Goal: Task Accomplishment & Management: Use online tool/utility

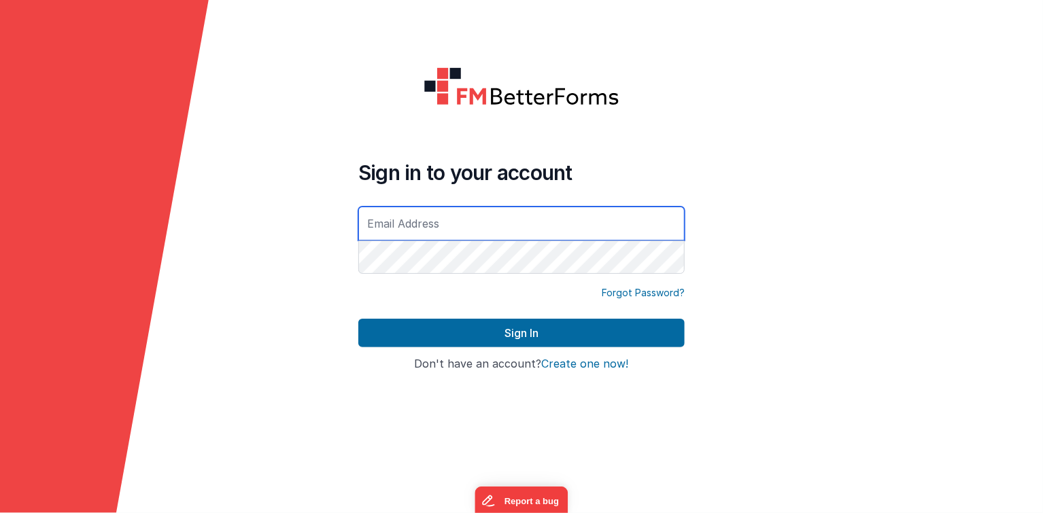
type input "[EMAIL_ADDRESS][DOMAIN_NAME]"
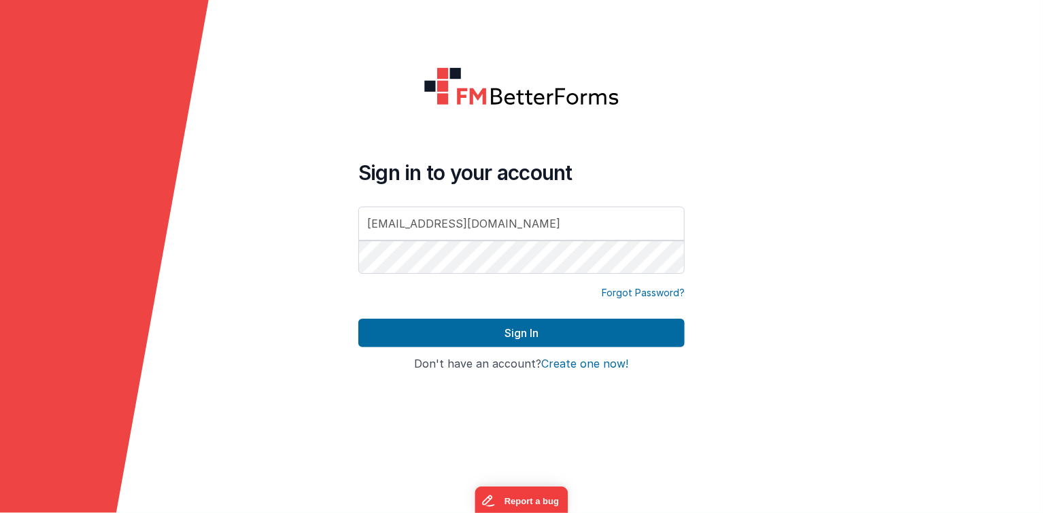
click at [783, 350] on form "Sign in to your account aoy@healthandlife.com.au Forgot Password? Sign In Sign …" at bounding box center [521, 256] width 1043 height 513
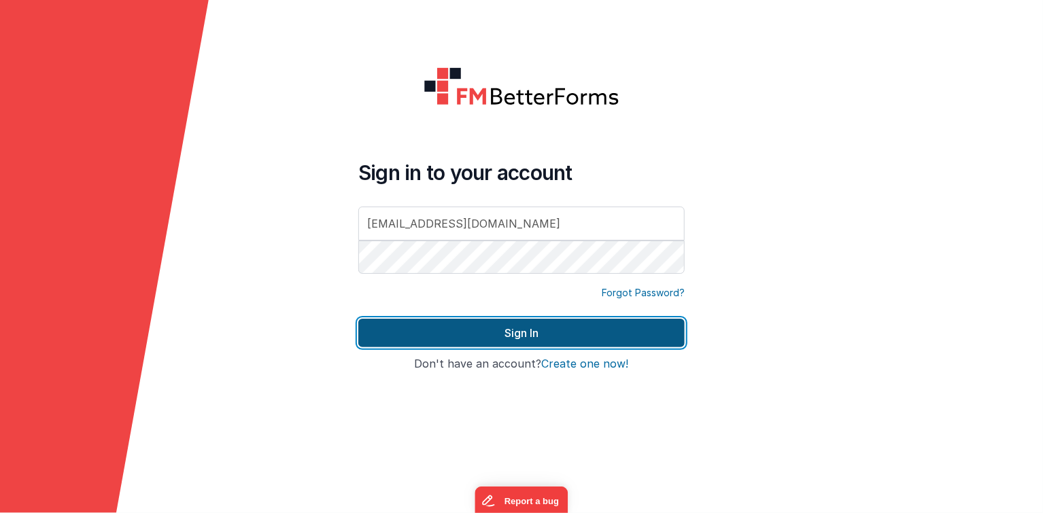
click at [521, 339] on button "Sign In" at bounding box center [521, 333] width 326 height 29
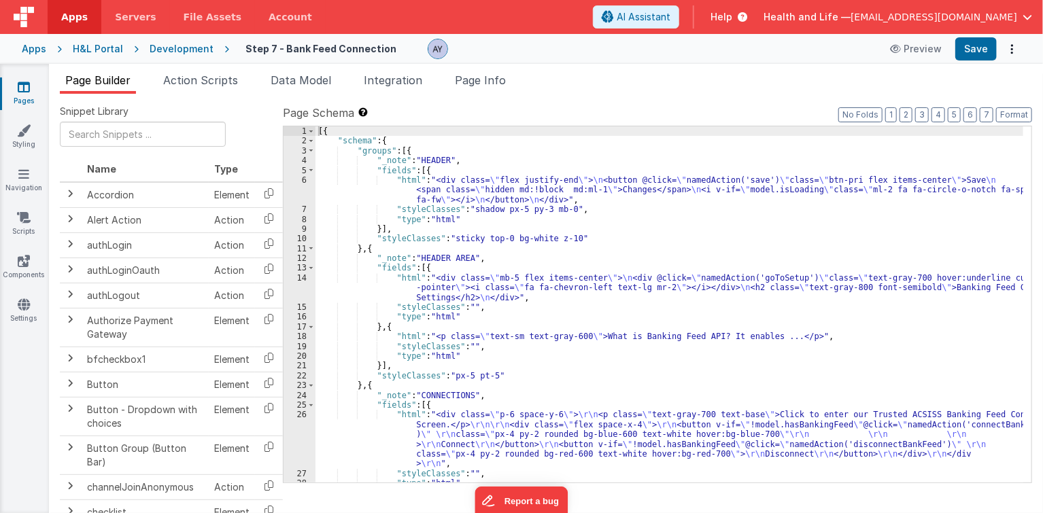
click at [725, 228] on div "[{ "schema" : { "groups" : [{ "_note" : "HEADER" , "fields" : [{ "html" : "<div…" at bounding box center [669, 314] width 708 height 377
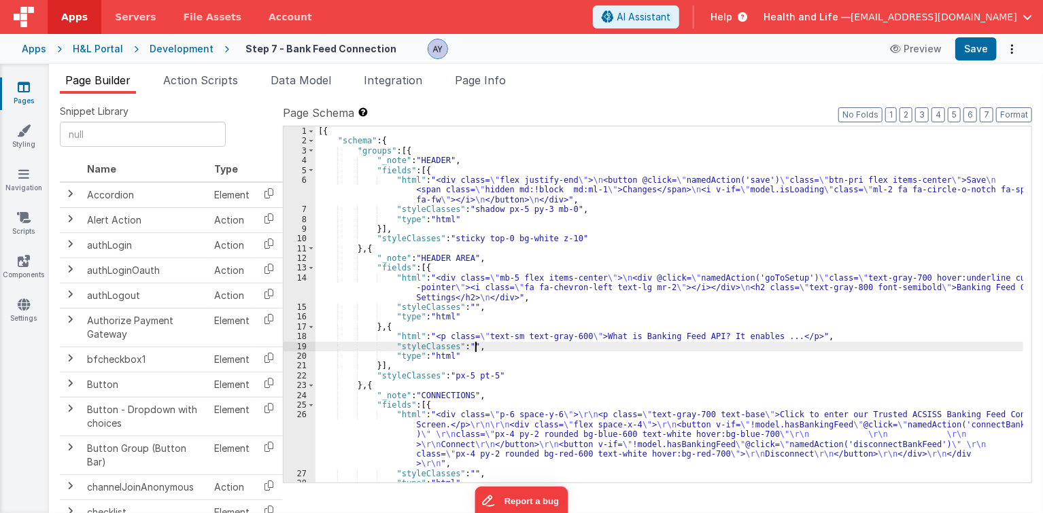
drag, startPoint x: 576, startPoint y: 348, endPoint x: 545, endPoint y: 348, distance: 30.6
click at [570, 348] on div "[{ "schema" : { "groups" : [{ "_note" : "HEADER" , "fields" : [{ "html" : "<div…" at bounding box center [669, 314] width 708 height 377
click at [506, 334] on div "[{ "schema" : { "groups" : [{ "_note" : "HEADER" , "fields" : [{ "html" : "<div…" at bounding box center [669, 314] width 708 height 377
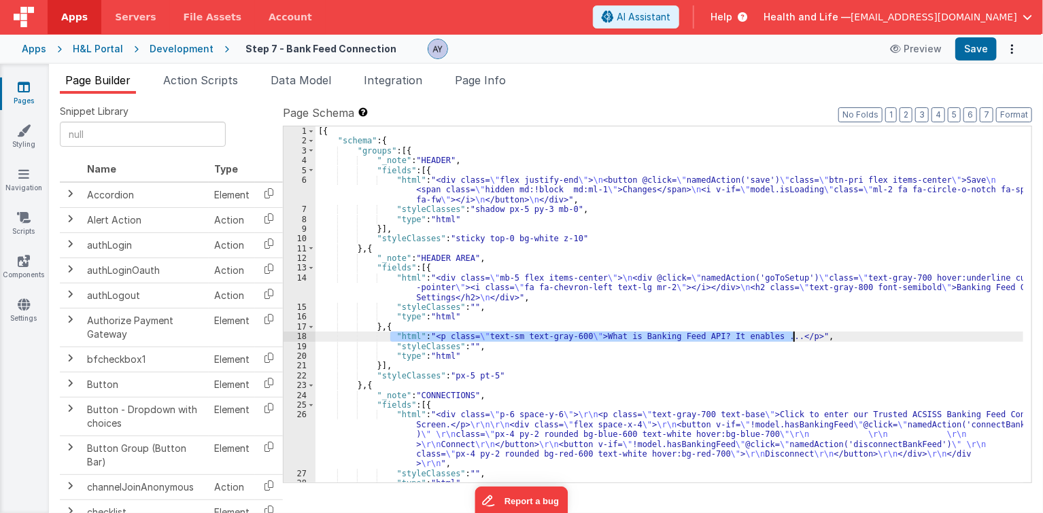
drag, startPoint x: 388, startPoint y: 336, endPoint x: 802, endPoint y: 332, distance: 414.0
click at [802, 332] on div "[{ "schema" : { "groups" : [{ "_note" : "HEADER" , "fields" : [{ "html" : "<div…" at bounding box center [669, 314] width 708 height 377
click at [608, 336] on div "[{ "schema" : { "groups" : [{ "_note" : "HEADER" , "fields" : [{ "html" : "<div…" at bounding box center [669, 304] width 708 height 356
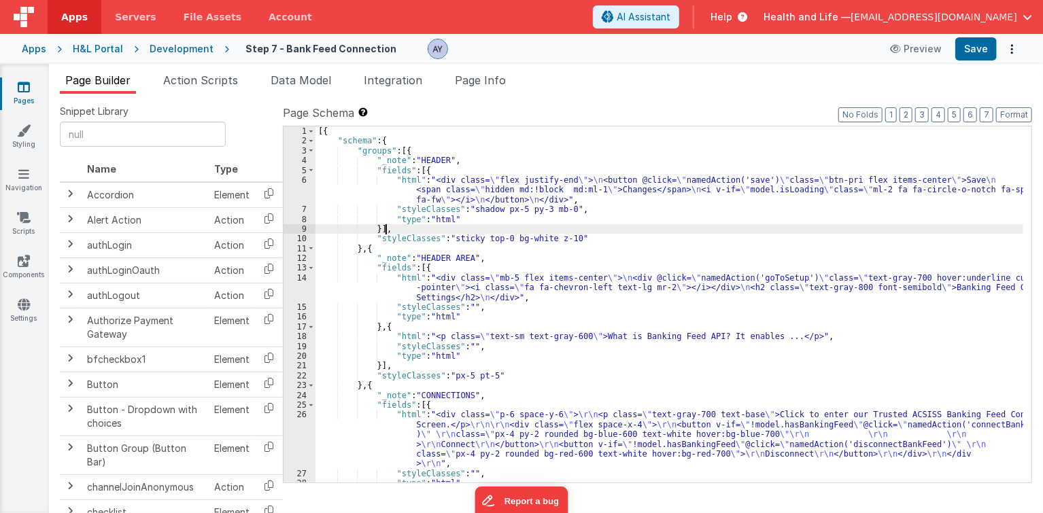
click at [694, 228] on div "[{ "schema" : { "groups" : [{ "_note" : "HEADER" , "fields" : [{ "html" : "<div…" at bounding box center [669, 314] width 708 height 377
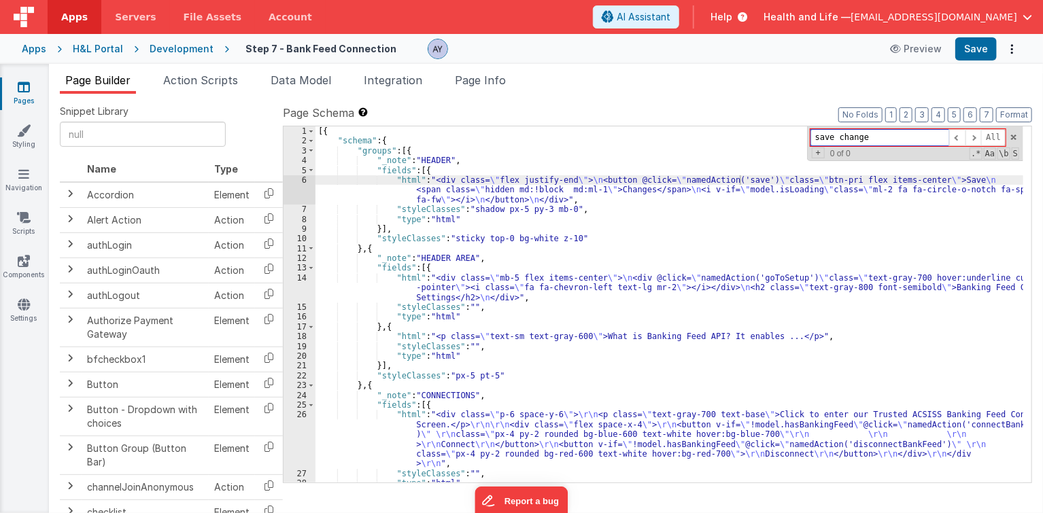
type input "save changes"
click at [886, 139] on input at bounding box center [879, 137] width 139 height 17
click at [920, 130] on input at bounding box center [879, 137] width 139 height 17
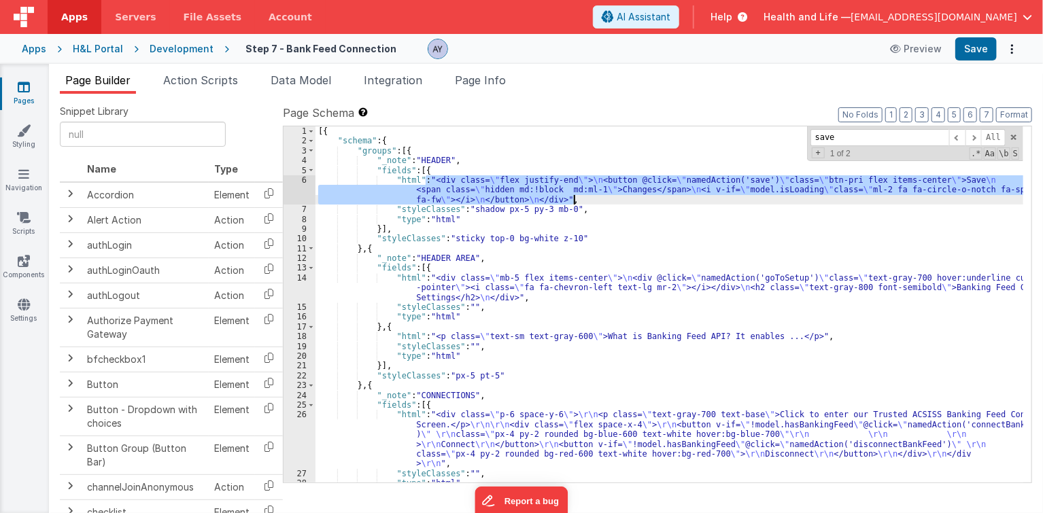
drag, startPoint x: 424, startPoint y: 179, endPoint x: 574, endPoint y: 196, distance: 150.5
click at [574, 196] on div "[{ "schema" : { "groups" : [{ "_note" : "HEADER" , "fields" : [{ "html" : "<div…" at bounding box center [669, 314] width 708 height 377
click at [309, 185] on div "6" at bounding box center [299, 189] width 32 height 29
click at [305, 188] on div "6" at bounding box center [299, 189] width 32 height 29
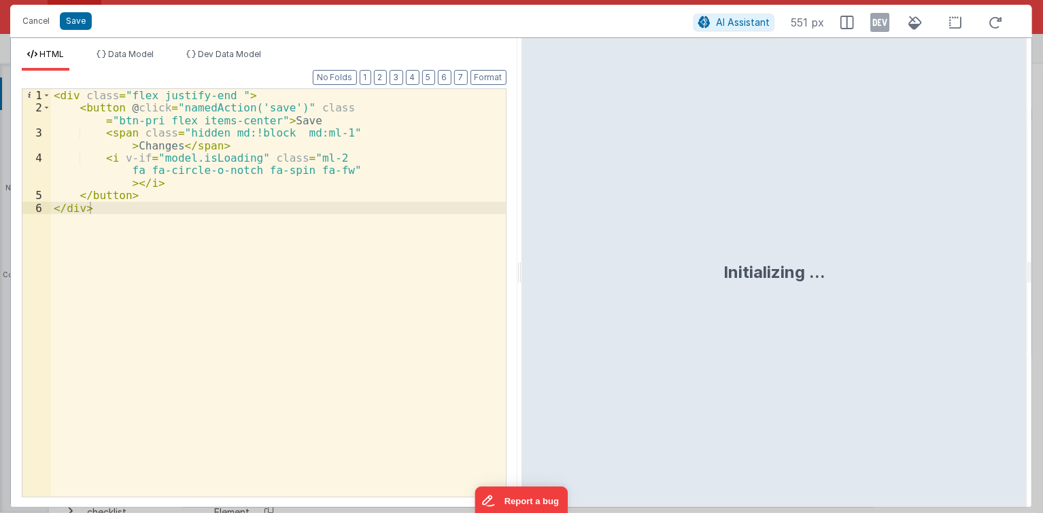
click at [131, 137] on div "< div class = "flex justify-end " > < button @ click = "namedAction('save')" cl…" at bounding box center [278, 308] width 455 height 438
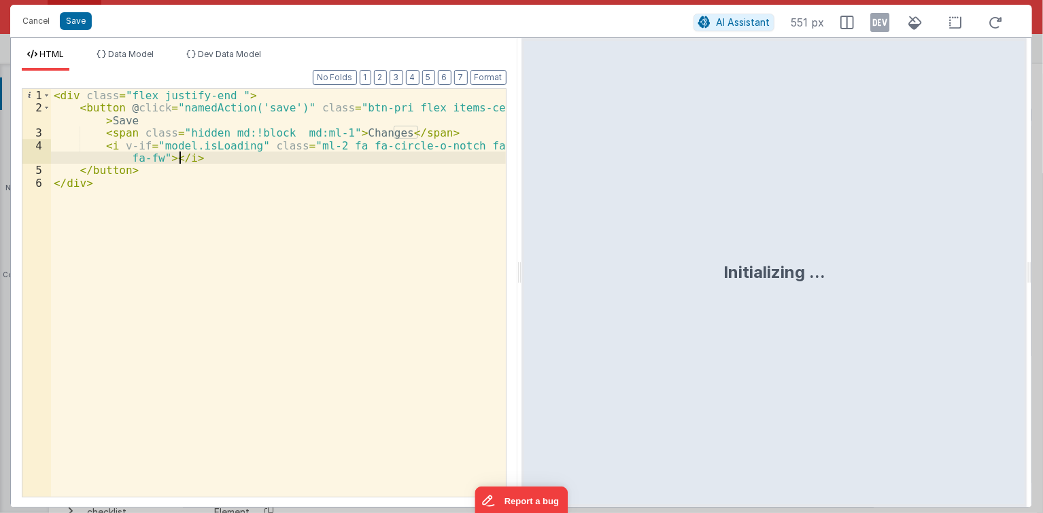
click at [179, 159] on div "< div class = "flex justify-end " > < button @ click = "namedAction('save')" cl…" at bounding box center [278, 306] width 455 height 434
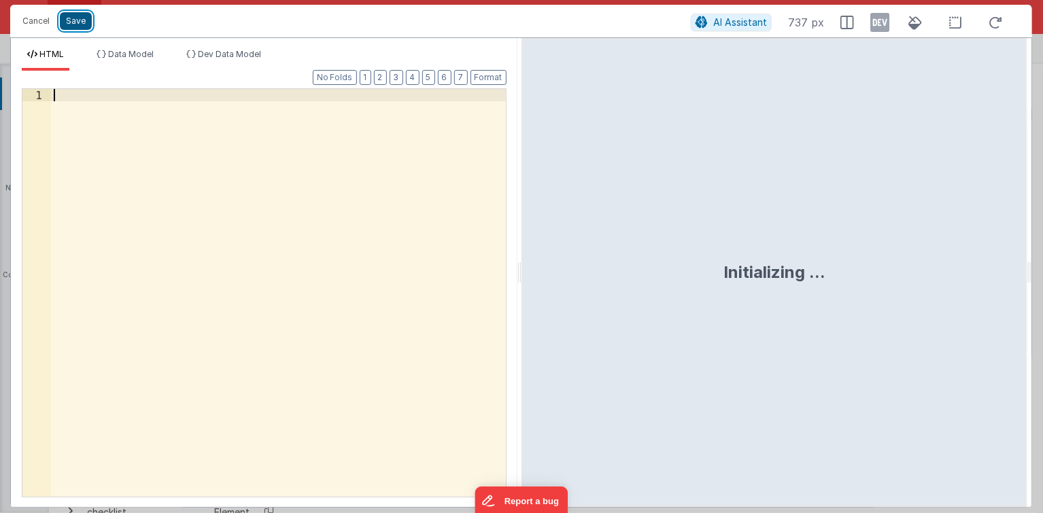
click at [77, 16] on button "Save" at bounding box center [76, 21] width 32 height 18
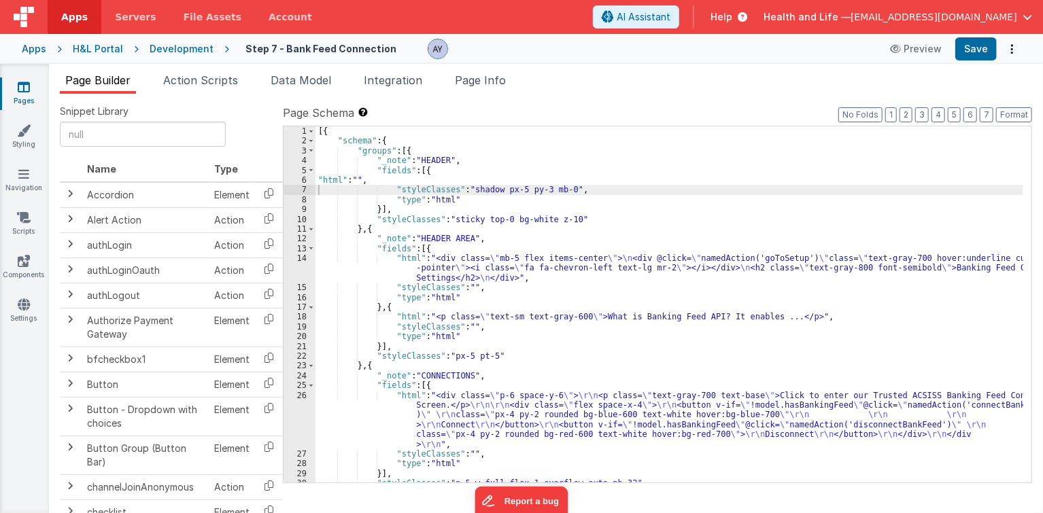
click at [764, 192] on div "[{ "schema" : { "groups" : [{ "_note" : "HEADER" , "fields" : [{ "html" : "" , …" at bounding box center [669, 314] width 708 height 377
click at [920, 50] on button "Save" at bounding box center [975, 48] width 41 height 23
click at [549, 331] on div "[{ "schema" : { "groups" : [{ "_note" : "HEADER" , "fields" : [{ "html" : "" , …" at bounding box center [669, 314] width 708 height 377
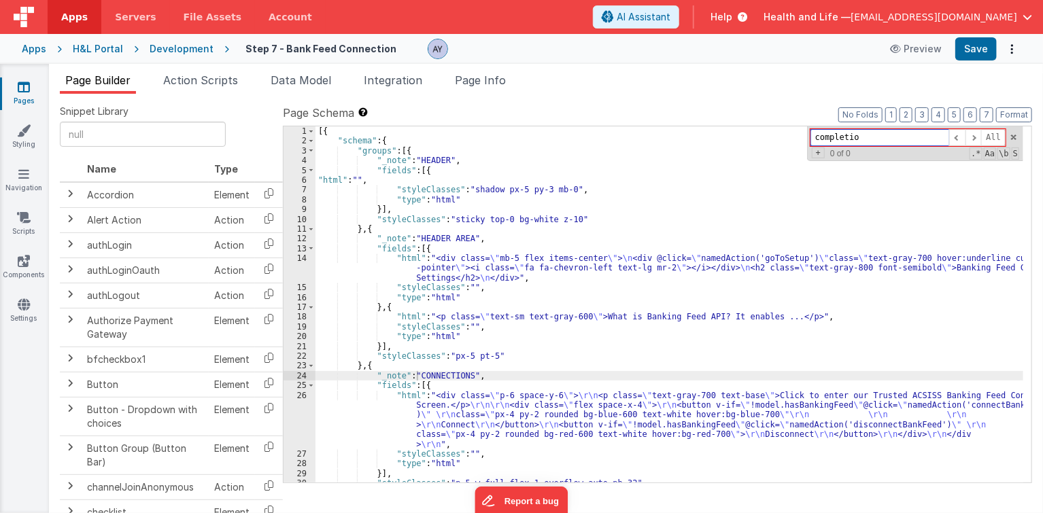
type input "completion"
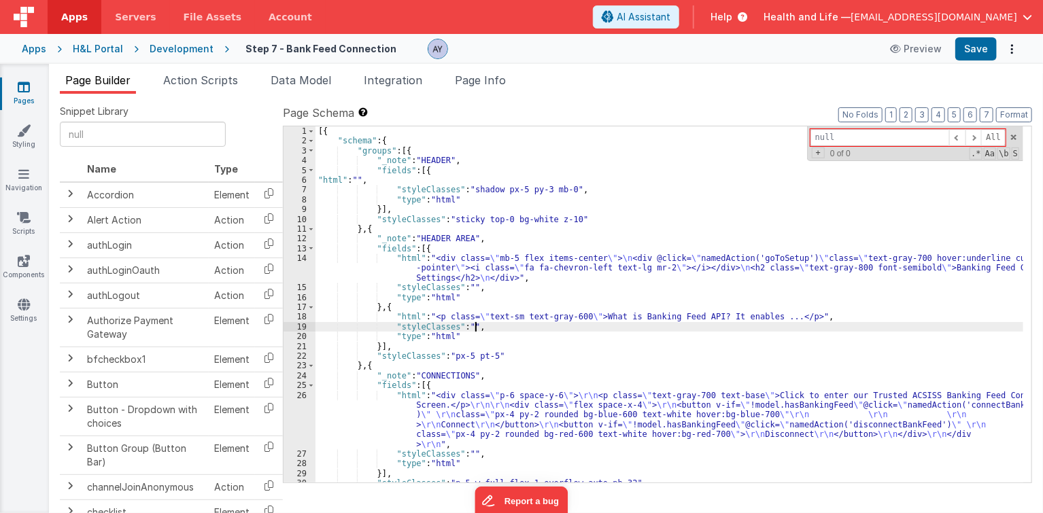
click at [549, 331] on div "[{ "schema" : { "groups" : [{ "_note" : "HEADER" , "fields" : [{ "html" : "" , …" at bounding box center [669, 314] width 708 height 377
drag, startPoint x: 181, startPoint y: 50, endPoint x: 159, endPoint y: 48, distance: 22.5
drag, startPoint x: 159, startPoint y: 48, endPoint x: 19, endPoint y: 77, distance: 143.0
click at [23, 83] on icon at bounding box center [24, 87] width 12 height 14
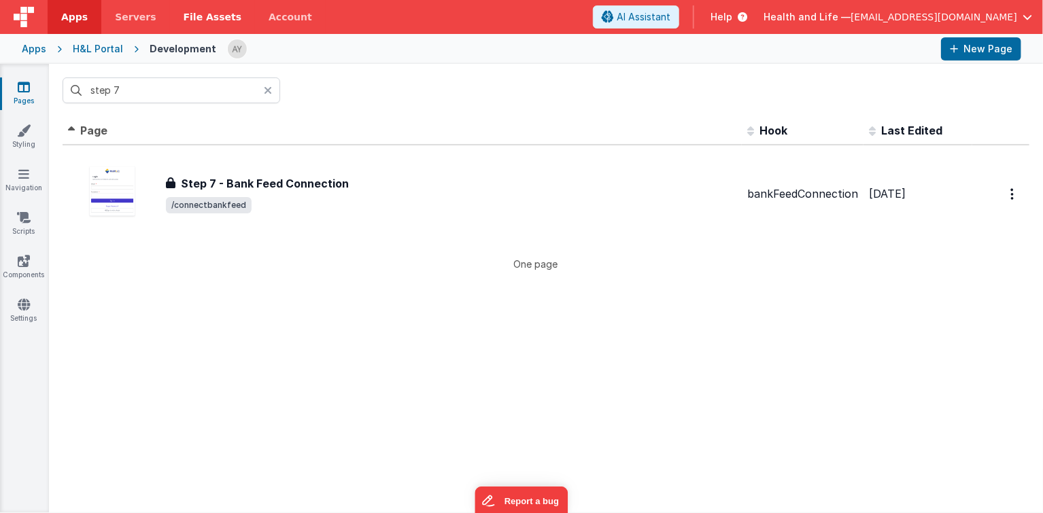
click at [173, 166] on div "Step 7 - Bank Feed Connection Step 7 - Bank Feed Connection /connectbankfeed" at bounding box center [402, 194] width 668 height 87
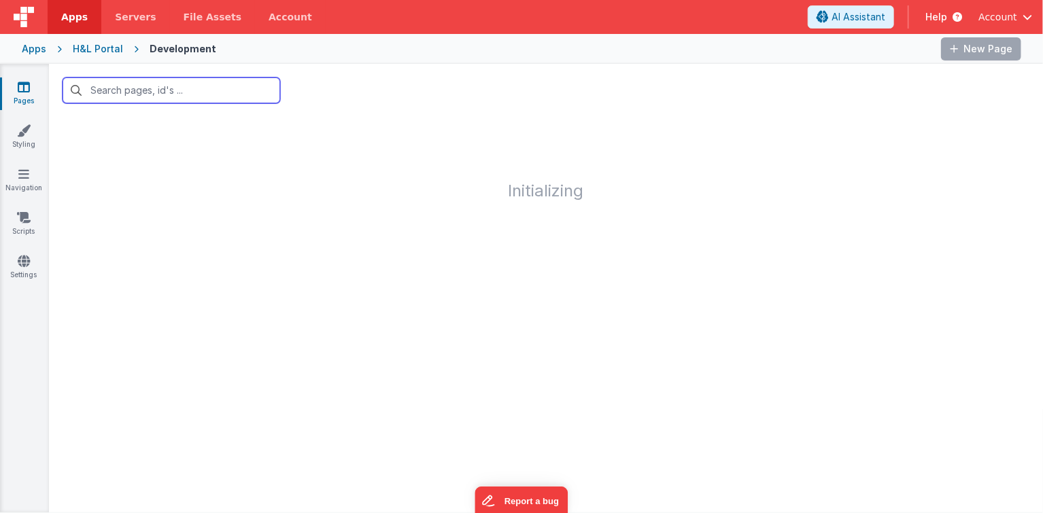
click at [207, 97] on input "text" at bounding box center [172, 90] width 218 height 26
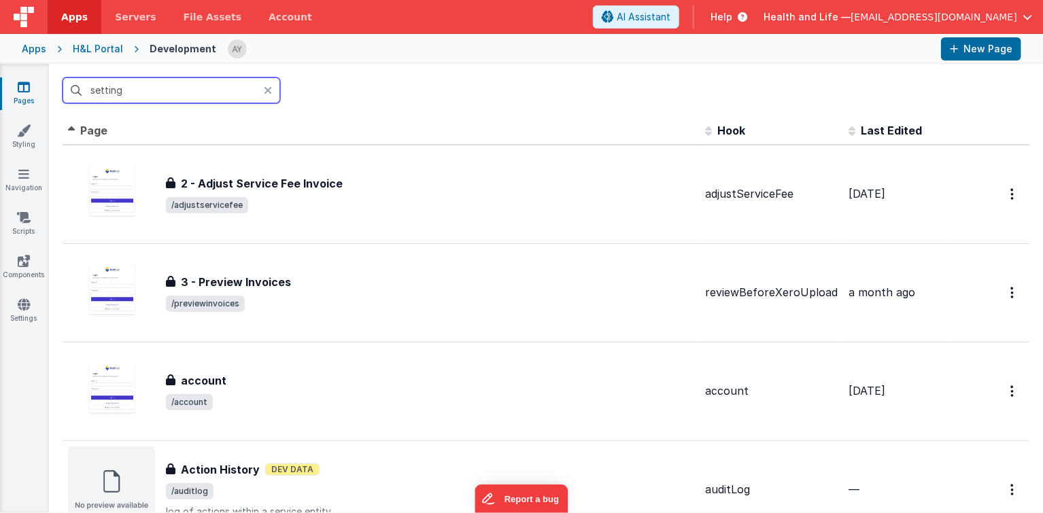
type input "setting"
click at [264, 89] on icon at bounding box center [268, 90] width 8 height 11
click at [196, 95] on input "text" at bounding box center [172, 90] width 218 height 26
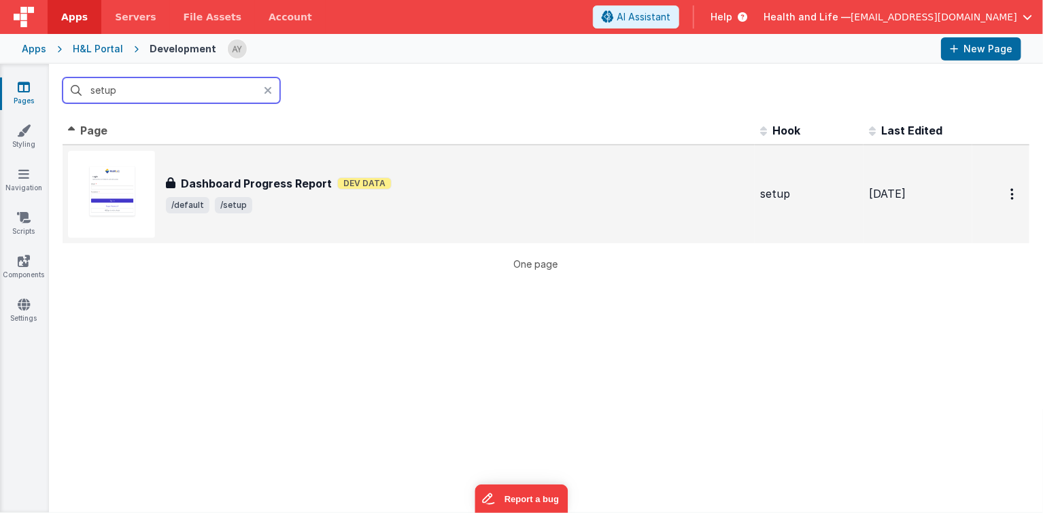
type input "setup"
click at [241, 179] on h3 "Dashboard Progress Report" at bounding box center [256, 183] width 151 height 16
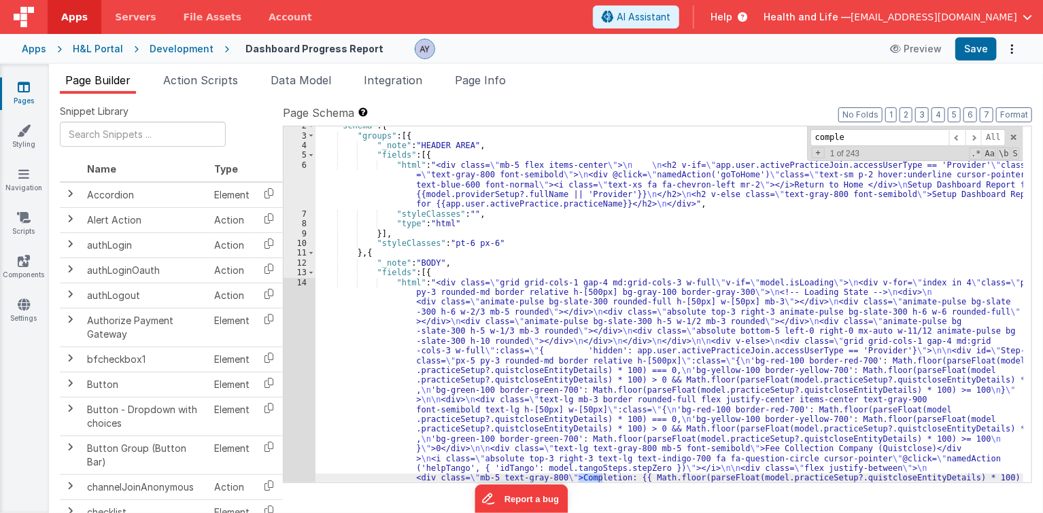
scroll to position [15, 0]
type input "completion"
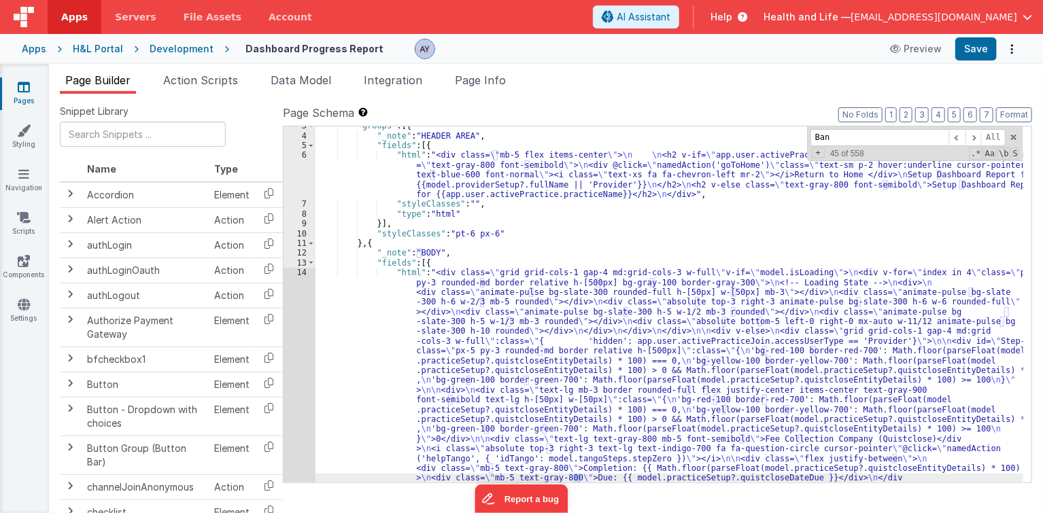
scroll to position [2699, 0]
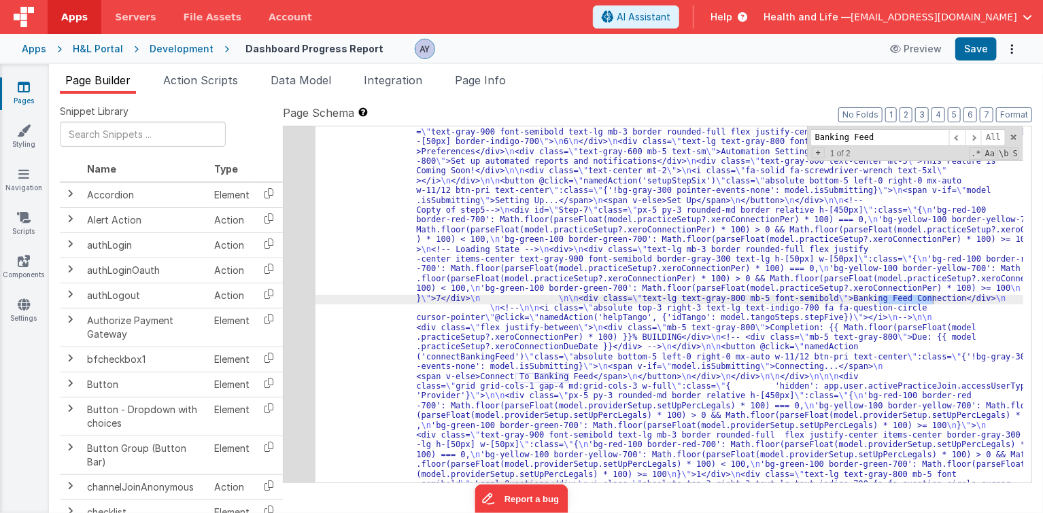
type input "Banking Feed"
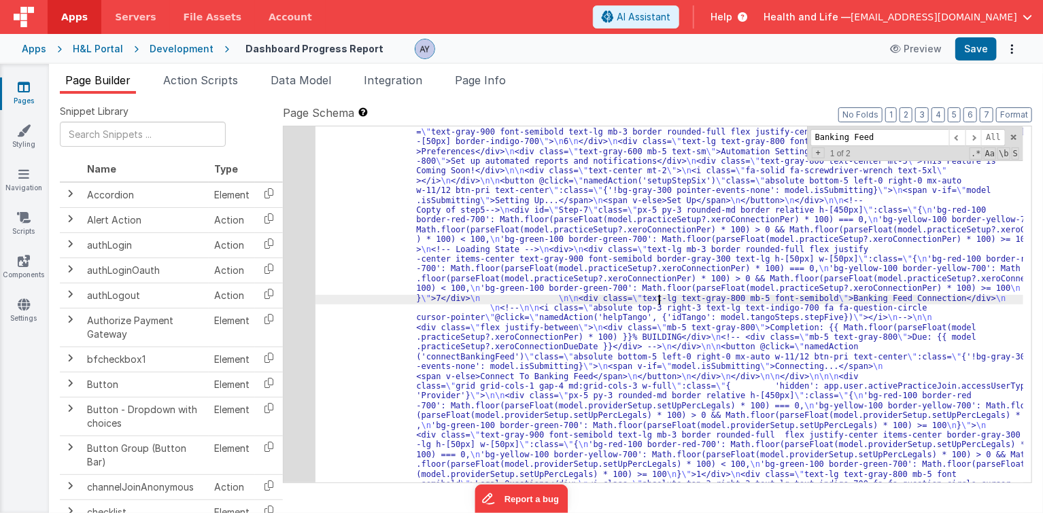
click at [867, 136] on input "Banking Feed" at bounding box center [879, 137] width 139 height 17
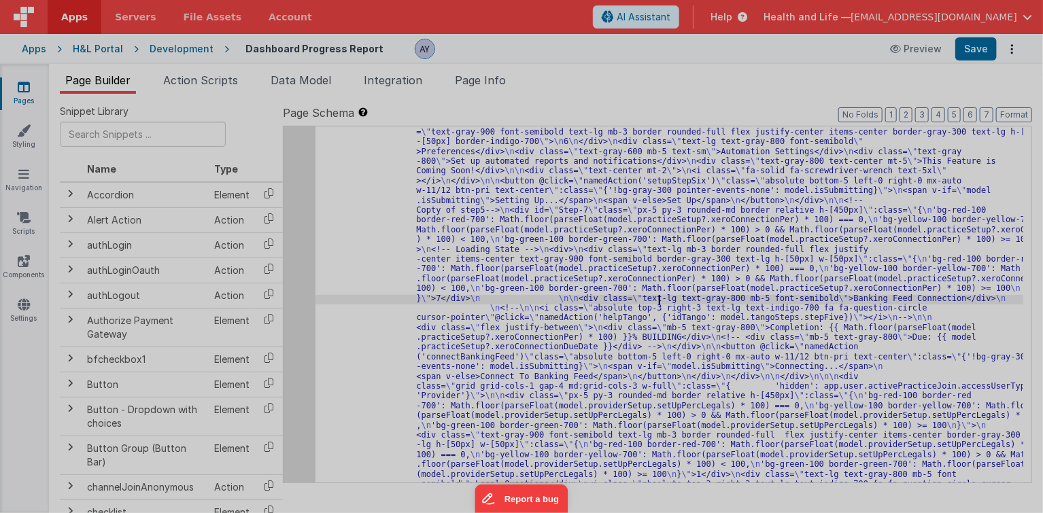
click at [294, 251] on div "< div class = "grid grid-cols-1 gap-4 md:grid -cols-3 w-full" v-if = "model.isL…" at bounding box center [280, 331] width 434 height 513
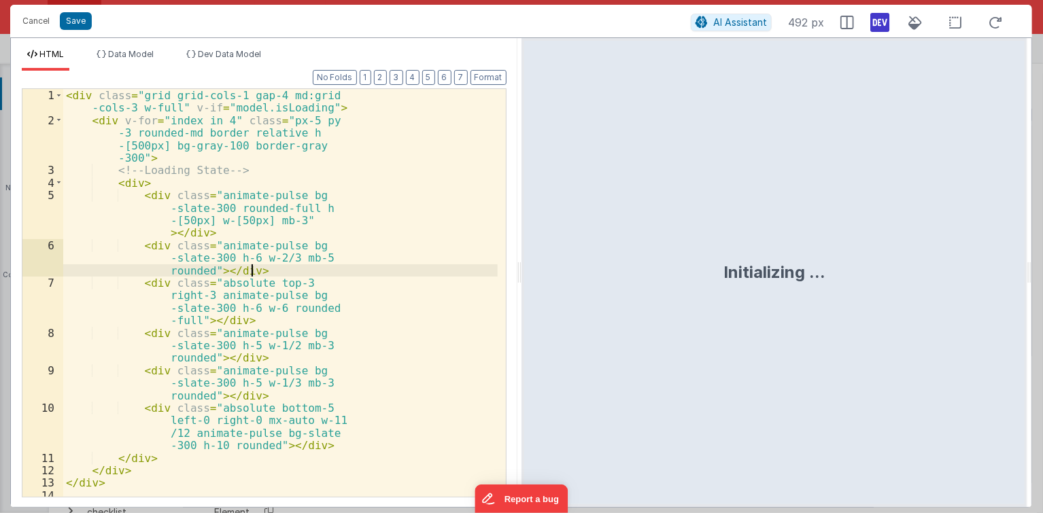
click at [299, 234] on div "< div class = "grid grid-cols-1 gap-4 md:grid -cols-3 w-full" v-if = "model.isL…" at bounding box center [280, 345] width 434 height 513
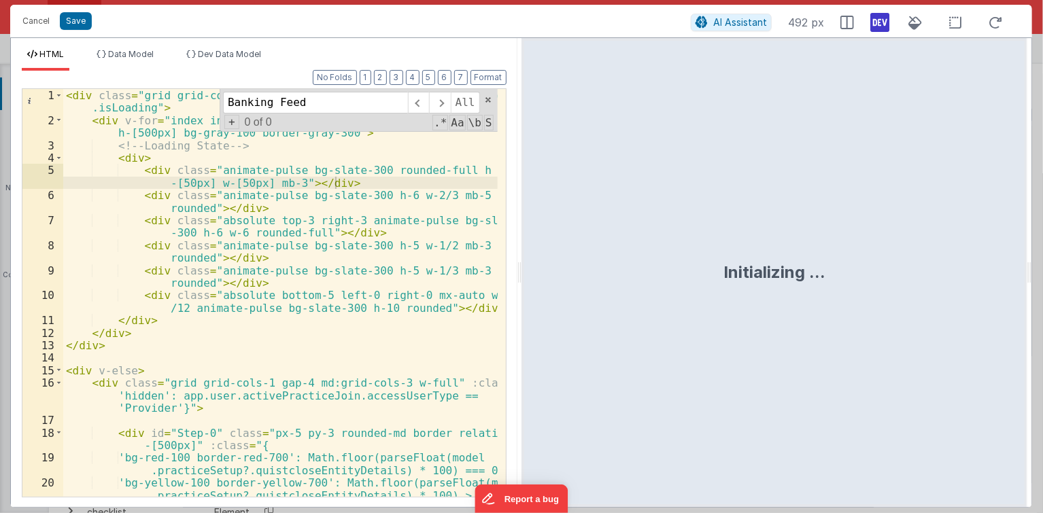
scroll to position [11464, 0]
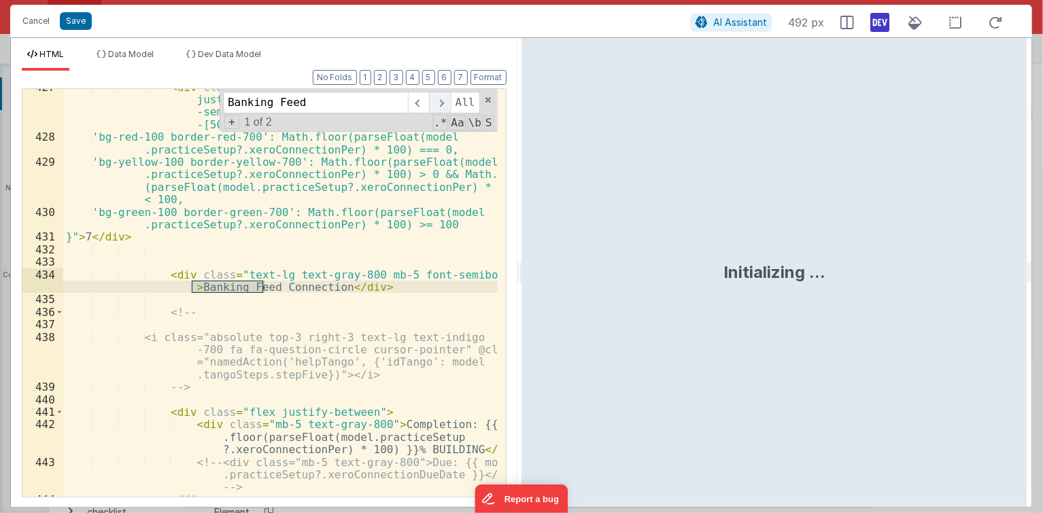
type input "Banking Feed"
click at [438, 101] on span at bounding box center [439, 103] width 21 height 22
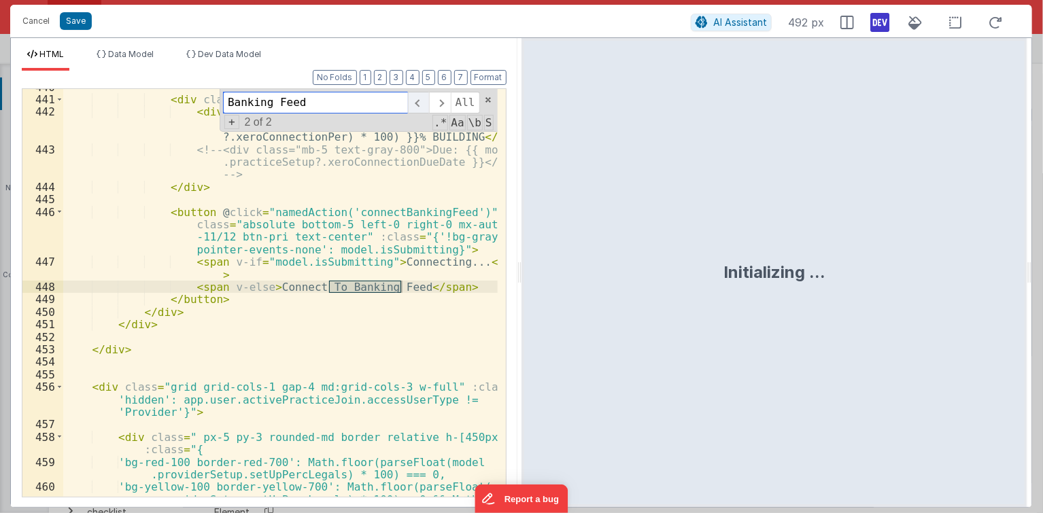
click at [426, 101] on span at bounding box center [418, 103] width 21 height 22
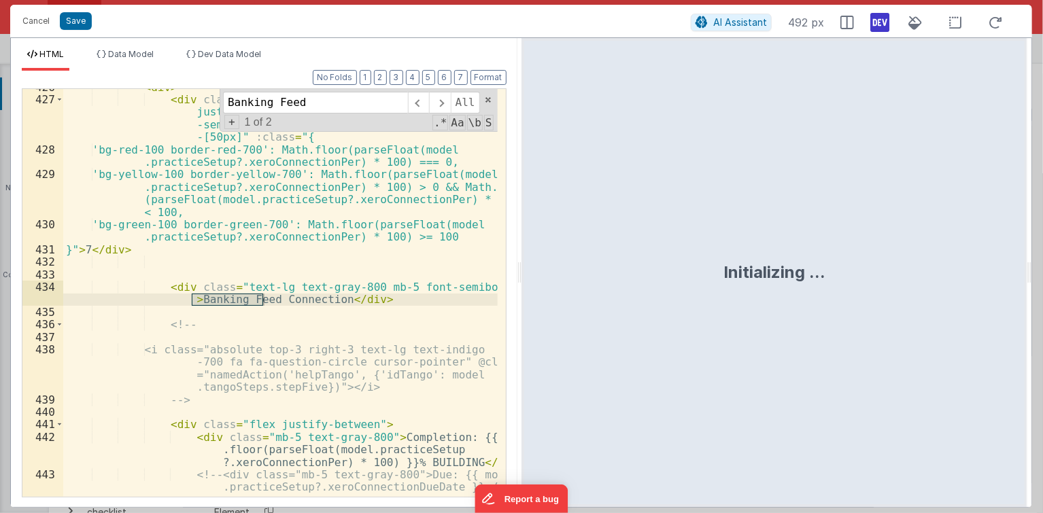
click at [336, 293] on div "< div > < div class = "text-lg mb-3 border rounded-full flex justify-center ite…" at bounding box center [280, 310] width 434 height 459
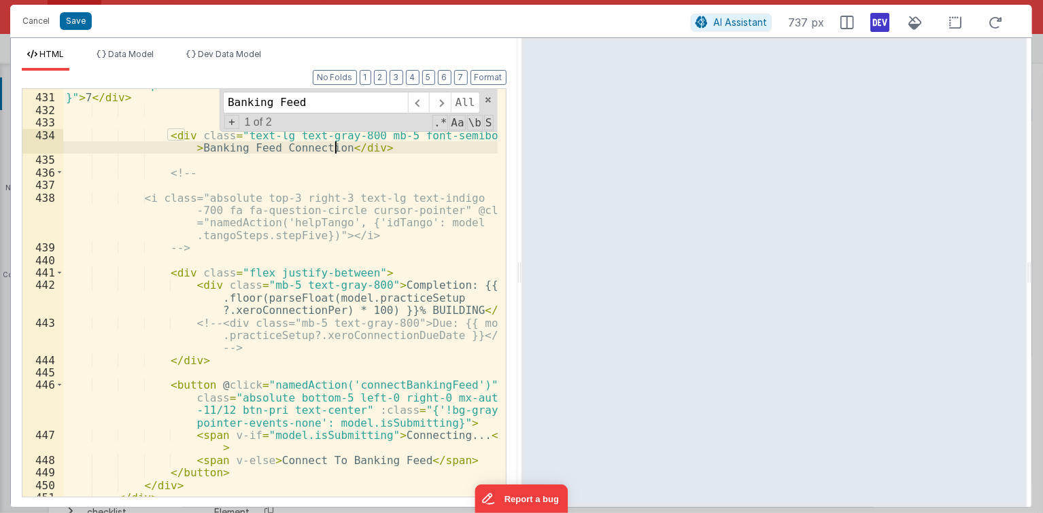
scroll to position [11604, 0]
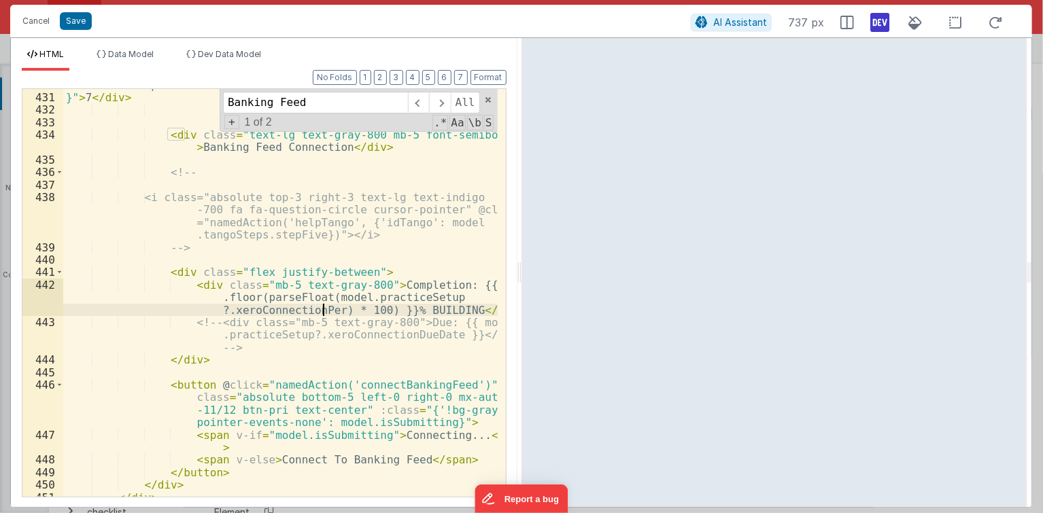
click at [325, 305] on div "'bg-green-100 border-green-700': Math.floor(parseFloat(model .practiceSetup?.xe…" at bounding box center [280, 289] width 434 height 446
click at [377, 281] on div "'bg-green-100 border-green-700': Math.floor(parseFloat(model .practiceSetup?.xe…" at bounding box center [280, 289] width 434 height 446
click at [350, 293] on div "'bg-green-100 border-green-700': Math.floor(parseFloat(model .practiceSetup?.xe…" at bounding box center [280, 289] width 434 height 446
click at [374, 294] on div "'bg-green-100 border-green-700': Math.floor(parseFloat(model .practiceSetup?.xe…" at bounding box center [280, 289] width 434 height 446
click at [46, 20] on button "Cancel" at bounding box center [36, 21] width 41 height 19
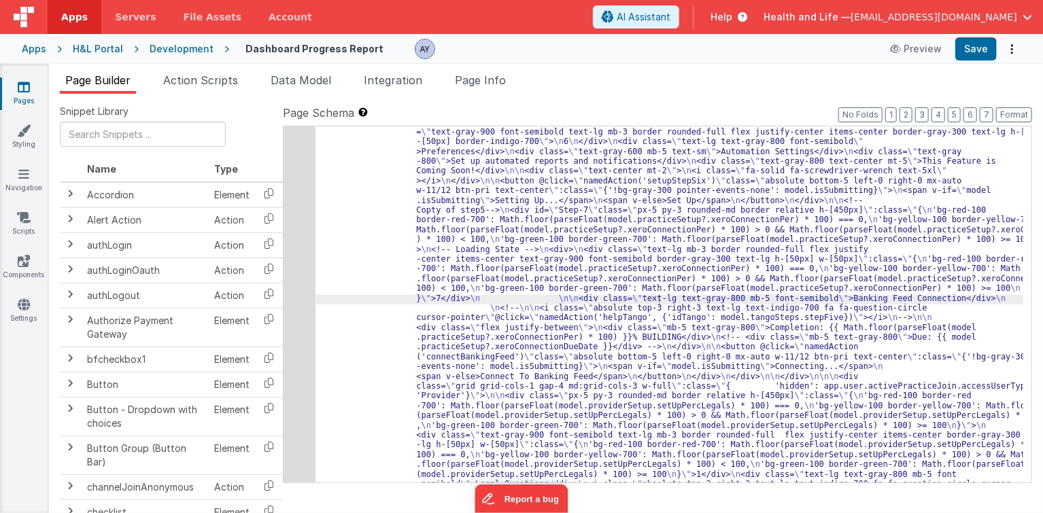
click at [481, 84] on span "Page Info" at bounding box center [480, 80] width 51 height 14
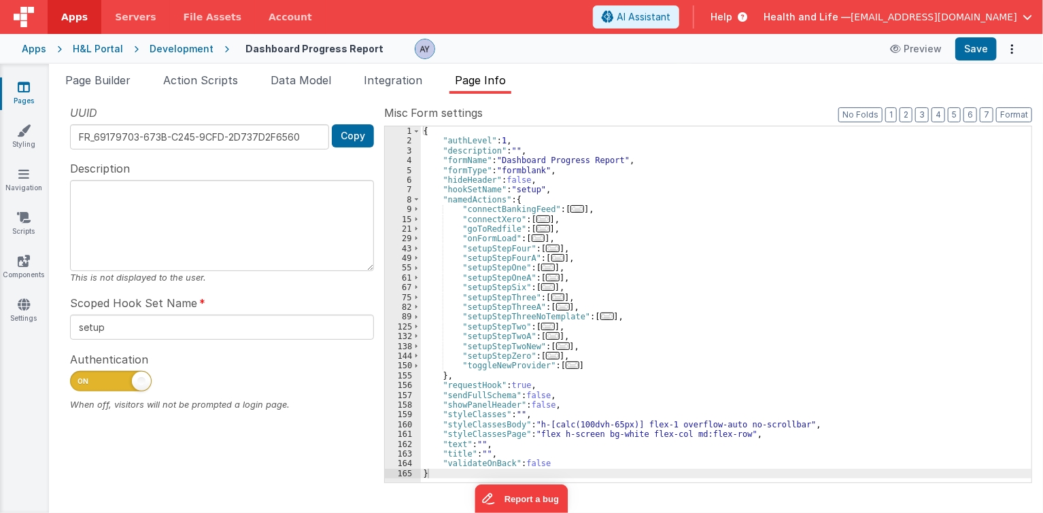
click at [516, 220] on div "{ "authLevel" : 1 , "description" : "" , "formName" : "Dashboard Progress Repor…" at bounding box center [726, 314] width 611 height 377
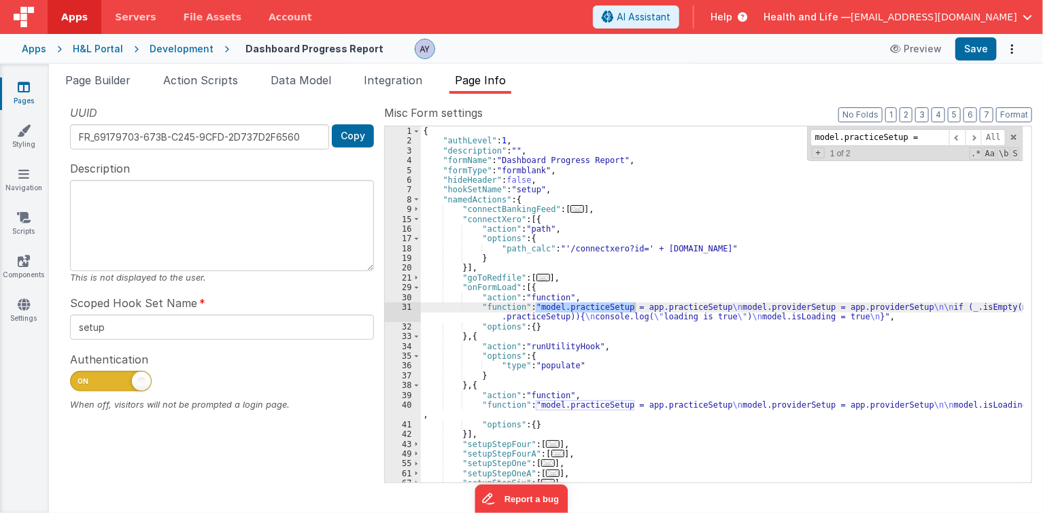
type input "model.practiceSetup ="
click at [691, 313] on div "{ "authLevel" : 1 , "description" : "" , "formName" : "Dashboard Progress Repor…" at bounding box center [722, 314] width 603 height 377
click at [693, 310] on div "{ "authLevel" : 1 , "description" : "" , "formName" : "Dashboard Progress Repor…" at bounding box center [722, 314] width 603 height 377
click at [398, 313] on div "31" at bounding box center [403, 312] width 36 height 20
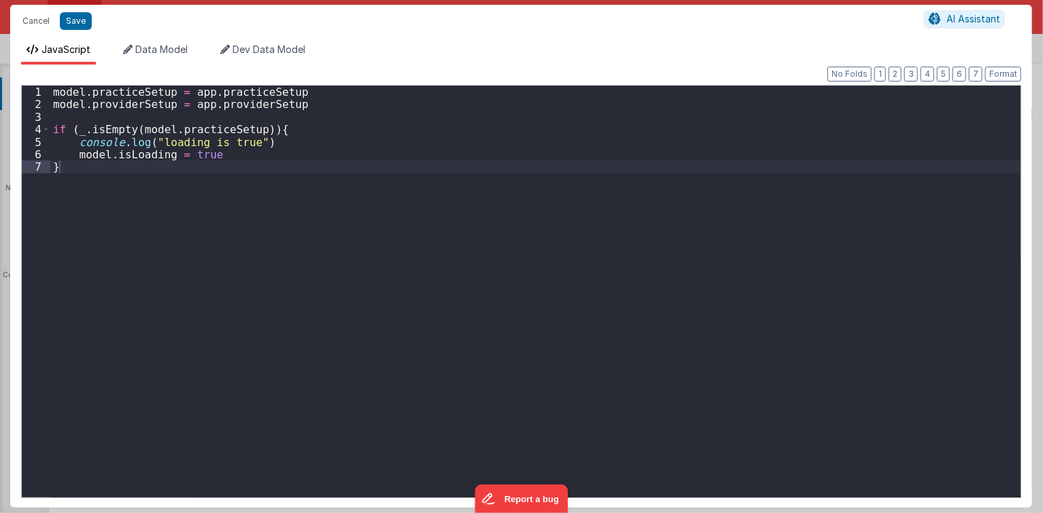
click at [326, 230] on div "model . practiceSetup = app . practiceSetup model . providerSetup = app . provi…" at bounding box center [535, 304] width 971 height 437
click at [203, 101] on div "model . practiceSetup = app . practiceSetup model . providerSetup = app . provi…" at bounding box center [535, 304] width 971 height 437
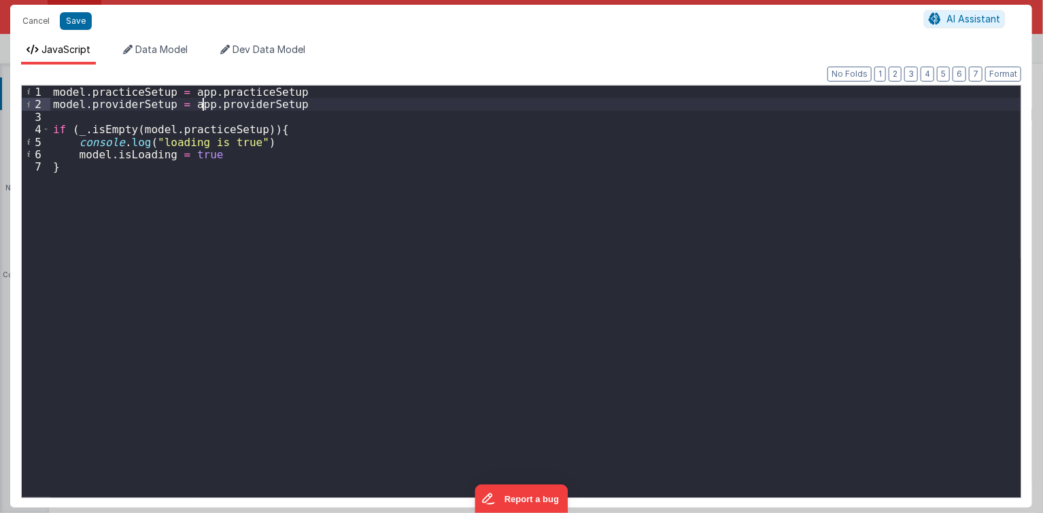
click at [236, 101] on div "model . practiceSetup = app . practiceSetup model . providerSetup = app . provi…" at bounding box center [535, 304] width 971 height 437
click at [142, 106] on div "model . practiceSetup = app . practiceSetup model . providerSetup = app . provi…" at bounding box center [535, 304] width 971 height 437
click at [133, 91] on div "model . practiceSetup = app . practiceSetup model . providerSetup = app . provi…" at bounding box center [535, 304] width 971 height 437
click at [136, 107] on div "model . practiceSetup = app . practiceSetup model . providerSetup = app . provi…" at bounding box center [535, 304] width 971 height 437
click at [150, 150] on div "model . practiceSetup = app . practiceSetup model . providerSetup = app . provi…" at bounding box center [535, 304] width 971 height 437
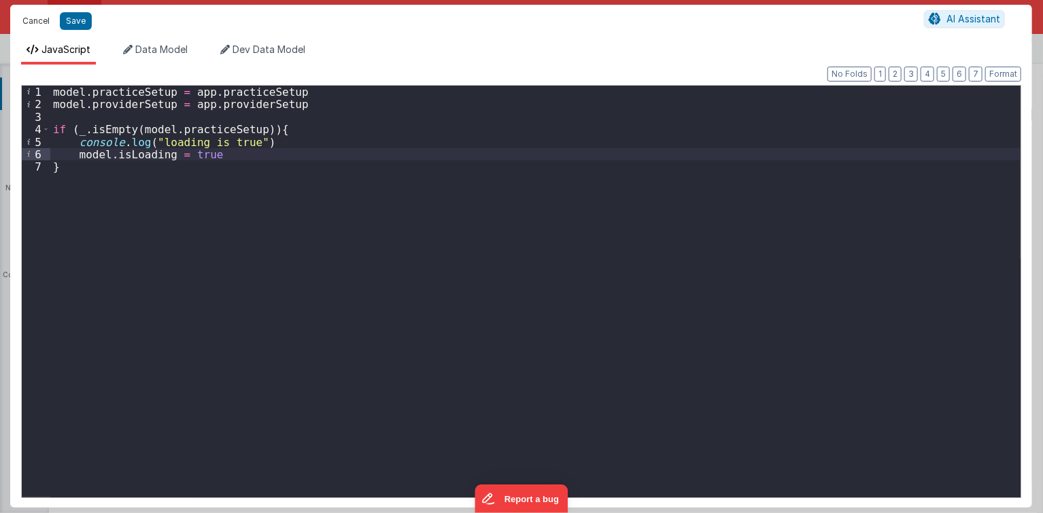
click at [45, 18] on button "Cancel" at bounding box center [36, 21] width 41 height 19
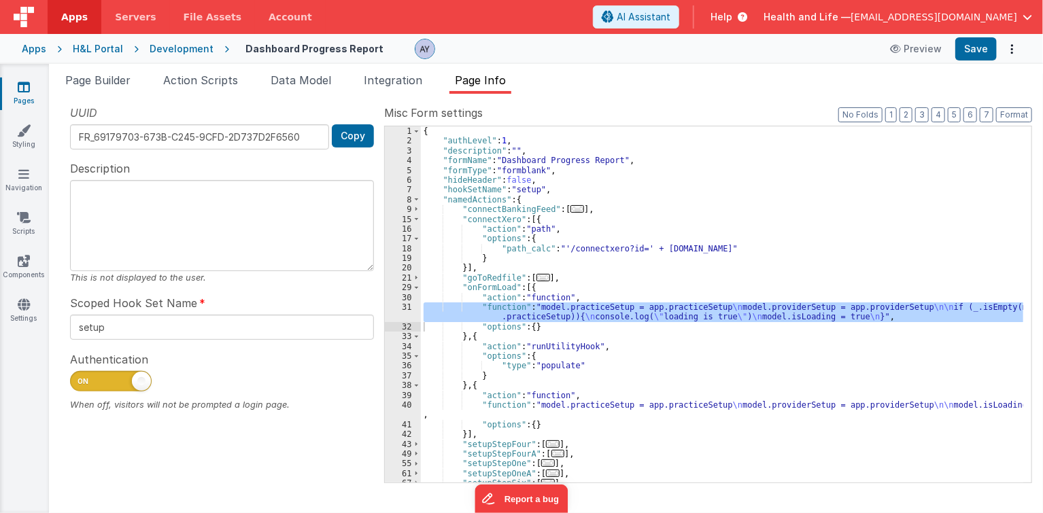
click at [634, 453] on div "{ "authLevel" : 1 , "description" : "" , "formName" : "Dashboard Progress Repor…" at bounding box center [722, 314] width 603 height 377
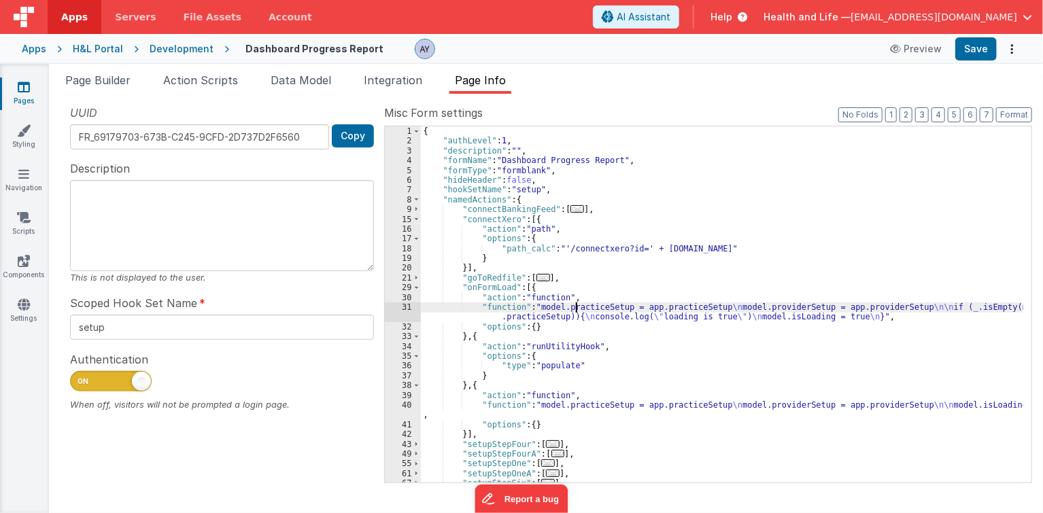
click at [574, 307] on div "{ "authLevel" : 1 , "description" : "" , "formName" : "Dashboard Progress Repor…" at bounding box center [722, 314] width 603 height 377
click at [677, 311] on div "{ "authLevel" : 1 , "description" : "" , "formName" : "Dashboard Progress Repor…" at bounding box center [722, 314] width 603 height 377
drag, startPoint x: 621, startPoint y: 310, endPoint x: 544, endPoint y: 313, distance: 77.5
click at [608, 311] on div "{ "authLevel" : 1 , "description" : "" , "formName" : "Dashboard Progress Repor…" at bounding box center [722, 314] width 603 height 377
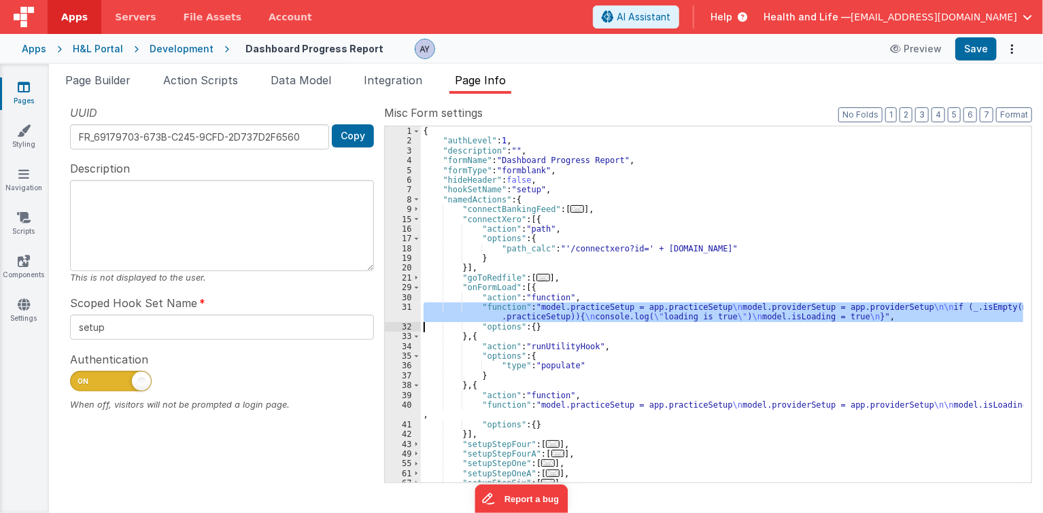
click at [400, 317] on div "31" at bounding box center [403, 312] width 36 height 20
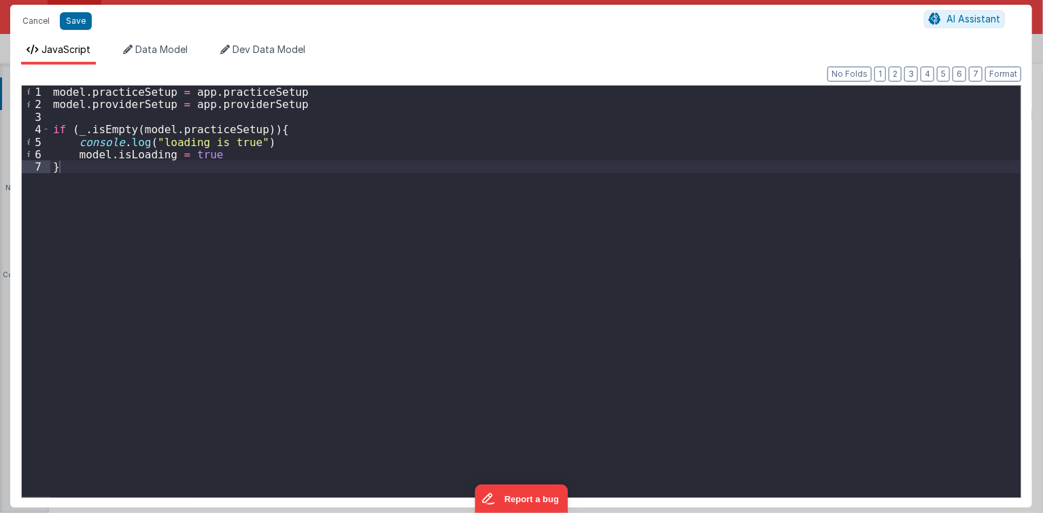
click at [207, 109] on div "model . practiceSetup = app . practiceSetup model . providerSetup = app . provi…" at bounding box center [535, 304] width 971 height 437
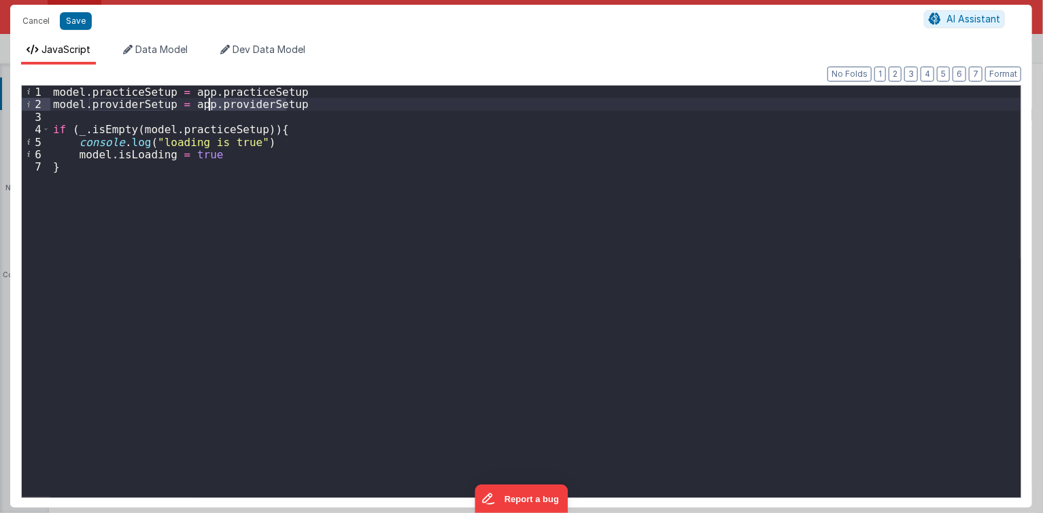
click at [207, 109] on div "model . practiceSetup = app . practiceSetup model . providerSetup = app . provi…" at bounding box center [535, 304] width 971 height 437
click at [224, 162] on div "model . practiceSetup = app . practiceSetup model . providerSetup = app . provi…" at bounding box center [535, 304] width 971 height 437
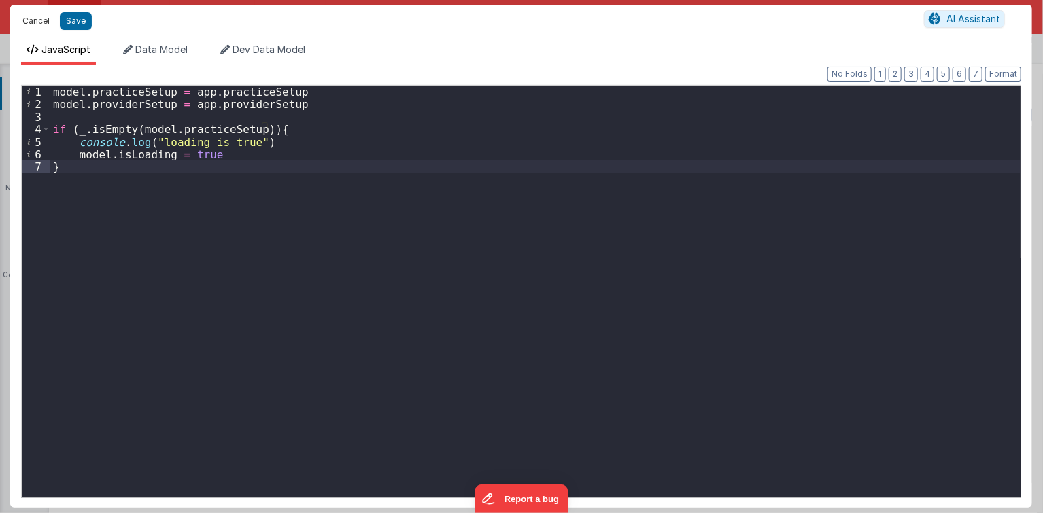
click at [44, 19] on button "Cancel" at bounding box center [36, 21] width 41 height 19
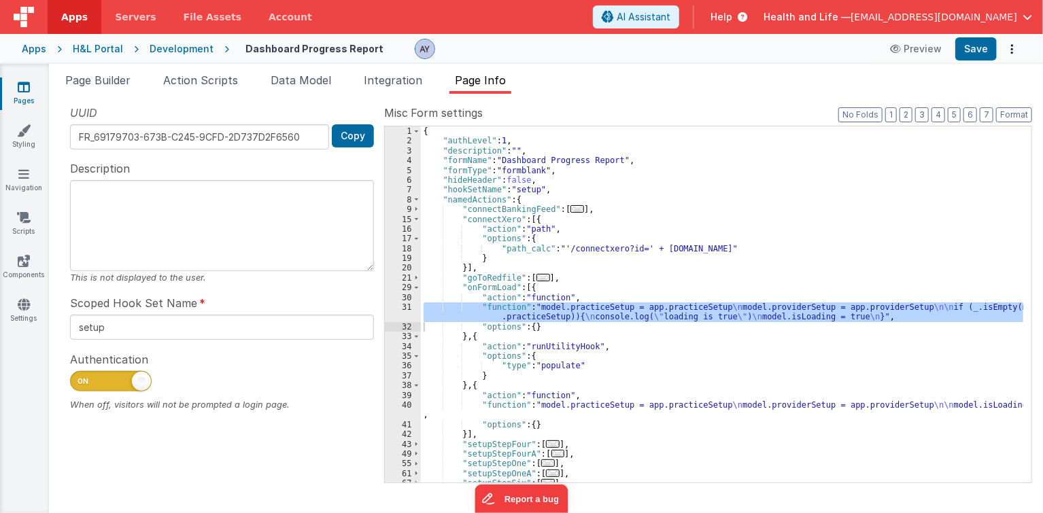
click at [192, 51] on div "Development" at bounding box center [182, 49] width 64 height 14
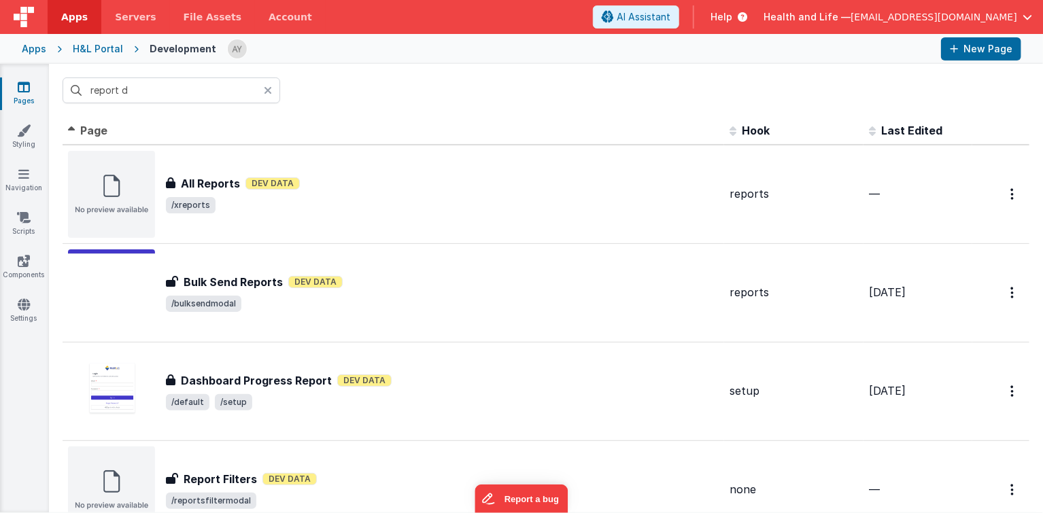
type input "report de"
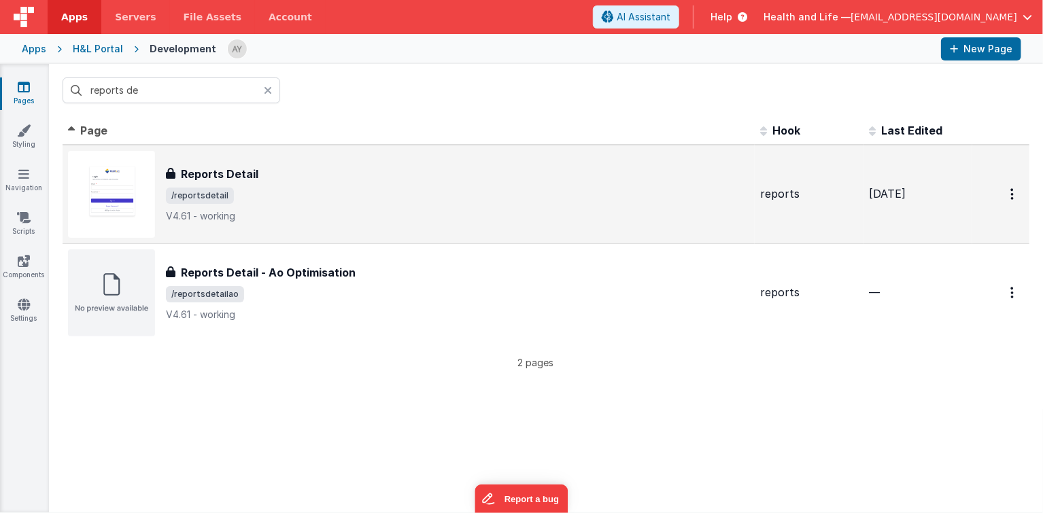
type input "reports de"
click at [214, 163] on div "Reports Detail Reports Detail /reportsdetail V4.61 - working" at bounding box center [408, 194] width 681 height 87
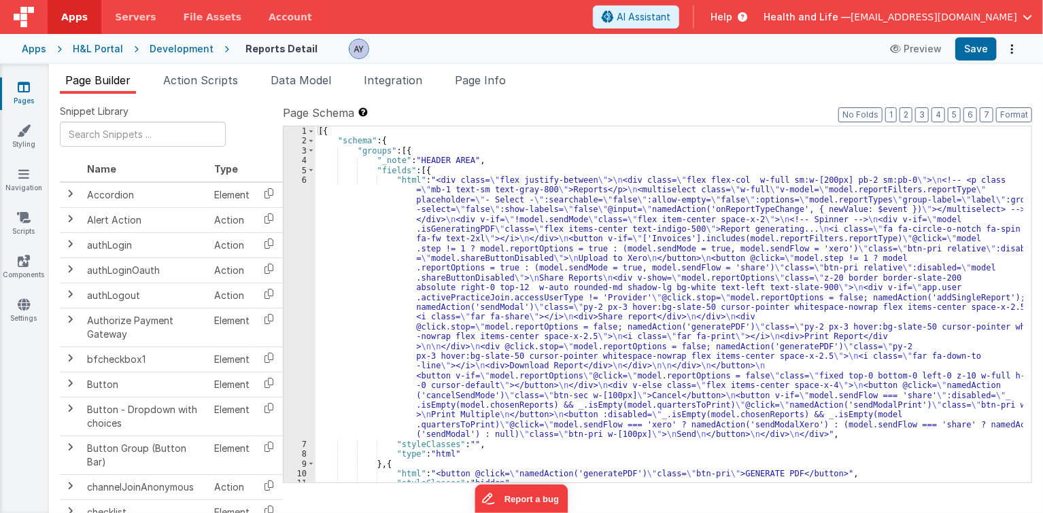
click at [745, 228] on div "[{ "schema" : { "groups" : [{ "_note" : "HEADER AREA" , "fields" : [{ "html" : …" at bounding box center [669, 314] width 708 height 377
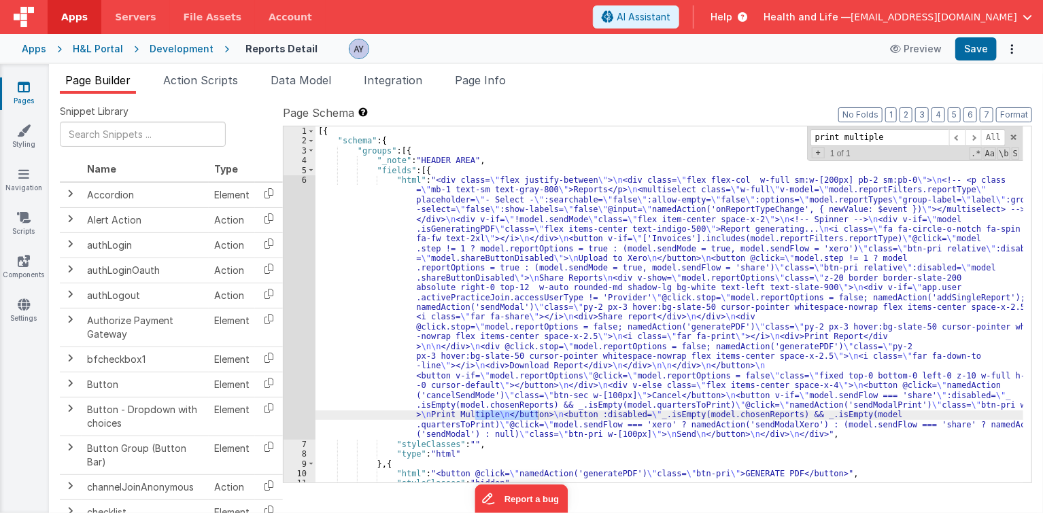
type input "print multiple"
click at [661, 347] on div "[{ "schema" : { "groups" : [{ "_note" : "HEADER AREA" , "fields" : [{ "html" : …" at bounding box center [669, 314] width 708 height 377
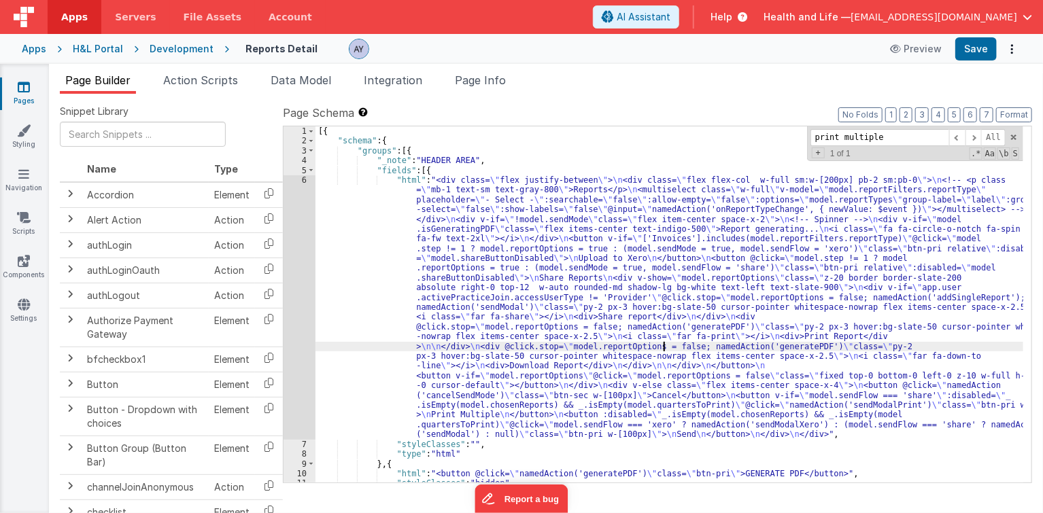
click at [565, 408] on div "[{ "schema" : { "groups" : [{ "_note" : "HEADER AREA" , "fields" : [{ "html" : …" at bounding box center [669, 314] width 708 height 377
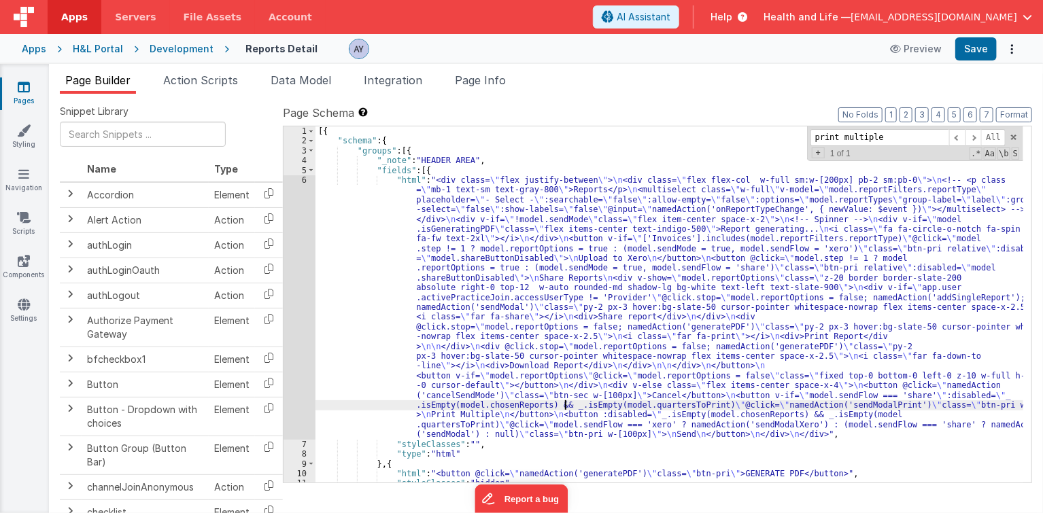
click at [538, 415] on div "[{ "schema" : { "groups" : [{ "_note" : "HEADER AREA" , "fields" : [{ "html" : …" at bounding box center [669, 314] width 708 height 377
click at [517, 419] on div "[{ "schema" : { "groups" : [{ "_note" : "HEADER AREA" , "fields" : [{ "html" : …" at bounding box center [669, 314] width 708 height 377
click at [767, 406] on div "[{ "schema" : { "groups" : [{ "_note" : "HEADER AREA" , "fields" : [{ "html" : …" at bounding box center [669, 314] width 708 height 377
click at [797, 408] on div "[{ "schema" : { "groups" : [{ "_note" : "HEADER AREA" , "fields" : [{ "html" : …" at bounding box center [669, 314] width 708 height 377
click at [788, 413] on div "[{ "schema" : { "groups" : [{ "_note" : "HEADER AREA" , "fields" : [{ "html" : …" at bounding box center [669, 314] width 708 height 377
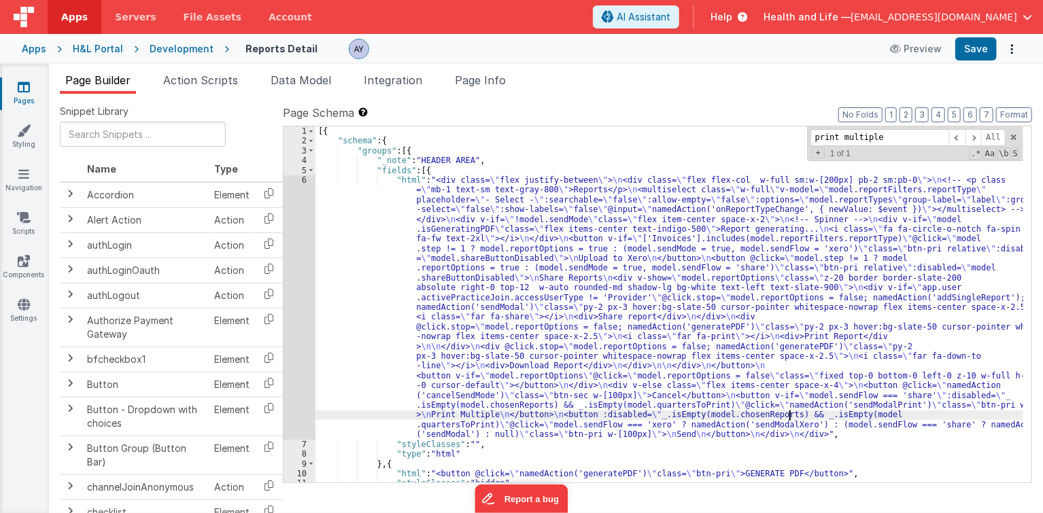
click at [594, 418] on div "[{ "schema" : { "groups" : [{ "_note" : "HEADER AREA" , "fields" : [{ "html" : …" at bounding box center [669, 314] width 708 height 377
click at [516, 424] on div "[{ "schema" : { "groups" : [{ "_note" : "HEADER AREA" , "fields" : [{ "html" : …" at bounding box center [669, 314] width 708 height 377
click at [499, 418] on div "[{ "schema" : { "groups" : [{ "_note" : "HEADER AREA" , "fields" : [{ "html" : …" at bounding box center [669, 314] width 708 height 377
click at [300, 392] on div "6" at bounding box center [299, 307] width 32 height 264
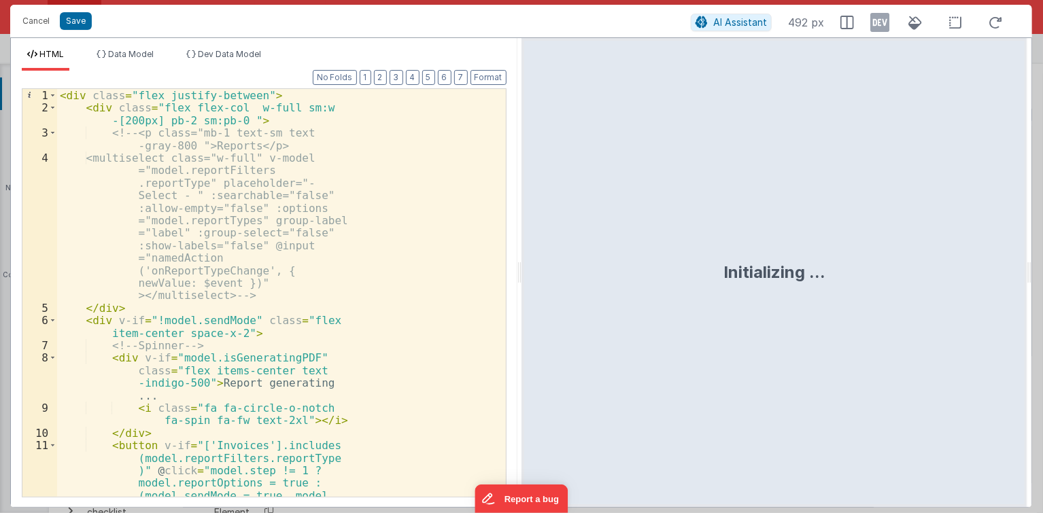
click at [250, 240] on div "< div class = "flex justify-between" > < div class = "flex flex-col w-full sm:w…" at bounding box center [277, 349] width 440 height 521
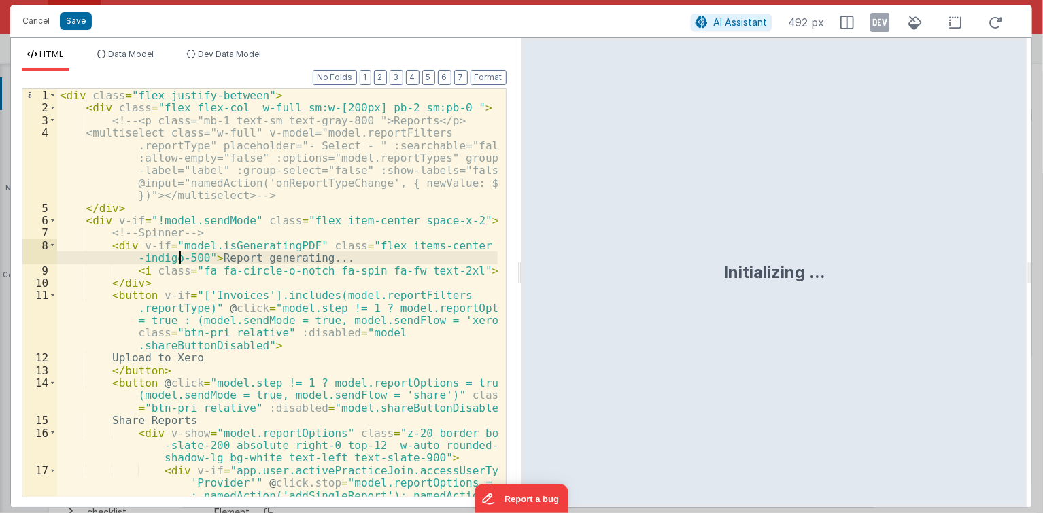
click at [177, 262] on div "< div class = "flex justify-between" > < div class = "flex flex-col w-full sm:w…" at bounding box center [277, 337] width 440 height 496
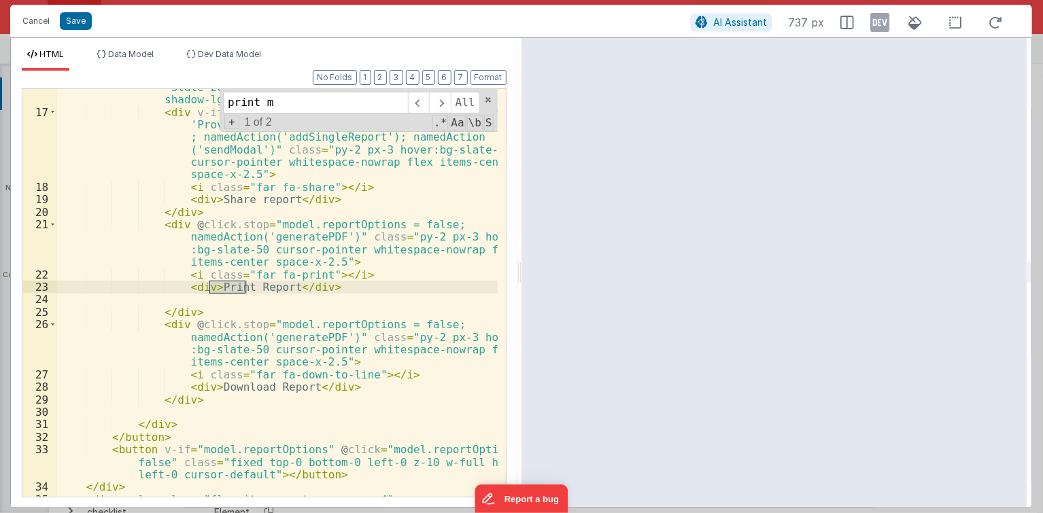
scroll to position [567, 0]
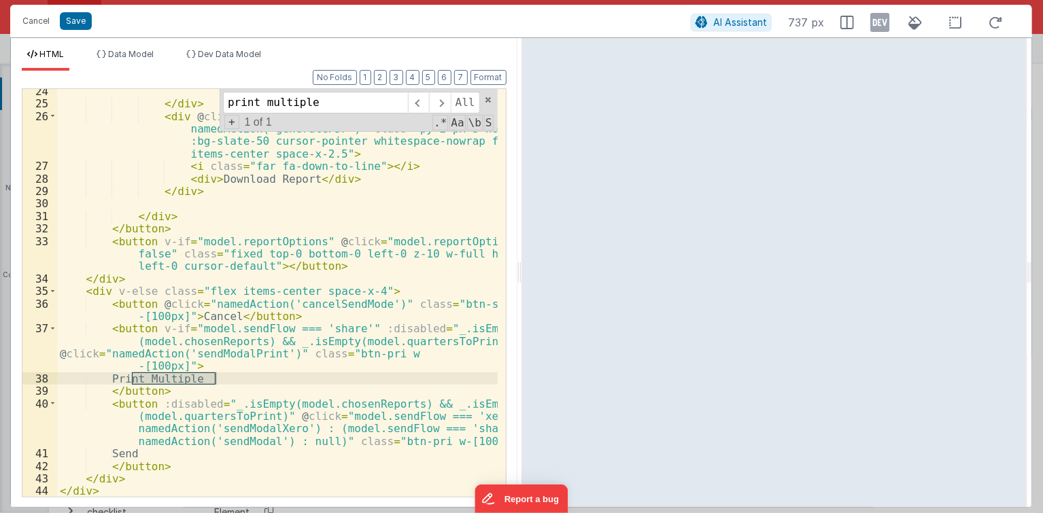
type input "print multiple"
click at [311, 343] on div "</ div > < div @ click.stop = "model.reportOptions = false; namedAction('genera…" at bounding box center [277, 302] width 440 height 434
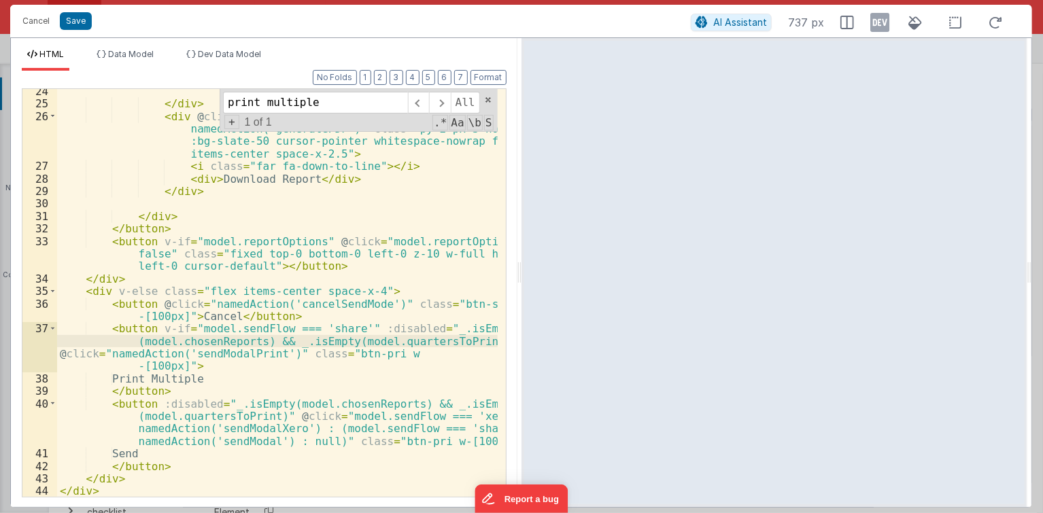
click at [322, 354] on div "</ div > < div @ click.stop = "model.reportOptions = false; namedAction('genera…" at bounding box center [277, 302] width 440 height 434
click at [322, 321] on div "</ div > < div @ click.stop = "model.reportOptions = false; namedAction('genera…" at bounding box center [277, 302] width 440 height 434
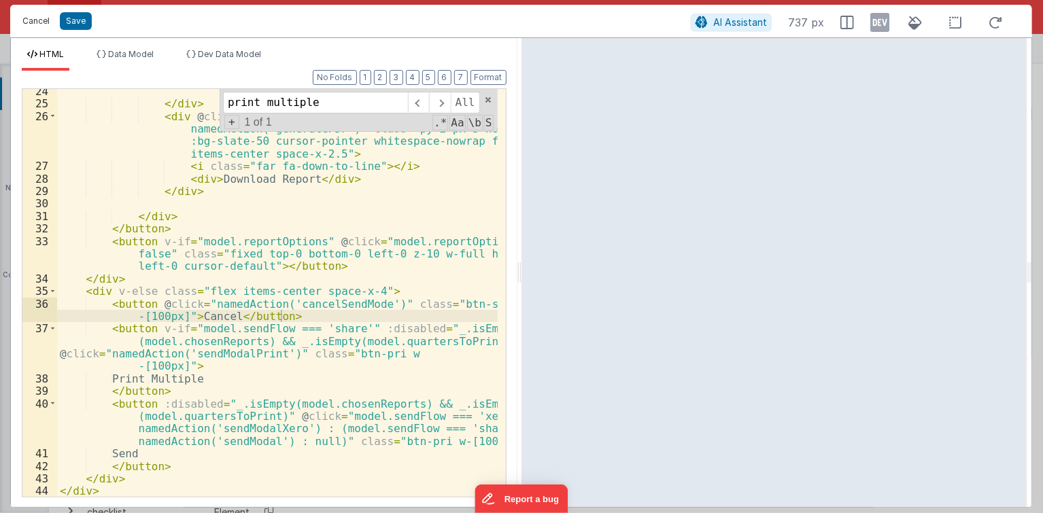
click at [33, 19] on button "Cancel" at bounding box center [36, 21] width 41 height 19
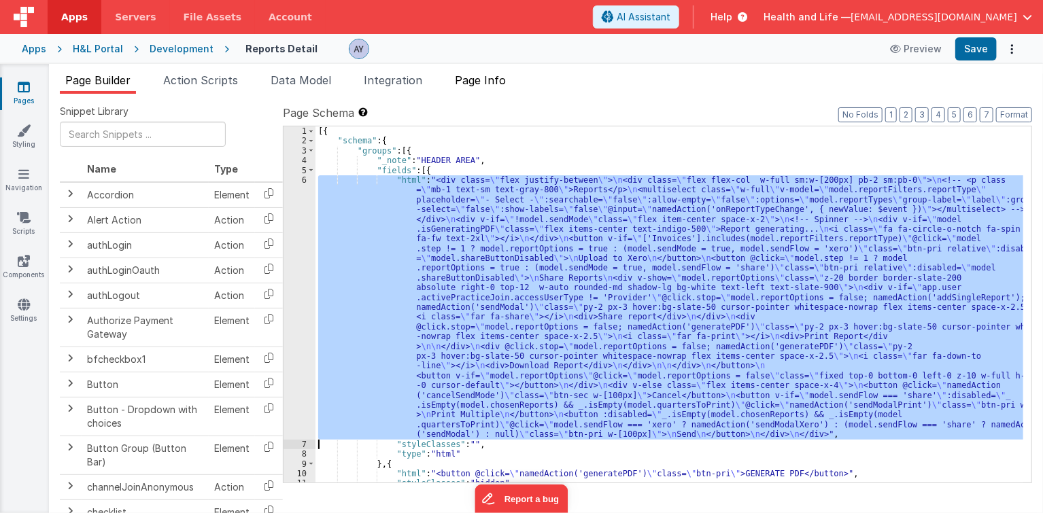
click at [476, 83] on span "Page Info" at bounding box center [480, 80] width 51 height 14
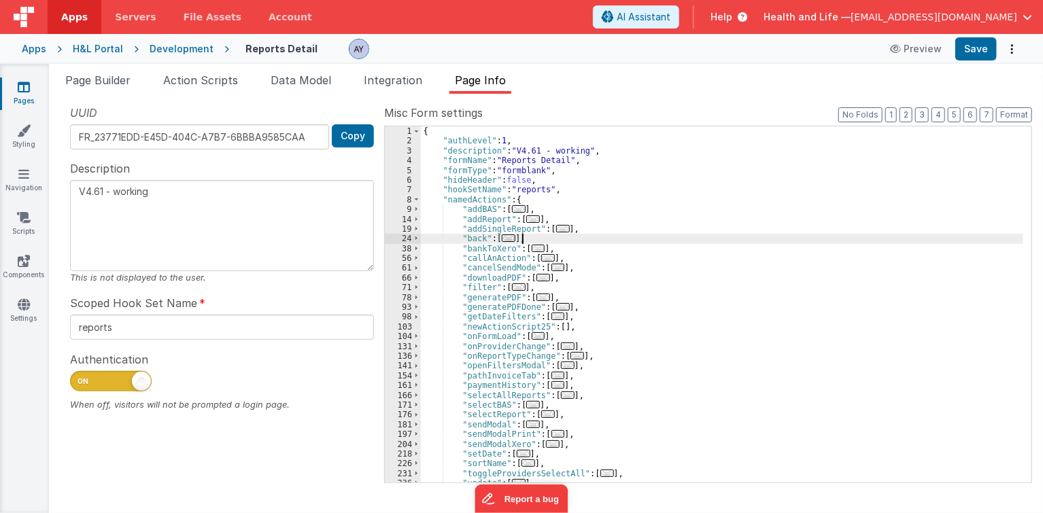
click at [544, 236] on div "{ "authLevel" : 1 , "description" : "V4.61 - working" , "formName" : "Reports D…" at bounding box center [722, 314] width 603 height 377
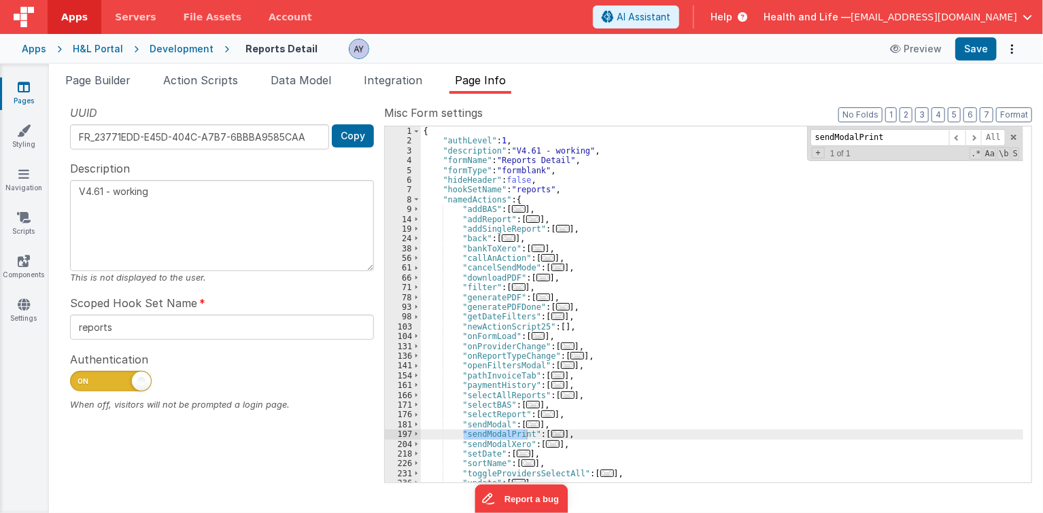
drag, startPoint x: 544, startPoint y: 437, endPoint x: 552, endPoint y: 435, distance: 8.4
click at [544, 437] on div "{ "authLevel" : 1 , "description" : "V4.61 - working" , "formName" : "Reports D…" at bounding box center [722, 314] width 603 height 377
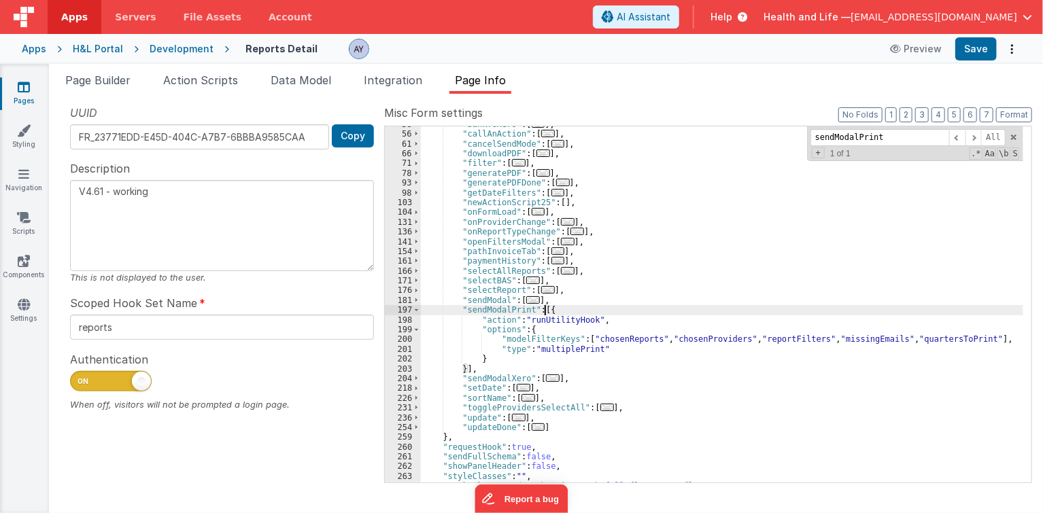
scroll to position [124, 0]
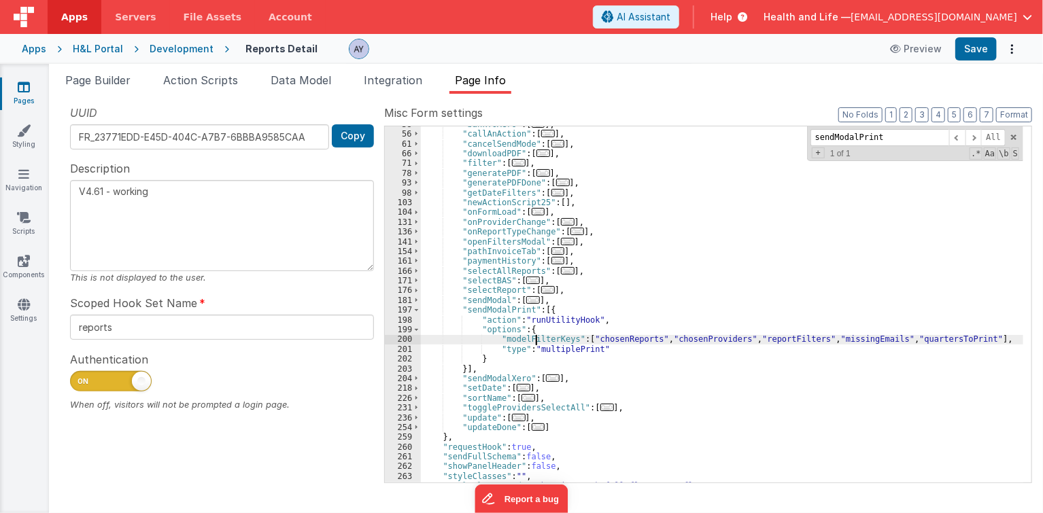
click at [536, 336] on div ""bankToXero" : [ ... ] , "callAnAction" : [ ... ] , "cancelSendMode" : [ ... ] …" at bounding box center [722, 308] width 603 height 377
click at [238, 84] on span "Action Scripts" at bounding box center [200, 80] width 75 height 14
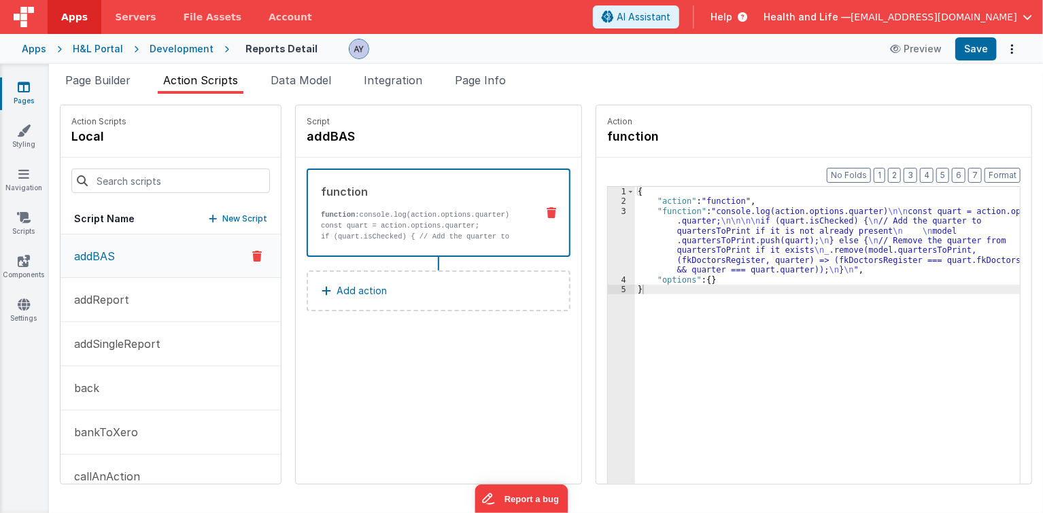
click at [359, 341] on div "Script addBAS function function: console.log(action.options.quarter) const quar…" at bounding box center [438, 294] width 285 height 379
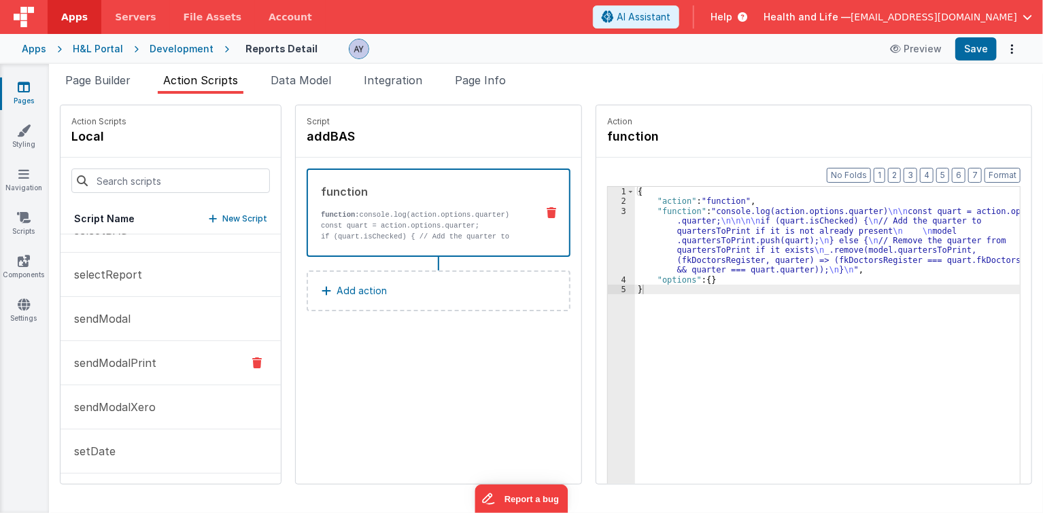
click at [185, 362] on button "sendModalPrint" at bounding box center [170, 363] width 220 height 44
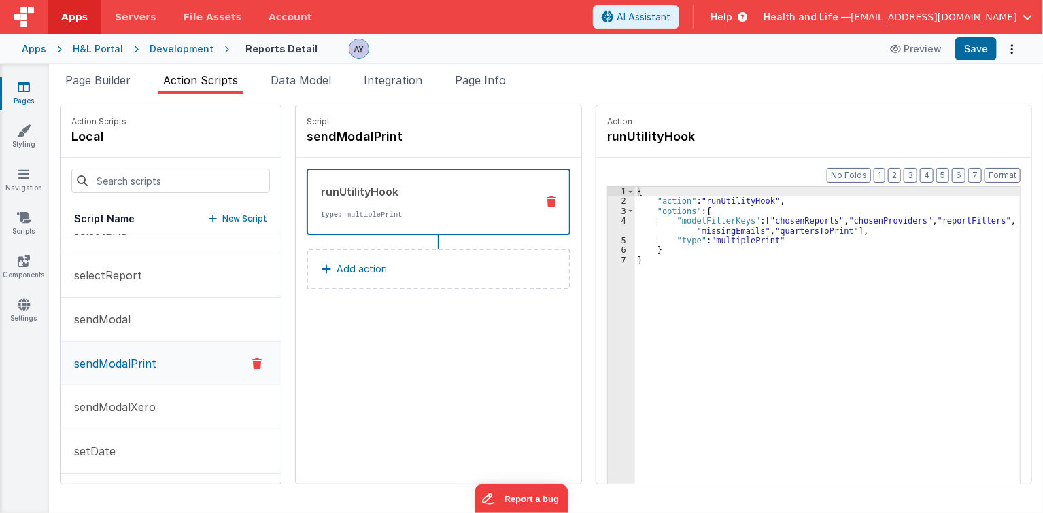
click at [395, 282] on button "Add action" at bounding box center [439, 269] width 264 height 41
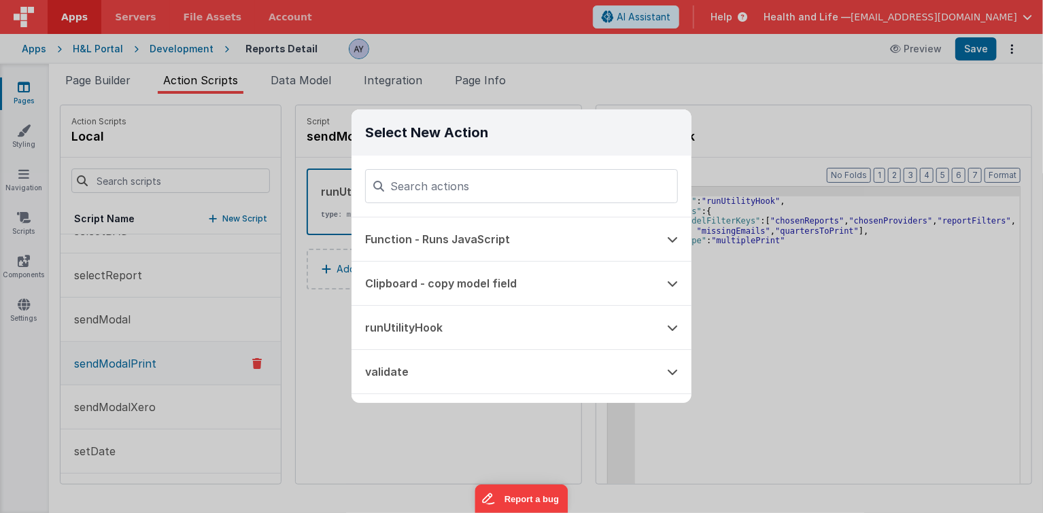
click at [326, 296] on div "Select New Action Function - Runs JavaScript Clipboard - copy model field runUt…" at bounding box center [521, 256] width 1043 height 513
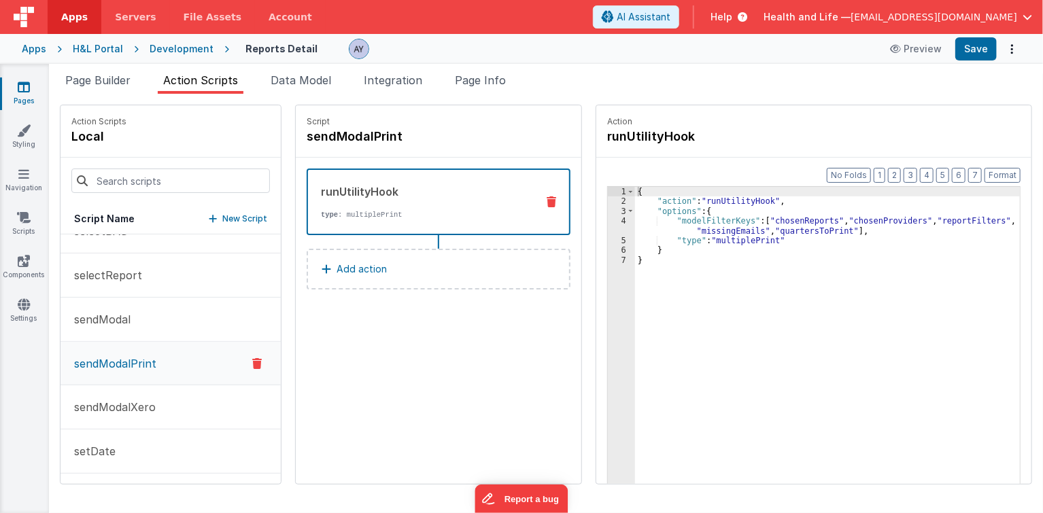
drag, startPoint x: 310, startPoint y: 88, endPoint x: 315, endPoint y: 117, distance: 29.1
click at [310, 88] on li "Data Model" at bounding box center [300, 83] width 71 height 22
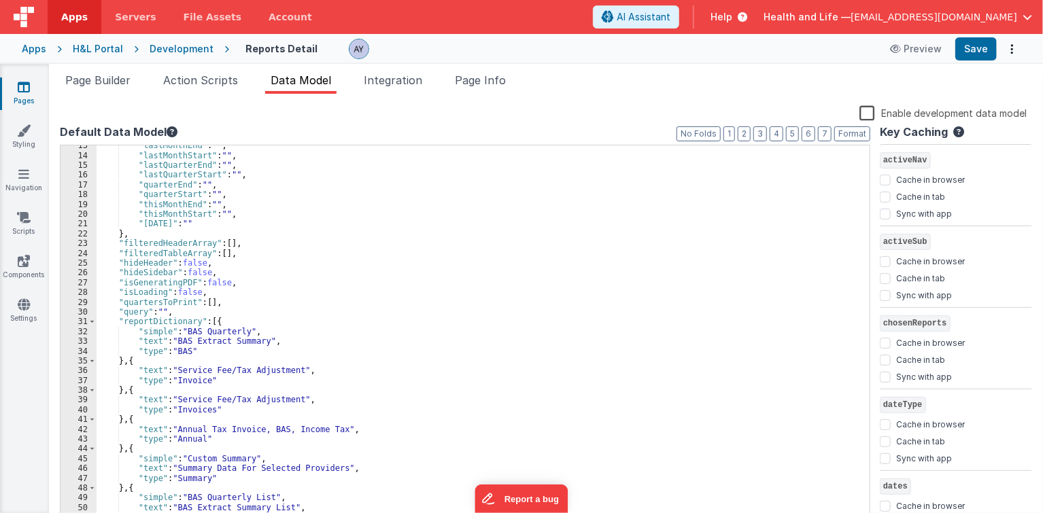
scroll to position [124, 0]
click at [144, 288] on div ""lastMonthEnd" : "" , "lastMonthStart" : "" , "lastQuarterEnd" : "" , "lastQuar…" at bounding box center [479, 338] width 765 height 399
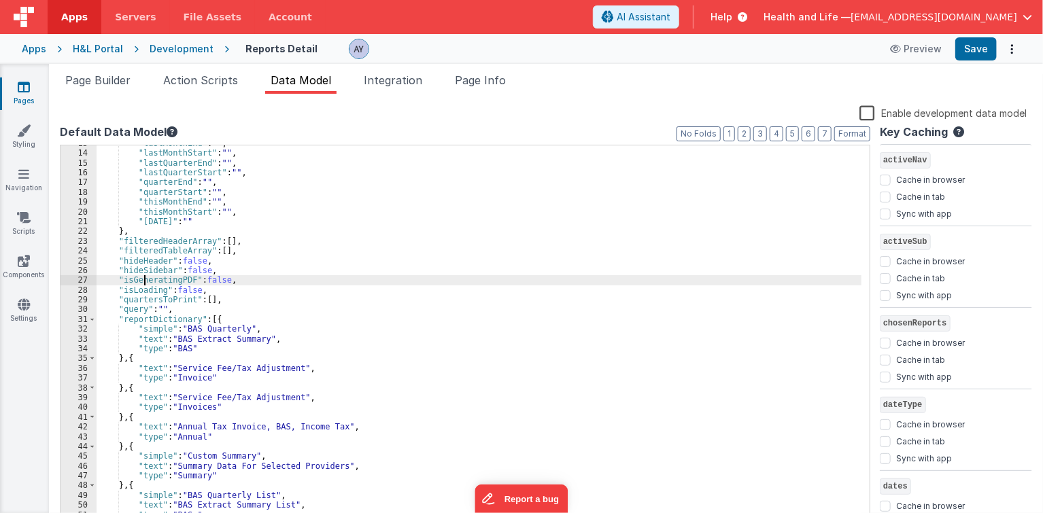
click at [145, 279] on div ""lastMonthEnd" : "" , "lastMonthStart" : "" , "lastQuarterEnd" : "" , "lastQuar…" at bounding box center [479, 338] width 765 height 399
click at [194, 239] on div ""lastMonthEnd" : "" , "lastMonthStart" : "" , "lastQuarterEnd" : "" , "lastQuar…" at bounding box center [479, 338] width 765 height 399
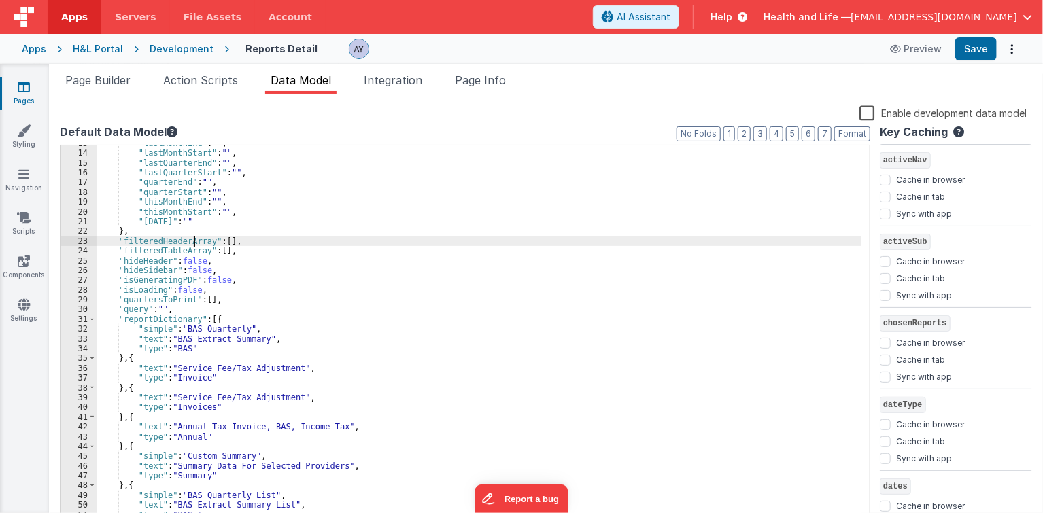
drag, startPoint x: 460, startPoint y: 77, endPoint x: 494, endPoint y: 229, distance: 156.0
click at [461, 77] on span "Page Info" at bounding box center [480, 80] width 51 height 14
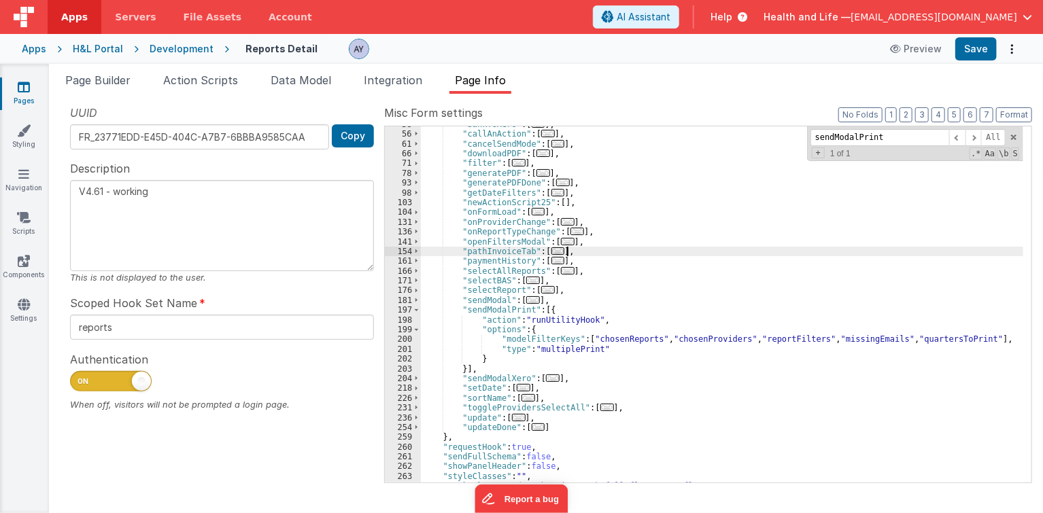
click at [585, 253] on div ""bankToXero" : [ ... ] , "callAnAction" : [ ... ] , "cancelSendMode" : [ ... ] …" at bounding box center [722, 308] width 603 height 377
paste input "isGeneratingPDF"
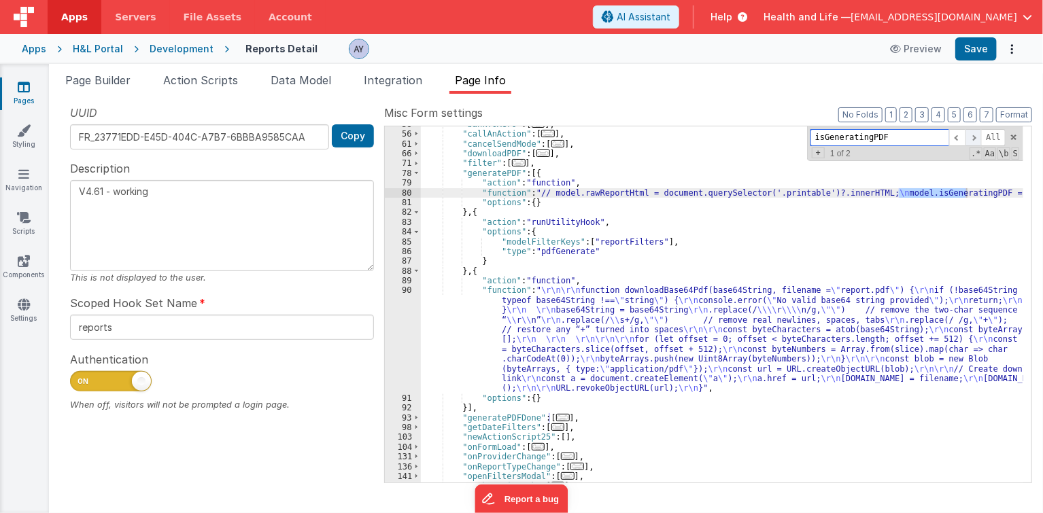
click at [976, 131] on span at bounding box center [973, 137] width 16 height 17
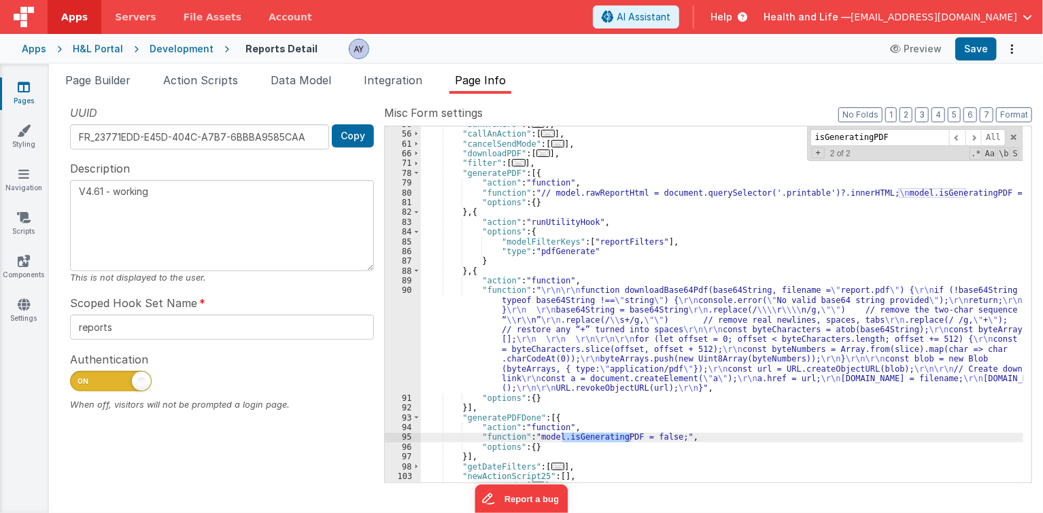
click at [587, 383] on div ""bankToXero" : [ ... ] , "callAnAction" : [ ... ] , "cancelSendMode" : [ ... ] …" at bounding box center [722, 308] width 603 height 377
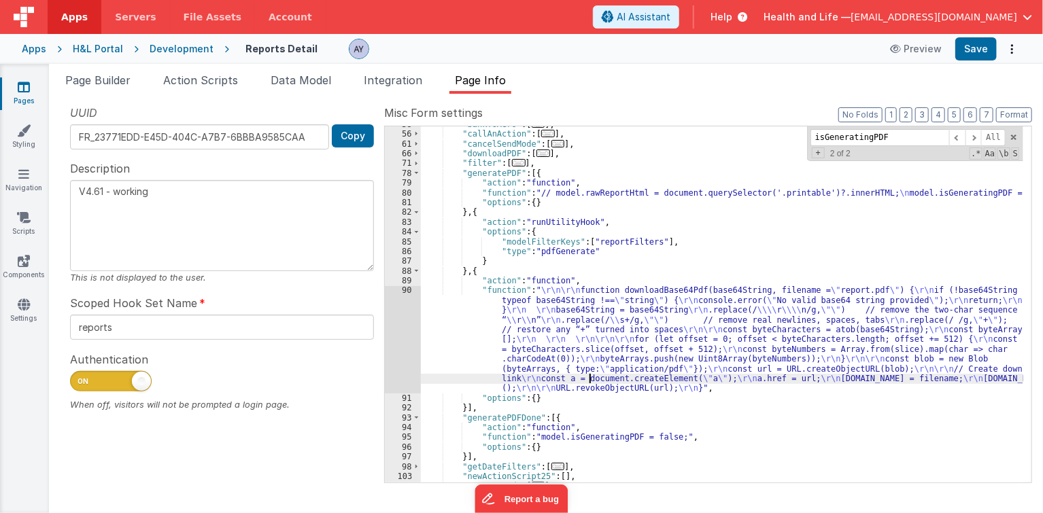
click at [593, 420] on div ""bankToXero" : [ ... ] , "callAnAction" : [ ... ] , "cancelSendMode" : [ ... ] …" at bounding box center [722, 308] width 603 height 377
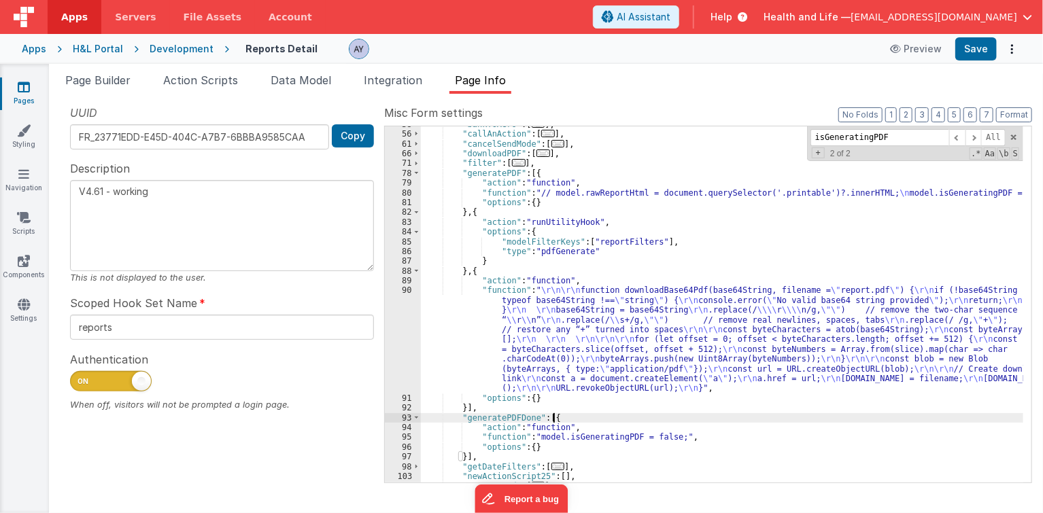
click at [537, 273] on div ""bankToXero" : [ ... ] , "callAnAction" : [ ... ] , "cancelSendMode" : [ ... ] …" at bounding box center [722, 308] width 603 height 377
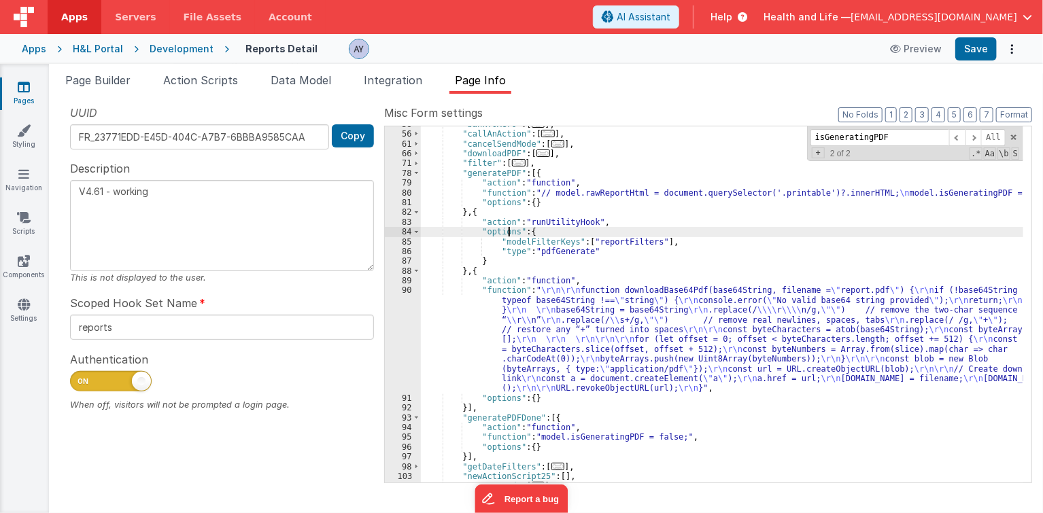
click at [509, 232] on div ""bankToXero" : [ ... ] , "callAnAction" : [ ... ] , "cancelSendMode" : [ ... ] …" at bounding box center [722, 308] width 603 height 377
click at [487, 174] on div ""bankToXero" : [ ... ] , "callAnAction" : [ ... ] , "cancelSendMode" : [ ... ] …" at bounding box center [722, 308] width 603 height 377
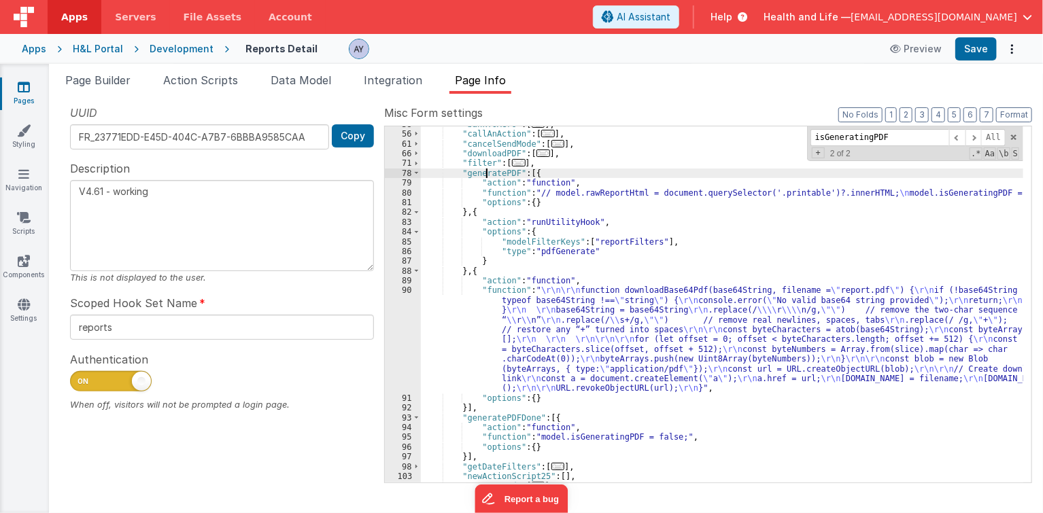
click at [487, 174] on div ""bankToXero" : [ ... ] , "callAnAction" : [ ... ] , "cancelSendMode" : [ ... ] …" at bounding box center [722, 308] width 603 height 377
click at [631, 183] on div ""bankToXero" : [ ... ] , "callAnAction" : [ ... ] , "cancelSendMode" : [ ... ] …" at bounding box center [722, 308] width 603 height 377
paste input "generate"
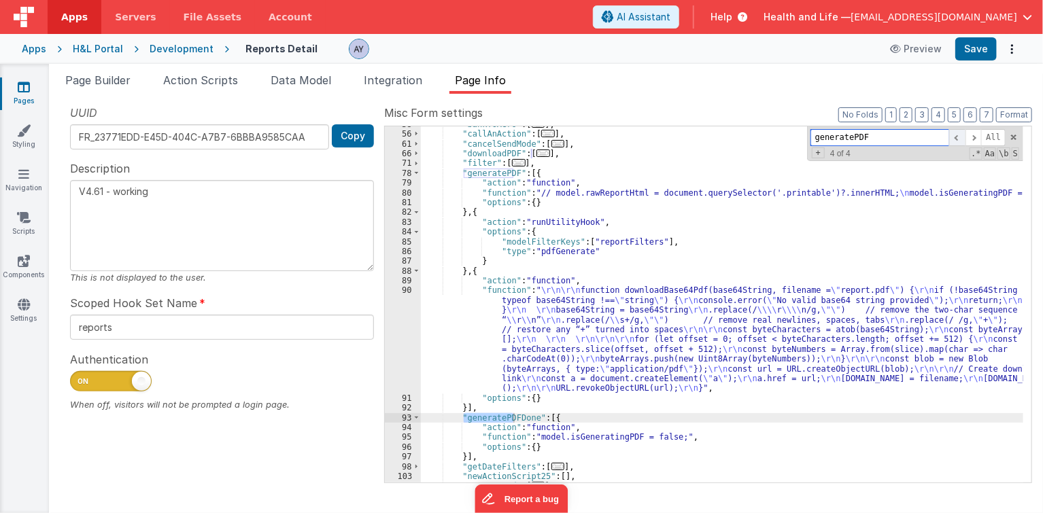
click at [965, 135] on div "generatePDF All" at bounding box center [907, 137] width 195 height 17
click at [965, 135] on span at bounding box center [957, 137] width 16 height 17
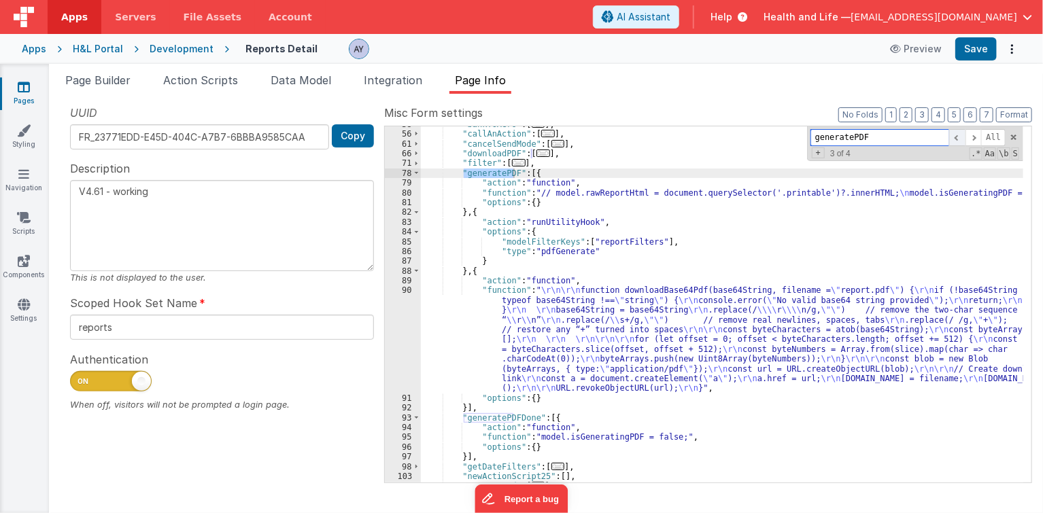
click at [965, 135] on span at bounding box center [957, 137] width 16 height 17
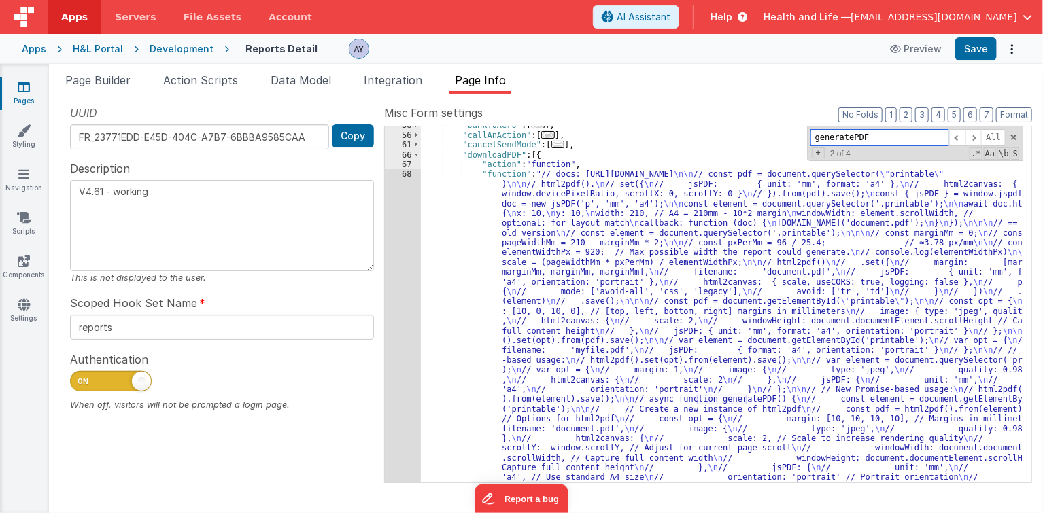
scroll to position [87, 0]
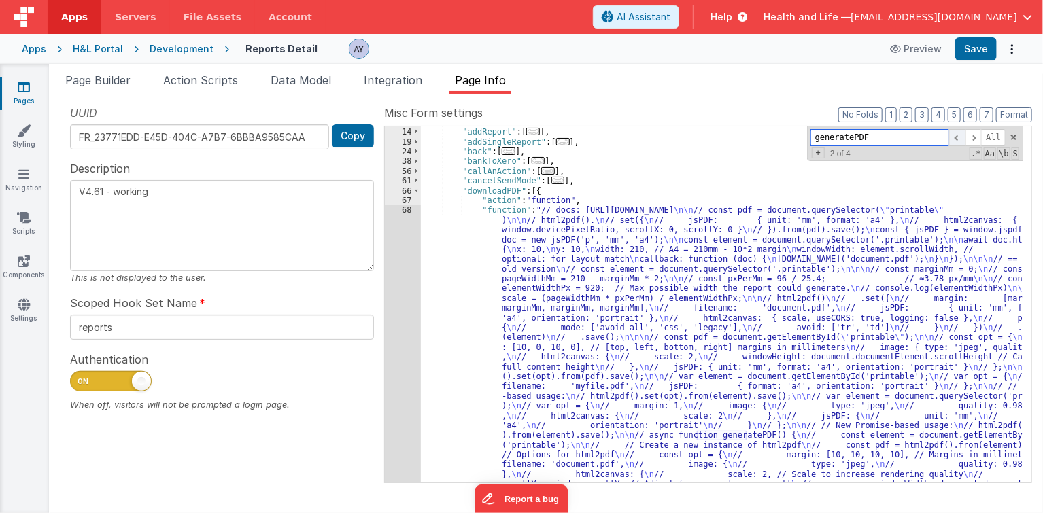
click at [959, 139] on span at bounding box center [957, 137] width 16 height 17
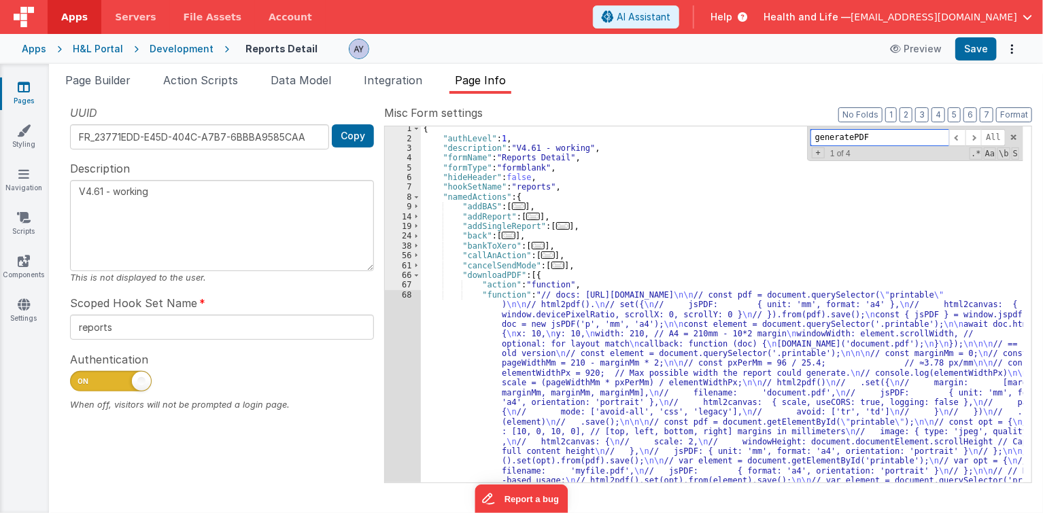
scroll to position [0, 0]
click at [413, 277] on span at bounding box center [416, 278] width 7 height 10
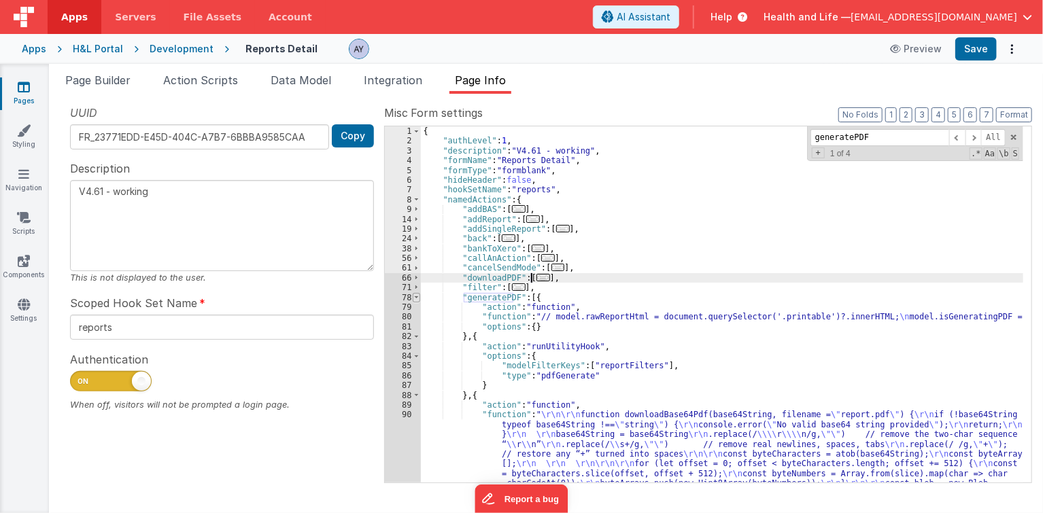
click at [419, 296] on span at bounding box center [416, 298] width 7 height 10
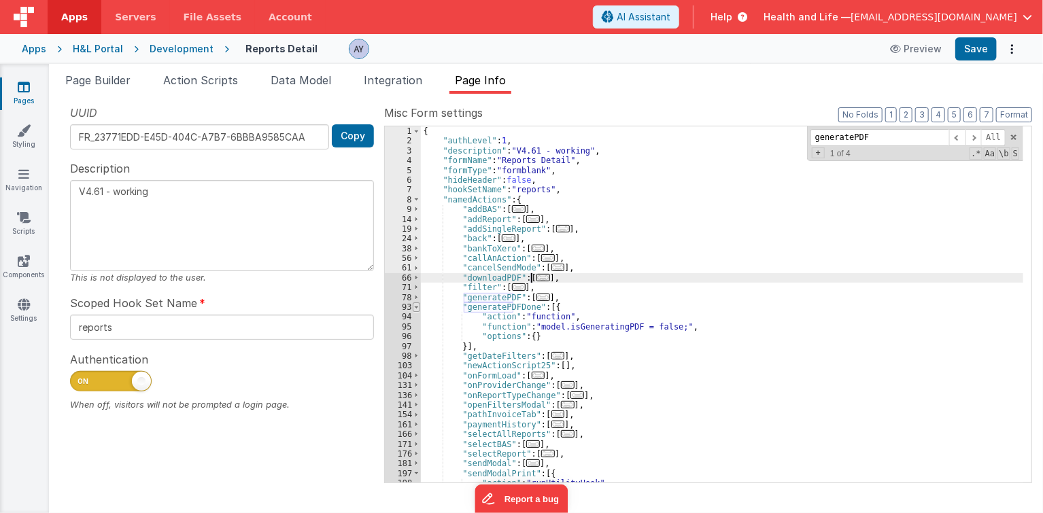
click at [417, 310] on span at bounding box center [416, 307] width 7 height 10
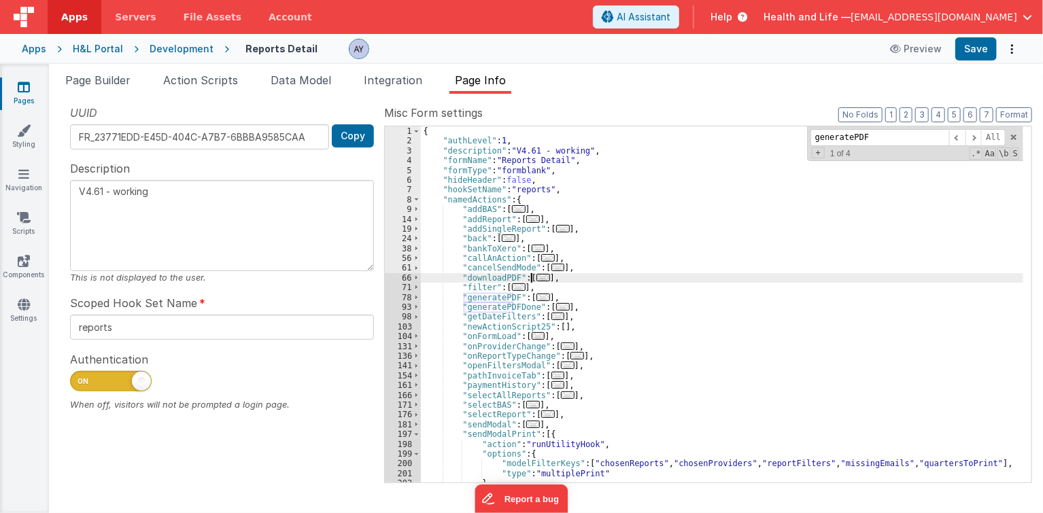
click at [479, 337] on div "{ "authLevel" : 1 , "description" : "V4.61 - working" , "formName" : "Reports D…" at bounding box center [722, 314] width 603 height 377
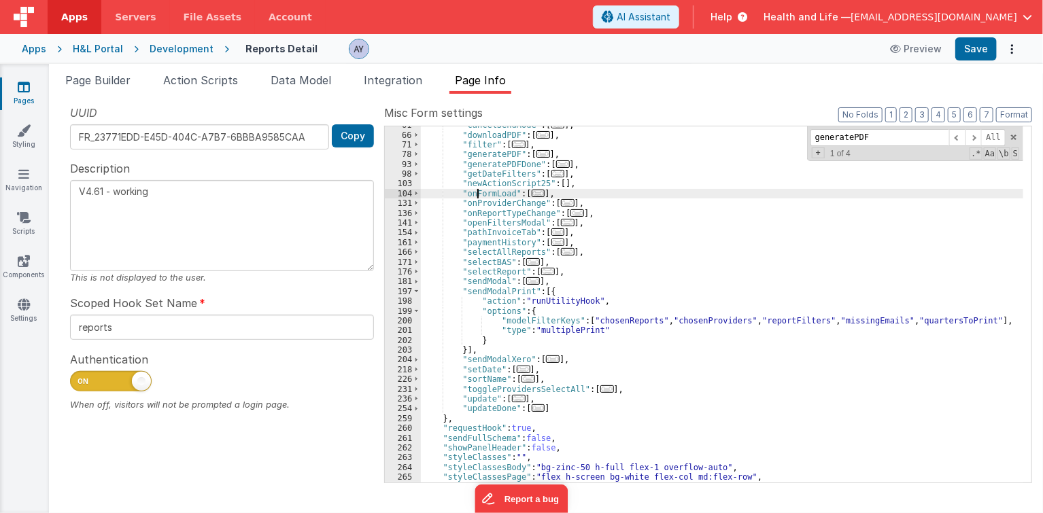
scroll to position [144, 0]
click at [513, 322] on div ""cancelSendMode" : [ ... ] , "downloadPDF" : [ ... ] , "filter" : [ ... ] , "ge…" at bounding box center [722, 307] width 603 height 377
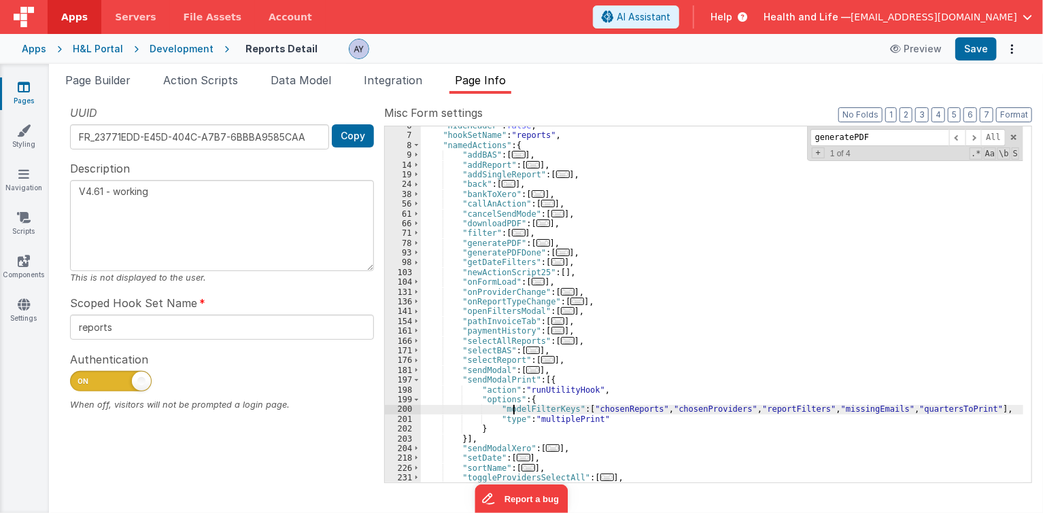
scroll to position [53, 0]
click at [510, 339] on div ""hideHeader" : false , "hookSetName" : "reports" , "namedActions" : { "addBAS" …" at bounding box center [722, 310] width 603 height 377
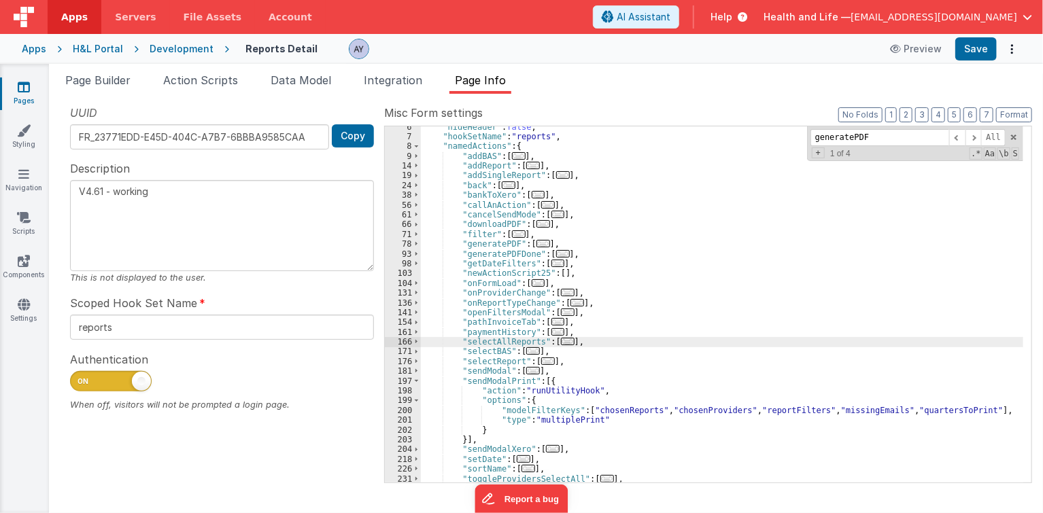
click at [121, 75] on span "Page Builder" at bounding box center [97, 80] width 65 height 14
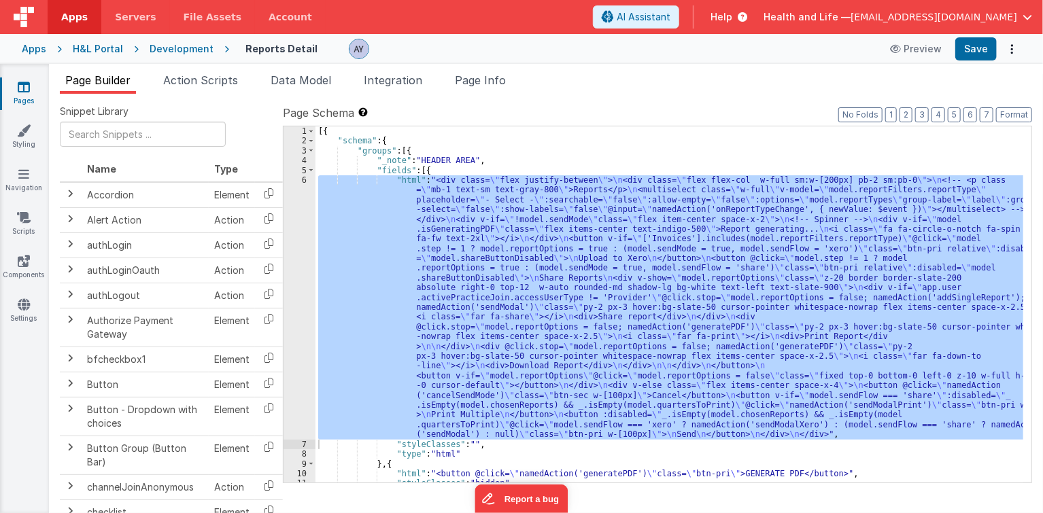
click at [720, 381] on div "[{ "schema" : { "groups" : [{ "_note" : "HEADER AREA" , "fields" : [{ "html" : …" at bounding box center [669, 304] width 708 height 356
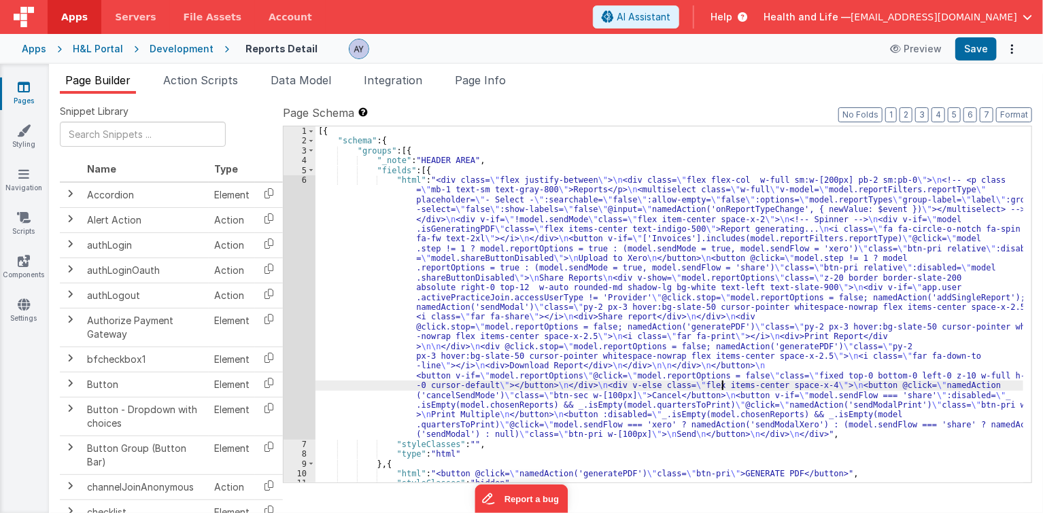
click at [823, 408] on div "[{ "schema" : { "groups" : [{ "_note" : "HEADER AREA" , "fields" : [{ "html" : …" at bounding box center [669, 314] width 708 height 377
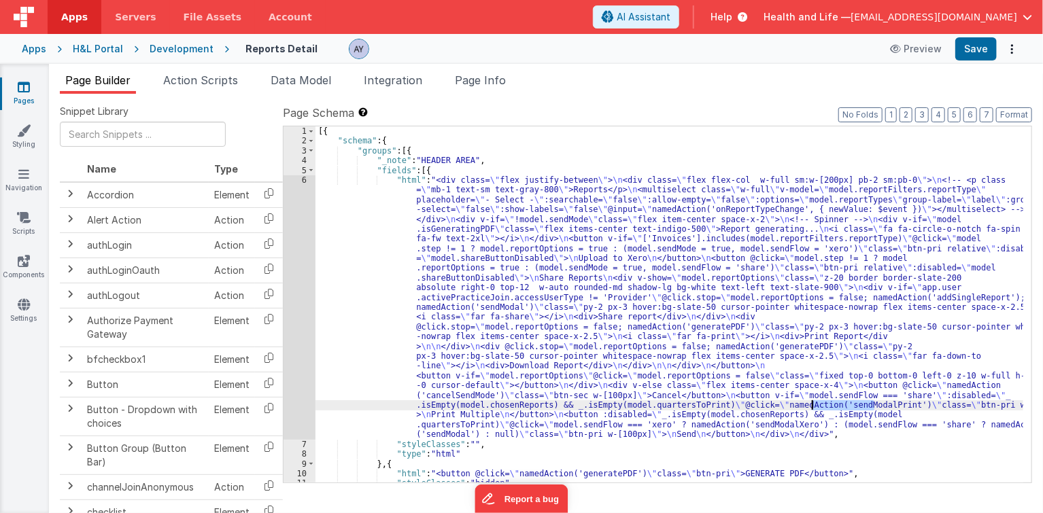
click at [823, 408] on div "[{ "schema" : { "groups" : [{ "_note" : "HEADER AREA" , "fields" : [{ "html" : …" at bounding box center [669, 314] width 708 height 377
click at [482, 80] on span "Page Info" at bounding box center [480, 80] width 51 height 14
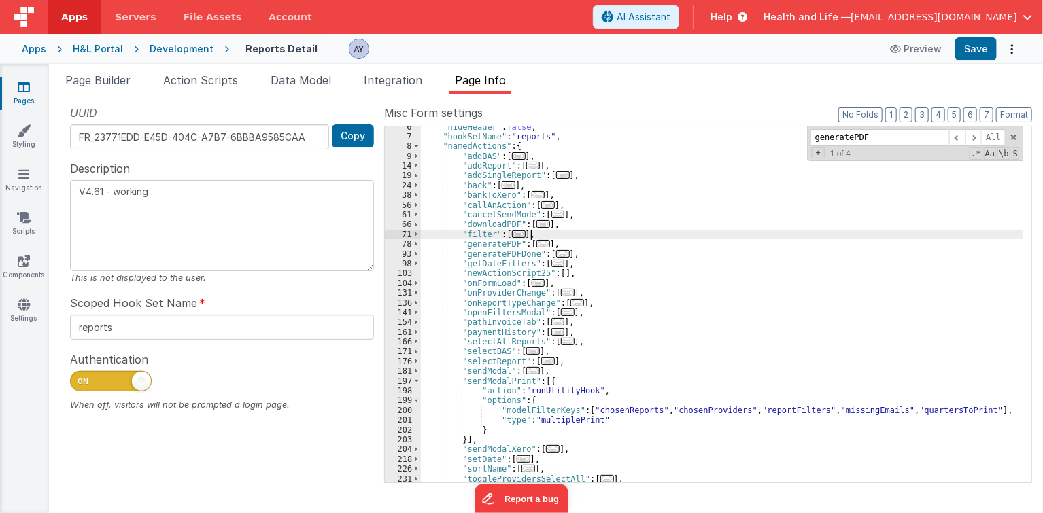
click at [609, 234] on div ""hideHeader" : false , "hookSetName" : "reports" , "namedActions" : { "addBAS" …" at bounding box center [722, 310] width 603 height 377
paste input "sendModalPrint"
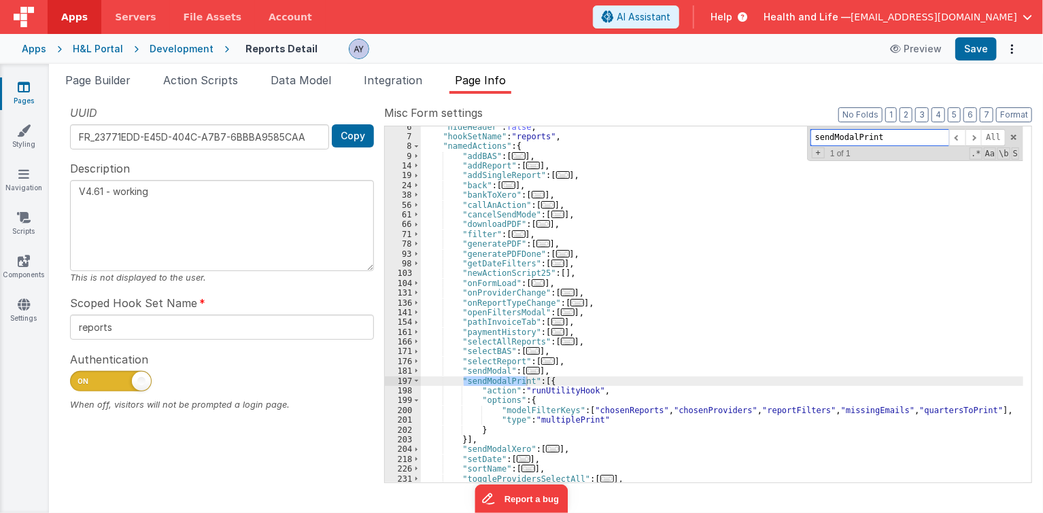
type input "sendModalPrint"
click at [435, 417] on div ""hideHeader" : false , "hookSetName" : "reports" , "namedActions" : { "addBAS" …" at bounding box center [722, 310] width 603 height 377
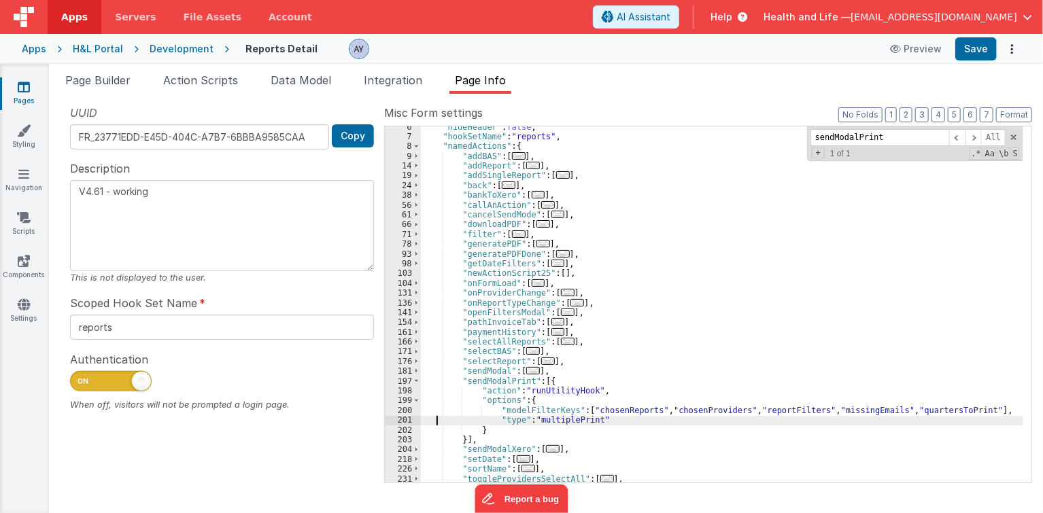
click at [576, 422] on div ""hideHeader" : false , "hookSetName" : "reports" , "namedActions" : { "addBAS" …" at bounding box center [722, 310] width 603 height 377
click at [518, 400] on div ""hideHeader" : false , "hookSetName" : "reports" , "namedActions" : { "addBAS" …" at bounding box center [722, 310] width 603 height 377
click at [534, 411] on div ""hideHeader" : false , "hookSetName" : "reports" , "namedActions" : { "addBAS" …" at bounding box center [722, 310] width 603 height 377
click at [227, 88] on li "Action Scripts" at bounding box center [201, 83] width 86 height 22
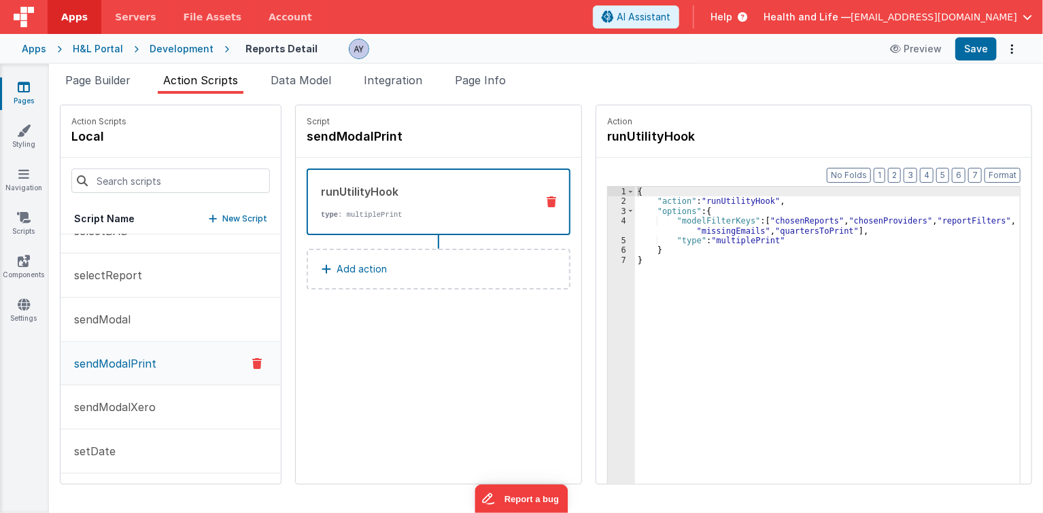
click at [383, 266] on button "Add action" at bounding box center [439, 269] width 264 height 41
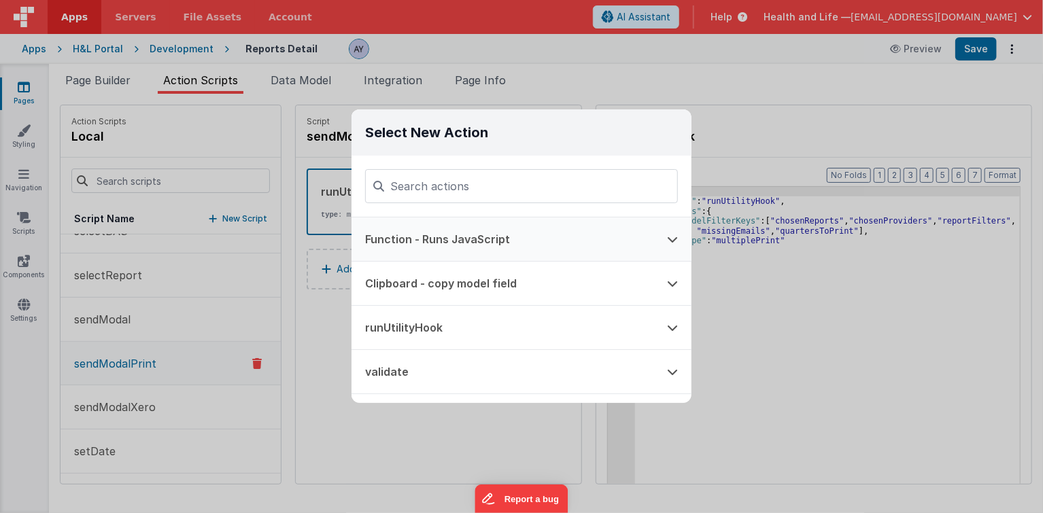
click at [765, 309] on div "Select New Action Function - Runs JavaScript Clipboard - copy model field runUt…" at bounding box center [521, 256] width 1043 height 513
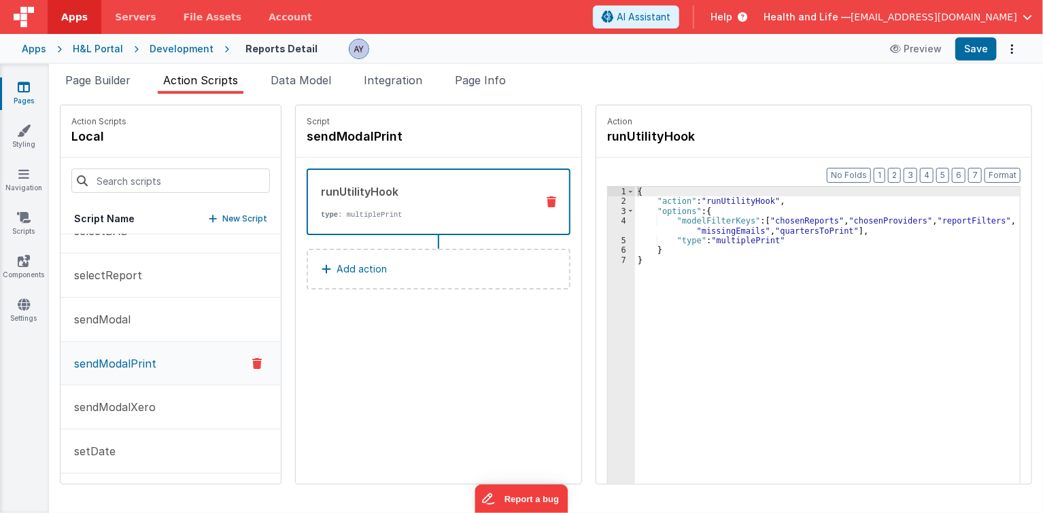
click at [269, 63] on div "Apps H&L Portal Development Reports Detail Preview Save" at bounding box center [521, 49] width 1043 height 30
click at [283, 77] on span "Data Model" at bounding box center [301, 80] width 60 height 14
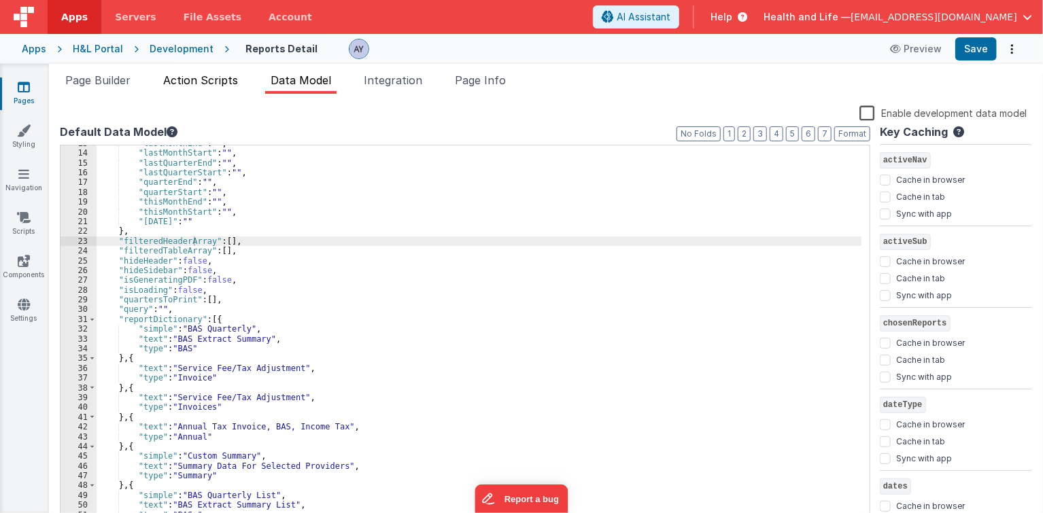
click at [220, 84] on span "Action Scripts" at bounding box center [200, 80] width 75 height 14
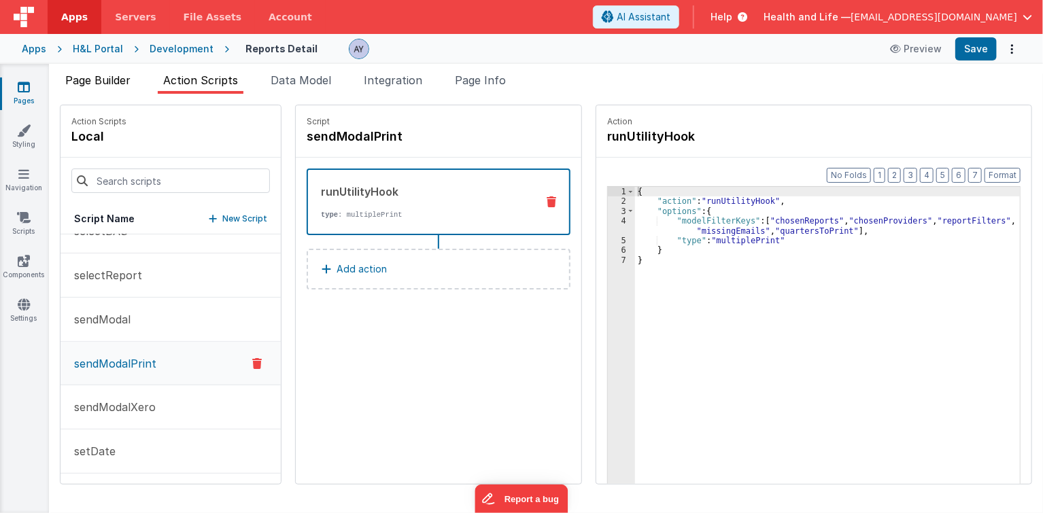
click at [133, 86] on li "Page Builder" at bounding box center [98, 83] width 76 height 22
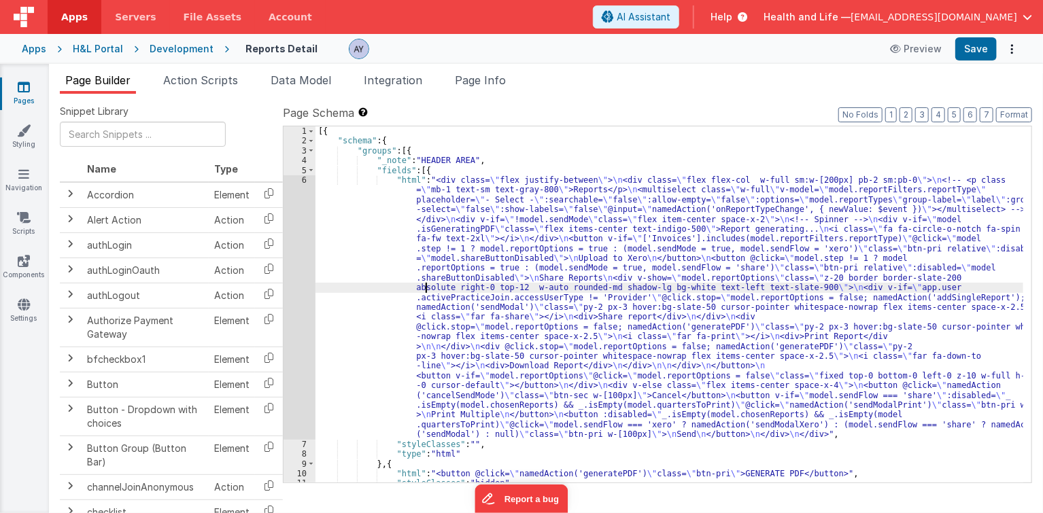
click at [427, 285] on div "[{ "schema" : { "groups" : [{ "_note" : "HEADER AREA" , "fields" : [{ "html" : …" at bounding box center [669, 314] width 708 height 377
click at [313, 84] on span "Data Model" at bounding box center [301, 80] width 60 height 14
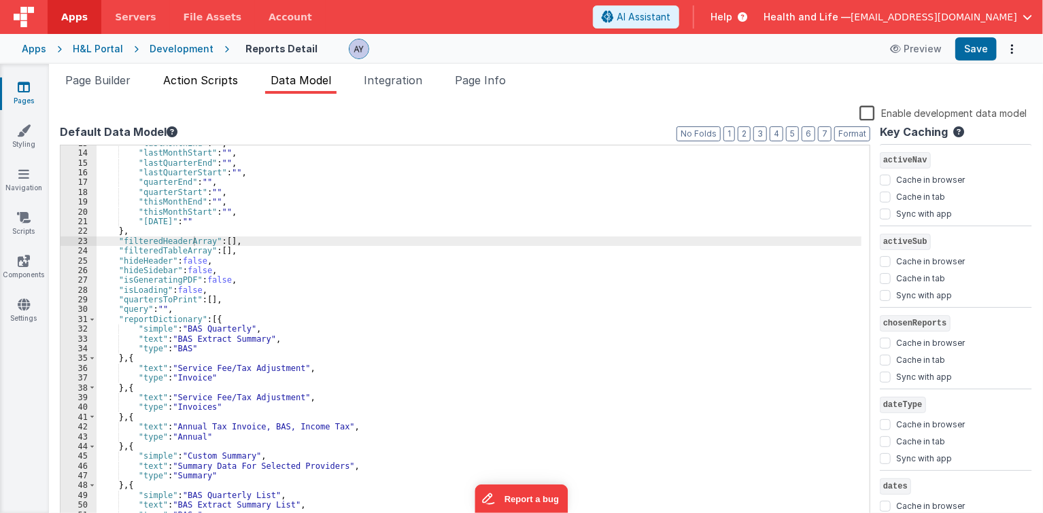
click at [237, 74] on span "Action Scripts" at bounding box center [200, 80] width 75 height 14
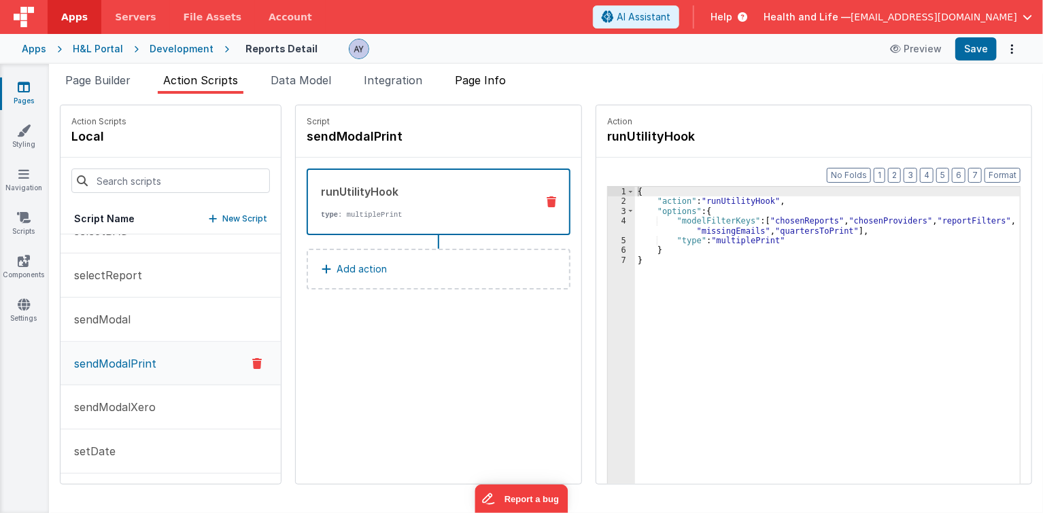
click at [476, 80] on span "Page Info" at bounding box center [480, 80] width 51 height 14
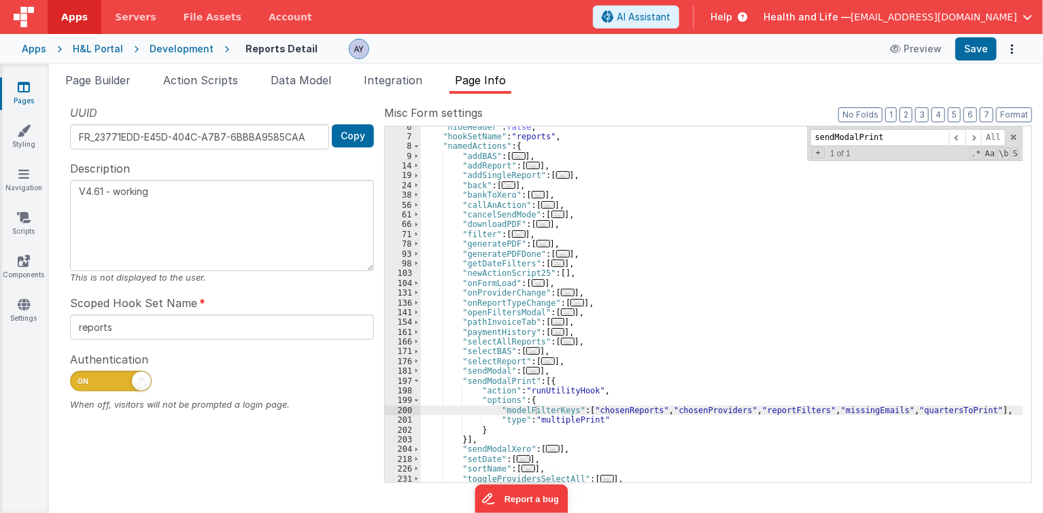
click at [504, 334] on div ""hideHeader" : false , "hookSetName" : "reports" , "namedActions" : { "addBAS" …" at bounding box center [722, 310] width 603 height 377
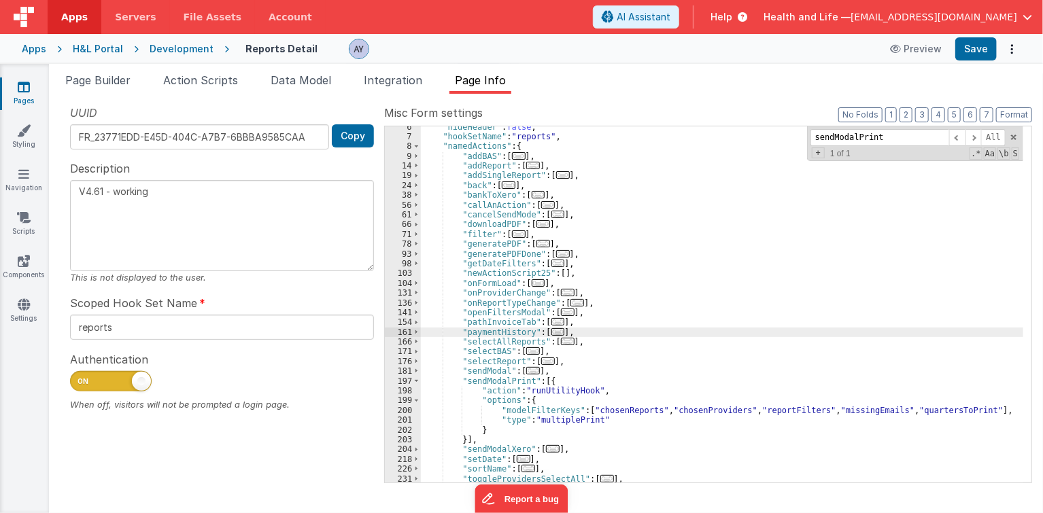
click at [556, 253] on span "..." at bounding box center [563, 253] width 14 height 7
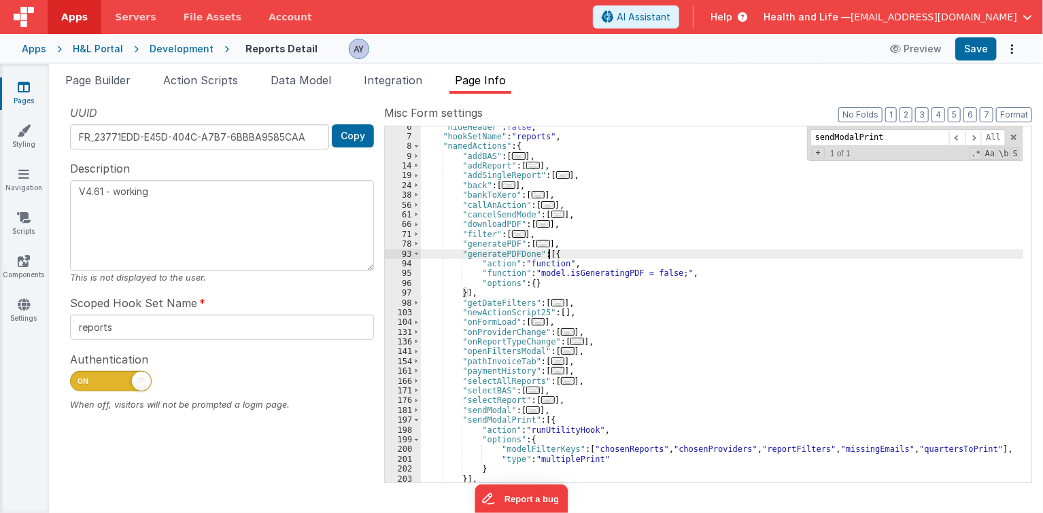
click at [508, 256] on div ""hideHeader" : false , "hookSetName" : "reports" , "namedActions" : { "addBAS" …" at bounding box center [722, 310] width 603 height 377
click at [504, 262] on div ""hideHeader" : false , "hookSetName" : "reports" , "namedActions" : { "addBAS" …" at bounding box center [722, 310] width 603 height 377
click at [204, 99] on div "Snippet Library Name Type Accordion Element Alert Action Action authLogin Actio…" at bounding box center [546, 303] width 994 height 419
click at [207, 84] on span "Action Scripts" at bounding box center [200, 80] width 75 height 14
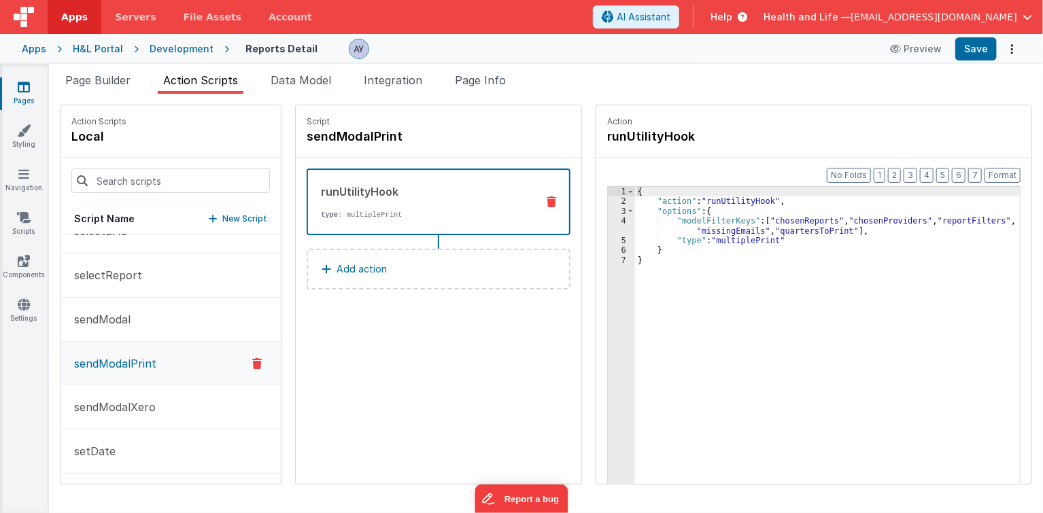
click at [376, 264] on button "Add action" at bounding box center [439, 269] width 264 height 41
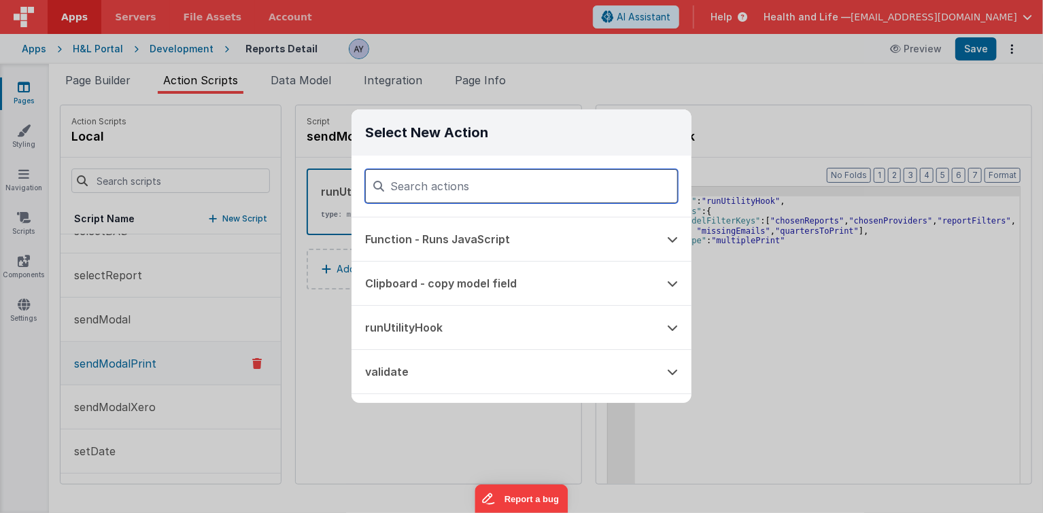
click at [445, 192] on input at bounding box center [521, 186] width 313 height 34
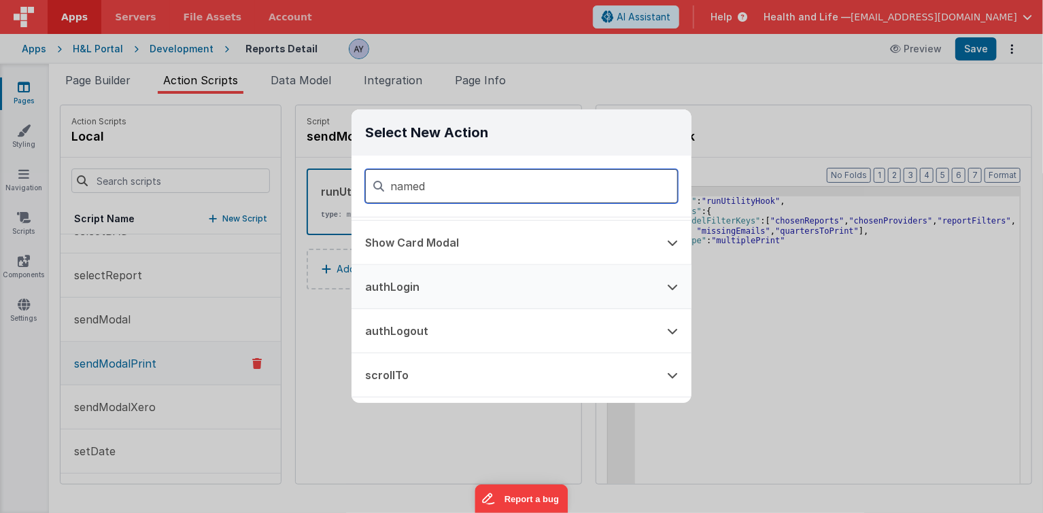
scroll to position [0, 0]
type input "named"
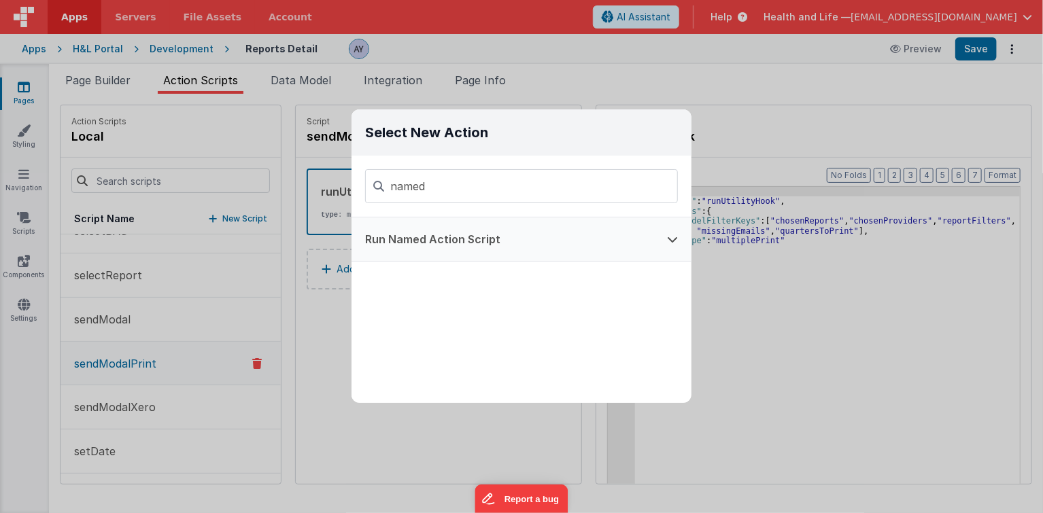
click at [495, 249] on button "Run Named Action Script" at bounding box center [502, 240] width 302 height 44
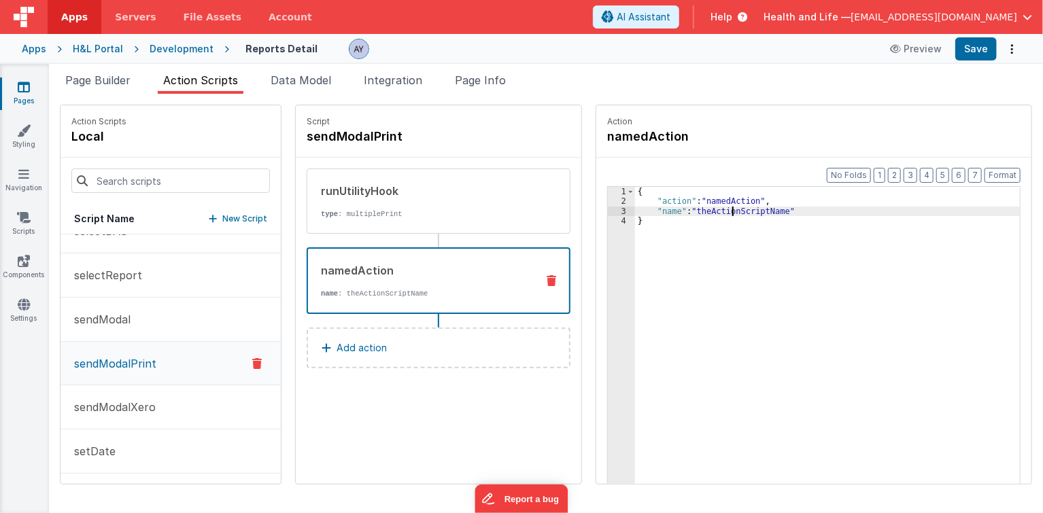
click at [718, 208] on div "{ "action" : "namedAction" , "name" : "theActionScriptName" }" at bounding box center [835, 367] width 400 height 360
drag, startPoint x: 769, startPoint y: 226, endPoint x: 823, endPoint y: 243, distance: 56.3
click at [786, 233] on div "{ "action" : "namedAction" , "name" : "generatePDFDone" }" at bounding box center [835, 367] width 400 height 360
click at [855, 253] on div "{ "action" : "namedAction" , "name" : "generatePDFDone" }" at bounding box center [835, 367] width 400 height 360
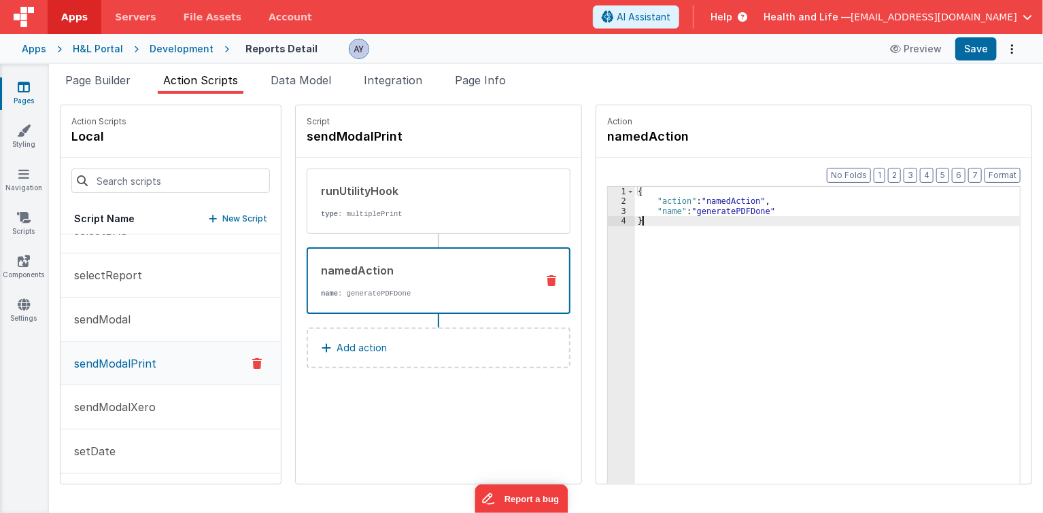
click at [791, 261] on div "{ "action" : "namedAction" , "name" : "generatePDFDone" }" at bounding box center [835, 367] width 400 height 360
click at [979, 57] on button "Save" at bounding box center [975, 48] width 41 height 23
click at [458, 209] on p "type : multiplePrint" at bounding box center [423, 214] width 205 height 11
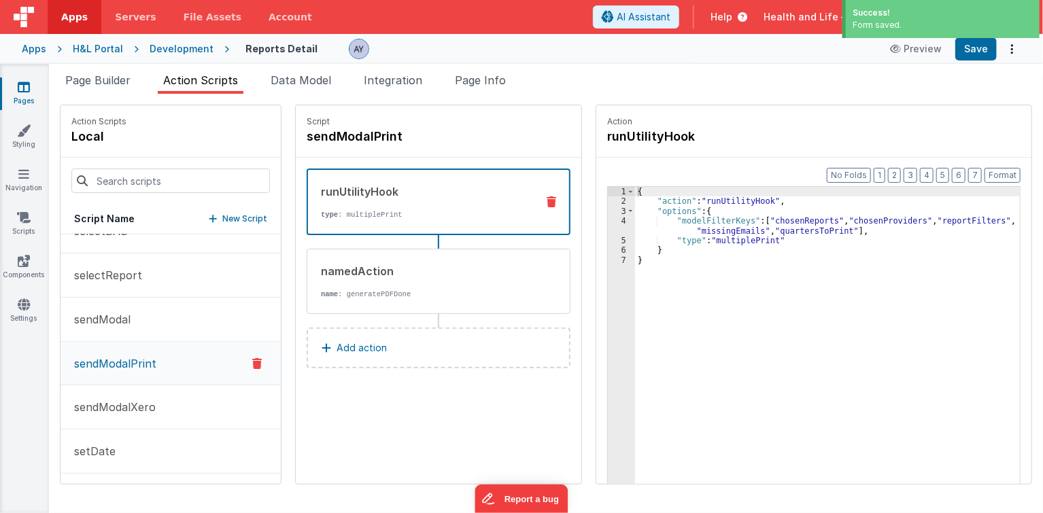
click at [379, 347] on button "Add action" at bounding box center [439, 348] width 264 height 41
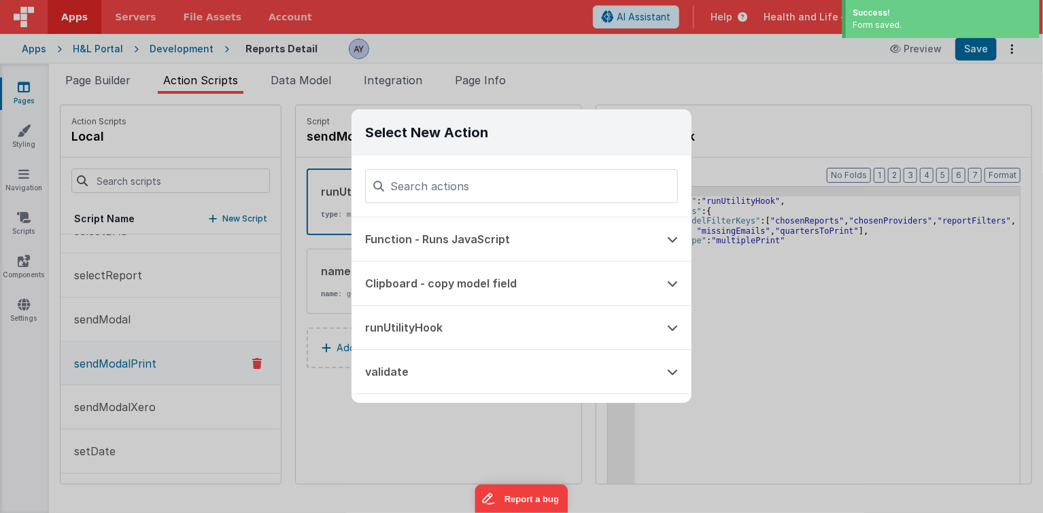
click at [766, 313] on div "Select New Action Function - Runs JavaScript Clipboard - copy model field runUt…" at bounding box center [521, 256] width 1043 height 513
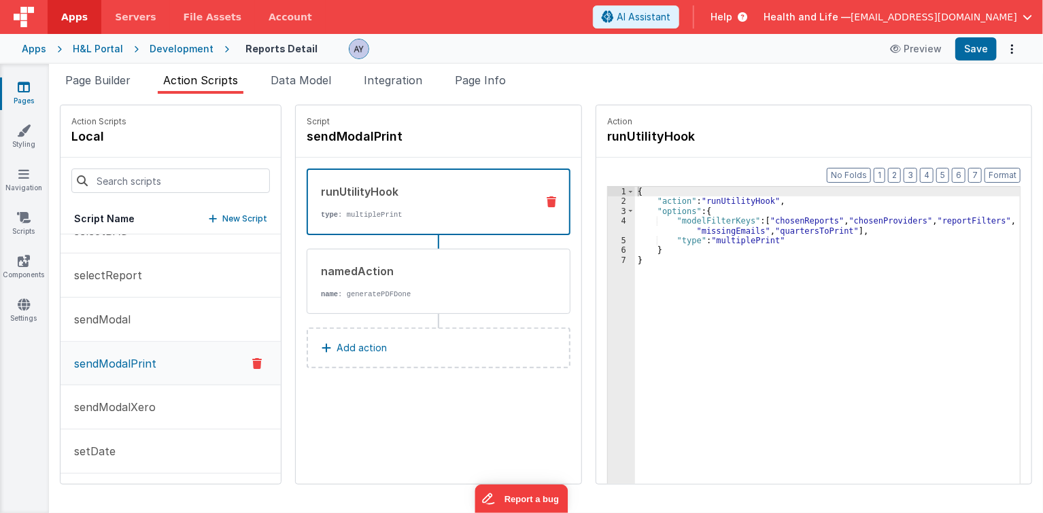
click at [324, 94] on div "Snippet Library Name Type Accordion Element Alert Action Action authLogin Actio…" at bounding box center [546, 303] width 994 height 419
click at [479, 86] on span "Page Info" at bounding box center [480, 80] width 51 height 14
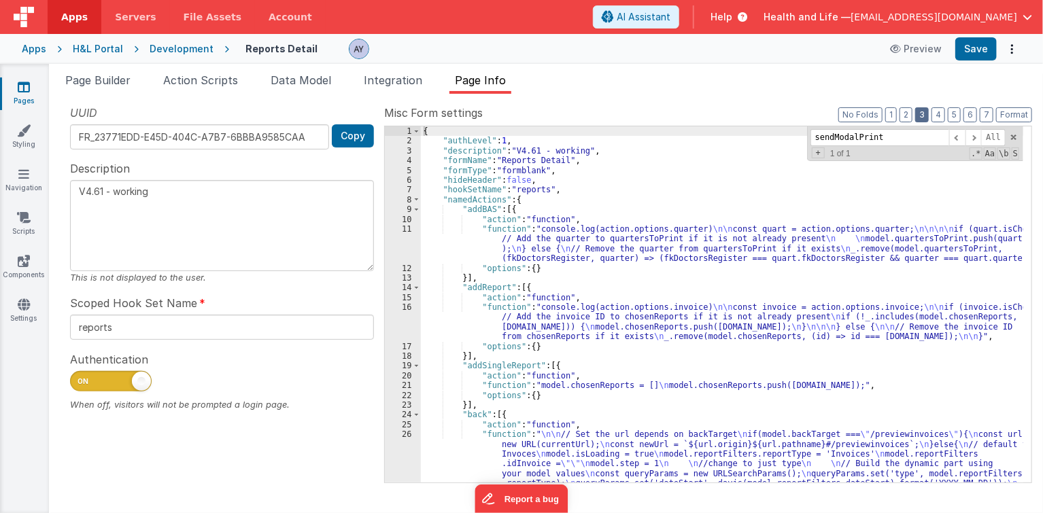
click at [924, 112] on button "3" at bounding box center [922, 114] width 14 height 15
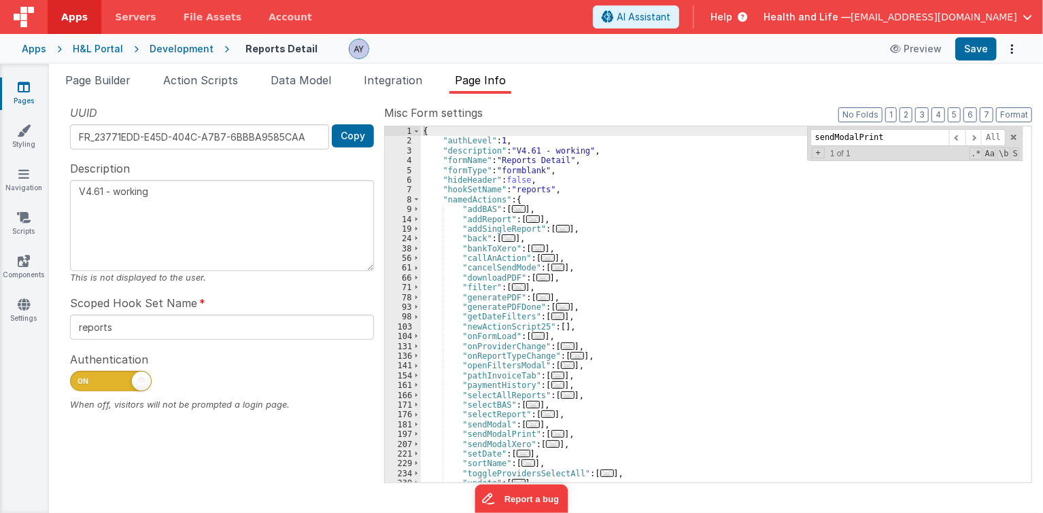
click at [539, 294] on span "..." at bounding box center [543, 297] width 14 height 7
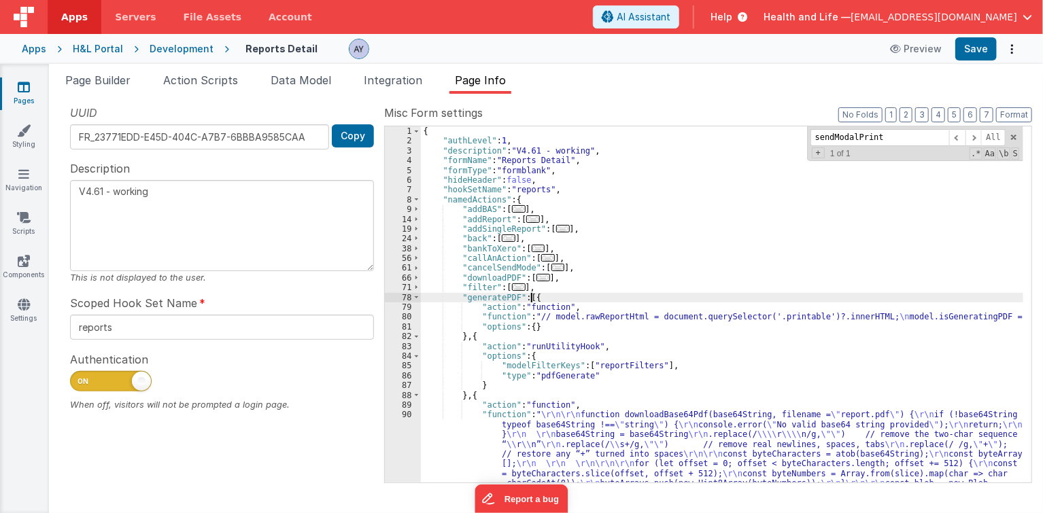
click at [568, 322] on div "{ "authLevel" : 1 , "description" : "V4.61 - working" , "formName" : "Reports D…" at bounding box center [722, 363] width 603 height 474
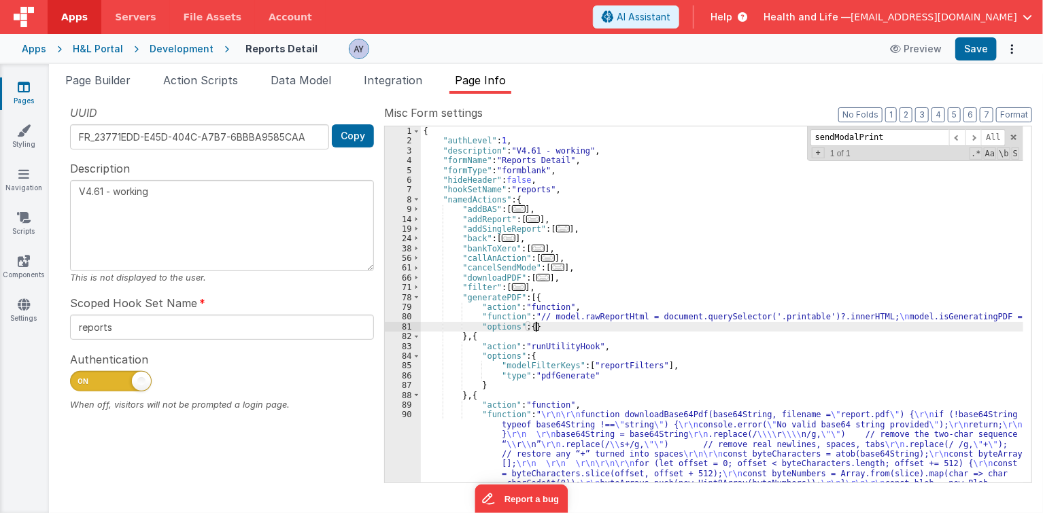
click at [574, 319] on div "{ "authLevel" : 1 , "description" : "V4.61 - working" , "formName" : "Reports D…" at bounding box center [722, 363] width 603 height 474
drag, startPoint x: 871, startPoint y: 315, endPoint x: 1002, endPoint y: 320, distance: 131.3
click at [1002, 320] on div "{ "authLevel" : 1 , "description" : "V4.61 - working" , "formName" : "Reports D…" at bounding box center [722, 363] width 603 height 474
click at [226, 84] on span "Action Scripts" at bounding box center [200, 80] width 75 height 14
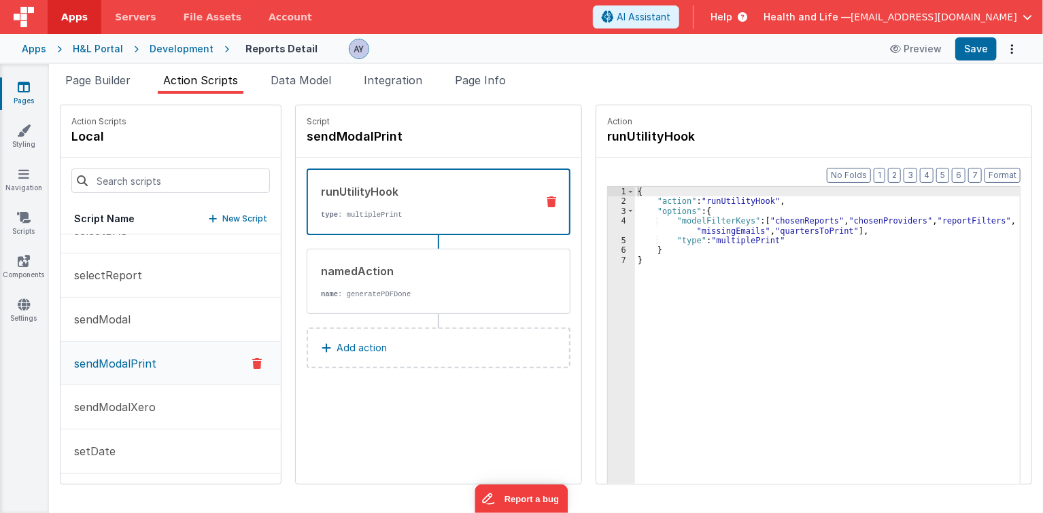
click at [427, 204] on div "runUtilityHook type : multiplePrint" at bounding box center [417, 202] width 218 height 37
click at [642, 215] on div "{ "action" : "runUtilityHook" , "options" : { "modelFilterKeys" : [ "chosenRepo…" at bounding box center [835, 367] width 400 height 360
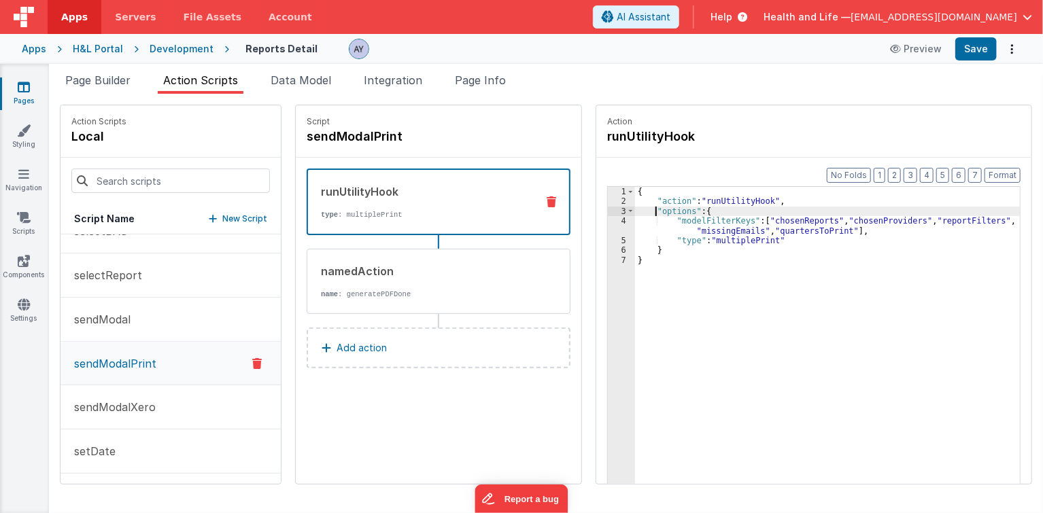
click at [695, 211] on div "{ "action" : "runUtilityHook" , "options" : { "modelFilterKeys" : [ "chosenRepo…" at bounding box center [835, 367] width 400 height 360
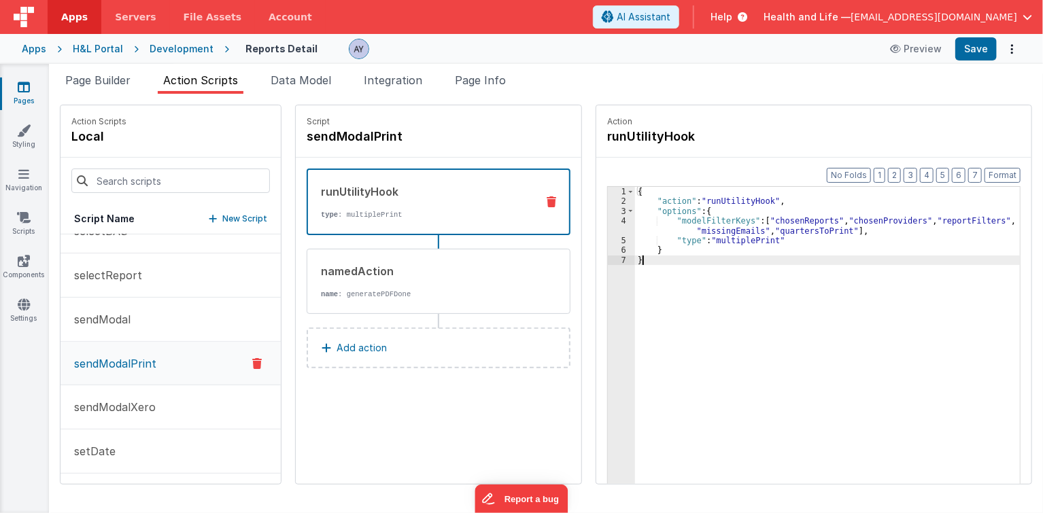
click at [326, 314] on div "runUtilityHook type : multiplePrint namedAction name : generatePDFDone Add acti…" at bounding box center [439, 269] width 264 height 200
click at [336, 296] on p "name : generatePDFDone" at bounding box center [423, 294] width 205 height 11
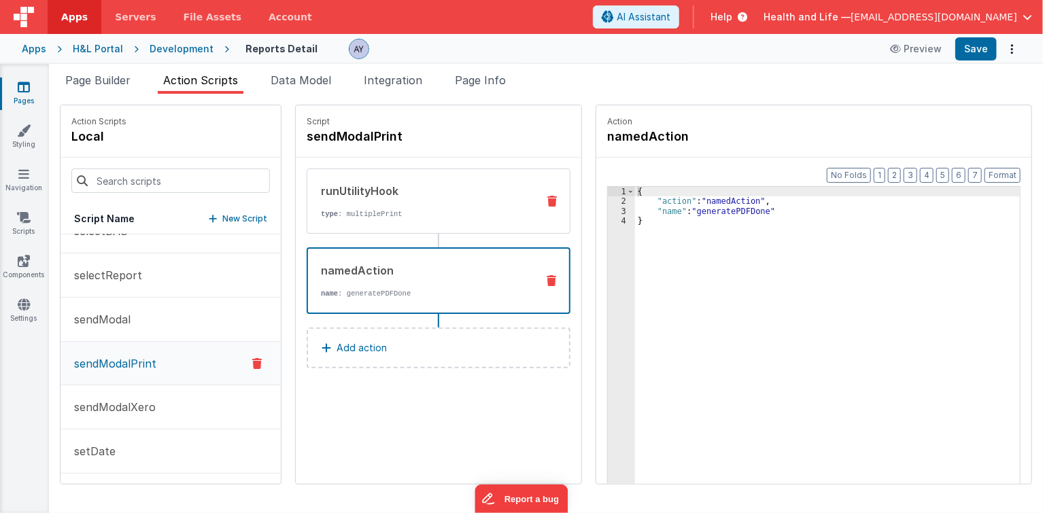
click at [379, 230] on div "runUtilityHook type : multiplePrint" at bounding box center [439, 201] width 264 height 65
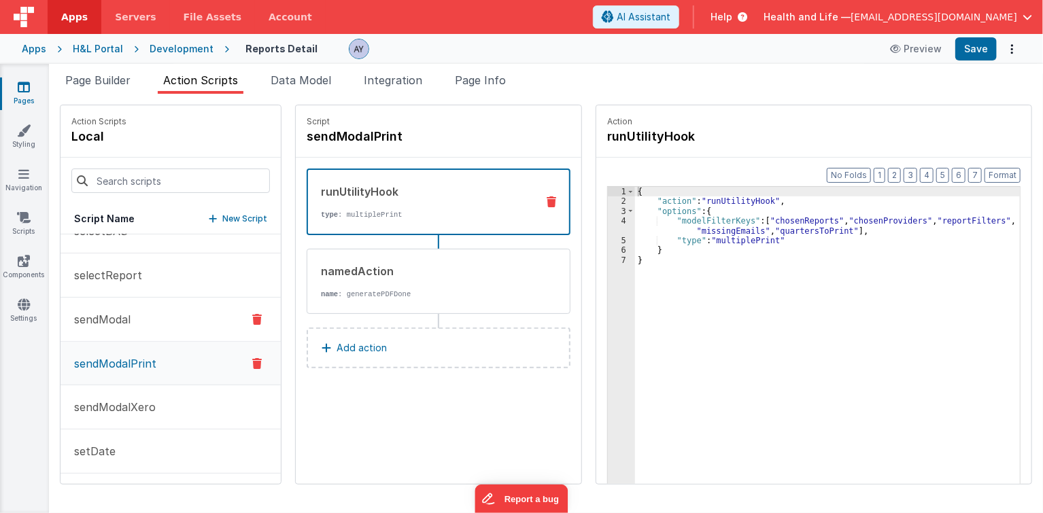
click at [114, 312] on p "sendModal" at bounding box center [98, 319] width 65 height 16
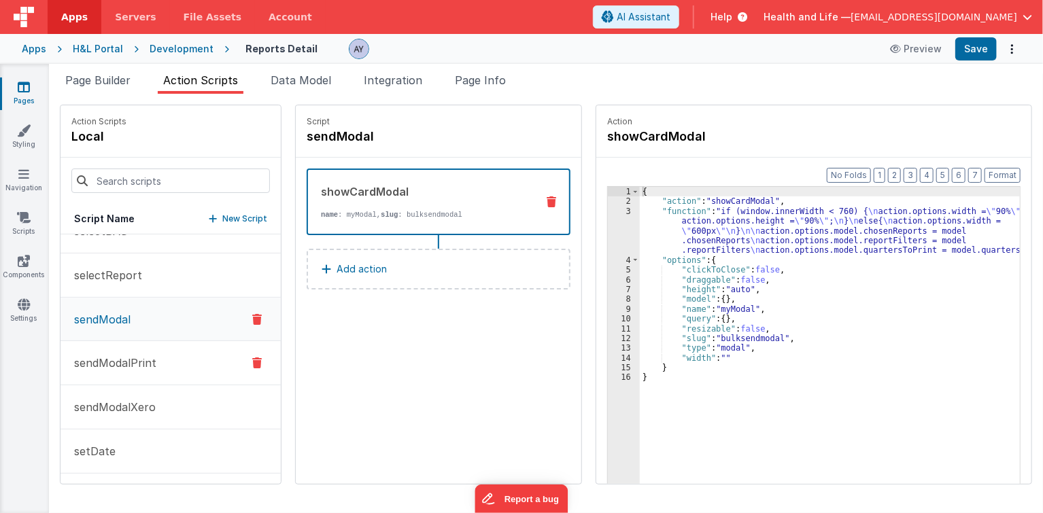
click at [134, 355] on p "sendModalPrint" at bounding box center [111, 363] width 90 height 16
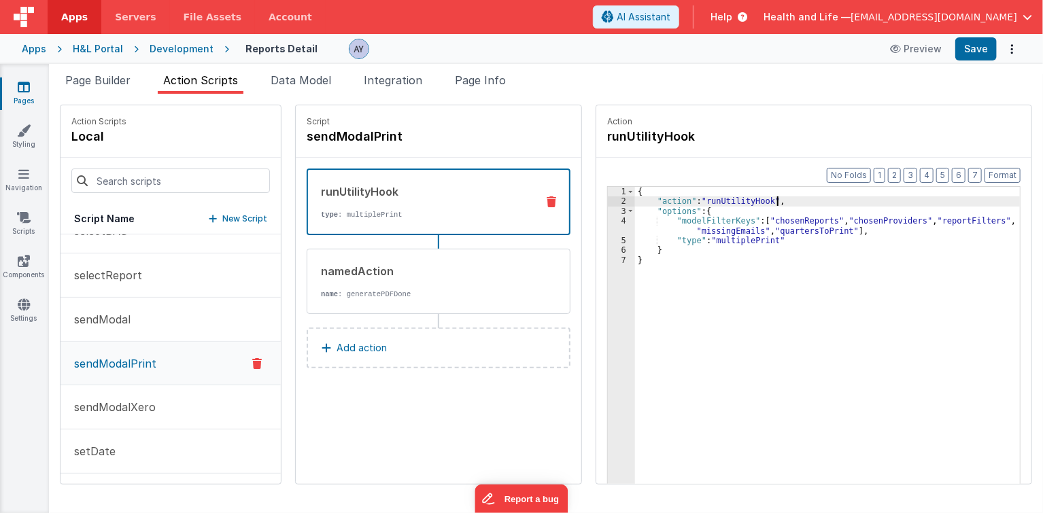
click at [791, 201] on div "{ "action" : "runUtilityHook" , "options" : { "modelFilterKeys" : [ "chosenRepo…" at bounding box center [835, 367] width 400 height 360
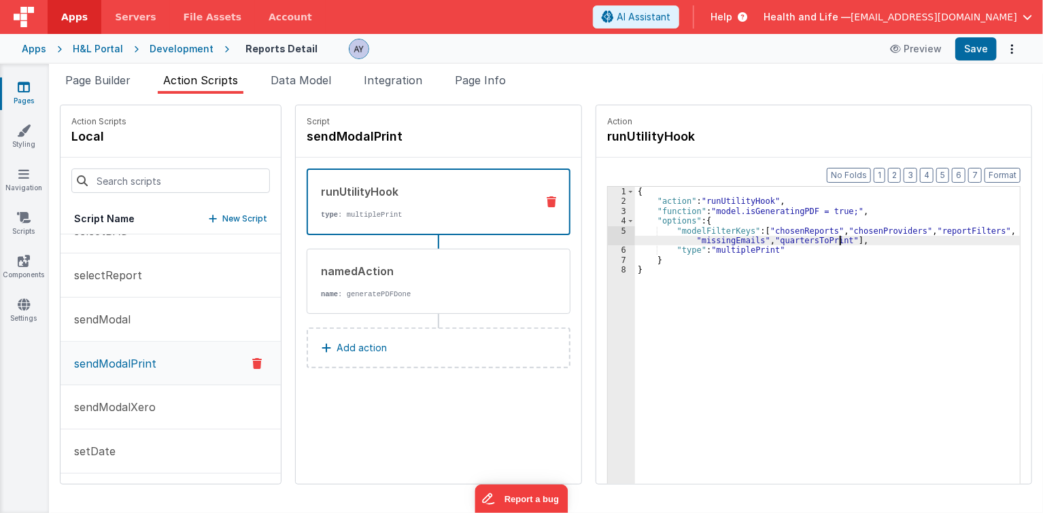
click at [824, 238] on div "{ "action" : "runUtilityHook" , "function" : "model.isGeneratingPDF = true;" , …" at bounding box center [835, 367] width 400 height 360
click at [610, 207] on div "3" at bounding box center [621, 212] width 27 height 10
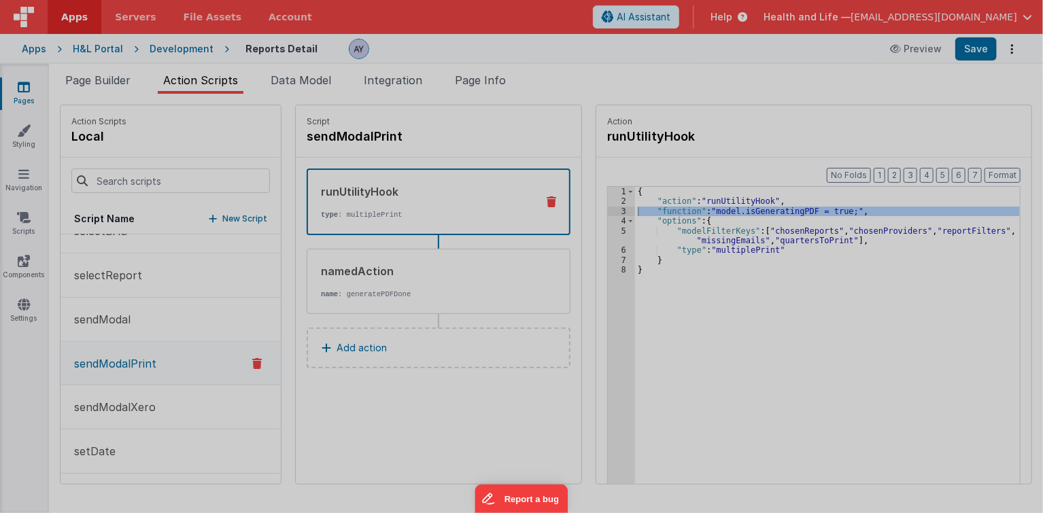
click at [608, 211] on div "model . isGeneratingPDF = true ;" at bounding box center [535, 290] width 971 height 437
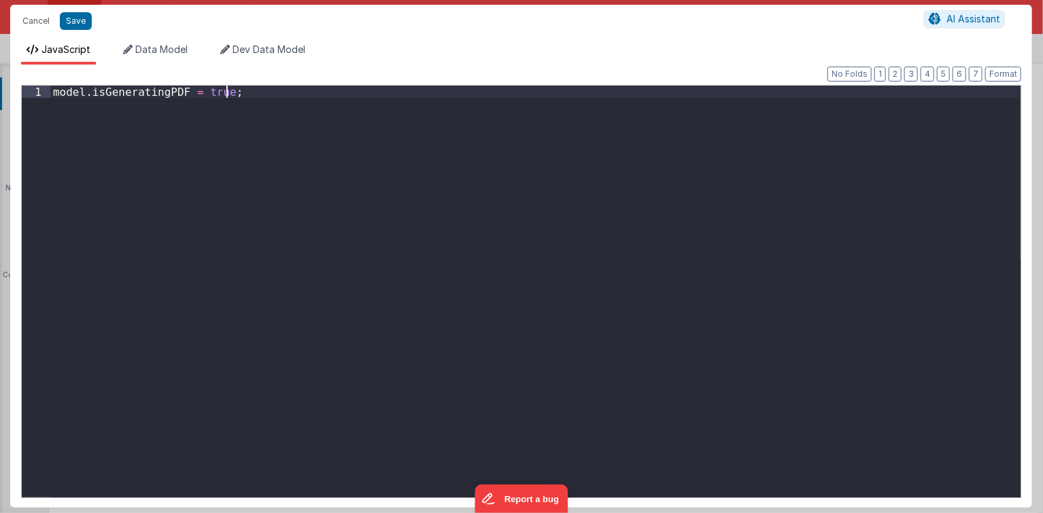
click at [604, 211] on div "model . isGeneratingPDF = true ;" at bounding box center [535, 304] width 971 height 437
click at [86, 25] on button "Save" at bounding box center [76, 21] width 32 height 18
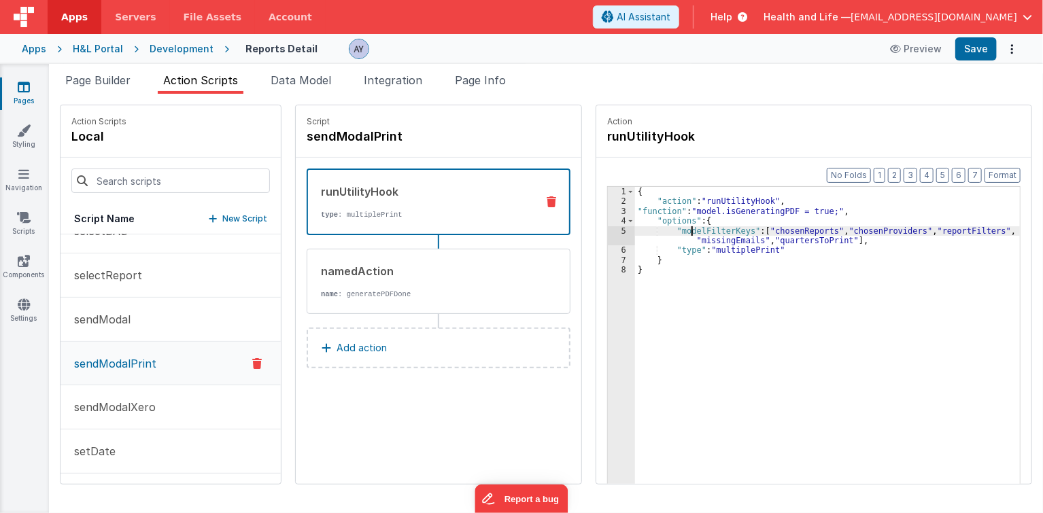
click at [678, 233] on div "{ "action" : "runUtilityHook" , "function" : "model.isGeneratingPDF = true;" , …" at bounding box center [835, 367] width 400 height 360
click at [980, 52] on button "Save" at bounding box center [975, 48] width 41 height 23
click at [479, 264] on div "namedAction" at bounding box center [423, 271] width 205 height 16
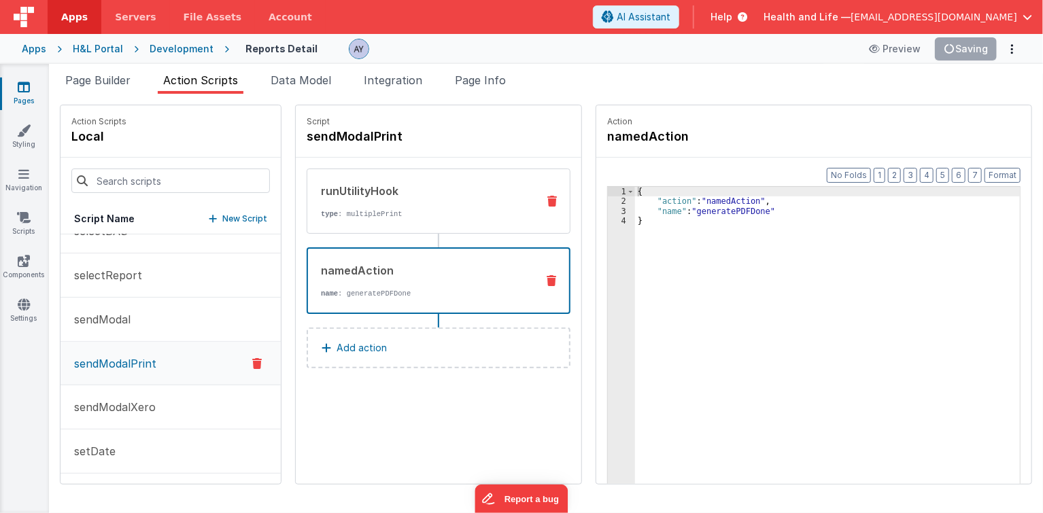
click at [461, 216] on p "type : multiplePrint" at bounding box center [423, 214] width 205 height 11
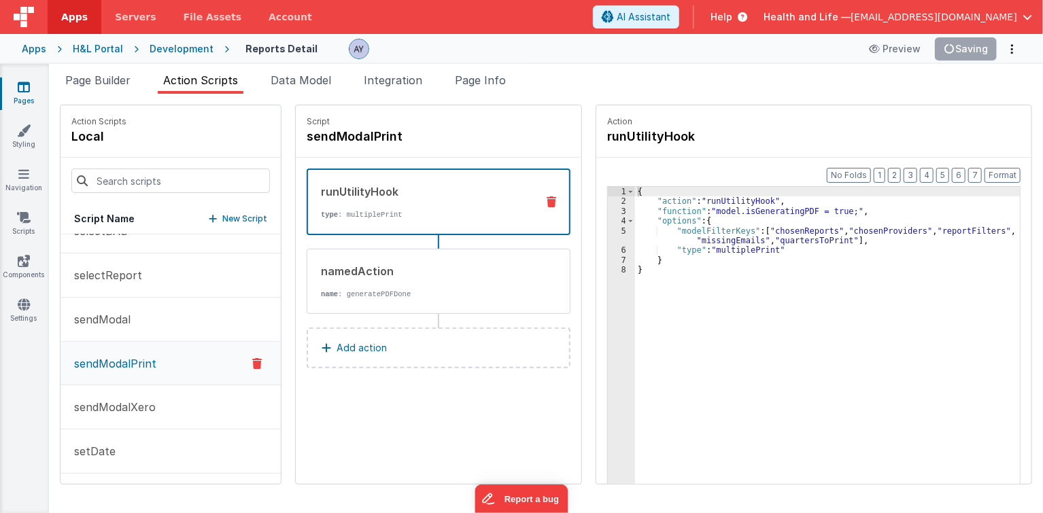
click at [745, 243] on div "{ "action" : "runUtilityHook" , "function" : "model.isGeneratingPDF = true;" , …" at bounding box center [835, 367] width 400 height 360
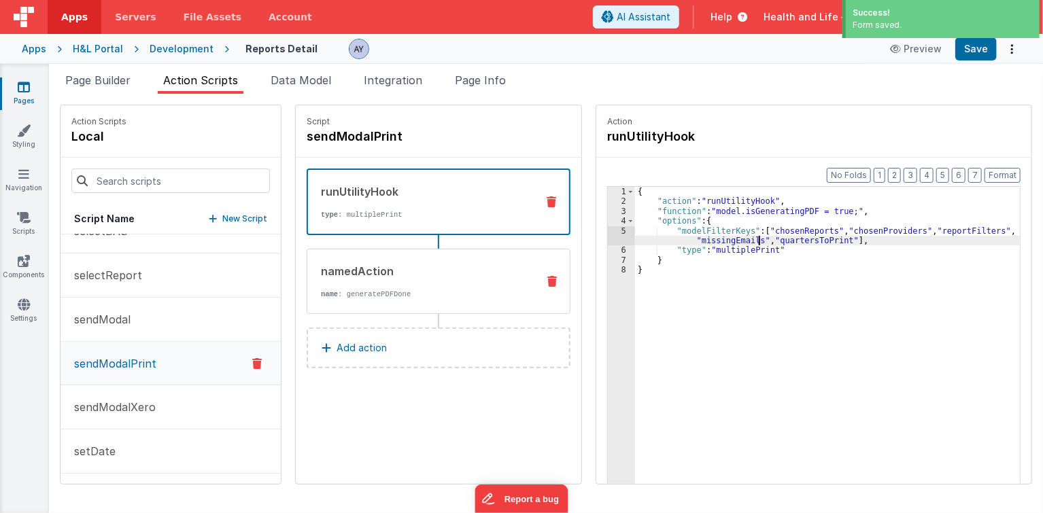
click at [424, 289] on p "name : generatePDFDone" at bounding box center [423, 294] width 205 height 11
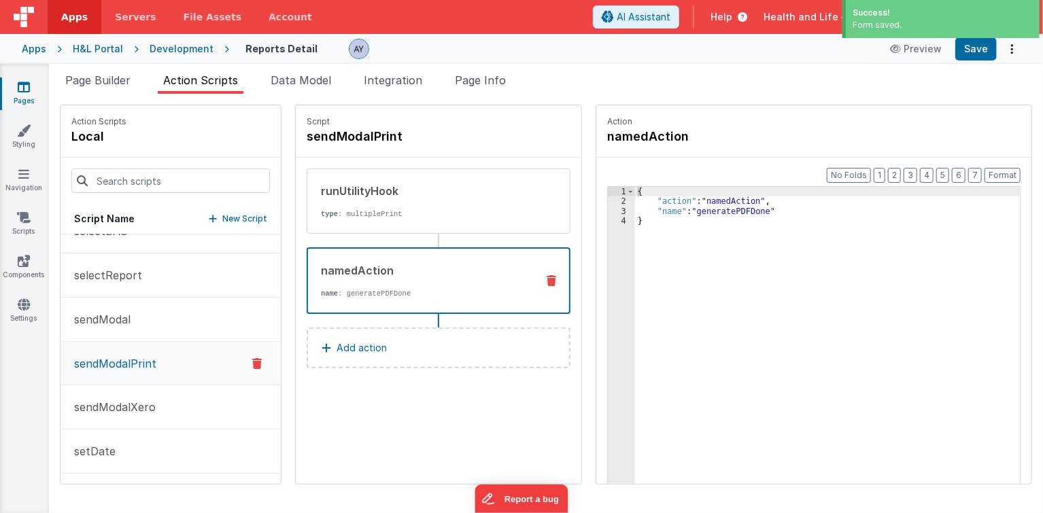
click at [726, 271] on div "{ "action" : "namedAction" , "name" : "generatePDFDone" }" at bounding box center [835, 367] width 400 height 360
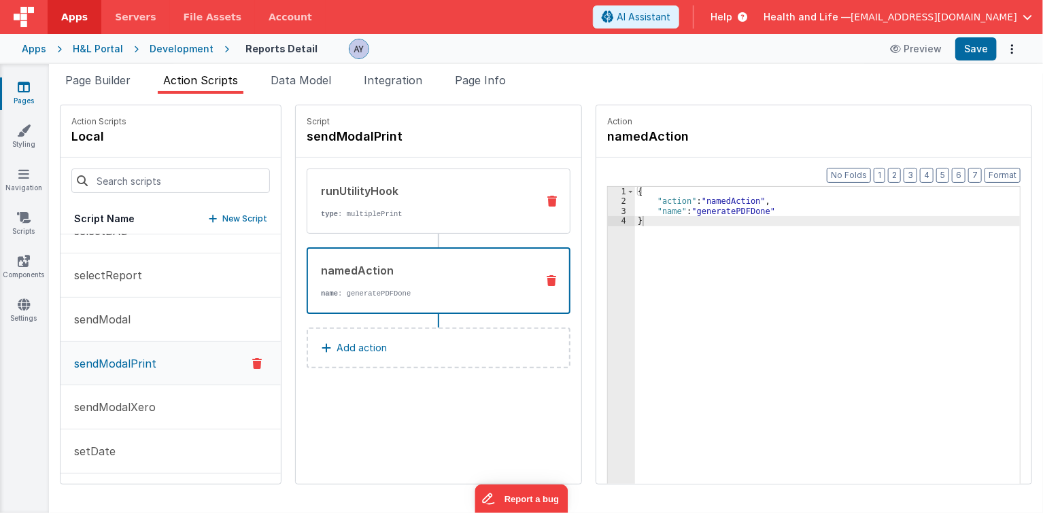
click at [454, 200] on div "runUtilityHook type : multiplePrint" at bounding box center [416, 201] width 219 height 37
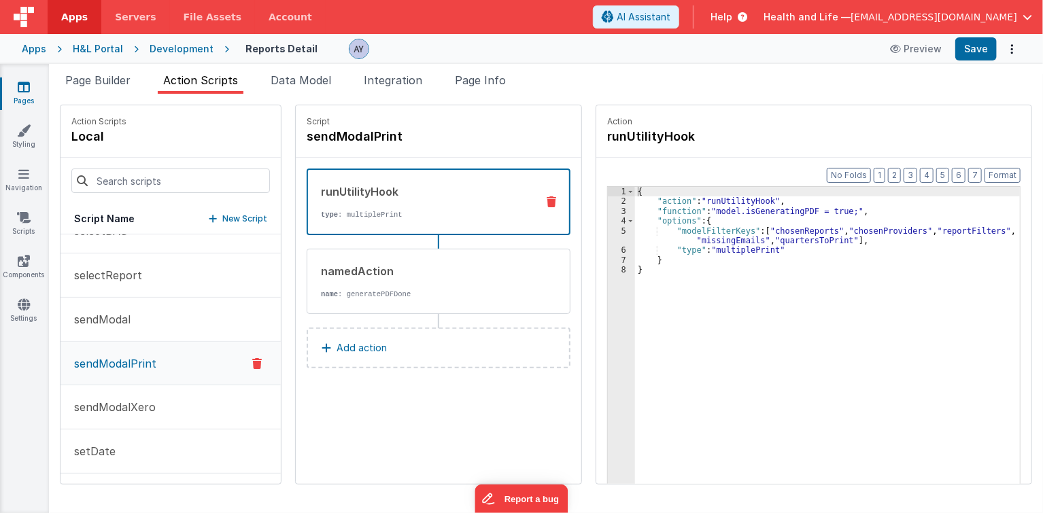
click at [742, 210] on div "{ "action" : "runUtilityHook" , "function" : "model.isGeneratingPDF = true;" , …" at bounding box center [835, 367] width 400 height 360
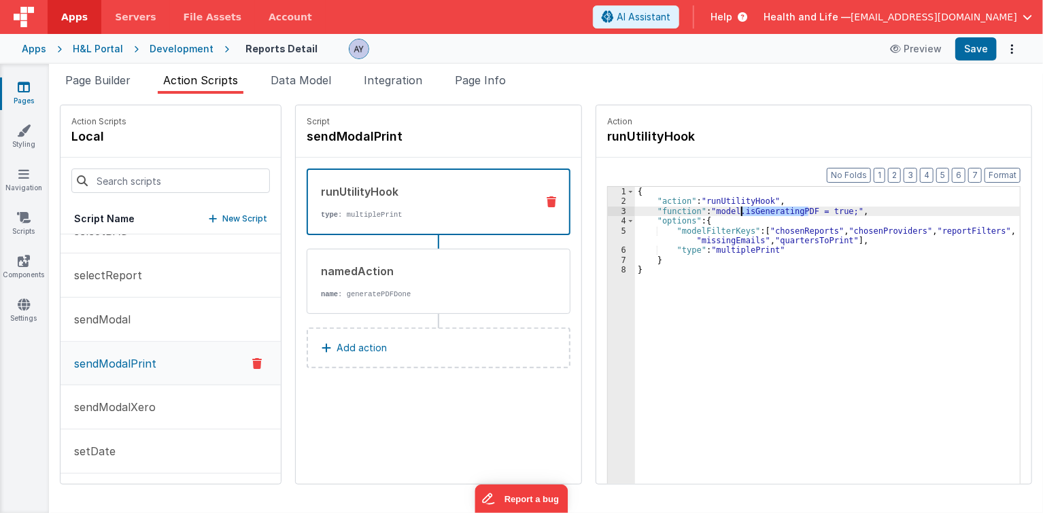
click at [742, 210] on div "{ "action" : "runUtilityHook" , "function" : "model.isGeneratingPDF = true;" , …" at bounding box center [835, 367] width 400 height 360
click at [698, 211] on div "{ "action" : "runUtilityHook" , "function" : "model.isGeneratingPDF = true;" , …" at bounding box center [835, 367] width 400 height 360
click at [101, 86] on span "Page Builder" at bounding box center [97, 80] width 65 height 14
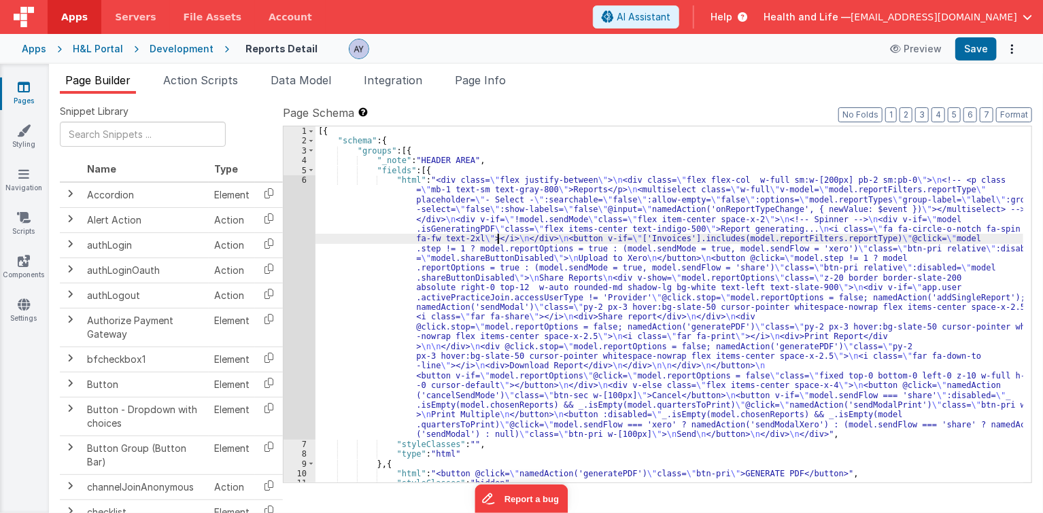
click at [496, 242] on div "[{ "schema" : { "groups" : [{ "_note" : "HEADER AREA" , "fields" : [{ "html" : …" at bounding box center [669, 314] width 708 height 377
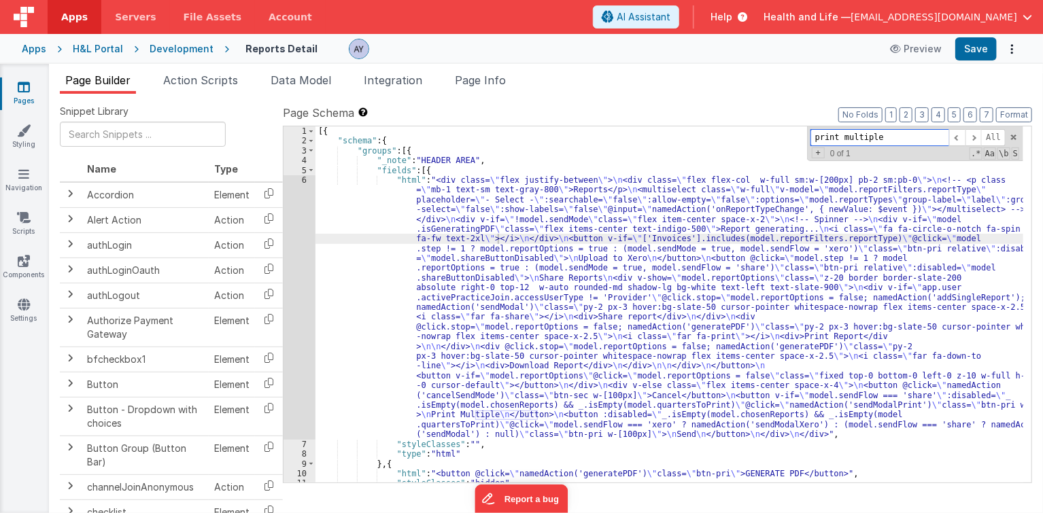
paste input "model.isGeneratingPDF"
type input "model.isGeneratingPDF"
click at [301, 224] on div "6" at bounding box center [299, 307] width 32 height 264
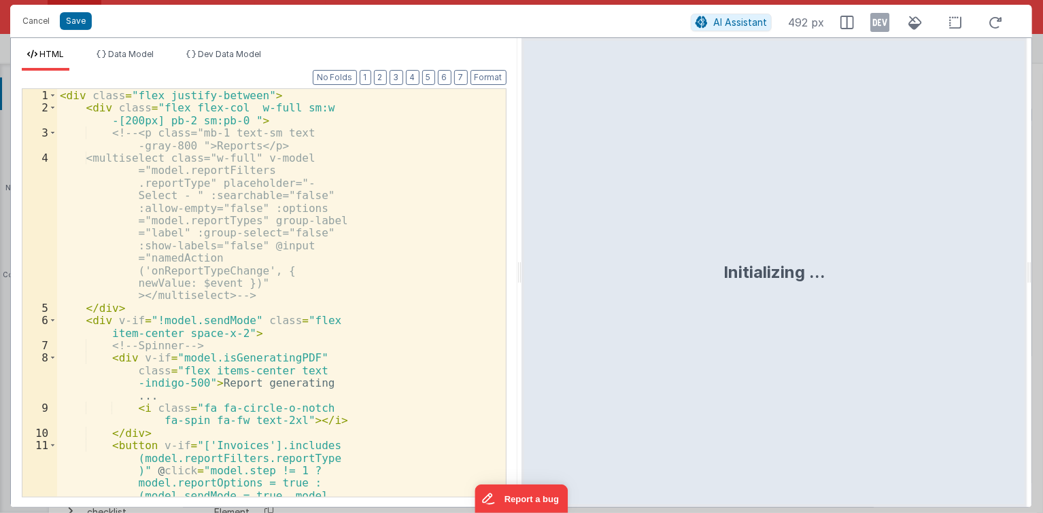
click at [248, 207] on div "< div class = "flex justify-between" > < div class = "flex flex-col w-full sm:w…" at bounding box center [277, 349] width 440 height 521
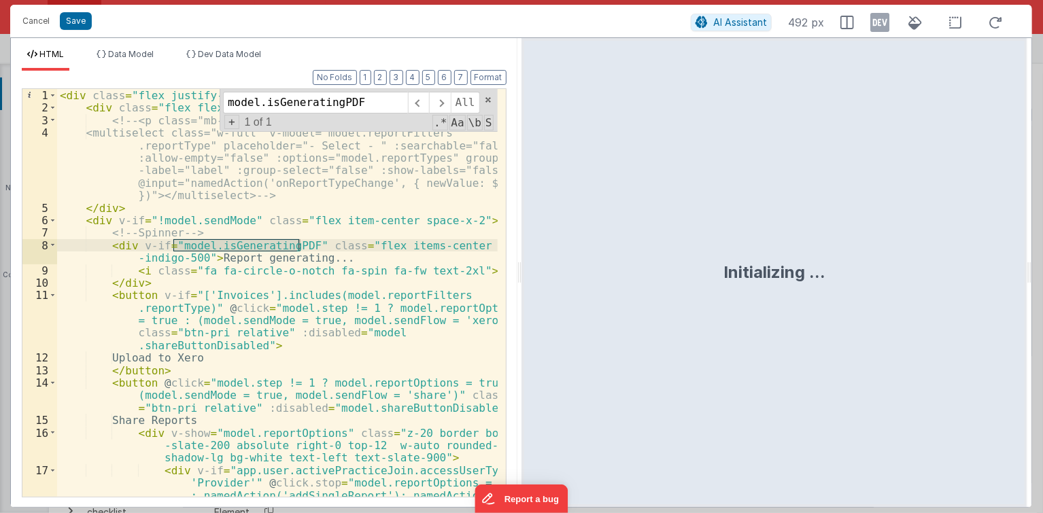
type input "model.isGeneratingPDF"
click at [291, 254] on div "< div class = "flex justify-between" > < div class = "flex flex-col w-full sm:w…" at bounding box center [277, 337] width 440 height 496
click at [242, 256] on div "< div class = "flex justify-between" > < div class = "flex flex-col w-full sm:w…" at bounding box center [277, 337] width 440 height 496
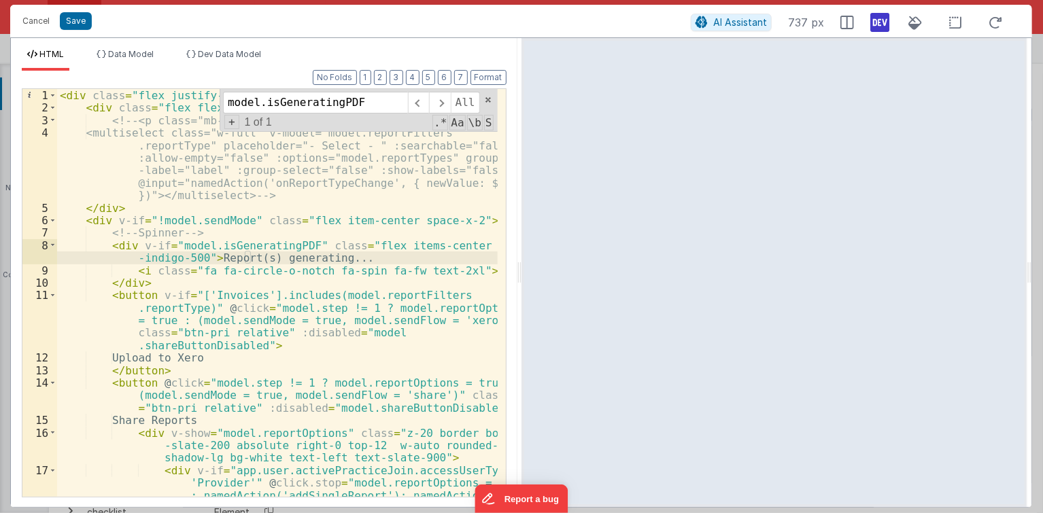
click at [884, 19] on icon at bounding box center [879, 23] width 19 height 22
click at [880, 23] on icon at bounding box center [879, 23] width 19 height 22
click at [58, 22] on div "Cancel Save" at bounding box center [353, 21] width 675 height 19
drag, startPoint x: 69, startPoint y: 20, endPoint x: 374, endPoint y: 145, distance: 329.8
click at [69, 20] on button "Save" at bounding box center [76, 21] width 32 height 18
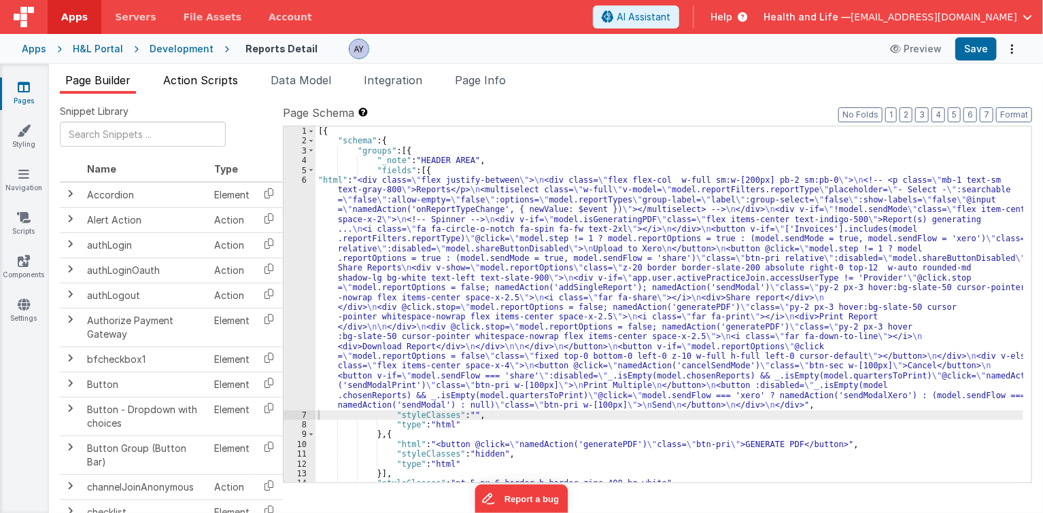
click at [228, 78] on span "Action Scripts" at bounding box center [200, 80] width 75 height 14
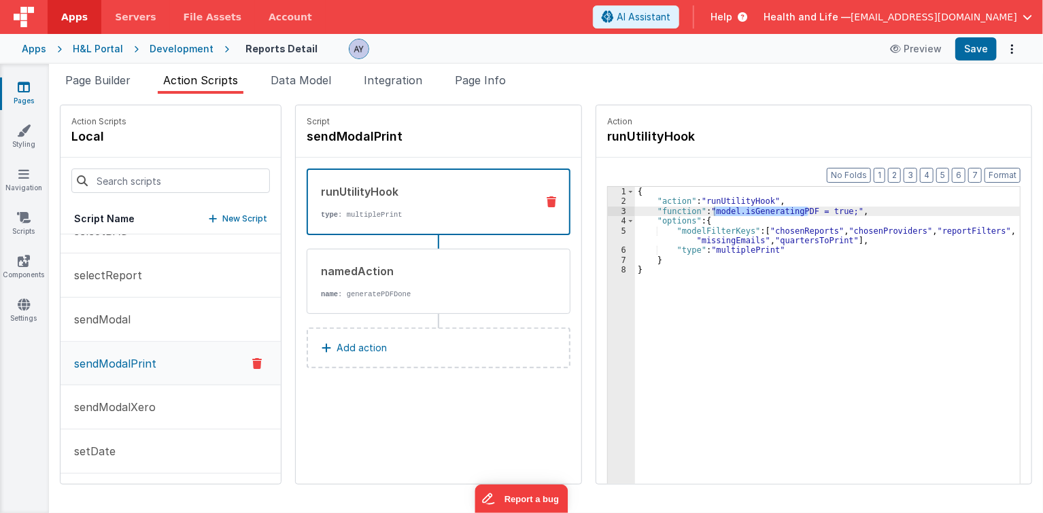
click at [651, 237] on div "{ "action" : "runUtilityHook" , "function" : "model.isGeneratingPDF = true;" , …" at bounding box center [835, 367] width 400 height 360
click at [340, 221] on div "runUtilityHook type : multiplePrint" at bounding box center [439, 202] width 264 height 67
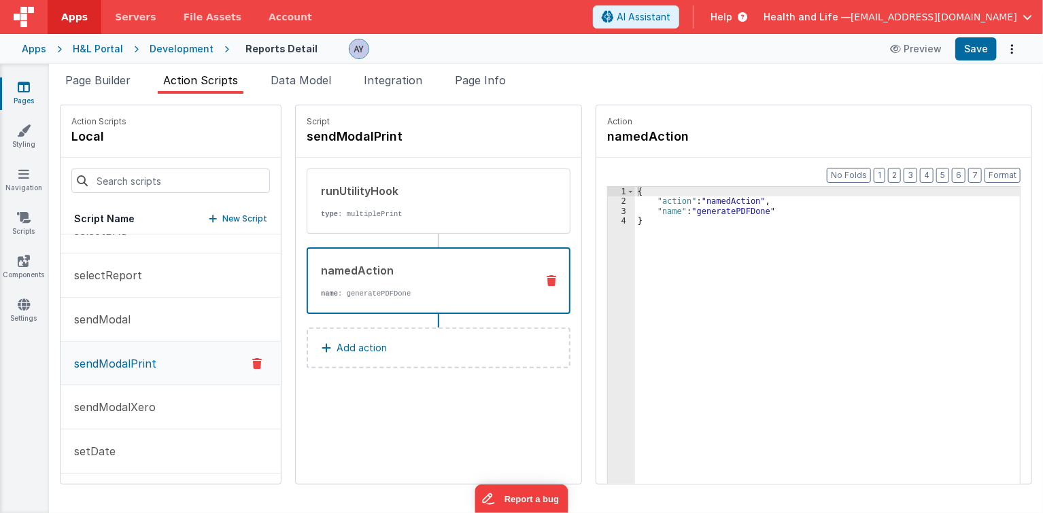
click at [381, 281] on div "namedAction name : generatePDFDone" at bounding box center [417, 280] width 218 height 37
click at [392, 208] on div "runUtilityHook type : multiplePrint" at bounding box center [416, 201] width 219 height 37
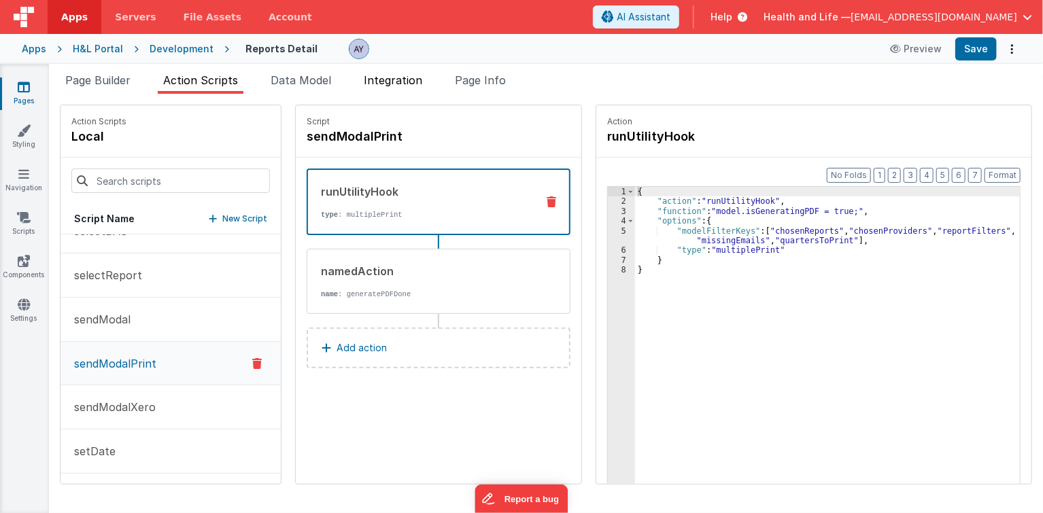
click at [377, 90] on li "Integration" at bounding box center [392, 83] width 69 height 22
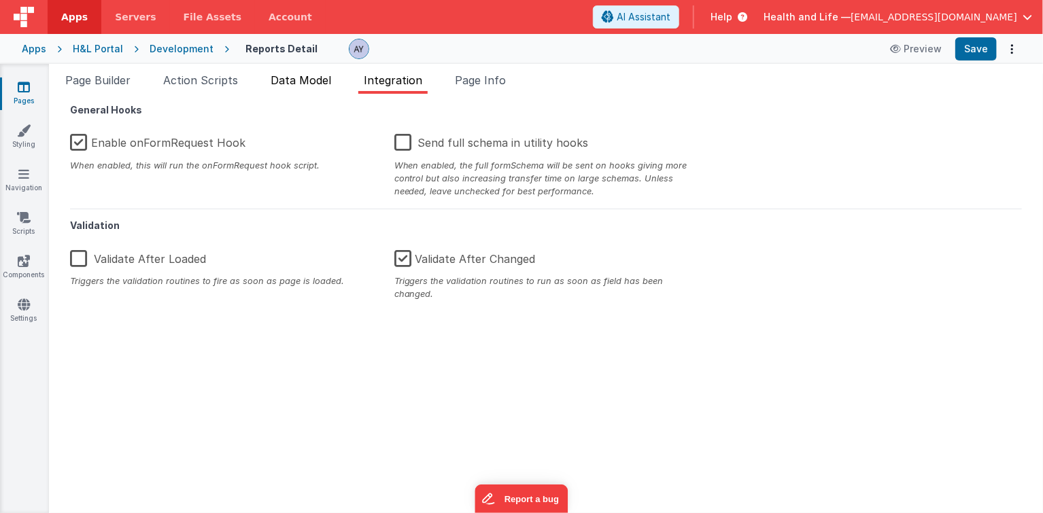
click at [327, 80] on span "Data Model" at bounding box center [301, 80] width 60 height 14
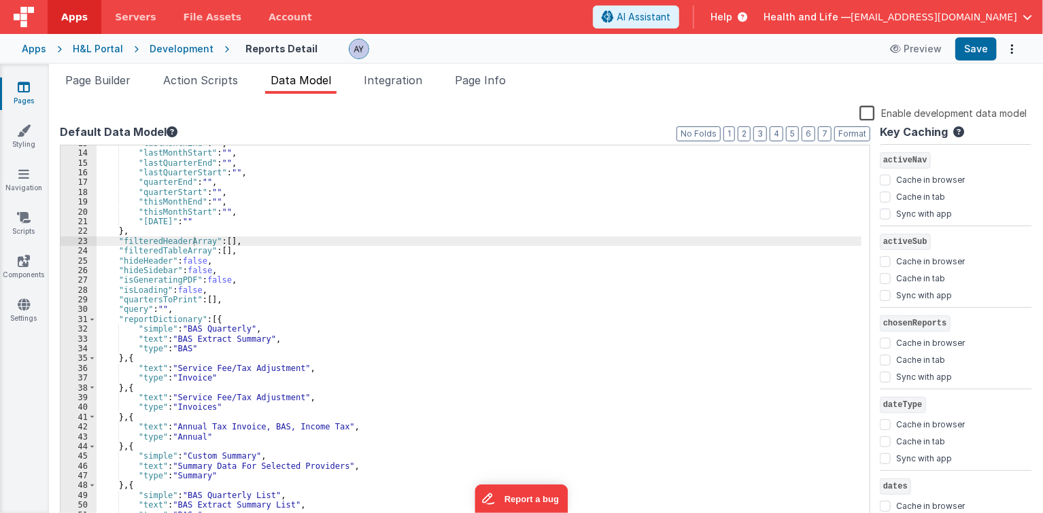
click at [266, 175] on div ""lastMonthEnd" : "" , "lastMonthStart" : "" , "lastQuarterEnd" : "" , "lastQuar…" at bounding box center [479, 338] width 765 height 399
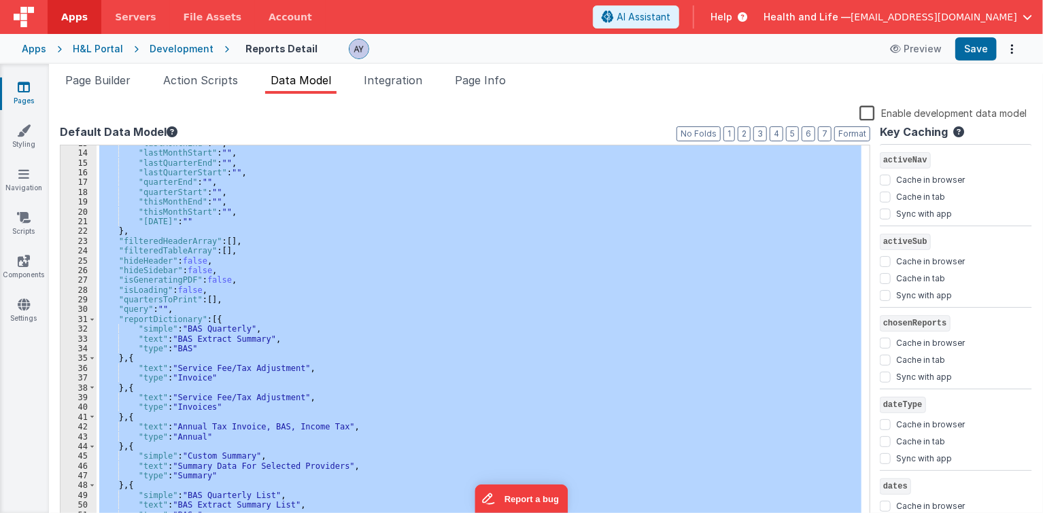
checkbox input "false"
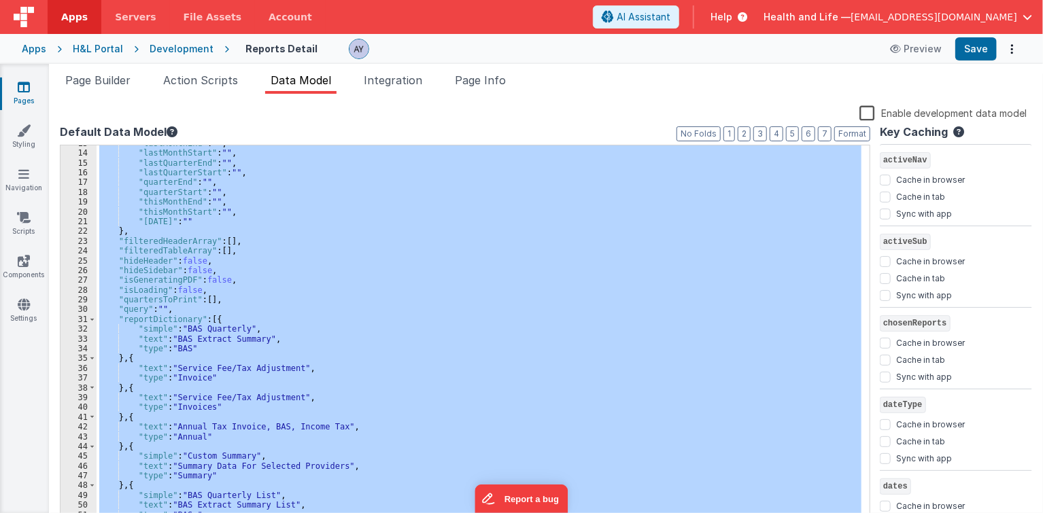
checkbox input "true"
checkbox input "false"
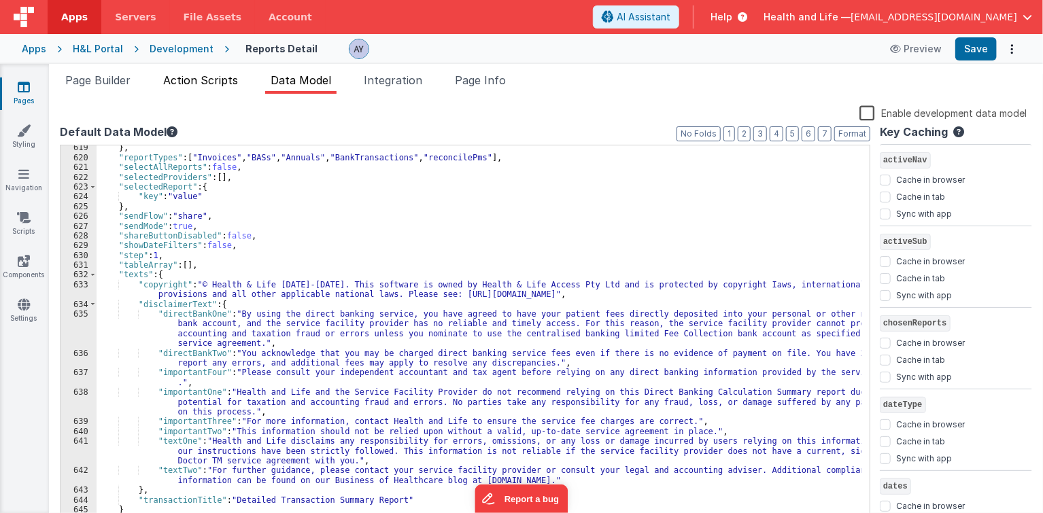
click at [191, 76] on span "Action Scripts" at bounding box center [200, 80] width 75 height 14
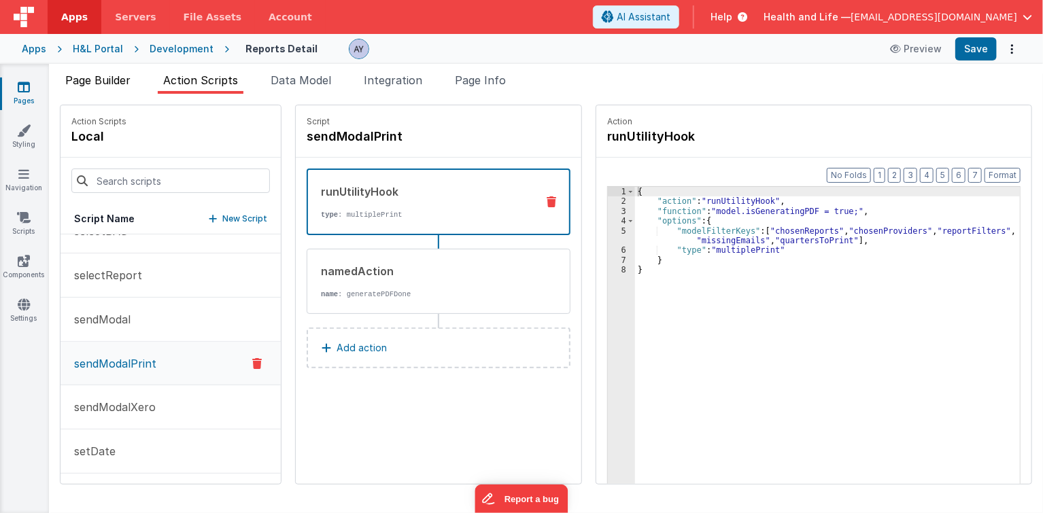
click at [107, 76] on span "Page Builder" at bounding box center [97, 80] width 65 height 14
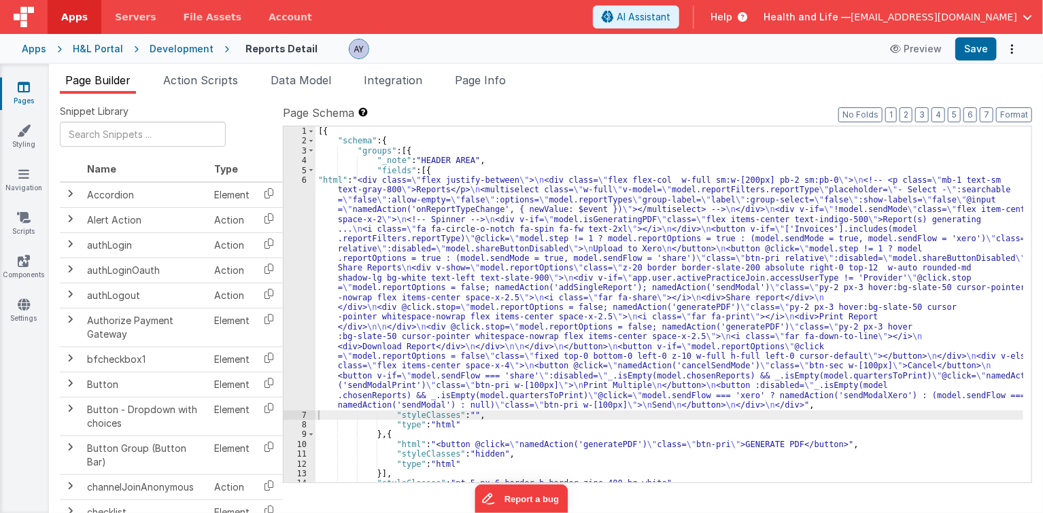
click at [628, 271] on div "[{ "schema" : { "groups" : [{ "_note" : "HEADER AREA" , "fields" : [{ "html" : …" at bounding box center [669, 314] width 708 height 377
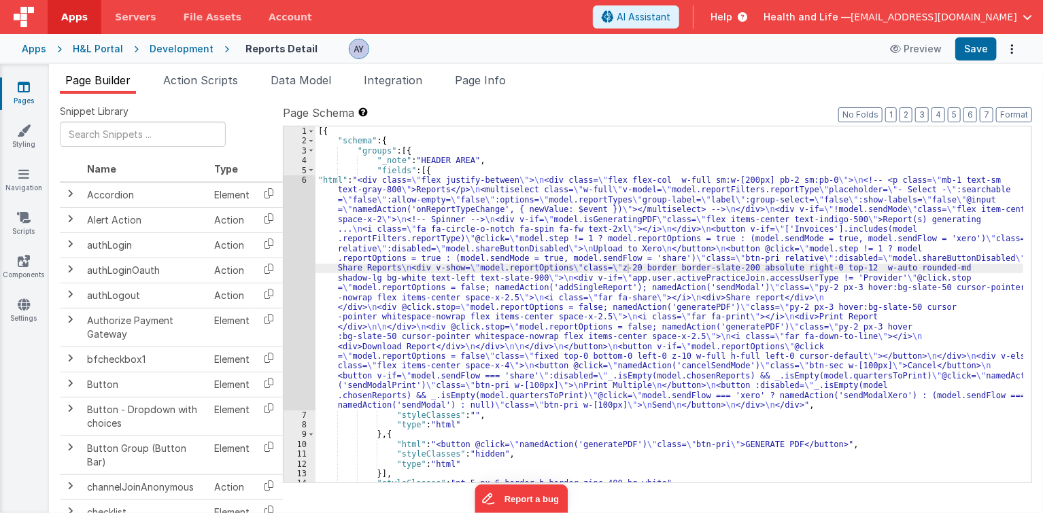
click at [404, 215] on div "[{ "schema" : { "groups" : [{ "_note" : "HEADER AREA" , "fields" : [{ "html" : …" at bounding box center [669, 314] width 708 height 377
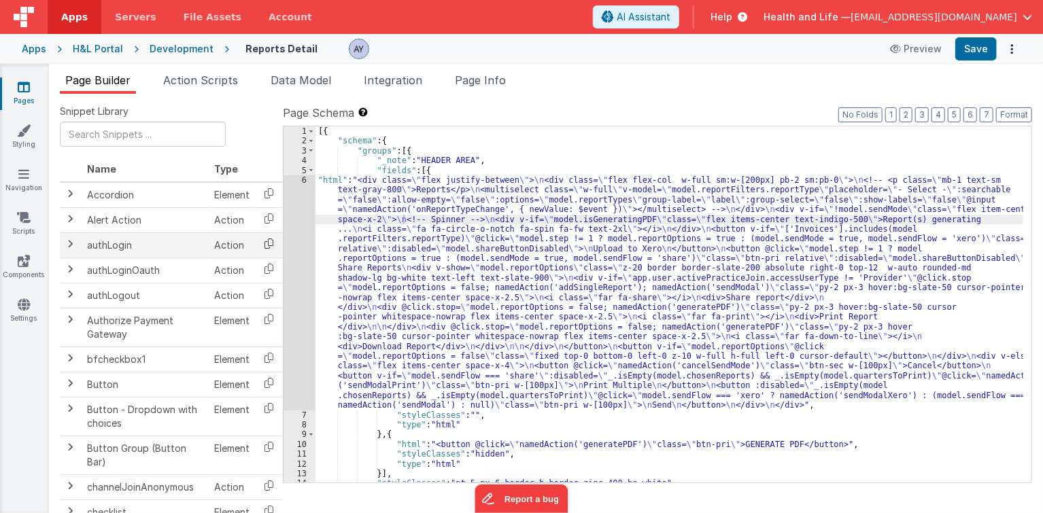
click at [277, 240] on icon at bounding box center [269, 243] width 28 height 21
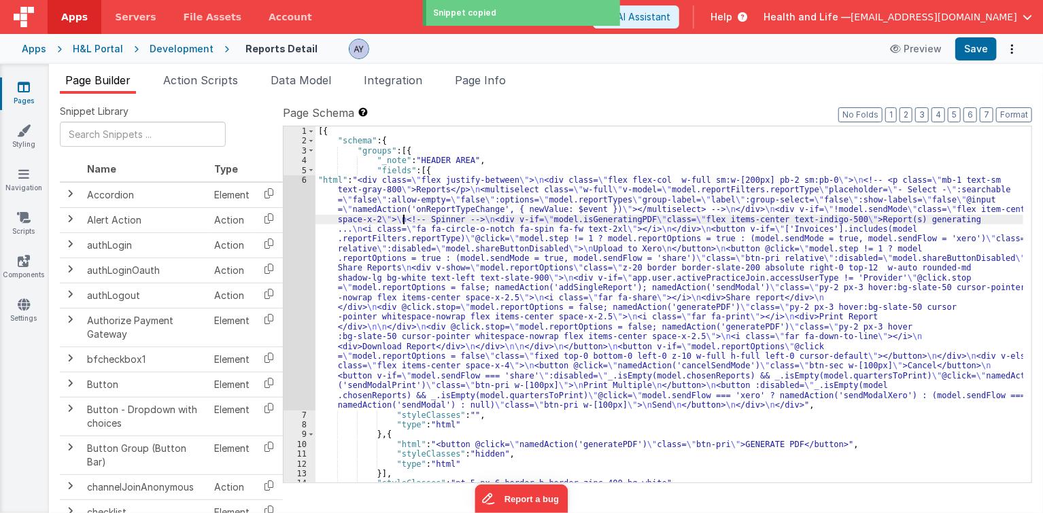
click at [290, 237] on div "6" at bounding box center [299, 292] width 32 height 235
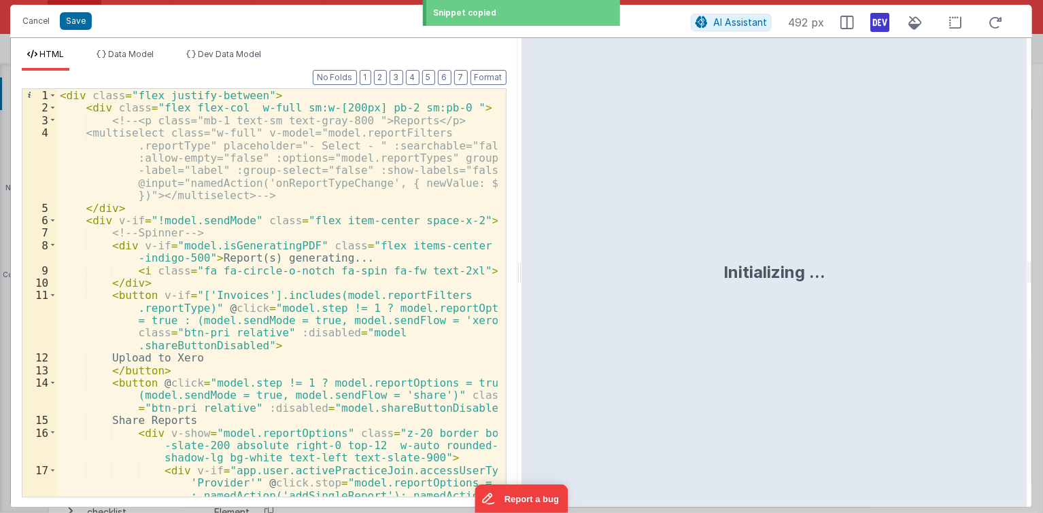
click at [881, 12] on icon at bounding box center [879, 23] width 19 height 22
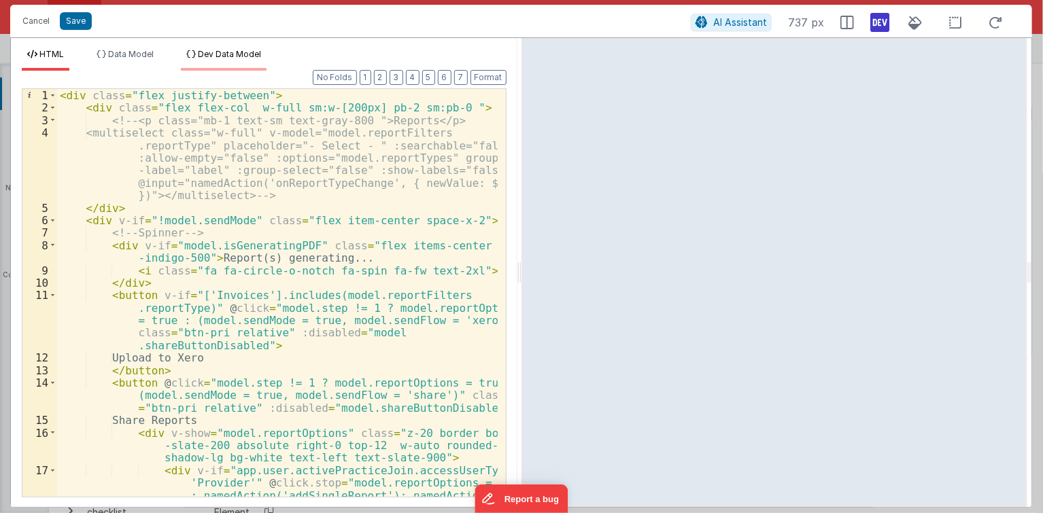
click at [240, 58] on span "Dev Data Model" at bounding box center [229, 54] width 63 height 10
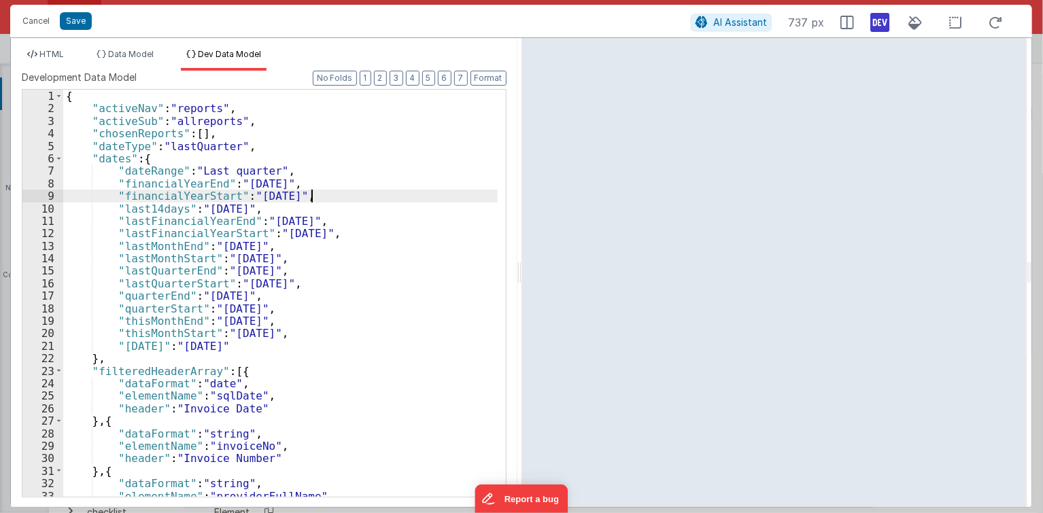
click at [311, 196] on div "{ "activeNav" : "reports" , "activeSub" : "allreports" , "chosenReports" : [ ] …" at bounding box center [280, 306] width 434 height 433
click at [38, 54] on li "HTML" at bounding box center [46, 60] width 48 height 22
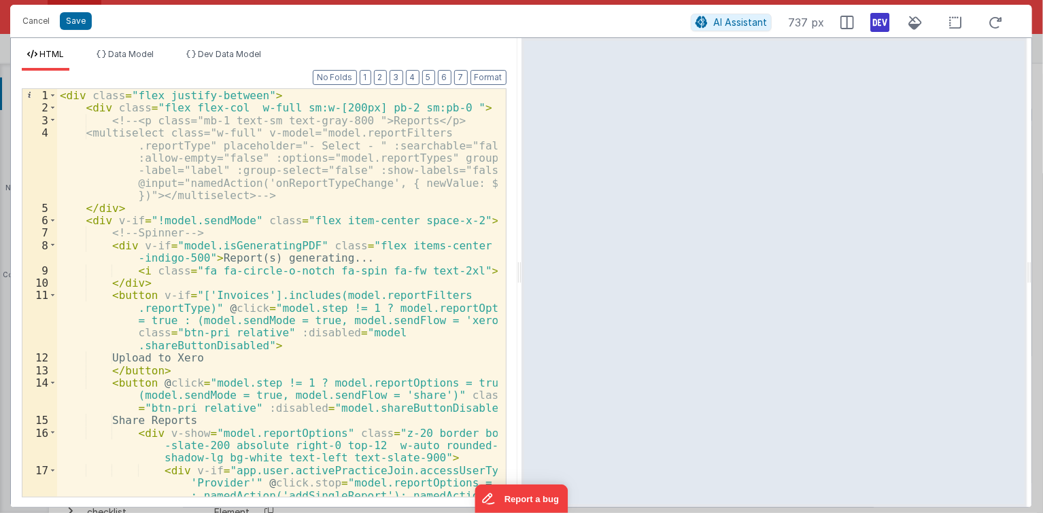
click at [316, 286] on div "< div class = "flex justify-between" > < div class = "flex flex-col w-full sm:w…" at bounding box center [277, 337] width 440 height 496
click at [75, 24] on button "Save" at bounding box center [76, 21] width 32 height 18
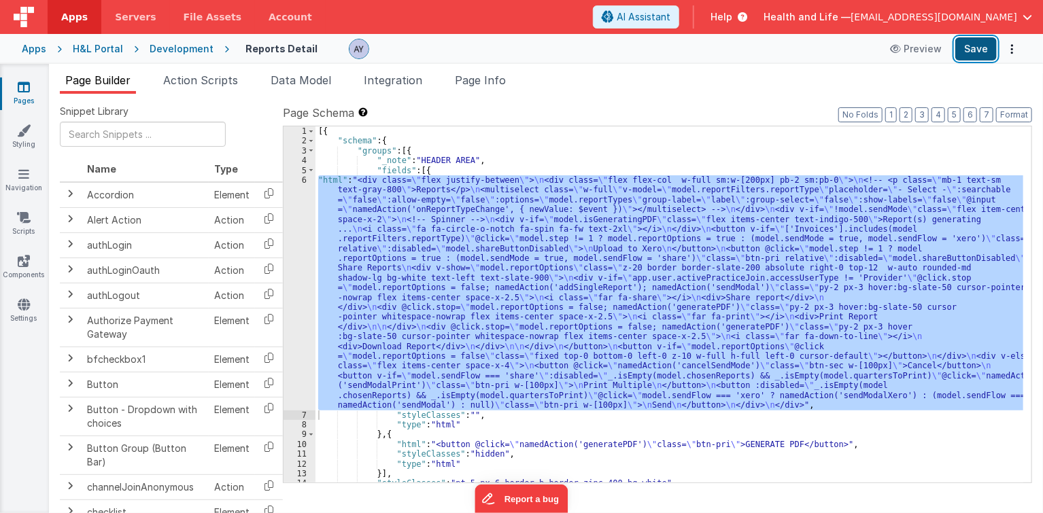
click at [976, 48] on button "Save" at bounding box center [975, 48] width 41 height 23
click at [797, 233] on div "[{ "schema" : { "groups" : [{ "_note" : "HEADER AREA" , "fields" : [{ "html" : …" at bounding box center [669, 304] width 708 height 356
click at [292, 223] on div "6" at bounding box center [299, 292] width 32 height 235
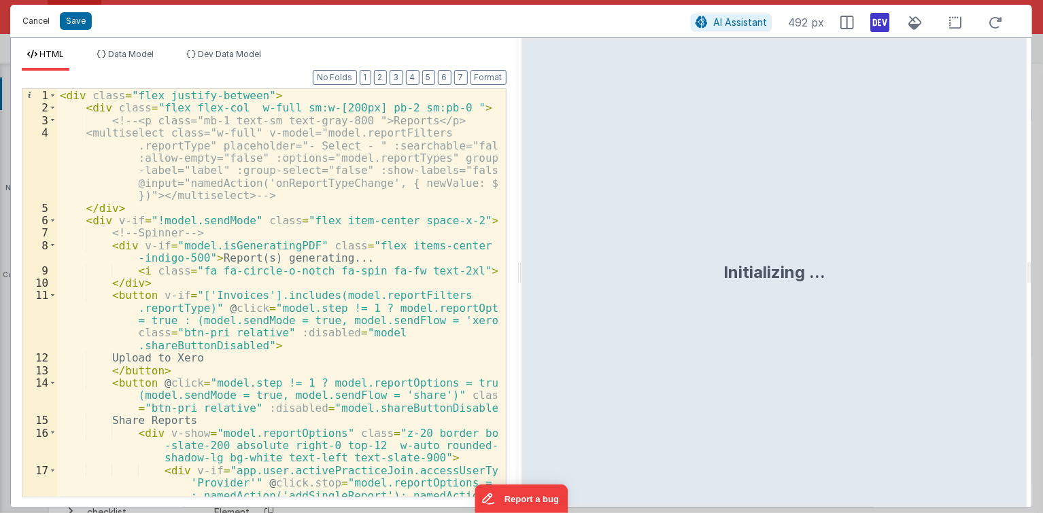
click at [41, 27] on button "Cancel" at bounding box center [36, 21] width 41 height 19
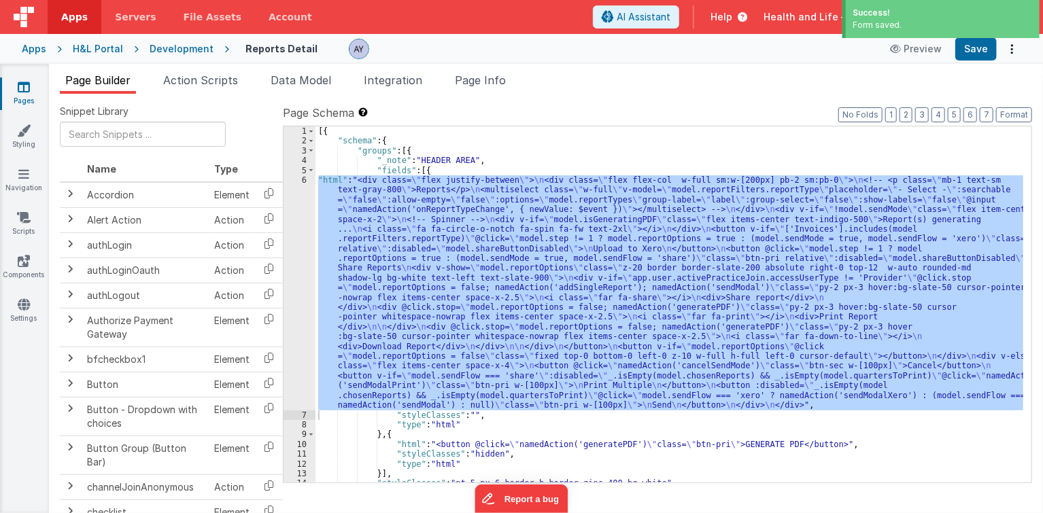
click at [296, 271] on div "6" at bounding box center [299, 292] width 32 height 235
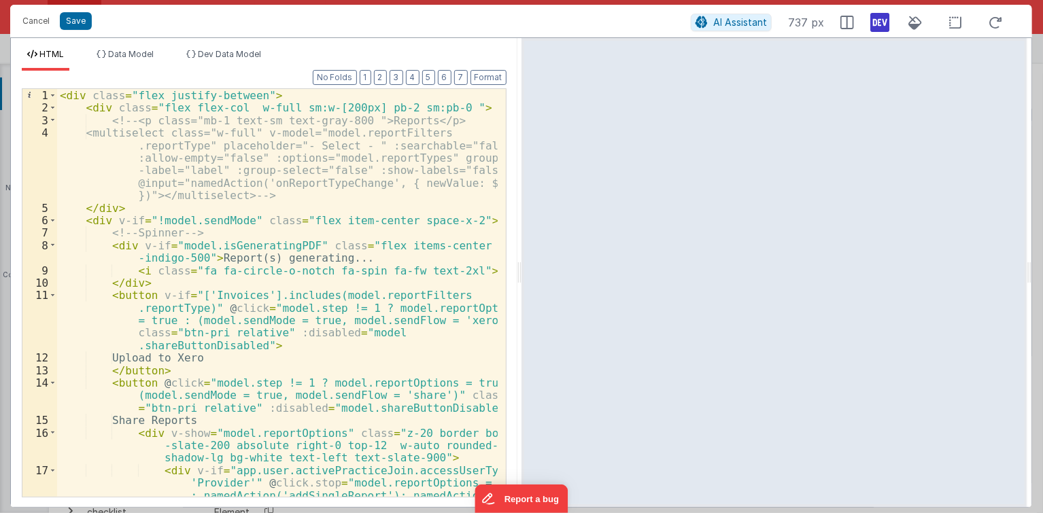
click at [371, 196] on div "< div class = "flex justify-between" > < div class = "flex flex-col w-full sm:w…" at bounding box center [277, 337] width 440 height 496
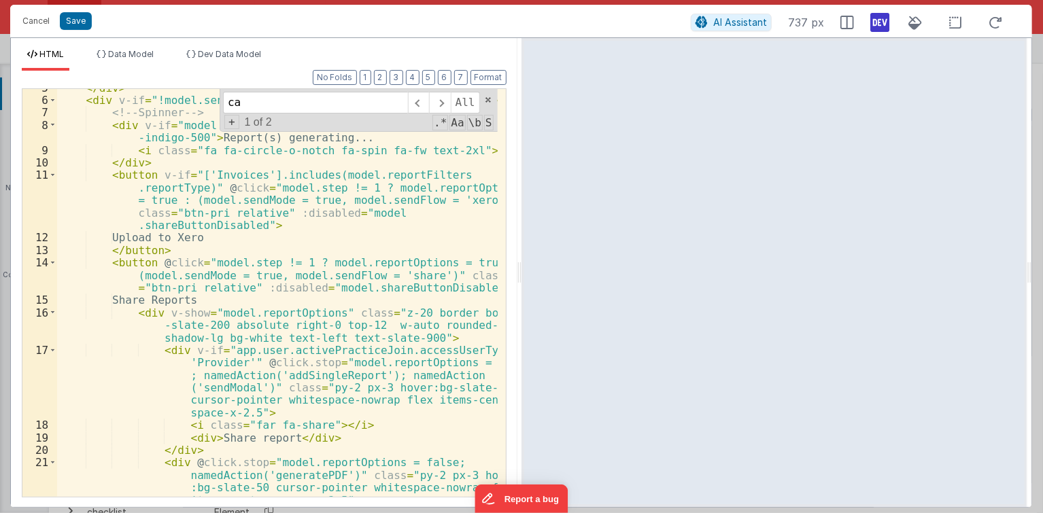
scroll to position [567, 0]
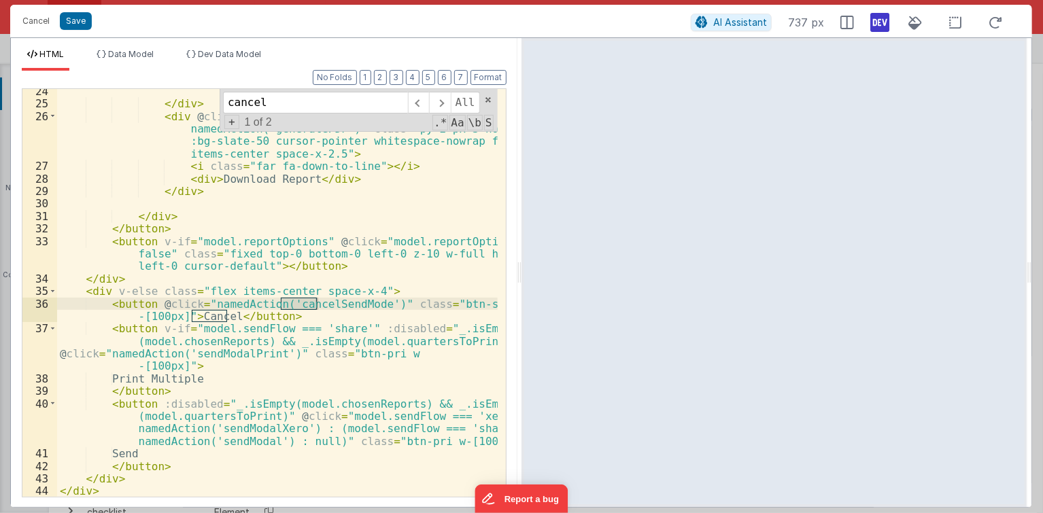
type input "cancel"
click at [236, 295] on div "</ div > < div @ click.stop = "model.reportOptions = false; namedAction('genera…" at bounding box center [277, 302] width 440 height 434
click at [283, 292] on div "</ div > < div @ click.stop = "model.reportOptions = false; namedAction('genera…" at bounding box center [277, 302] width 440 height 434
click at [175, 298] on div "</ div > < div @ click.stop = "model.reportOptions = false; namedAction('genera…" at bounding box center [277, 302] width 440 height 434
click at [103, 295] on div "</ div > < div @ click.stop = "model.reportOptions = false; namedAction('genera…" at bounding box center [277, 302] width 440 height 434
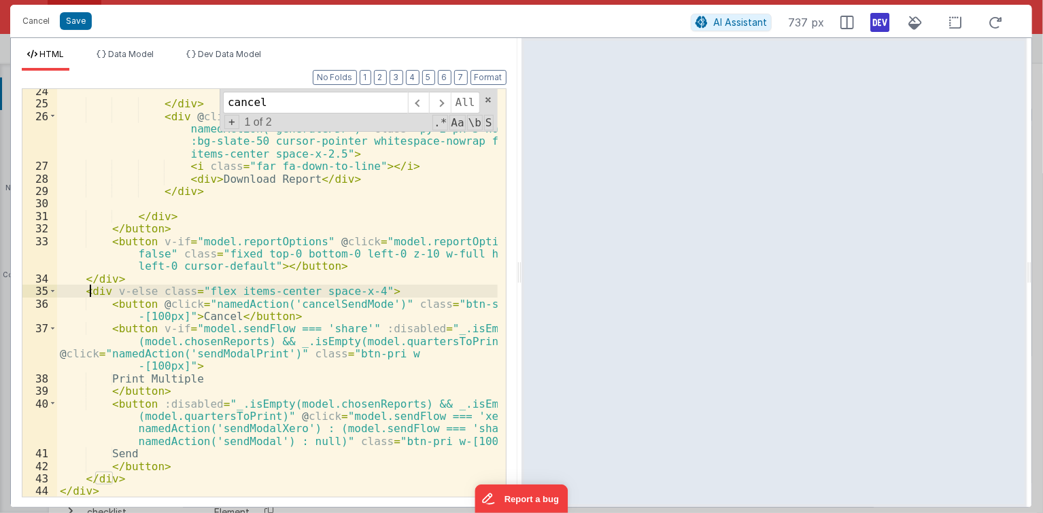
click at [87, 285] on div "</ div > < div @ click.stop = "model.reportOptions = false; namedAction('genera…" at bounding box center [277, 302] width 440 height 434
click at [129, 279] on div "</ div > < div @ click.stop = "model.reportOptions = false; namedAction('genera…" at bounding box center [277, 302] width 440 height 434
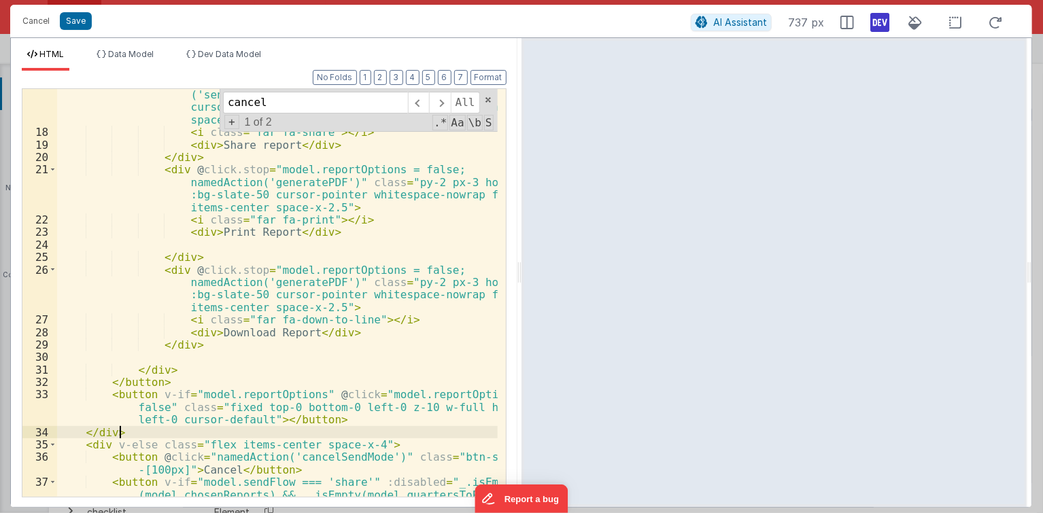
scroll to position [411, 0]
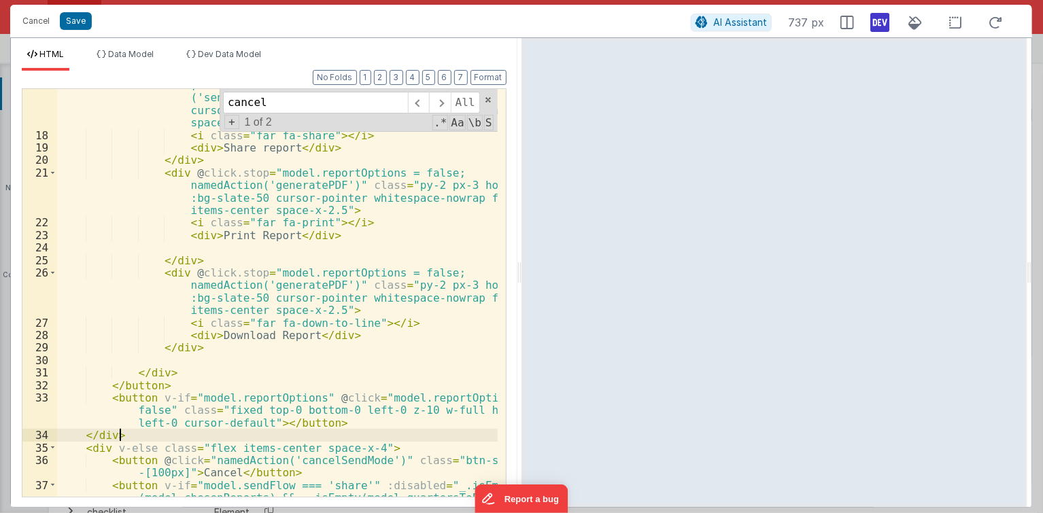
click at [84, 434] on div "< div v-if = "app.user.activePracticeJoin.accessUserType != 'Provider'" @ click…" at bounding box center [277, 321] width 440 height 534
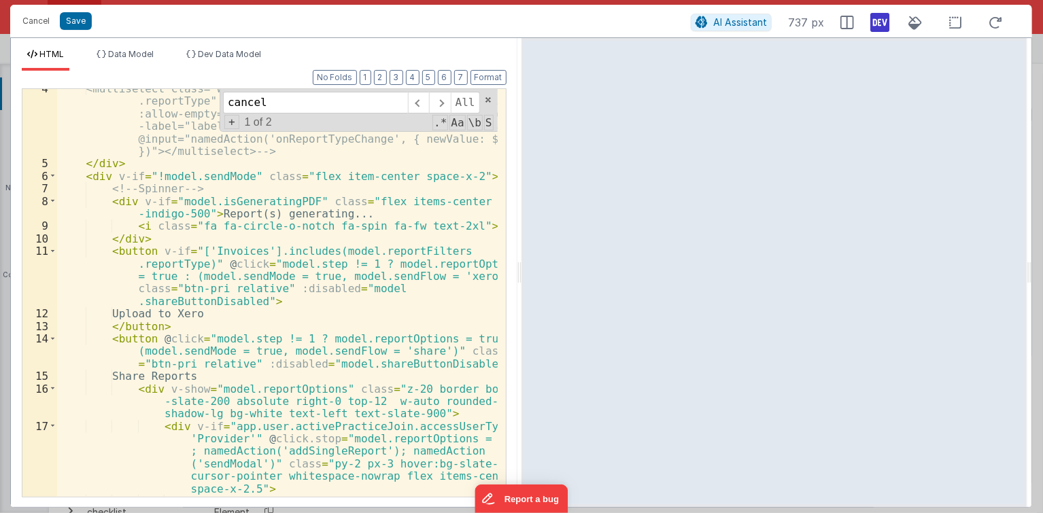
scroll to position [0, 0]
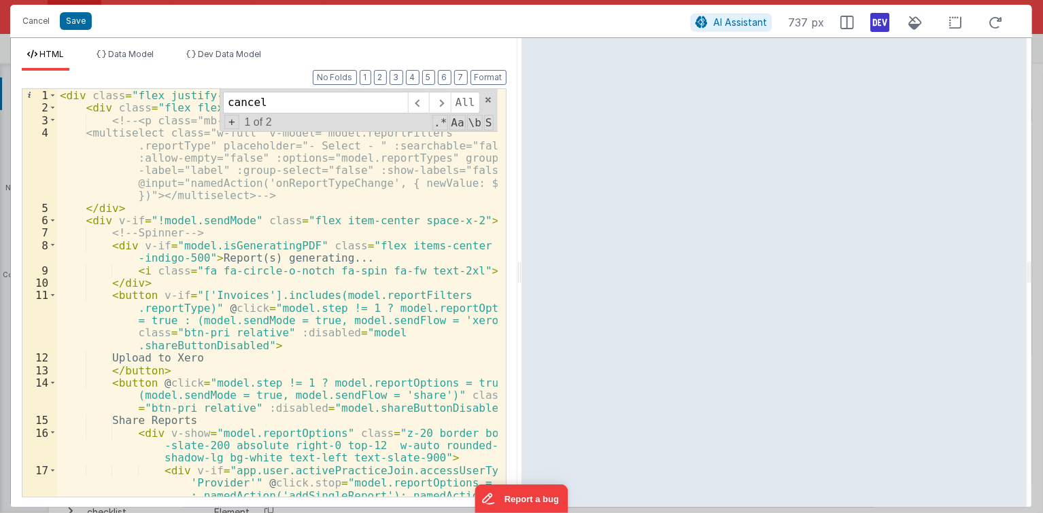
click at [179, 223] on div "< div class = "flex justify-between" > < div class = "flex flex-col w-full sm:w…" at bounding box center [277, 337] width 440 height 496
click at [198, 221] on div "< div class = "flex justify-between" > < div class = "flex flex-col w-full sm:w…" at bounding box center [277, 337] width 440 height 496
click at [214, 52] on span "Dev Data Model" at bounding box center [229, 54] width 63 height 10
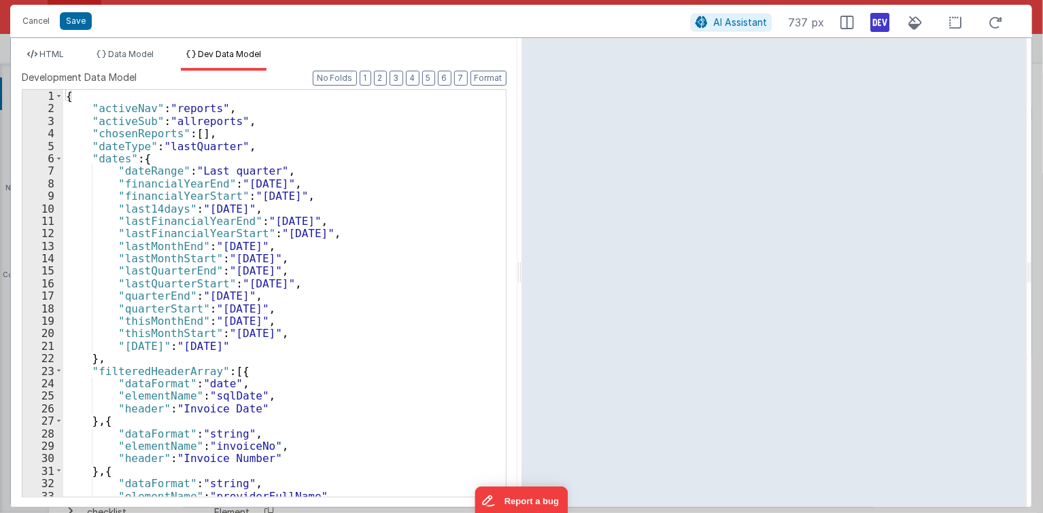
click at [291, 246] on div "{ "activeNav" : "reports" , "activeSub" : "allreports" , "chosenReports" : [ ] …" at bounding box center [280, 306] width 434 height 433
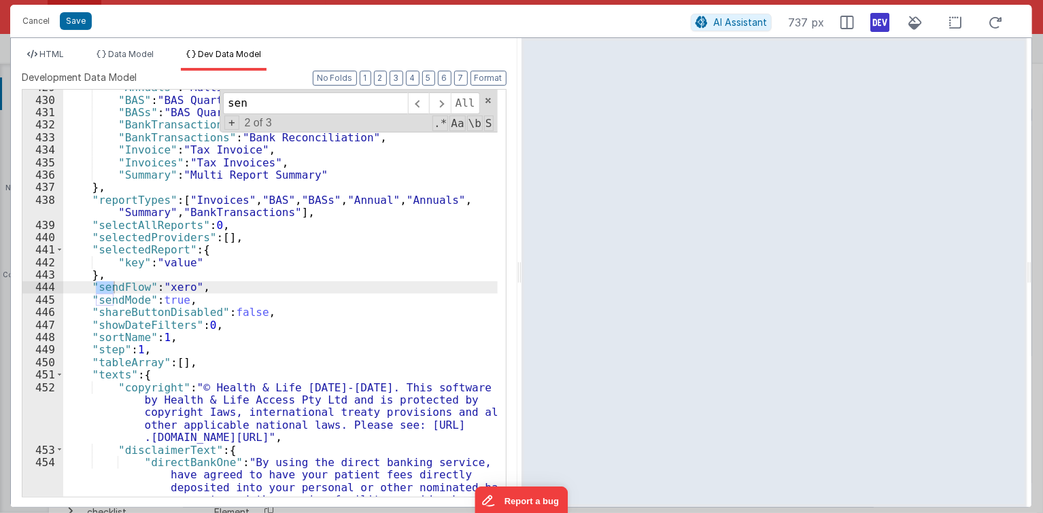
scroll to position [5636, 0]
type input "send"
click at [179, 300] on div ""Annuals" : "Multi Provider Annual List" , "BAS" : "BAS Quarterly" , "BASs" : "…" at bounding box center [280, 347] width 434 height 533
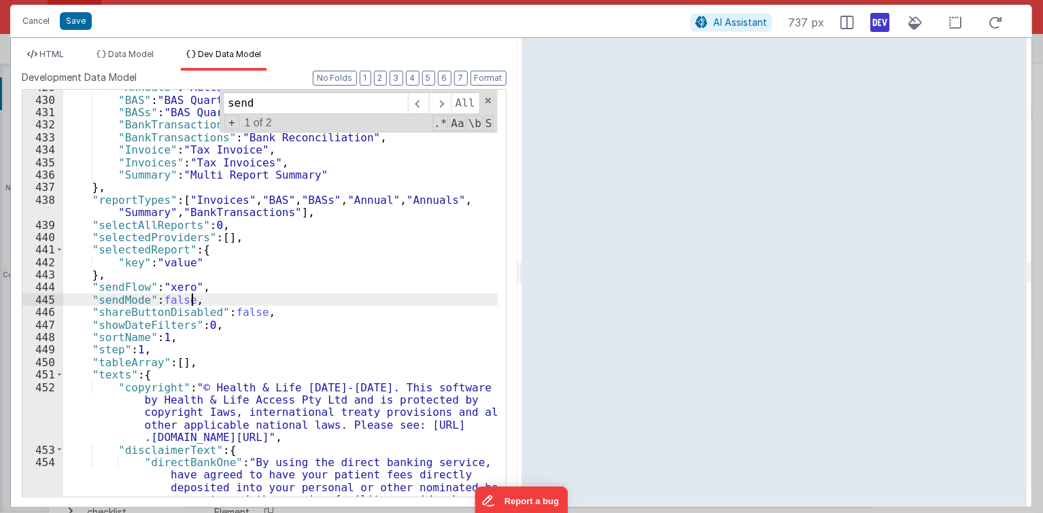
click at [270, 277] on div ""Annuals" : "Multi Provider Annual List" , "BAS" : "BAS Quarterly" , "BASs" : "…" at bounding box center [280, 347] width 434 height 533
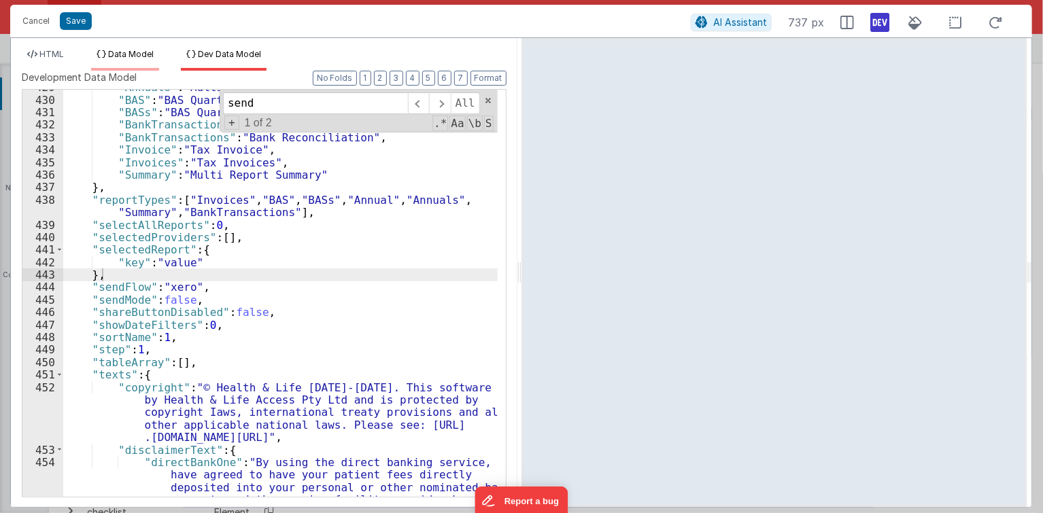
click at [101, 66] on li "Data Model" at bounding box center [125, 60] width 68 height 22
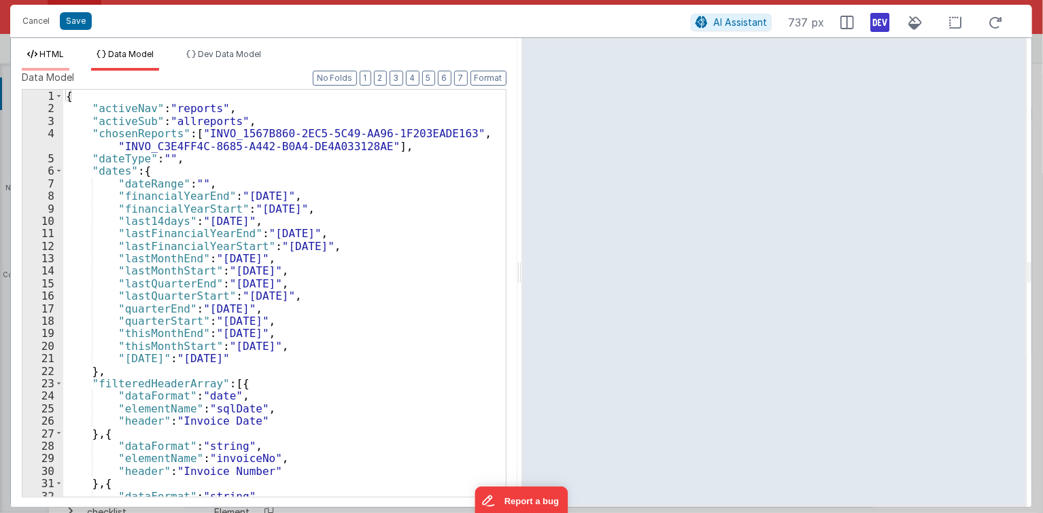
click at [69, 59] on li "HTML" at bounding box center [46, 60] width 48 height 22
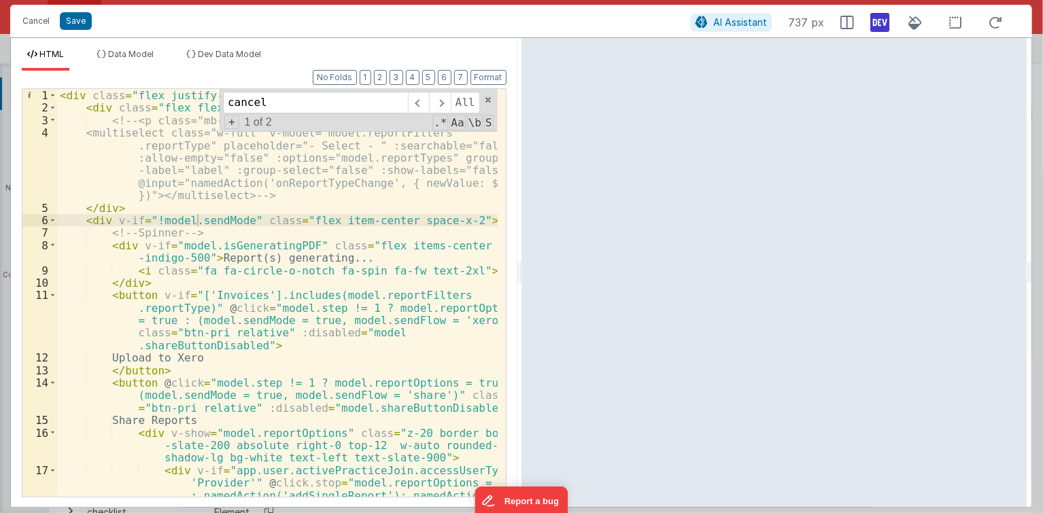
drag, startPoint x: 311, startPoint y: 237, endPoint x: 283, endPoint y: 231, distance: 27.7
click at [311, 237] on div "< div class = "flex justify-between" > < div class = "flex flex-col w-full sm:w…" at bounding box center [277, 337] width 440 height 496
click at [258, 189] on div "< div class = "flex justify-between" > < div class = "flex flex-col w-full sm:w…" at bounding box center [277, 337] width 440 height 496
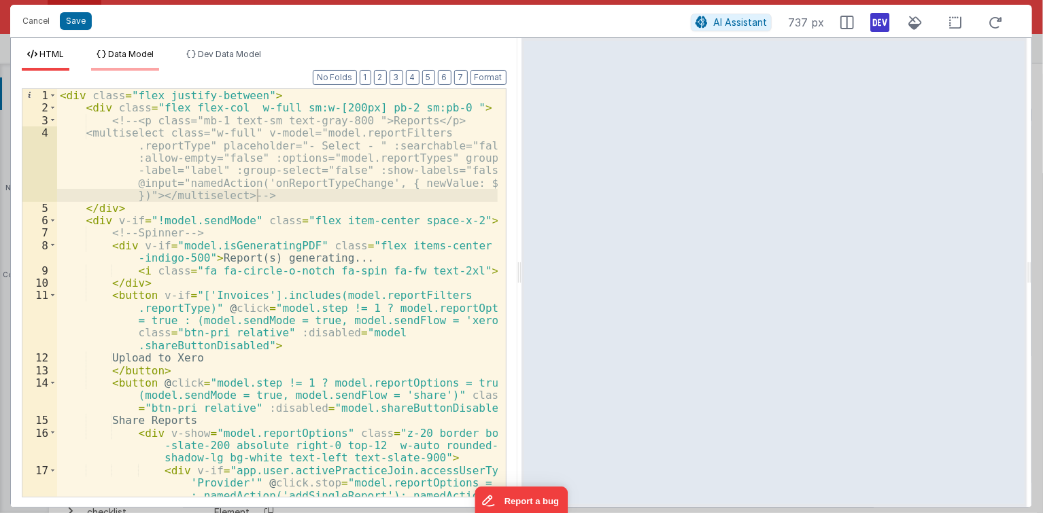
click at [139, 61] on li "Data Model" at bounding box center [125, 60] width 68 height 22
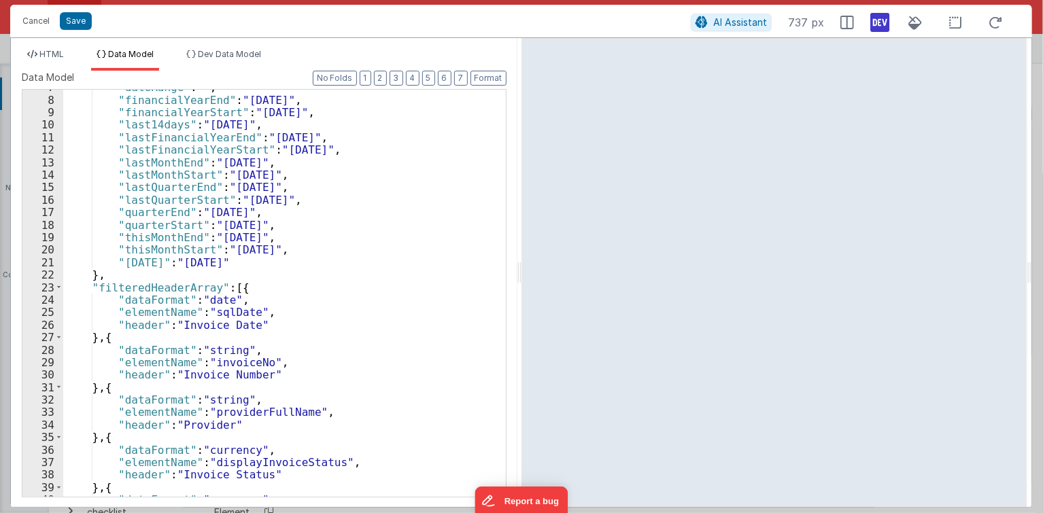
scroll to position [125, 0]
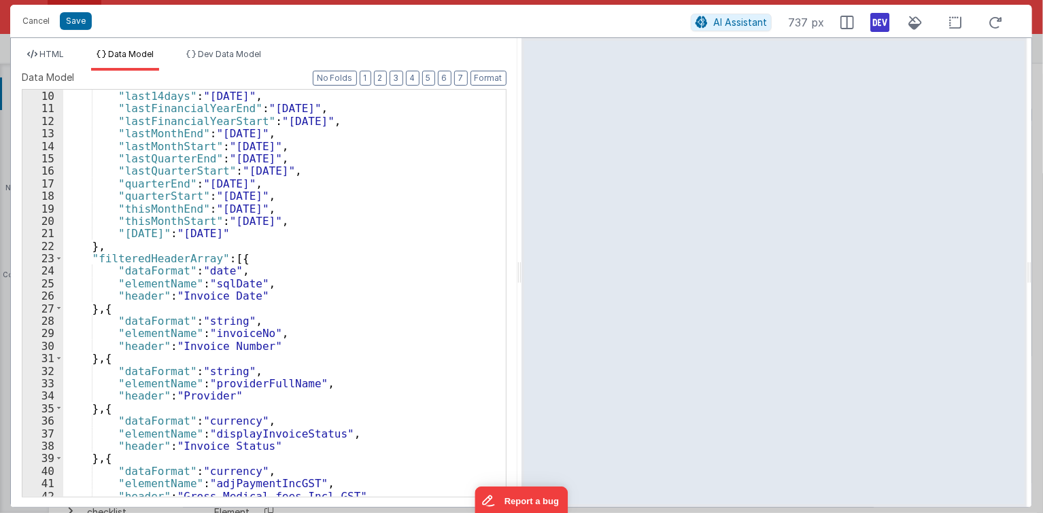
click at [225, 315] on div ""last14days" : "2025-08-22" , "lastFinancialYearEnd" : "2025-06-30" , "lastFina…" at bounding box center [280, 306] width 434 height 433
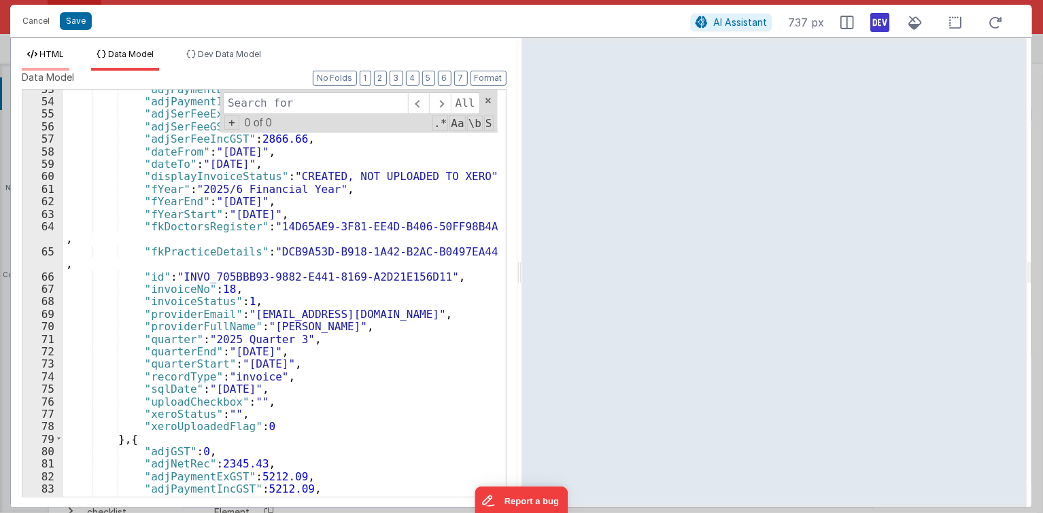
scroll to position [609, 0]
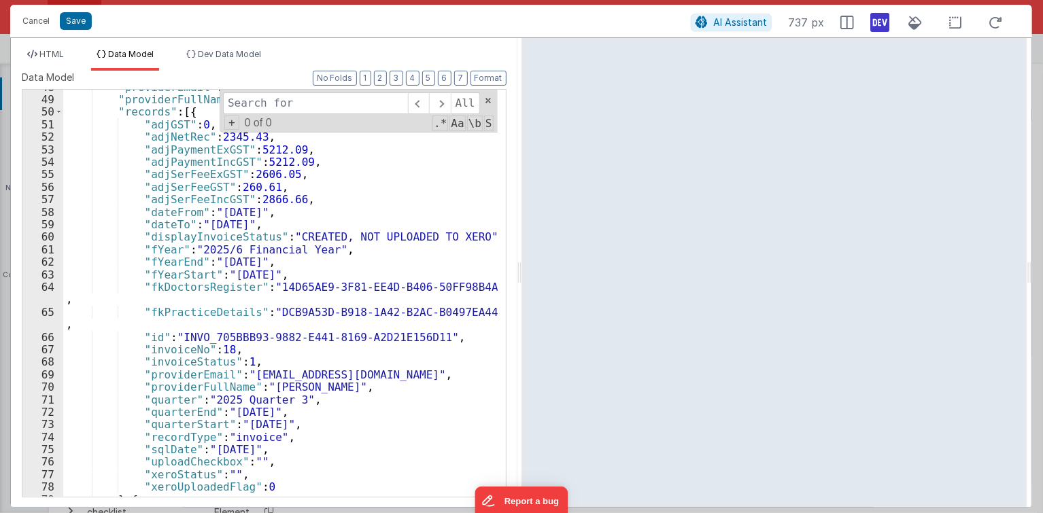
click at [34, 44] on div "HTML Data Model Dev Data Model Format 7 6 5 4 3 2 1 No Folds 1 2 3 4 5 6 7 8 9 …" at bounding box center [264, 272] width 506 height 469
click at [43, 53] on span "HTML" at bounding box center [51, 54] width 24 height 10
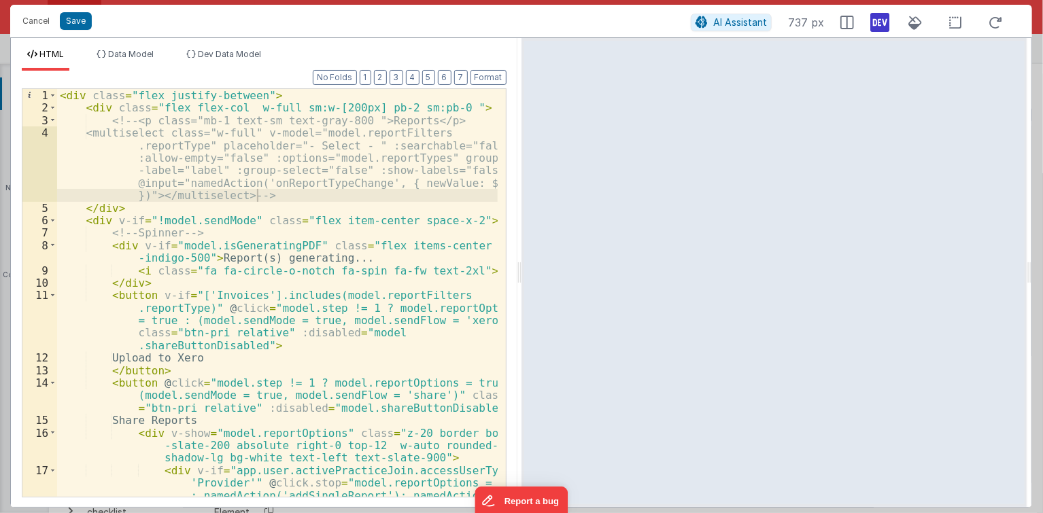
click at [319, 235] on div "< div class = "flex justify-between" > < div class = "flex flex-col w-full sm:w…" at bounding box center [277, 337] width 440 height 496
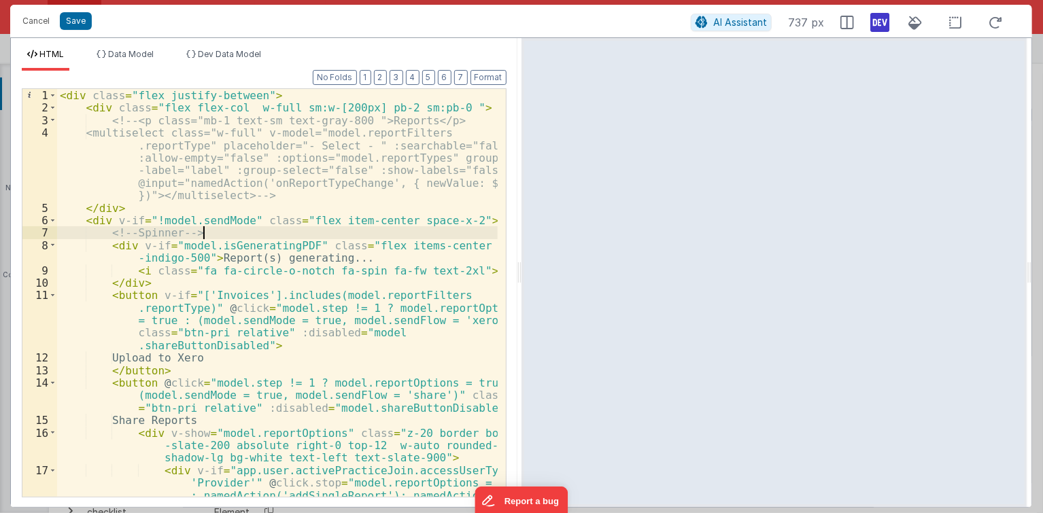
click at [285, 264] on div "< div class = "flex justify-between" > < div class = "flex flex-col w-full sm:w…" at bounding box center [277, 337] width 440 height 496
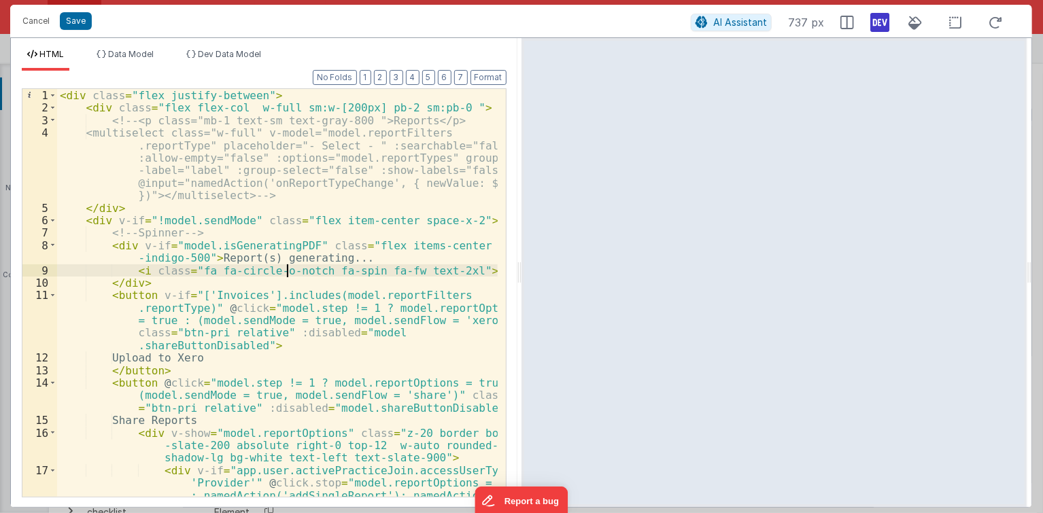
click at [248, 246] on div "< div class = "flex justify-between" > < div class = "flex flex-col w-full sm:w…" at bounding box center [277, 337] width 440 height 496
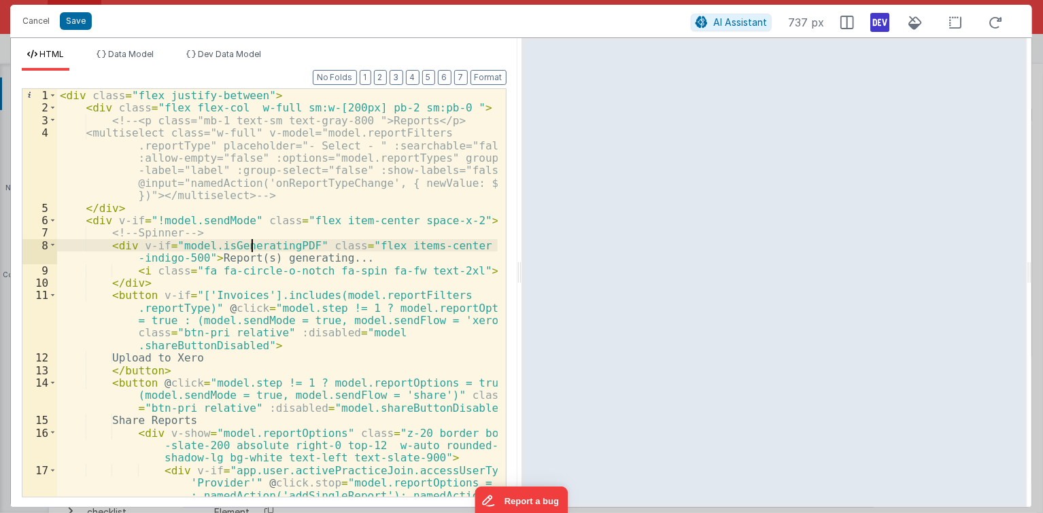
click at [219, 222] on div "< div class = "flex justify-between" > < div class = "flex flex-col w-full sm:w…" at bounding box center [277, 337] width 440 height 496
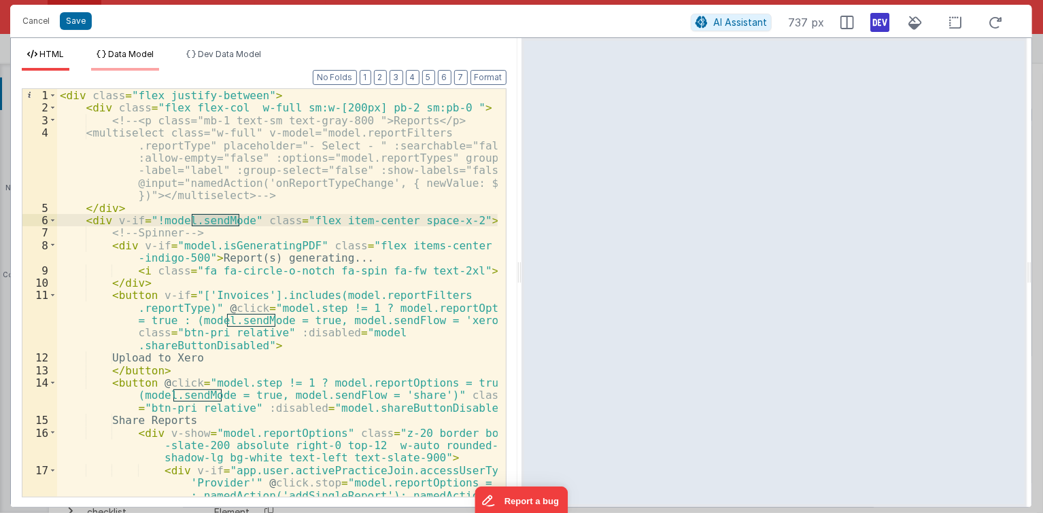
click at [134, 60] on li "Data Model" at bounding box center [125, 60] width 68 height 22
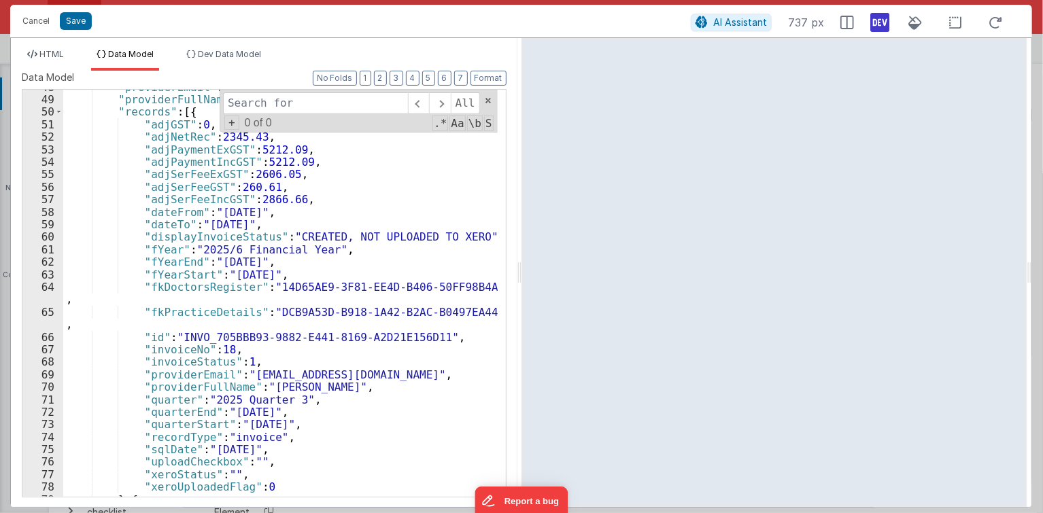
click at [223, 206] on div ""providerEmail" : "fmaddison@maddison.com.au" , "providerFullName" : "Dr Frake …" at bounding box center [280, 297] width 434 height 433
paste input "sendMode"
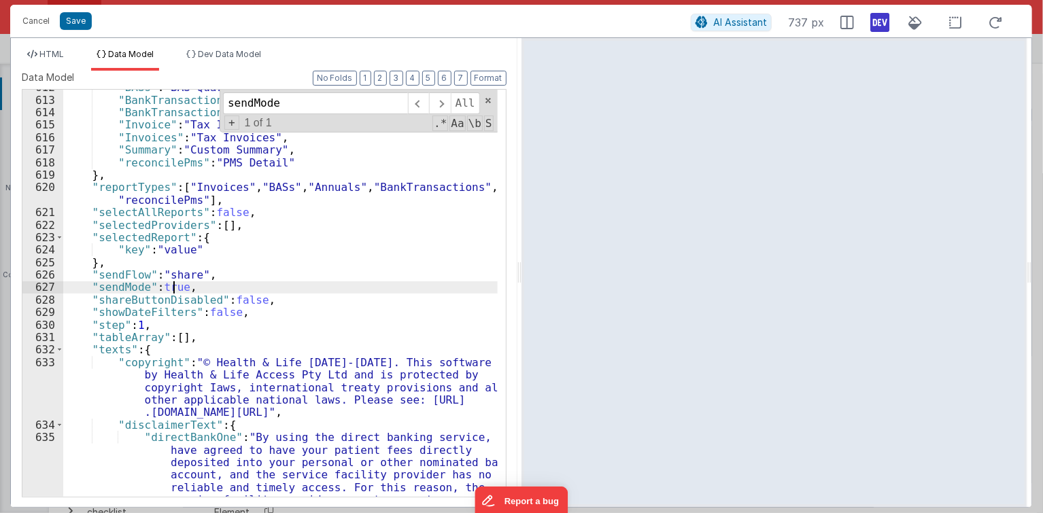
click at [171, 283] on div ""BASs" : "BAS Quarterly List" , "BankTransaction" : "Bank Reconciliation Detail…" at bounding box center [280, 347] width 434 height 533
click at [173, 283] on div ""BASs" : "BAS Quarterly List" , "BankTransaction" : "Bank Reconciliation Detail…" at bounding box center [280, 347] width 434 height 533
click at [76, 54] on ul "HTML Data Model Dev Data Model" at bounding box center [264, 60] width 506 height 22
click at [52, 58] on span "HTML" at bounding box center [51, 54] width 24 height 10
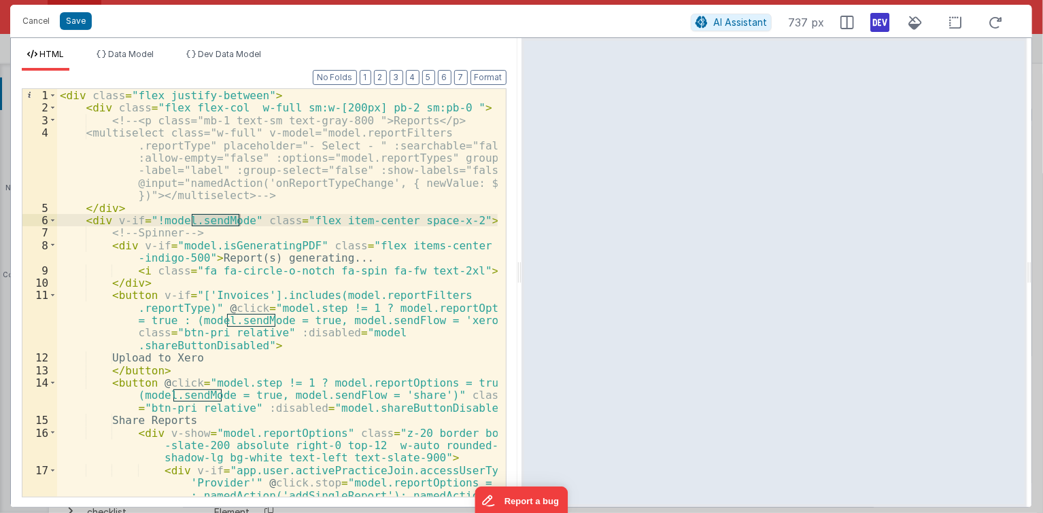
click at [228, 305] on div "< div class = "flex justify-between" > < div class = "flex flex-col w-full sm:w…" at bounding box center [277, 337] width 440 height 496
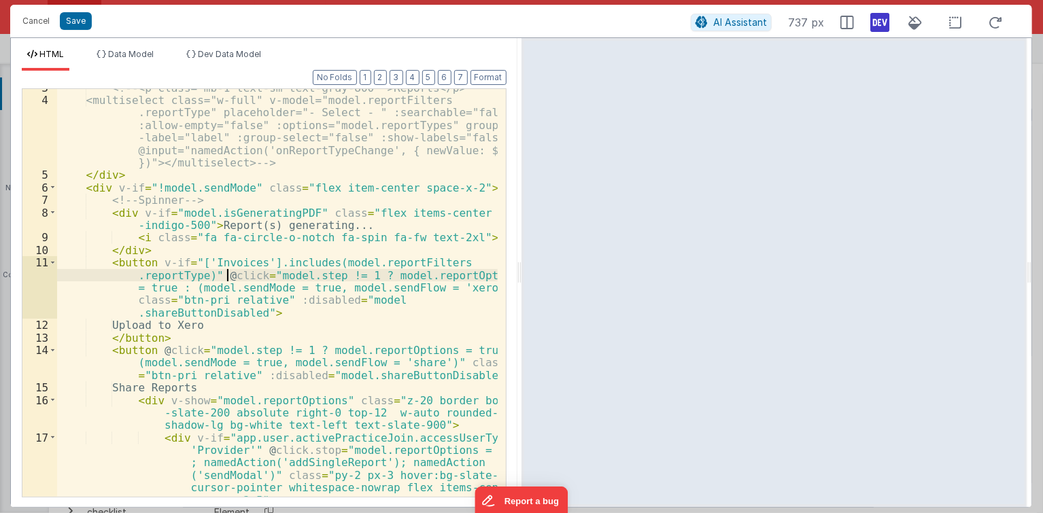
scroll to position [0, 0]
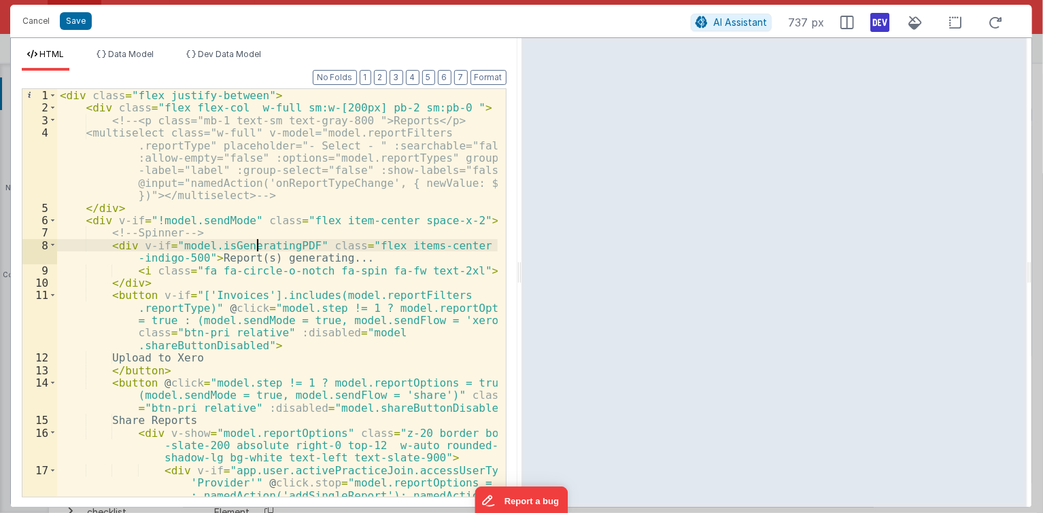
click at [260, 241] on div "< div class = "flex justify-between" > < div class = "flex flex-col w-full sm:w…" at bounding box center [277, 337] width 440 height 496
click at [133, 59] on li "Data Model" at bounding box center [125, 60] width 68 height 22
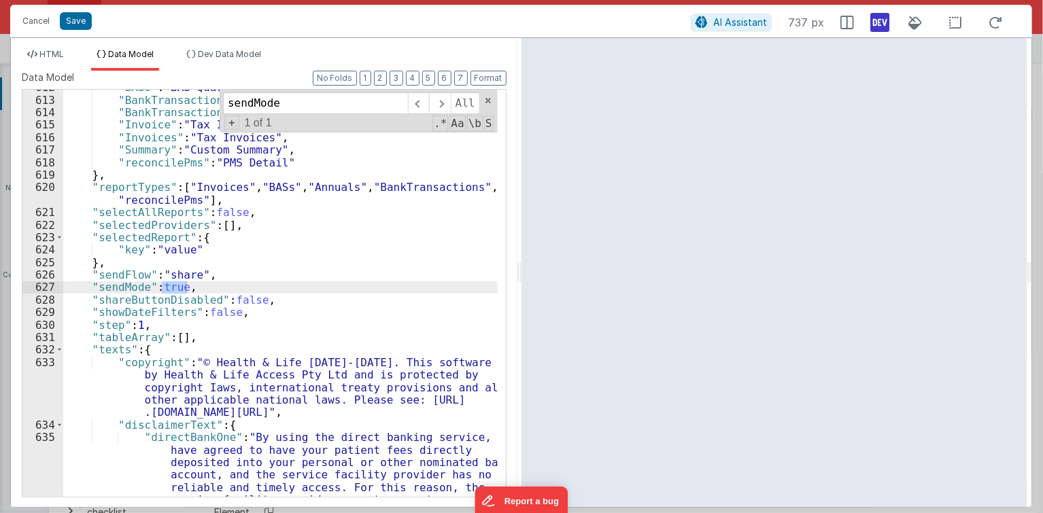
click at [270, 245] on div ""BASs" : "BAS Quarterly List" , "BankTransaction" : "Bank Reconciliation Detail…" at bounding box center [280, 347] width 434 height 533
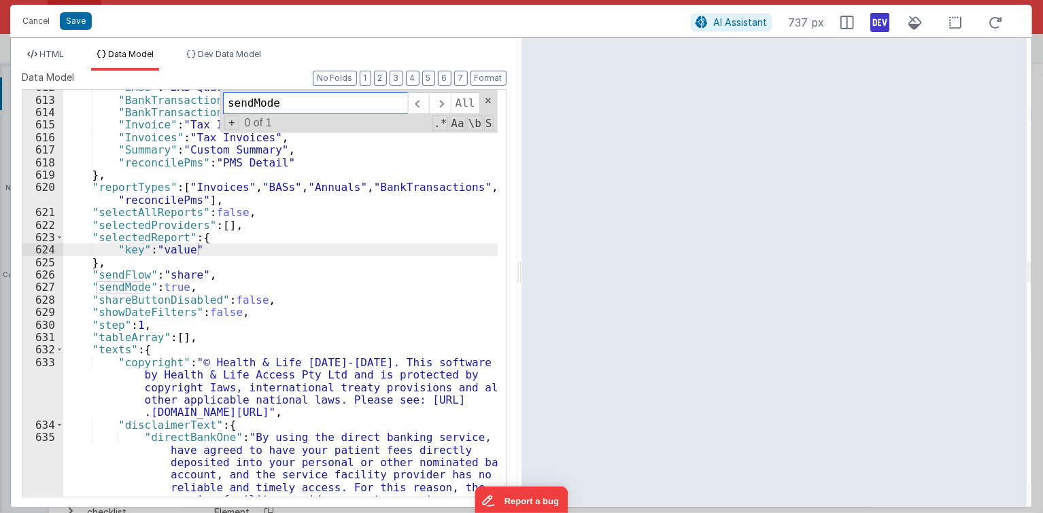
paste input "isGeneratingPDF"
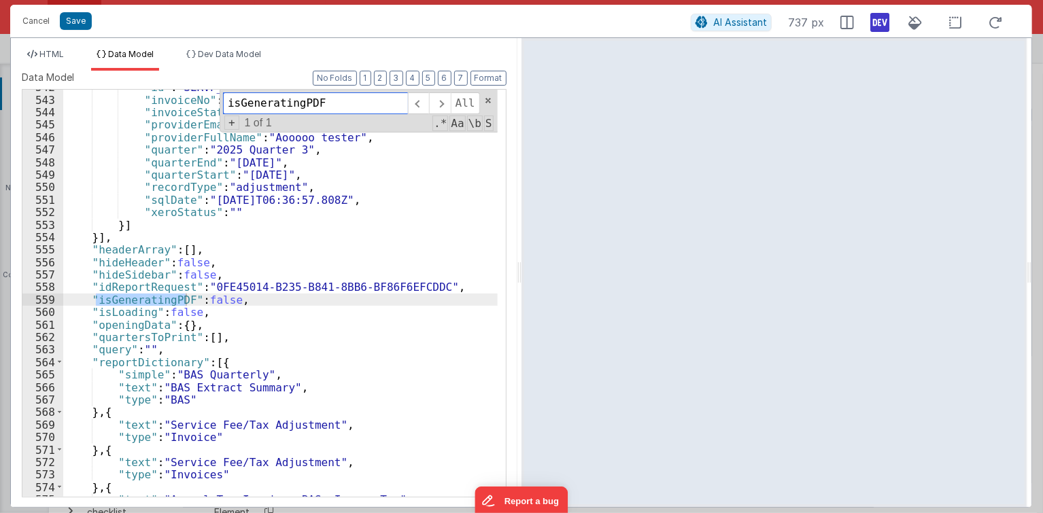
type input "isGeneratingPDF"
click at [211, 294] on div ""id" : "SERVF_ADJ_FF67B0A7-00E3-8847-B279-11CE7C808F16" , "invoiceNo" : 201 , "…" at bounding box center [280, 297] width 434 height 433
click at [228, 273] on div ""id" : "SERVF_ADJ_FF67B0A7-00E3-8847-B279-11CE7C808F16" , "invoiceNo" : 201 , "…" at bounding box center [280, 297] width 434 height 433
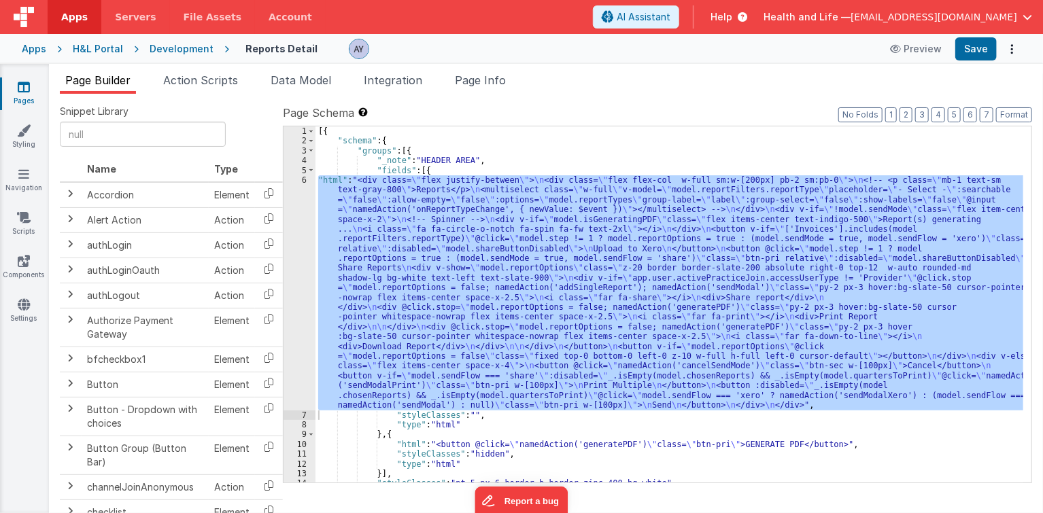
click at [385, 226] on div "[{ "schema" : { "groups" : [{ "_note" : "HEADER AREA" , "fields" : [{ "html" : …" at bounding box center [669, 304] width 708 height 356
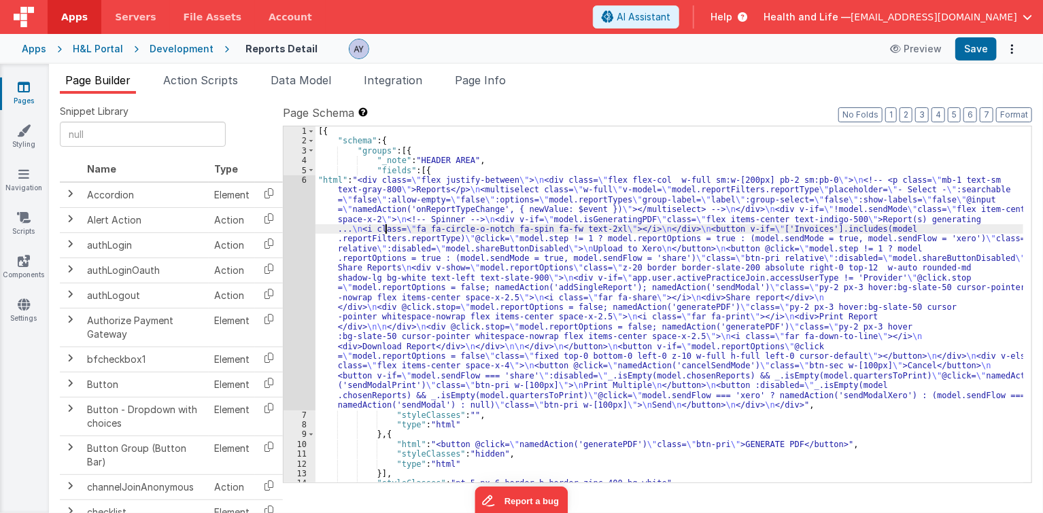
click at [304, 231] on div "6" at bounding box center [299, 292] width 32 height 235
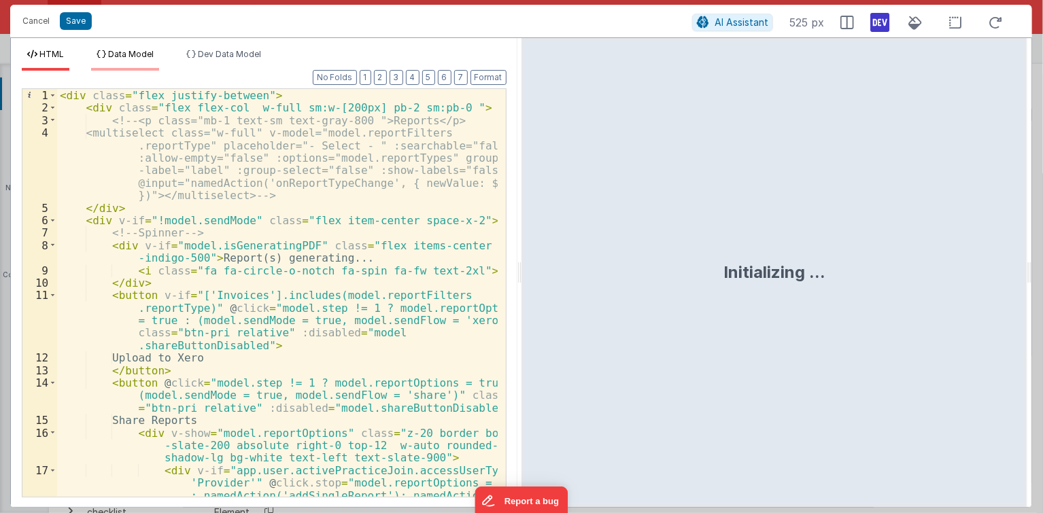
click at [125, 58] on span "Data Model" at bounding box center [131, 54] width 46 height 10
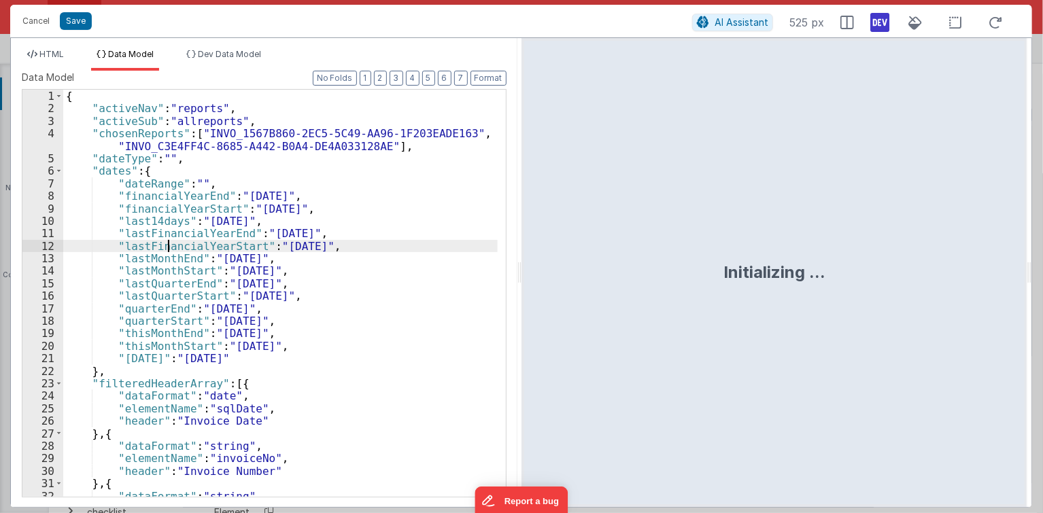
click at [169, 242] on div "{ "activeNav" : "reports" , "activeSub" : "allreports" , "chosenReports" : [ "I…" at bounding box center [280, 306] width 434 height 433
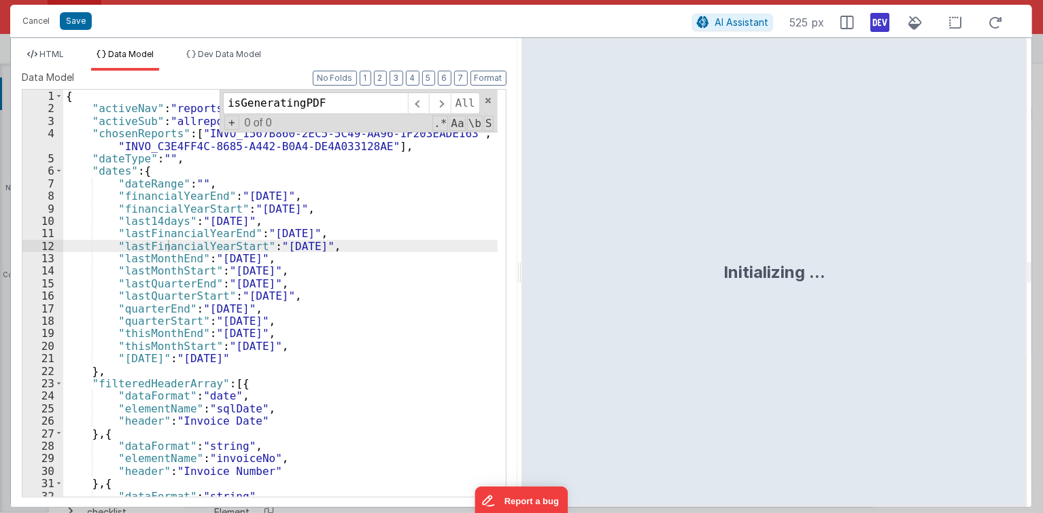
scroll to position [7238, 0]
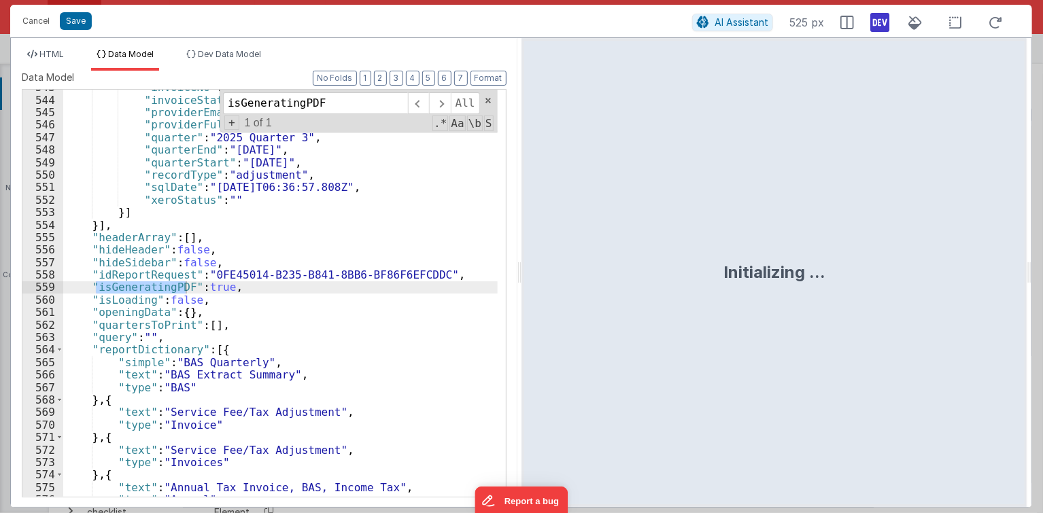
type input "isGeneratingPDF"
click at [215, 198] on div ""invoiceNo" : 201 , "invoiceStatus" : 1 , "providerEmail" : "aoyu282726@gmail.c…" at bounding box center [280, 297] width 434 height 433
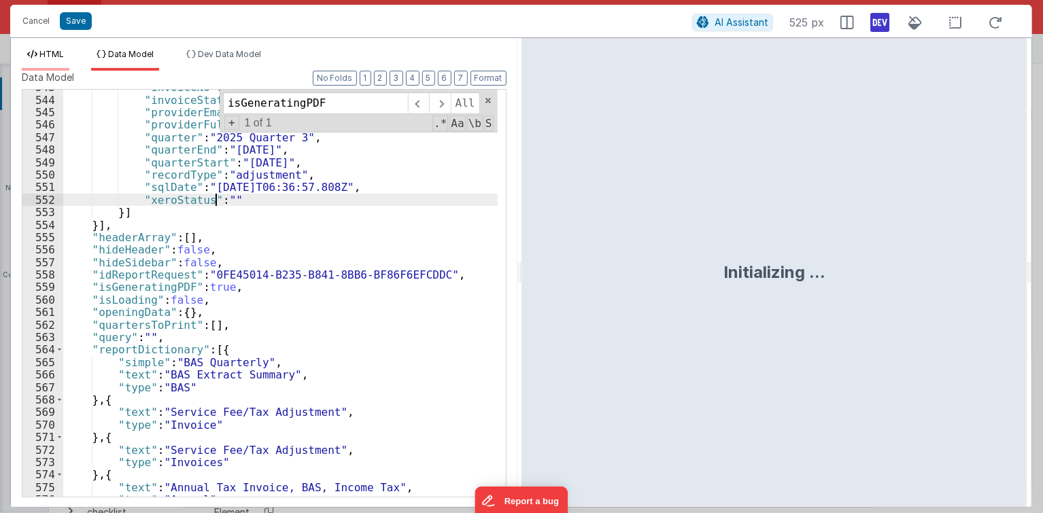
click at [52, 58] on span "HTML" at bounding box center [51, 54] width 24 height 10
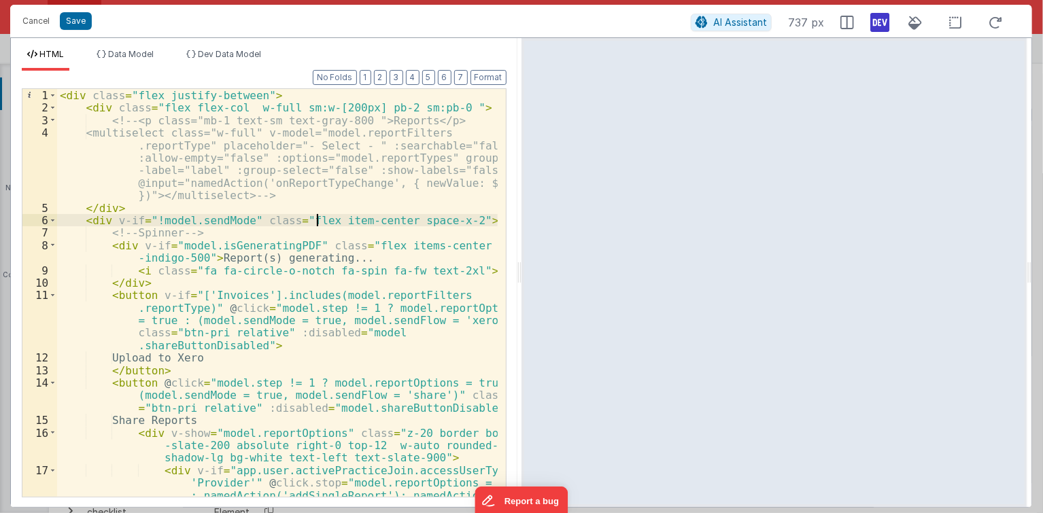
click at [318, 223] on div "< div class = "flex justify-between" > < div class = "flex flex-col w-full sm:w…" at bounding box center [277, 337] width 440 height 496
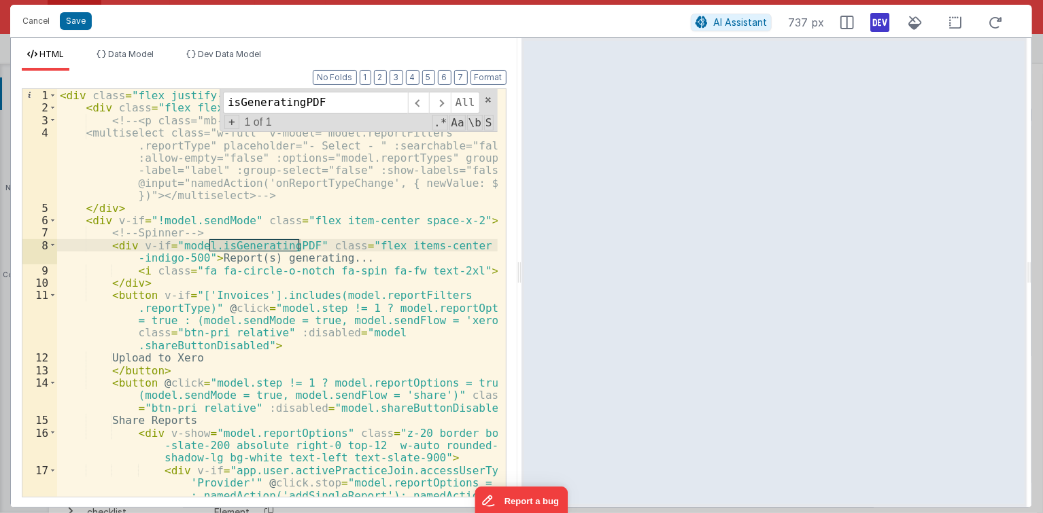
type input "isGeneratingPDF"
click at [319, 250] on div "< div class = "flex justify-between" > < div class = "flex flex-col w-full sm:w…" at bounding box center [277, 337] width 440 height 496
click at [222, 253] on div "< div class = "flex justify-between" > < div class = "flex flex-col w-full sm:w…" at bounding box center [277, 337] width 440 height 496
click at [219, 250] on div "< div class = "flex justify-between" > < div class = "flex flex-col w-full sm:w…" at bounding box center [277, 337] width 440 height 496
click at [173, 247] on div "< div class = "flex justify-between" > < div class = "flex flex-col w-full sm:w…" at bounding box center [277, 337] width 440 height 496
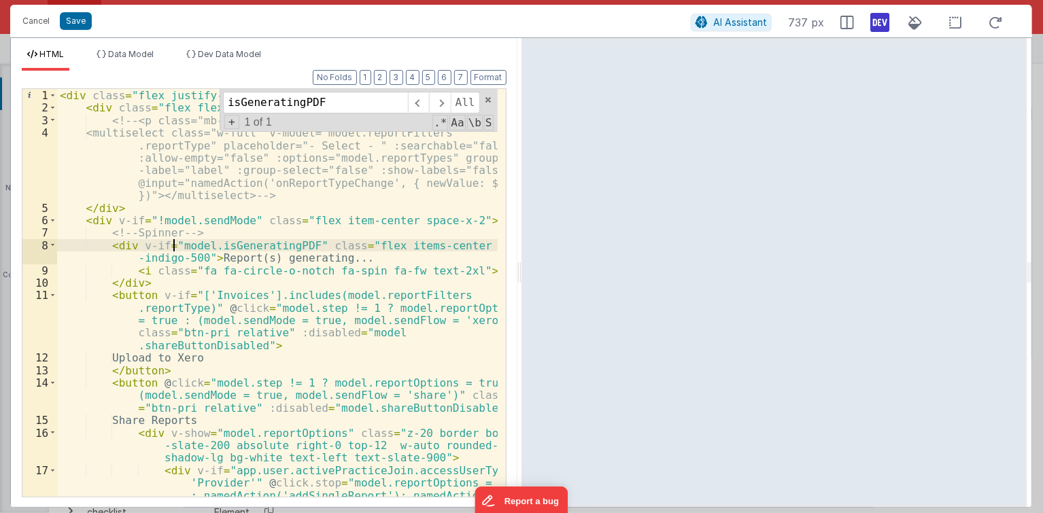
click at [154, 285] on div "< div class = "flex justify-between" > < div class = "flex flex-col w-full sm:w…" at bounding box center [277, 337] width 440 height 496
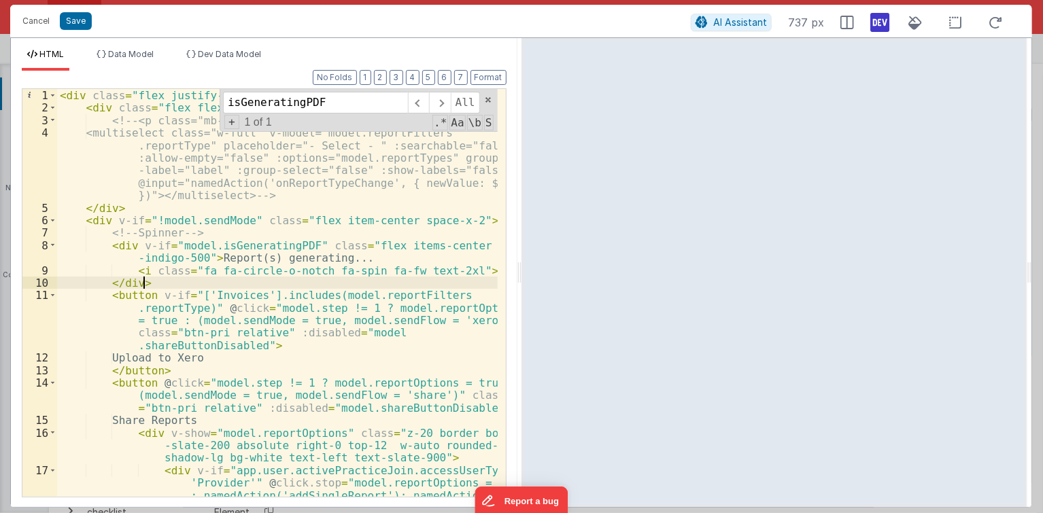
click at [187, 302] on div "< div class = "flex justify-between" > < div class = "flex flex-col w-full sm:w…" at bounding box center [277, 337] width 440 height 496
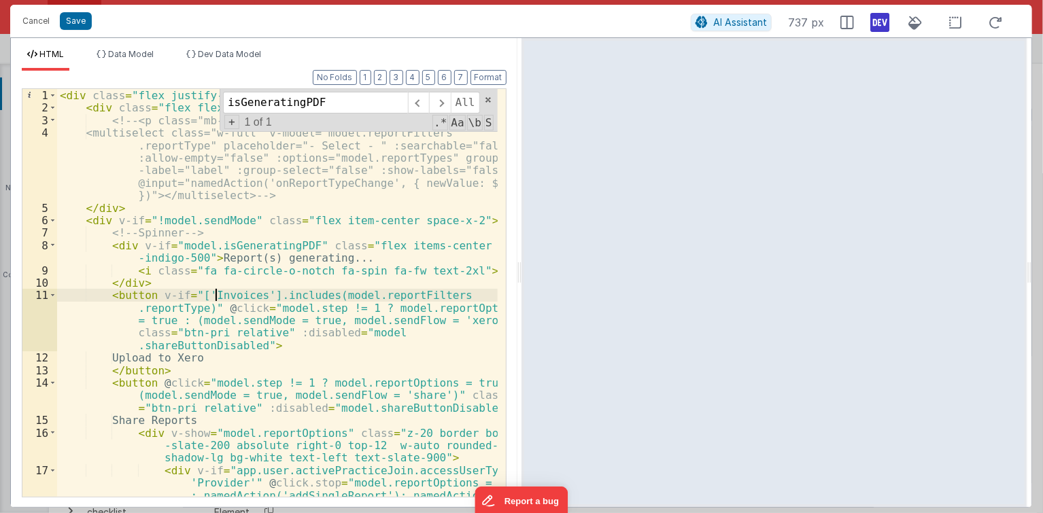
click at [215, 297] on div "< div class = "flex justify-between" > < div class = "flex flex-col w-full sm:w…" at bounding box center [277, 337] width 440 height 496
click at [412, 181] on div "< div class = "flex justify-between" > < div class = "flex flex-col w-full sm:w…" at bounding box center [277, 337] width 440 height 496
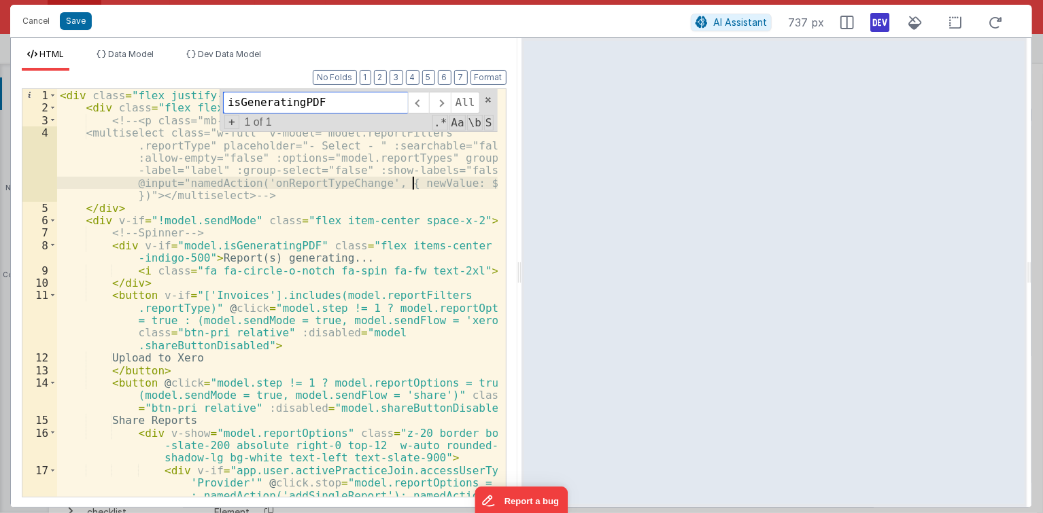
click at [326, 106] on input "isGeneratingPDF" at bounding box center [315, 103] width 185 height 22
click at [205, 245] on div "< div class = "flex justify-between" > < div class = "flex flex-col w-full sm:w…" at bounding box center [277, 337] width 440 height 496
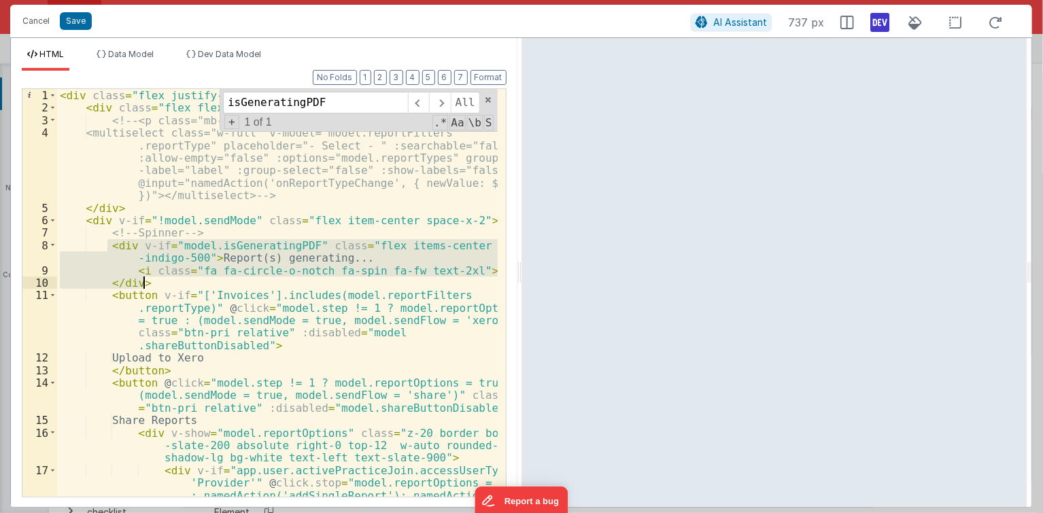
drag, startPoint x: 111, startPoint y: 245, endPoint x: 160, endPoint y: 284, distance: 63.0
click at [160, 284] on div "< div class = "flex justify-between" > < div class = "flex flex-col w-full sm:w…" at bounding box center [277, 337] width 440 height 496
click at [148, 282] on div "< div class = "flex justify-between" > < div class = "flex flex-col w-full sm:w…" at bounding box center [277, 293] width 440 height 408
drag, startPoint x: 147, startPoint y: 283, endPoint x: 107, endPoint y: 237, distance: 61.2
click at [107, 237] on div "< div class = "flex justify-between" > < div class = "flex flex-col w-full sm:w…" at bounding box center [277, 337] width 440 height 496
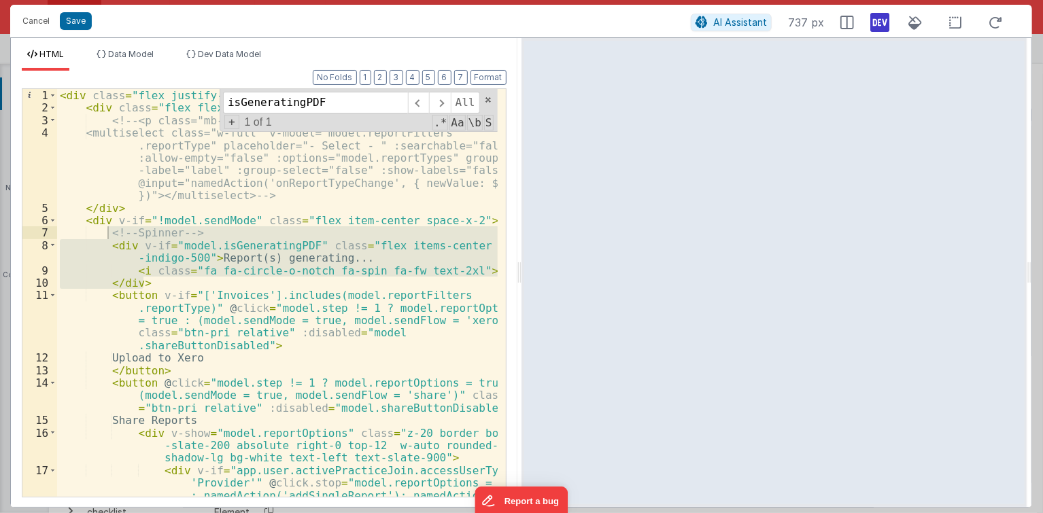
drag, startPoint x: 186, startPoint y: 260, endPoint x: 154, endPoint y: 273, distance: 34.7
click at [186, 260] on div "< div class = "flex justify-between" > < div class = "flex flex-col w-full sm:w…" at bounding box center [277, 293] width 440 height 408
drag, startPoint x: 149, startPoint y: 282, endPoint x: 108, endPoint y: 237, distance: 61.1
click at [108, 237] on div "< div class = "flex justify-between" > < div class = "flex flex-col w-full sm:w…" at bounding box center [277, 337] width 440 height 496
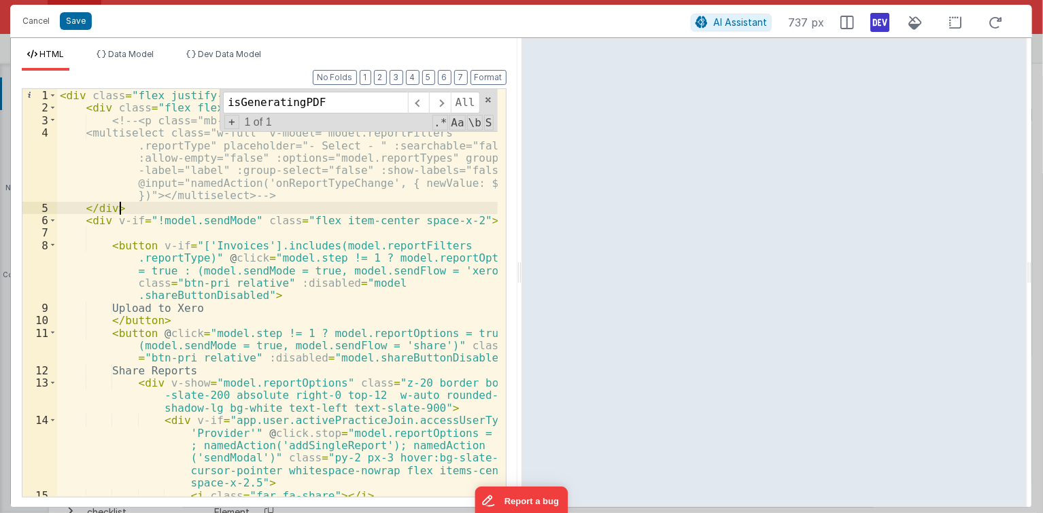
click at [133, 202] on div "< div class = "flex justify-between" > < div class = "flex flex-col w-full sm:w…" at bounding box center [277, 306] width 440 height 434
paste textarea
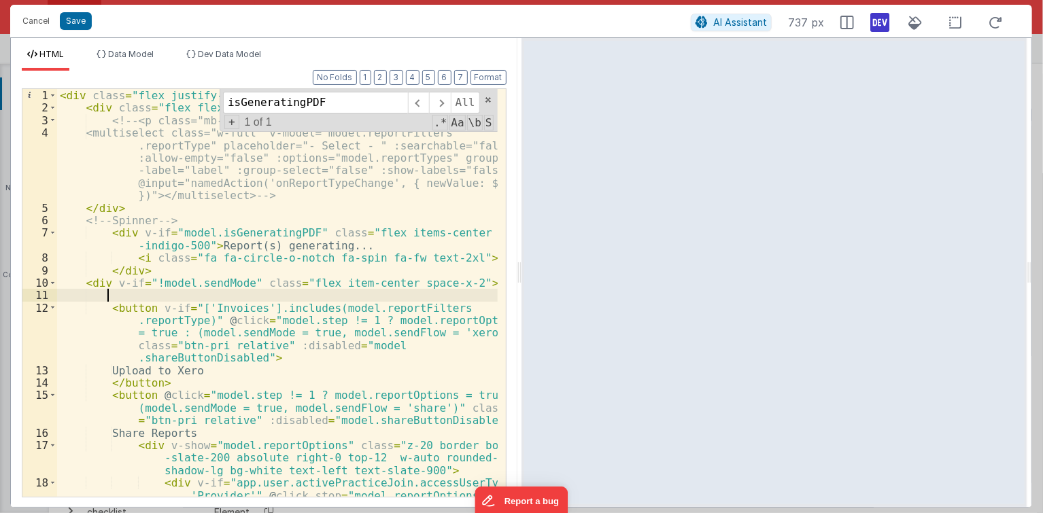
click at [128, 292] on div "< div class = "flex justify-between" > < div class = "flex flex-col w-full sm:w…" at bounding box center [277, 337] width 440 height 496
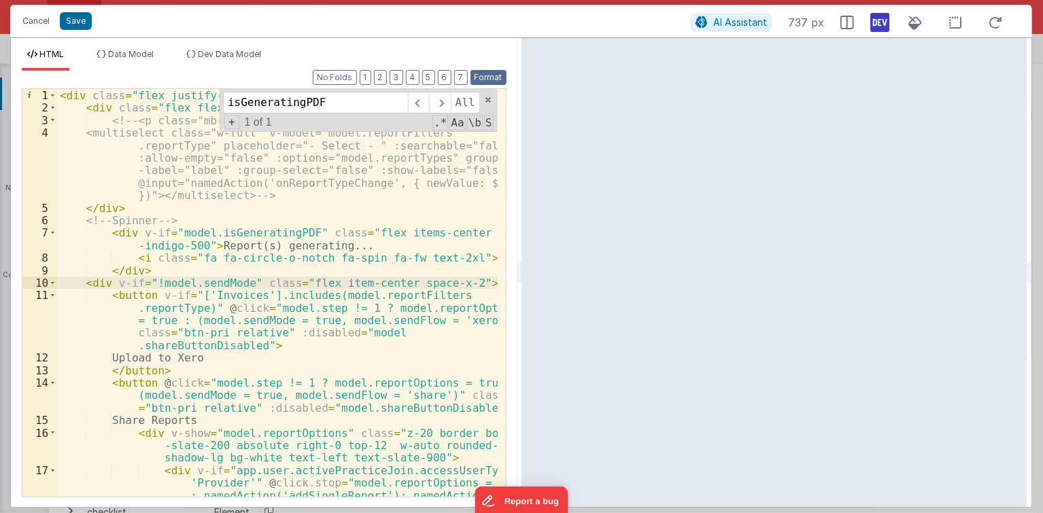
click at [489, 80] on button "Format" at bounding box center [488, 77] width 36 height 15
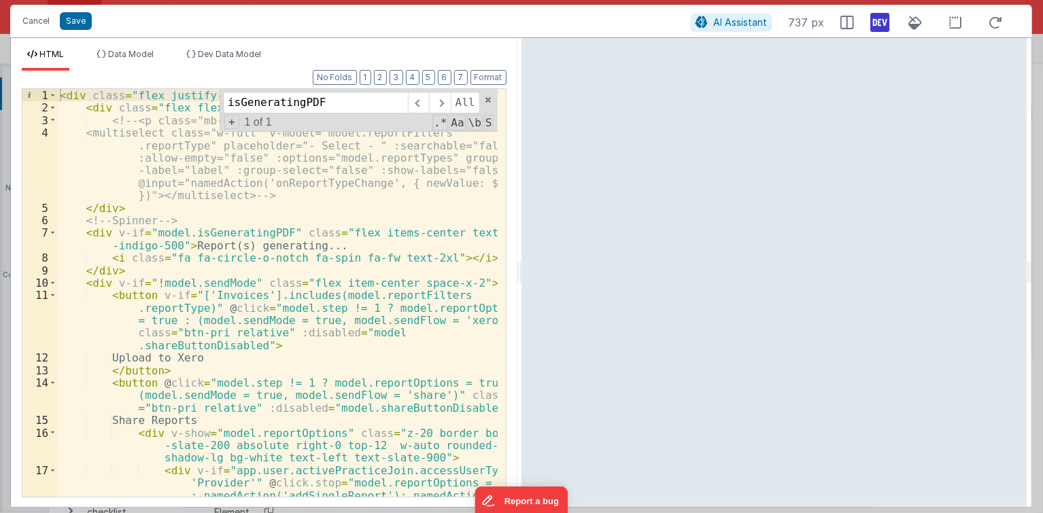
click at [204, 251] on div "< div class = "flex justify-between" > < div class = "flex flex-col w-full sm:w…" at bounding box center [277, 337] width 440 height 496
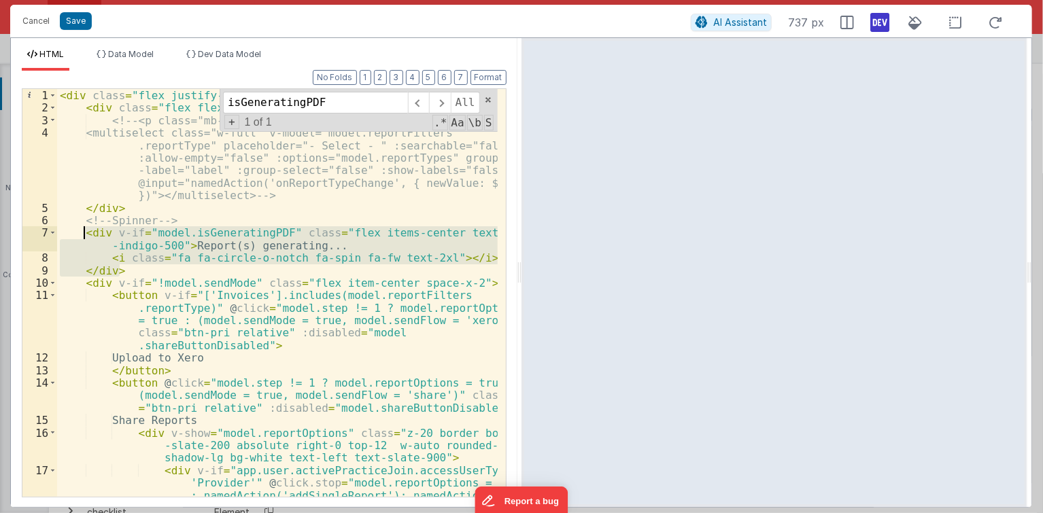
drag, startPoint x: 130, startPoint y: 266, endPoint x: 83, endPoint y: 234, distance: 57.1
click at [83, 234] on div "< div class = "flex justify-between" > < div class = "flex flex-col w-full sm:w…" at bounding box center [277, 337] width 440 height 496
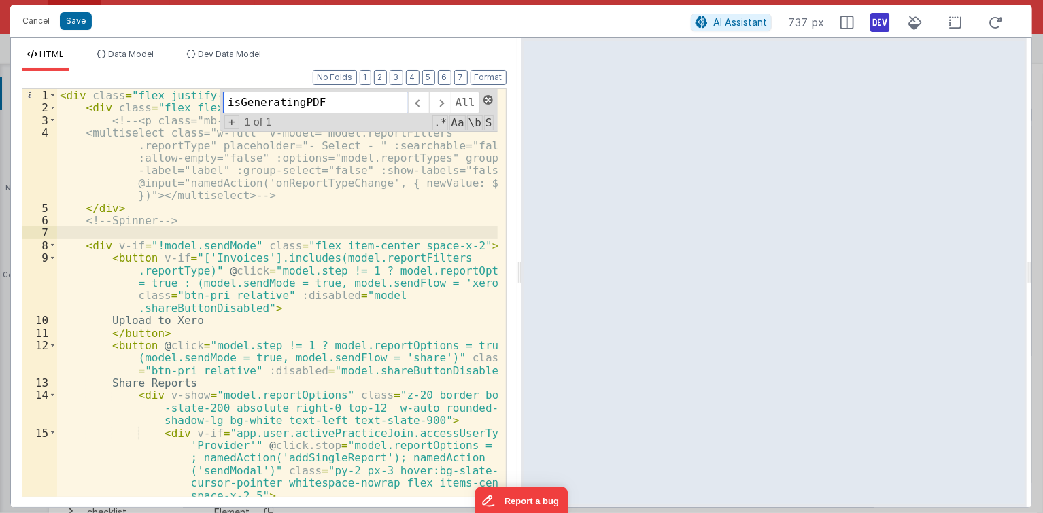
click at [484, 97] on span at bounding box center [488, 100] width 10 height 10
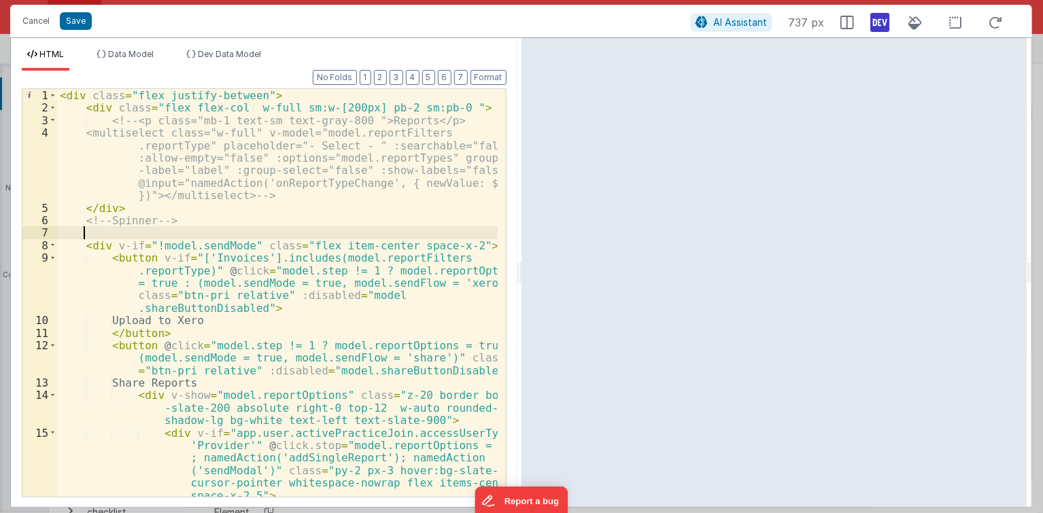
click at [370, 93] on div "< div class = "flex justify-between" > < div class = "flex flex-col w-full sm:w…" at bounding box center [277, 306] width 440 height 434
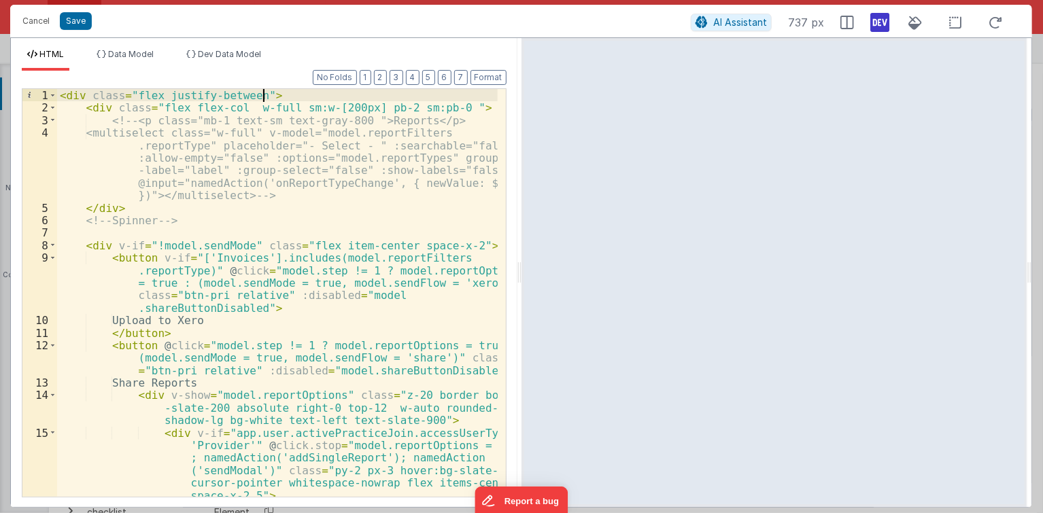
paste textarea
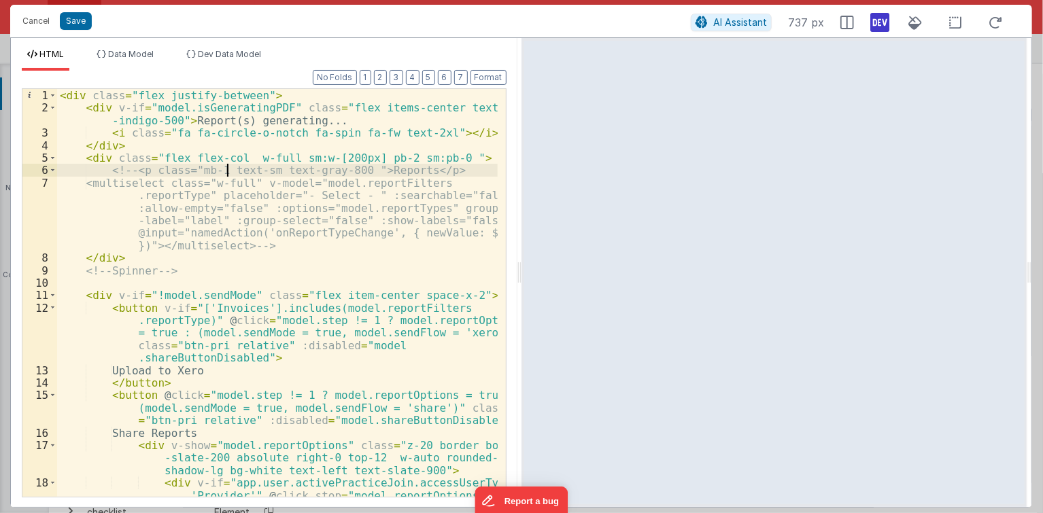
click at [230, 173] on div "< div class = "flex justify-between" > < div v-if = "model.isGeneratingPDF" cla…" at bounding box center [277, 337] width 440 height 496
click at [173, 147] on div "< div class = "flex justify-between" > < div v-if = "model.isGeneratingPDF" cla…" at bounding box center [277, 337] width 440 height 496
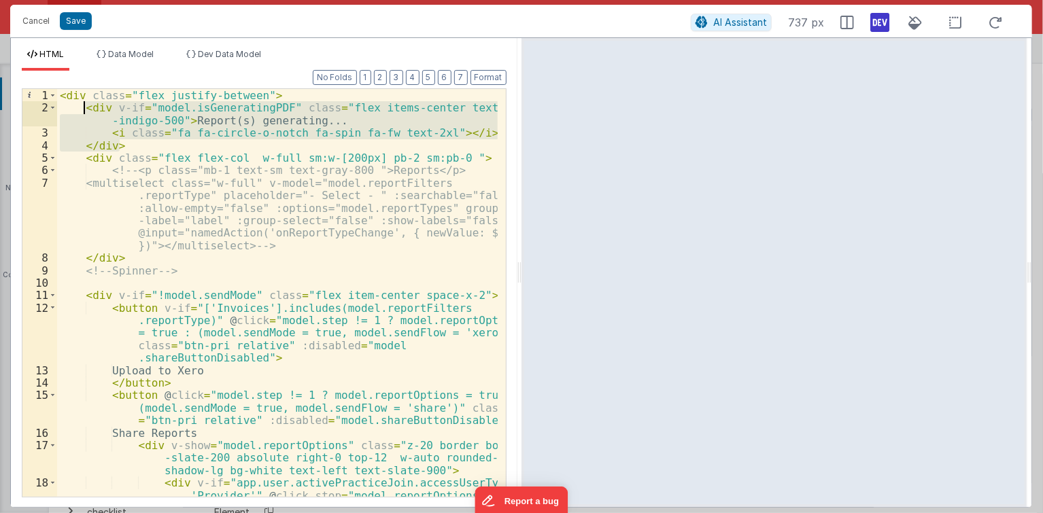
drag, startPoint x: 122, startPoint y: 147, endPoint x: 85, endPoint y: 110, distance: 51.9
click at [85, 110] on div "< div class = "flex justify-between" > < div v-if = "model.isGeneratingPDF" cla…" at bounding box center [277, 337] width 440 height 496
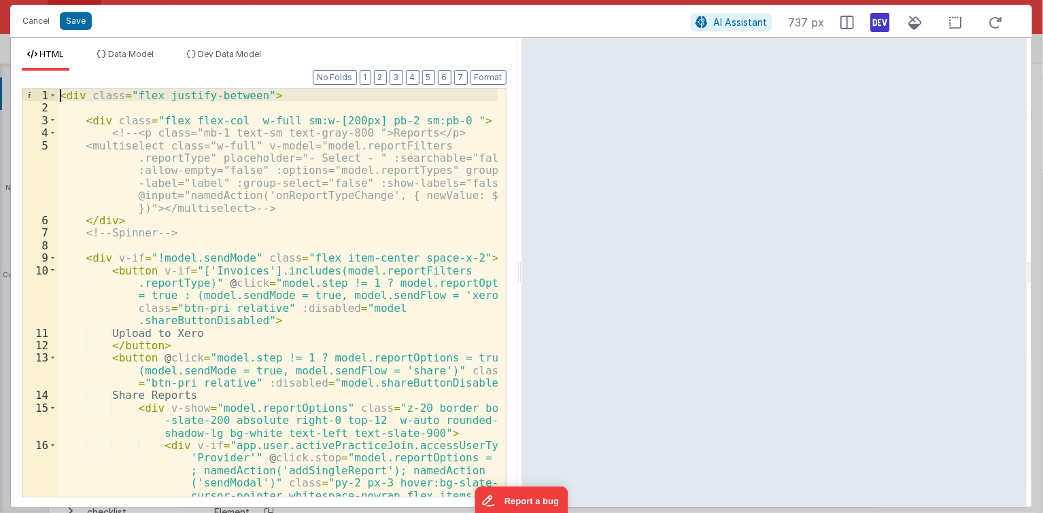
click at [61, 93] on div "< div class = "flex justify-between" > < div class = "flex flex-col w-full sm:w…" at bounding box center [277, 337] width 440 height 496
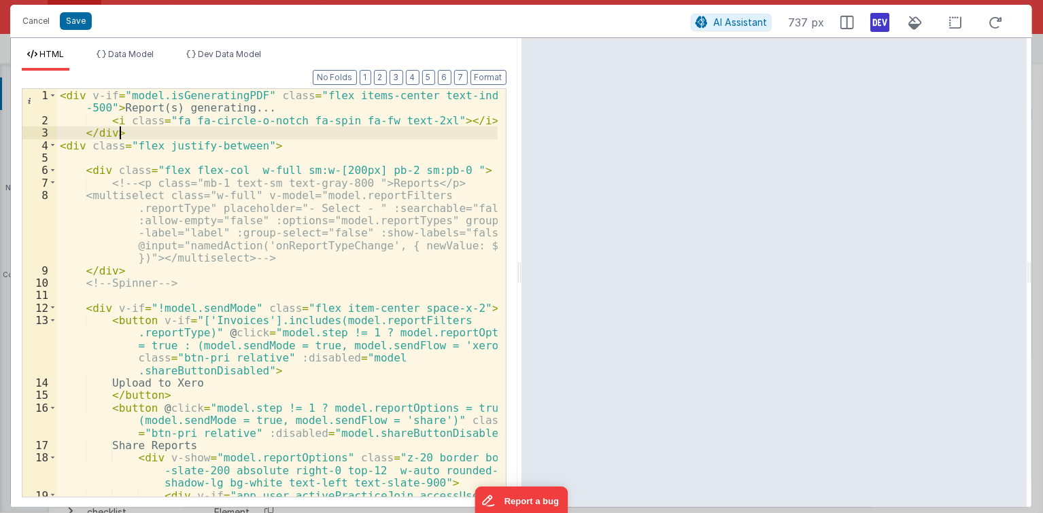
click at [124, 135] on div "< div v-if = "model.isGeneratingPDF" class = "flex items-center text-indigo -50…" at bounding box center [277, 343] width 440 height 508
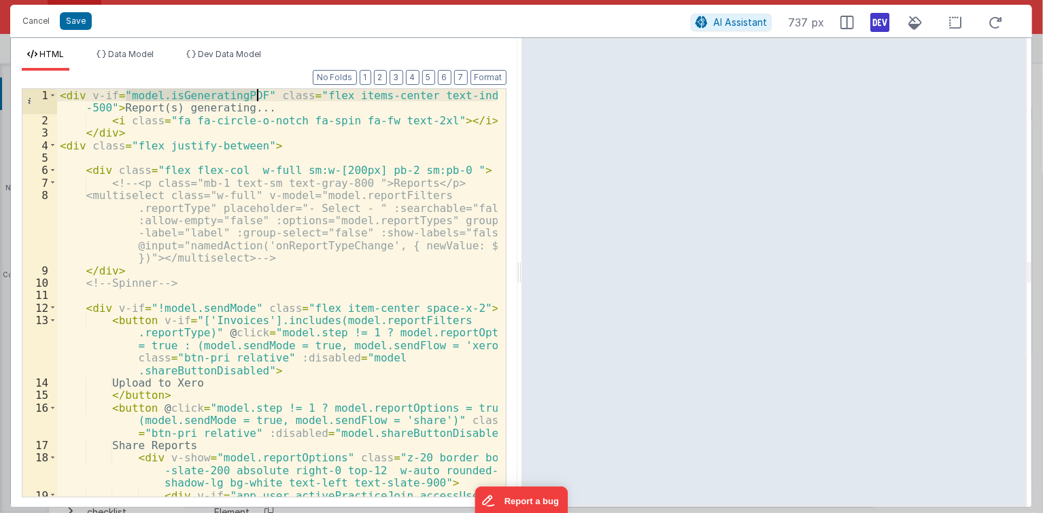
drag, startPoint x: 124, startPoint y: 94, endPoint x: 258, endPoint y: 94, distance: 134.6
click at [258, 94] on div "< div v-if = "model.isGeneratingPDF" class = "flex items-center text-indigo -50…" at bounding box center [277, 343] width 440 height 508
click at [210, 128] on div "< div v-if = "model.isGeneratingPDF" class = "flex items-center text-indigo -50…" at bounding box center [277, 343] width 440 height 508
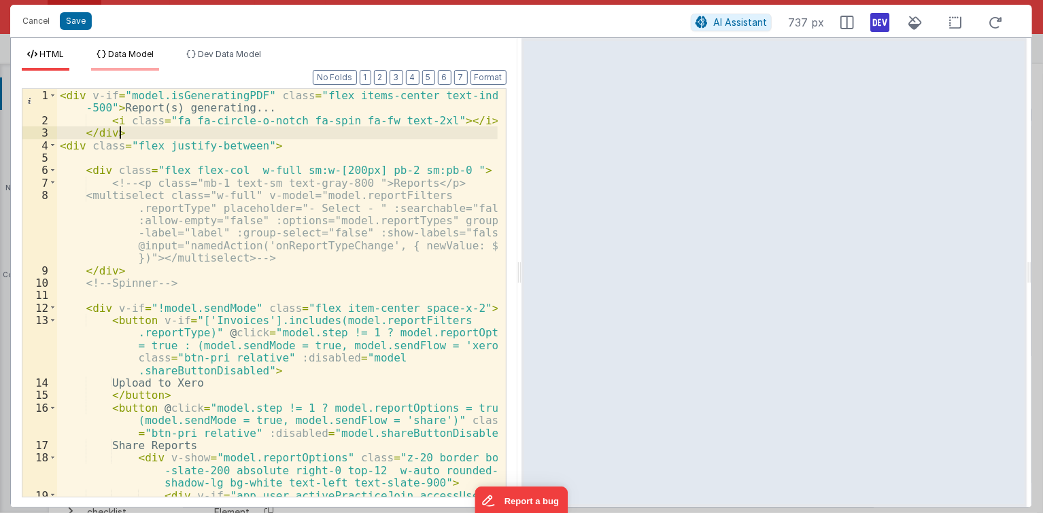
click at [139, 60] on li "Data Model" at bounding box center [125, 60] width 68 height 22
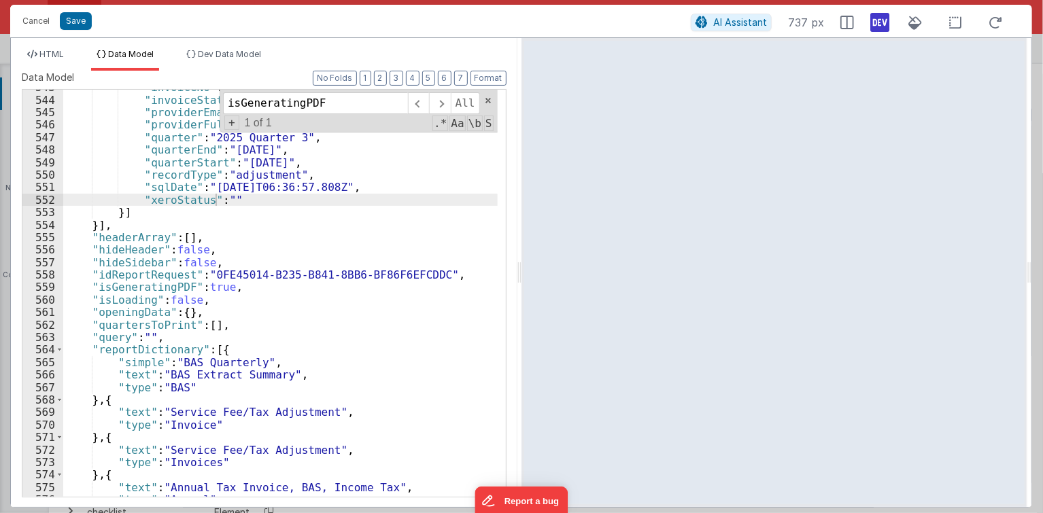
click at [179, 291] on div ""invoiceNo" : 201 , "invoiceStatus" : 1 , "providerEmail" : "aoyu282726@gmail.c…" at bounding box center [280, 297] width 434 height 433
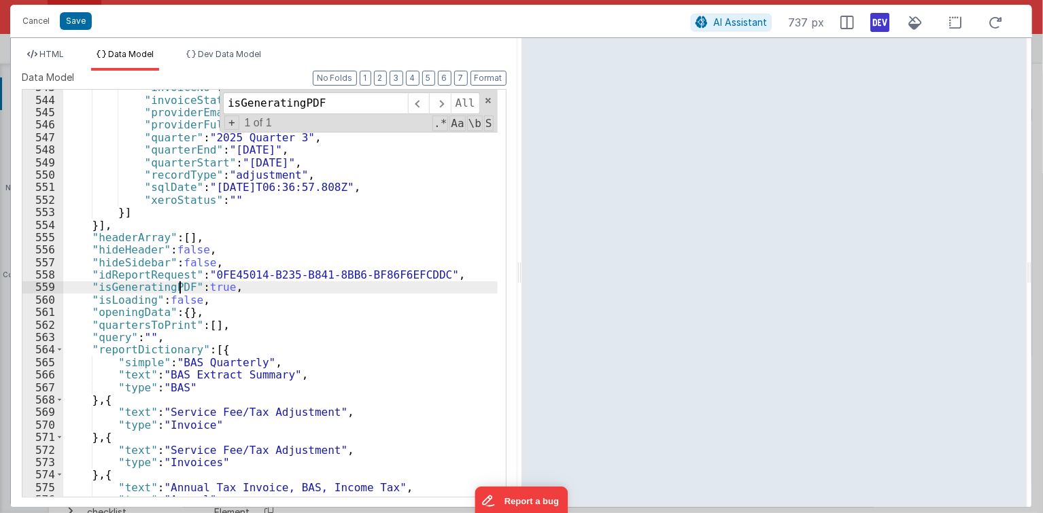
click at [207, 288] on div ""invoiceNo" : 201 , "invoiceStatus" : 1 , "providerEmail" : "aoyu282726@gmail.c…" at bounding box center [280, 297] width 434 height 433
click at [166, 284] on div ""invoiceNo" : 201 , "invoiceStatus" : 1 , "providerEmail" : "aoyu282726@gmail.c…" at bounding box center [280, 297] width 434 height 433
click at [164, 286] on div ""invoiceNo" : 201 , "invoiceStatus" : 1 , "providerEmail" : "aoyu282726@gmail.c…" at bounding box center [280, 297] width 434 height 433
click at [44, 54] on span "HTML" at bounding box center [51, 54] width 24 height 10
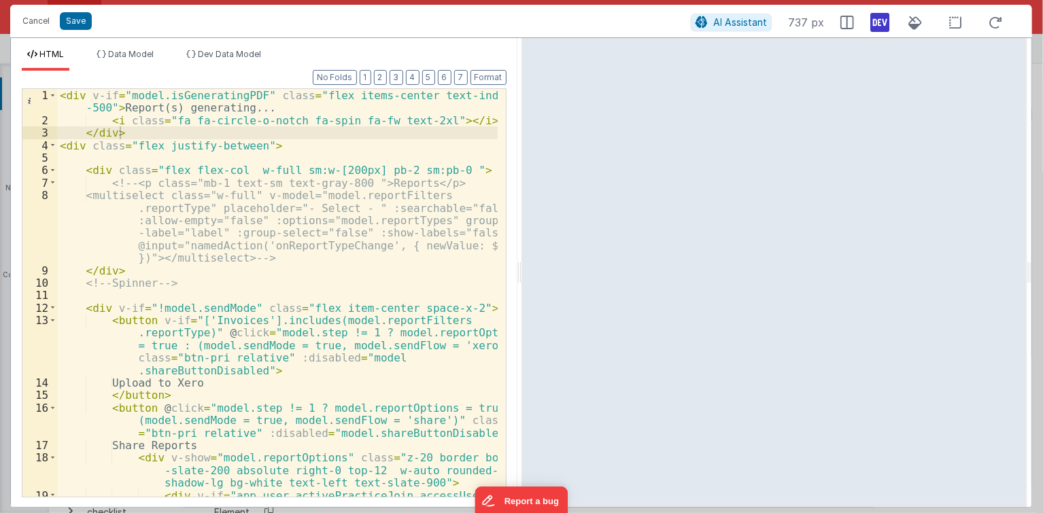
click at [190, 90] on div "< div v-if = "model.isGeneratingPDF" class = "flex items-center text-indigo -50…" at bounding box center [277, 343] width 440 height 508
click at [213, 117] on div "< div v-if = "model.isGeneratingPDF" class = "flex items-center text-indigo -50…" at bounding box center [277, 343] width 440 height 508
click at [136, 133] on div "< div v-if = "model.isGeneratingPDF" class = "flex items-center text-indigo -50…" at bounding box center [277, 343] width 440 height 508
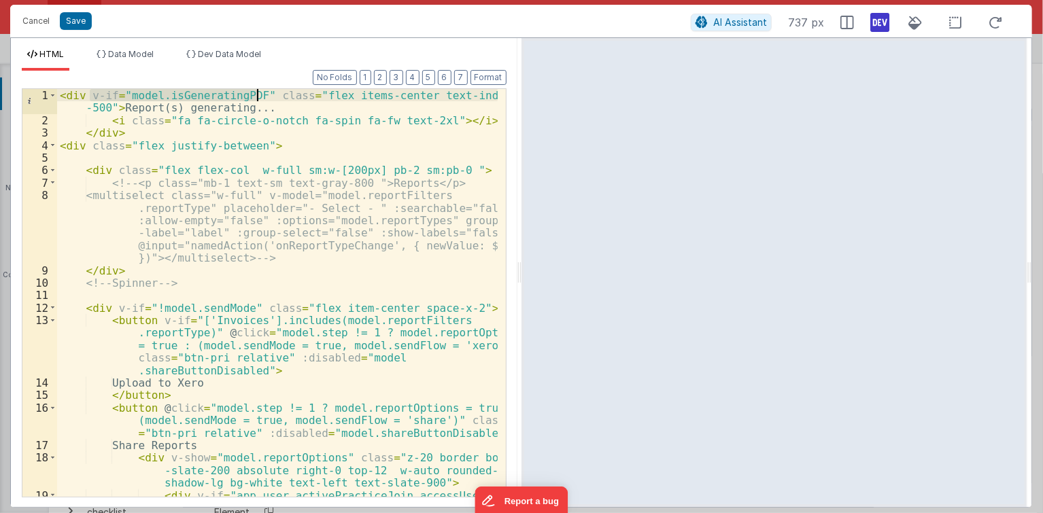
drag, startPoint x: 89, startPoint y: 94, endPoint x: 259, endPoint y: 96, distance: 169.9
click at [258, 95] on div "< div v-if = "model.isGeneratingPDF" class = "flex items-center text-indigo -50…" at bounding box center [277, 343] width 440 height 508
click at [153, 166] on div "< div v-if = "model.isGeneratingPDF" class = "flex items-center text-indigo -50…" at bounding box center [277, 343] width 440 height 508
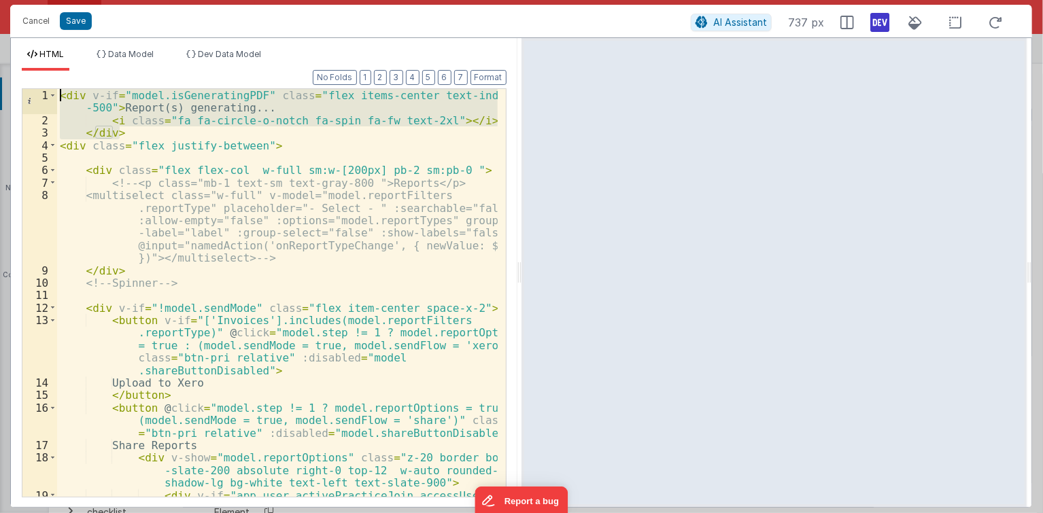
drag, startPoint x: 125, startPoint y: 128, endPoint x: 61, endPoint y: 97, distance: 71.1
click at [61, 97] on div "< div v-if = "model.isGeneratingPDF" class = "flex items-center text-indigo -50…" at bounding box center [277, 343] width 440 height 508
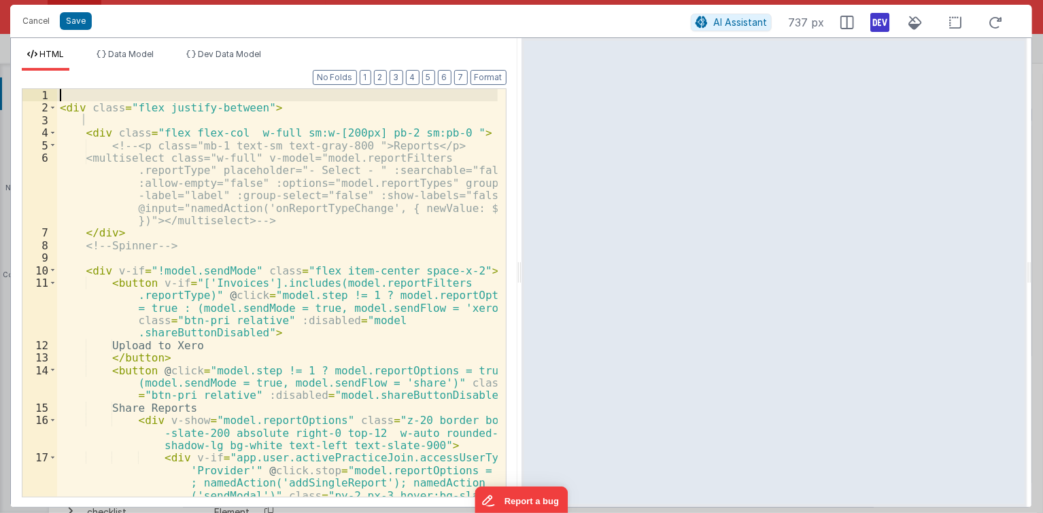
click at [125, 122] on div "< div class = "flex justify-between" > < div class = "flex flex-col w-full sm:w…" at bounding box center [277, 337] width 440 height 496
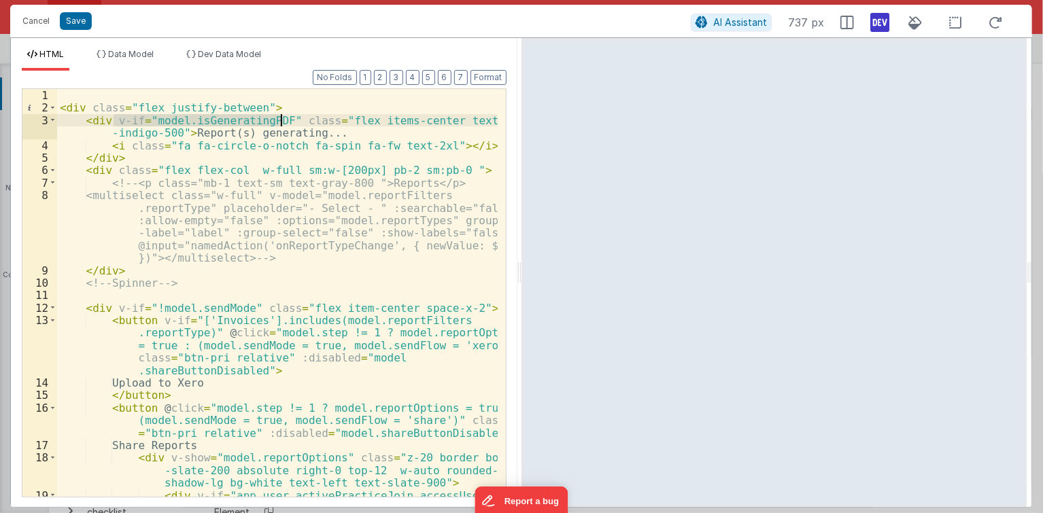
drag, startPoint x: 113, startPoint y: 120, endPoint x: 279, endPoint y: 116, distance: 166.6
click at [279, 116] on div "< div class = "flex justify-between" > < div v-if = "model.isGeneratingPDF" cla…" at bounding box center [277, 337] width 440 height 496
click at [126, 139] on div "< div class = "flex justify-between" > < div v-if = "model.isGeneratingPDF" cla…" at bounding box center [277, 337] width 440 height 496
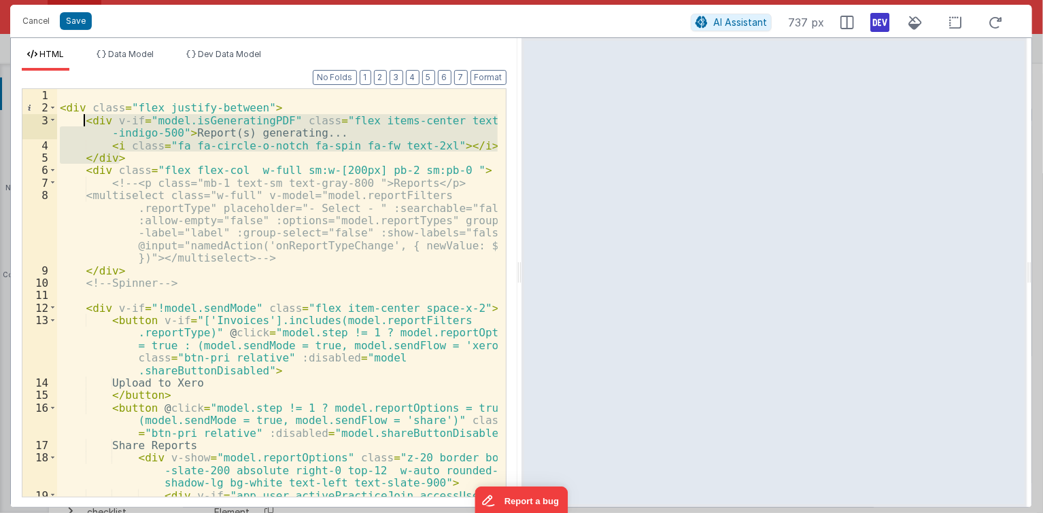
drag, startPoint x: 118, startPoint y: 156, endPoint x: 82, endPoint y: 117, distance: 53.9
click at [82, 117] on div "< div class = "flex justify-between" > < div v-if = "model.isGeneratingPDF" cla…" at bounding box center [277, 337] width 440 height 496
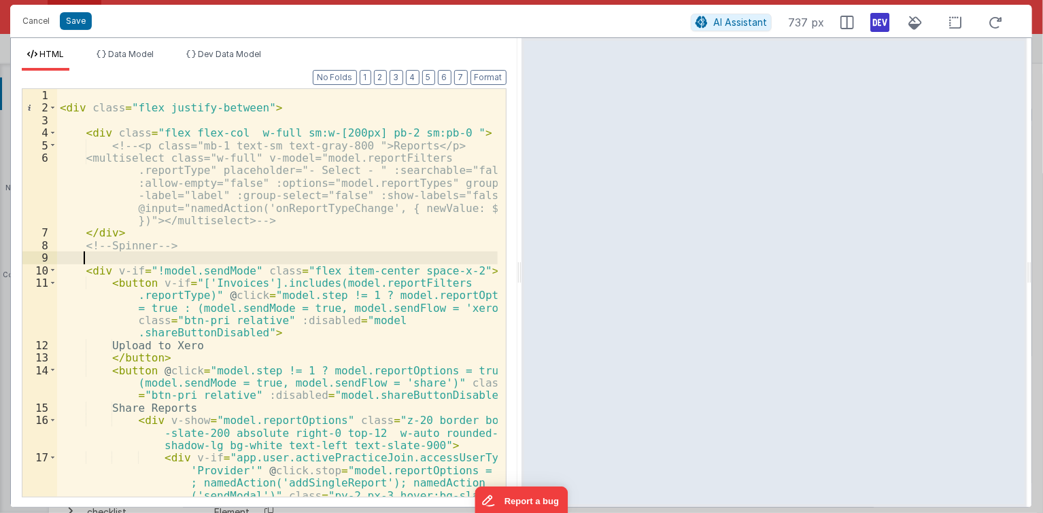
click at [152, 259] on div "< div class = "flex justify-between" > < div class = "flex flex-col w-full sm:w…" at bounding box center [277, 337] width 440 height 496
drag, startPoint x: 171, startPoint y: 269, endPoint x: 257, endPoint y: 271, distance: 85.7
click at [177, 269] on div "< div class = "flex justify-between" > < div class = "flex flex-col w-full sm:w…" at bounding box center [277, 337] width 440 height 496
click at [472, 267] on div "< div class = "flex justify-between" > < div class = "flex flex-col w-full sm:w…" at bounding box center [277, 337] width 440 height 496
paste textarea
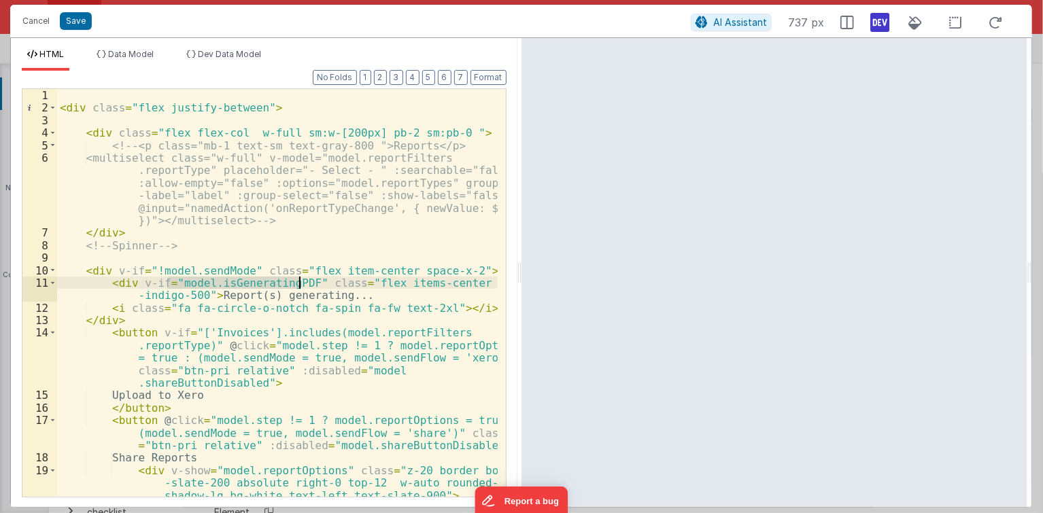
drag, startPoint x: 167, startPoint y: 280, endPoint x: 302, endPoint y: 280, distance: 135.3
click at [302, 280] on div "< div class = "flex justify-between" > < div class = "flex flex-col w-full sm:w…" at bounding box center [277, 337] width 440 height 496
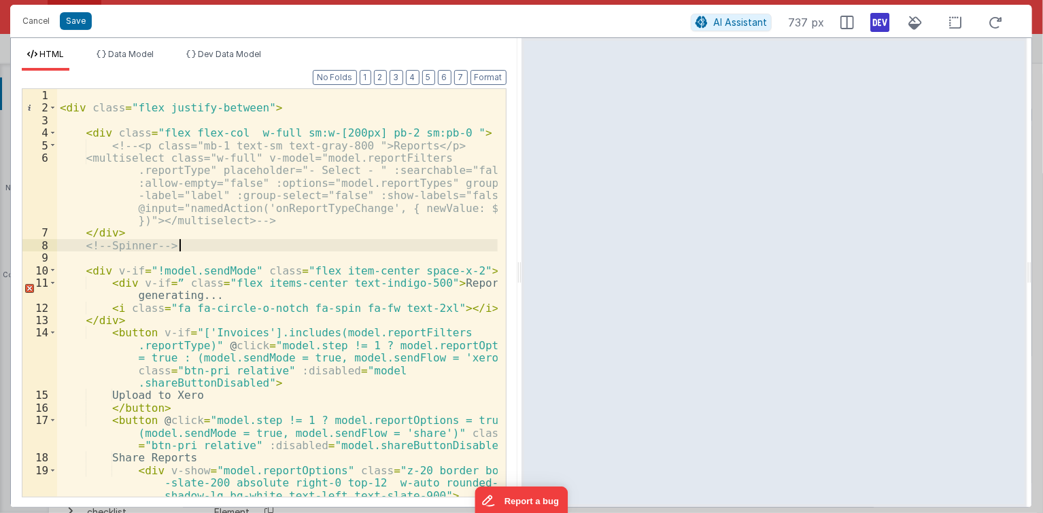
click at [231, 245] on div "< div class = "flex justify-between" > < div class = "flex flex-col w-full sm:w…" at bounding box center [277, 337] width 440 height 496
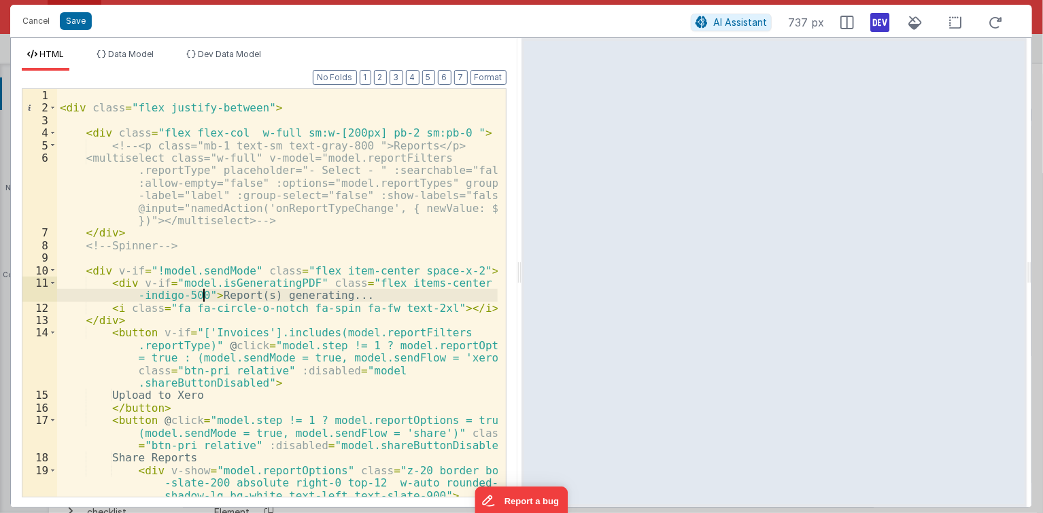
click at [204, 292] on div "< div class = "flex justify-between" > < div class = "flex flex-col w-full sm:w…" at bounding box center [277, 337] width 440 height 496
click at [218, 279] on div "< div class = "flex justify-between" > < div class = "flex flex-col w-full sm:w…" at bounding box center [277, 337] width 440 height 496
click at [223, 284] on div "< div class = "flex justify-between" > < div class = "flex flex-col w-full sm:w…" at bounding box center [277, 337] width 440 height 496
click at [131, 65] on li "Data Model" at bounding box center [125, 60] width 68 height 22
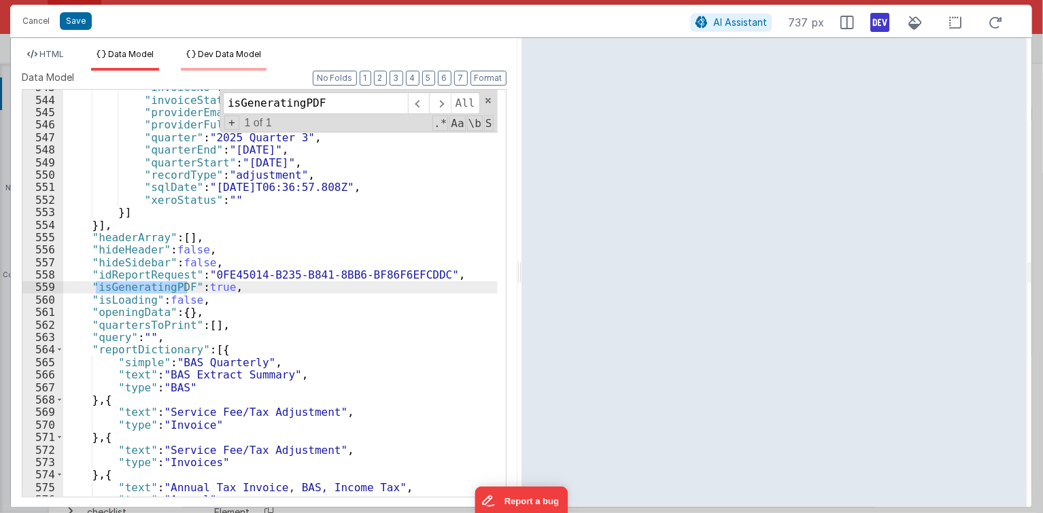
click at [233, 58] on span "Dev Data Model" at bounding box center [229, 54] width 63 height 10
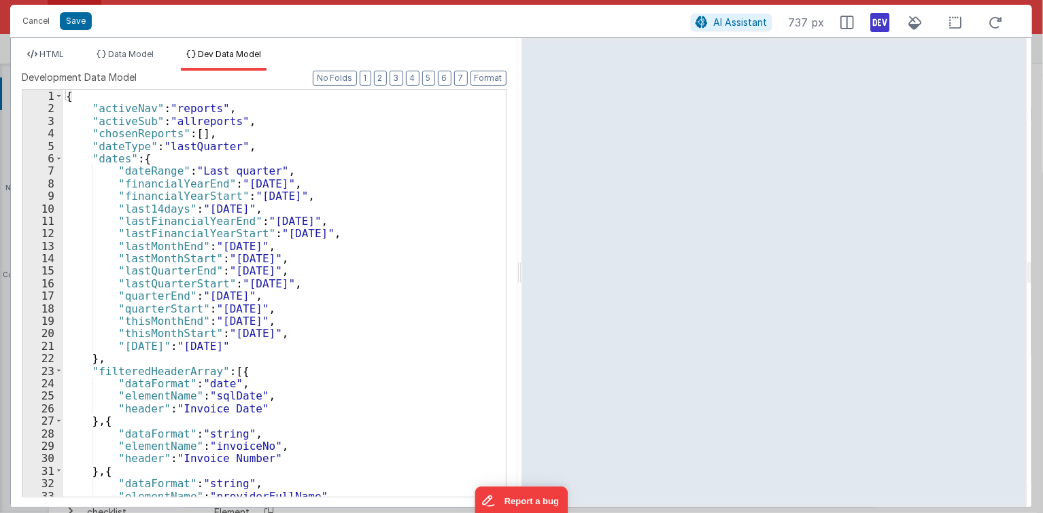
click at [186, 231] on div "{ "activeNav" : "reports" , "activeSub" : "allreports" , "chosenReports" : [ ] …" at bounding box center [280, 306] width 434 height 433
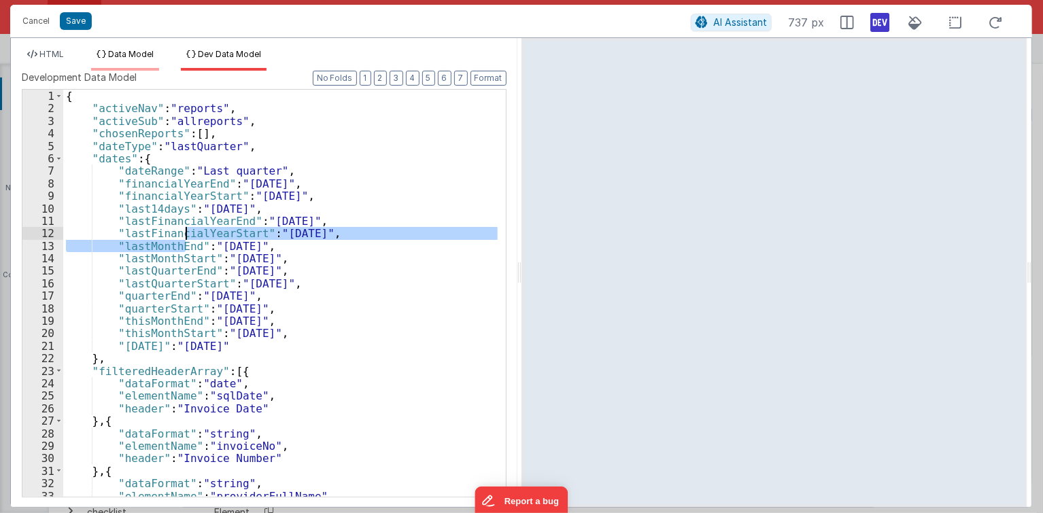
click at [115, 52] on span "Data Model" at bounding box center [131, 54] width 46 height 10
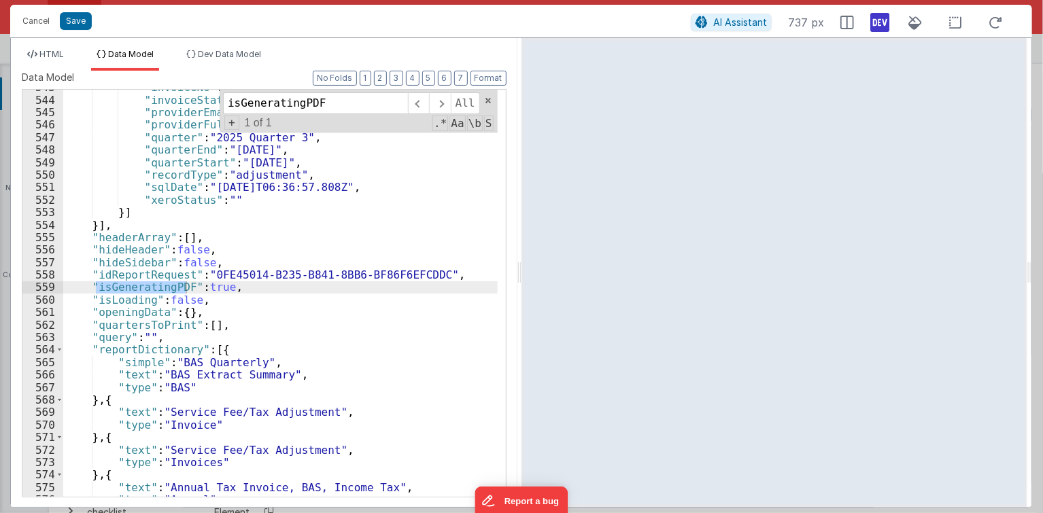
click at [220, 283] on div ""invoiceNo" : 201 , "invoiceStatus" : 1 , "providerEmail" : "aoyu282726@gmail.c…" at bounding box center [280, 297] width 434 height 433
click at [375, 233] on div ""invoiceNo" : 201 , "invoiceStatus" : 1 , "providerEmail" : "aoyu282726@gmail.c…" at bounding box center [280, 297] width 434 height 433
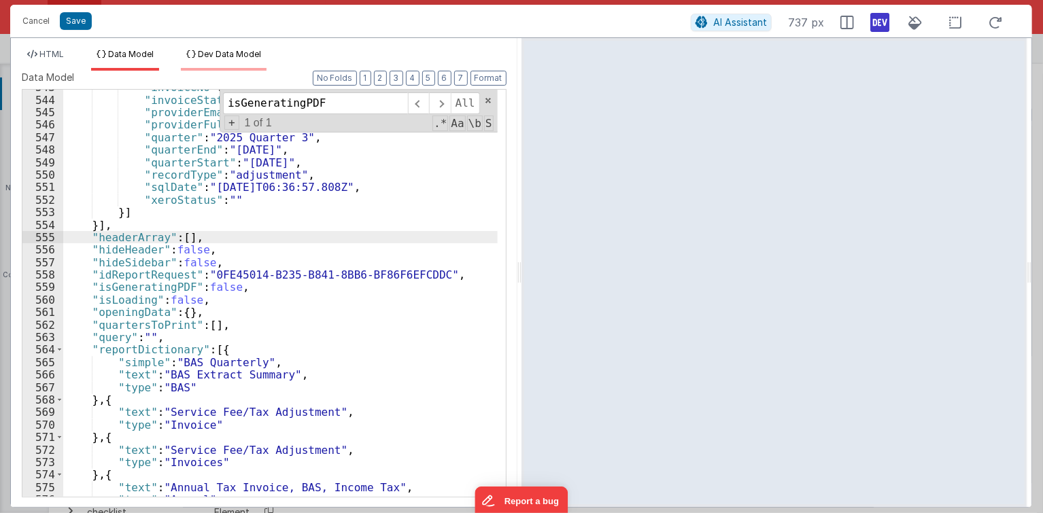
click at [215, 65] on li "Dev Data Model" at bounding box center [224, 60] width 86 height 22
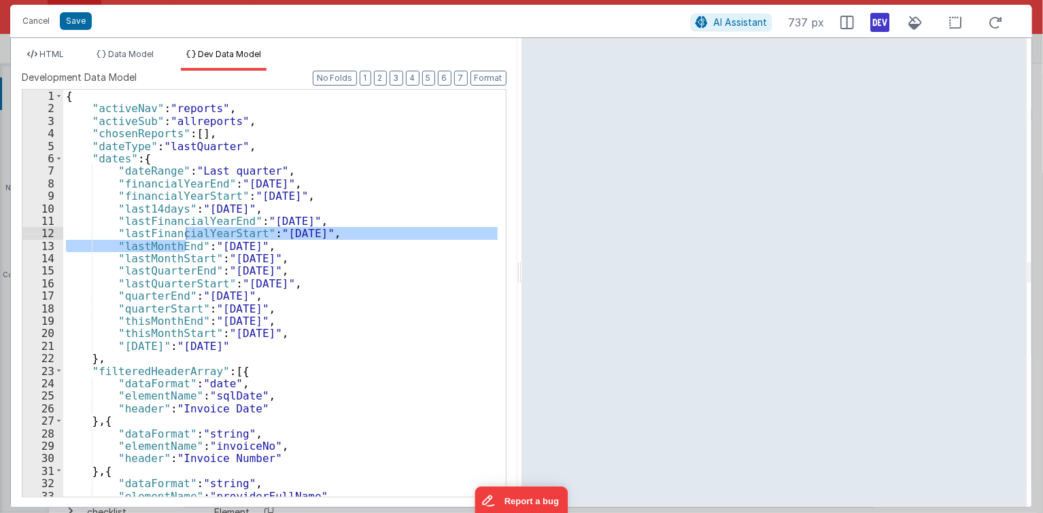
click at [221, 244] on div "{ "activeNav" : "reports" , "activeSub" : "allreports" , "chosenReports" : [ ] …" at bounding box center [280, 306] width 434 height 433
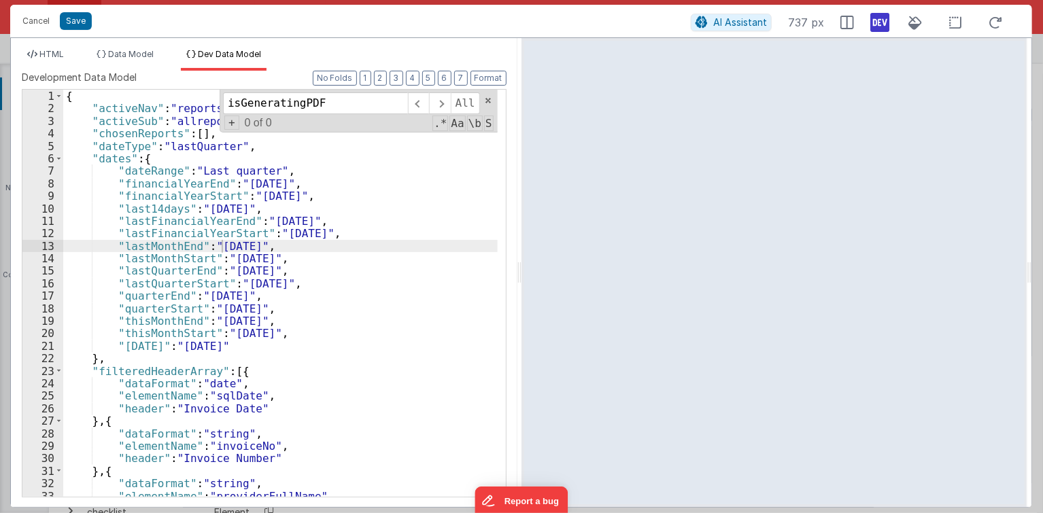
scroll to position [4836, 0]
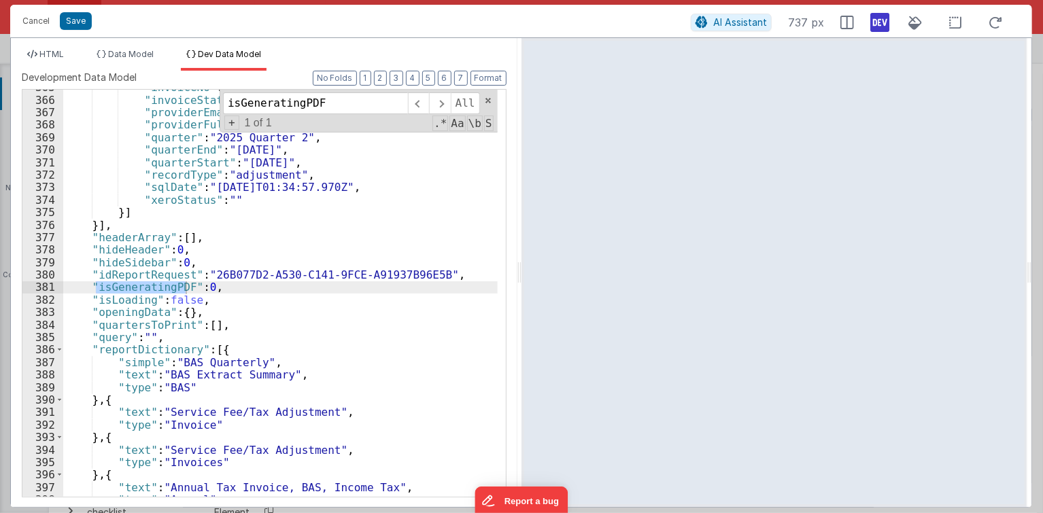
type input "isGeneratingPDF"
click at [207, 283] on div ""invoiceNo" : 14 , "invoiceStatus" : 1 , "providerEmail" : "hassanm@healthandli…" at bounding box center [280, 297] width 434 height 433
click at [116, 254] on div ""invoiceNo" : 14 , "invoiceStatus" : 1 , "providerEmail" : "hassanm@healthandli…" at bounding box center [280, 297] width 434 height 433
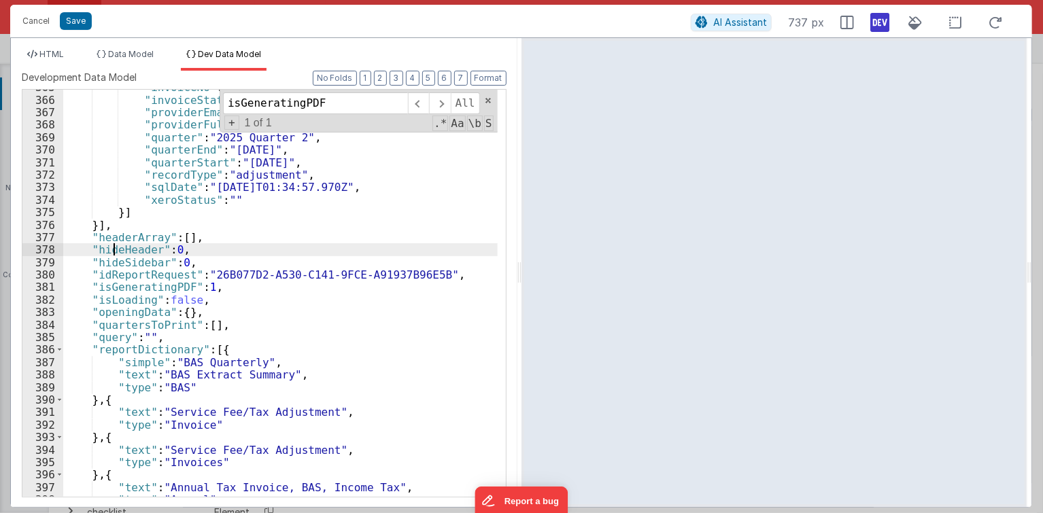
click at [167, 292] on div ""invoiceNo" : 14 , "invoiceStatus" : 1 , "providerEmail" : "hassanm@healthandli…" at bounding box center [280, 297] width 434 height 433
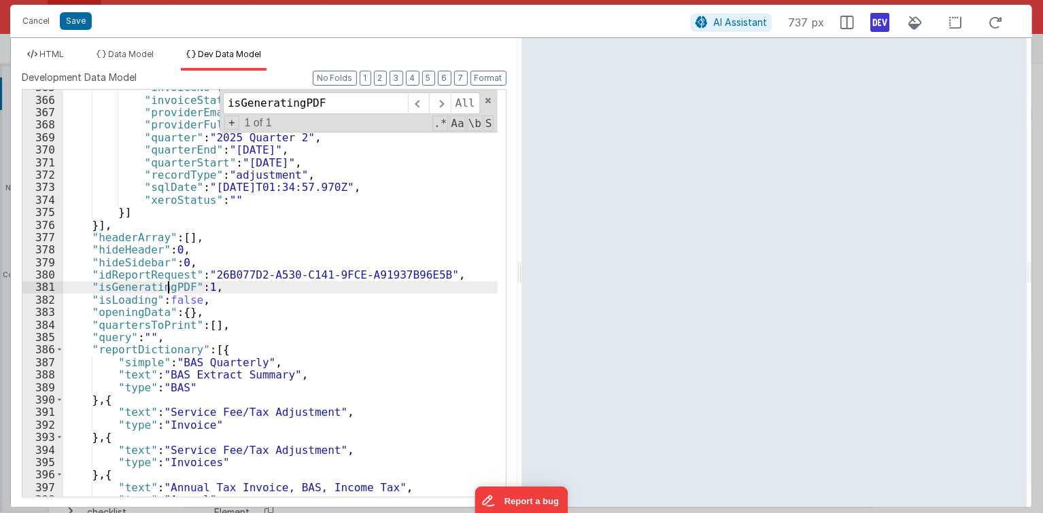
click at [231, 291] on div ""invoiceNo" : 14 , "invoiceStatus" : 1 , "providerEmail" : "hassanm@healthandli…" at bounding box center [280, 297] width 434 height 433
click at [209, 286] on div ""invoiceNo" : 14 , "invoiceStatus" : 1 , "providerEmail" : "hassanm@healthandli…" at bounding box center [280, 297] width 434 height 433
click at [211, 285] on div ""invoiceNo" : 14 , "invoiceStatus" : 1 , "providerEmail" : "hassanm@healthandli…" at bounding box center [280, 297] width 434 height 433
click at [215, 275] on div ""invoiceNo" : 14 , "invoiceStatus" : 1 , "providerEmail" : "hassanm@healthandli…" at bounding box center [280, 297] width 434 height 433
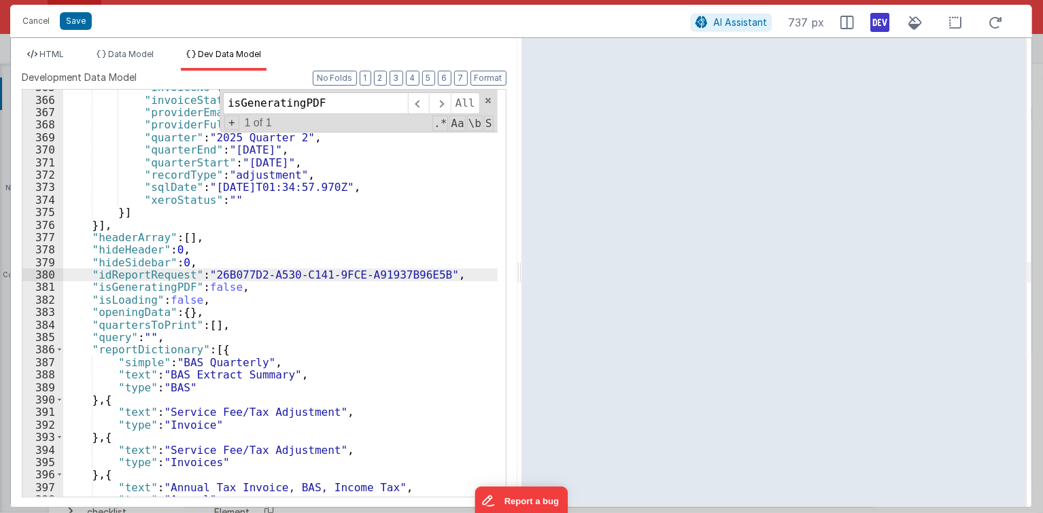
click at [78, 32] on div "Cancel Save AI Assistant 737 px" at bounding box center [521, 21] width 1022 height 33
click at [84, 29] on button "Save" at bounding box center [76, 21] width 32 height 18
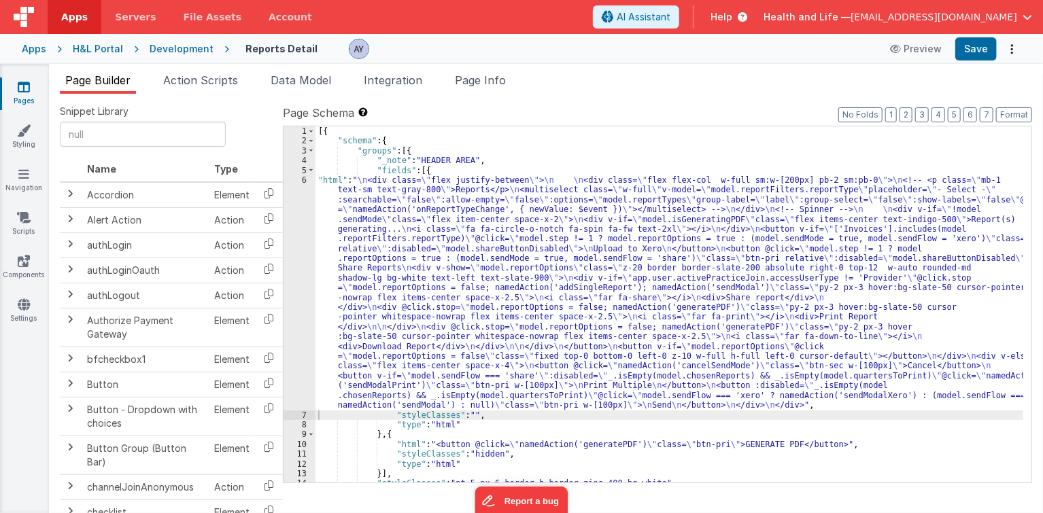
click at [553, 317] on div "[{ "schema" : { "groups" : [{ "_note" : "HEADER AREA" , "fields" : [{ "html" : …" at bounding box center [669, 314] width 708 height 377
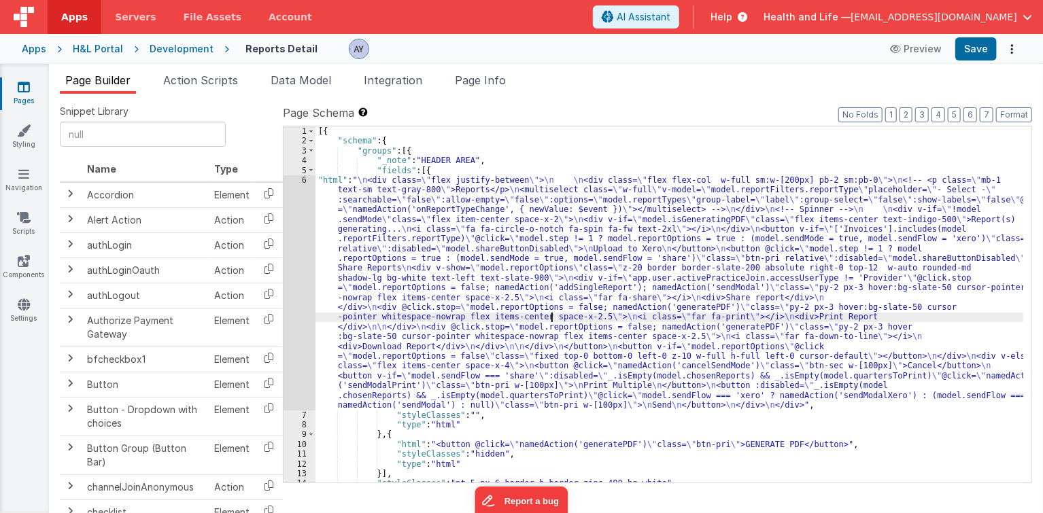
click at [296, 245] on div "6" at bounding box center [299, 292] width 32 height 235
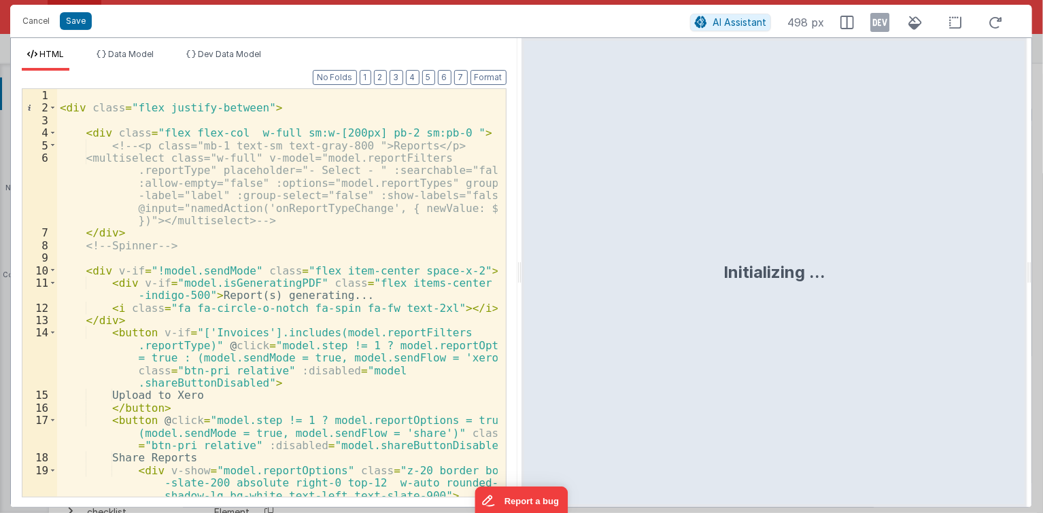
click at [881, 24] on icon at bounding box center [879, 23] width 19 height 22
click at [80, 16] on button "Save" at bounding box center [76, 21] width 32 height 18
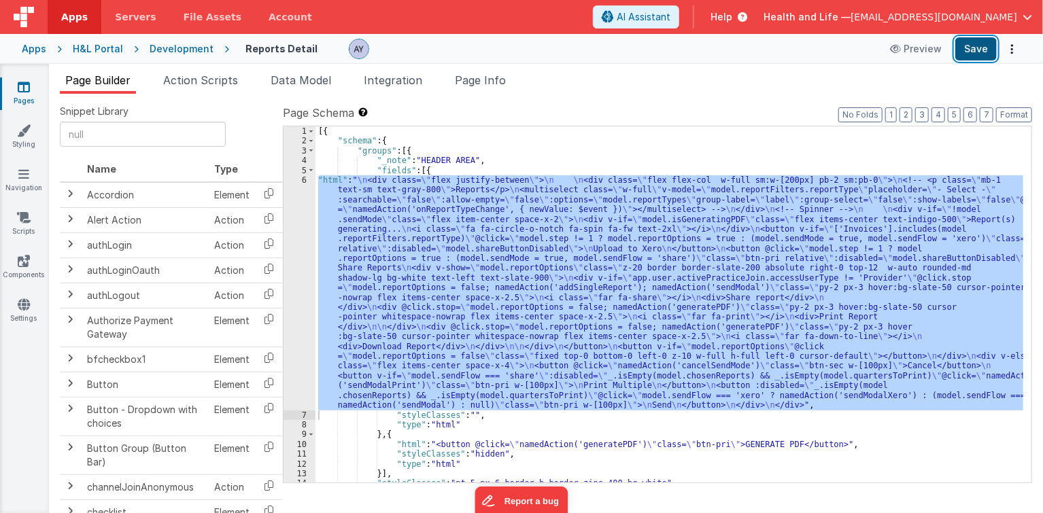
click at [982, 49] on button "Save" at bounding box center [975, 48] width 41 height 23
drag, startPoint x: 285, startPoint y: 80, endPoint x: 269, endPoint y: 82, distance: 16.4
click at [285, 80] on span "Data Model" at bounding box center [301, 80] width 60 height 14
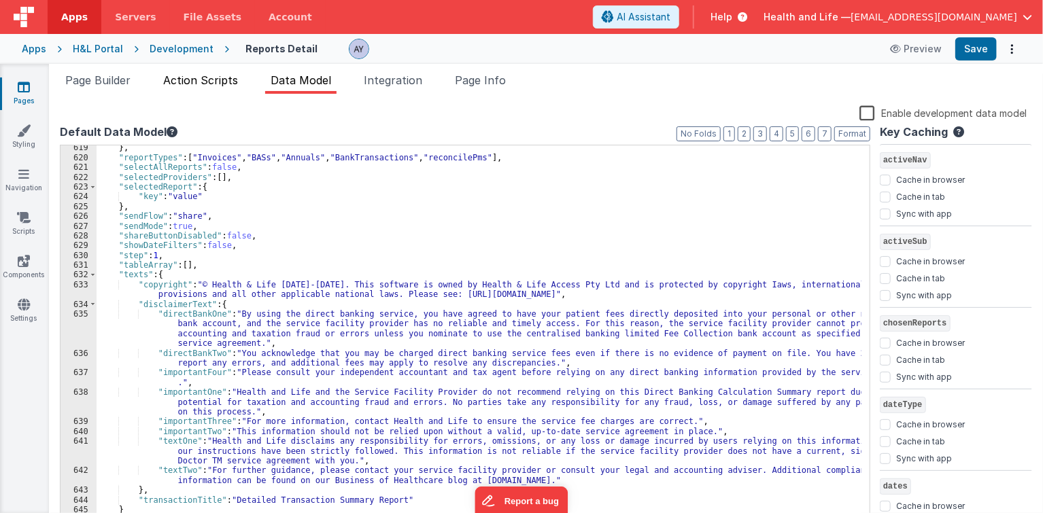
click at [228, 73] on span "Action Scripts" at bounding box center [200, 80] width 75 height 14
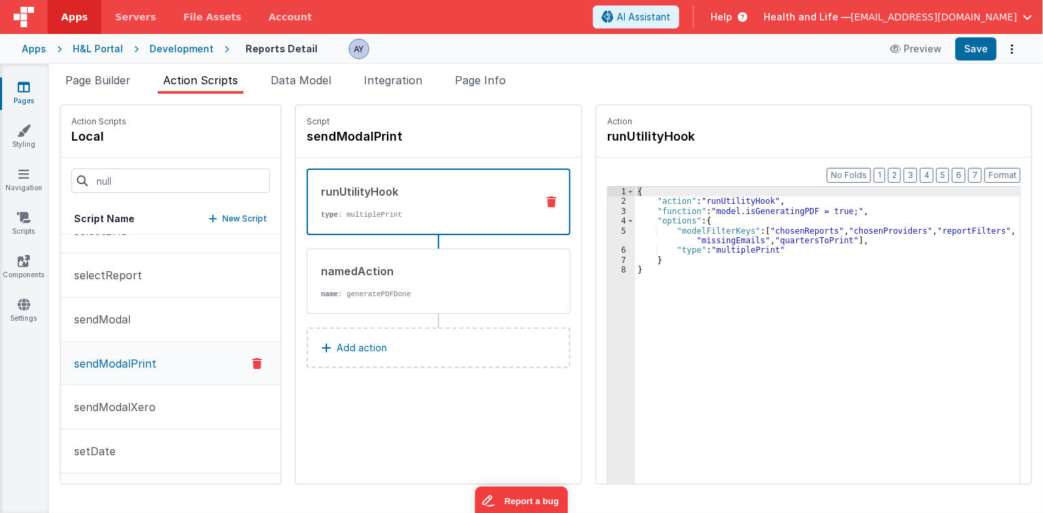
click at [752, 220] on div "{ "action" : "runUtilityHook" , "function" : "model.isGeneratingPDF = true;" , …" at bounding box center [835, 367] width 400 height 360
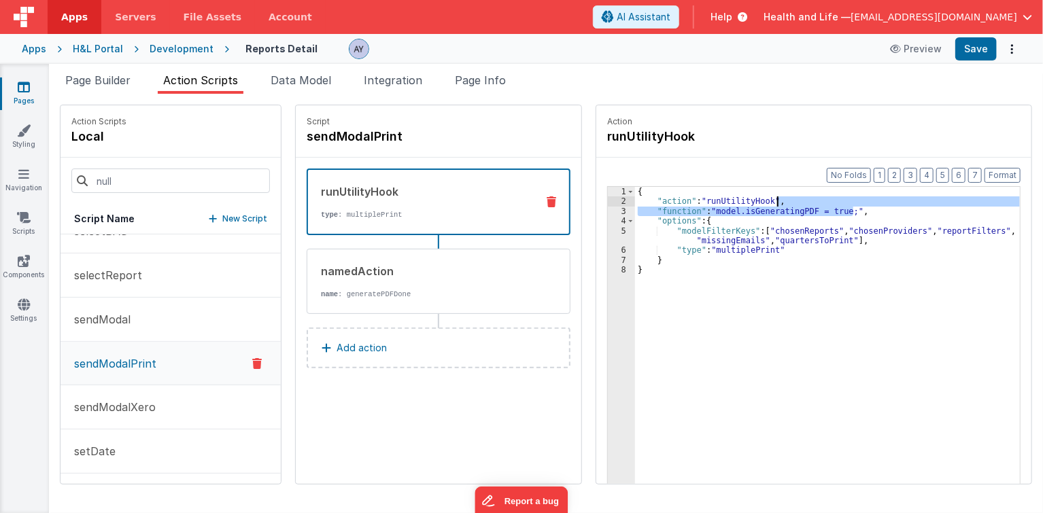
click at [844, 198] on div "{ "action" : "runUtilityHook" , "function" : "model.isGeneratingPDF = true;" , …" at bounding box center [835, 367] width 400 height 360
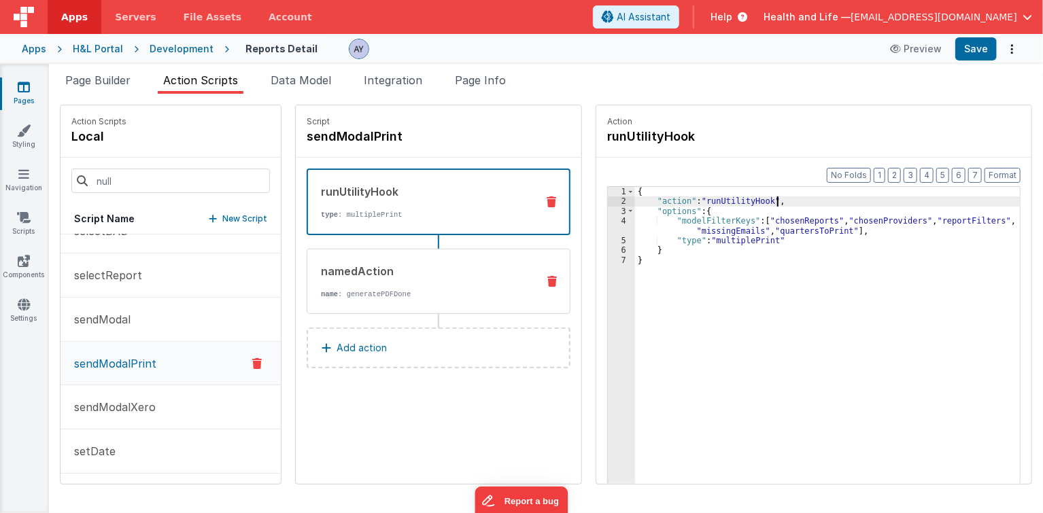
click at [337, 302] on div "namedAction name : generatePDFDone" at bounding box center [439, 281] width 264 height 65
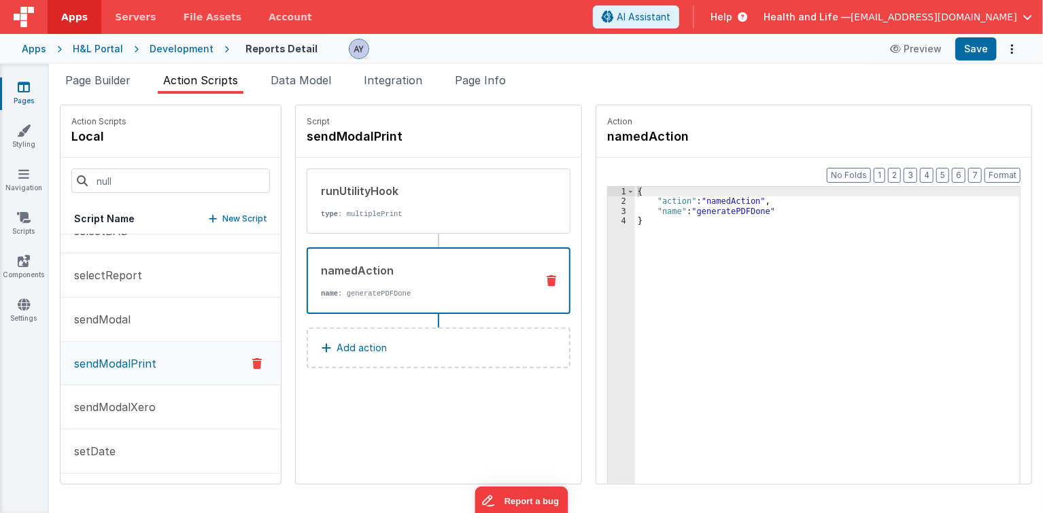
click at [358, 337] on button "Add action" at bounding box center [439, 348] width 264 height 41
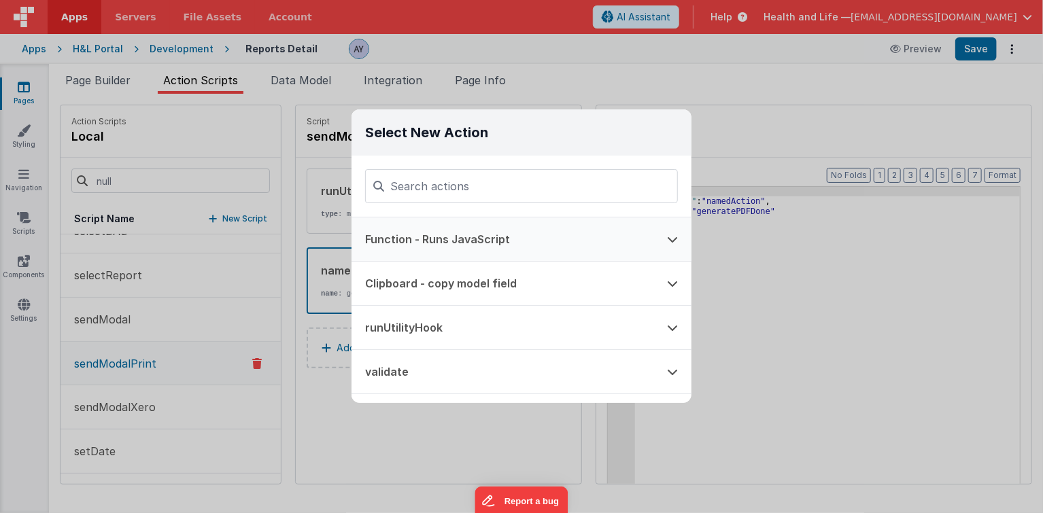
click at [457, 241] on button "Function - Runs JavaScript" at bounding box center [502, 240] width 302 height 44
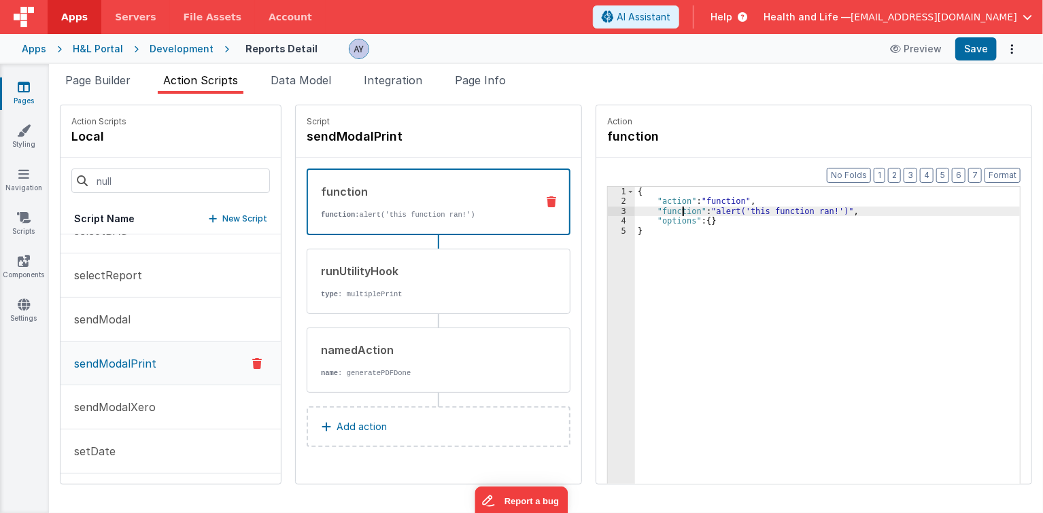
click at [667, 214] on div "{ "action" : "function" , "function" : "alert('this function ran!')" , "options…" at bounding box center [835, 367] width 400 height 360
click at [610, 211] on div "3" at bounding box center [621, 212] width 27 height 10
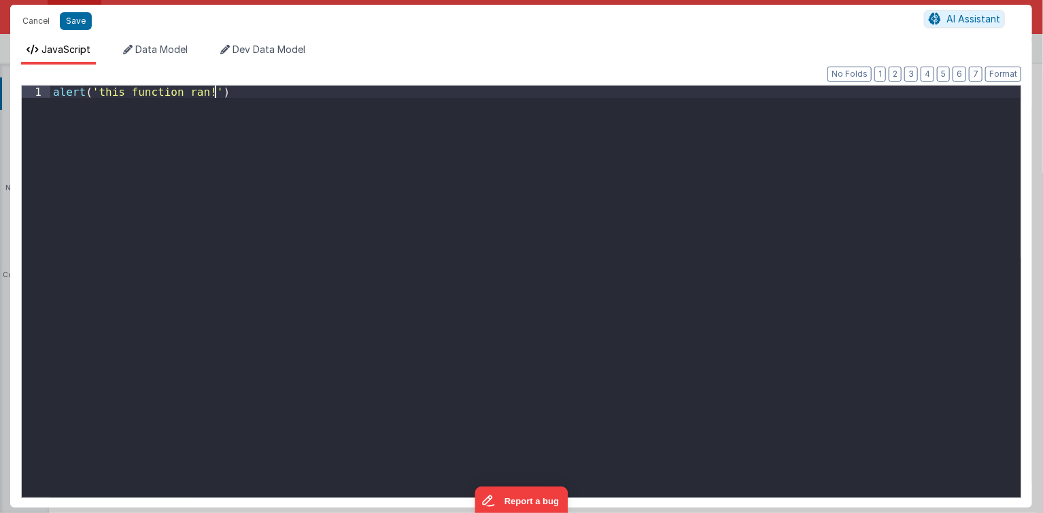
click at [570, 250] on div "alert ( 'this function ran!' )" at bounding box center [535, 304] width 971 height 437
paste textarea
click at [477, 230] on div "isGeneratingPDF" at bounding box center [535, 304] width 971 height 437
click at [75, 15] on button "Save" at bounding box center [76, 21] width 32 height 18
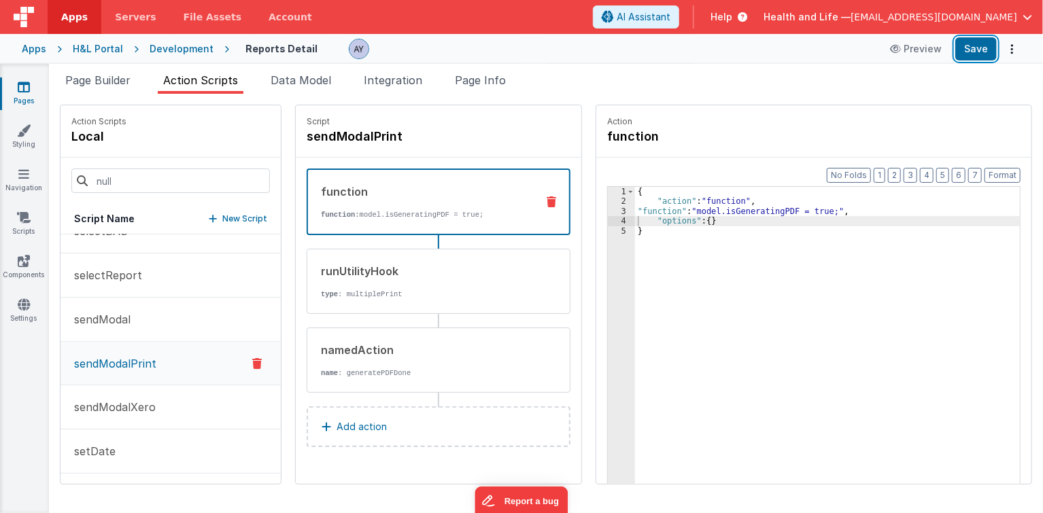
drag, startPoint x: 983, startPoint y: 46, endPoint x: 1035, endPoint y: 84, distance: 64.2
click at [983, 46] on button "Save" at bounding box center [975, 48] width 41 height 23
click at [701, 222] on div "{ "action" : "function" , "function" : "model.isGeneratingPDF = true;" , "optio…" at bounding box center [835, 367] width 400 height 360
click at [715, 209] on div "{ "action" : "function" , "function" : "model.isGeneratingPDF = true;" , "optio…" at bounding box center [835, 367] width 400 height 360
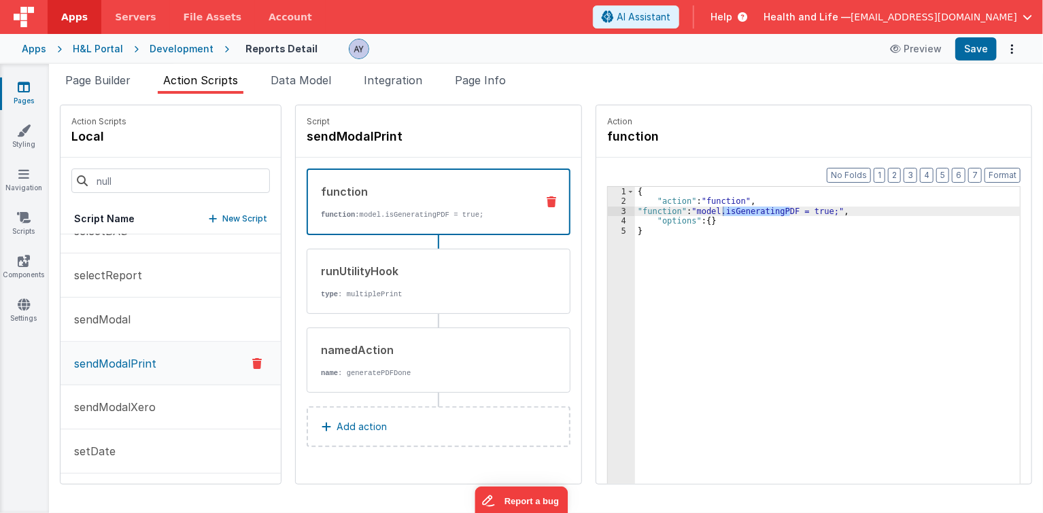
click at [724, 230] on div "{ "action" : "function" , "function" : "model.isGeneratingPDF = true;" , "optio…" at bounding box center [835, 367] width 400 height 360
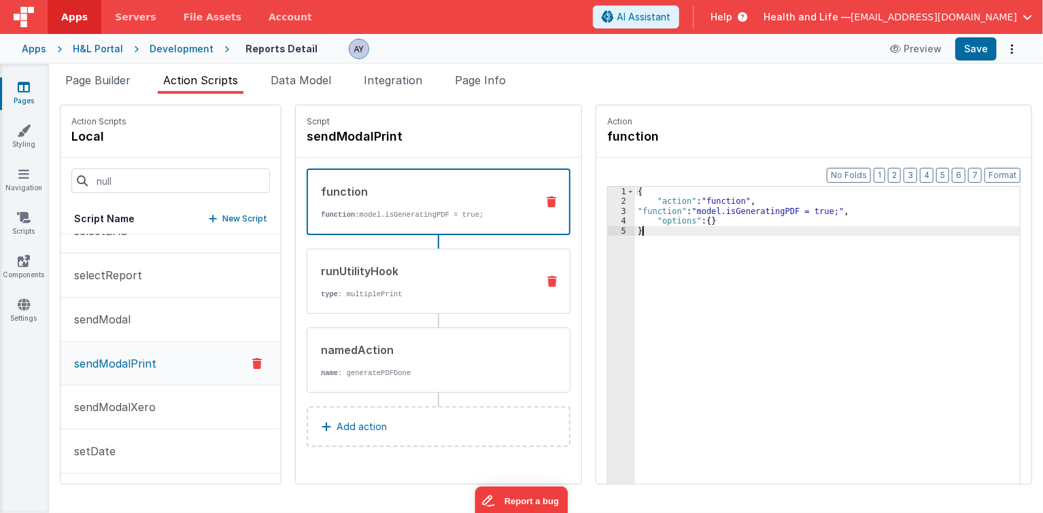
click at [430, 285] on div "runUtilityHook type : multiplePrint" at bounding box center [416, 281] width 219 height 37
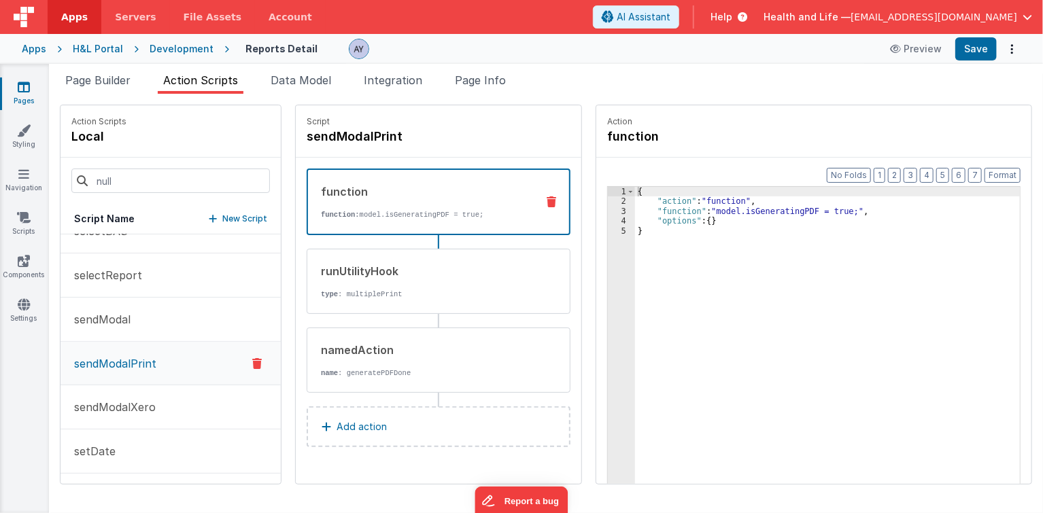
click at [411, 220] on div "function function: model.isGeneratingPDF = true;" at bounding box center [439, 202] width 264 height 67
click at [487, 275] on div "runUtilityHook" at bounding box center [423, 271] width 205 height 16
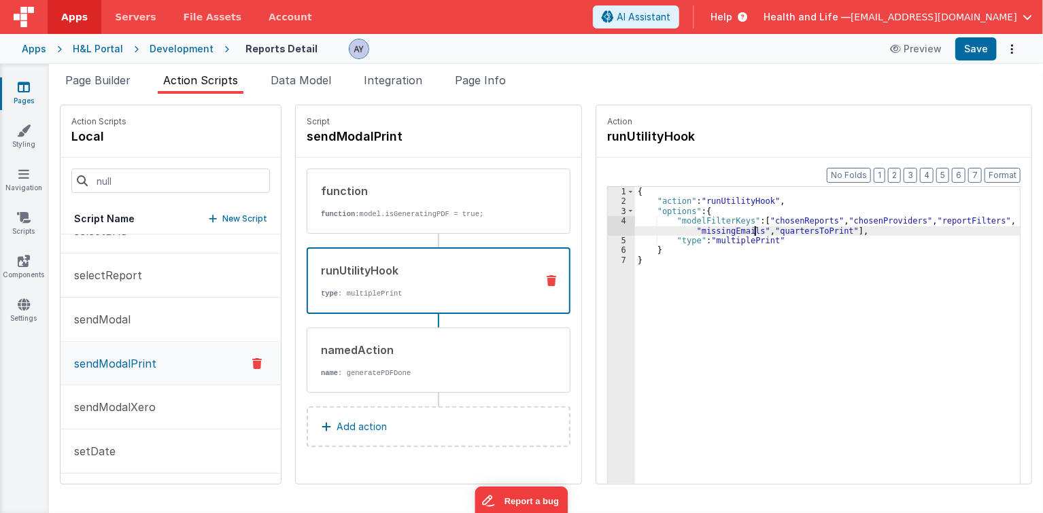
click at [742, 230] on div "{ "action" : "runUtilityHook" , "options" : { "modelFilterKeys" : [ "chosenRepo…" at bounding box center [835, 367] width 400 height 360
click at [417, 205] on div "function function: model.isGeneratingPDF = true;" at bounding box center [416, 201] width 219 height 37
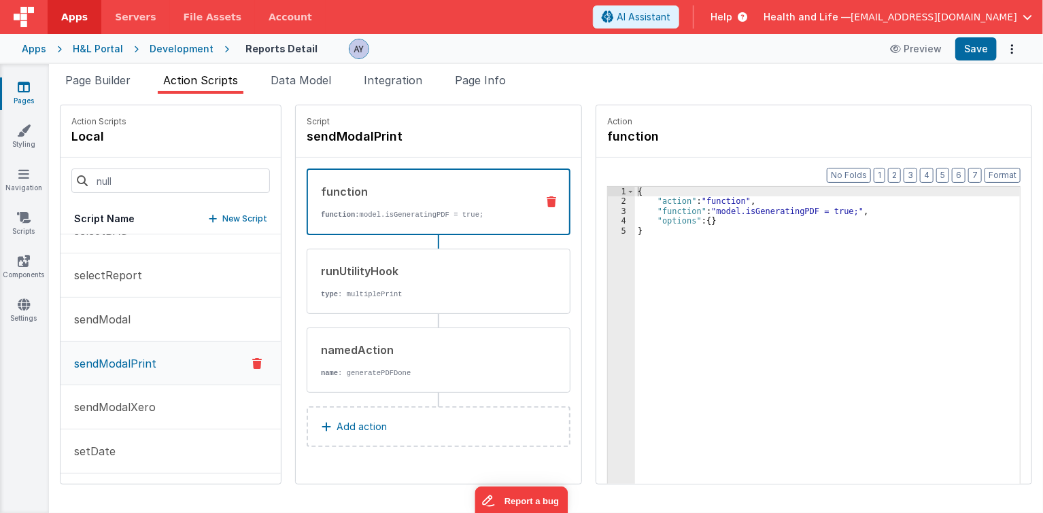
click at [873, 210] on div "{ "action" : "function" , "function" : "model.isGeneratingPDF = true;" , "optio…" at bounding box center [835, 367] width 400 height 360
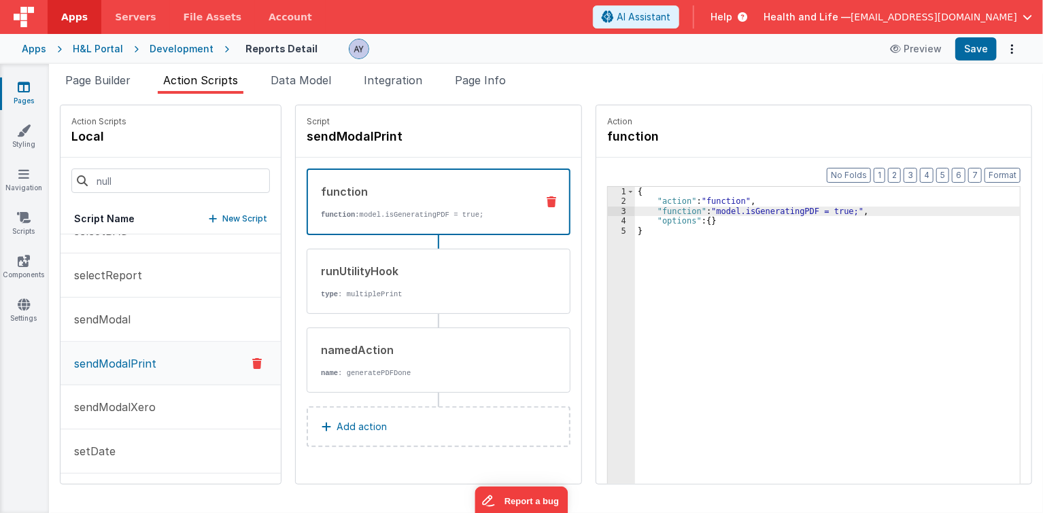
click at [608, 209] on div "3" at bounding box center [621, 212] width 27 height 10
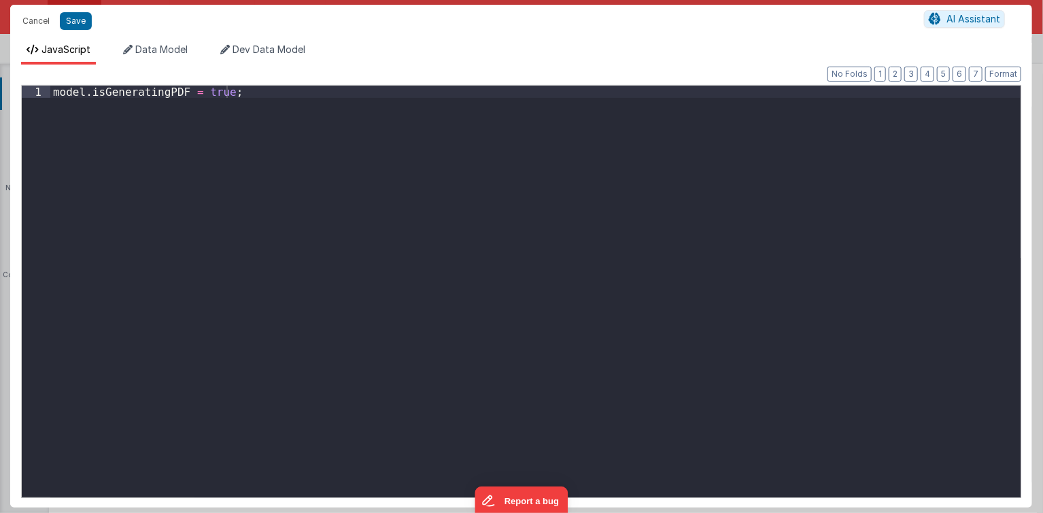
click at [488, 121] on div "model . isGeneratingPDF = true ;" at bounding box center [535, 304] width 971 height 437
click at [339, 136] on div "model . isGeneratingPDF = true ; console . log ( "true" ) ;" at bounding box center [535, 304] width 971 height 437
click at [77, 16] on button "Save" at bounding box center [76, 21] width 32 height 18
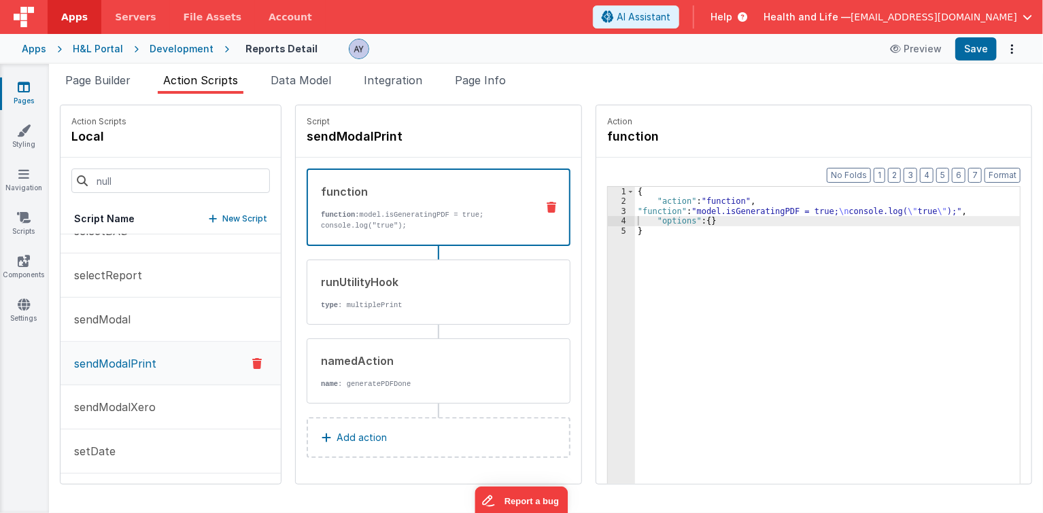
click at [962, 35] on div "Apps H&L Portal Development Reports Detail Preview Save" at bounding box center [521, 49] width 1043 height 30
click at [969, 44] on button "Save" at bounding box center [975, 48] width 41 height 23
click at [305, 80] on span "Data Model" at bounding box center [301, 80] width 60 height 14
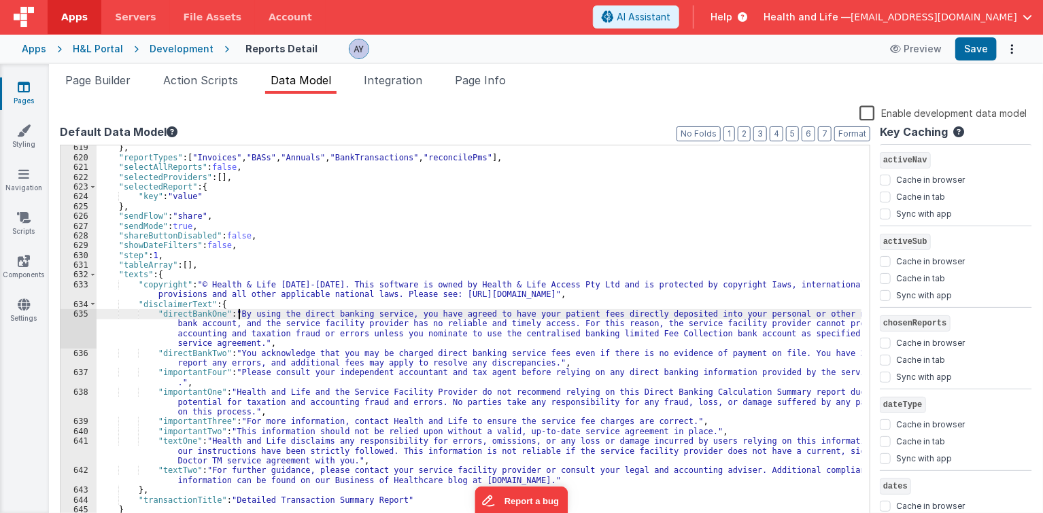
click at [241, 310] on div "} , "reportTypes" : [ "Invoices" , "BASs" , "Annuals" , "BankTransactions" , "r…" at bounding box center [479, 342] width 765 height 399
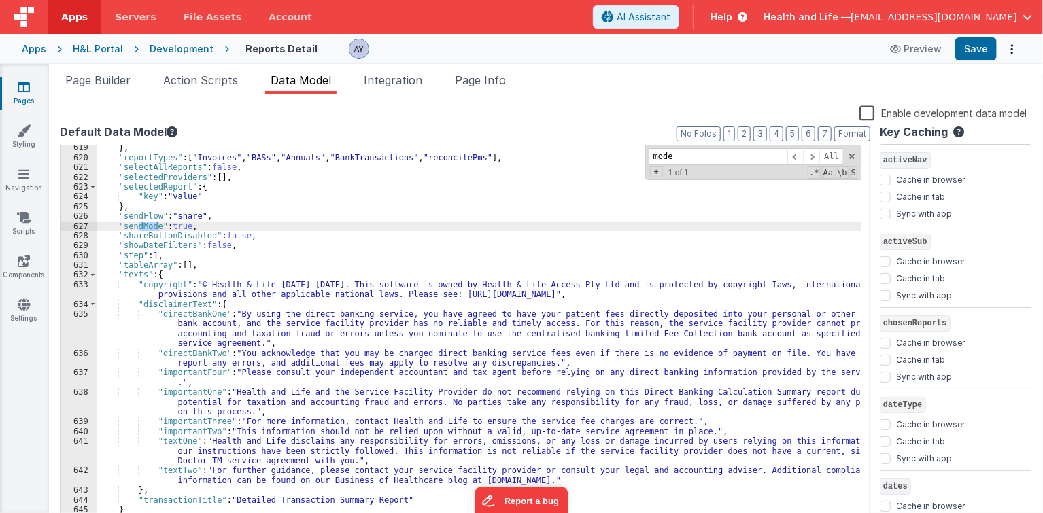
type input "mode"
click at [185, 223] on div "} , "reportTypes" : [ "Invoices" , "BASs" , "Annuals" , "BankTransactions" , "r…" at bounding box center [479, 342] width 765 height 399
click at [235, 210] on div "} , "reportTypes" : [ "Invoices" , "BASs" , "Annuals" , "BankTransactions" , "r…" at bounding box center [479, 342] width 765 height 399
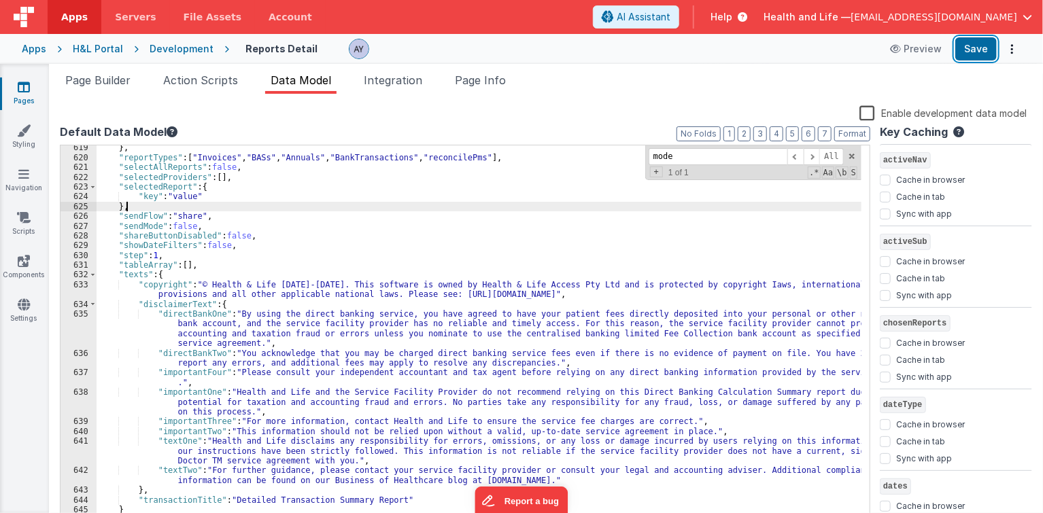
click at [975, 49] on button "Save" at bounding box center [975, 48] width 41 height 23
click at [196, 78] on span "Action Scripts" at bounding box center [200, 80] width 75 height 14
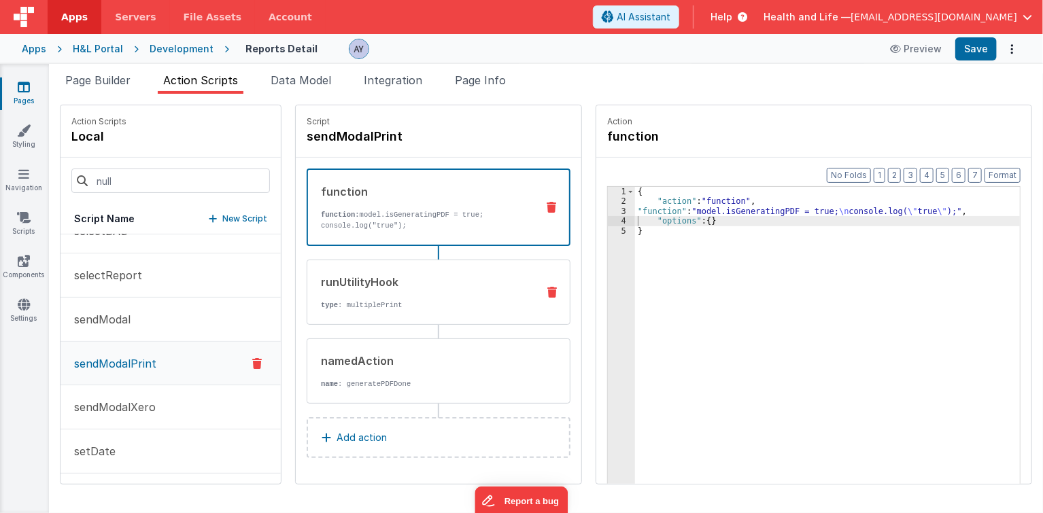
click at [345, 294] on div "runUtilityHook type : multiplePrint" at bounding box center [416, 292] width 219 height 37
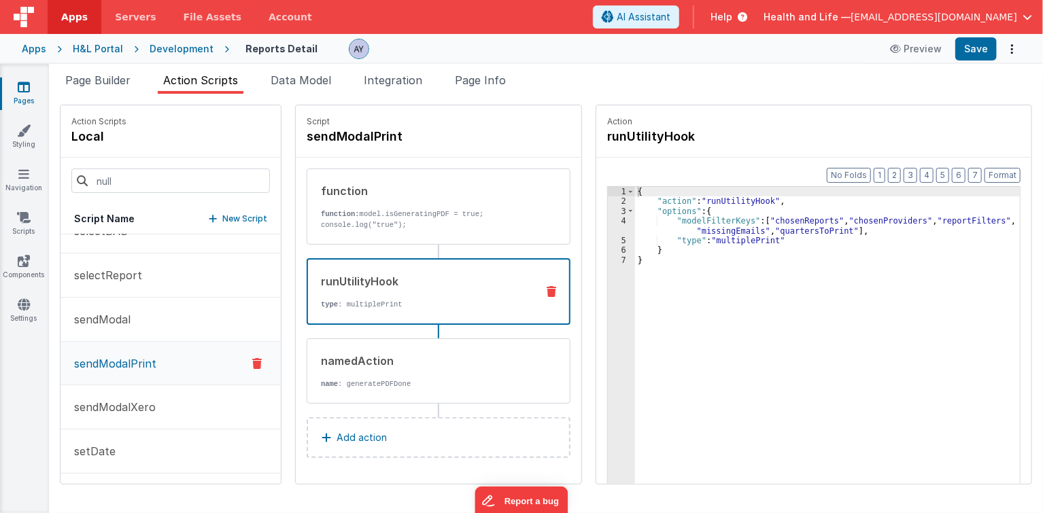
click at [767, 237] on div "{ "action" : "runUtilityHook" , "options" : { "modelFilterKeys" : [ "chosenRepo…" at bounding box center [835, 367] width 400 height 360
click at [746, 226] on div "{ "action" : "runUtilityHook" , "options" : { "modelFilterKeys" : [ "chosenRepo…" at bounding box center [835, 367] width 400 height 360
click at [718, 230] on div "{ "action" : "runUtilityHook" , "options" : { "modelFilterKeys" : [ "chosenRepo…" at bounding box center [835, 367] width 400 height 360
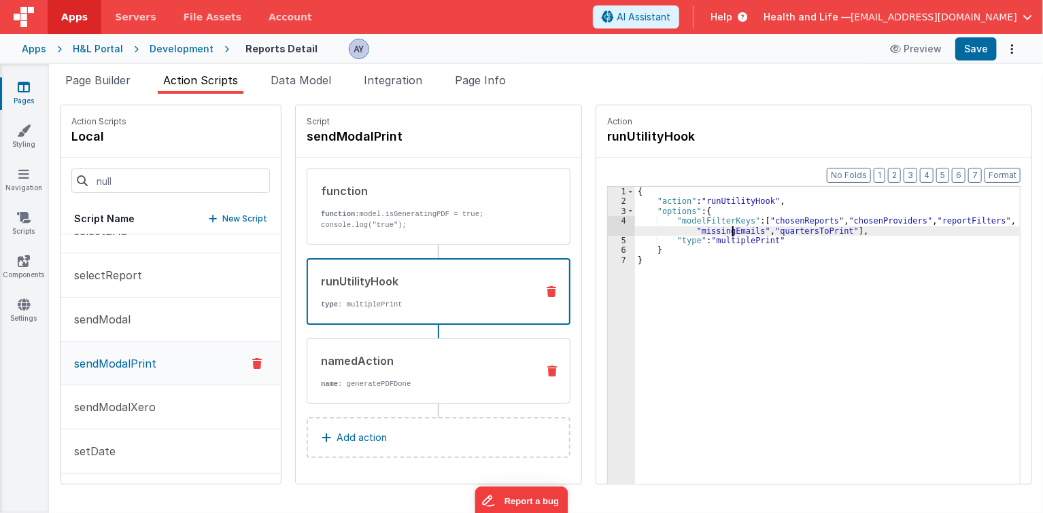
click at [349, 365] on div "namedAction" at bounding box center [423, 361] width 205 height 16
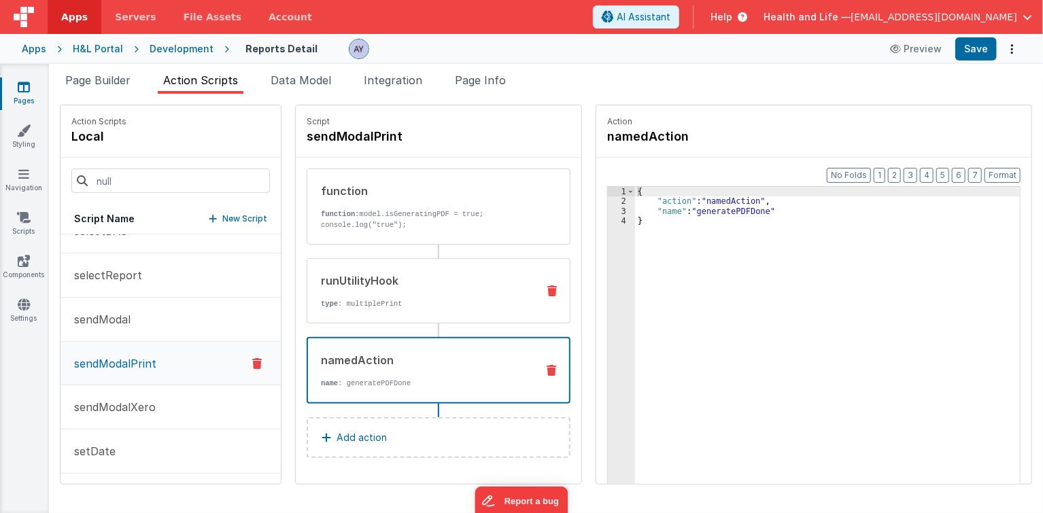
click at [386, 313] on div "runUtilityHook type : multiplePrint" at bounding box center [439, 290] width 264 height 65
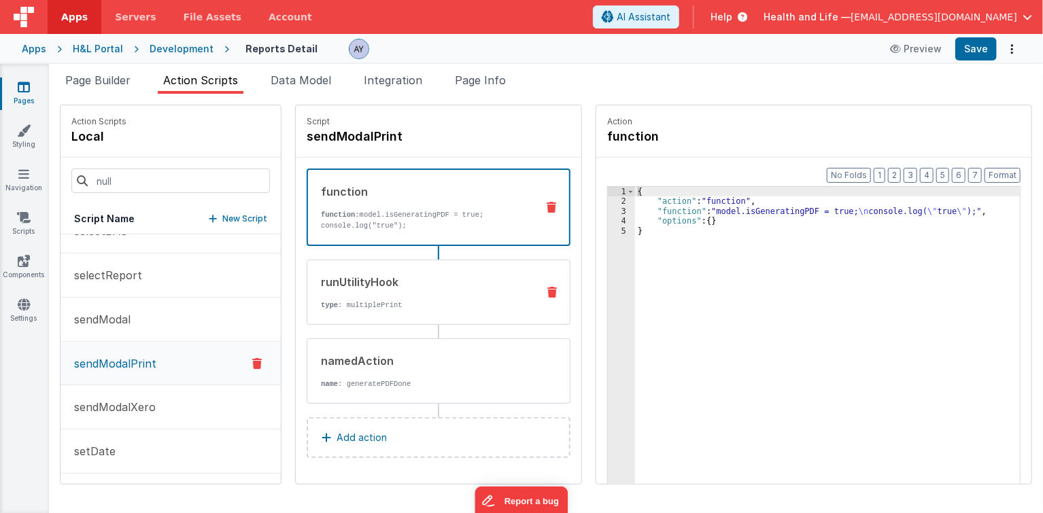
drag, startPoint x: 415, startPoint y: 226, endPoint x: 400, endPoint y: 266, distance: 43.0
click at [415, 226] on p "function: model.isGeneratingPDF = true; console.log("true");" at bounding box center [423, 220] width 205 height 22
click at [411, 366] on div "namedAction" at bounding box center [423, 361] width 205 height 16
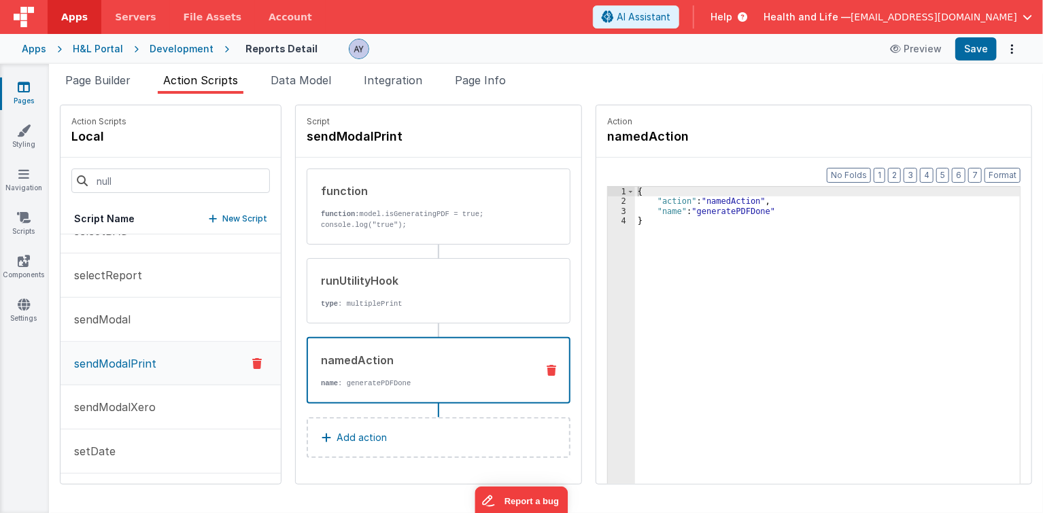
click at [472, 362] on div "namedAction" at bounding box center [423, 360] width 205 height 16
click at [547, 370] on icon at bounding box center [552, 370] width 10 height 11
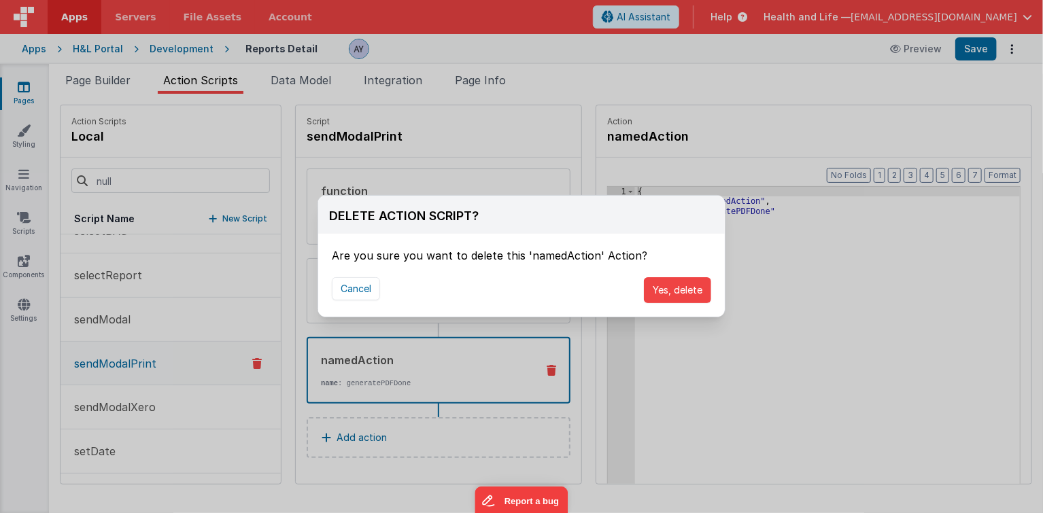
click at [647, 310] on div "Cancel Yes, delete" at bounding box center [521, 290] width 406 height 53
click at [654, 297] on button "Yes, delete" at bounding box center [677, 290] width 67 height 26
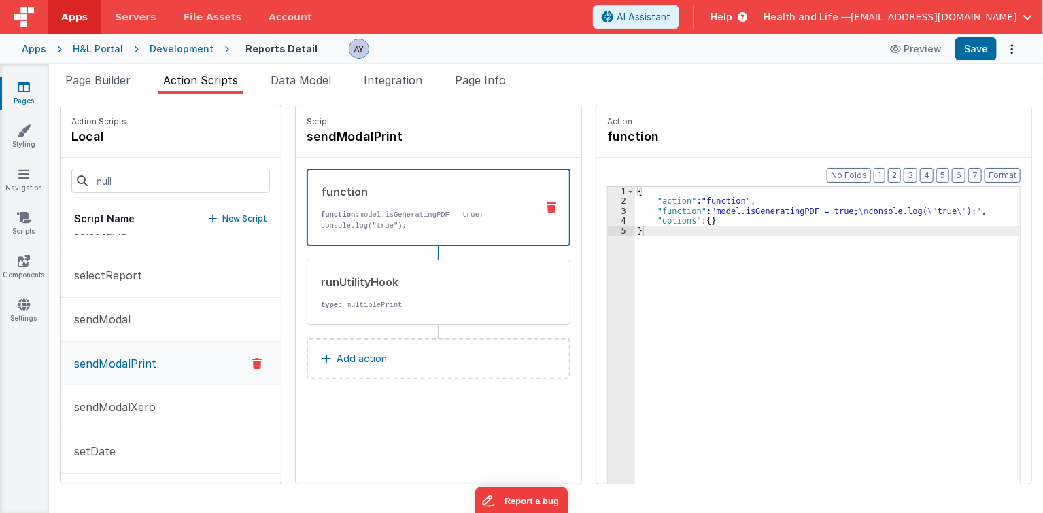
click at [435, 367] on button "Add action" at bounding box center [439, 359] width 264 height 41
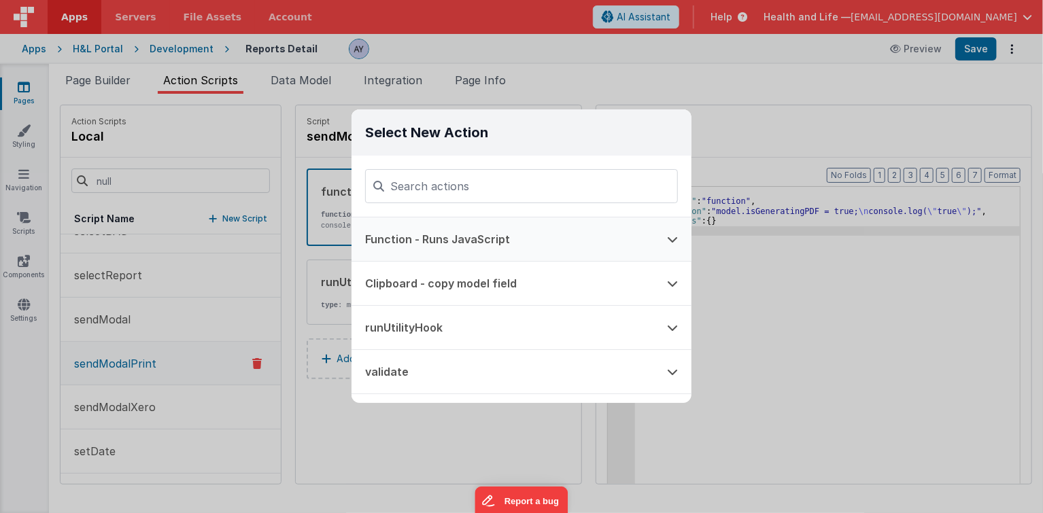
click at [511, 228] on button "Function - Runs JavaScript" at bounding box center [502, 240] width 302 height 44
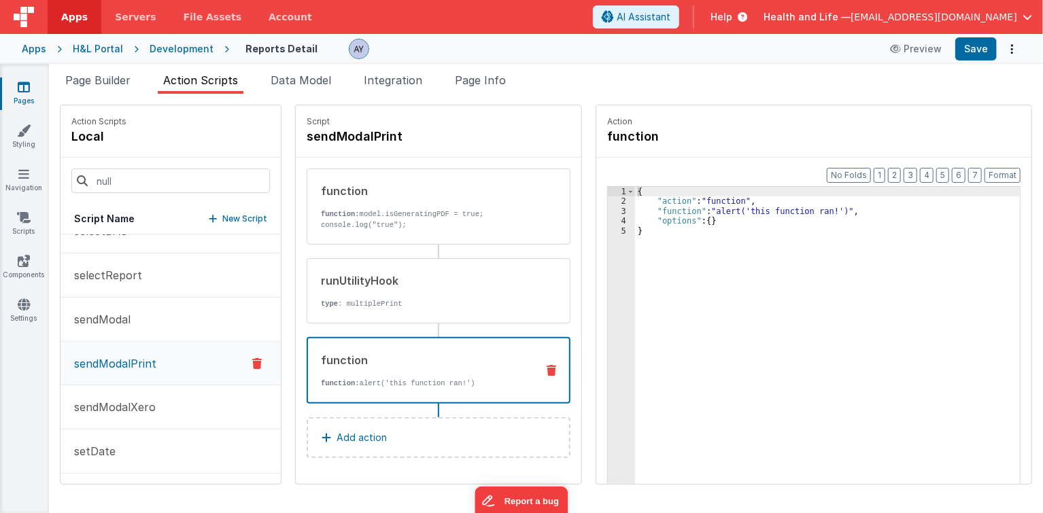
click at [666, 195] on div "{ "action" : "function" , "function" : "alert('this function ran!')" , "options…" at bounding box center [835, 367] width 400 height 360
click at [616, 217] on div "4" at bounding box center [621, 221] width 27 height 10
click at [609, 214] on div "3" at bounding box center [621, 212] width 27 height 10
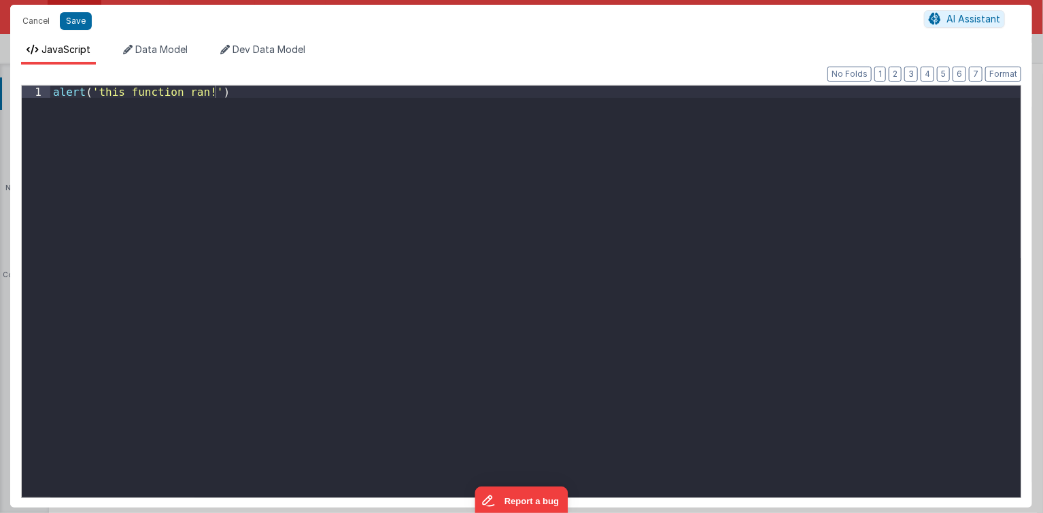
click at [622, 239] on div "alert ( 'this function ran!' )" at bounding box center [535, 304] width 971 height 437
paste textarea
drag, startPoint x: 131, startPoint y: 107, endPoint x: 19, endPoint y: 82, distance: 114.1
click at [19, 82] on div "Format 7 6 5 4 3 2 1 No Folds 1 2 3 4 alert ( 'this function ran!' ) model . mo…" at bounding box center [521, 286] width 1022 height 443
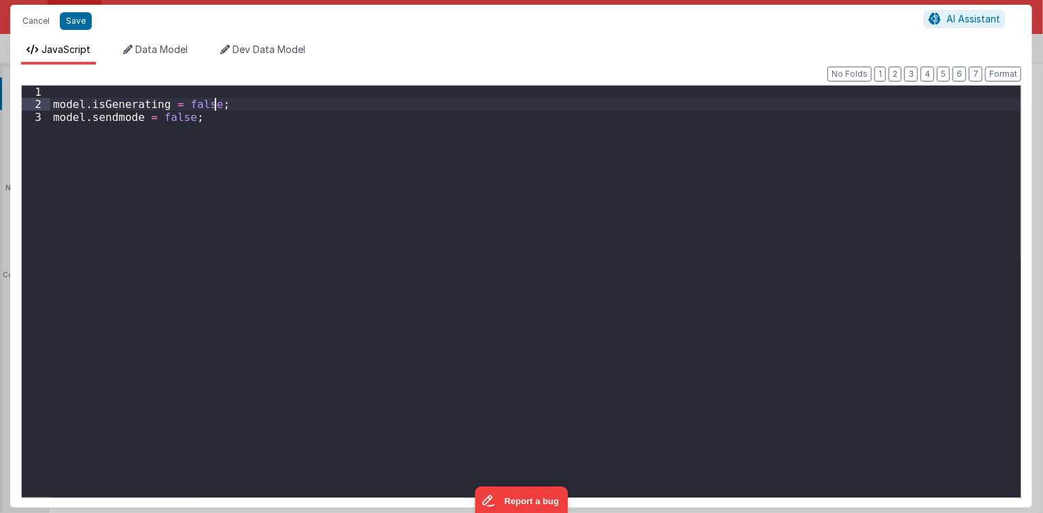
click at [507, 359] on div "model . isGenerating = false ; model . sendmode = false ;" at bounding box center [535, 304] width 971 height 437
click at [386, 245] on div "model . isGenerating = false ; model . sendmode = false ;" at bounding box center [535, 304] width 971 height 437
click at [158, 105] on div "model . isGenerating = false ; model . sendmode = false ;" at bounding box center [535, 304] width 971 height 437
click at [85, 20] on button "Save" at bounding box center [76, 21] width 32 height 18
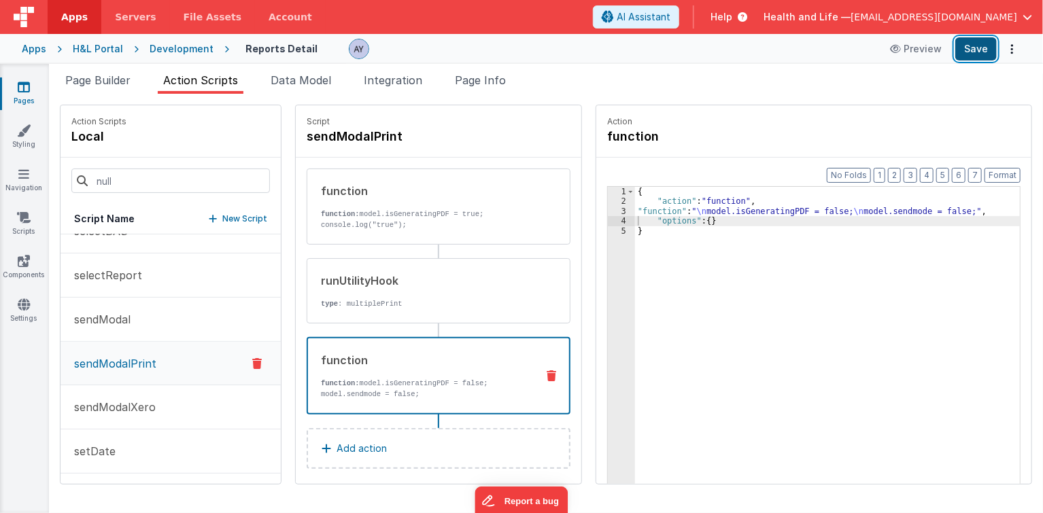
click at [982, 41] on button "Save" at bounding box center [975, 48] width 41 height 23
click at [474, 310] on div "runUtilityHook type : multiplePrint" at bounding box center [439, 290] width 264 height 65
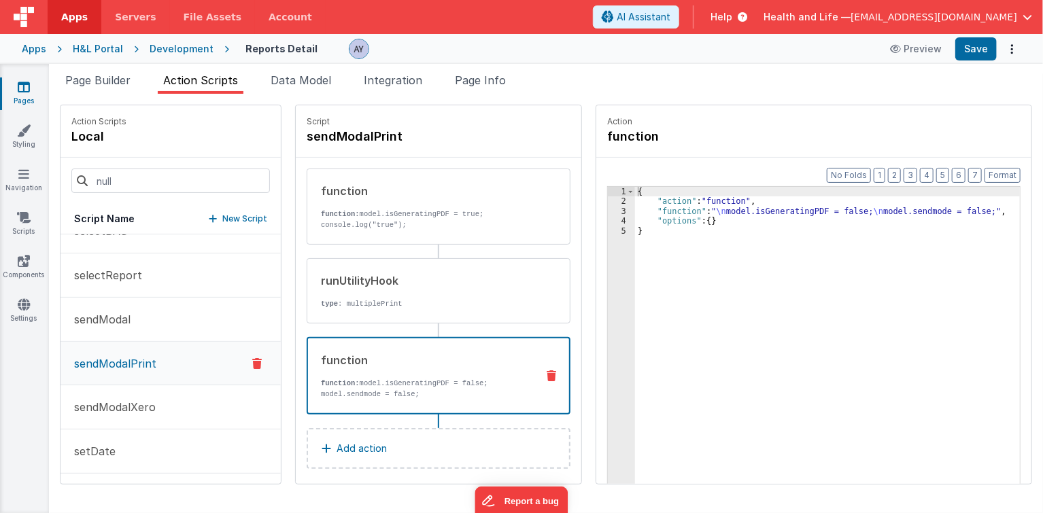
click at [451, 369] on div "function function: model.isGeneratingPDF = false; model.sendmode = false;" at bounding box center [417, 376] width 218 height 48
click at [443, 309] on div "runUtilityHook type : multiplePrint" at bounding box center [439, 290] width 264 height 65
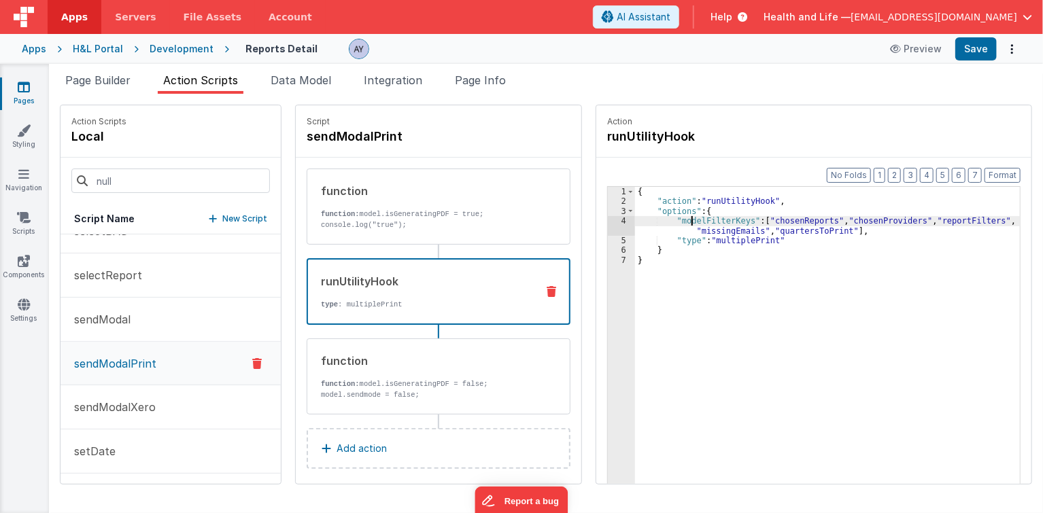
drag, startPoint x: 678, startPoint y: 216, endPoint x: 674, endPoint y: 203, distance: 14.0
click at [678, 215] on div "{ "action" : "runUtilityHook" , "options" : { "modelFilterKeys" : [ "chosenRepo…" at bounding box center [835, 367] width 400 height 360
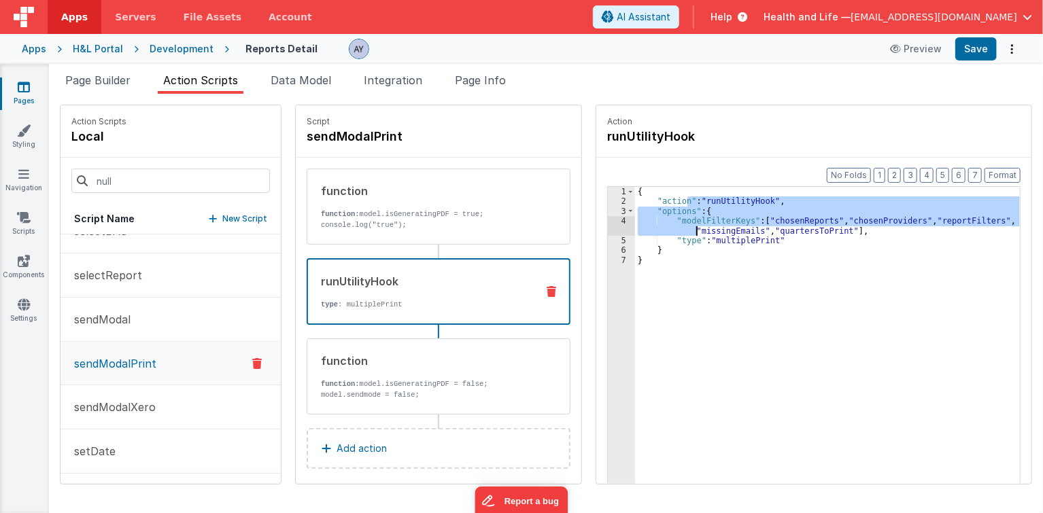
drag, startPoint x: 672, startPoint y: 200, endPoint x: 692, endPoint y: 246, distance: 50.2
click at [688, 239] on div "{ "action" : "runUtilityHook" , "options" : { "modelFilterKeys" : [ "chosenRepo…" at bounding box center [835, 367] width 400 height 360
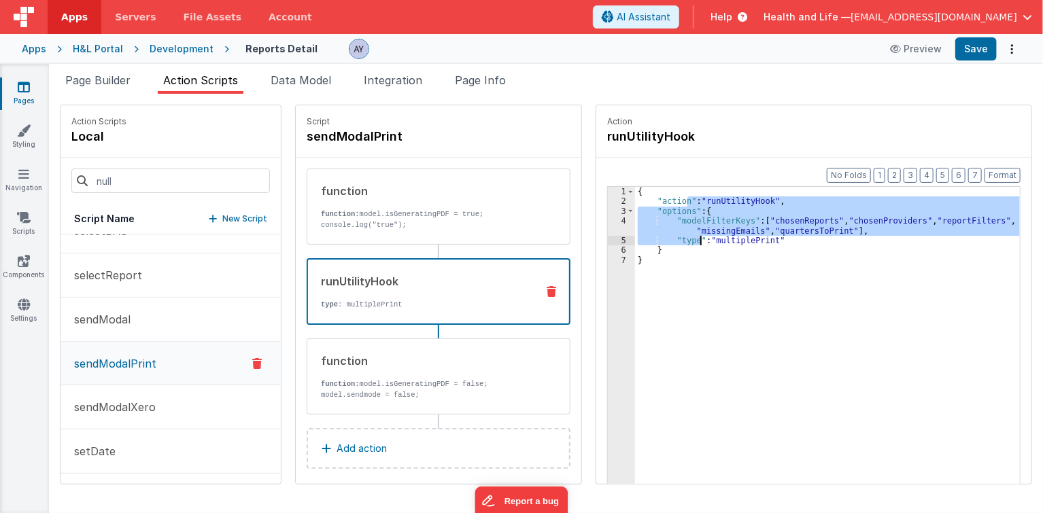
click at [704, 262] on div "{ "action" : "runUtilityHook" , "options" : { "modelFilterKeys" : [ "chosenRepo…" at bounding box center [835, 367] width 400 height 360
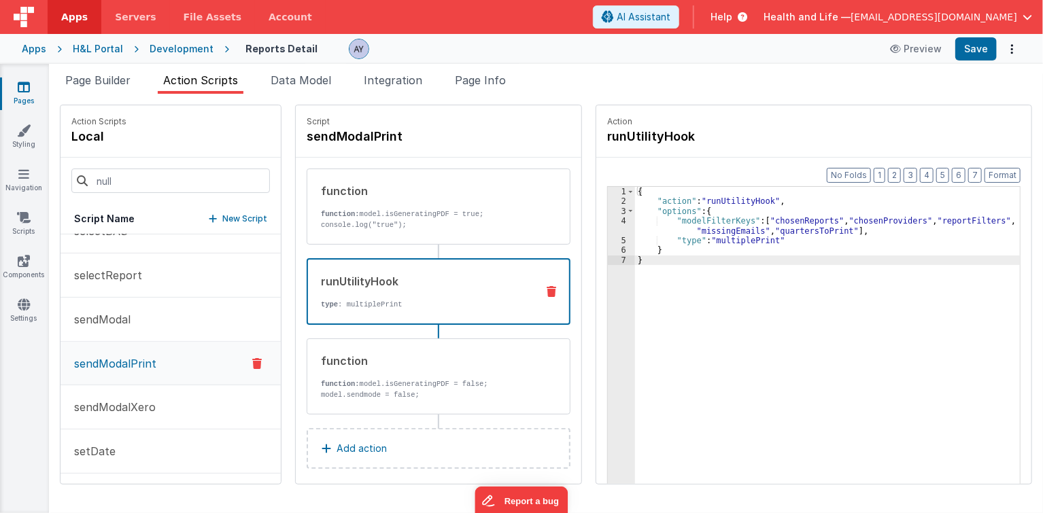
click at [719, 237] on div "{ "action" : "runUtilityHook" , "options" : { "modelFilterKeys" : [ "chosenRepo…" at bounding box center [835, 367] width 400 height 360
click at [409, 377] on div "function function: model.isGeneratingPDF = false; model.sendmode = false;" at bounding box center [416, 377] width 219 height 48
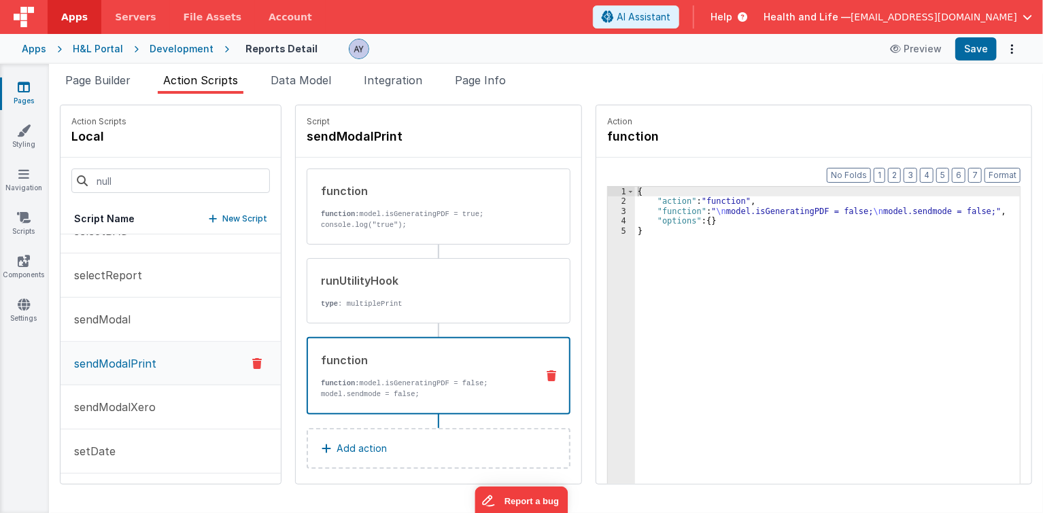
click at [759, 212] on div "{ "action" : "function" , "function" : " \n model.isGeneratingPDF = false; \n m…" at bounding box center [835, 367] width 400 height 360
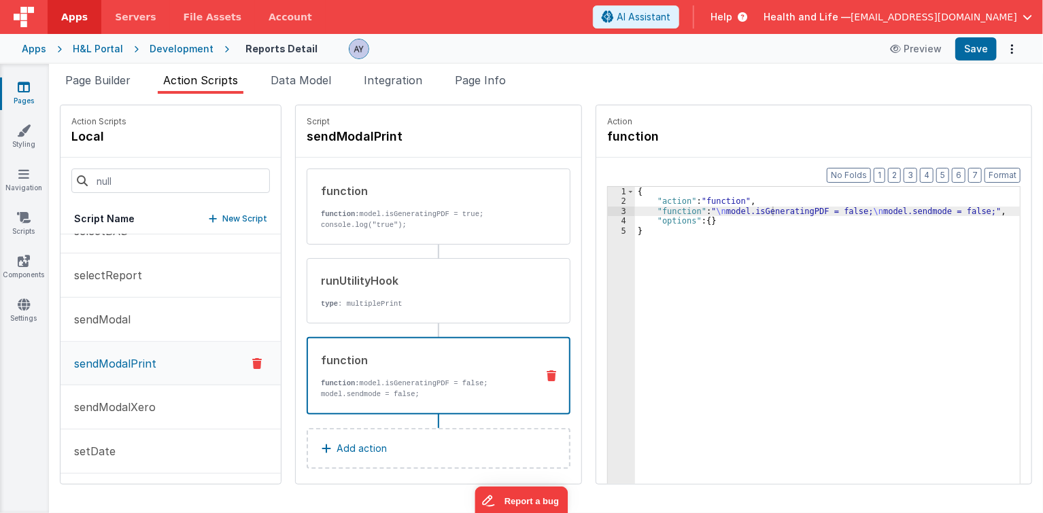
click at [662, 207] on div "{ "action" : "function" , "function" : " \n model.isGeneratingPDF = false; \n m…" at bounding box center [835, 367] width 400 height 360
click at [609, 207] on div "3" at bounding box center [621, 212] width 27 height 10
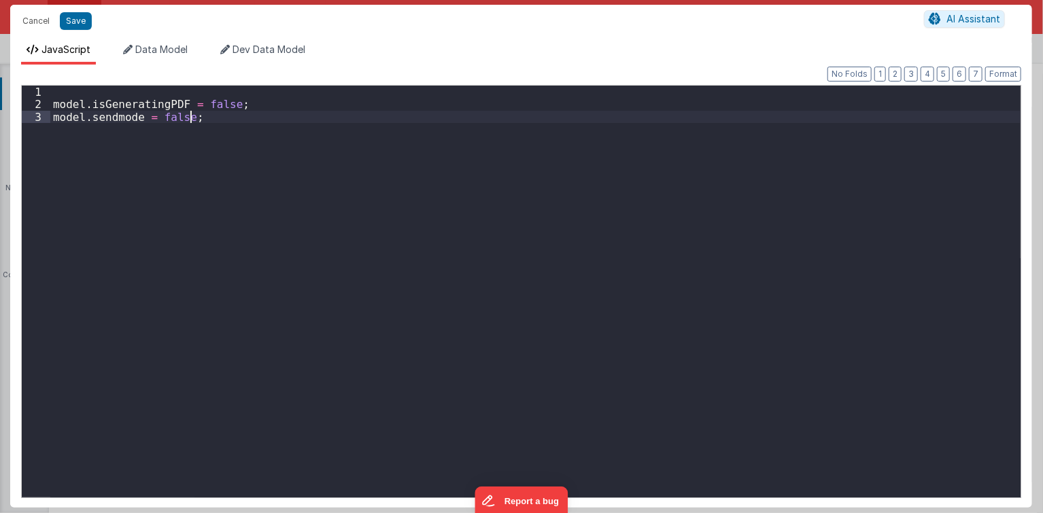
click at [648, 238] on div "model . isGeneratingPDF = false ; model . sendmode = false ;" at bounding box center [535, 304] width 971 height 437
click at [89, 21] on button "Save" at bounding box center [76, 21] width 32 height 18
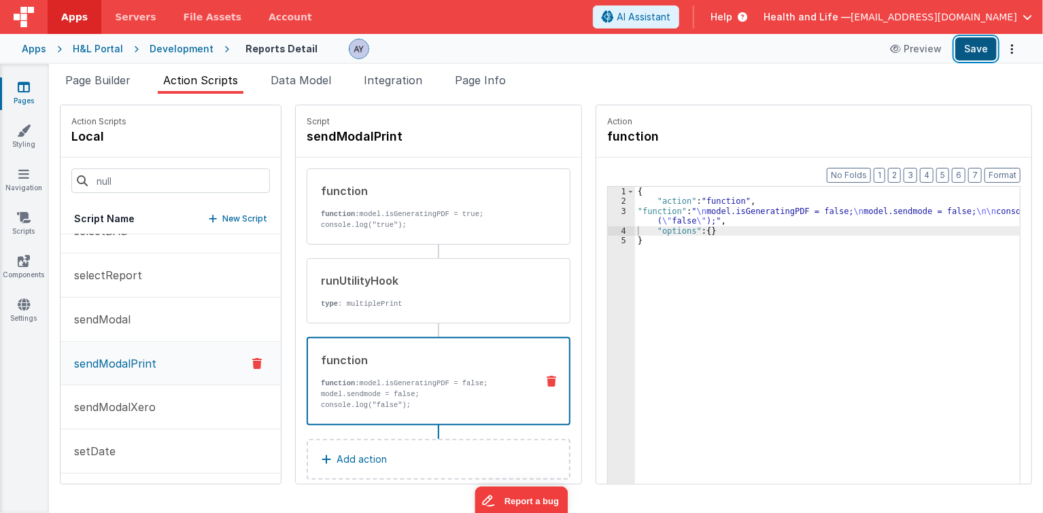
click at [984, 49] on button "Save" at bounding box center [975, 48] width 41 height 23
click at [428, 215] on p "function: model.isGeneratingPDF = true; console.log("true");" at bounding box center [423, 220] width 205 height 22
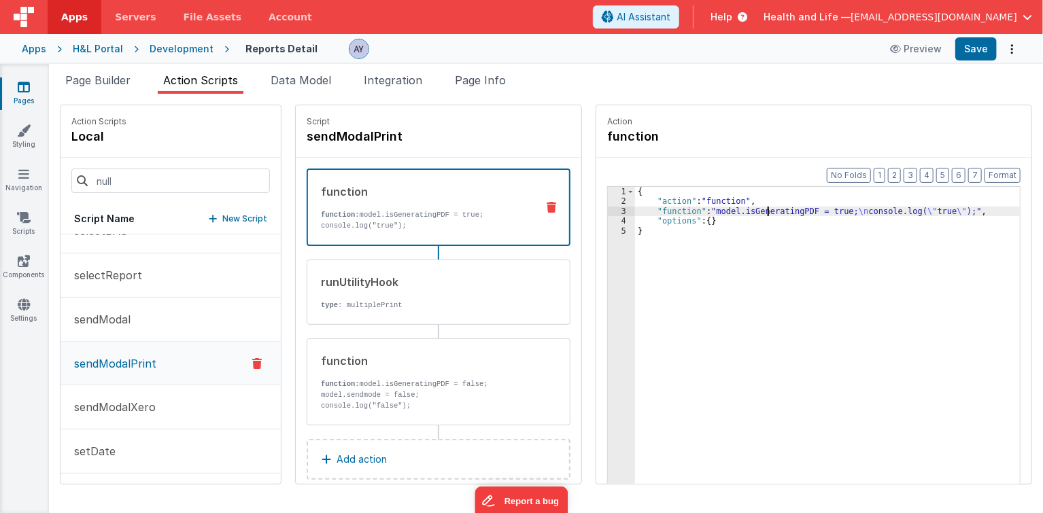
click at [752, 207] on div "{ "action" : "function" , "function" : "model.isGeneratingPDF = true; \n consol…" at bounding box center [835, 367] width 400 height 360
drag, startPoint x: 112, startPoint y: 82, endPoint x: 124, endPoint y: 90, distance: 14.7
click at [112, 81] on span "Page Builder" at bounding box center [97, 80] width 65 height 14
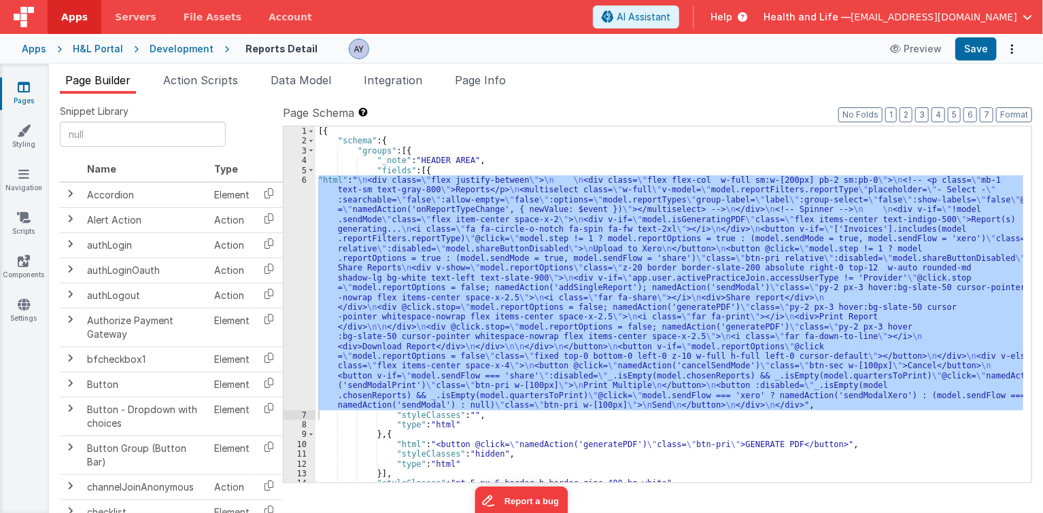
click at [400, 225] on div "[{ "schema" : { "groups" : [{ "_note" : "HEADER AREA" , "fields" : [{ "html" : …" at bounding box center [669, 304] width 708 height 356
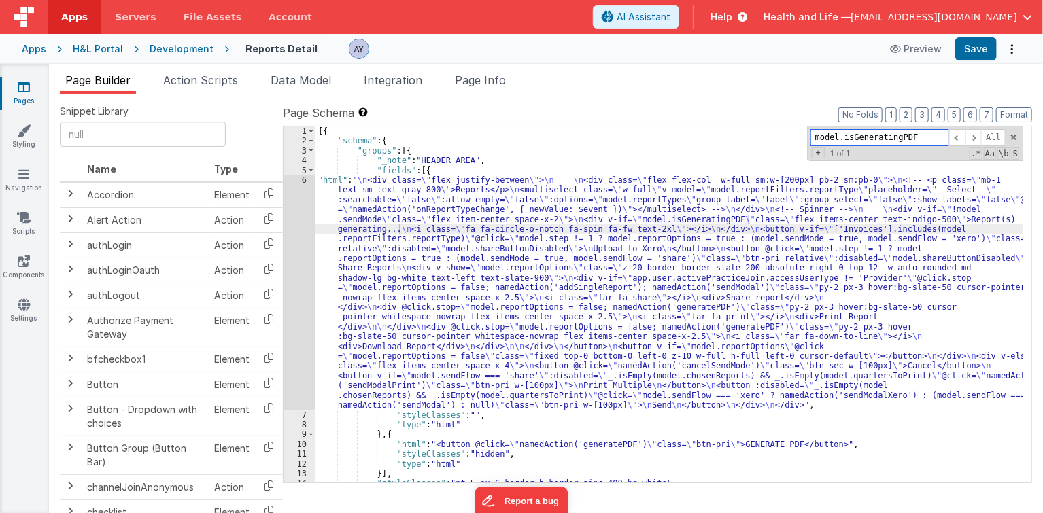
paste input
type input "isGeneratingPDF"
click at [440, 247] on div "[{ "schema" : { "groups" : [{ "_note" : "HEADER AREA" , "fields" : [{ "html" : …" at bounding box center [669, 314] width 708 height 377
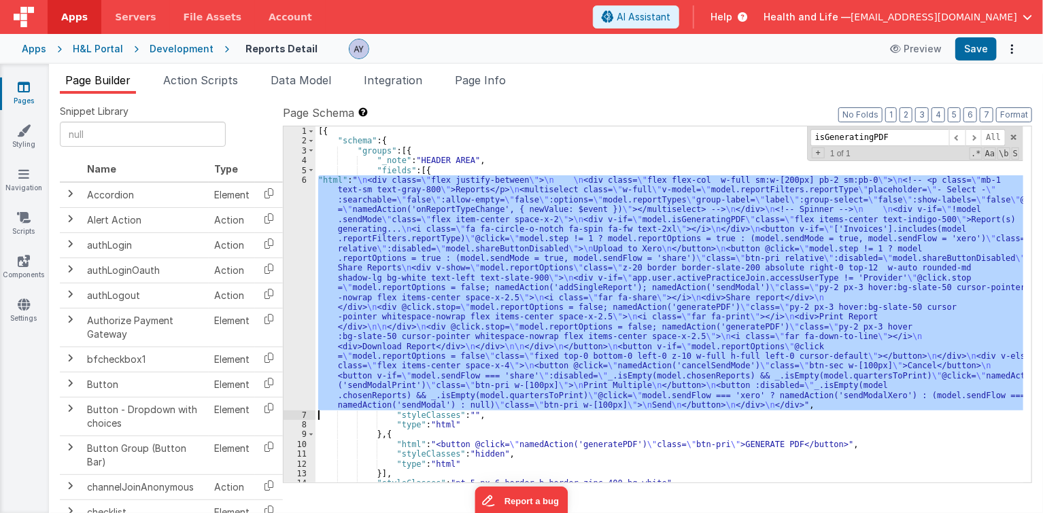
click at [295, 228] on div "6" at bounding box center [299, 292] width 32 height 235
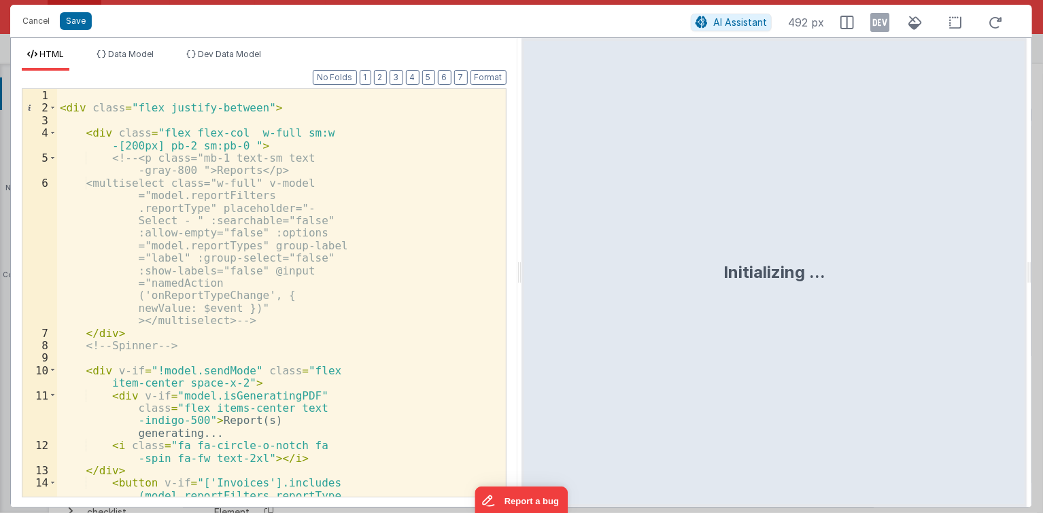
click at [269, 190] on div "< div class = "flex justify-between" > < div class = "flex flex-col w-full sm:w…" at bounding box center [277, 349] width 440 height 521
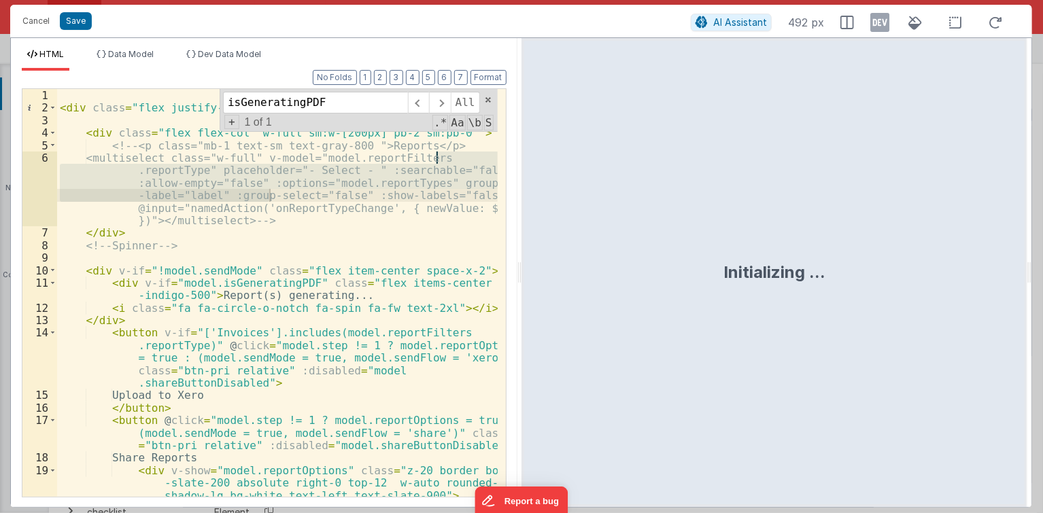
scroll to position [0, 0]
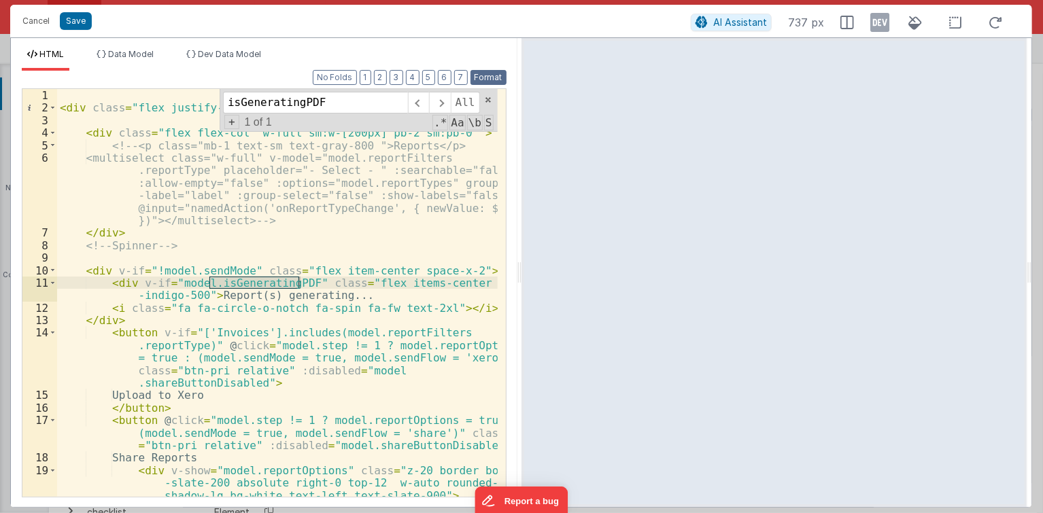
type input "isGeneratingPDF"
click at [476, 76] on button "Format" at bounding box center [488, 77] width 36 height 15
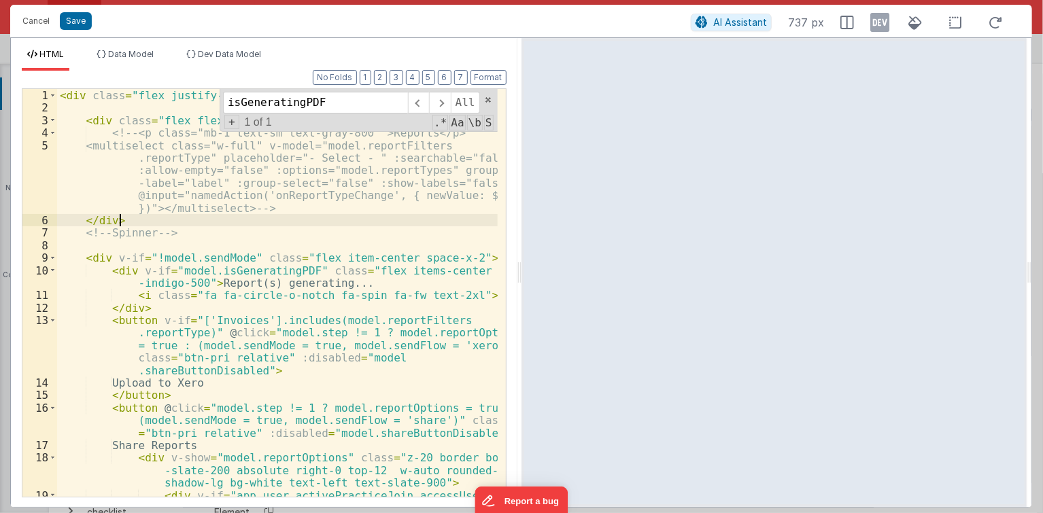
click at [339, 222] on div "< div class = "flex justify-between" > < div class = "flex flex-col w-full sm:w…" at bounding box center [277, 337] width 440 height 496
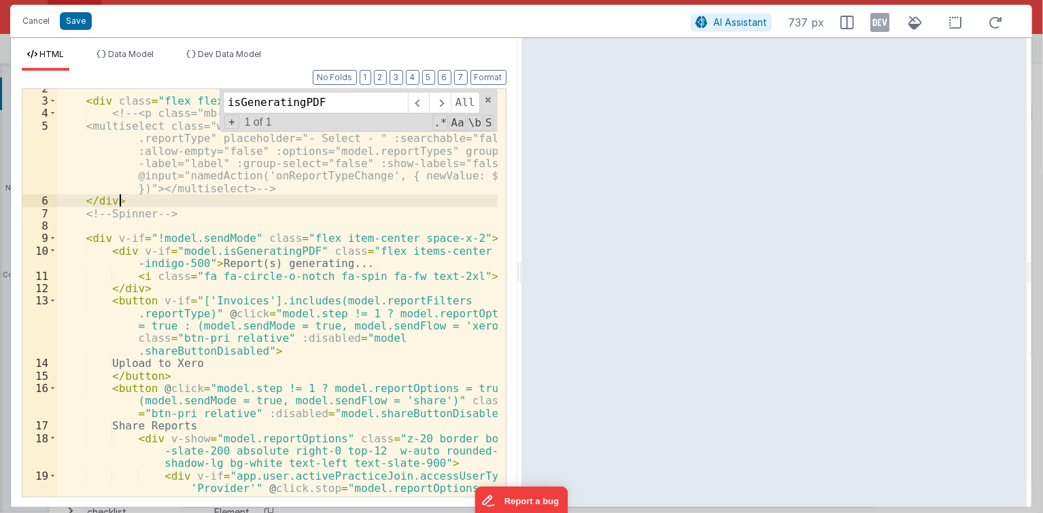
scroll to position [35, 0]
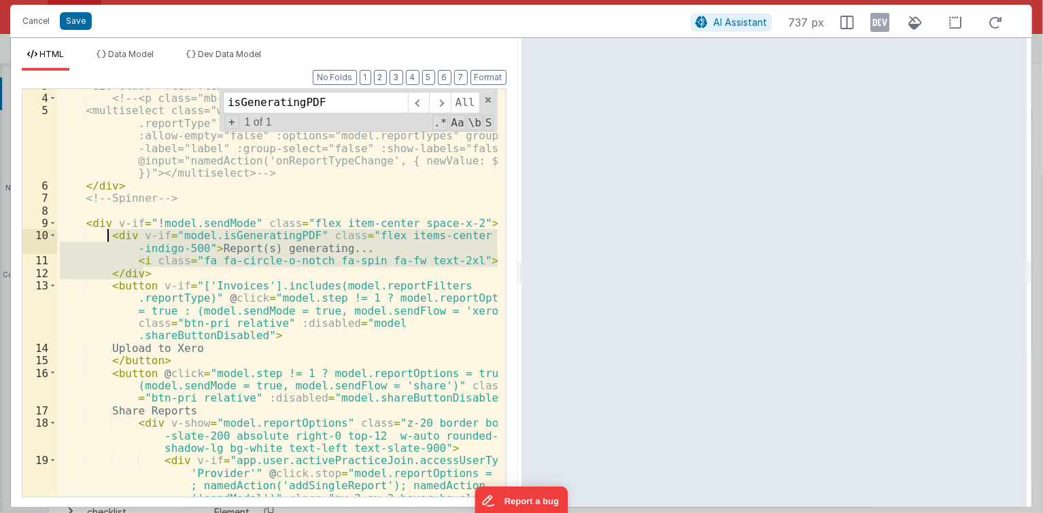
drag, startPoint x: 149, startPoint y: 273, endPoint x: 109, endPoint y: 238, distance: 53.0
click at [109, 238] on div "< div class = "flex flex-col w-full sm:w-[200px] pb-2 sm:pb-0 " > <!-- <p class…" at bounding box center [277, 328] width 440 height 496
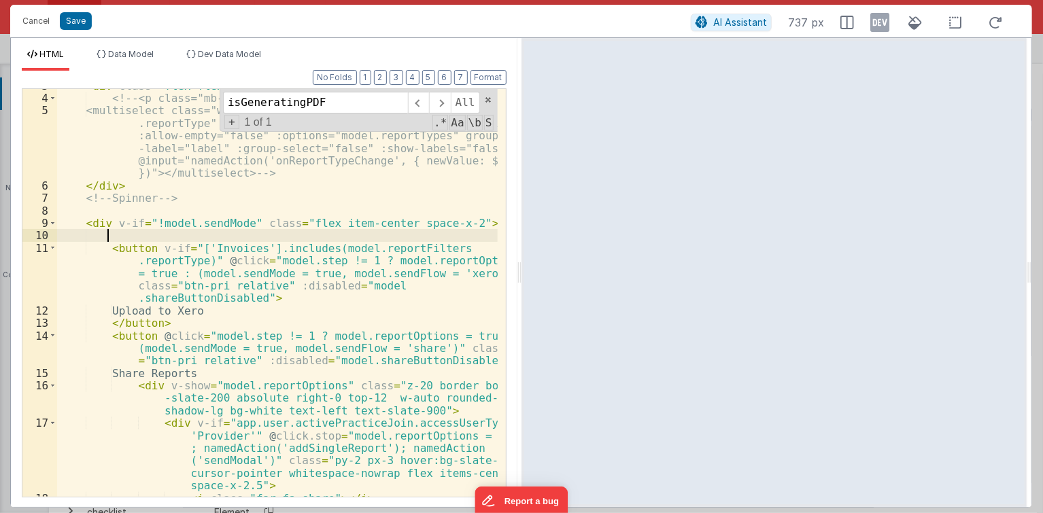
click at [149, 208] on div "< div class = "flex flex-col w-full sm:w-[200px] pb-2 sm:pb-0 " > <!-- <p class…" at bounding box center [277, 297] width 440 height 434
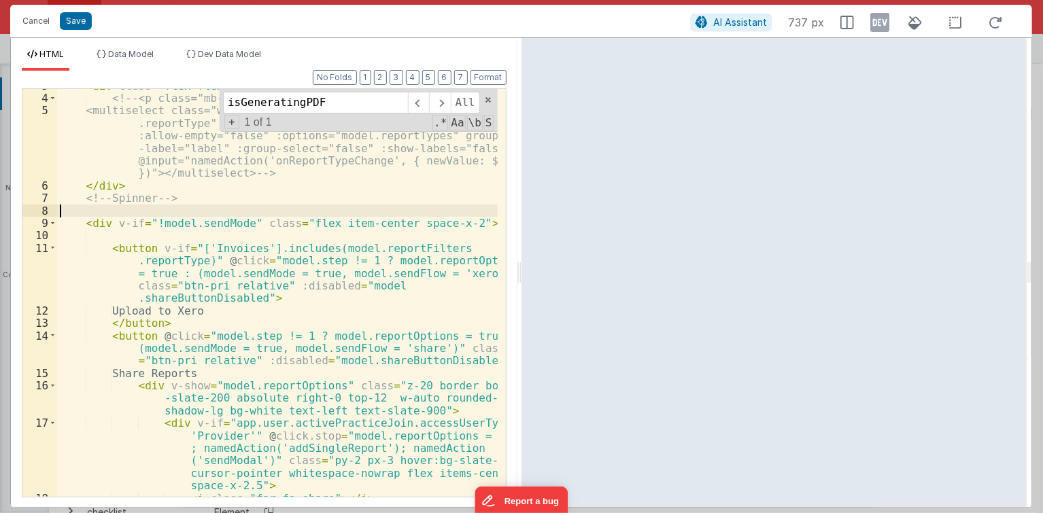
paste textarea
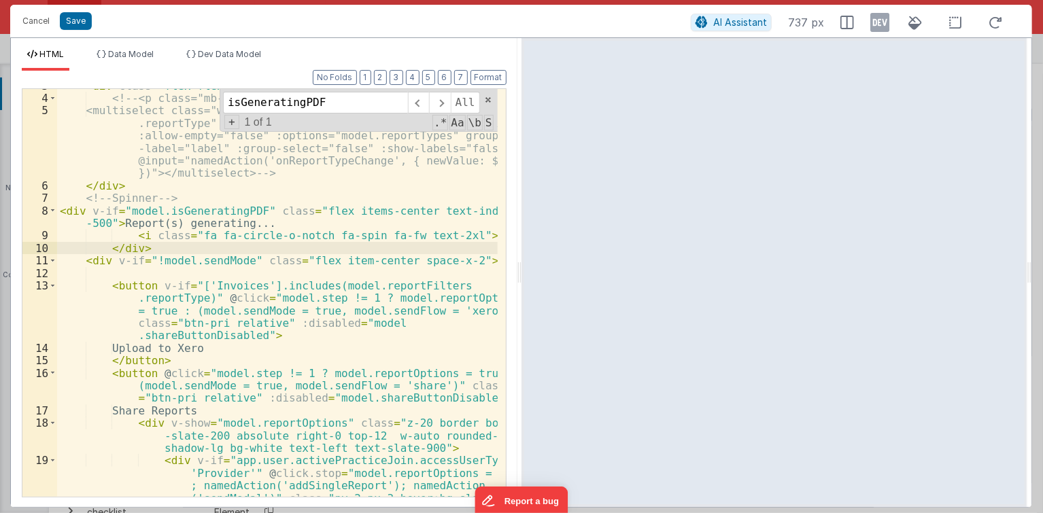
click at [60, 211] on div "< div class = "flex flex-col w-full sm:w-[200px] pb-2 sm:pb-0 " > <!-- <p class…" at bounding box center [277, 328] width 440 height 496
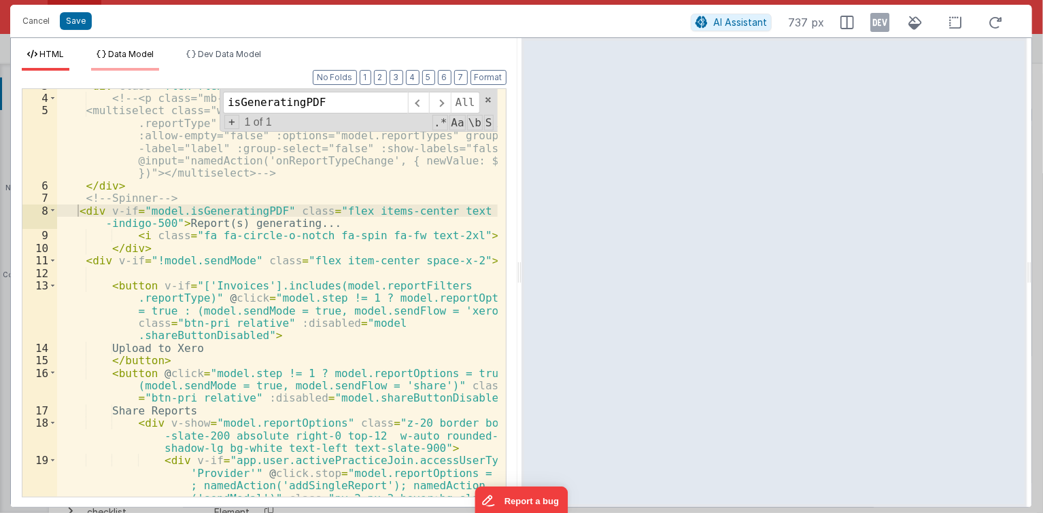
click at [125, 54] on span "Data Model" at bounding box center [131, 54] width 46 height 10
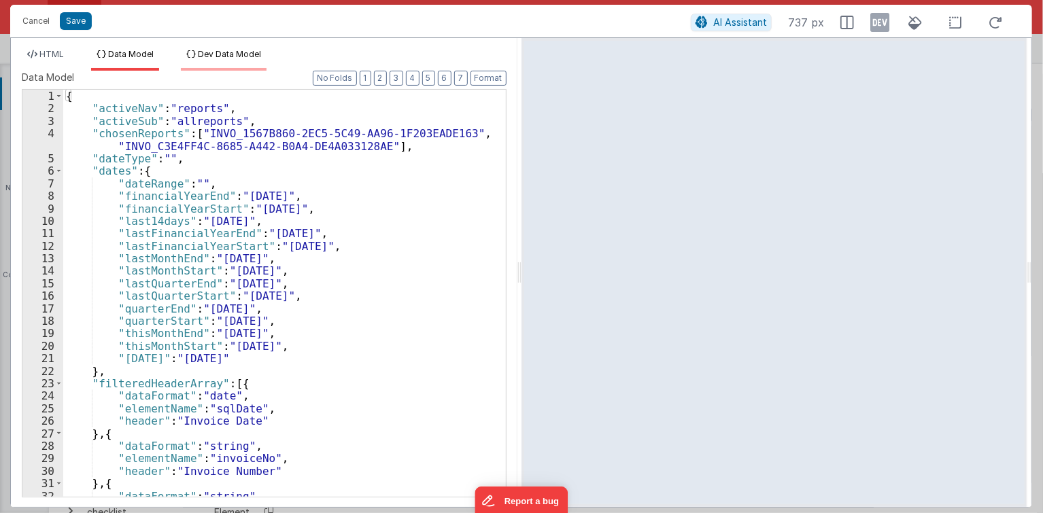
click at [201, 56] on span "Dev Data Model" at bounding box center [229, 54] width 63 height 10
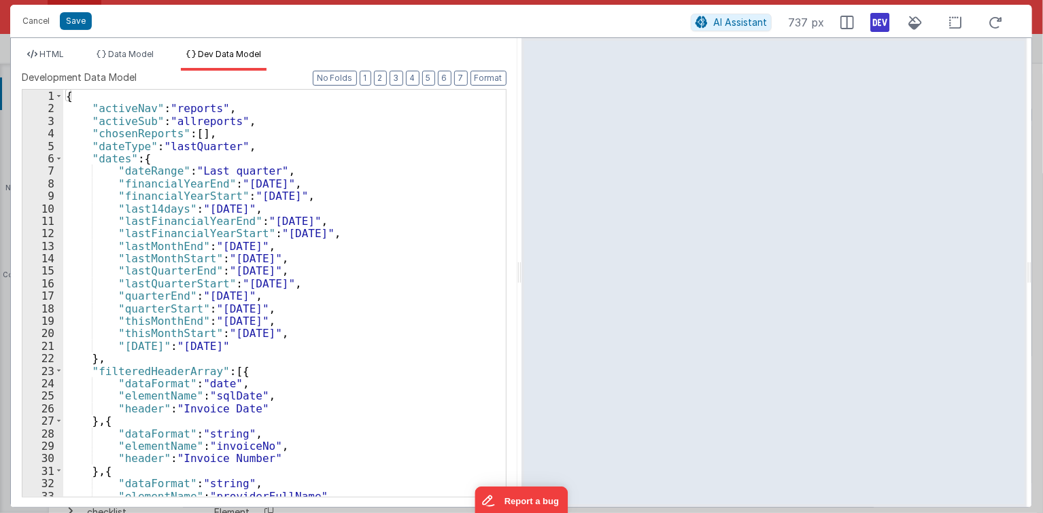
click at [875, 29] on icon at bounding box center [879, 23] width 19 height 22
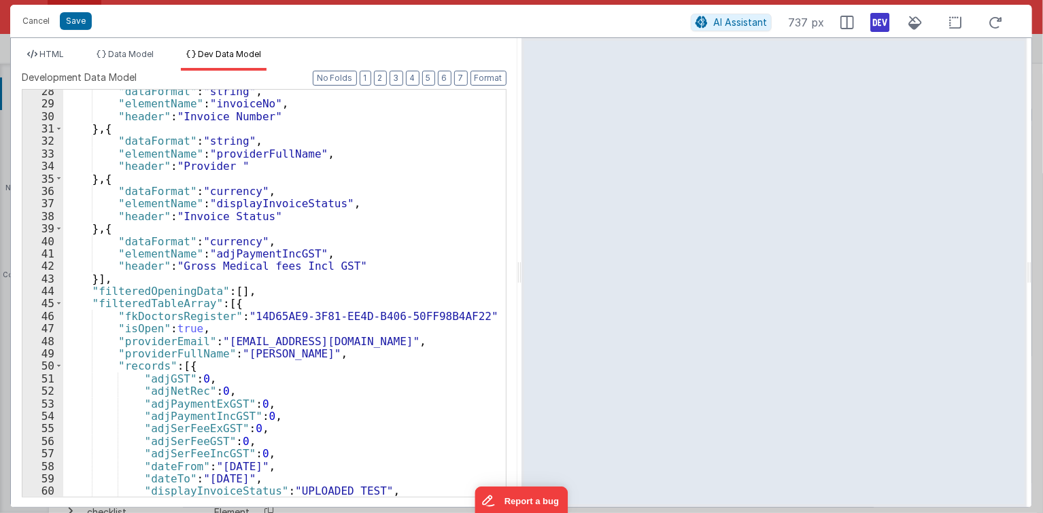
scroll to position [344, 0]
click at [239, 316] on div ""dataFormat" : "string" , "elementName" : "invoiceNo" , "header" : "Invoice Num…" at bounding box center [280, 301] width 434 height 433
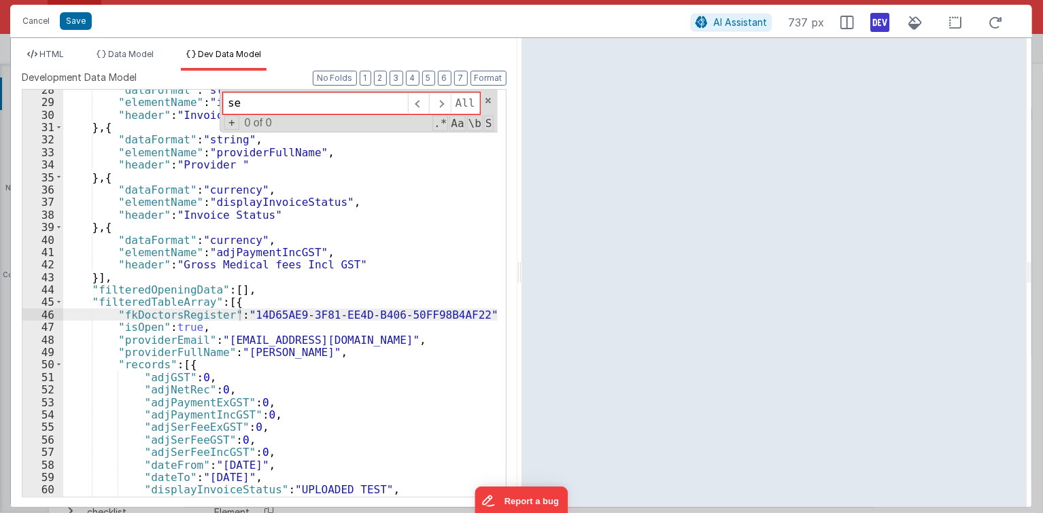
scroll to position [0, 0]
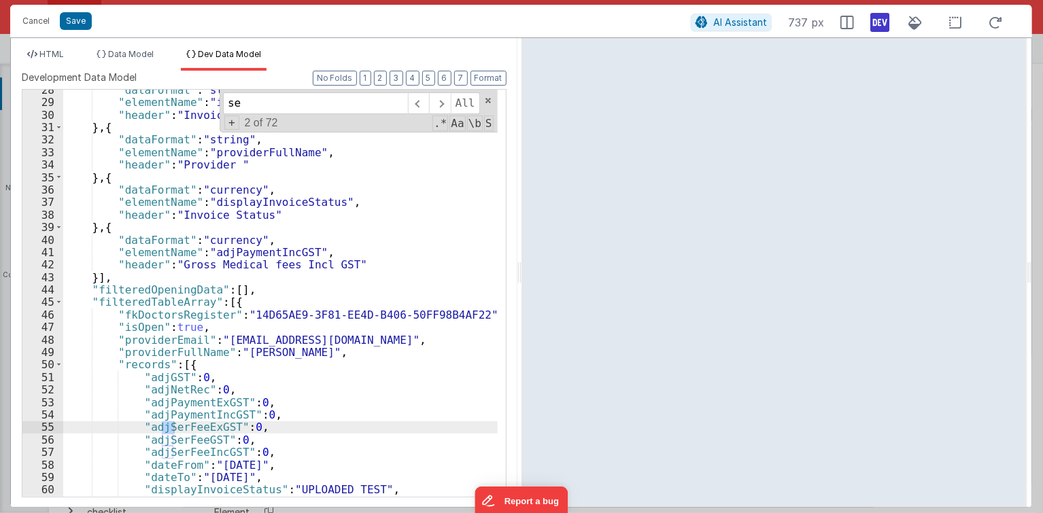
type input "s"
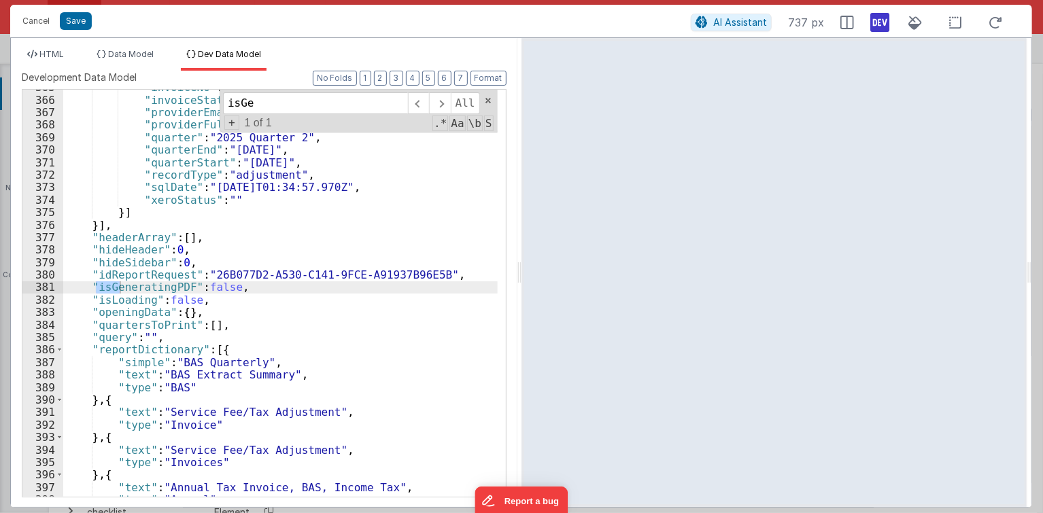
scroll to position [4836, 0]
type input "isGenera"
click at [209, 282] on div ""invoiceNo" : 14 , "invoiceStatus" : 1 , "providerEmail" : "hassanm@healthandli…" at bounding box center [280, 297] width 434 height 433
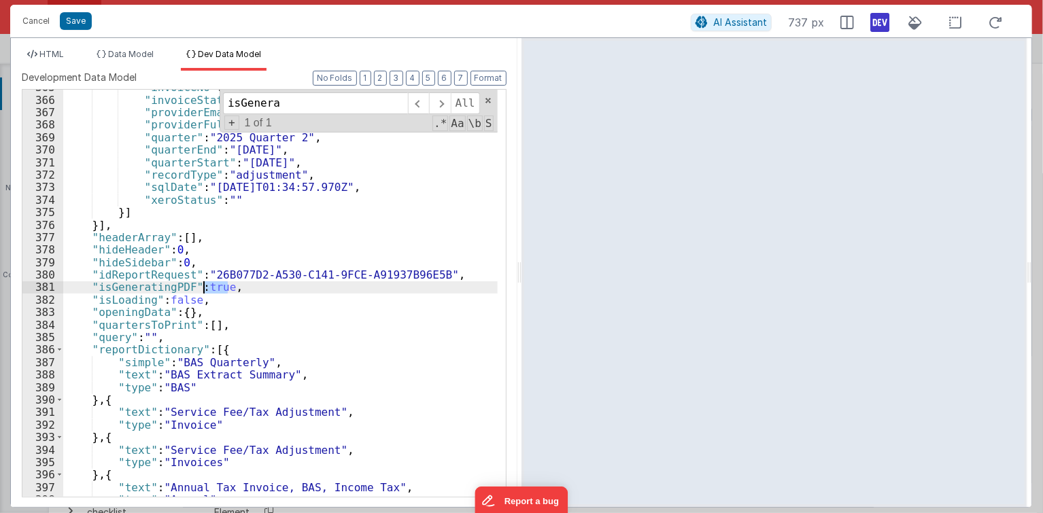
click at [209, 282] on div ""invoiceNo" : 14 , "invoiceStatus" : 1 , "providerEmail" : "hassanm@healthandli…" at bounding box center [280, 297] width 434 height 433
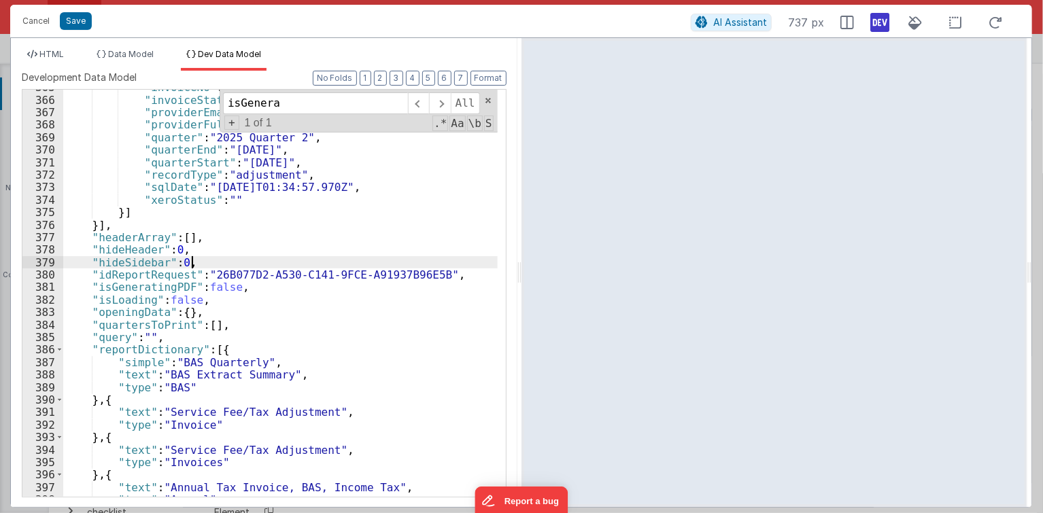
click at [229, 264] on div ""invoiceNo" : 14 , "invoiceStatus" : 1 , "providerEmail" : "hassanm@healthandli…" at bounding box center [280, 297] width 434 height 433
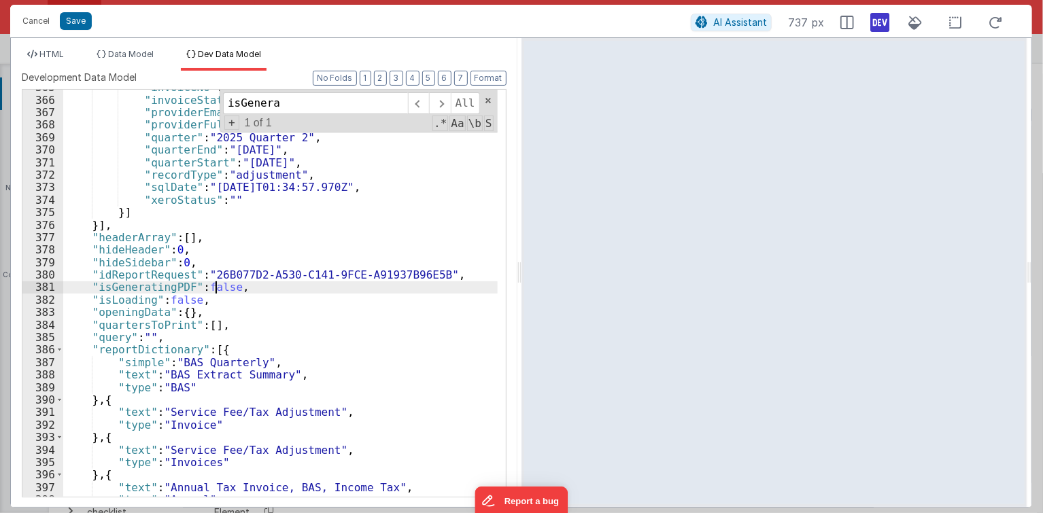
click at [217, 285] on div ""invoiceNo" : 14 , "invoiceStatus" : 1 , "providerEmail" : "hassanm@healthandli…" at bounding box center [280, 297] width 434 height 433
click at [875, 23] on icon at bounding box center [879, 23] width 19 height 22
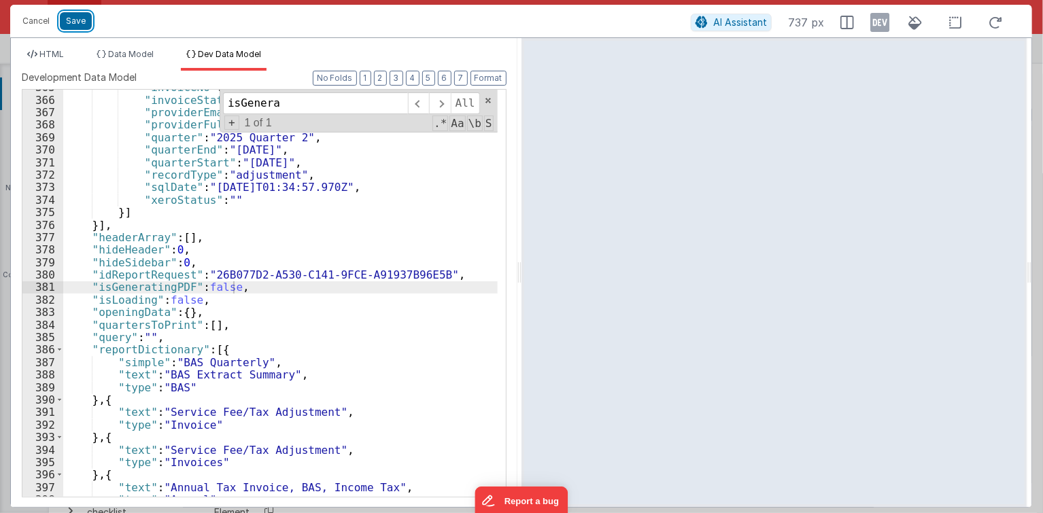
click at [84, 18] on button "Save" at bounding box center [76, 21] width 32 height 18
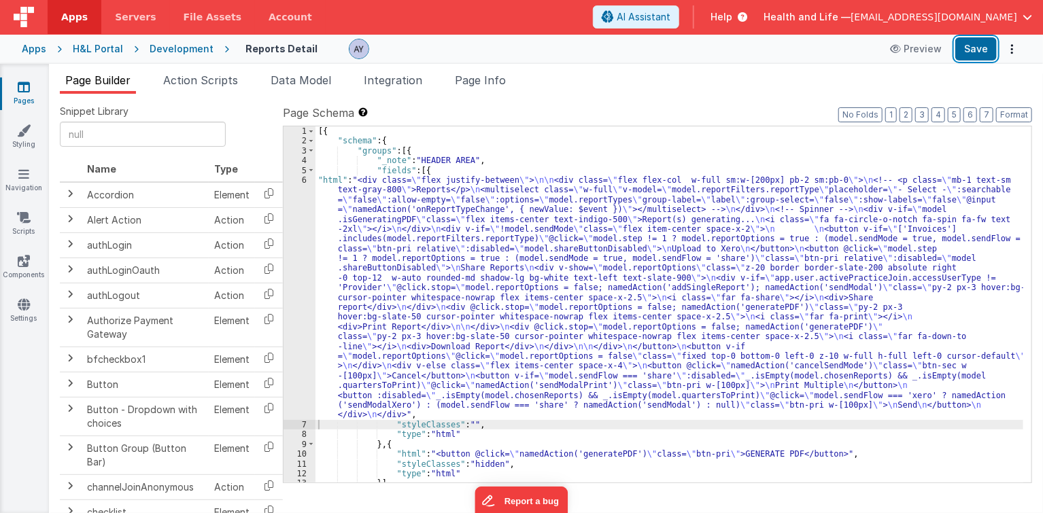
drag, startPoint x: 973, startPoint y: 46, endPoint x: 1039, endPoint y: 80, distance: 73.6
click at [974, 46] on button "Save" at bounding box center [975, 48] width 41 height 23
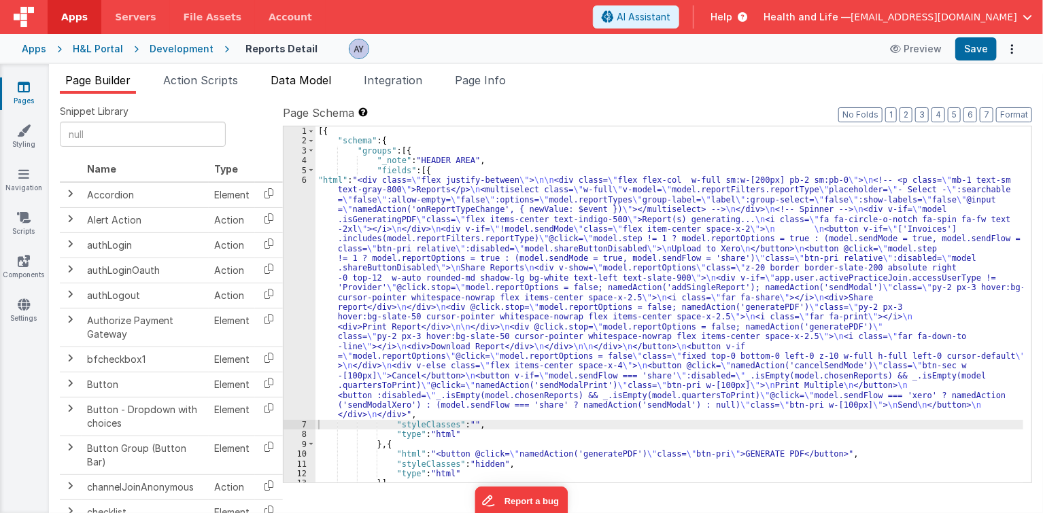
click at [314, 92] on li "Data Model" at bounding box center [300, 83] width 71 height 22
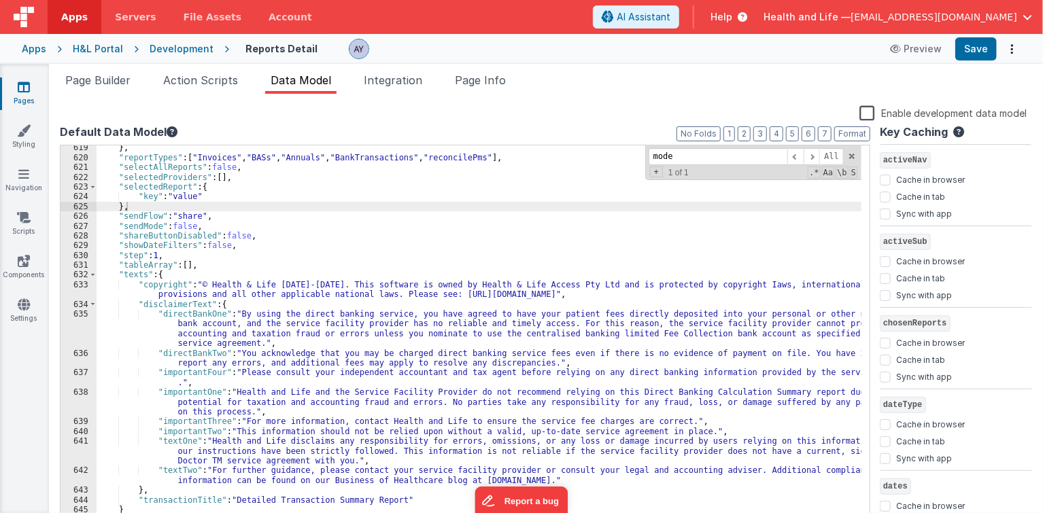
click at [194, 71] on div "Page Builder Action Scripts Data Model Integration Page Info Snippet Library Na…" at bounding box center [546, 288] width 994 height 449
drag, startPoint x: 118, startPoint y: 83, endPoint x: 211, endPoint y: 88, distance: 93.9
click at [118, 83] on span "Page Builder" at bounding box center [97, 80] width 65 height 14
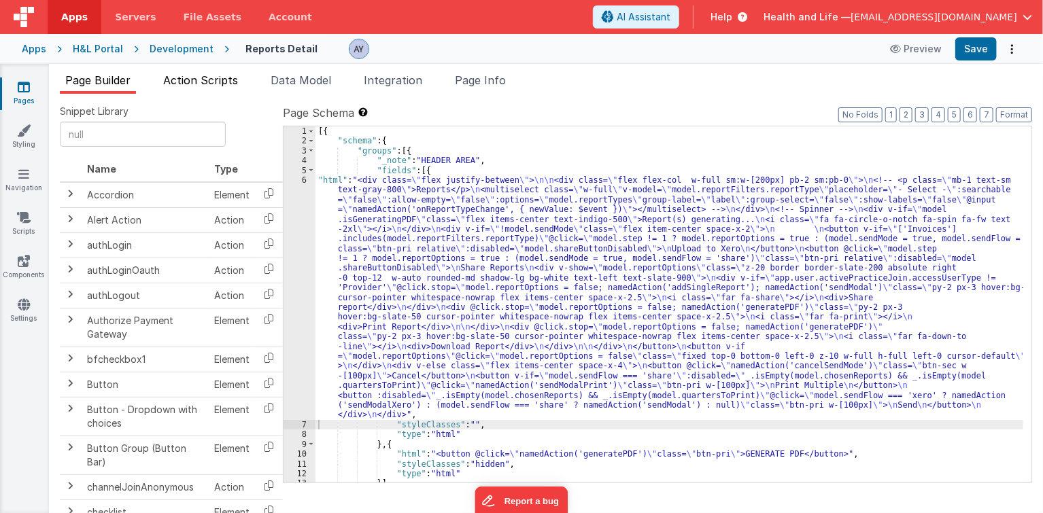
click at [212, 88] on li "Action Scripts" at bounding box center [201, 83] width 86 height 22
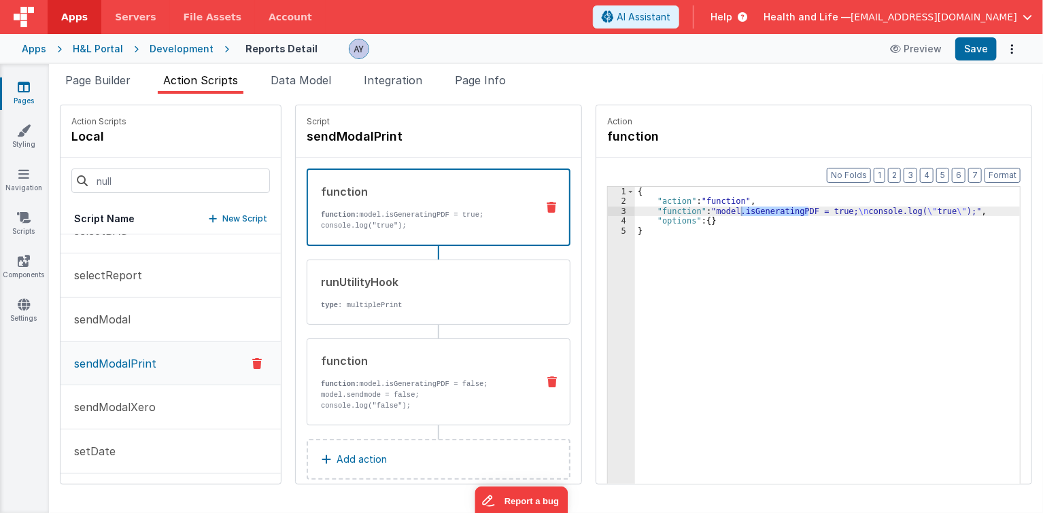
click at [377, 353] on div "function" at bounding box center [423, 361] width 205 height 16
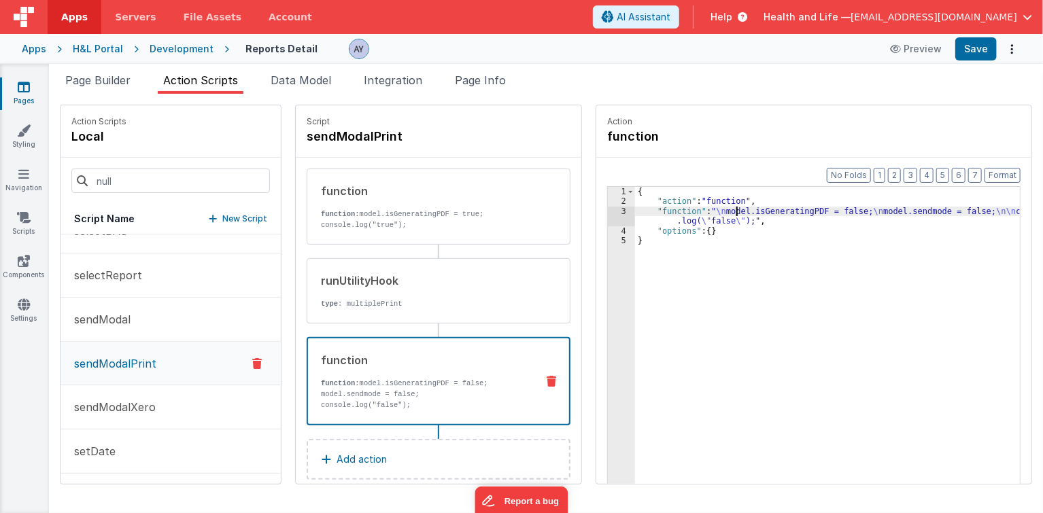
click at [721, 213] on div "{ "action" : "function" , "function" : " \n model.isGeneratingPDF = false; \n m…" at bounding box center [835, 367] width 400 height 360
click at [596, 218] on div "Format 7 6 5 4 3 2 1 No Folds 1 2 3 4 5 { "action" : "function" , "function" : …" at bounding box center [813, 347] width 435 height 379
click at [608, 215] on div "3" at bounding box center [621, 217] width 27 height 20
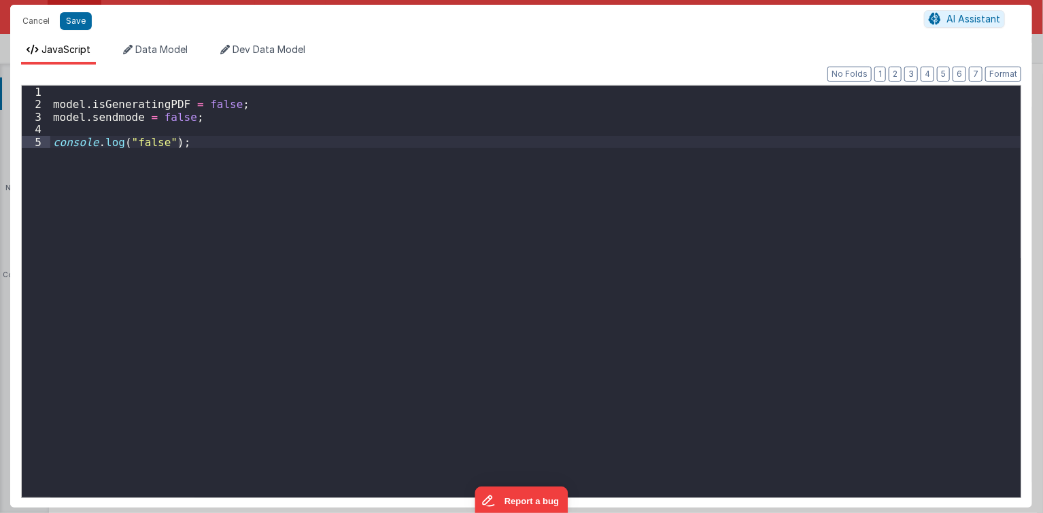
click at [530, 228] on div "model . isGeneratingPDF = false ; model . sendmode = false ; console . log ( "f…" at bounding box center [535, 304] width 971 height 437
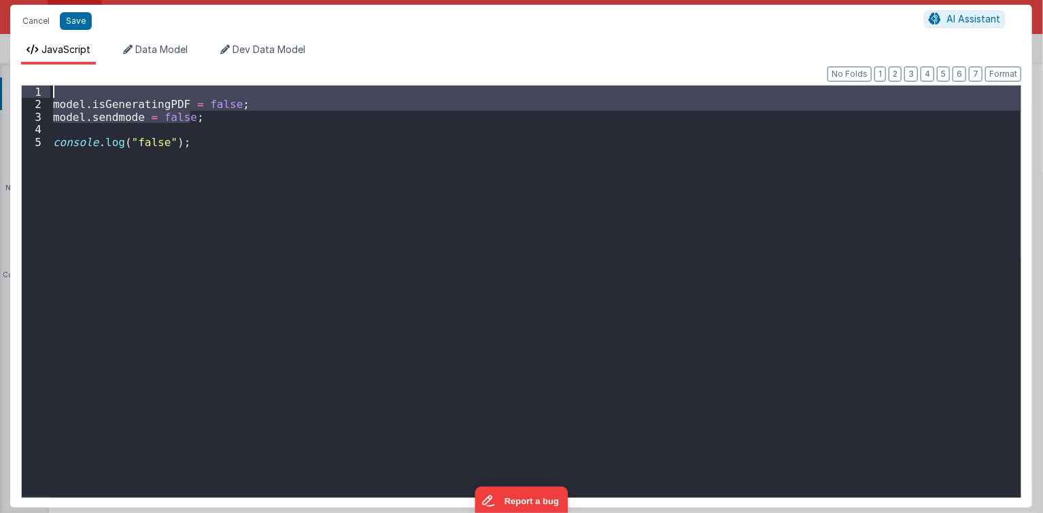
drag, startPoint x: 195, startPoint y: 117, endPoint x: 11, endPoint y: 90, distance: 186.2
click at [11, 90] on div "Format 7 6 5 4 3 2 1 No Folds 1 2 3 4 5 model . isGeneratingPDF = false ; model…" at bounding box center [521, 286] width 1022 height 443
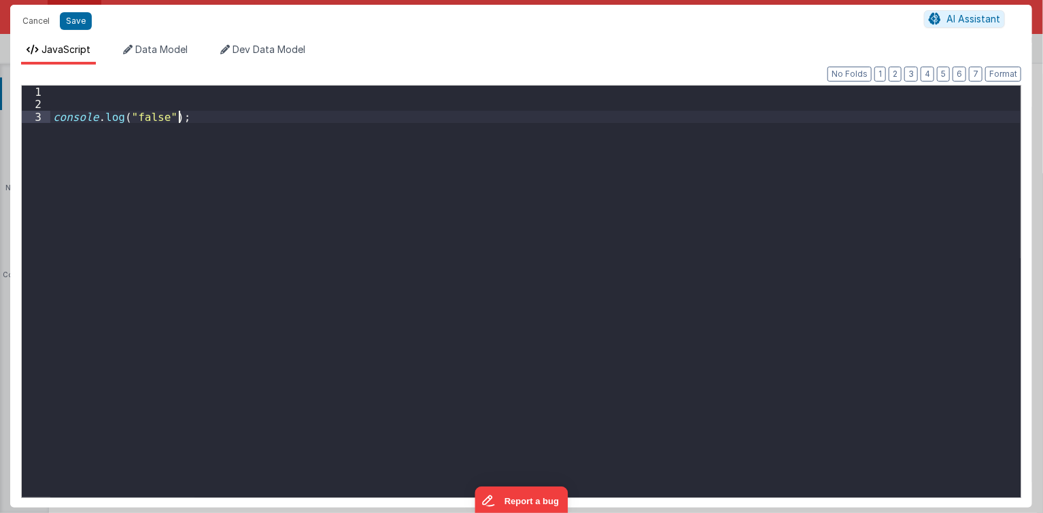
click at [196, 158] on div "console . log ( "false" ) ;" at bounding box center [535, 304] width 971 height 437
click at [68, 23] on button "Save" at bounding box center [76, 21] width 32 height 18
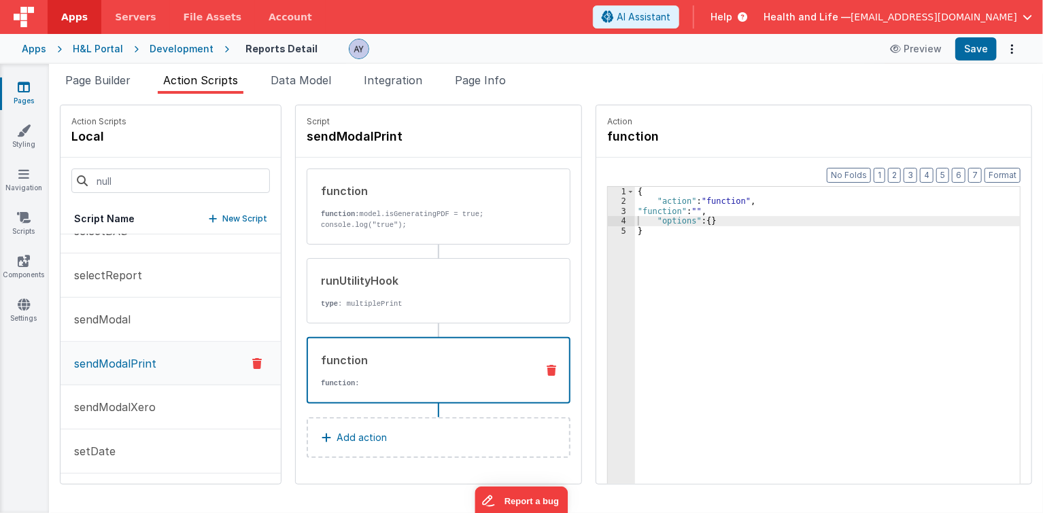
click at [547, 365] on icon at bounding box center [552, 370] width 10 height 11
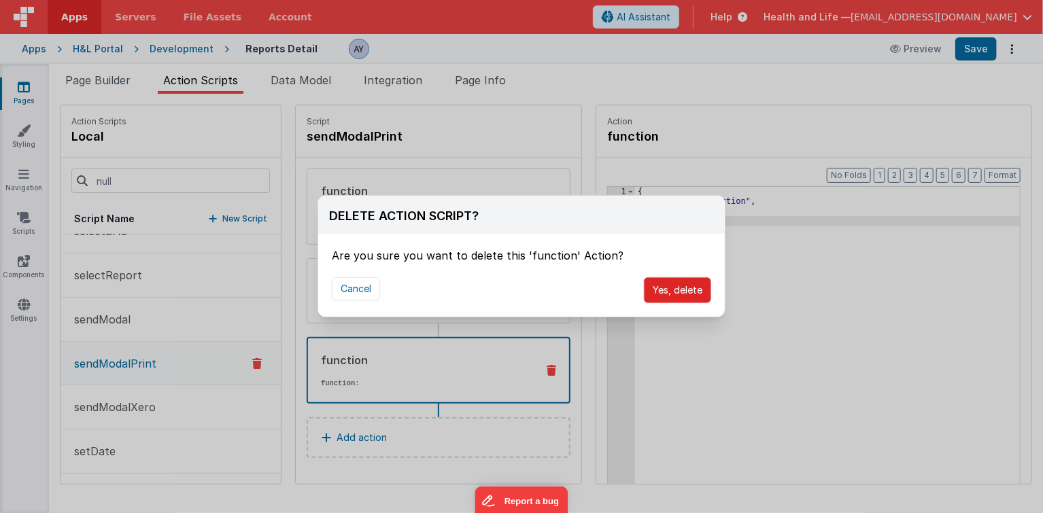
click at [683, 306] on div "Cancel Yes, delete" at bounding box center [521, 290] width 406 height 53
click at [680, 294] on button "Yes, delete" at bounding box center [677, 290] width 67 height 26
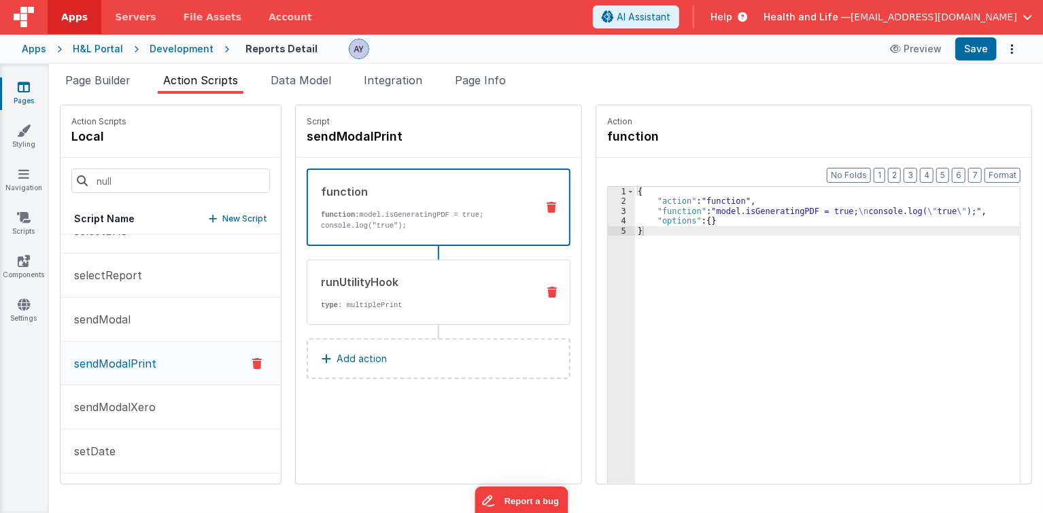
click at [430, 287] on div "runUtilityHook" at bounding box center [423, 282] width 205 height 16
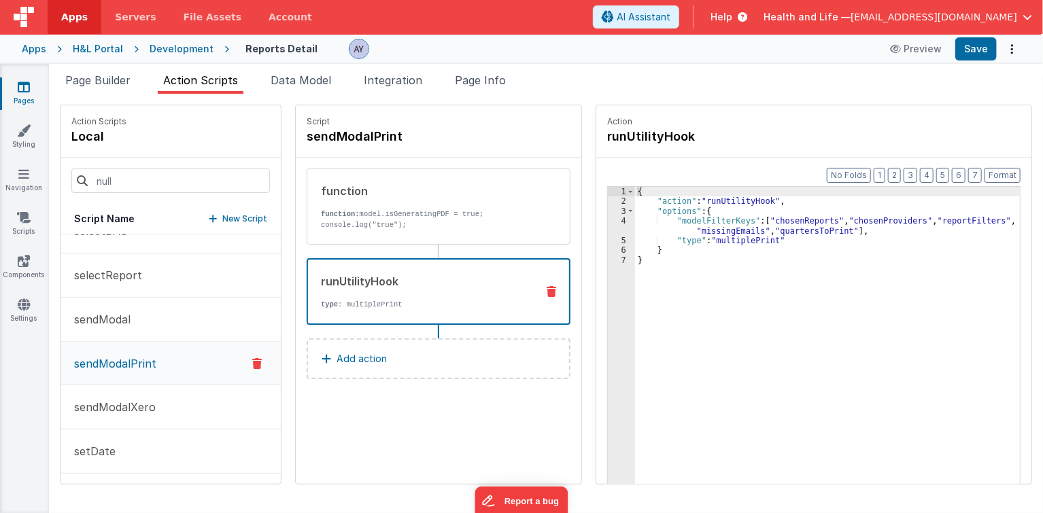
click at [400, 307] on p "type : multiplePrint" at bounding box center [423, 304] width 205 height 11
click at [430, 222] on p "function: model.isGeneratingPDF = true; console.log("true");" at bounding box center [423, 220] width 205 height 22
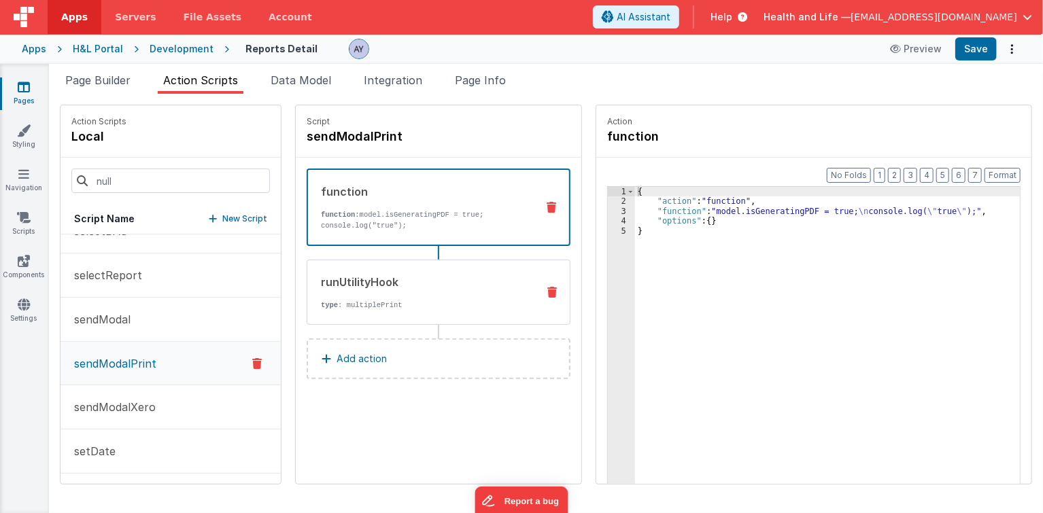
click at [432, 275] on div "runUtilityHook" at bounding box center [423, 282] width 205 height 16
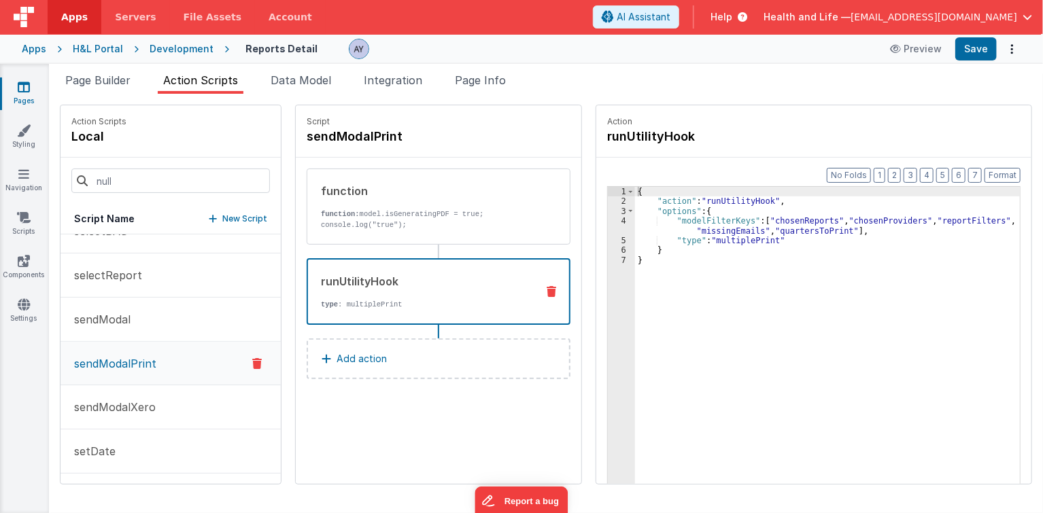
click at [433, 344] on button "Add action" at bounding box center [439, 359] width 264 height 41
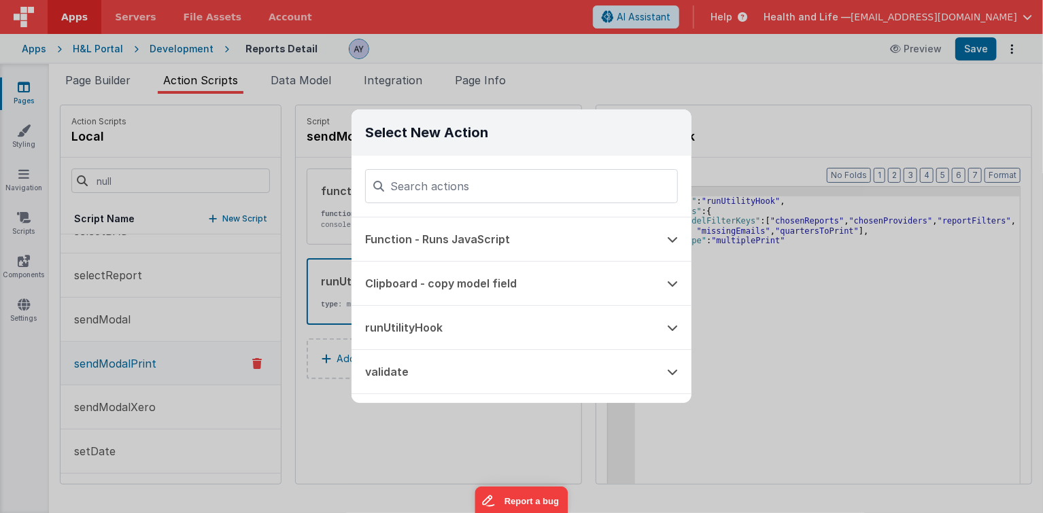
click at [812, 309] on div "Select New Action Function - Runs JavaScript Clipboard - copy model field runUt…" at bounding box center [521, 256] width 1043 height 513
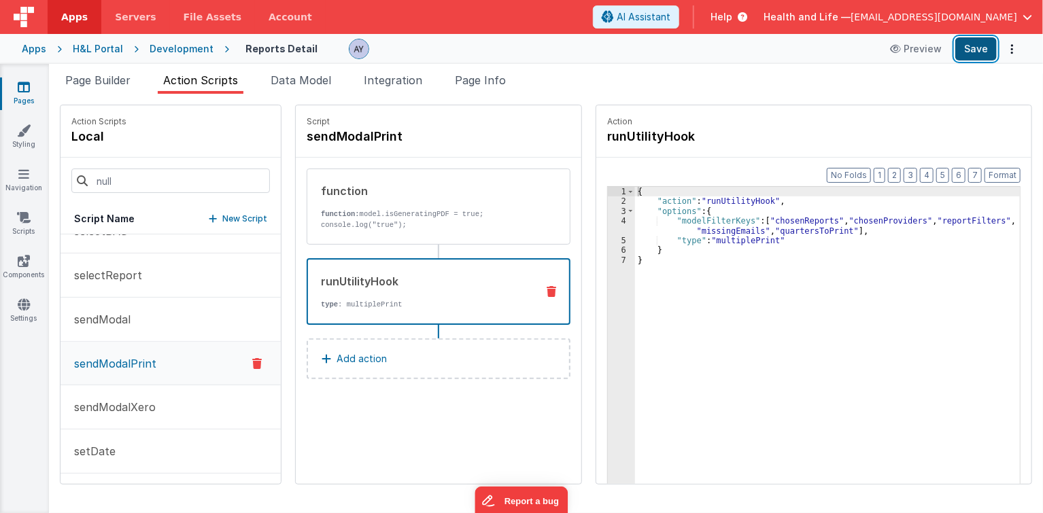
click at [984, 50] on button "Save" at bounding box center [975, 48] width 41 height 23
click at [434, 231] on div "function function: model.isGeneratingPDF = true; console.log("true");" at bounding box center [439, 207] width 264 height 76
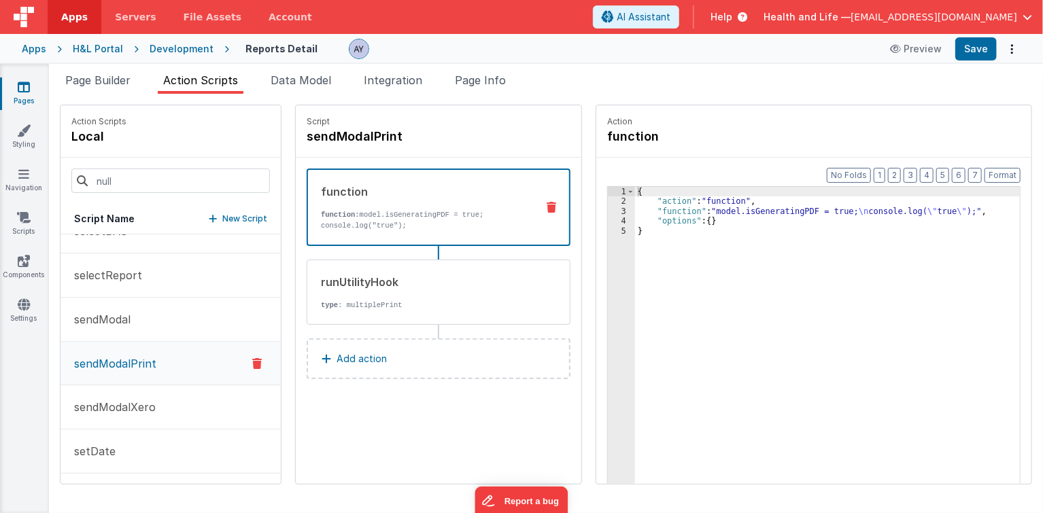
click at [663, 226] on div "{ "action" : "function" , "function" : "model.isGeneratingPDF = true; \n consol…" at bounding box center [835, 367] width 400 height 360
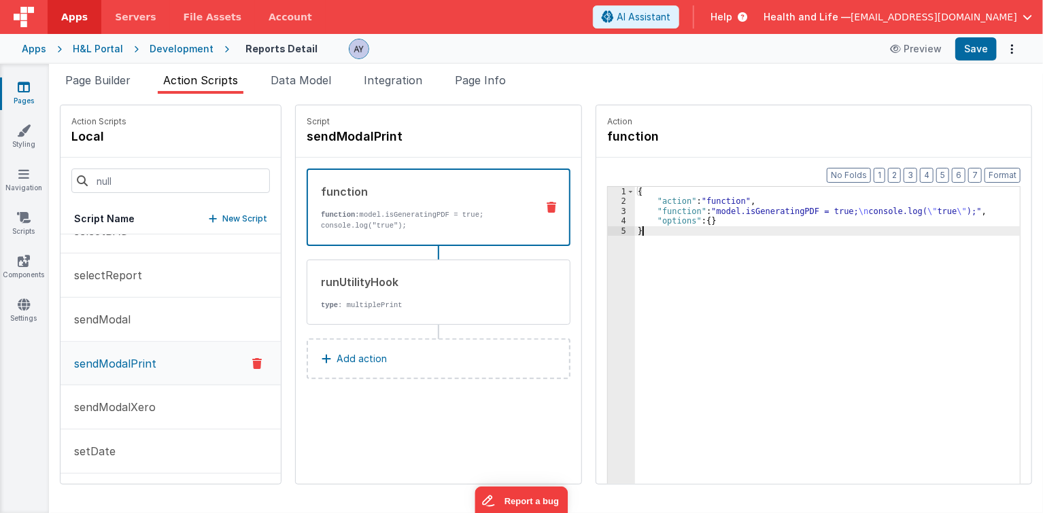
click at [608, 207] on div "3" at bounding box center [621, 212] width 27 height 10
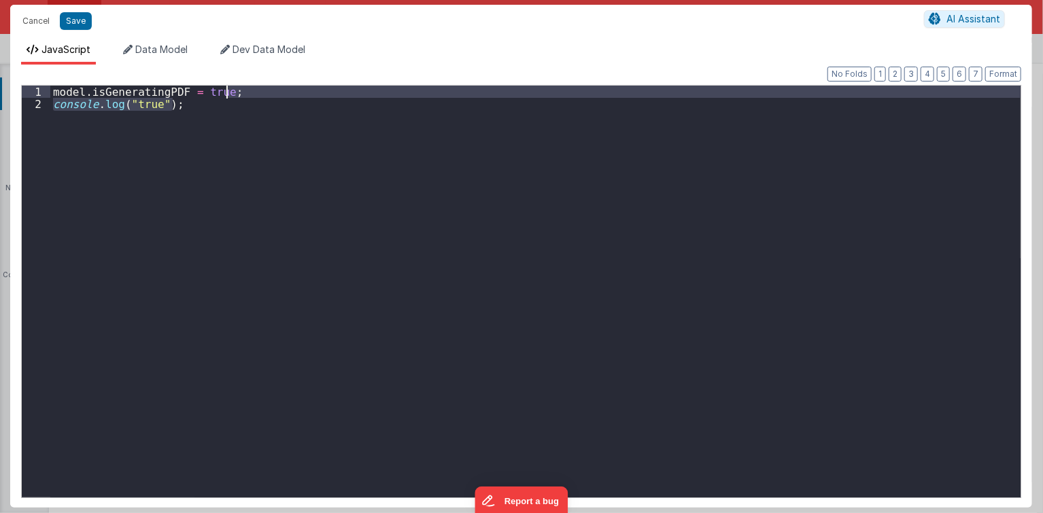
drag, startPoint x: 228, startPoint y: 108, endPoint x: 241, endPoint y: 94, distance: 18.8
click at [241, 94] on div "model . isGeneratingPDF = true ; console . log ( "true" ) ;" at bounding box center [535, 304] width 971 height 437
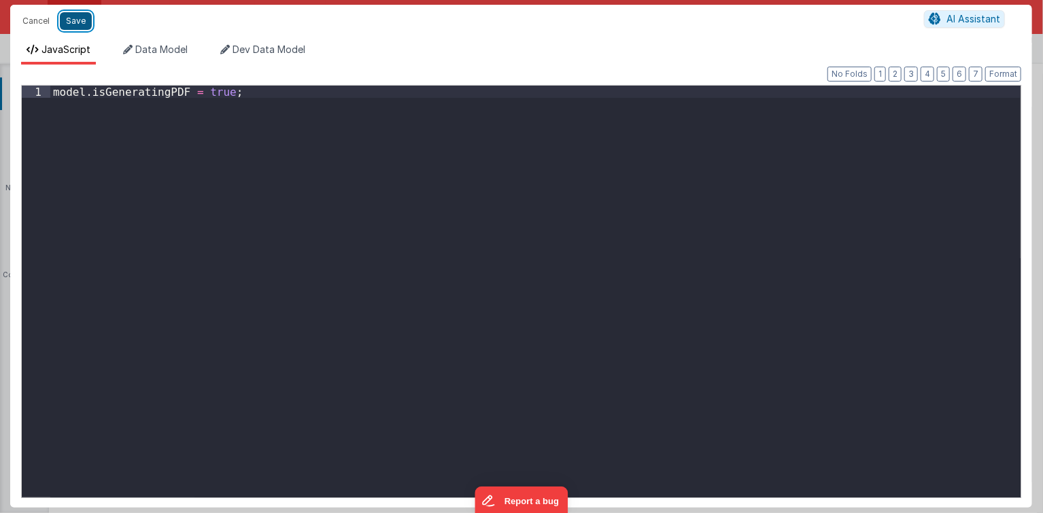
click at [63, 23] on button "Save" at bounding box center [76, 21] width 32 height 18
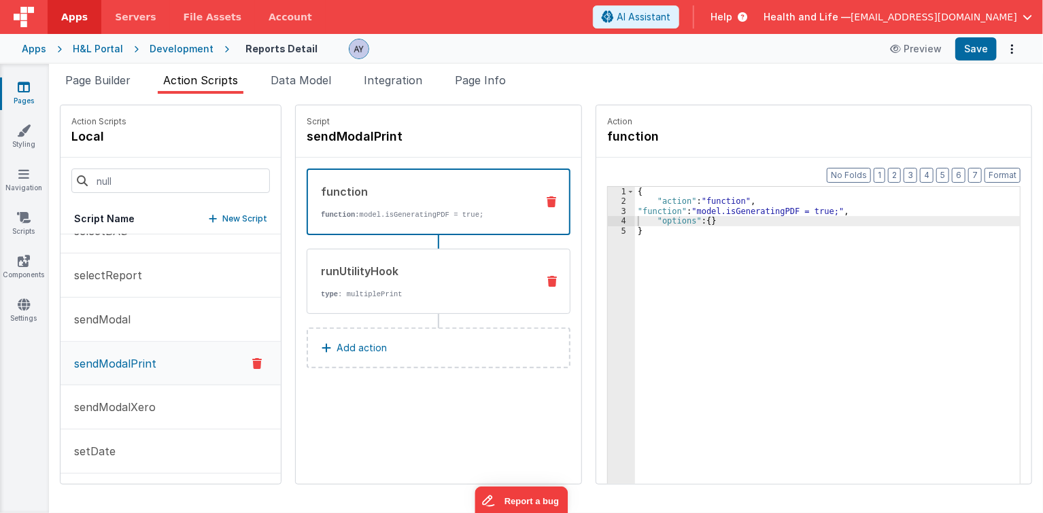
click at [402, 263] on div "runUtilityHook" at bounding box center [423, 271] width 205 height 16
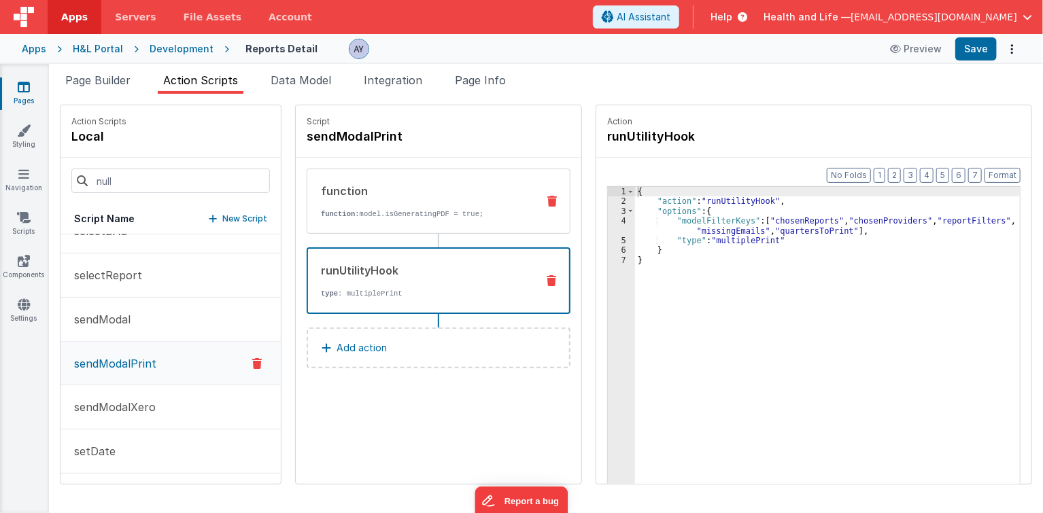
click at [410, 230] on div "function function: model.isGeneratingPDF = true;" at bounding box center [439, 201] width 264 height 65
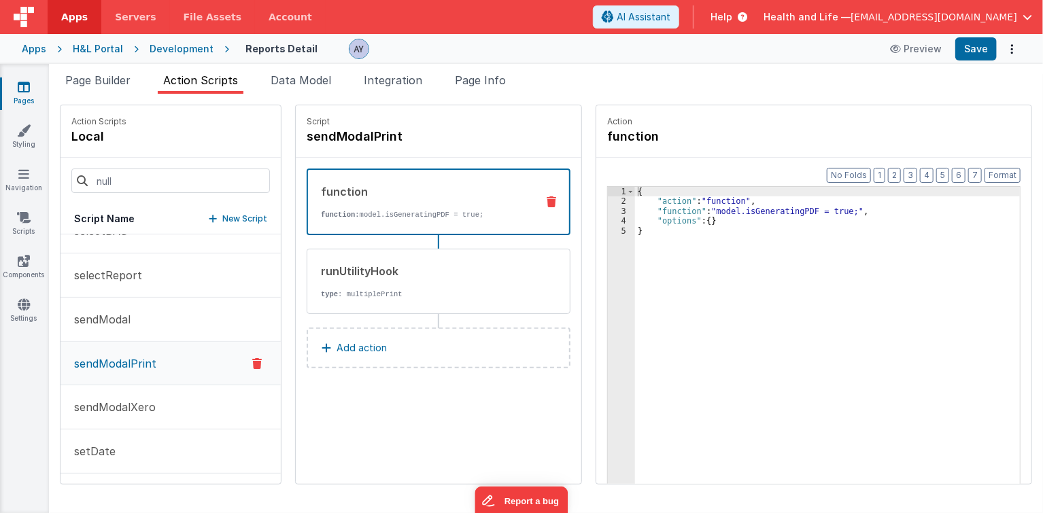
click at [173, 41] on div "Apps H&L Portal Development Reports Detail Preview Save" at bounding box center [521, 49] width 1043 height 30
click at [173, 48] on div "Development" at bounding box center [182, 49] width 64 height 14
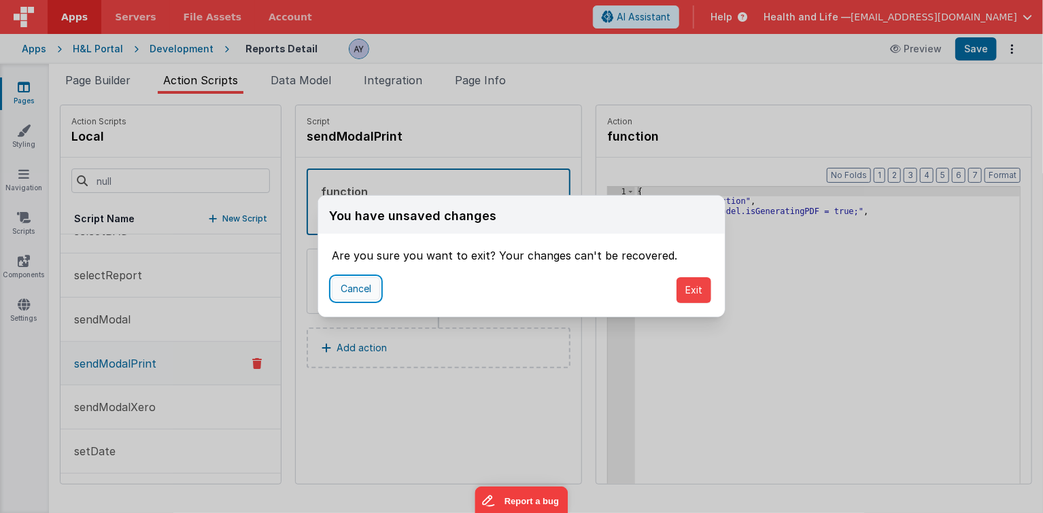
click at [371, 288] on button "Cancel" at bounding box center [356, 288] width 48 height 23
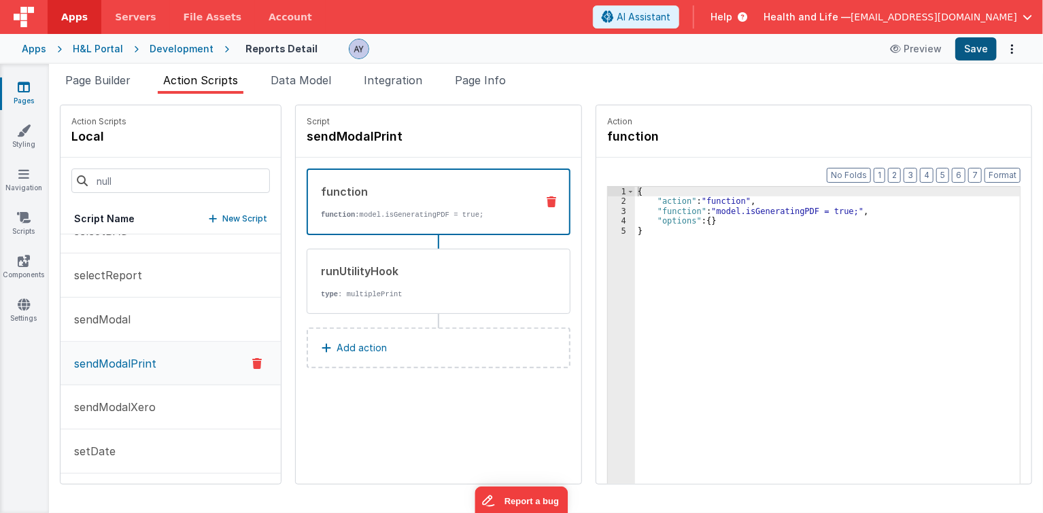
click at [974, 62] on div "Apps H&L Portal Development Reports Detail Preview Save" at bounding box center [521, 49] width 1043 height 30
click at [973, 55] on button "Save" at bounding box center [975, 48] width 41 height 23
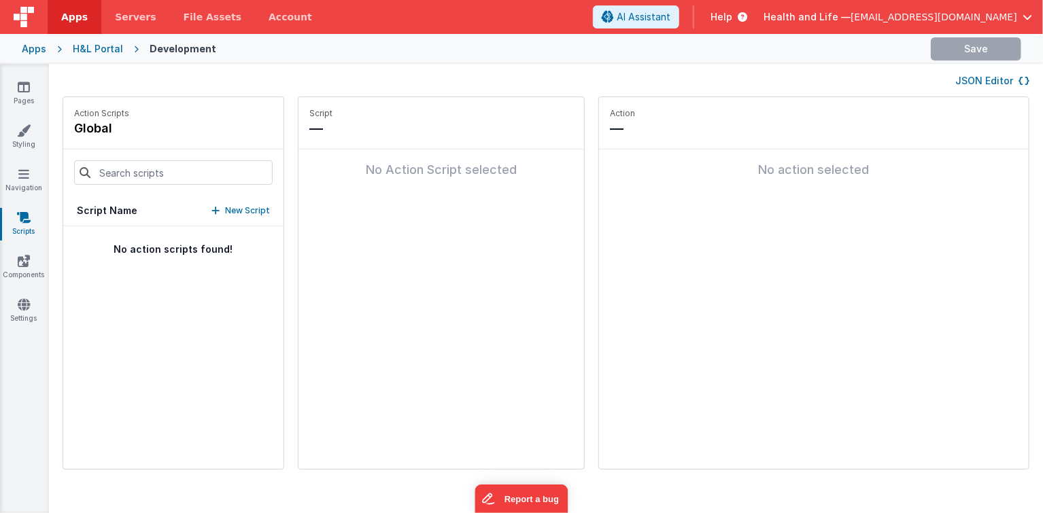
click at [25, 225] on link "Scripts" at bounding box center [23, 224] width 49 height 27
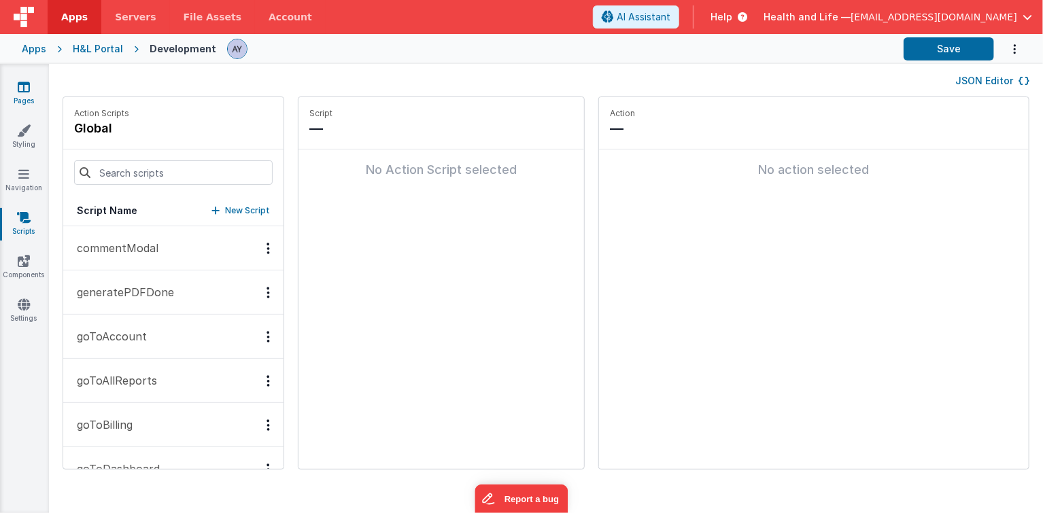
click at [22, 97] on link "Pages" at bounding box center [23, 93] width 49 height 27
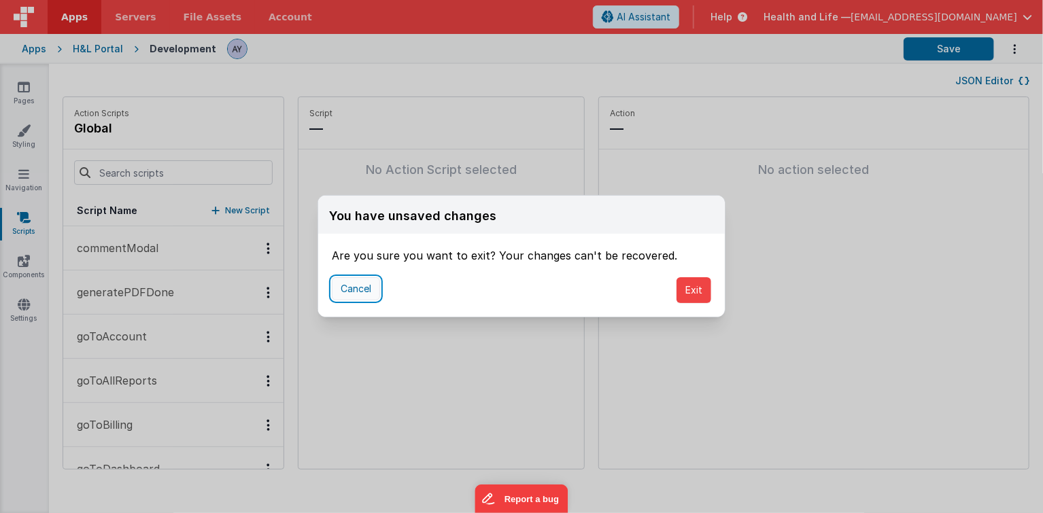
click at [332, 283] on button "Cancel" at bounding box center [356, 288] width 48 height 23
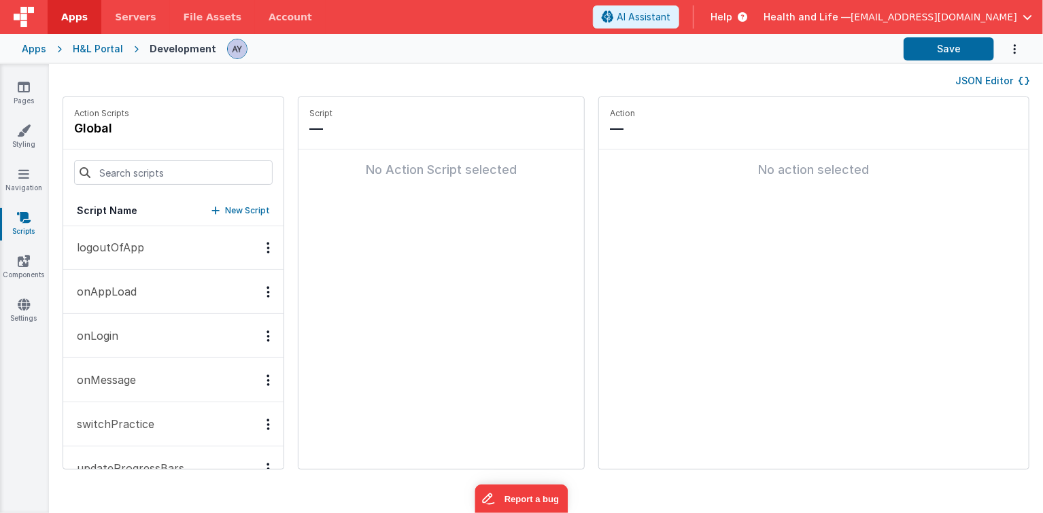
scroll to position [1001, 0]
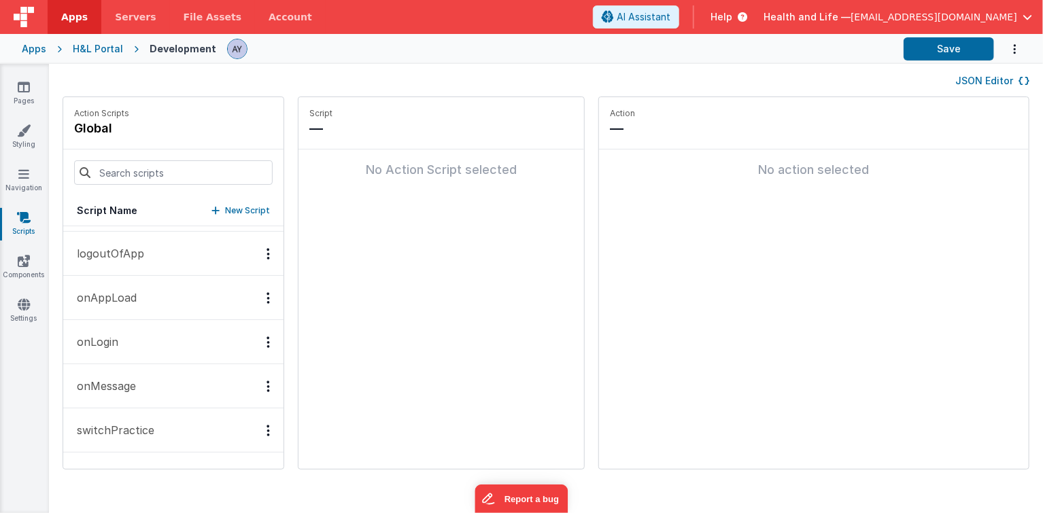
click at [160, 290] on button "onAppLoad" at bounding box center [173, 298] width 220 height 44
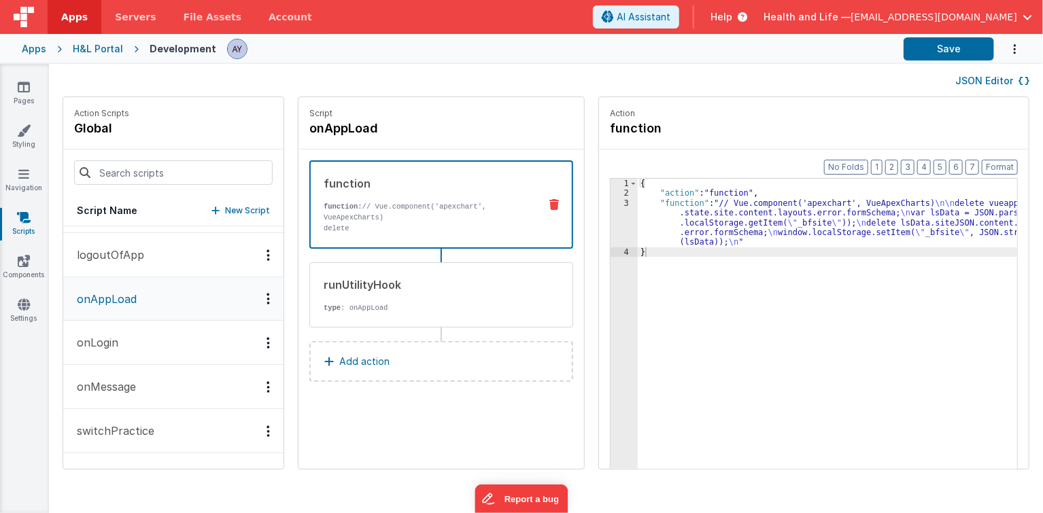
scroll to position [965, 0]
click at [682, 230] on div "{ "action" : "function" , "function" : "// Vue.component('apexchart', VueApexCh…" at bounding box center [835, 355] width 394 height 353
click at [610, 223] on div "3" at bounding box center [623, 222] width 27 height 49
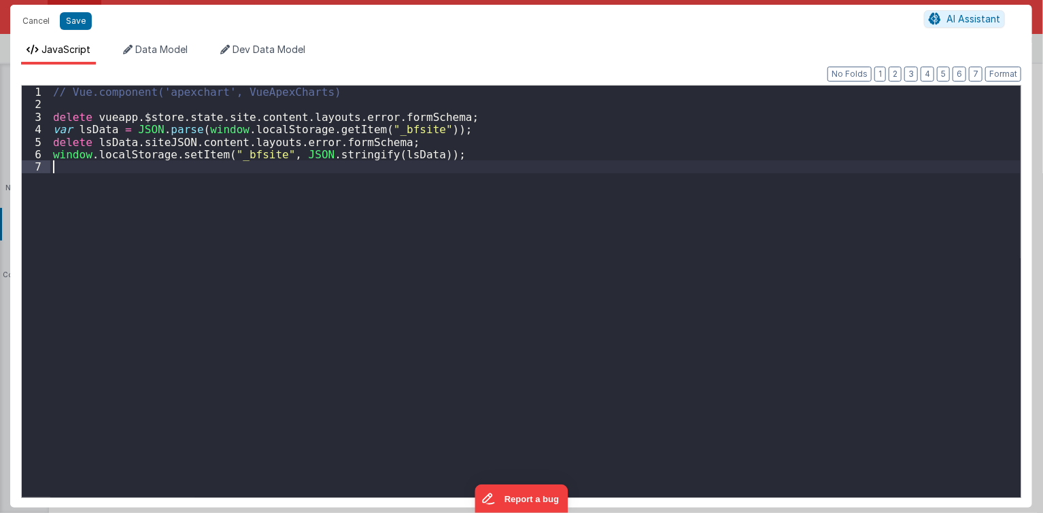
click at [339, 207] on div "// Vue.component('apexchart', VueApexCharts) delete vueapp . $store . state . s…" at bounding box center [535, 308] width 971 height 445
drag, startPoint x: 101, startPoint y: 137, endPoint x: 168, endPoint y: 131, distance: 67.6
click at [166, 131] on div "// Vue.component('apexchart', VueApexCharts) delete vueapp . $store . state . s…" at bounding box center [535, 308] width 971 height 445
drag, startPoint x: 190, startPoint y: 143, endPoint x: 273, endPoint y: 149, distance: 82.5
click at [266, 147] on div "// Vue.component('apexchart', VueApexCharts) delete vueapp . $store . state . s…" at bounding box center [535, 308] width 971 height 445
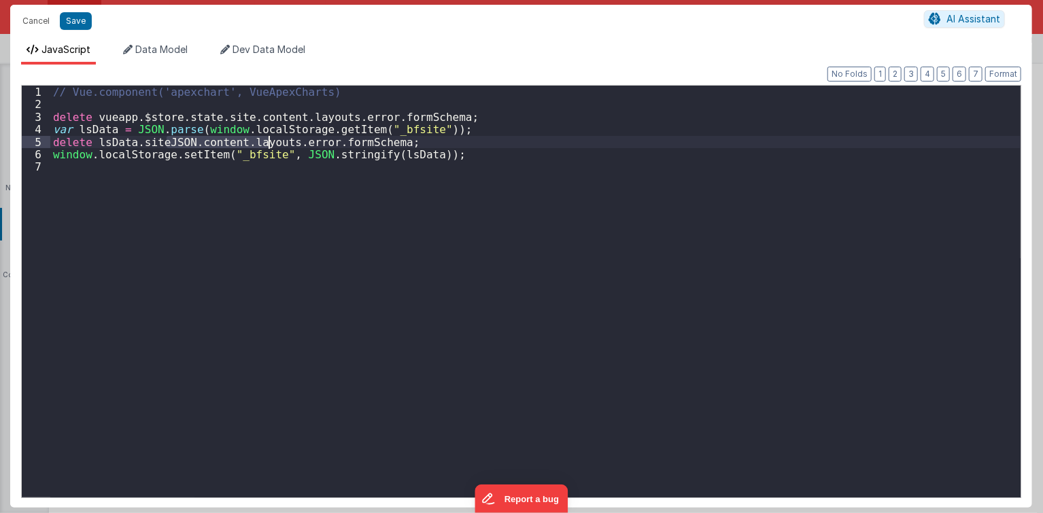
click at [329, 148] on div "// Vue.component('apexchart', VueApexCharts) delete vueapp . $store . state . s…" at bounding box center [535, 308] width 971 height 445
drag, startPoint x: 377, startPoint y: 133, endPoint x: 368, endPoint y: 125, distance: 12.1
click at [386, 129] on div "// Vue.component('apexchart', VueApexCharts) delete vueapp . $store . state . s…" at bounding box center [535, 308] width 971 height 445
click at [312, 124] on div "// Vue.component('apexchart', VueApexCharts) delete vueapp . $store . state . s…" at bounding box center [535, 308] width 971 height 445
click at [209, 120] on div "// Vue.component('apexchart', VueApexCharts) delete vueapp . $store . state . s…" at bounding box center [535, 308] width 971 height 445
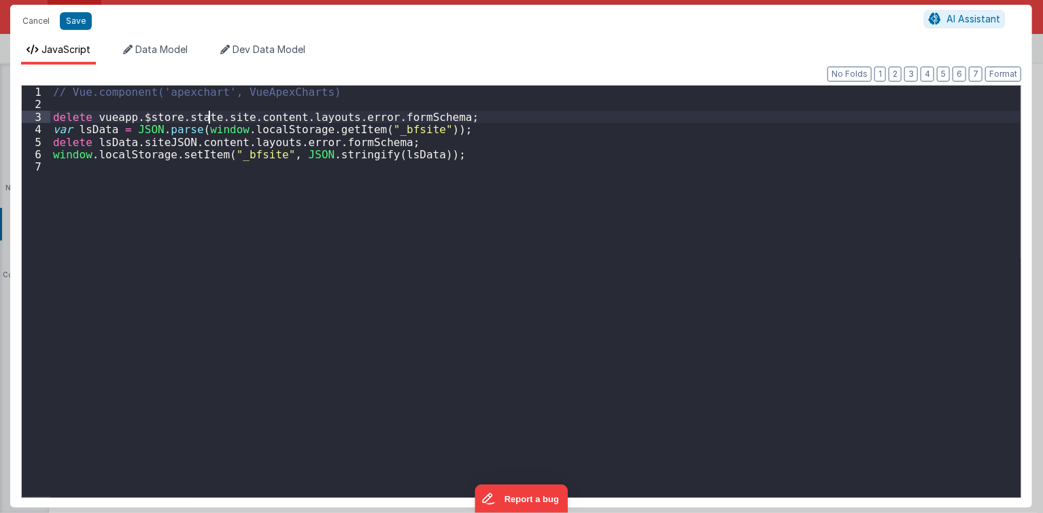
click at [151, 100] on div "// Vue.component('apexchart', VueApexCharts) delete vueapp . $store . state . s…" at bounding box center [535, 308] width 971 height 445
click at [108, 120] on div "// Vue.component('apexchart', VueApexCharts) delete vueapp . $store . state . s…" at bounding box center [535, 308] width 971 height 445
click at [188, 114] on div "// Vue.component('apexchart', VueApexCharts) delete vueapp . $store . state . s…" at bounding box center [535, 308] width 971 height 445
drag, startPoint x: 244, startPoint y: 114, endPoint x: 269, endPoint y: 114, distance: 25.1
click at [250, 114] on div "// Vue.component('apexchart', VueApexCharts) delete vueapp . $store . state . s…" at bounding box center [535, 308] width 971 height 445
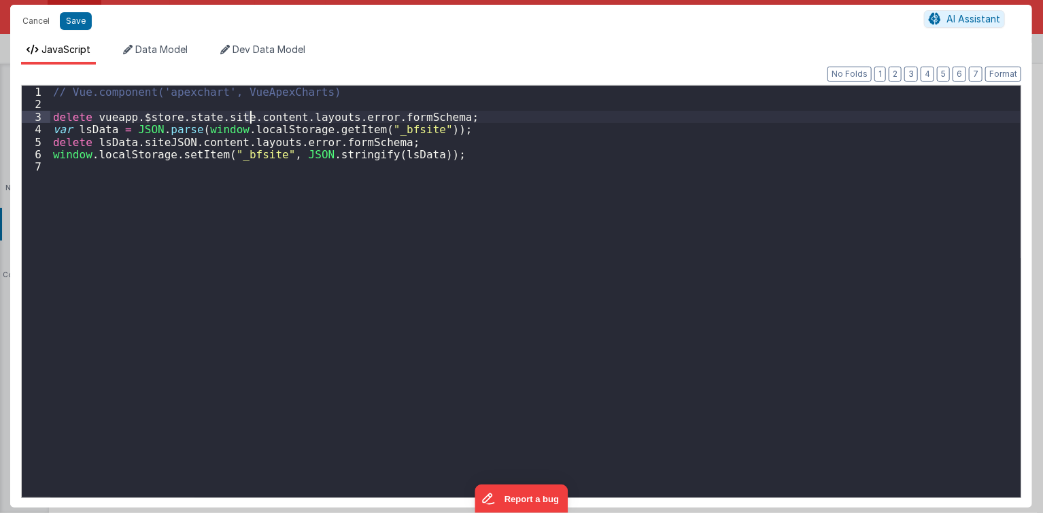
click at [288, 114] on div "// Vue.component('apexchart', VueApexCharts) delete vueapp . $store . state . s…" at bounding box center [535, 308] width 971 height 445
click at [328, 117] on div "// Vue.component('apexchart', VueApexCharts) delete vueapp . $store . state . s…" at bounding box center [535, 308] width 971 height 445
drag, startPoint x: 362, startPoint y: 117, endPoint x: 392, endPoint y: 117, distance: 29.2
click at [370, 117] on div "// Vue.component('apexchart', VueApexCharts) delete vueapp . $store . state . s…" at bounding box center [535, 308] width 971 height 445
click at [392, 117] on div "// Vue.component('apexchart', VueApexCharts) delete vueapp . $store . state . s…" at bounding box center [535, 308] width 971 height 445
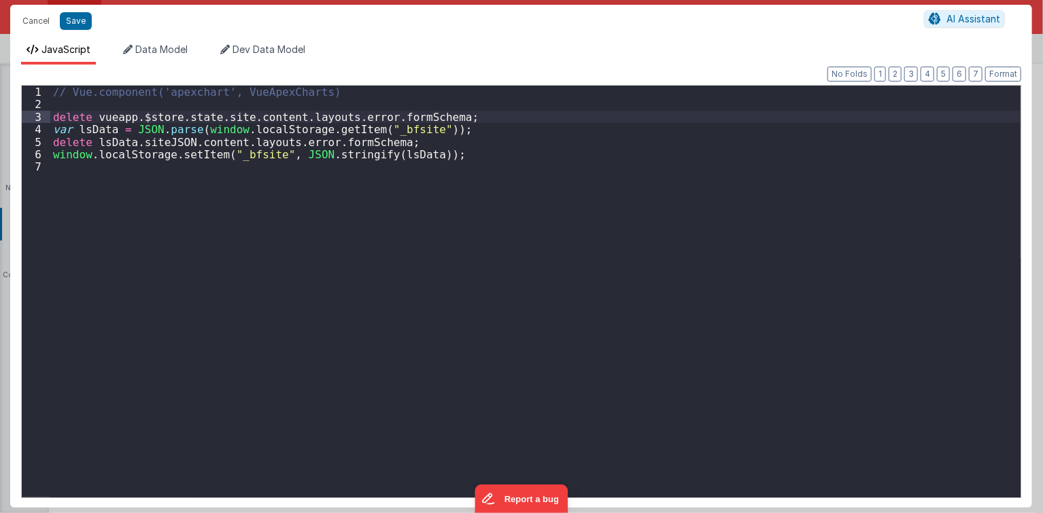
click at [101, 133] on div "// Vue.component('apexchart', VueApexCharts) delete vueapp . $store . state . s…" at bounding box center [535, 308] width 971 height 445
click at [152, 131] on div "// Vue.component('apexchart', VueApexCharts) delete vueapp . $store . state . s…" at bounding box center [535, 308] width 971 height 445
drag, startPoint x: 181, startPoint y: 156, endPoint x: 121, endPoint y: 148, distance: 61.0
click at [179, 156] on div "// Vue.component('apexchart', VueApexCharts) delete vueapp . $store . state . s…" at bounding box center [535, 308] width 971 height 445
click at [121, 148] on div "// Vue.component('apexchart', VueApexCharts) delete vueapp . $store . state . s…" at bounding box center [535, 308] width 971 height 445
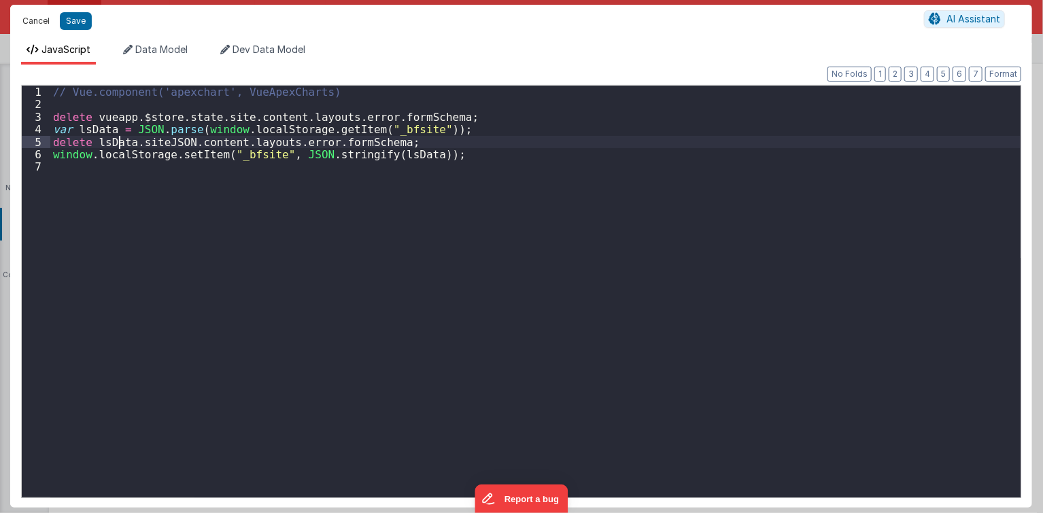
click at [46, 18] on button "Cancel" at bounding box center [36, 21] width 41 height 19
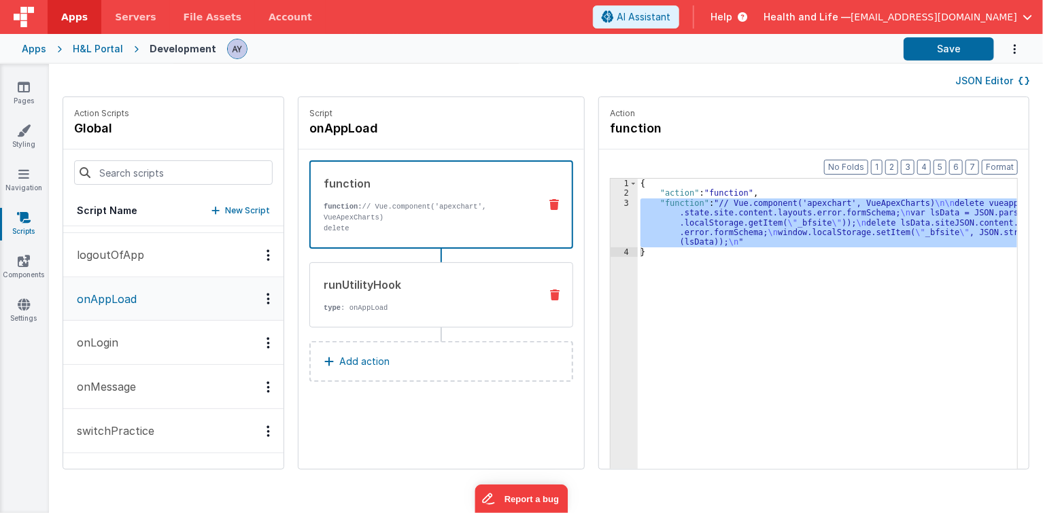
click at [339, 294] on div "runUtilityHook type : onAppLoad" at bounding box center [419, 295] width 219 height 37
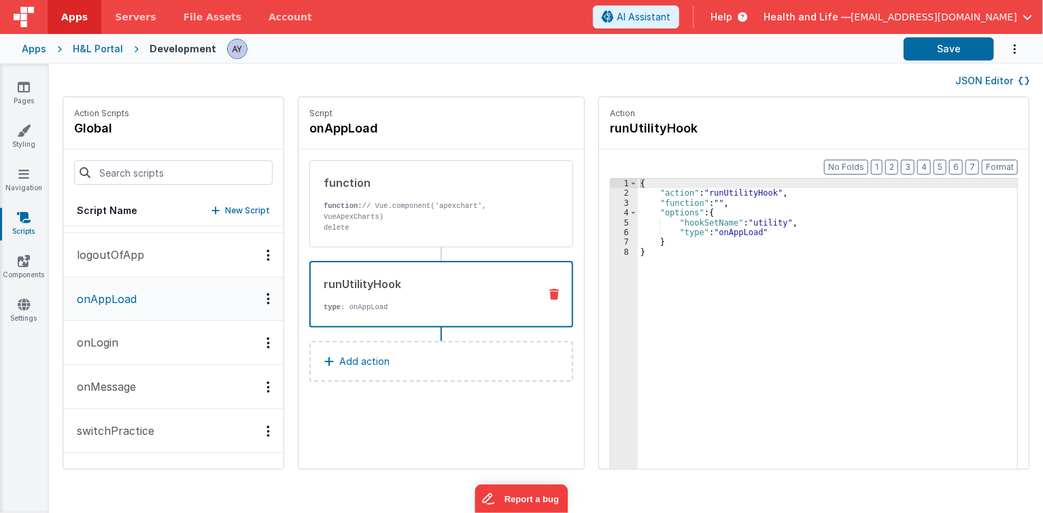
click at [703, 233] on div "{ "action" : "runUtilityHook" , "function" : "" , "options" : { "hookSetName" :…" at bounding box center [835, 355] width 394 height 353
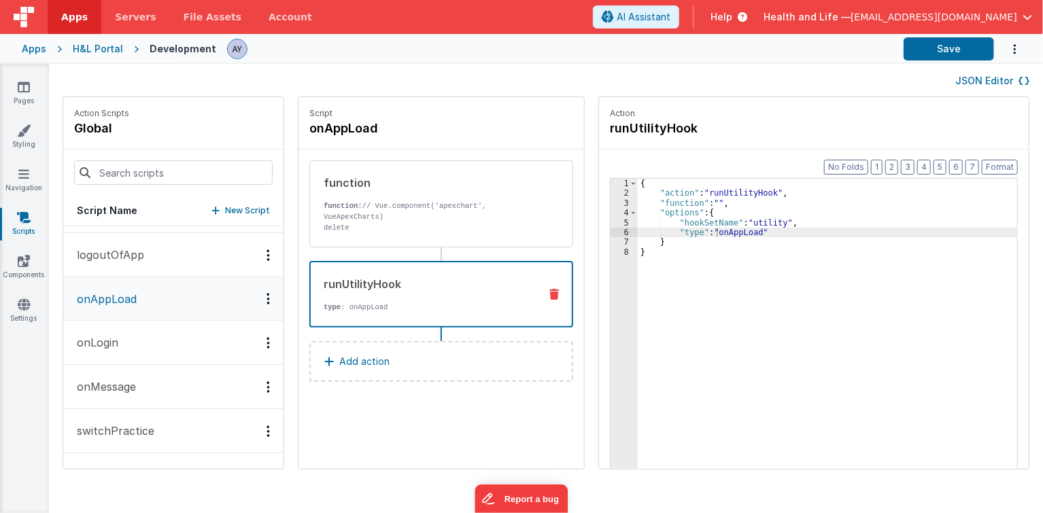
click at [154, 332] on button "onLogin" at bounding box center [173, 343] width 220 height 44
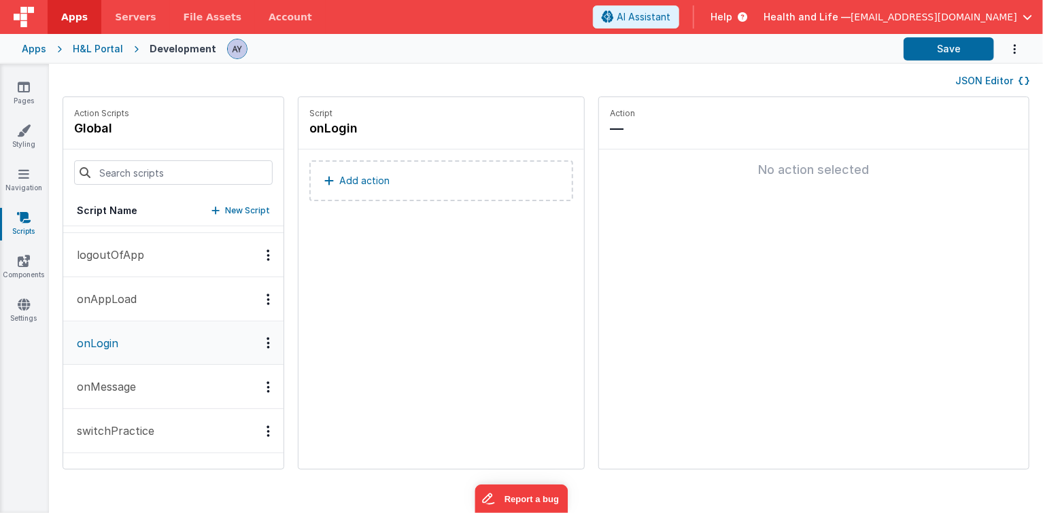
click at [163, 294] on button "onAppLoad" at bounding box center [173, 299] width 220 height 44
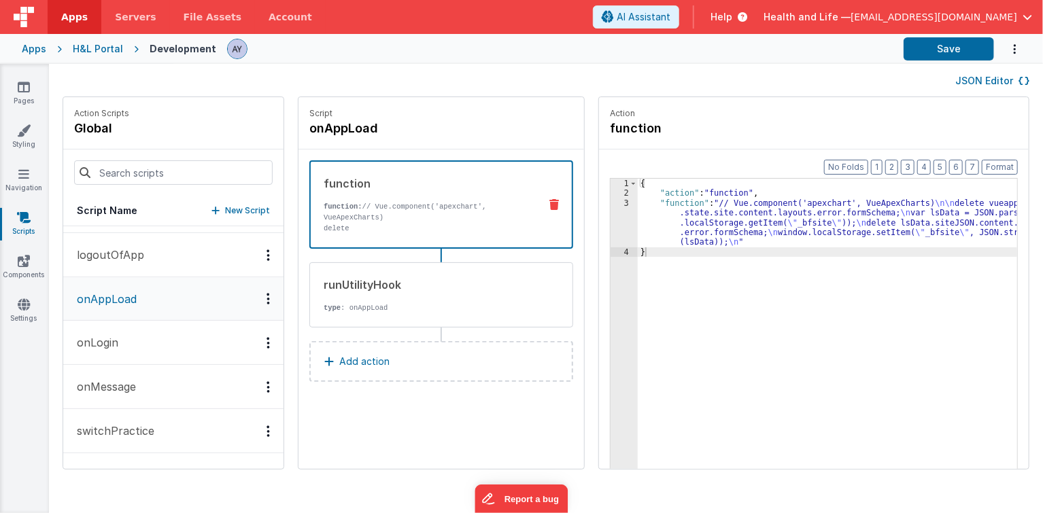
click at [164, 351] on button "onLogin" at bounding box center [173, 343] width 220 height 44
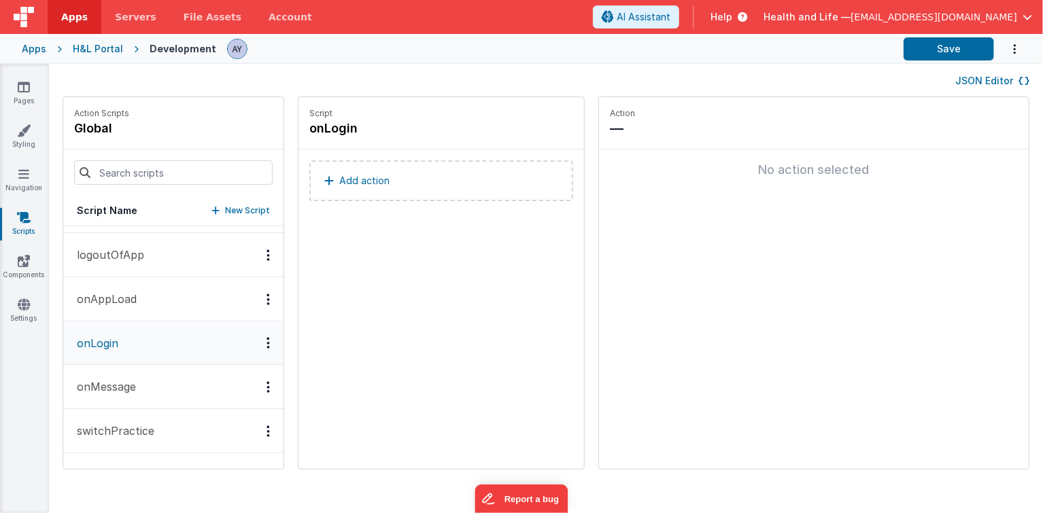
click at [170, 385] on button "onMessage" at bounding box center [173, 387] width 220 height 44
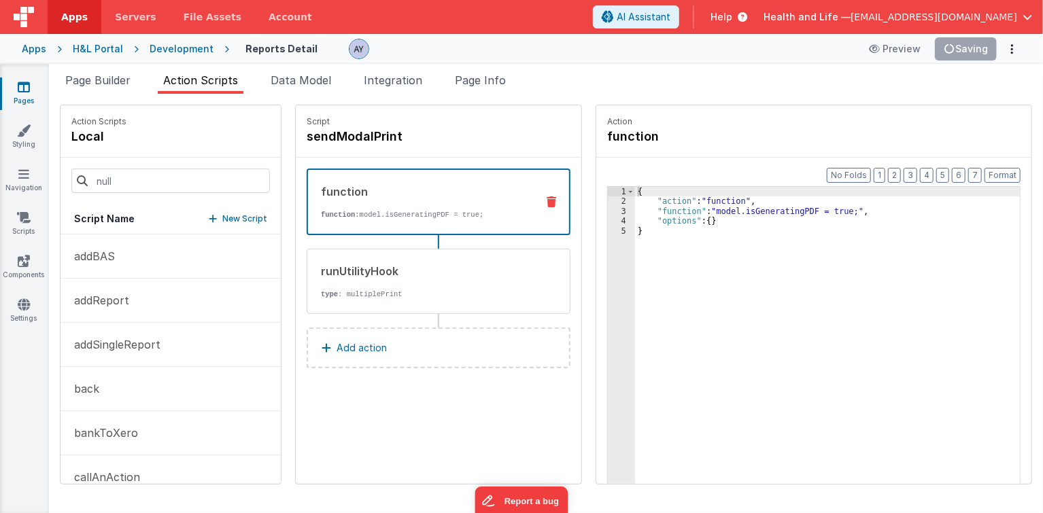
scroll to position [909, 0]
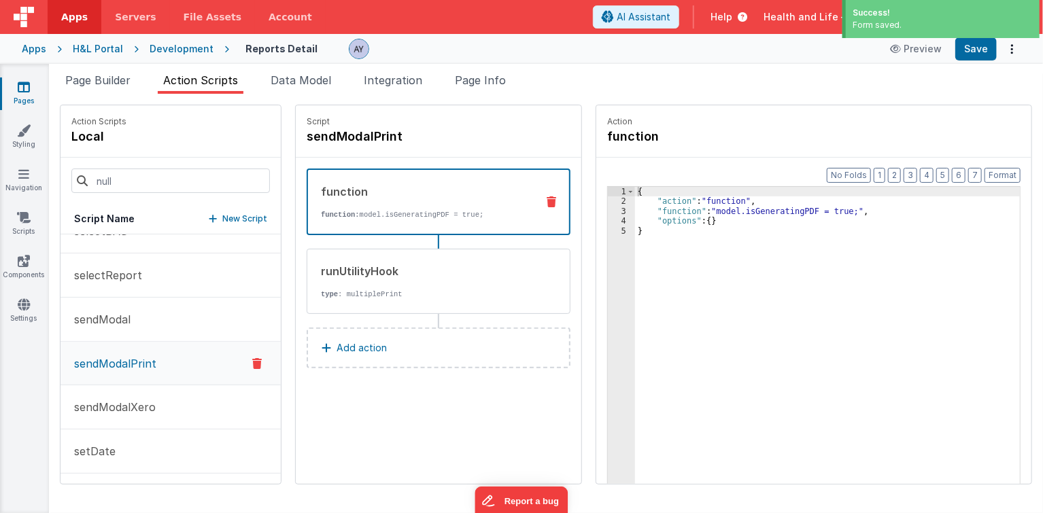
click at [190, 53] on div "Development" at bounding box center [182, 49] width 64 height 14
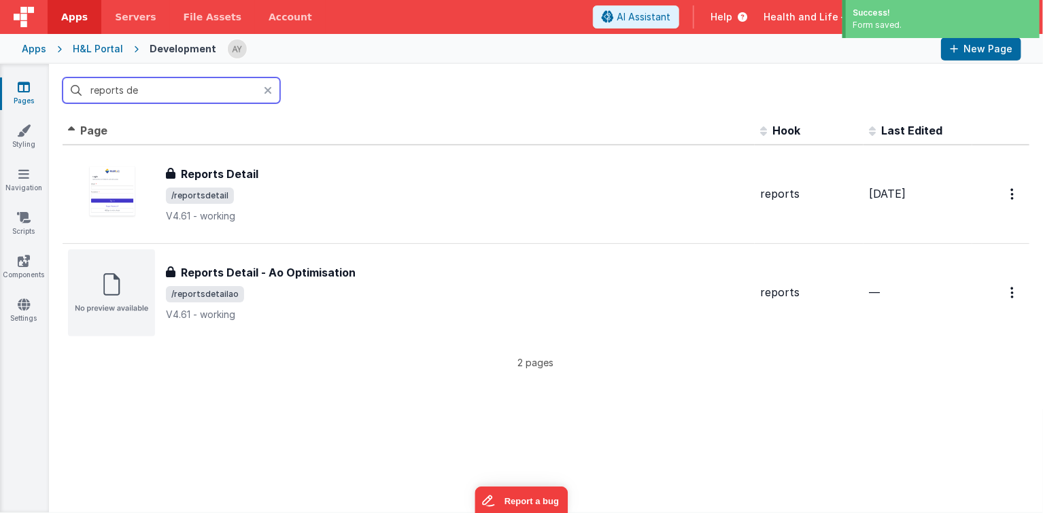
click at [214, 84] on input "reports de" at bounding box center [172, 90] width 218 height 26
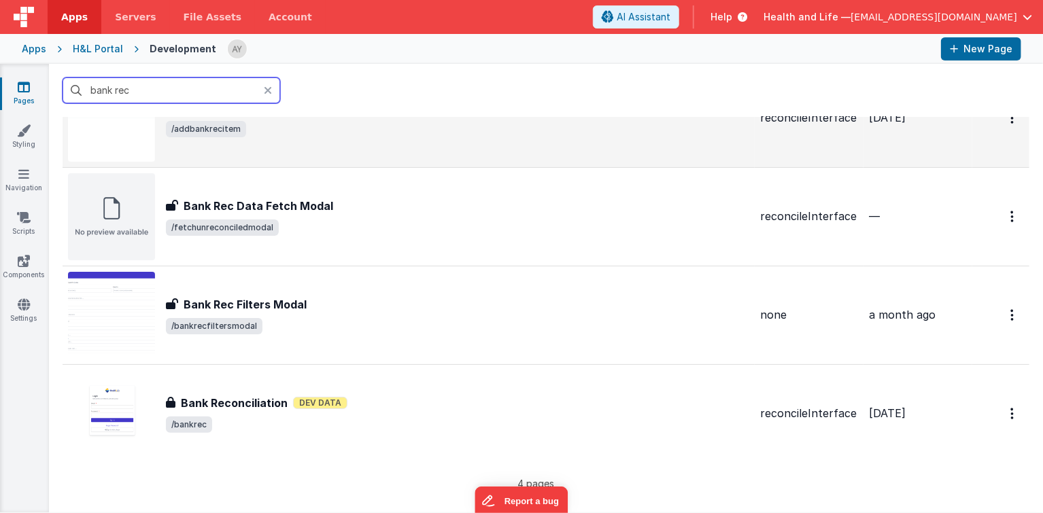
scroll to position [145, 0]
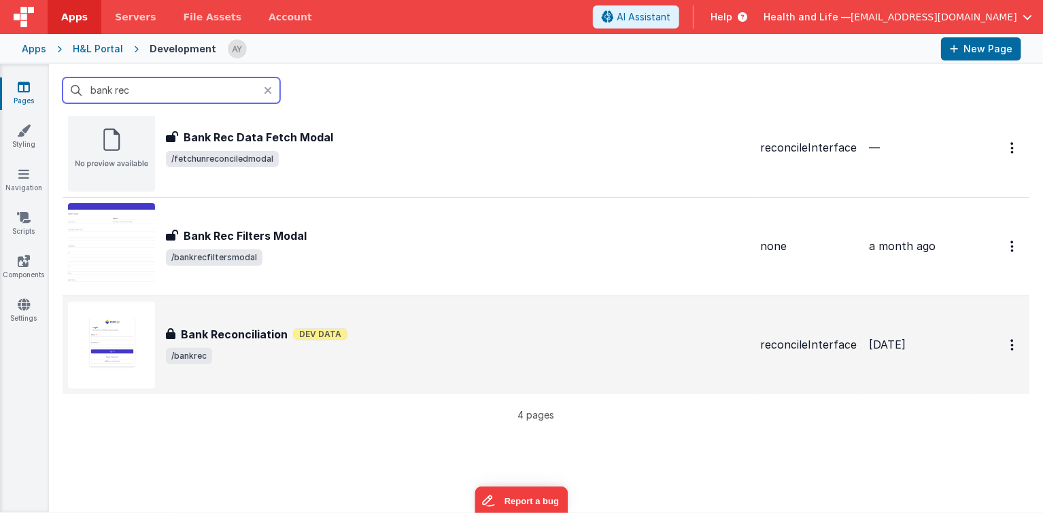
type input "bank rec"
click at [286, 331] on div "Bank Reconciliation Dev Data" at bounding box center [457, 334] width 583 height 16
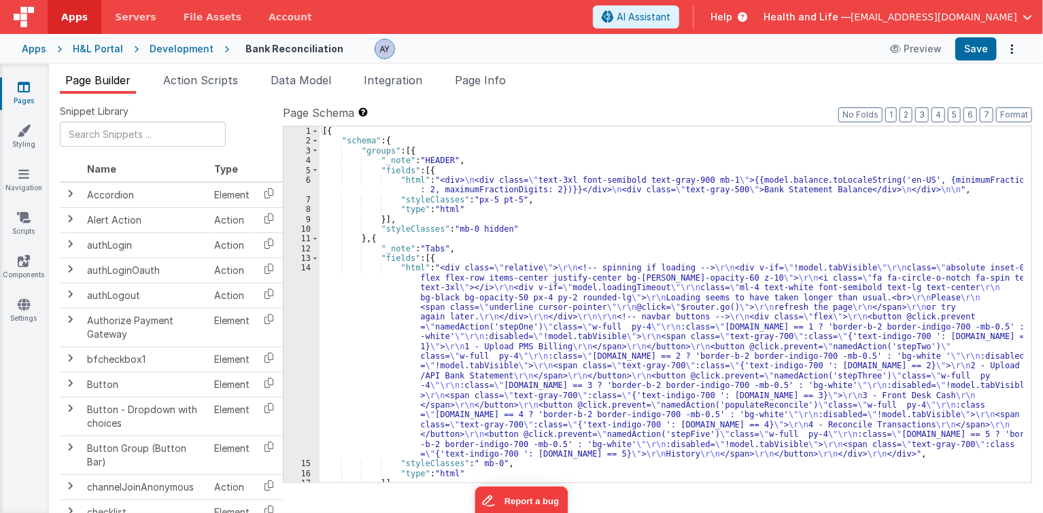
drag, startPoint x: 500, startPoint y: 73, endPoint x: 496, endPoint y: 114, distance: 40.9
click at [500, 73] on li "Page Info" at bounding box center [480, 83] width 62 height 22
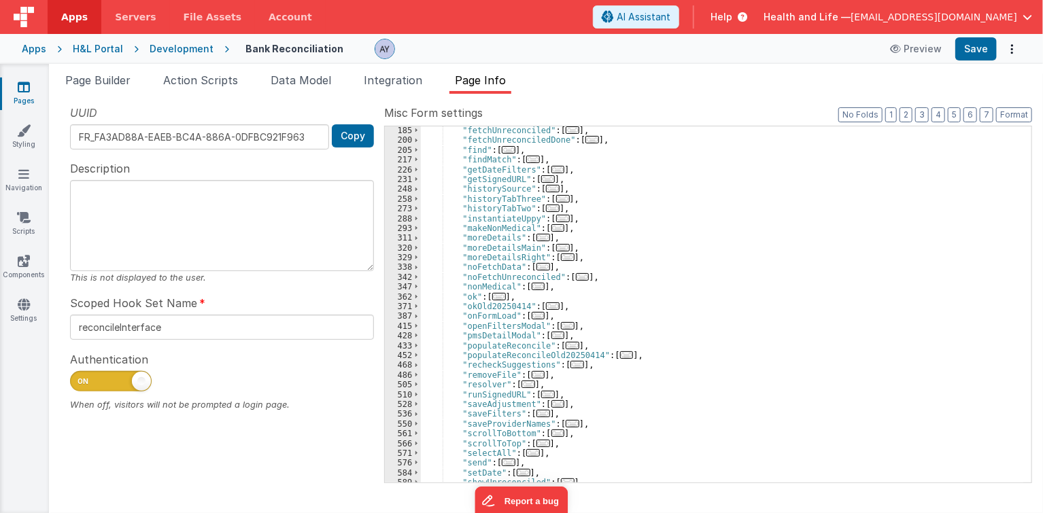
scroll to position [246, 0]
click at [492, 296] on span "..." at bounding box center [499, 295] width 14 height 7
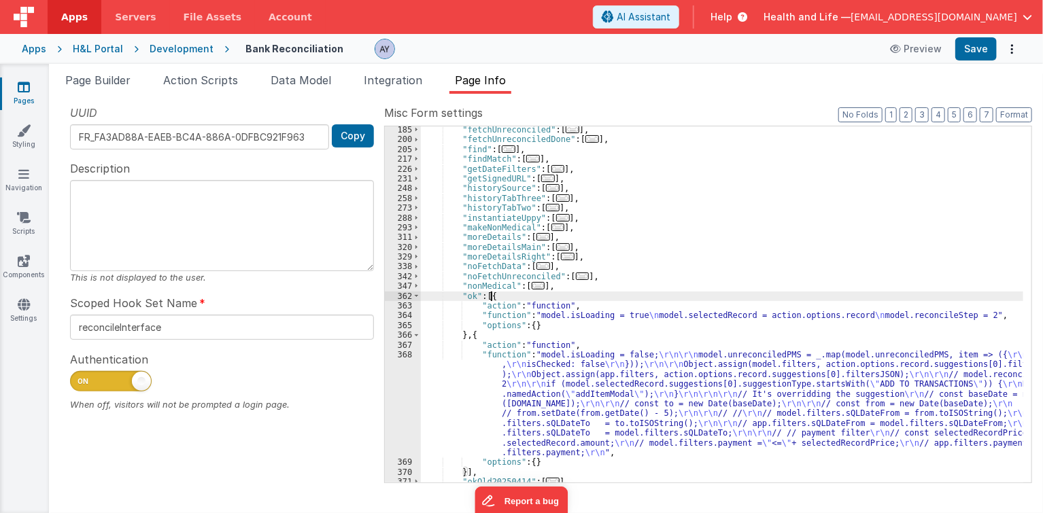
click at [506, 321] on div ""fetchUnreconciled" : [ ... ] , "fetchUnreconciledDone" : [ ... ] , "find" : [ …" at bounding box center [722, 313] width 603 height 377
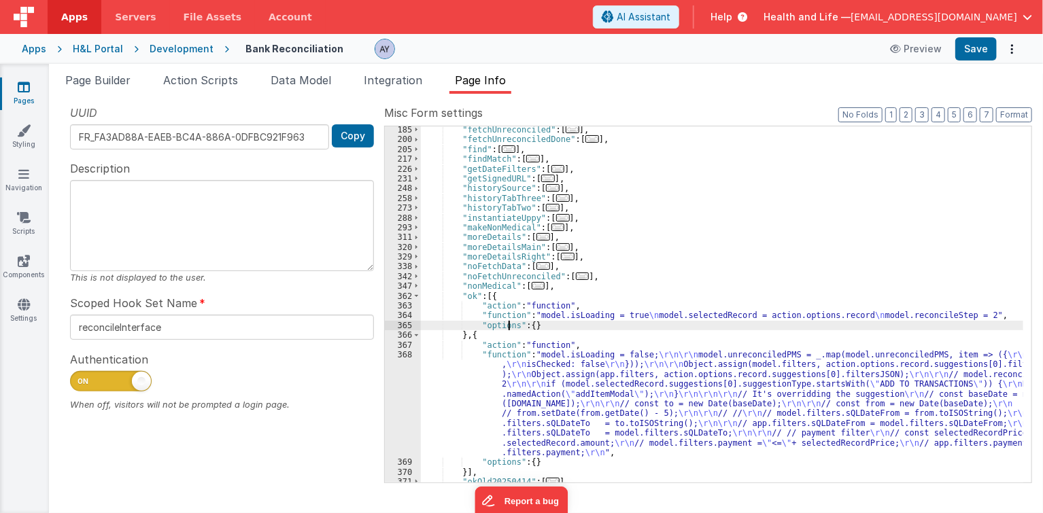
click at [385, 389] on div "368" at bounding box center [403, 403] width 36 height 107
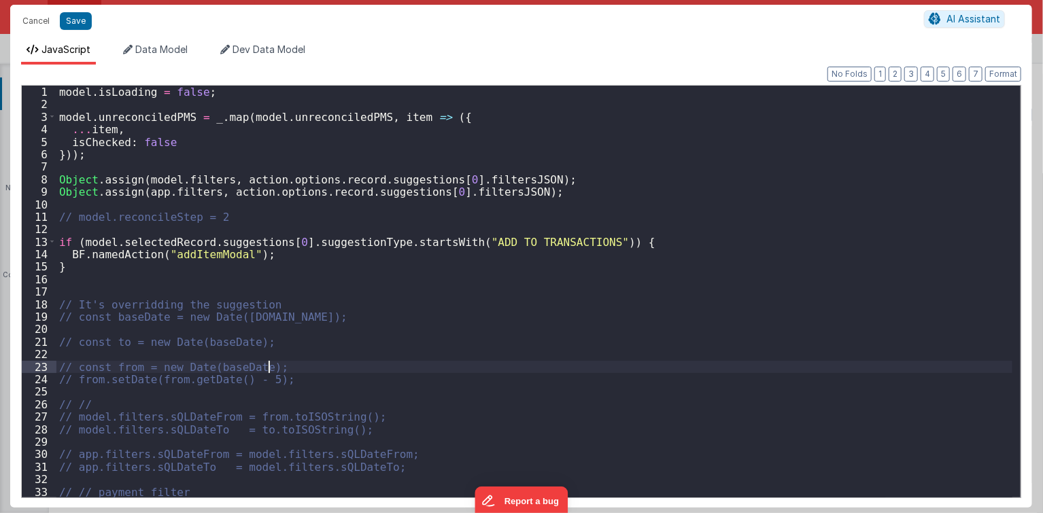
click at [385, 364] on div "model . isLoading = false ; model . unreconciledPMS = _ . map ( model . unrecon…" at bounding box center [534, 304] width 956 height 437
click at [554, 178] on div "model . isLoading = false ; model . unreconciledPMS = _ . map ( model . unrecon…" at bounding box center [534, 304] width 956 height 437
drag, startPoint x: 536, startPoint y: 177, endPoint x: 57, endPoint y: 181, distance: 478.6
click at [56, 179] on div "model . isLoading = false ; model . unreconciledPMS = _ . map ( model . unrecon…" at bounding box center [534, 304] width 956 height 437
click at [663, 352] on div "model . isLoading = false ; model . unreconciledPMS = _ . map ( model . unrecon…" at bounding box center [534, 304] width 956 height 437
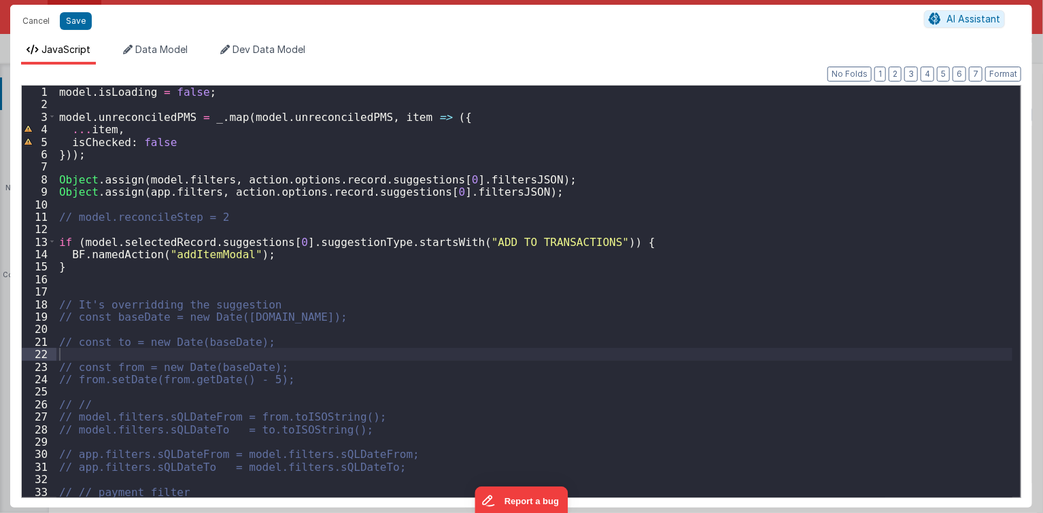
click at [579, 150] on div "model . isLoading = false ; model . unreconciledPMS = _ . map ( model . unrecon…" at bounding box center [534, 304] width 956 height 437
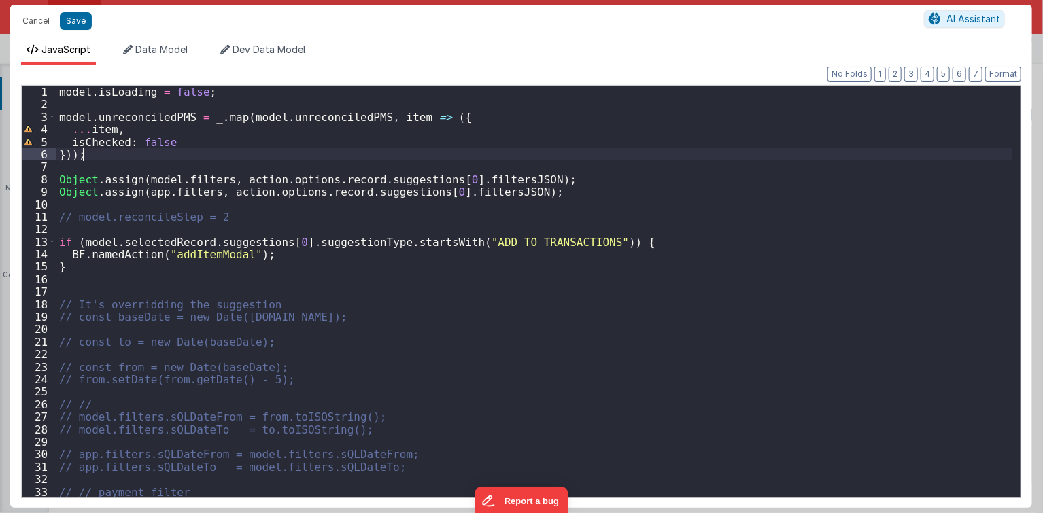
click at [582, 158] on div "model . isLoading = false ; model . unreconciledPMS = _ . map ( model . unrecon…" at bounding box center [534, 304] width 956 height 437
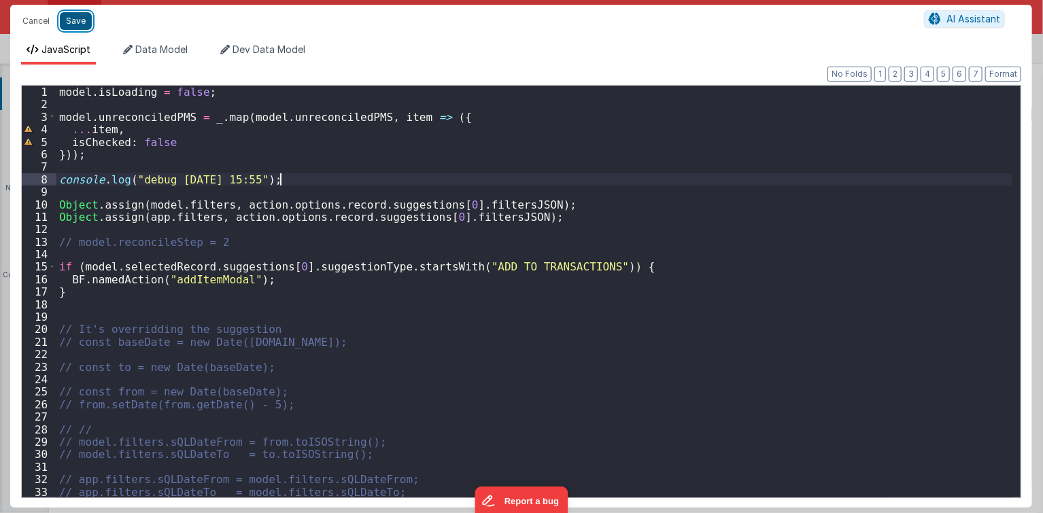
click at [67, 22] on button "Save" at bounding box center [76, 21] width 32 height 18
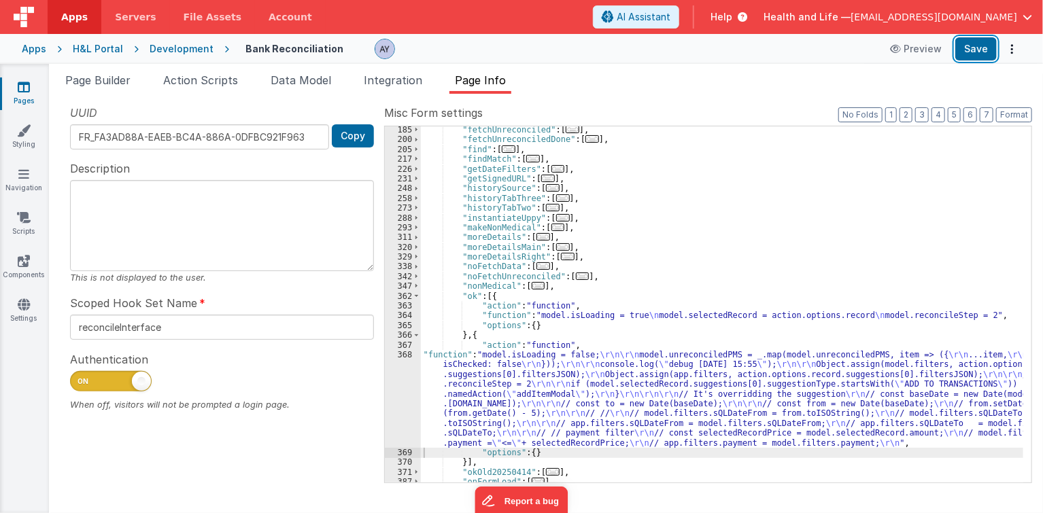
drag, startPoint x: 971, startPoint y: 51, endPoint x: 1041, endPoint y: 88, distance: 78.4
click at [972, 51] on button "Save" at bounding box center [975, 48] width 41 height 23
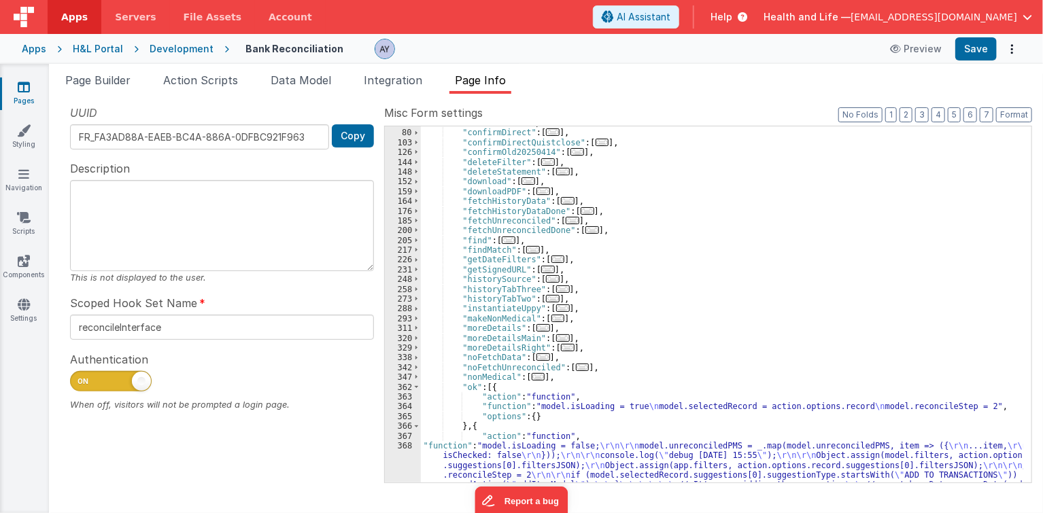
scroll to position [155, 0]
drag, startPoint x: 119, startPoint y: 89, endPoint x: 357, endPoint y: 231, distance: 277.1
click at [119, 89] on li "Page Builder" at bounding box center [98, 83] width 76 height 22
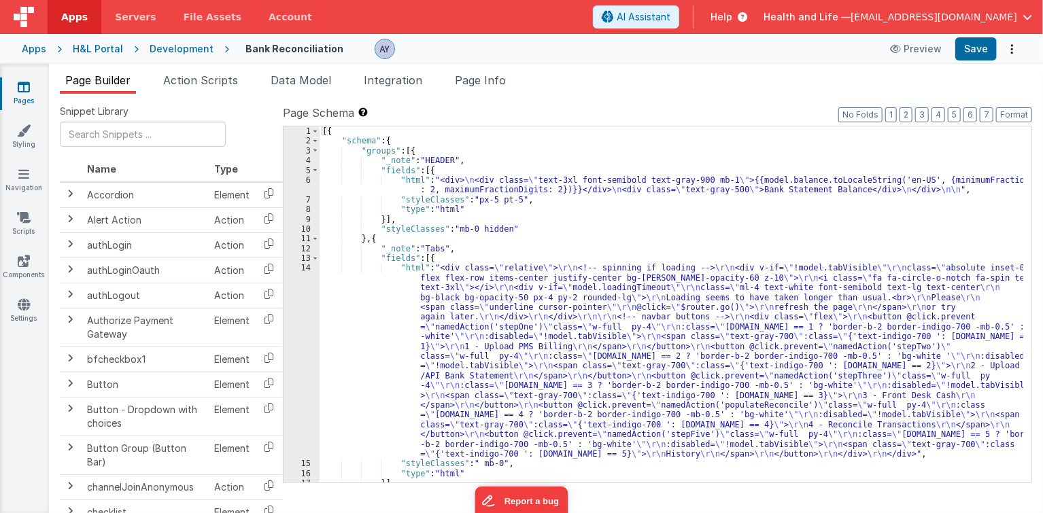
click at [424, 292] on div "[{ "schema" : { "groups" : [{ "_note" : "HEADER" , "fields" : [{ "html" : "<div…" at bounding box center [671, 314] width 704 height 377
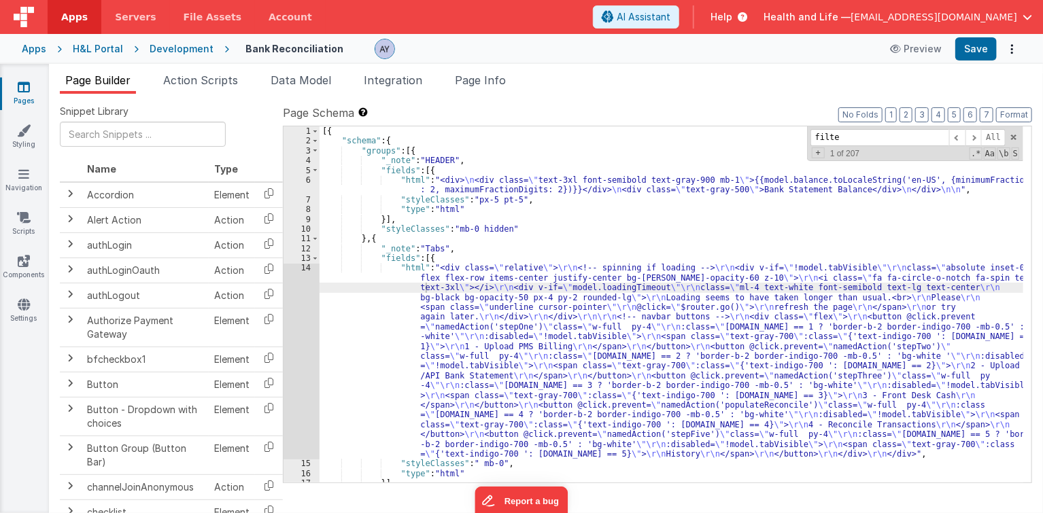
type input "filter"
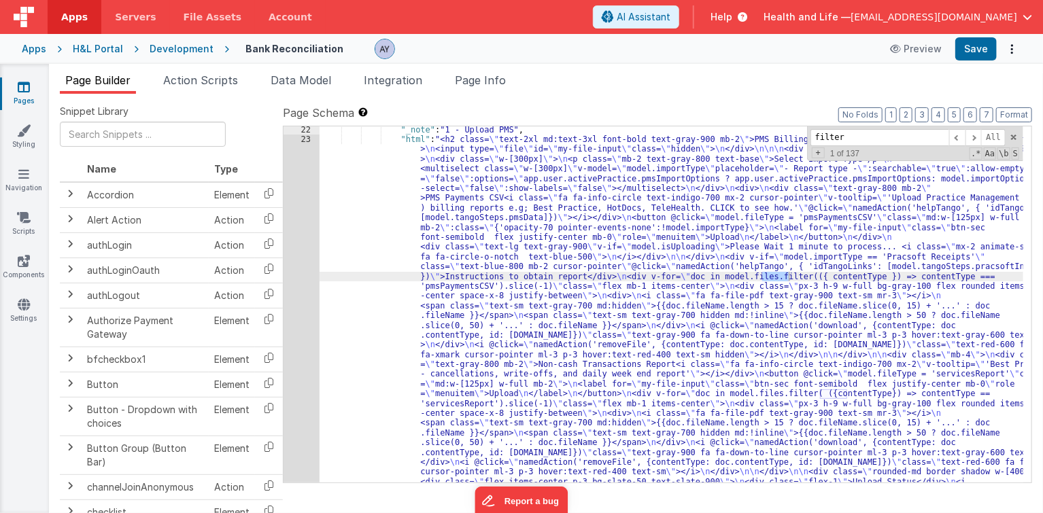
scroll to position [403, 0]
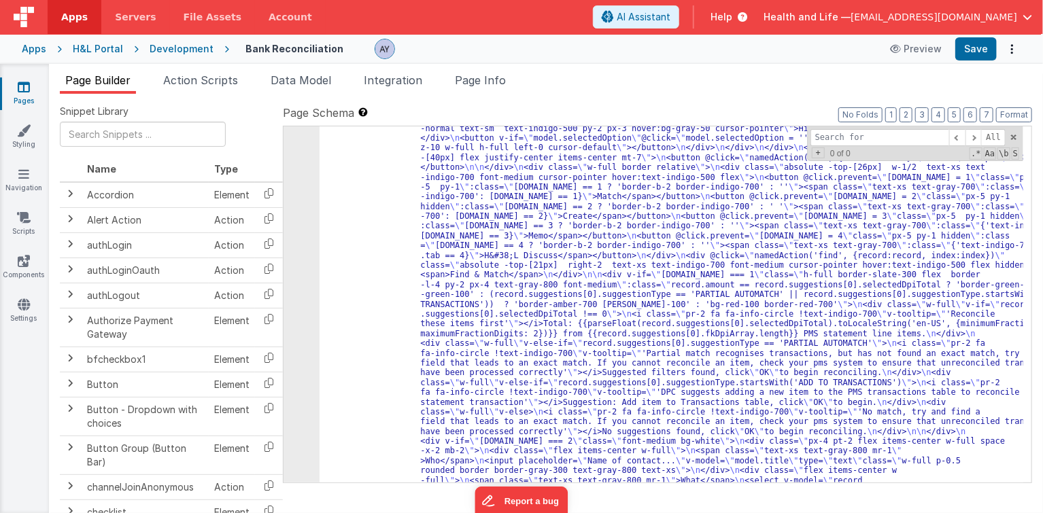
scroll to position [4711, 0]
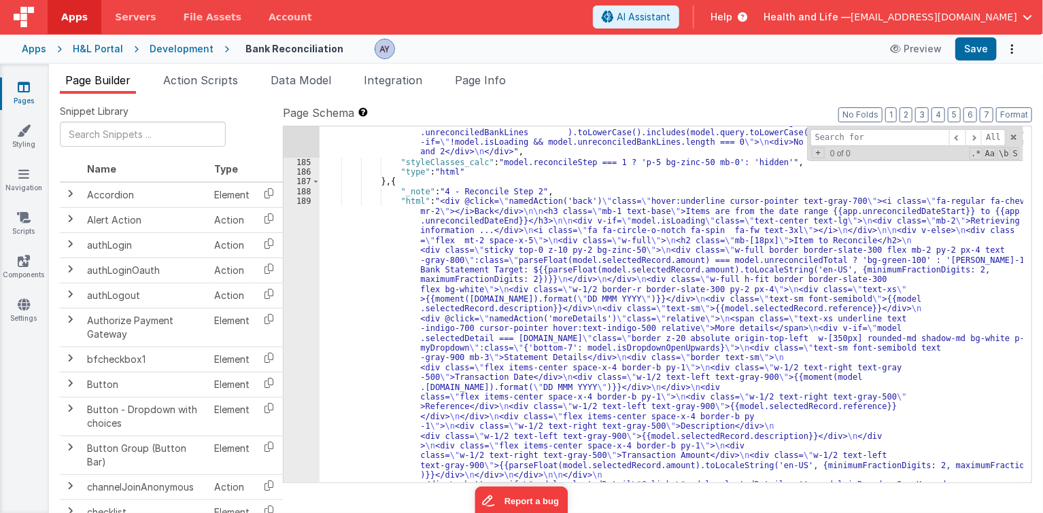
scroll to position [5451, 0]
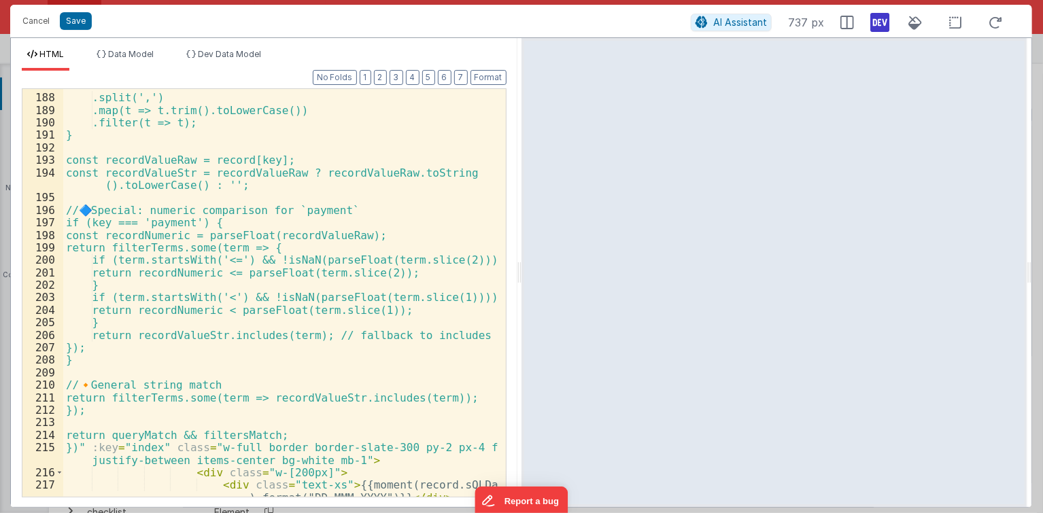
scroll to position [3681, 0]
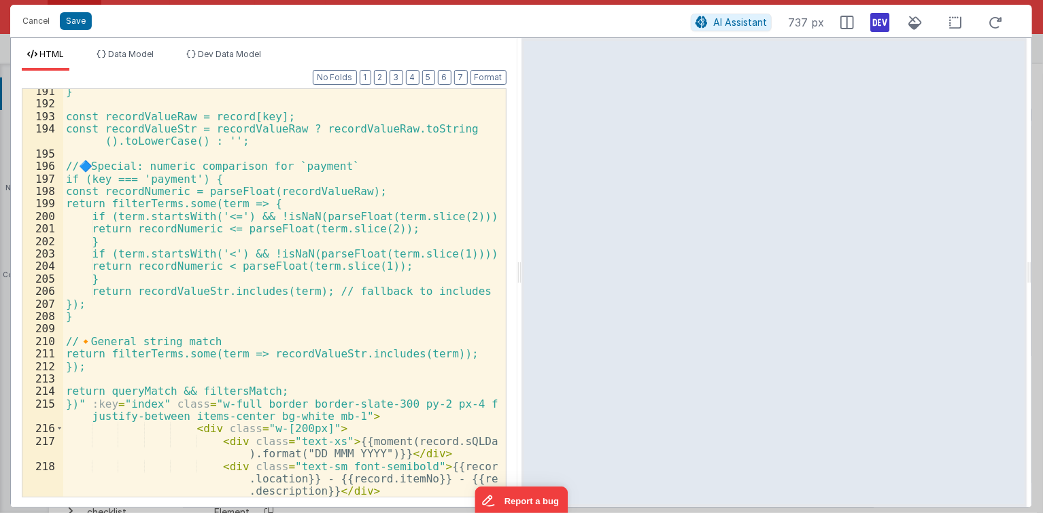
click at [163, 423] on div "} const recordValueRaw = record[key]; const recordValueStr = recordValueRaw ? r…" at bounding box center [280, 302] width 434 height 434
click at [92, 398] on div "} const recordValueRaw = record[key]; const recordValueStr = recordValueRaw ? r…" at bounding box center [280, 302] width 434 height 434
click at [86, 402] on div "} const recordValueRaw = record[key]; const recordValueStr = recordValueRaw ? r…" at bounding box center [280, 302] width 434 height 434
click at [351, 398] on div "} const recordValueRaw = record[key]; const recordValueStr = recordValueRaw ? r…" at bounding box center [280, 302] width 434 height 434
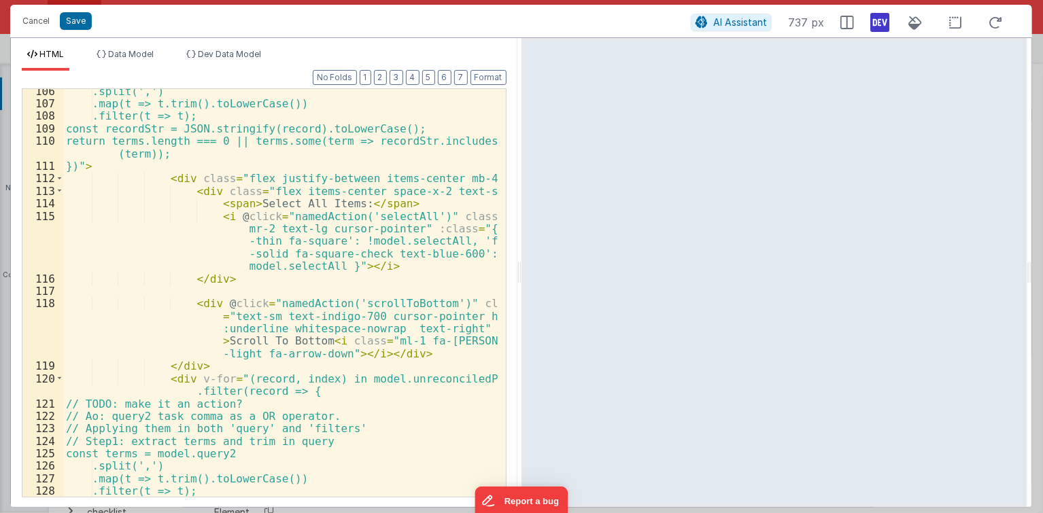
scroll to position [2467, 0]
click at [163, 377] on div ".split(',') .map(t => t.trim().toLowerCase()) .filter(t => t); const recordStr …" at bounding box center [280, 302] width 434 height 434
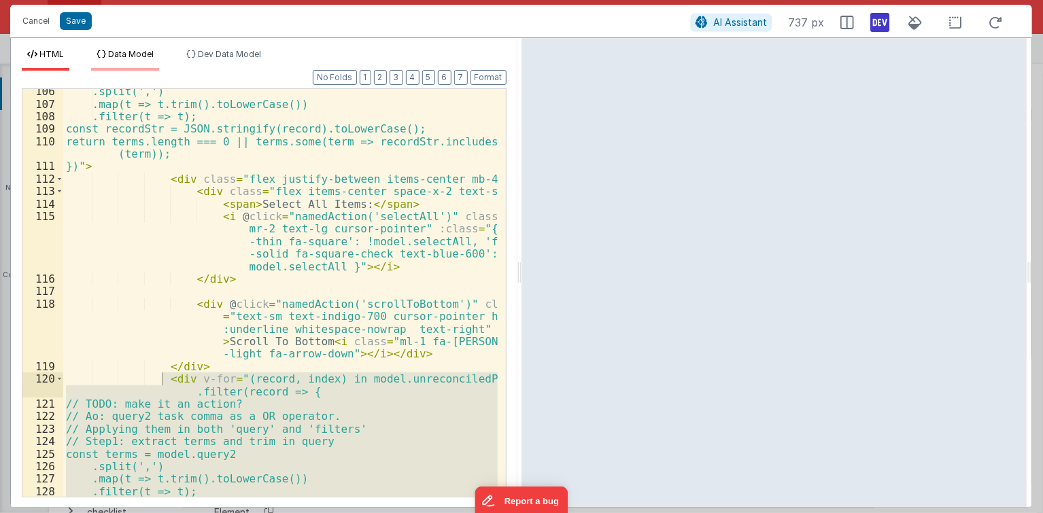
click at [126, 61] on li "Data Model" at bounding box center [125, 60] width 68 height 22
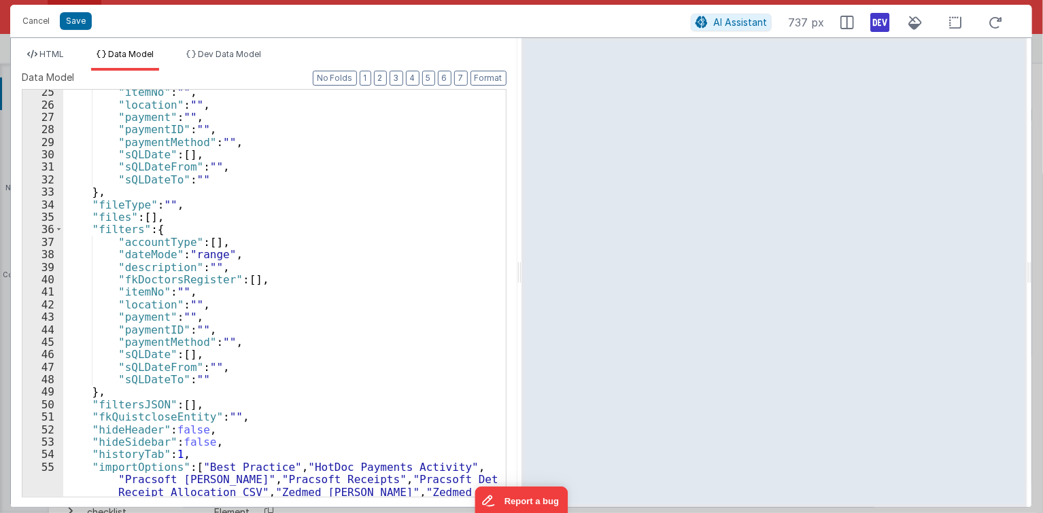
scroll to position [317, 0]
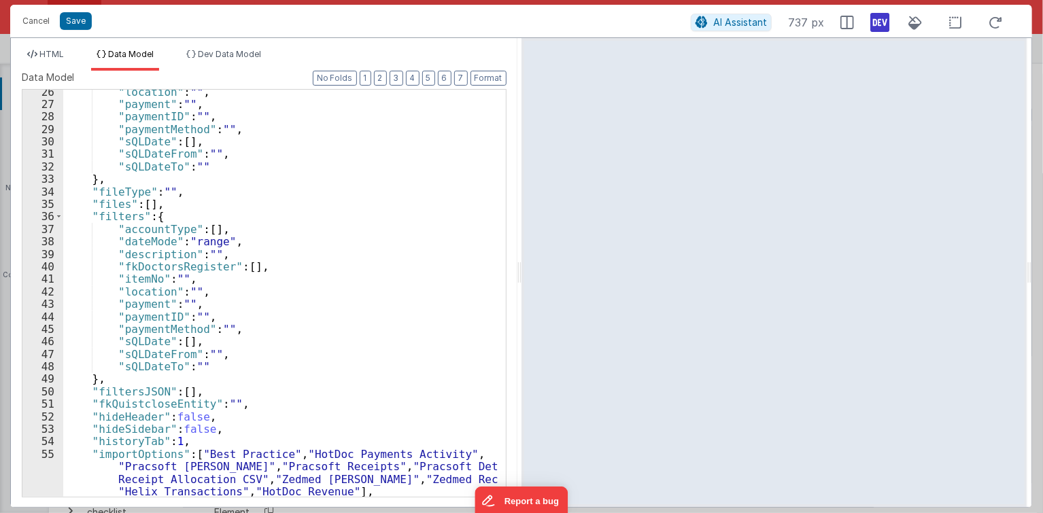
click at [111, 222] on div ""location" : "" , "payment" : "" , "paymentID" : "" , "paymentMethod" : "" , "s…" at bounding box center [280, 302] width 434 height 433
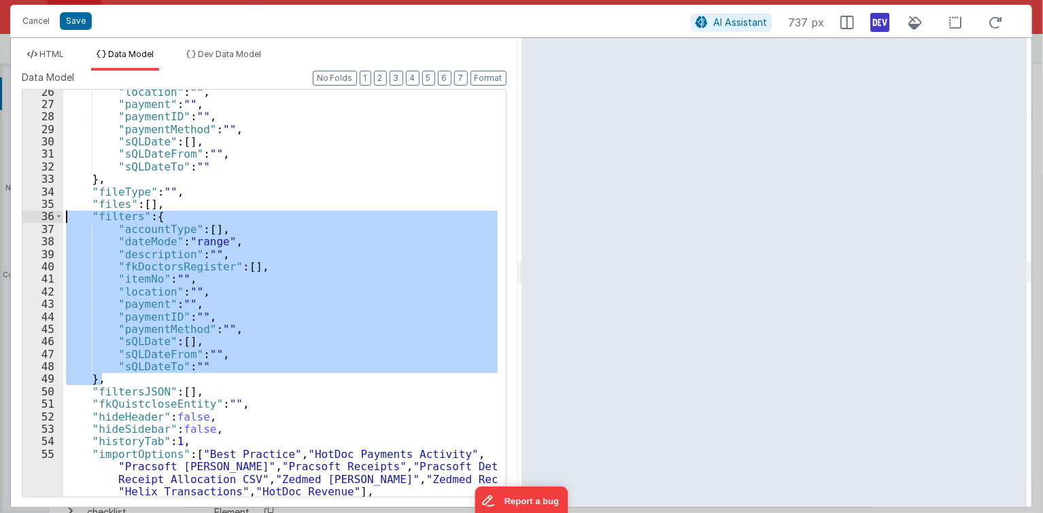
drag, startPoint x: 131, startPoint y: 379, endPoint x: 50, endPoint y: 218, distance: 180.3
click at [50, 218] on div "26 27 28 29 30 31 32 33 34 35 36 37 38 39 40 41 42 43 44 45 46 47 48 49 50 51 5…" at bounding box center [264, 293] width 485 height 409
click at [37, 14] on button "Cancel" at bounding box center [36, 21] width 41 height 19
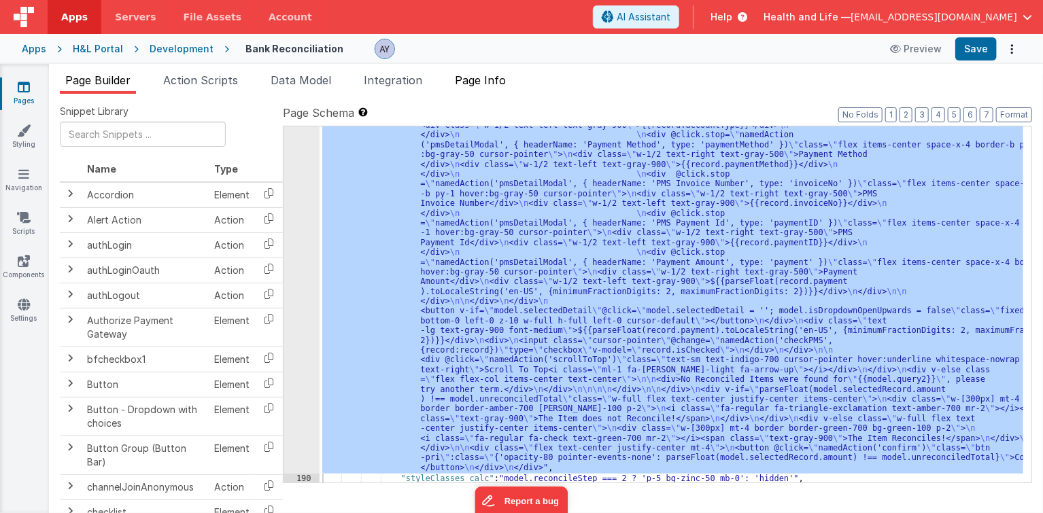
click at [479, 87] on li "Page Info" at bounding box center [480, 83] width 62 height 22
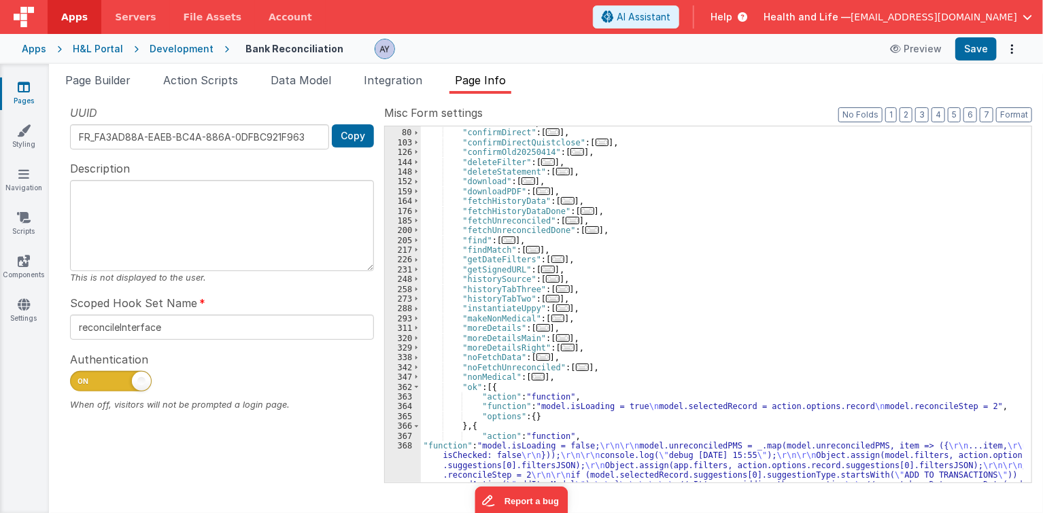
drag, startPoint x: 278, startPoint y: 156, endPoint x: 292, endPoint y: 156, distance: 13.6
click at [278, 156] on div "UUID FR_FA3AD88A-EAEB-BC4A-886A-0DFBC921F963 Copy Description This is not displ…" at bounding box center [222, 293] width 324 height 377
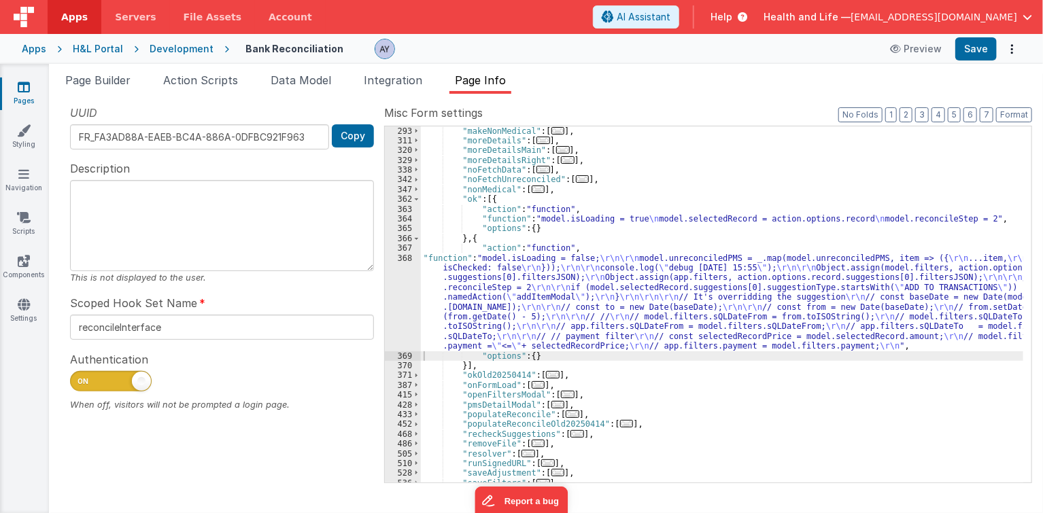
scroll to position [343, 0]
click at [459, 254] on div ""makeNonMedical" : [ ... ] , "moreDetails" : [ ... ] , "moreDetailsMain" : [ ..…" at bounding box center [722, 314] width 603 height 377
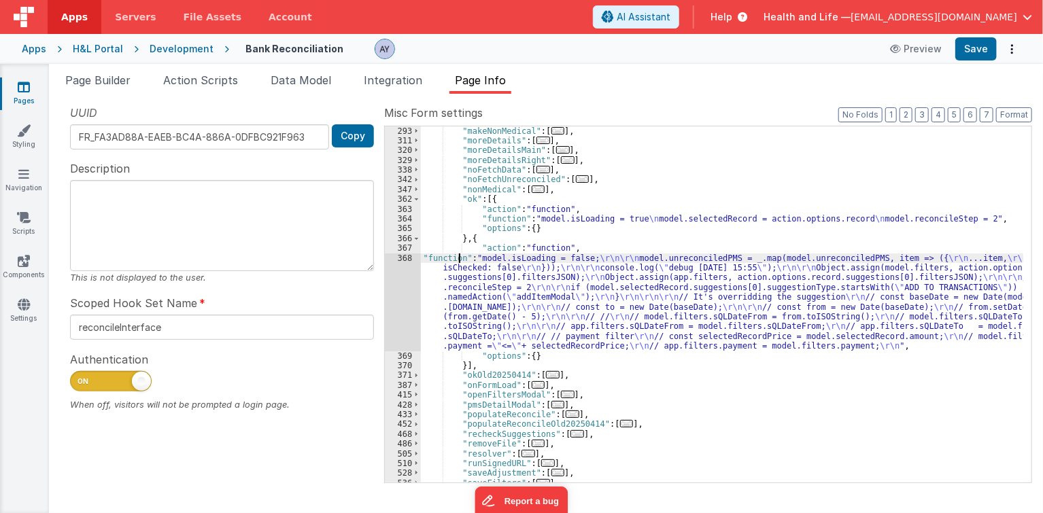
click at [394, 292] on div "368" at bounding box center [403, 303] width 36 height 98
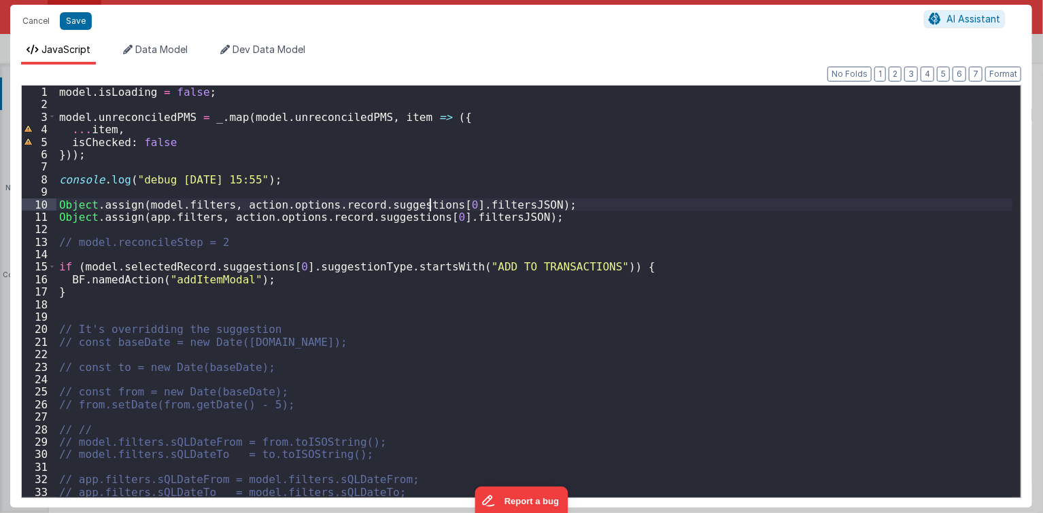
click at [427, 209] on div "model . isLoading = false ; model . unreconciledPMS = _ . map ( model . unrecon…" at bounding box center [534, 304] width 956 height 437
click at [457, 209] on div "model . isLoading = false ; model . unreconciledPMS = _ . map ( model . unrecon…" at bounding box center [534, 304] width 956 height 437
click at [462, 217] on div "model . isLoading = false ; model . unreconciledPMS = _ . map ( model . unrecon…" at bounding box center [534, 304] width 956 height 437
click at [56, 30] on div "Cancel Save" at bounding box center [470, 21] width 908 height 19
click at [49, 24] on button "Cancel" at bounding box center [36, 21] width 41 height 19
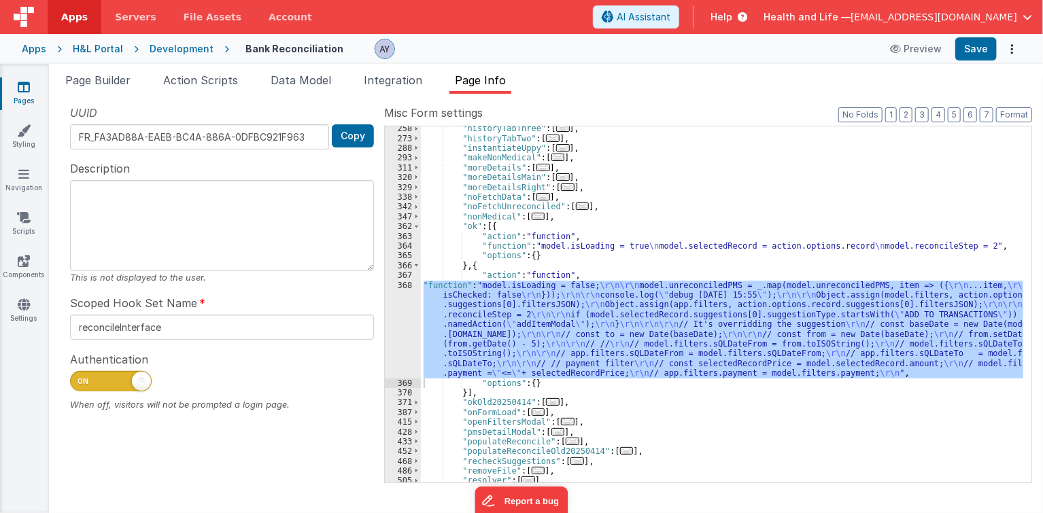
click at [535, 259] on div ""historyTabThree" : [ ... ] , "historyTabTwo" : [ ... ] , "instantiateUppy" : […" at bounding box center [722, 312] width 603 height 377
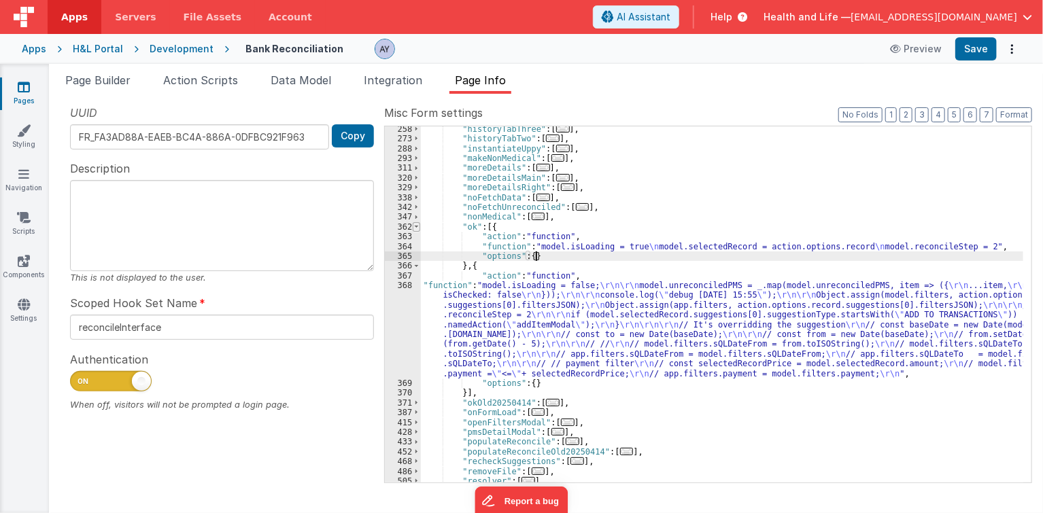
click at [413, 225] on span at bounding box center [416, 227] width 7 height 10
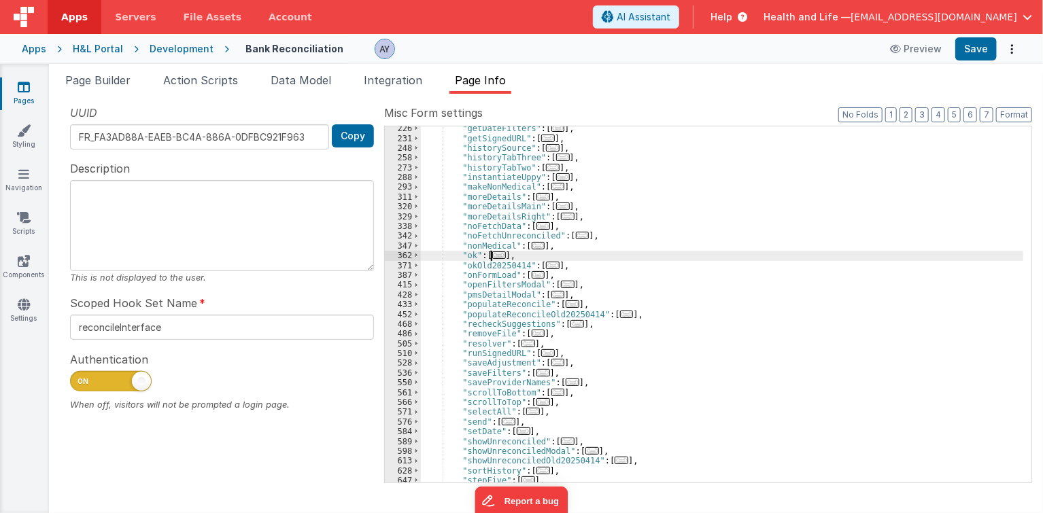
scroll to position [286, 0]
click at [534, 275] on span "..." at bounding box center [539, 274] width 14 height 7
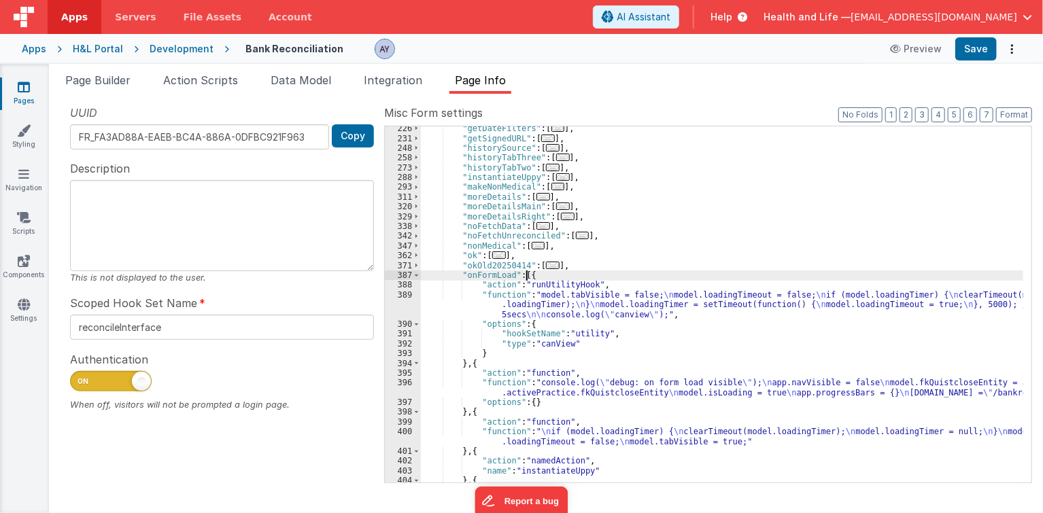
click at [533, 316] on div ""getDateFilters" : [ ... ] , "getSignedURL" : [ ... ] , "historySource" : [ ...…" at bounding box center [722, 312] width 603 height 377
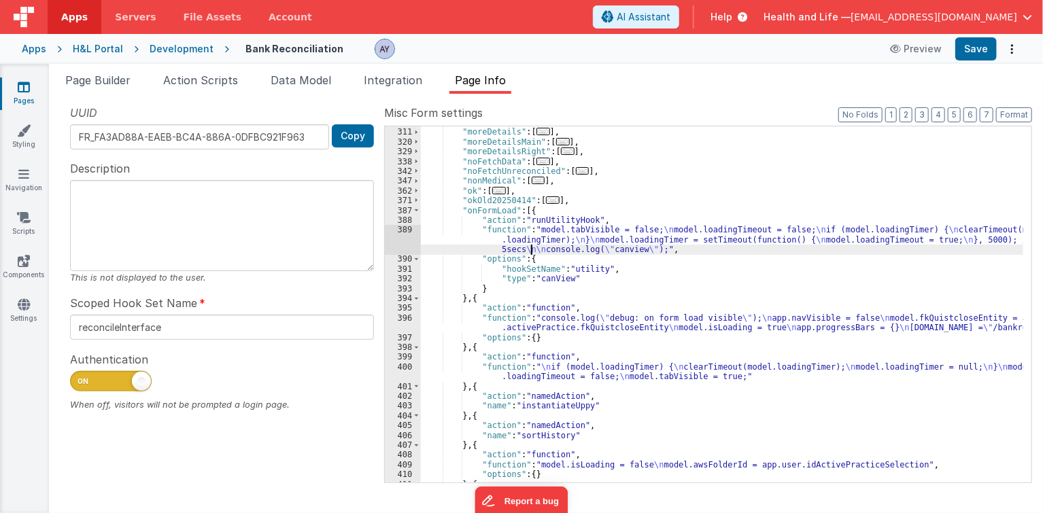
scroll to position [345, 0]
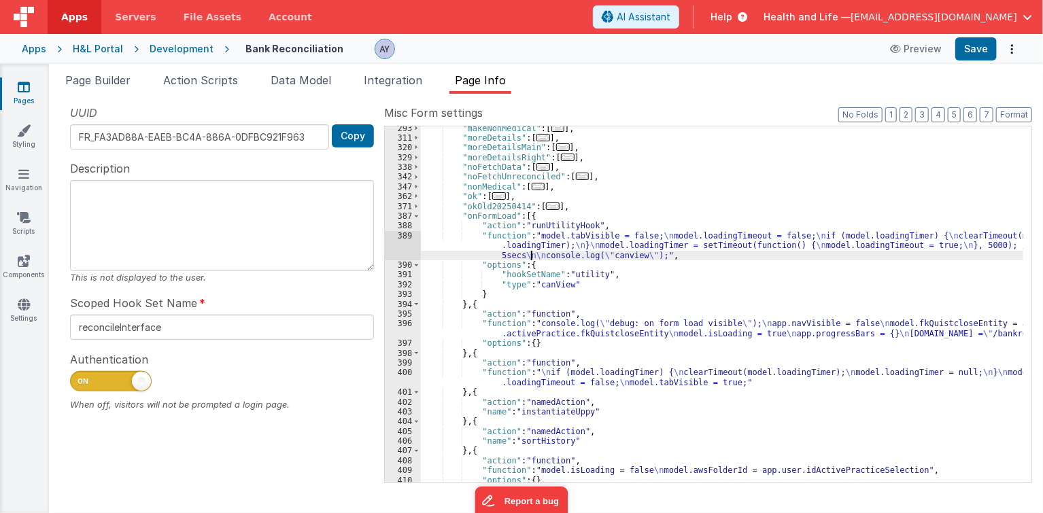
click at [600, 239] on div ""makeNonMedical" : [ ... ] , "moreDetails" : [ ... ] , "moreDetailsMain" : [ ..…" at bounding box center [722, 312] width 603 height 377
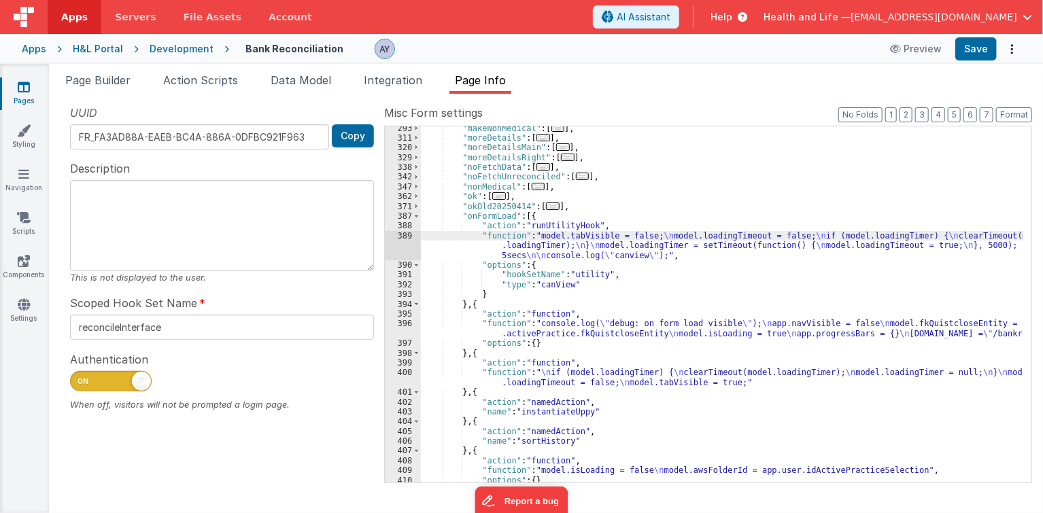
click at [497, 241] on div ""makeNonMedical" : [ ... ] , "moreDetails" : [ ... ] , "moreDetailsMain" : [ ..…" at bounding box center [722, 312] width 603 height 377
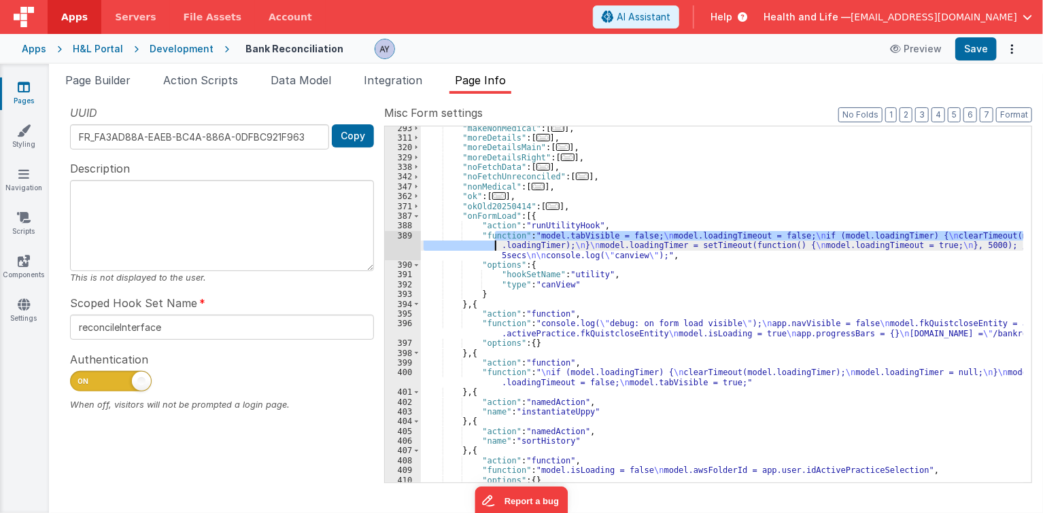
click at [514, 247] on div ""makeNonMedical" : [ ... ] , "moreDetails" : [ ... ] , "moreDetailsMain" : [ ..…" at bounding box center [722, 312] width 603 height 377
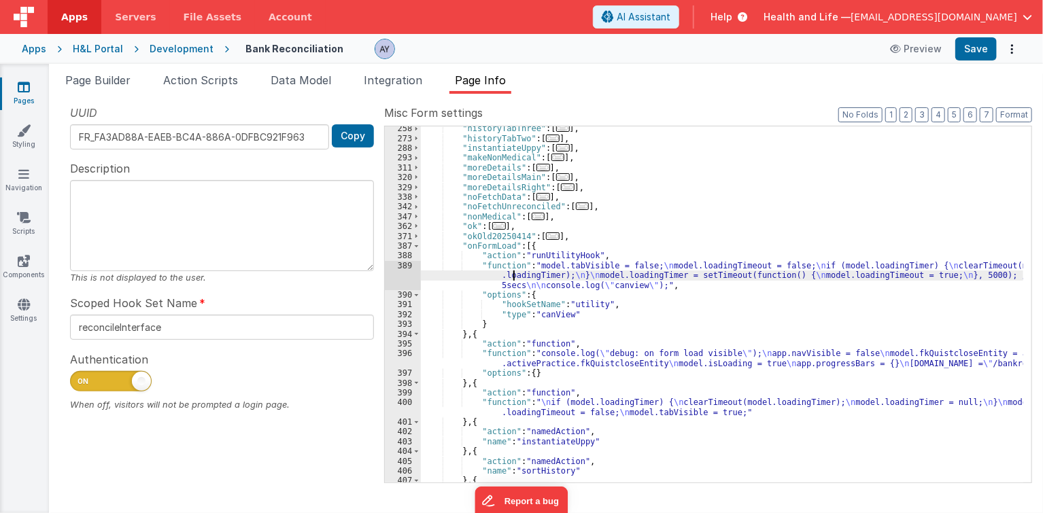
scroll to position [285, 0]
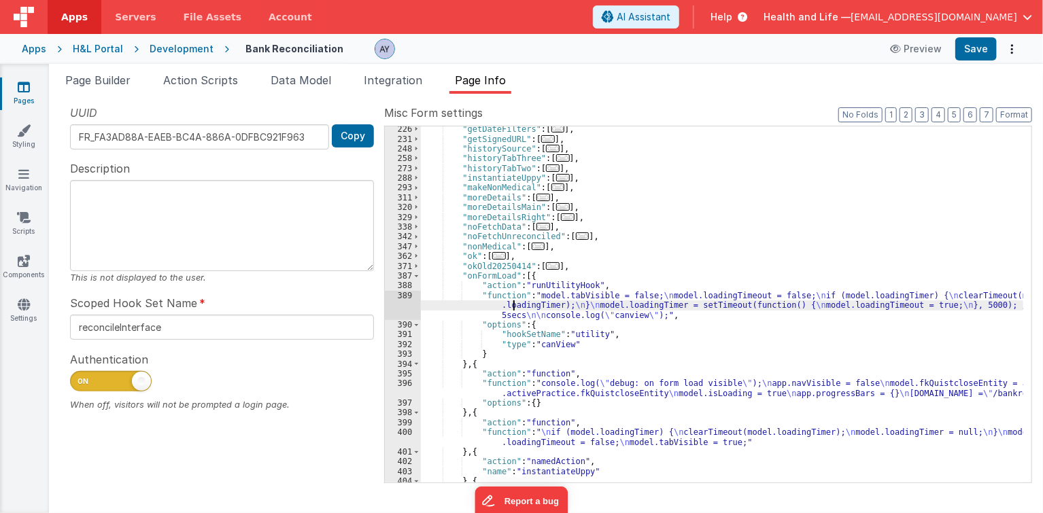
drag, startPoint x: 413, startPoint y: 272, endPoint x: 421, endPoint y: 276, distance: 9.1
click at [413, 272] on span at bounding box center [416, 276] width 7 height 10
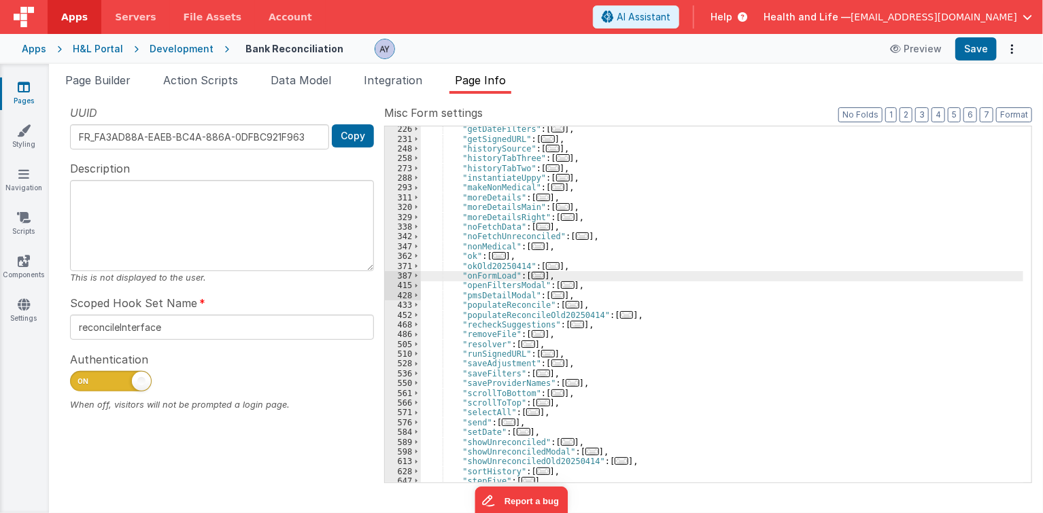
click at [502, 253] on span "..." at bounding box center [499, 255] width 14 height 7
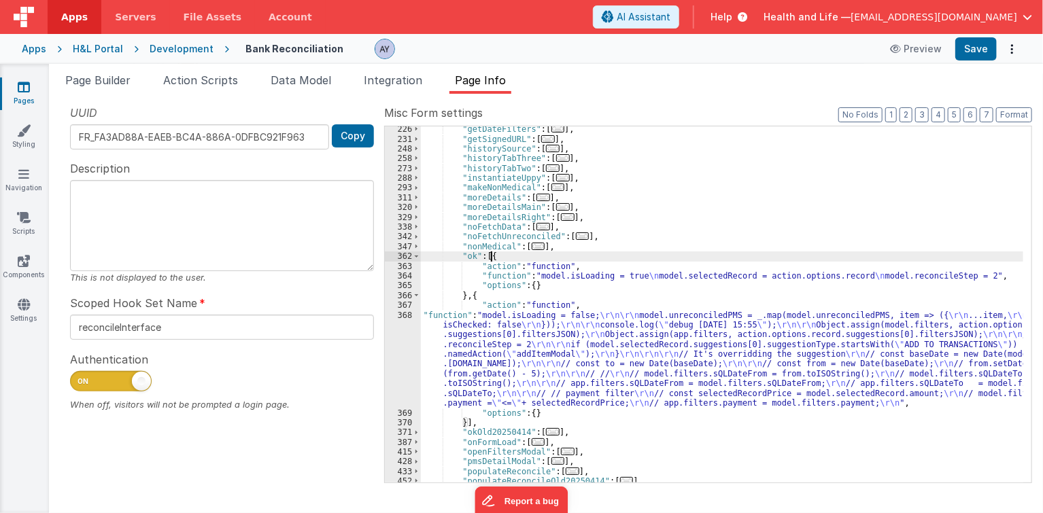
click at [517, 325] on div ""getDateFilters" : [ ... ] , "getSignedURL" : [ ... ] , "historySource" : [ ...…" at bounding box center [722, 312] width 603 height 377
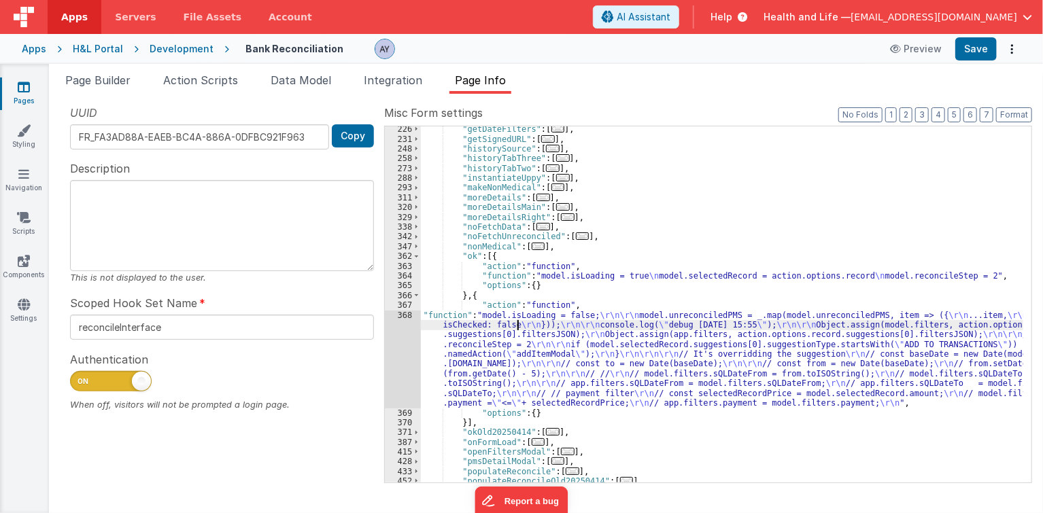
click at [398, 340] on div "368" at bounding box center [403, 360] width 36 height 98
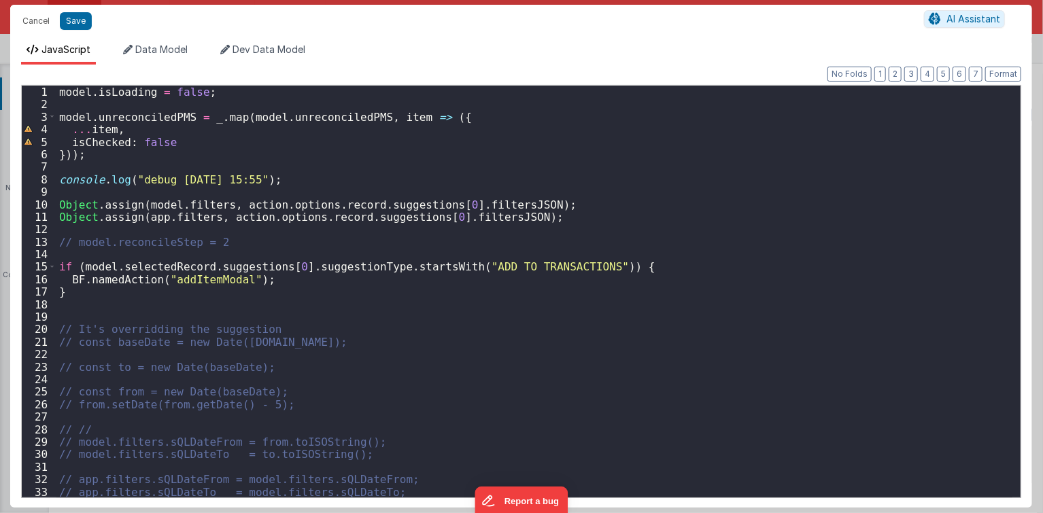
drag, startPoint x: 380, startPoint y: 194, endPoint x: 470, endPoint y: 212, distance: 92.2
click at [381, 194] on div "model . isLoading = false ; model . unreconciledPMS = _ . map ( model . unrecon…" at bounding box center [534, 304] width 956 height 437
click at [493, 209] on div "model . isLoading = false ; model . unreconciledPMS = _ . map ( model . unrecon…" at bounding box center [534, 304] width 956 height 437
click at [495, 225] on div "model . isLoading = false ; model . unreconciledPMS = _ . map ( model . unrecon…" at bounding box center [534, 304] width 956 height 437
click at [492, 211] on div "model . isLoading = false ; model . unreconciledPMS = _ . map ( model . unrecon…" at bounding box center [534, 304] width 956 height 437
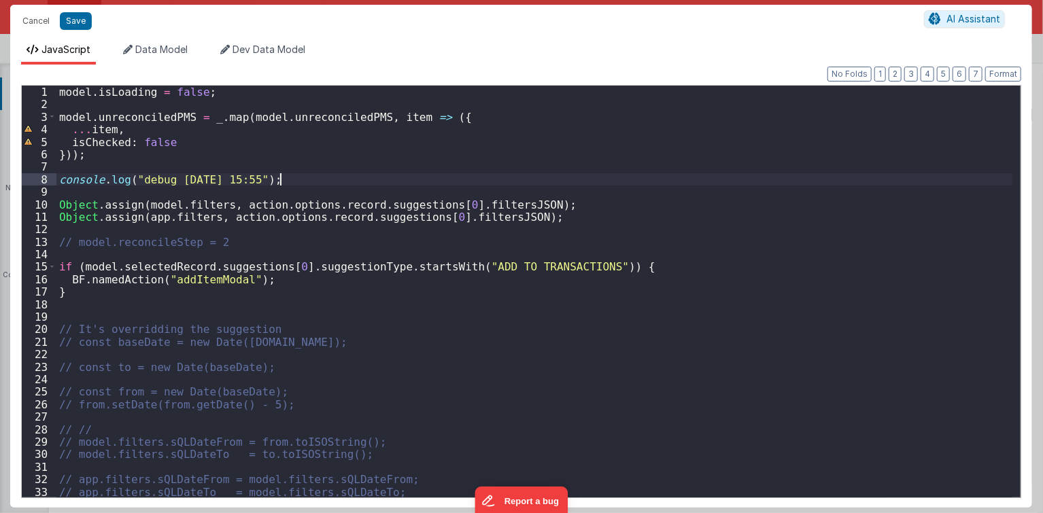
click at [300, 179] on div "model . isLoading = false ; model . unreconciledPMS = _ . map ( model . unrecon…" at bounding box center [534, 304] width 956 height 437
click at [224, 292] on div "model . isLoading = false ; model . unreconciledPMS = _ . map ( model . unrecon…" at bounding box center [534, 304] width 956 height 437
drag, startPoint x: 322, startPoint y: 201, endPoint x: 343, endPoint y: 182, distance: 27.9
click at [322, 201] on div "model . isLoading = false ; model . unreconciledPMS = _ . map ( model . unrecon…" at bounding box center [534, 304] width 956 height 437
click at [346, 181] on div "model . isLoading = false ; model . unreconciledPMS = _ . map ( model . unrecon…" at bounding box center [534, 304] width 956 height 437
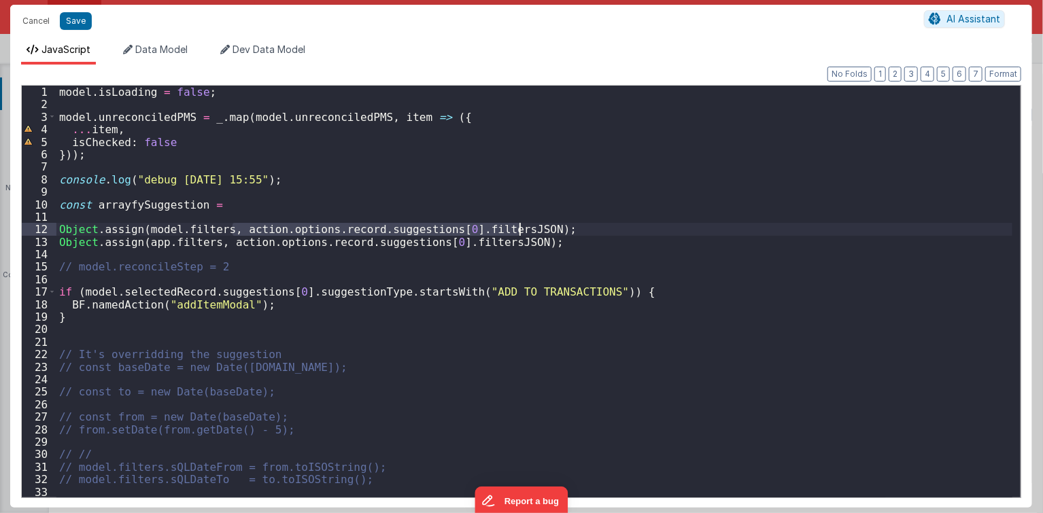
drag, startPoint x: 234, startPoint y: 231, endPoint x: 519, endPoint y: 228, distance: 284.8
click at [519, 228] on div "model . isLoading = false ; model . unreconciledPMS = _ . map ( model . unrecon…" at bounding box center [534, 304] width 956 height 437
click at [143, 211] on div "model . isLoading = false ; model . unreconciledPMS = _ . map ( model . unrecon…" at bounding box center [534, 304] width 956 height 437
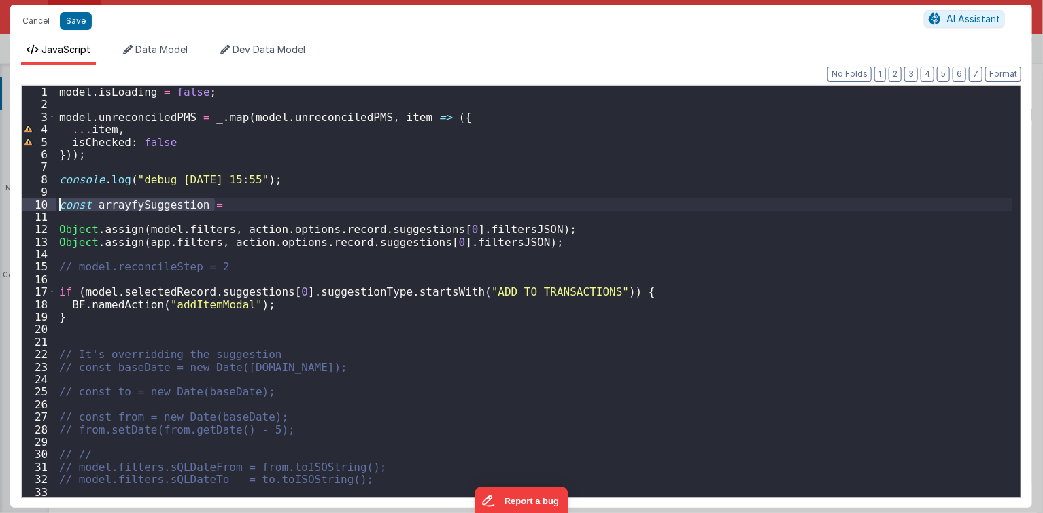
drag, startPoint x: 253, startPoint y: 201, endPoint x: 50, endPoint y: 204, distance: 202.6
click at [50, 204] on div "1 2 3 4 5 6 7 8 9 10 11 12 13 14 15 16 17 18 19 20 21 22 23 24 25 26 27 28 29 3…" at bounding box center [521, 291] width 1000 height 413
paste textarea
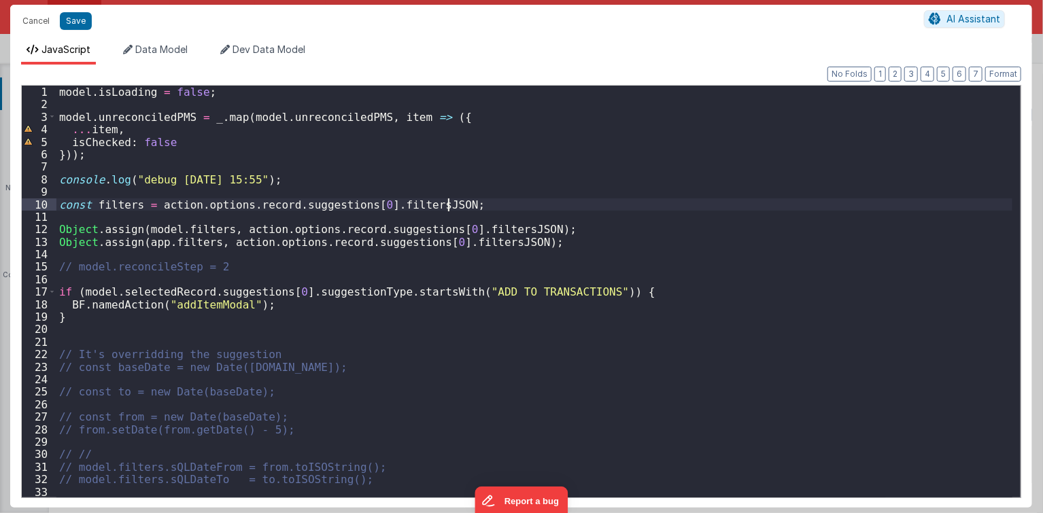
drag, startPoint x: 239, startPoint y: 210, endPoint x: 332, endPoint y: 211, distance: 92.5
click at [240, 211] on div "model . isLoading = false ; model . unreconciledPMS = _ . map ( model . unrecon…" at bounding box center [534, 304] width 956 height 437
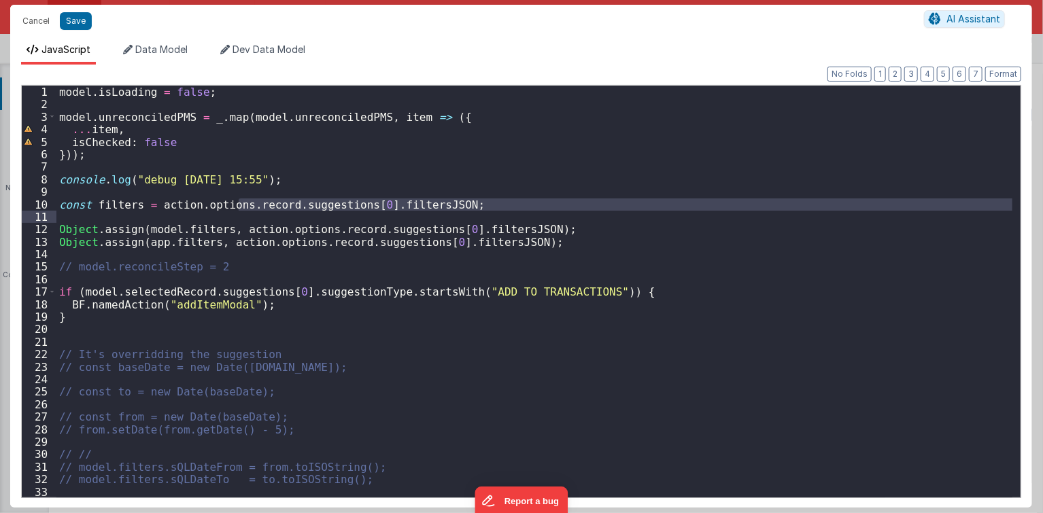
click at [92, 201] on div "model . isLoading = false ; model . unreconciledPMS = _ . map ( model . unrecon…" at bounding box center [534, 304] width 956 height 437
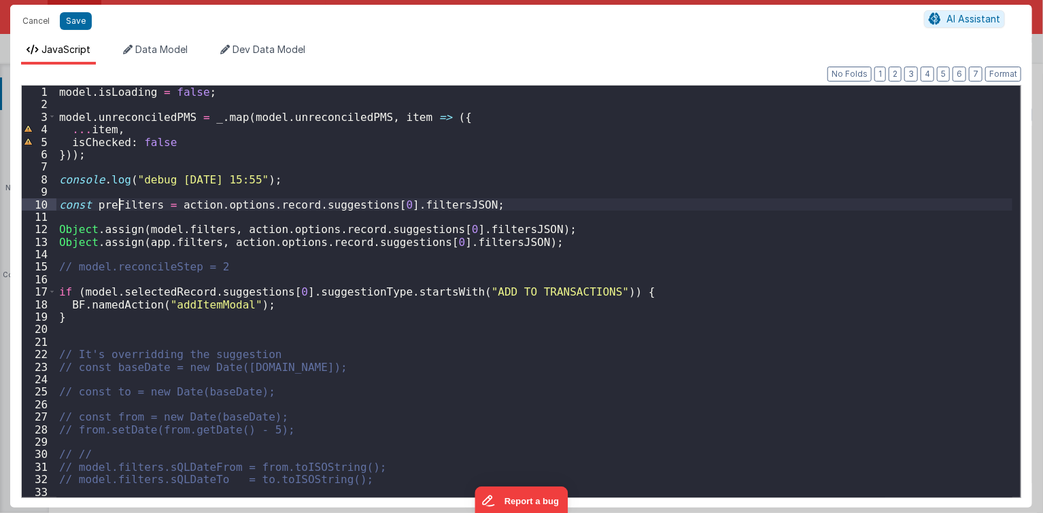
click at [363, 218] on div "model . isLoading = false ; model . unreconciledPMS = _ . map ( model . unrecon…" at bounding box center [534, 304] width 956 height 437
click at [292, 215] on div "model . isLoading = false ; model . unreconciledPMS = _ . map ( model . unrecon…" at bounding box center [534, 304] width 956 height 437
click at [555, 201] on div "model . isLoading = false ; model . unreconciledPMS = _ . map ( model . unrecon…" at bounding box center [534, 304] width 956 height 437
paste textarea
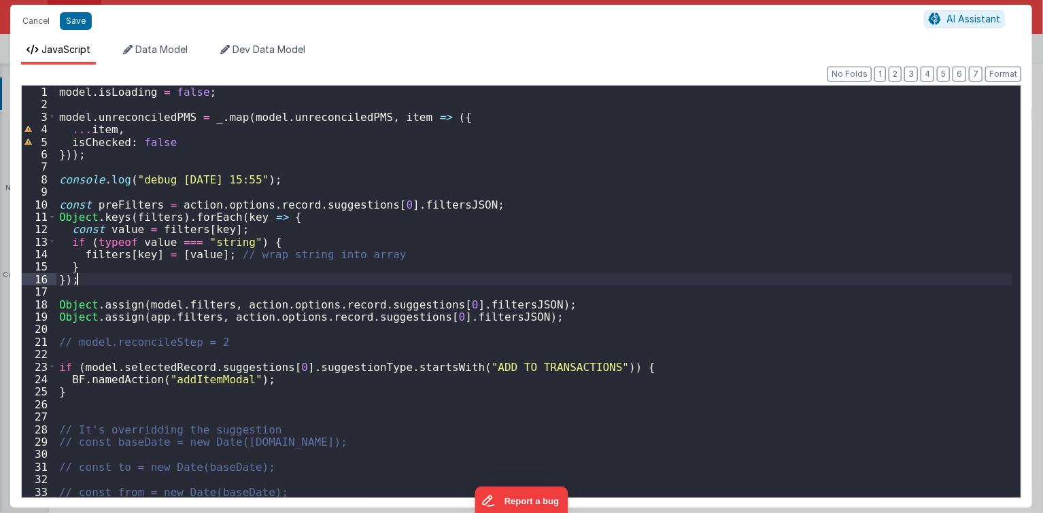
click at [213, 220] on div "model . isLoading = false ; model . unreconciledPMS = _ . map ( model . unrecon…" at bounding box center [534, 304] width 956 height 437
click at [160, 269] on div "model . isLoading = false ; model . unreconciledPMS = _ . map ( model . unrecon…" at bounding box center [534, 304] width 956 height 437
click at [151, 280] on div "model . isLoading = false ; model . unreconciledPMS = _ . map ( model . unrecon…" at bounding box center [534, 304] width 956 height 437
click at [206, 247] on div "model . isLoading = false ; model . unreconciledPMS = _ . map ( model . unrecon…" at bounding box center [534, 304] width 956 height 437
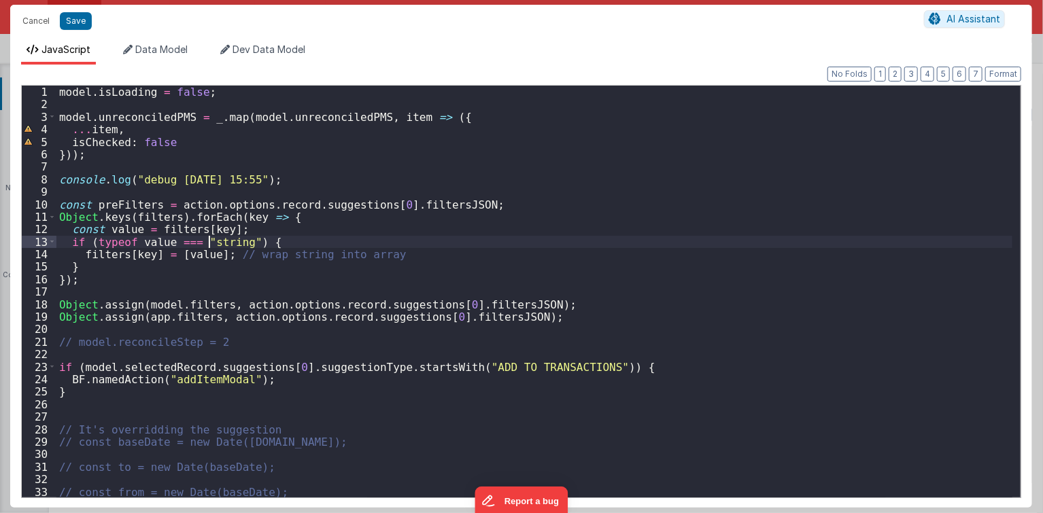
click at [160, 279] on div "model . isLoading = false ; model . unreconciledPMS = _ . map ( model . unrecon…" at bounding box center [534, 304] width 956 height 437
click at [254, 300] on div "model . isLoading = false ; model . unreconciledPMS = _ . map ( model . unrecon…" at bounding box center [534, 304] width 956 height 437
click at [115, 207] on div "model . isLoading = false ; model . unreconciledPMS = _ . map ( model . unrecon…" at bounding box center [534, 304] width 956 height 437
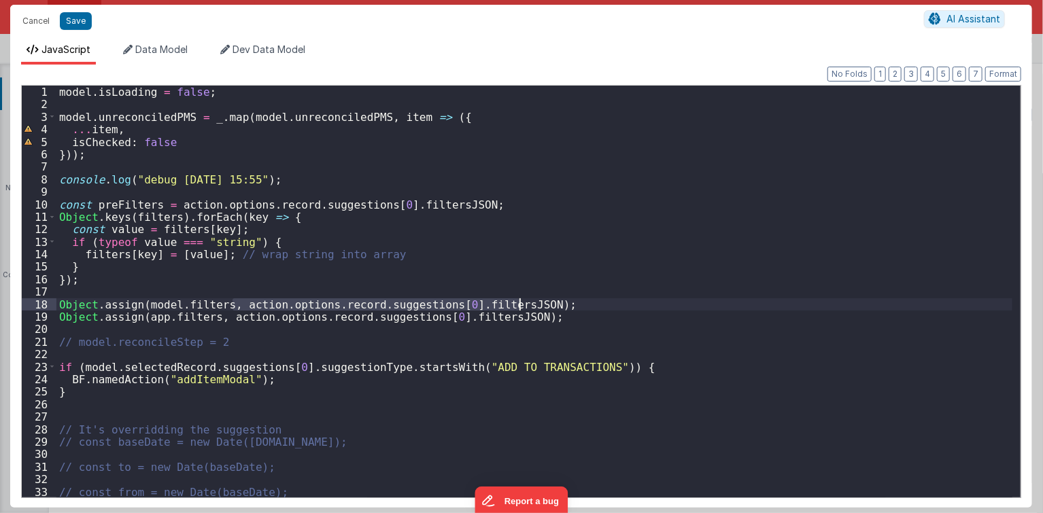
drag, startPoint x: 234, startPoint y: 303, endPoint x: 521, endPoint y: 305, distance: 286.8
click at [521, 305] on div "model . isLoading = false ; model . unreconciledPMS = _ . map ( model . unrecon…" at bounding box center [534, 304] width 956 height 437
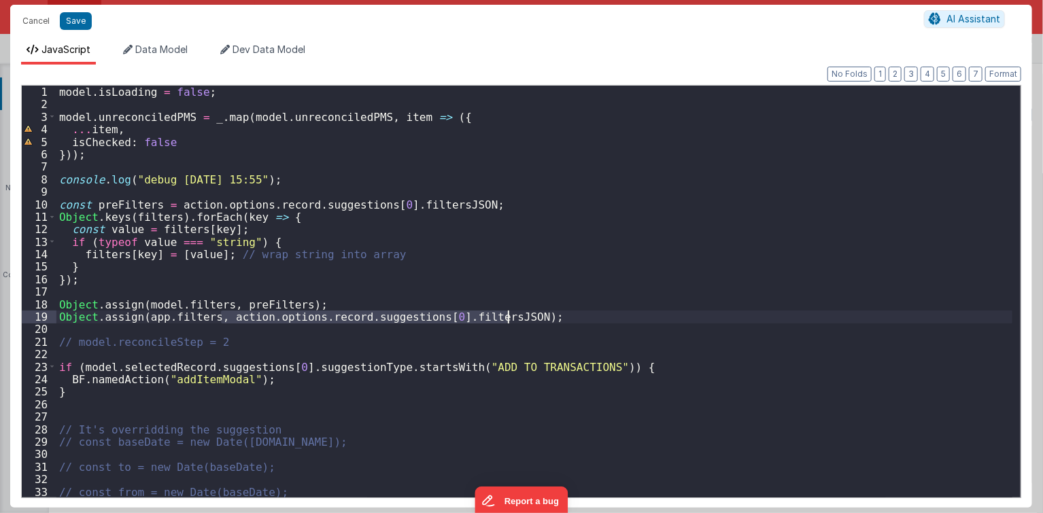
drag, startPoint x: 223, startPoint y: 315, endPoint x: 505, endPoint y: 315, distance: 282.1
click at [505, 315] on div "model . isLoading = false ; model . unreconciledPMS = _ . map ( model . unrecon…" at bounding box center [534, 304] width 956 height 437
paste textarea
click at [230, 192] on div "model . isLoading = false ; model . unreconciledPMS = _ . map ( model . unrecon…" at bounding box center [534, 304] width 956 height 437
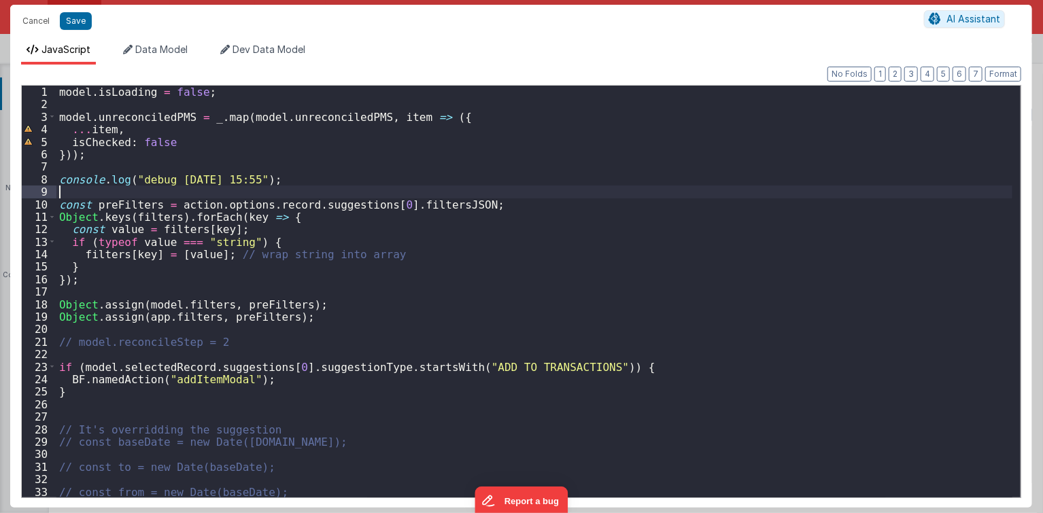
click at [209, 184] on div "model . isLoading = false ; model . unreconciledPMS = _ . map ( model . unrecon…" at bounding box center [534, 304] width 956 height 437
click at [213, 190] on div "model . isLoading = false ; model . unreconciledPMS = _ . map ( model . unrecon…" at bounding box center [534, 304] width 956 height 437
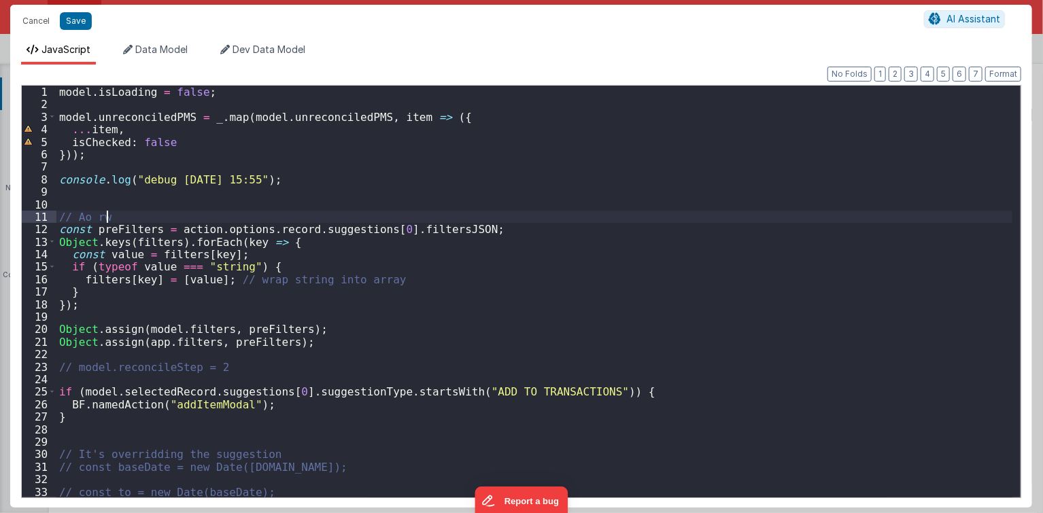
type textarea "w"
click at [135, 220] on div "model . isLoading = false ; model . unreconciledPMS = _ . map ( model . unrecon…" at bounding box center [534, 304] width 956 height 437
click at [612, 231] on div "model . isLoading = false ; model . unreconciledPMS = _ . map ( model . unrecon…" at bounding box center [534, 304] width 956 height 437
click at [614, 221] on div "model . isLoading = false ; model . unreconciledPMS = _ . map ( model . unrecon…" at bounding box center [534, 304] width 956 height 437
click at [340, 343] on div "model . isLoading = false ; model . unreconciledPMS = _ . map ( model . unrecon…" at bounding box center [534, 304] width 956 height 437
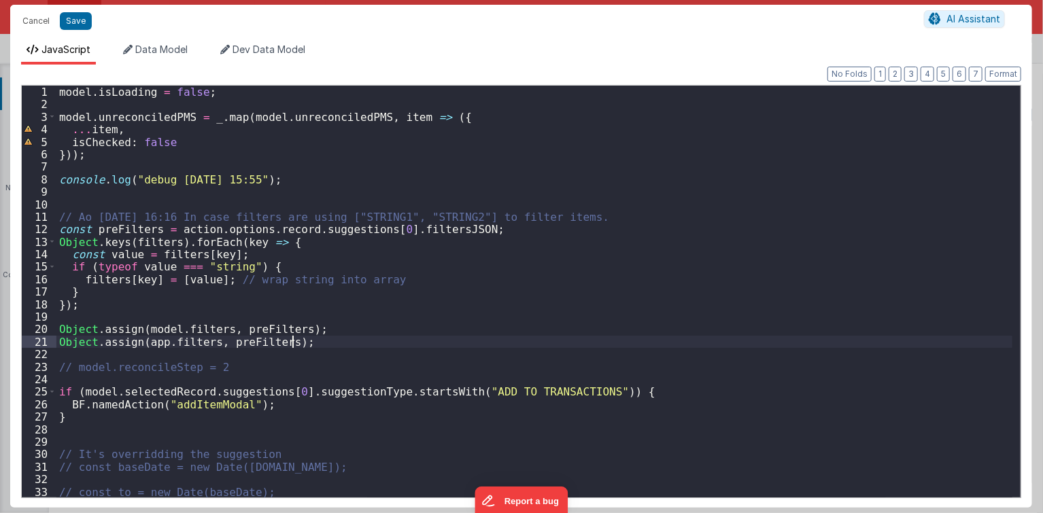
click at [329, 319] on div "model . isLoading = false ; model . unreconciledPMS = _ . map ( model . unrecon…" at bounding box center [534, 304] width 956 height 437
click at [331, 345] on div "model . isLoading = false ; model . unreconciledPMS = _ . map ( model . unrecon…" at bounding box center [534, 304] width 956 height 437
click at [318, 322] on div "model . isLoading = false ; model . unreconciledPMS = _ . map ( model . unrecon…" at bounding box center [534, 304] width 956 height 437
click at [319, 315] on div "model . isLoading = false ; model . unreconciledPMS = _ . map ( model . unrecon…" at bounding box center [534, 304] width 956 height 437
click at [84, 24] on button "Save" at bounding box center [76, 21] width 32 height 18
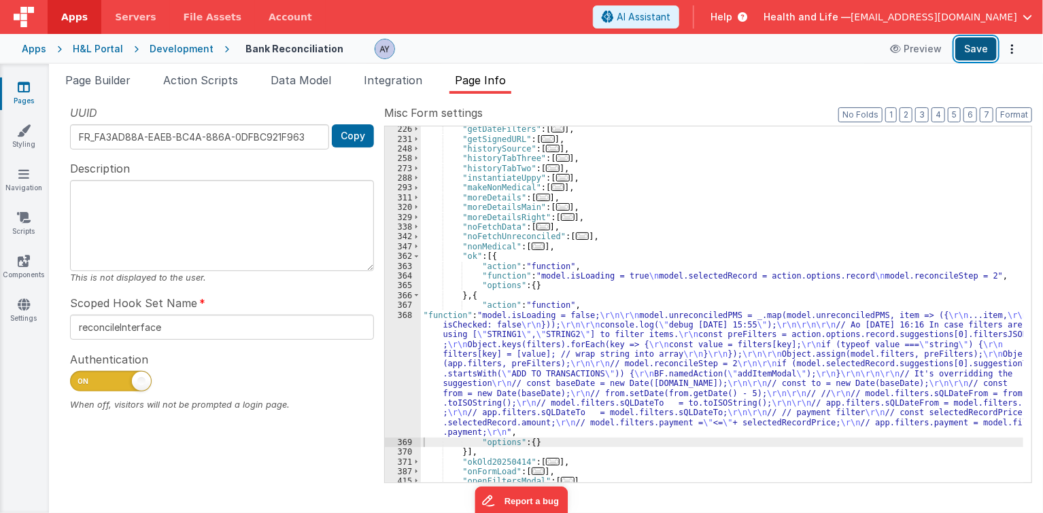
click at [982, 55] on button "Save" at bounding box center [975, 48] width 41 height 23
click at [457, 226] on div ""getDateFilters" : [ ... ] , "getSignedURL" : [ ... ] , "historySource" : [ ...…" at bounding box center [722, 312] width 603 height 377
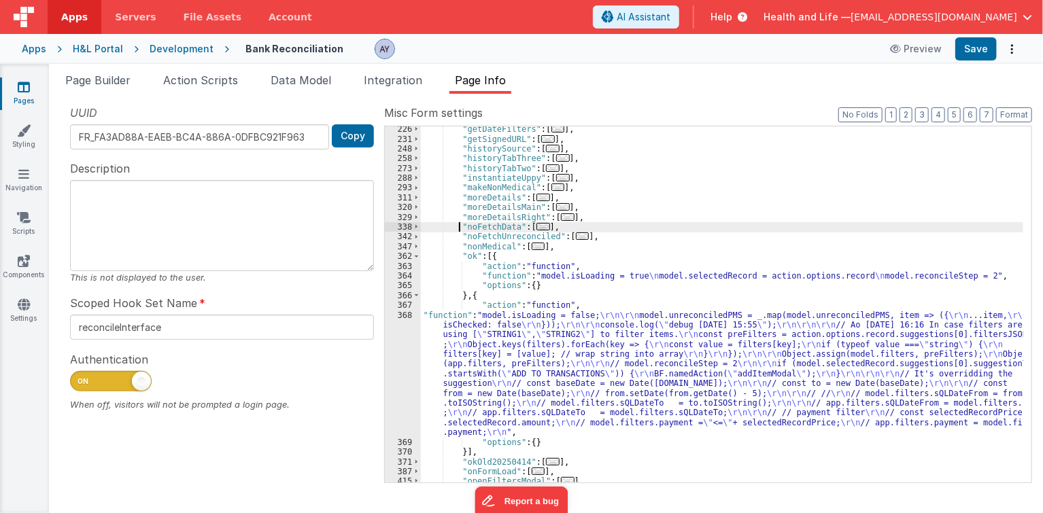
drag, startPoint x: 472, startPoint y: 332, endPoint x: 450, endPoint y: 350, distance: 28.5
click at [470, 332] on div ""getDateFilters" : [ ... ] , "getSignedURL" : [ ... ] , "historySource" : [ ...…" at bounding box center [722, 312] width 603 height 377
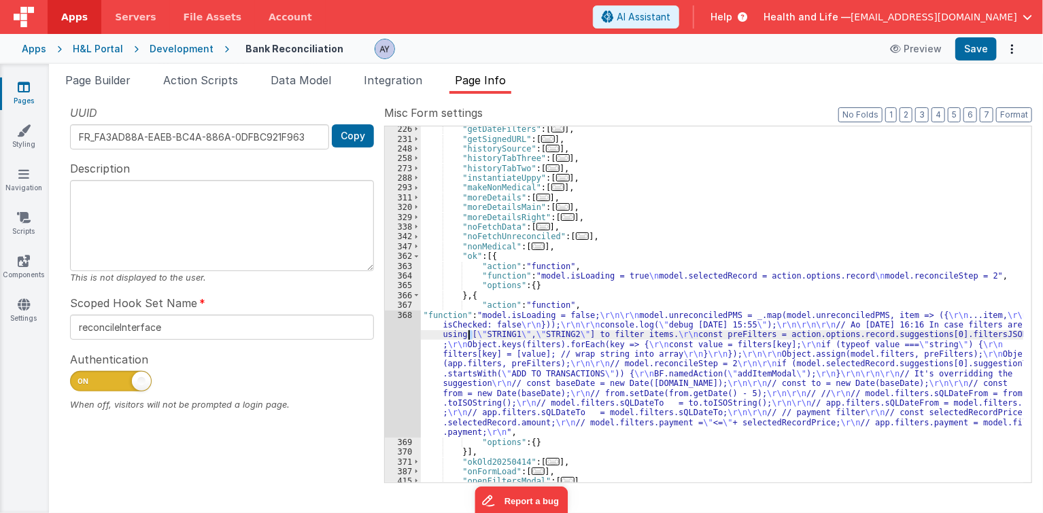
click at [386, 340] on div "368" at bounding box center [403, 374] width 36 height 127
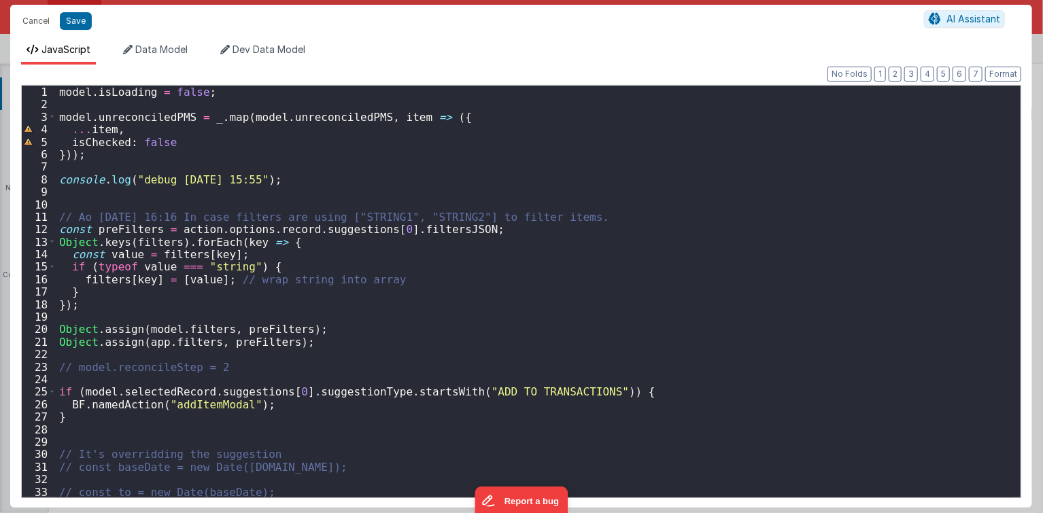
click at [122, 239] on div "model . isLoading = false ; model . unreconciledPMS = _ . map ( model . unrecon…" at bounding box center [534, 304] width 956 height 437
click at [145, 242] on div "model . isLoading = false ; model . unreconciledPMS = _ . map ( model . unrecon…" at bounding box center [534, 304] width 956 height 437
click at [136, 234] on div "model . isLoading = false ; model . unreconciledPMS = _ . map ( model . unrecon…" at bounding box center [534, 304] width 956 height 437
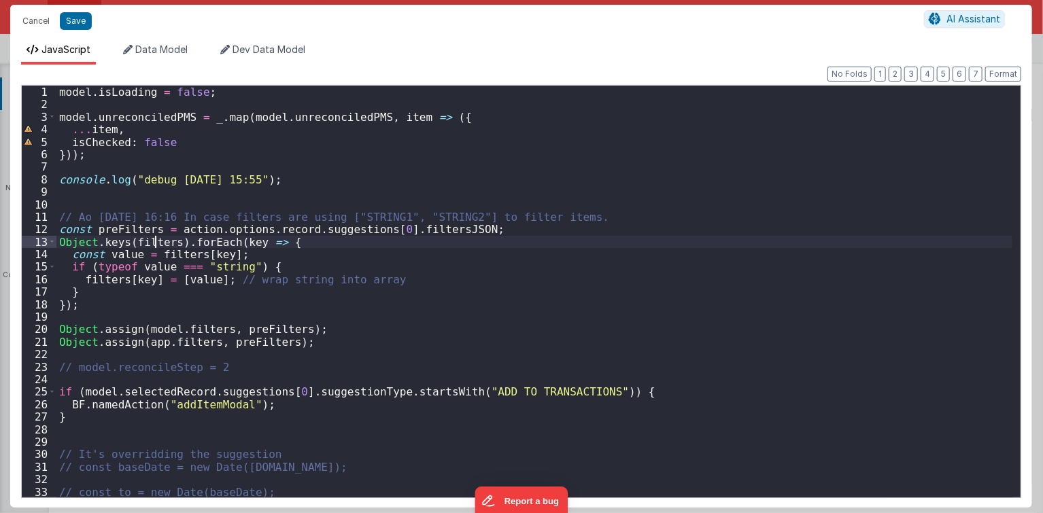
click at [156, 239] on div "model . isLoading = false ; model . unreconciledPMS = _ . map ( model . unrecon…" at bounding box center [534, 304] width 956 height 437
click at [186, 256] on div "model . isLoading = false ; model . unreconciledPMS = _ . map ( model . unrecon…" at bounding box center [534, 304] width 956 height 437
click at [185, 256] on div "model . isLoading = false ; model . unreconciledPMS = _ . map ( model . unrecon…" at bounding box center [534, 304] width 956 height 437
click at [125, 234] on div "model . isLoading = false ; model . unreconciledPMS = _ . map ( model . unrecon…" at bounding box center [534, 304] width 956 height 437
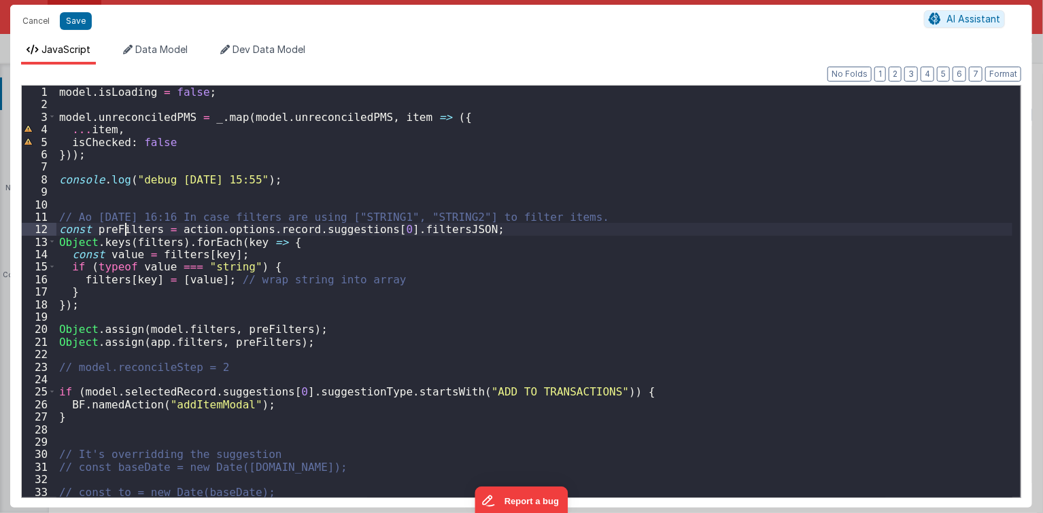
click at [125, 234] on div "model . isLoading = false ; model . unreconciledPMS = _ . map ( model . unrecon…" at bounding box center [534, 304] width 956 height 437
click at [144, 237] on div "model . isLoading = false ; model . unreconciledPMS = _ . map ( model . unrecon…" at bounding box center [534, 304] width 956 height 437
click at [145, 237] on div "model . isLoading = false ; model . unreconciledPMS = _ . map ( model . unrecon…" at bounding box center [534, 304] width 956 height 437
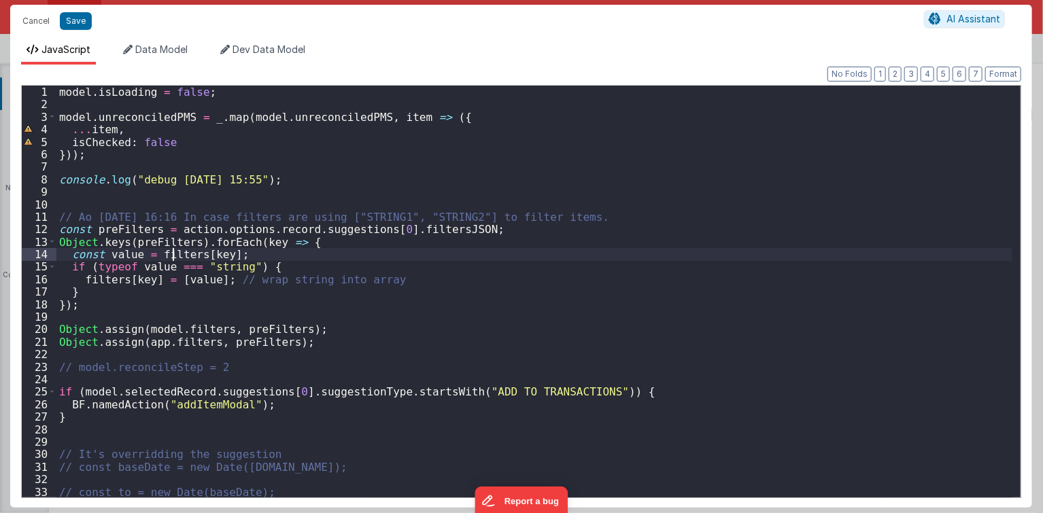
click at [174, 249] on div "model . isLoading = false ; model . unreconciledPMS = _ . map ( model . unrecon…" at bounding box center [534, 304] width 956 height 437
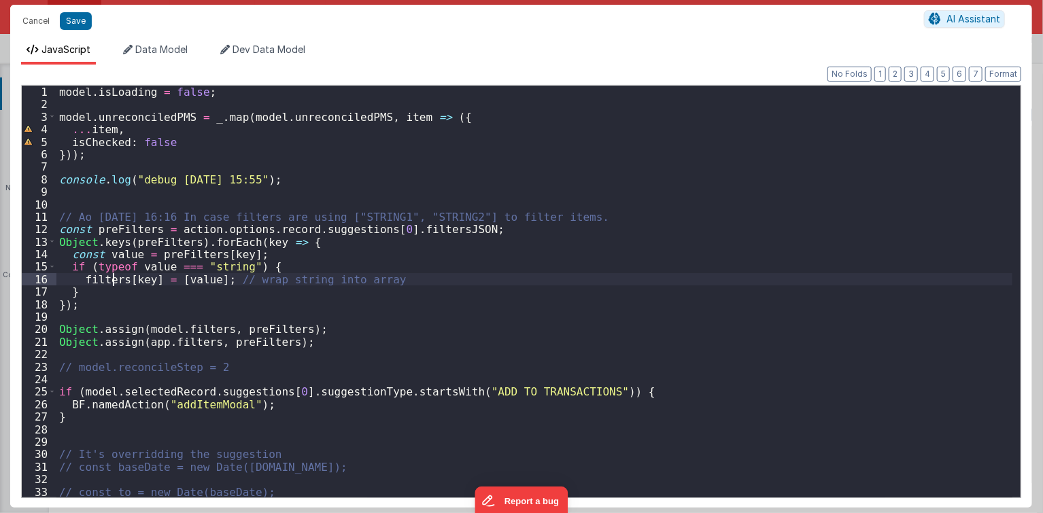
click at [114, 279] on div "model . isLoading = false ; model . unreconciledPMS = _ . map ( model . unrecon…" at bounding box center [534, 304] width 956 height 437
click at [164, 261] on div "model . isLoading = false ; model . unreconciledPMS = _ . map ( model . unrecon…" at bounding box center [534, 304] width 956 height 437
click at [162, 226] on div "model . isLoading = false ; model . unreconciledPMS = _ . map ( model . unrecon…" at bounding box center [534, 304] width 956 height 437
click at [82, 22] on button "Save" at bounding box center [76, 21] width 32 height 18
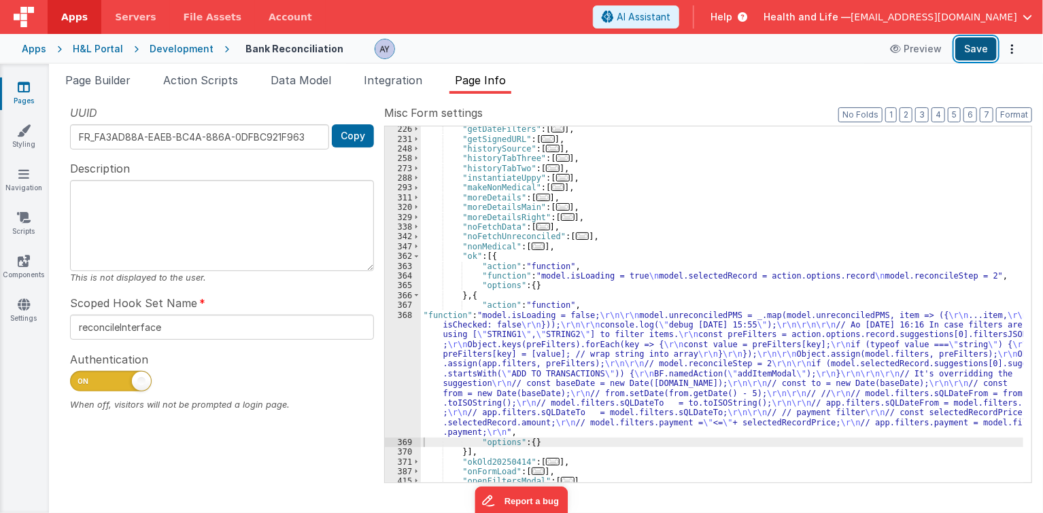
click at [976, 48] on button "Save" at bounding box center [975, 48] width 41 height 23
click at [712, 353] on div ""getDateFilters" : [ ... ] , "getSignedURL" : [ ... ] , "historySource" : [ ...…" at bounding box center [722, 312] width 603 height 377
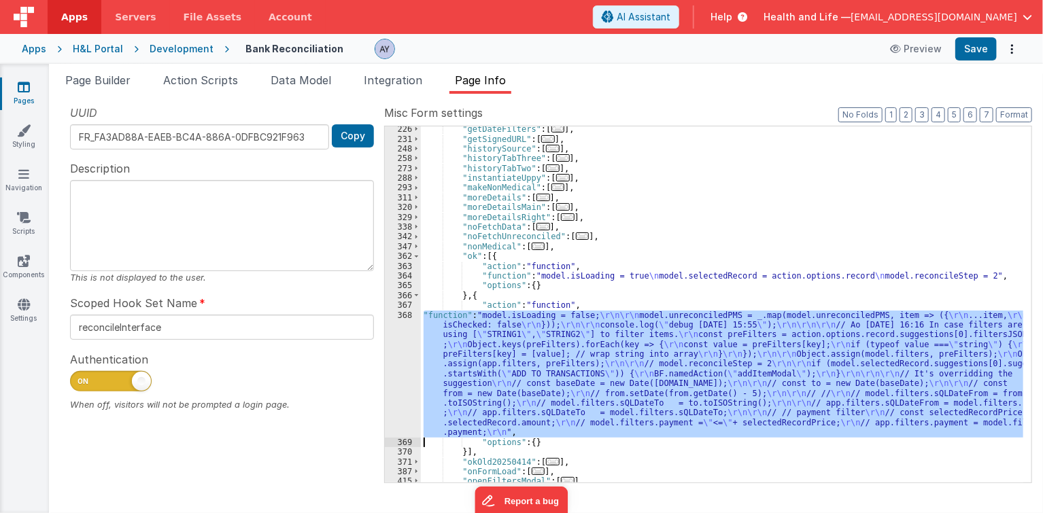
click at [403, 375] on div "368" at bounding box center [403, 374] width 36 height 127
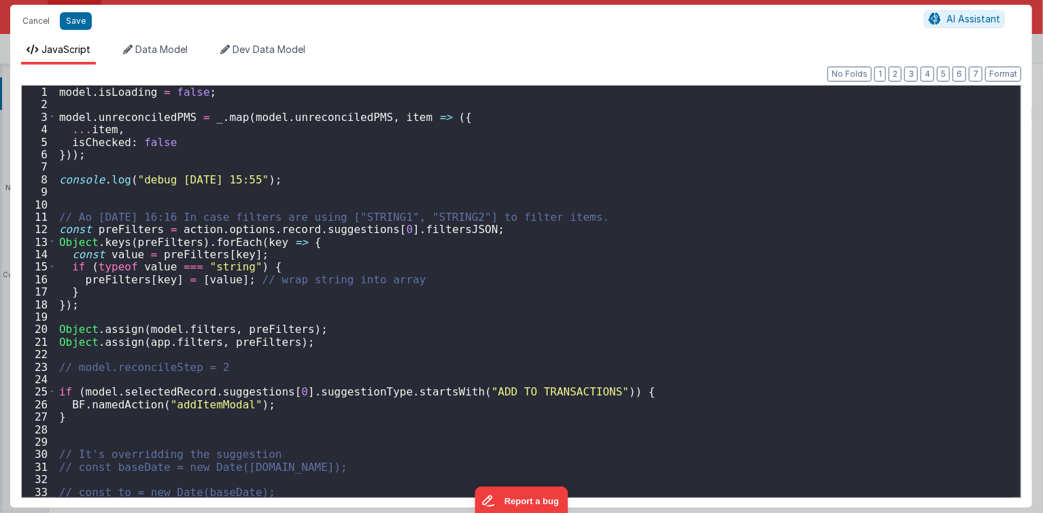
click at [193, 222] on div "model . isLoading = false ; model . unreconciledPMS = _ . map ( model . unrecon…" at bounding box center [534, 304] width 956 height 437
click at [206, 192] on div "model . isLoading = false ; model . unreconciledPMS = _ . map ( model . unrecon…" at bounding box center [534, 304] width 956 height 437
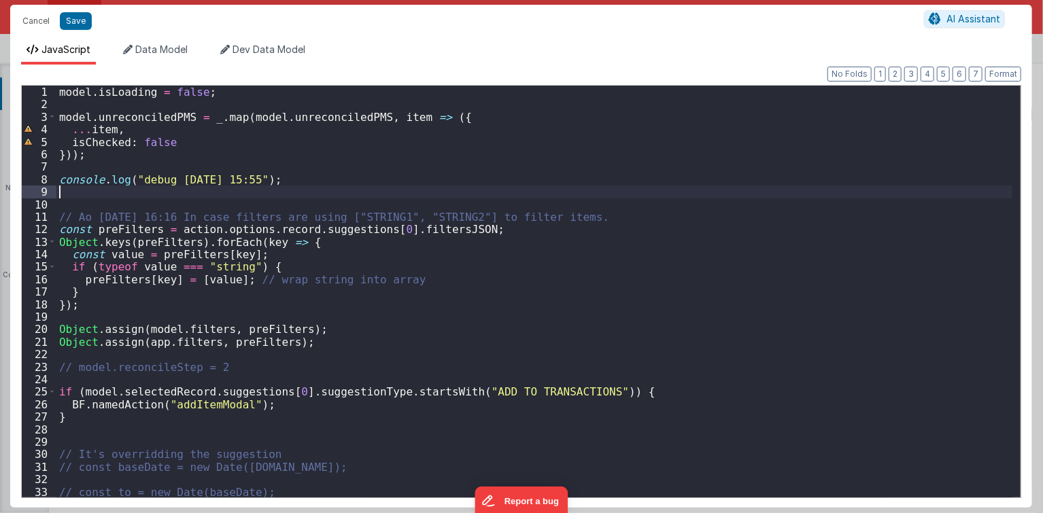
click at [290, 188] on div "model . isLoading = false ; model . unreconciledPMS = _ . map ( model . unrecon…" at bounding box center [534, 304] width 956 height 437
click at [251, 329] on div "model . isLoading = false ; model . unreconciledPMS = _ . map ( model . unrecon…" at bounding box center [534, 304] width 956 height 437
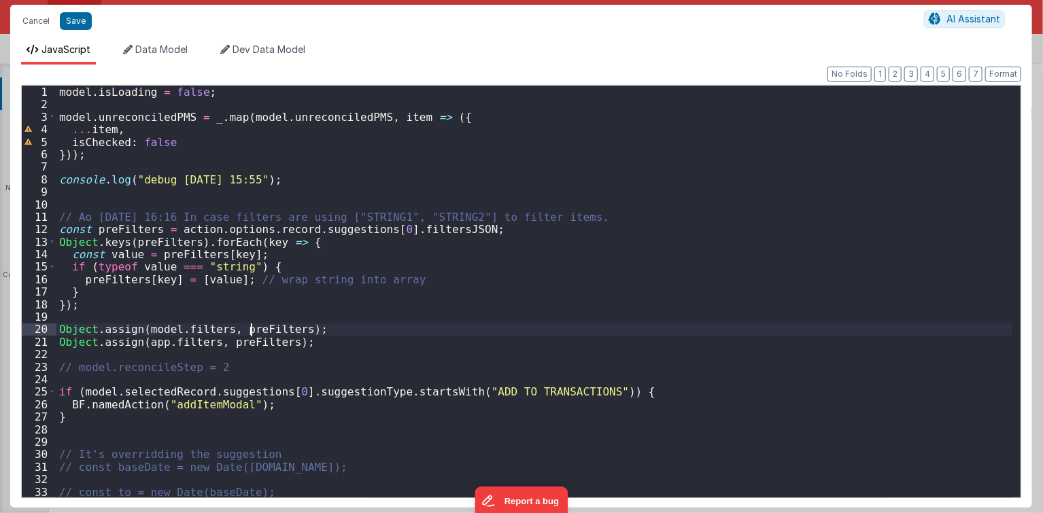
click at [244, 310] on div "model . isLoading = false ; model . unreconciledPMS = _ . map ( model . unrecon…" at bounding box center [534, 304] width 956 height 437
drag, startPoint x: 536, startPoint y: 335, endPoint x: 483, endPoint y: 332, distance: 52.4
click at [536, 335] on div "model . isLoading = false ; model . unreconciledPMS = _ . map ( model . unrecon…" at bounding box center [534, 304] width 956 height 437
click at [208, 323] on div "model . isLoading = false ; model . unreconciledPMS = _ . map ( model . unrecon…" at bounding box center [534, 304] width 956 height 437
click at [144, 280] on div "model . isLoading = false ; model . unreconciledPMS = _ . map ( model . unrecon…" at bounding box center [534, 304] width 956 height 437
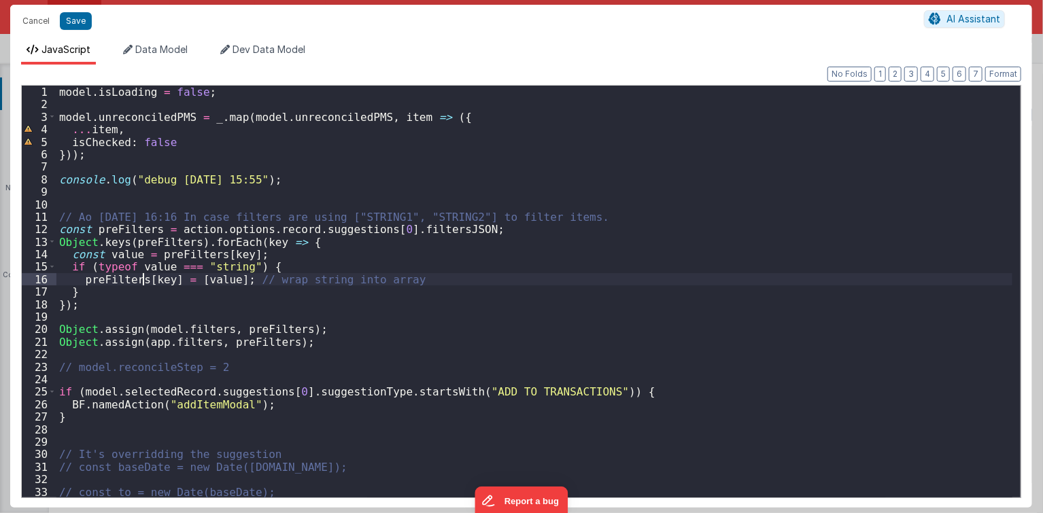
click at [157, 246] on div "model . isLoading = false ; model . unreconciledPMS = _ . map ( model . unrecon…" at bounding box center [534, 304] width 956 height 437
click at [235, 279] on div "model . isLoading = false ; model . unreconciledPMS = _ . map ( model . unrecon…" at bounding box center [534, 304] width 956 height 437
click at [259, 288] on div "model . isLoading = false ; model . unreconciledPMS = _ . map ( model . unrecon…" at bounding box center [534, 304] width 956 height 437
drag, startPoint x: 225, startPoint y: 330, endPoint x: 223, endPoint y: 336, distance: 7.1
click at [225, 330] on div "model . isLoading = false ; model . unreconciledPMS = _ . map ( model . unrecon…" at bounding box center [534, 304] width 956 height 437
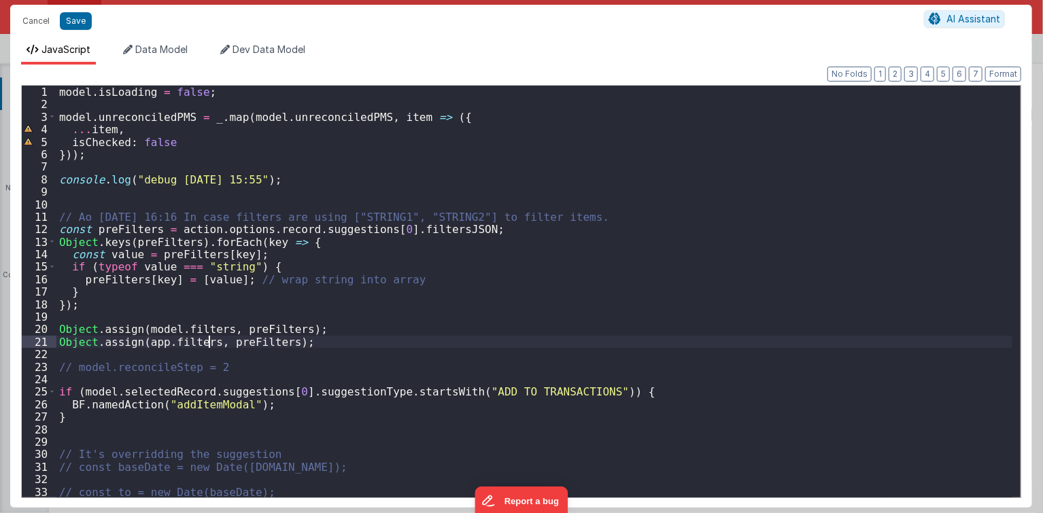
click at [209, 341] on div "model . isLoading = false ; model . unreconciledPMS = _ . map ( model . unrecon…" at bounding box center [534, 304] width 956 height 437
click at [230, 344] on div "model . isLoading = false ; model . unreconciledPMS = _ . map ( model . unrecon…" at bounding box center [534, 304] width 956 height 437
click at [125, 314] on div "model . isLoading = false ; model . unreconciledPMS = _ . map ( model . unrecon…" at bounding box center [534, 304] width 956 height 437
drag, startPoint x: 33, startPoint y: 16, endPoint x: 370, endPoint y: 160, distance: 366.4
click at [33, 16] on button "Cancel" at bounding box center [36, 21] width 41 height 19
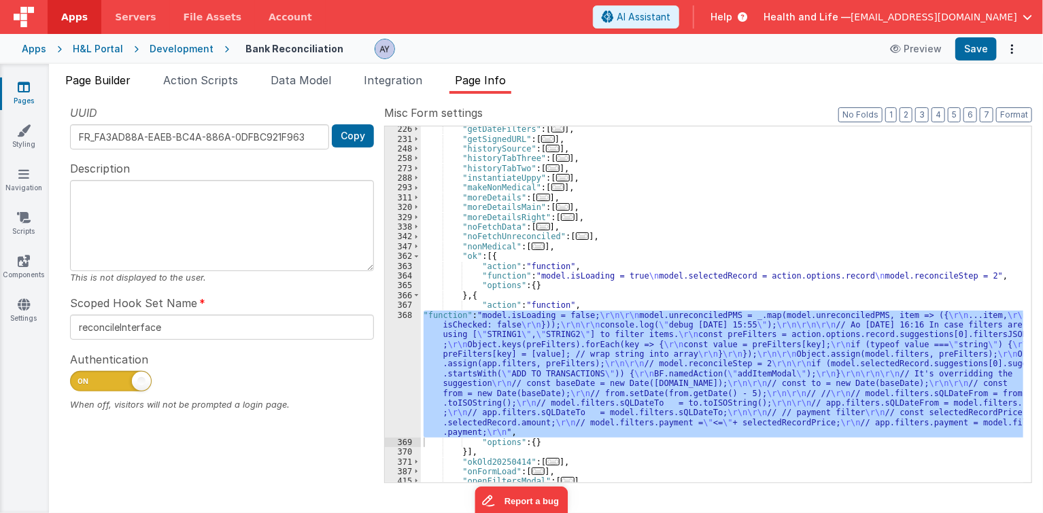
click at [114, 82] on span "Page Builder" at bounding box center [97, 80] width 65 height 14
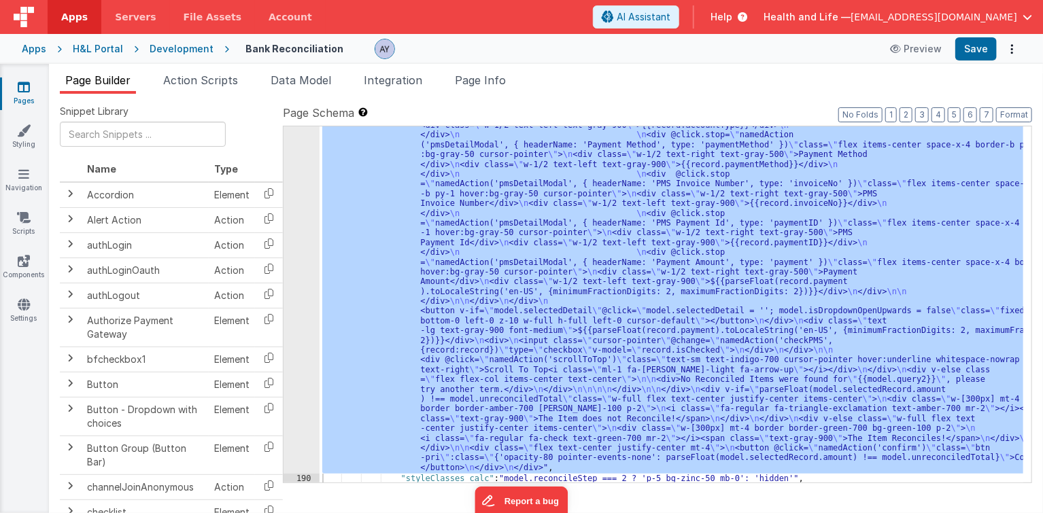
click at [600, 334] on div ""html" : "<div @click= \" namedAction('back') \" class= \" hover:underline curs…" at bounding box center [671, 304] width 704 height 356
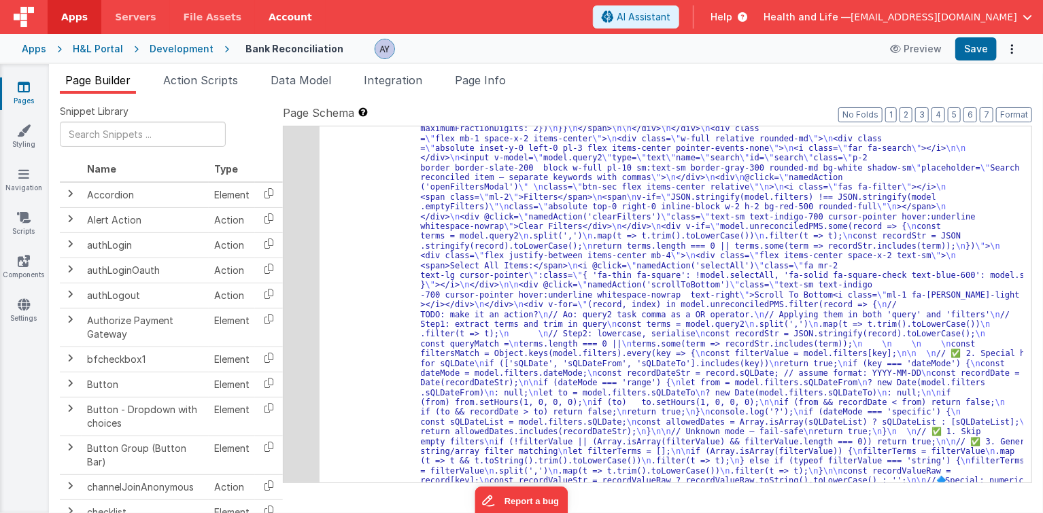
scroll to position [5835, 0]
click at [296, 305] on div "189" at bounding box center [301, 413] width 36 height 1576
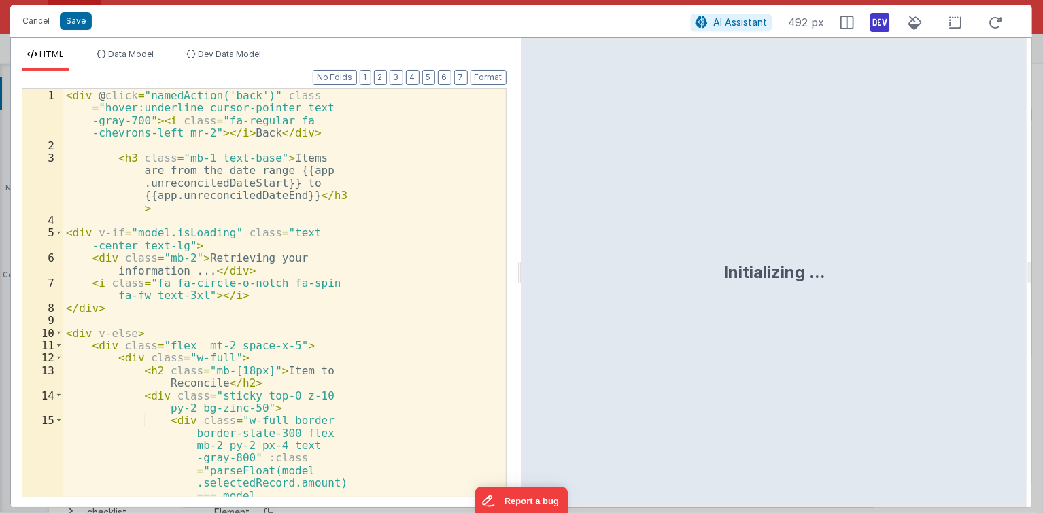
scroll to position [6563, 0]
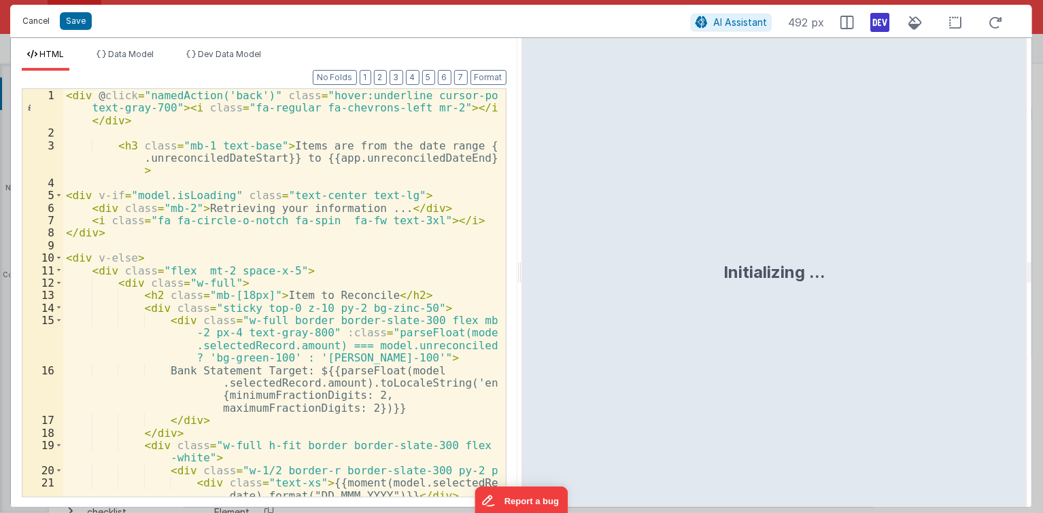
click at [39, 29] on button "Cancel" at bounding box center [36, 21] width 41 height 19
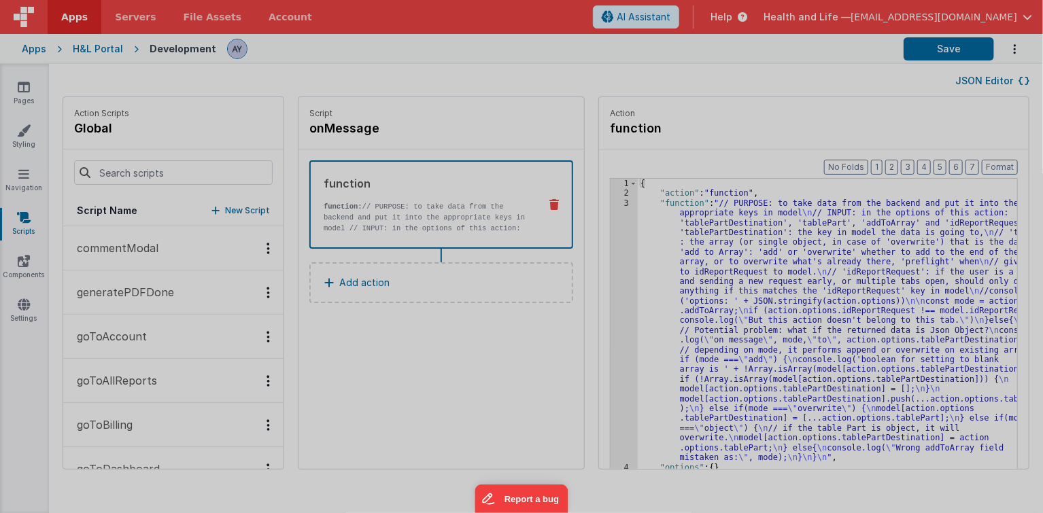
scroll to position [965, 0]
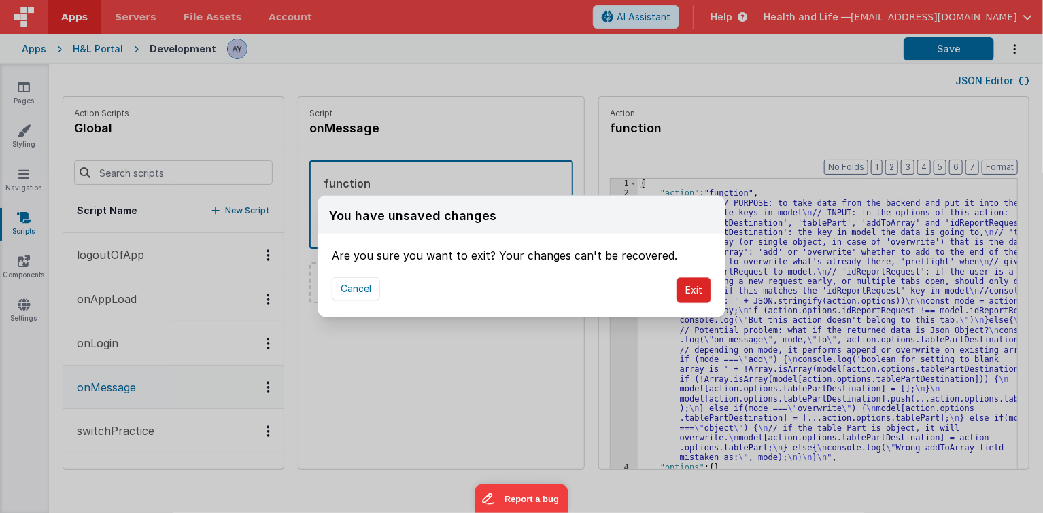
click at [687, 292] on button "Exit" at bounding box center [693, 290] width 35 height 26
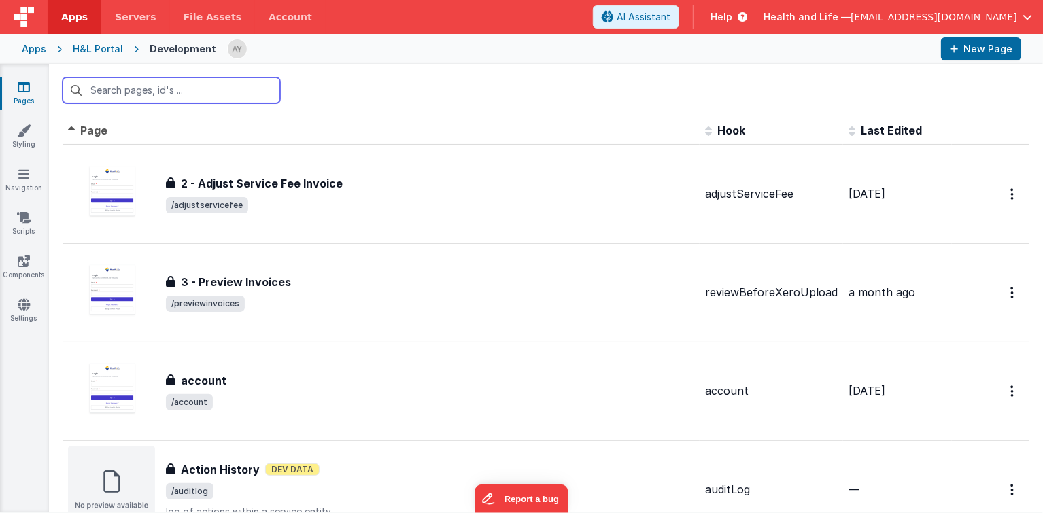
click at [118, 93] on input "text" at bounding box center [172, 90] width 218 height 26
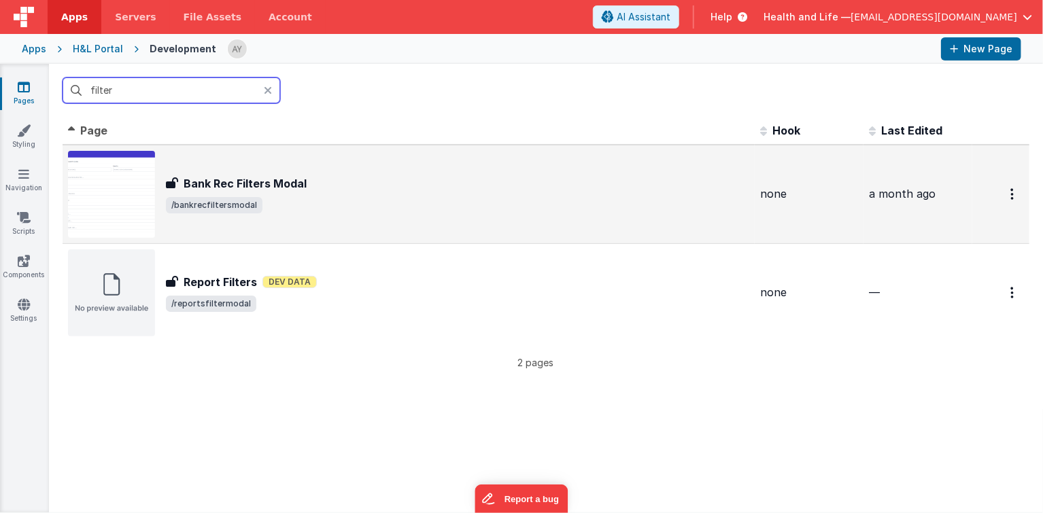
type input "filter"
click at [347, 215] on div "Bank Rec Filters Modal Bank Rec Filters Modal /bankrecfiltersmodal" at bounding box center [408, 194] width 681 height 87
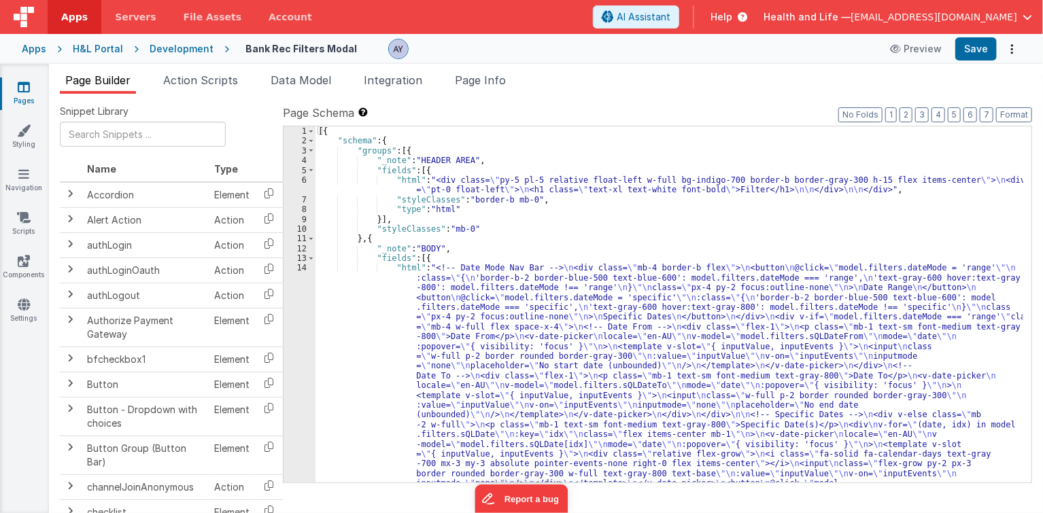
click at [482, 86] on span "Page Info" at bounding box center [480, 80] width 51 height 14
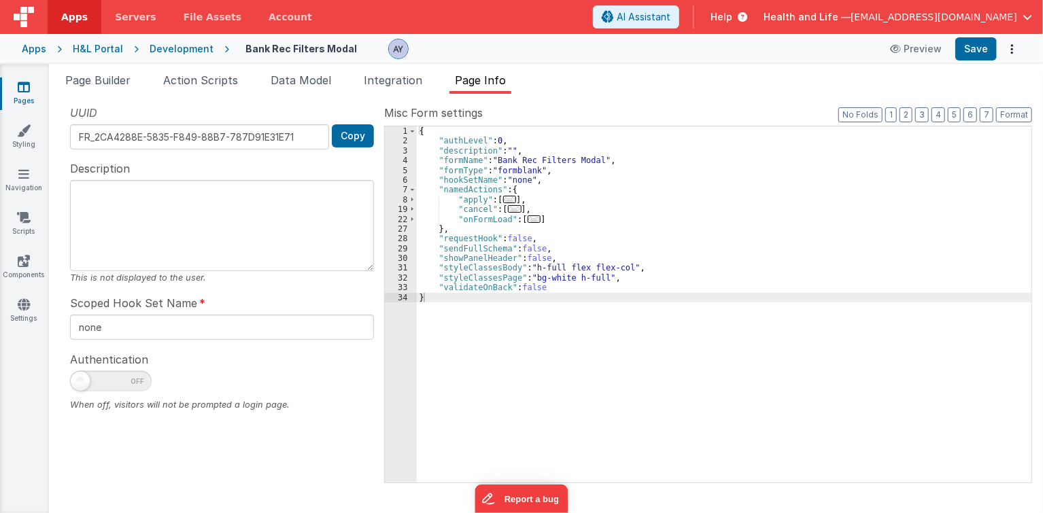
click at [527, 215] on span "..." at bounding box center [534, 218] width 14 height 7
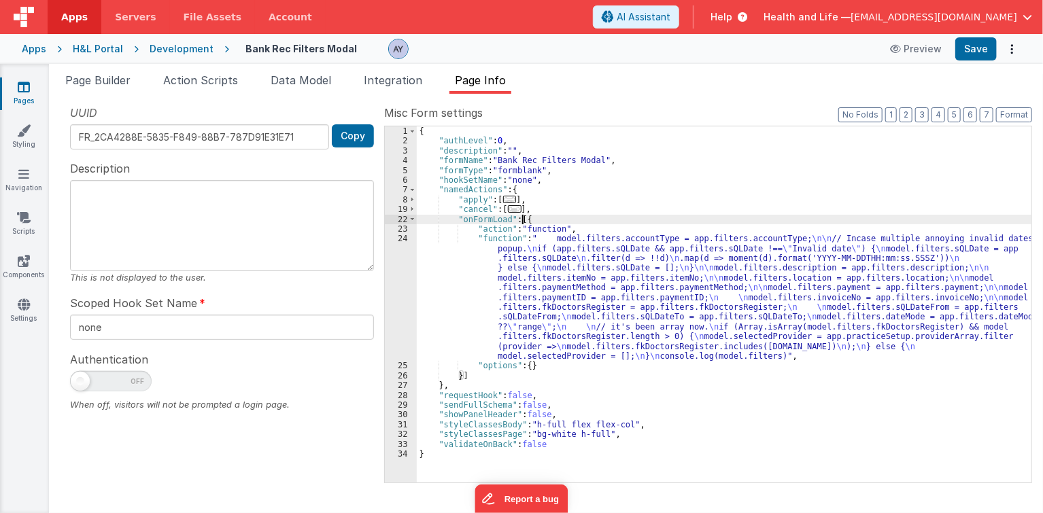
click at [497, 261] on div "{ "authLevel" : 0 , "description" : "" , "formName" : "Bank Rec Filters Modal" …" at bounding box center [724, 314] width 615 height 377
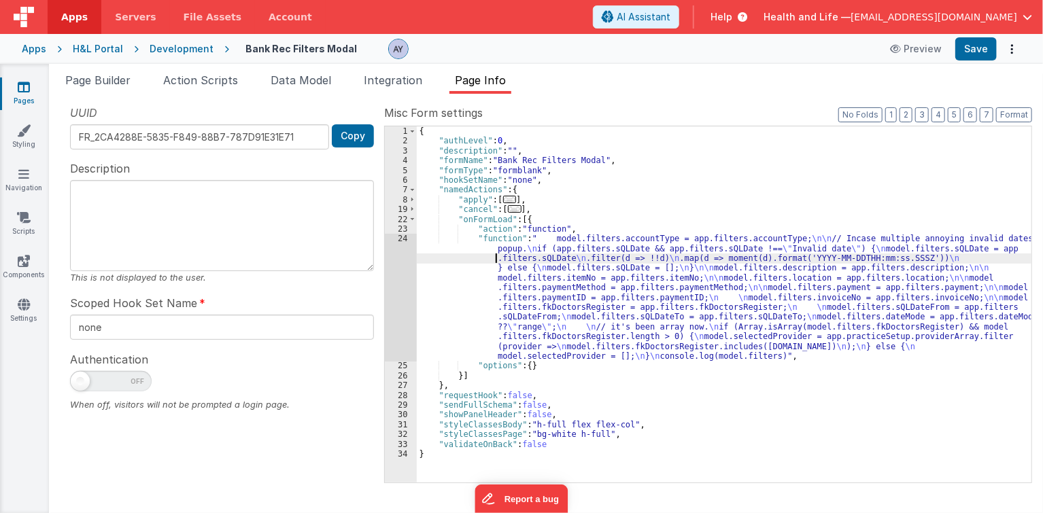
click at [400, 282] on div "24" at bounding box center [401, 297] width 32 height 127
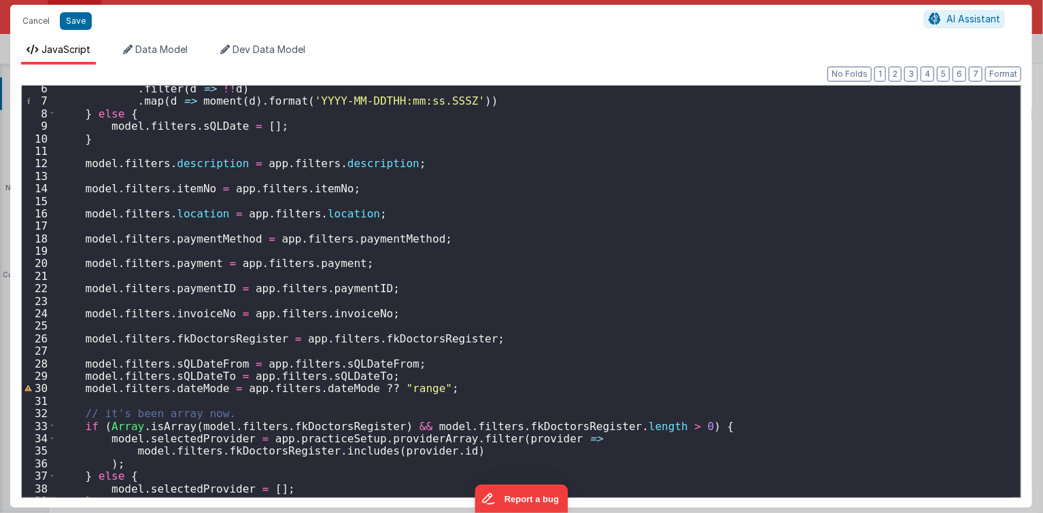
scroll to position [73, 0]
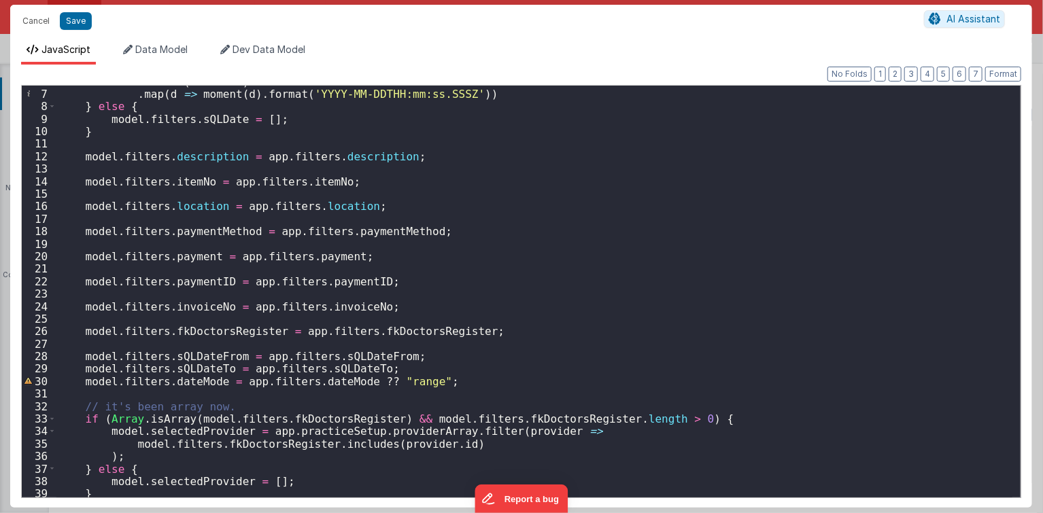
click at [160, 476] on div ". filter ( d => !! d ) . map ( d => moment ( d ) . format ( 'YYYY-MM-DDTHH:mm:s…" at bounding box center [534, 293] width 956 height 437
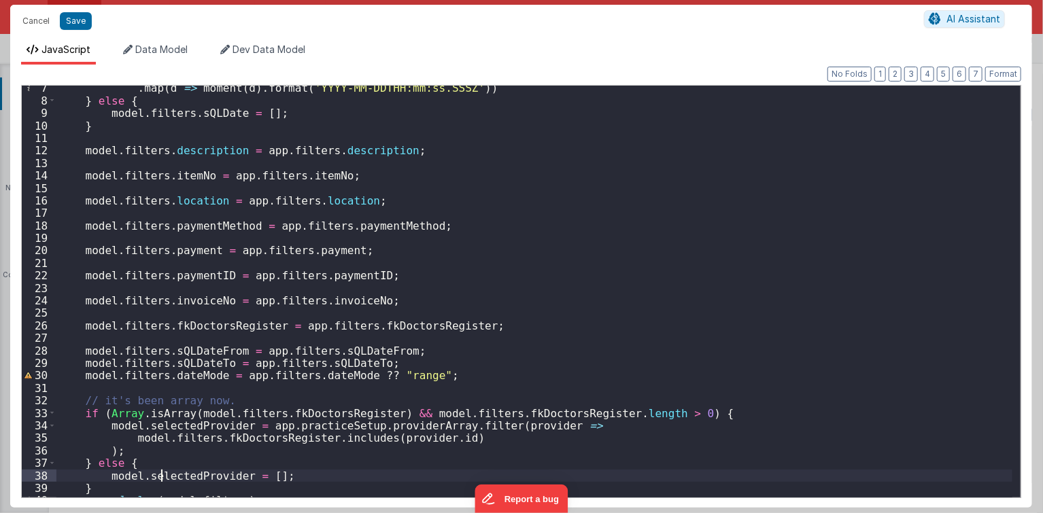
scroll to position [88, 0]
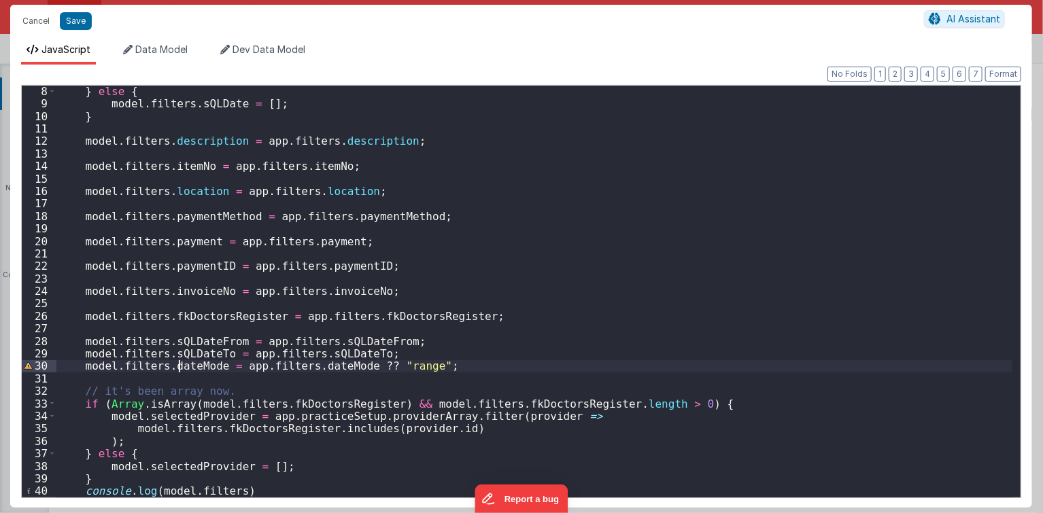
drag, startPoint x: 177, startPoint y: 364, endPoint x: 245, endPoint y: 365, distance: 67.3
click at [179, 364] on div "} else { model . filters . sQLDate = [ ] ; } model . filters . description = ap…" at bounding box center [534, 303] width 956 height 437
click at [389, 364] on div "} else { model . filters . sQLDate = [ ] ; } model . filters . description = ap…" at bounding box center [534, 303] width 956 height 437
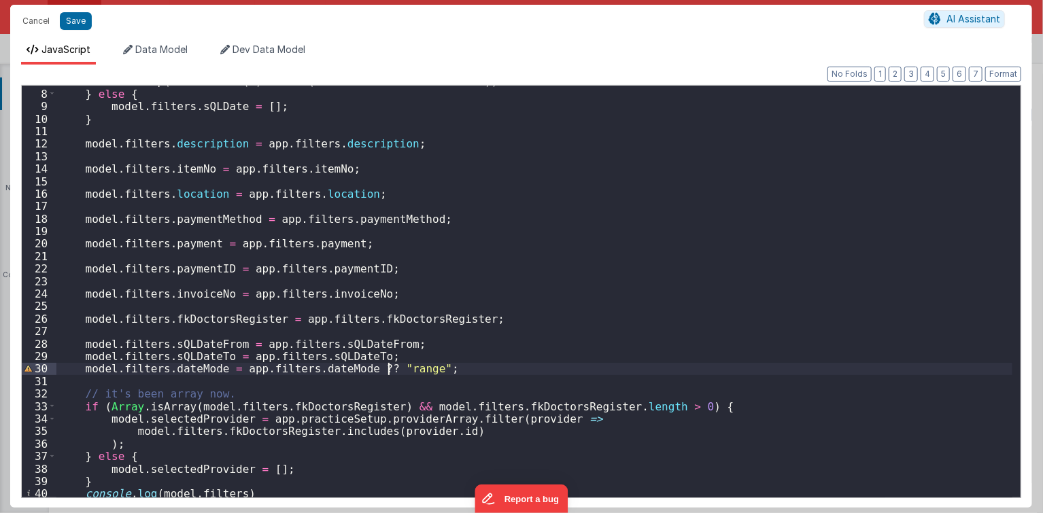
scroll to position [0, 0]
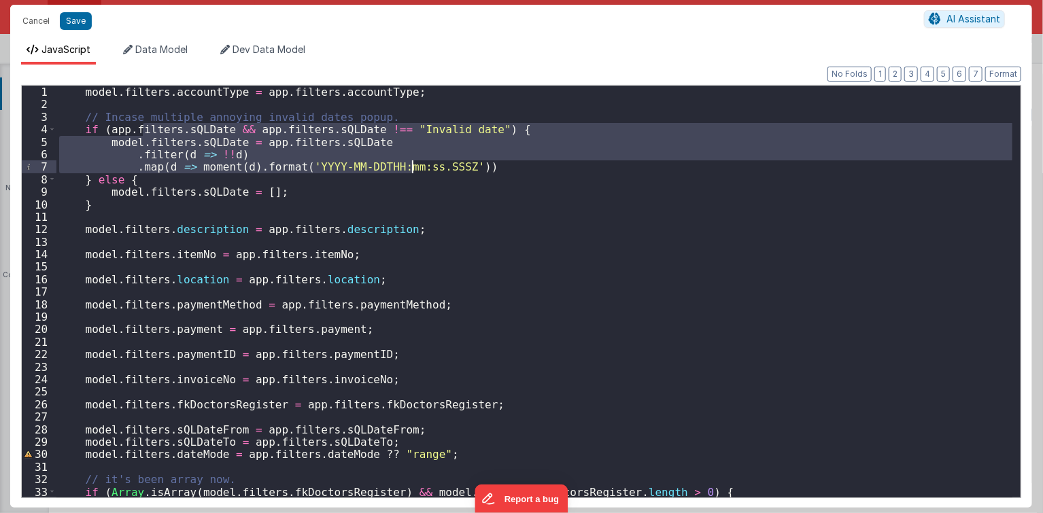
drag, startPoint x: 142, startPoint y: 128, endPoint x: 412, endPoint y: 169, distance: 272.9
click at [412, 169] on div "model . filters . accountType = app . filters . accountType ; // Incase multipl…" at bounding box center [534, 304] width 956 height 437
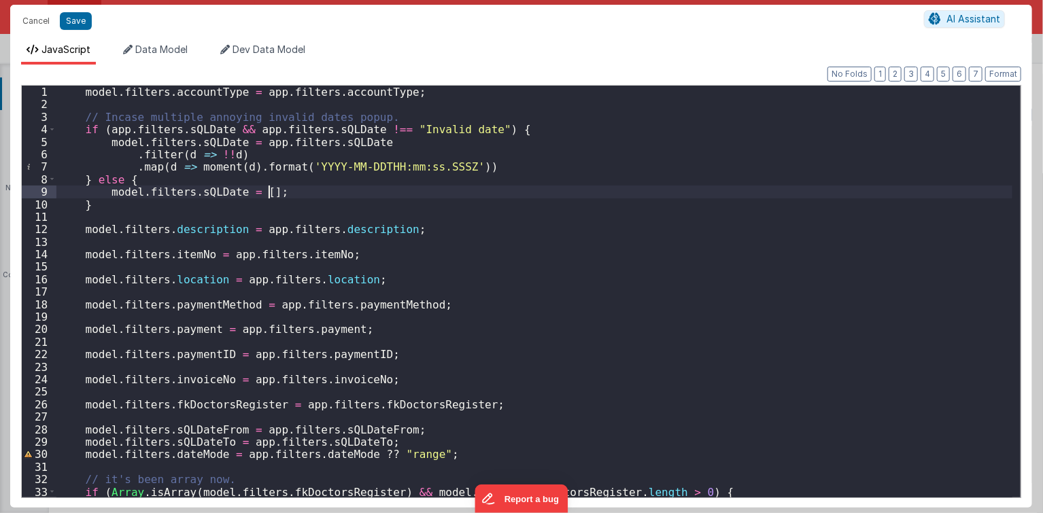
click at [345, 188] on div "model . filters . accountType = app . filters . accountType ; // Incase multipl…" at bounding box center [534, 304] width 956 height 437
click at [321, 129] on div "model . filters . accountType = app . filters . accountType ; // Incase multipl…" at bounding box center [534, 304] width 956 height 437
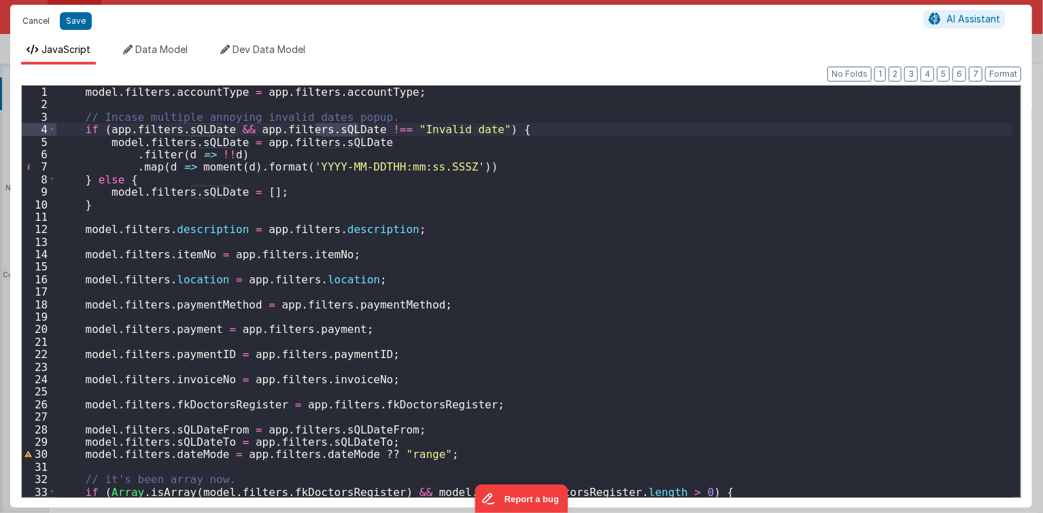
click at [37, 19] on button "Cancel" at bounding box center [36, 21] width 41 height 19
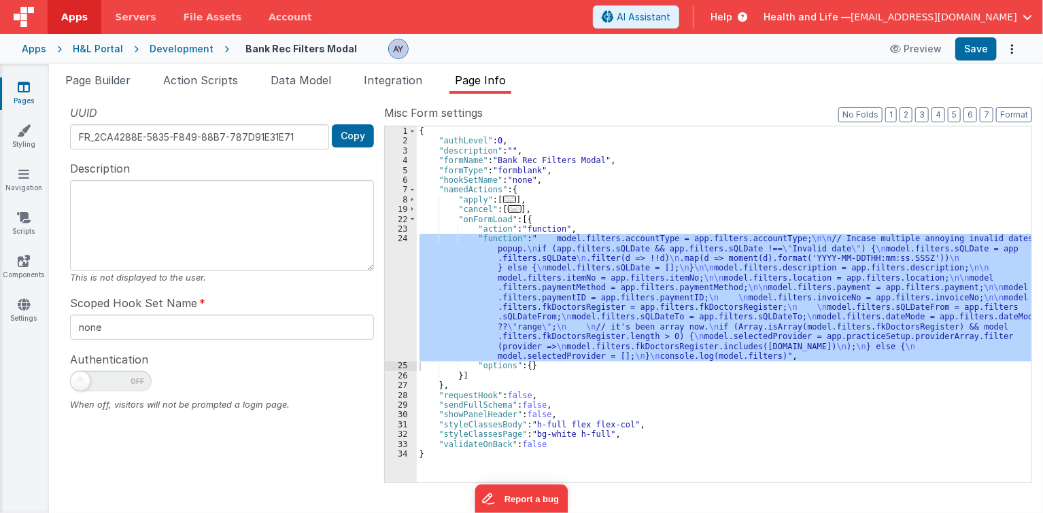
click at [173, 52] on div "Development" at bounding box center [182, 49] width 64 height 14
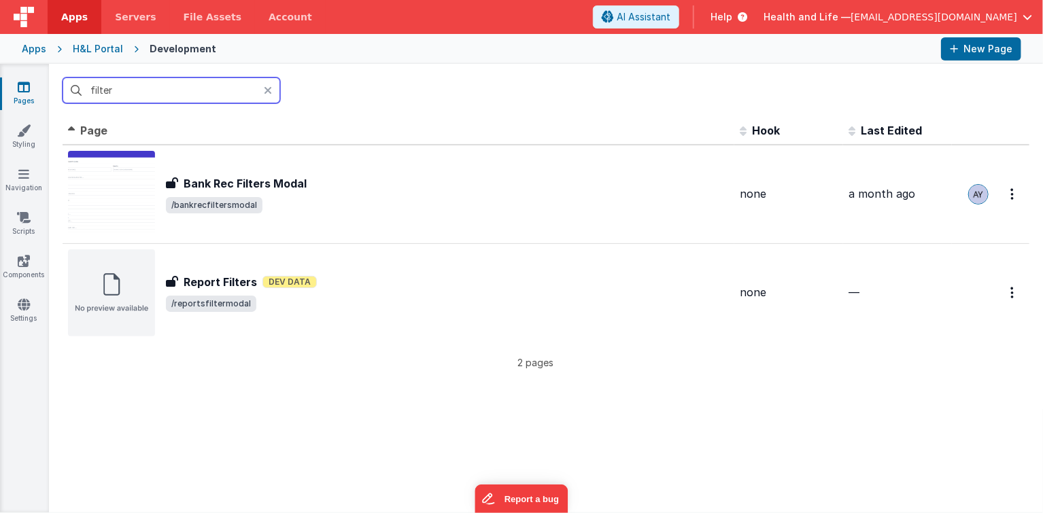
click at [204, 92] on input "filter" at bounding box center [172, 90] width 218 height 26
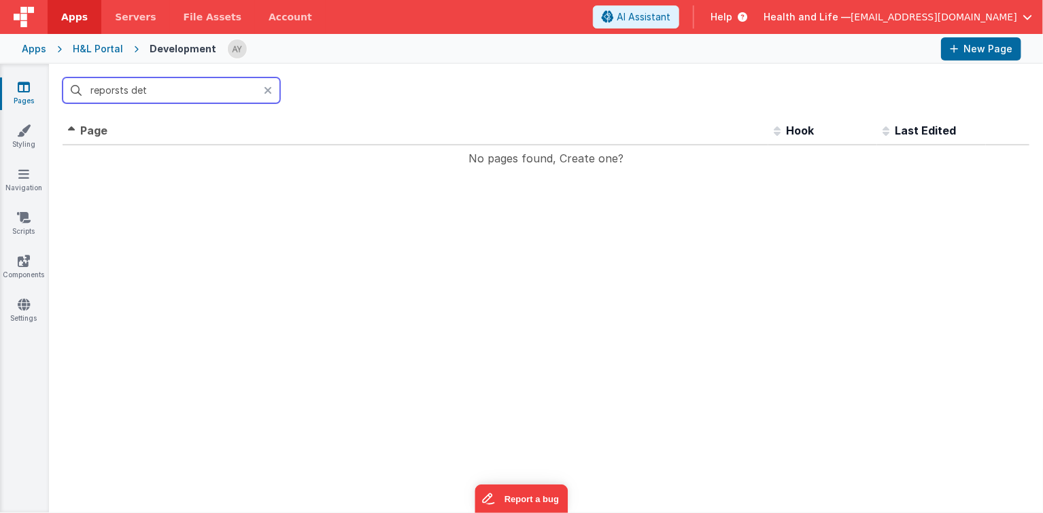
type input "reporsts de"
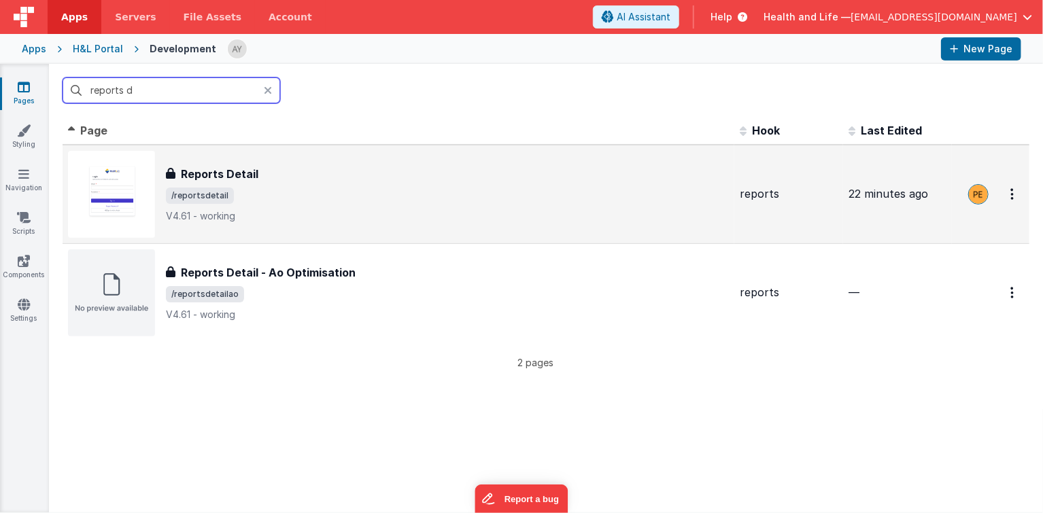
type input "reports d"
click at [256, 170] on h3 "Reports Detail" at bounding box center [219, 174] width 77 height 16
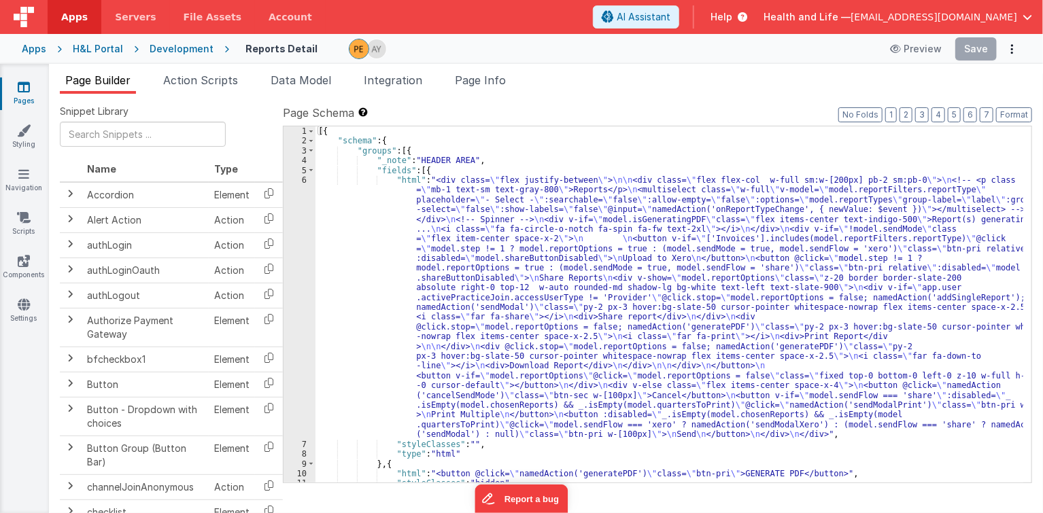
click at [655, 247] on div "[{ "schema" : { "groups" : [{ "_note" : "HEADER AREA" , "fields" : [{ "html" : …" at bounding box center [669, 314] width 708 height 377
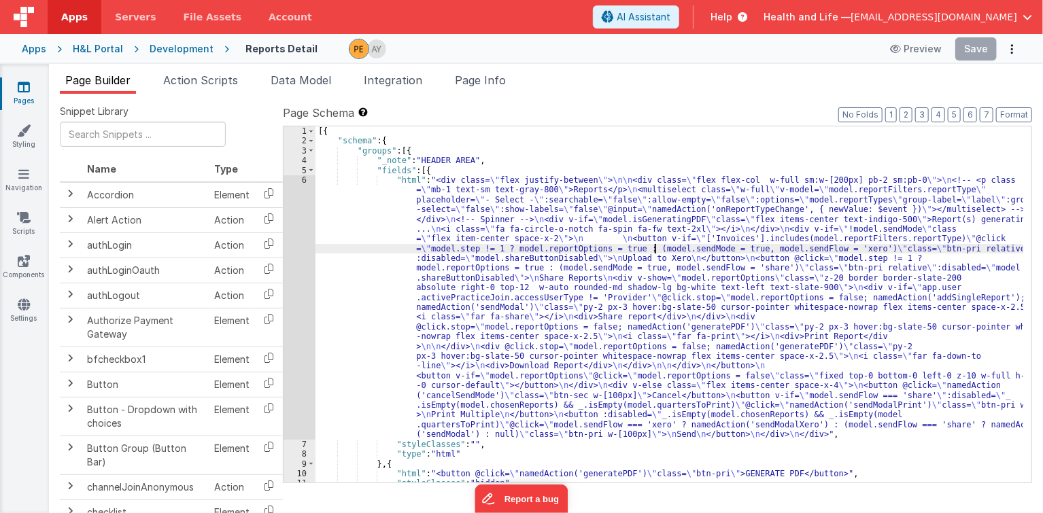
click at [473, 80] on span "Page Info" at bounding box center [480, 80] width 51 height 14
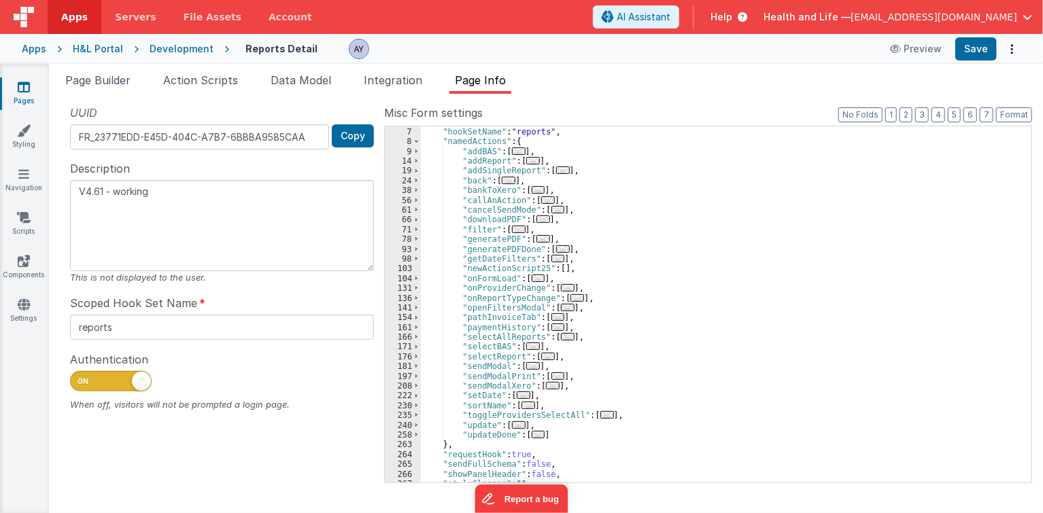
scroll to position [58, 0]
click at [539, 239] on span "..." at bounding box center [543, 238] width 14 height 7
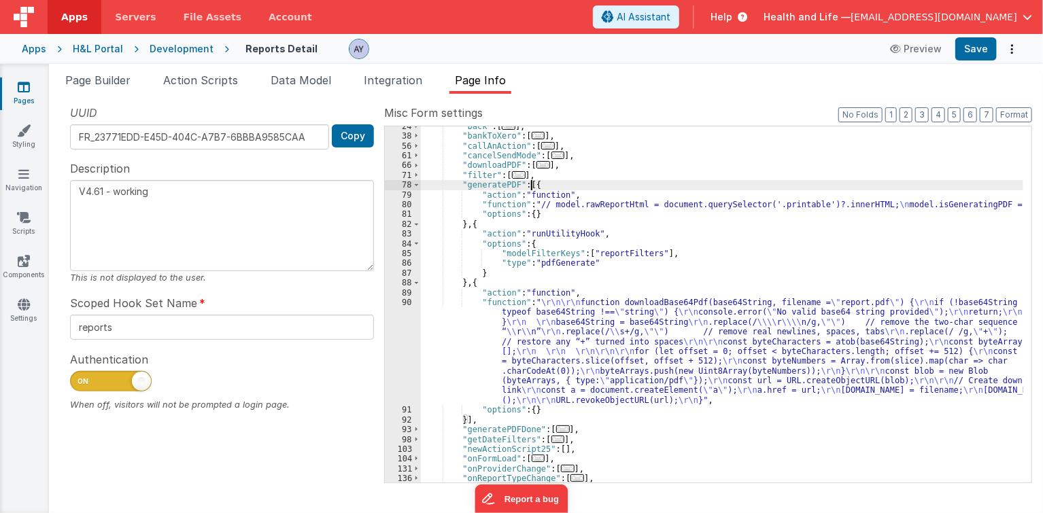
scroll to position [117, 0]
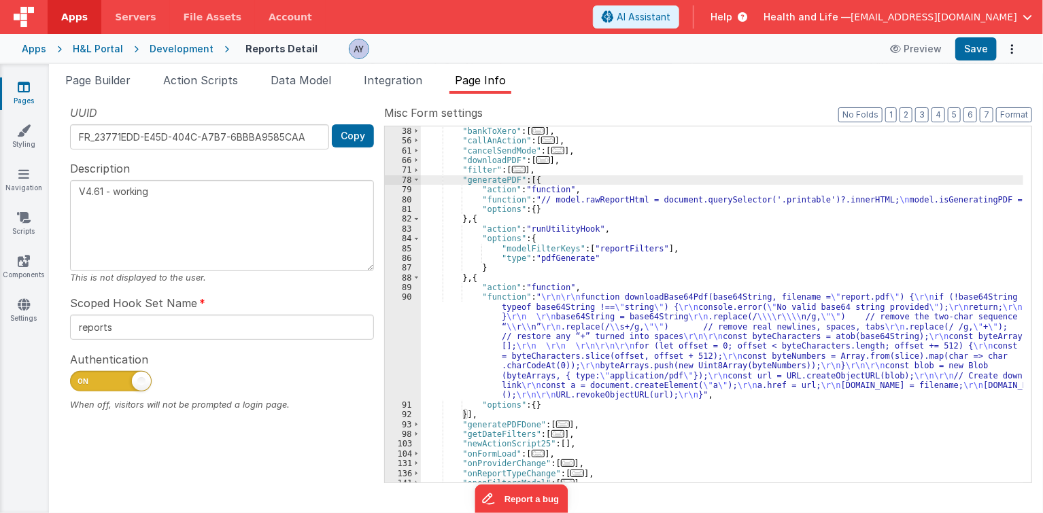
click at [580, 258] on div ""bankToXero" : [ ... ] , "callAnAction" : [ ... ] , "cancelSendMode" : [ ... ] …" at bounding box center [722, 314] width 603 height 377
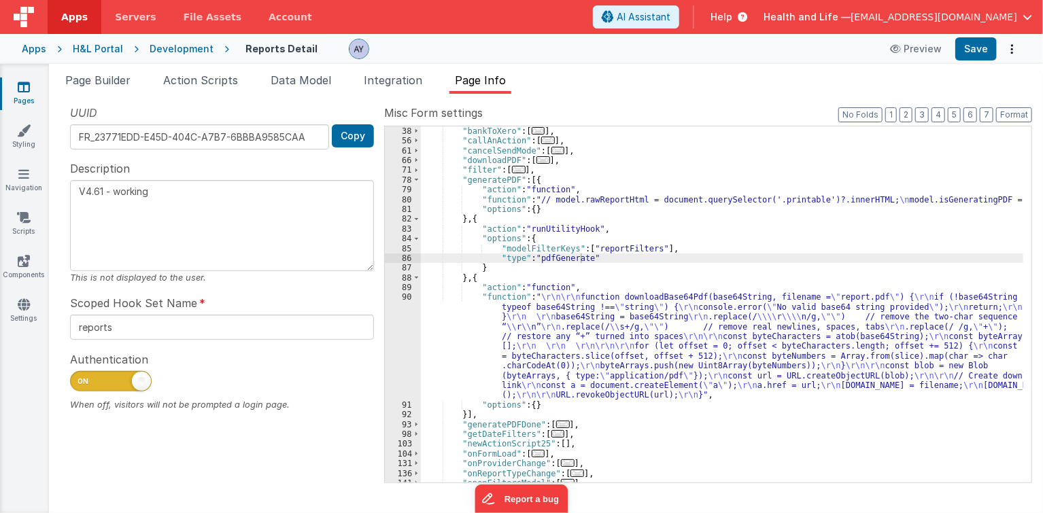
click at [433, 322] on div ""bankToXero" : [ ... ] , "callAnAction" : [ ... ] , "cancelSendMode" : [ ... ] …" at bounding box center [722, 314] width 603 height 377
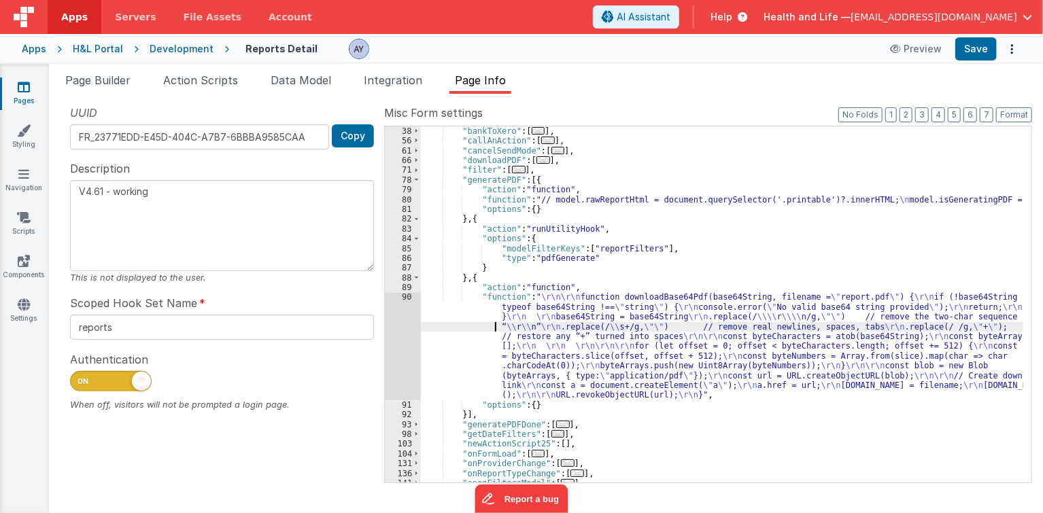
click at [514, 258] on div ""bankToXero" : [ ... ] , "callAnAction" : [ ... ] , "cancelSendMode" : [ ... ] …" at bounding box center [722, 314] width 603 height 377
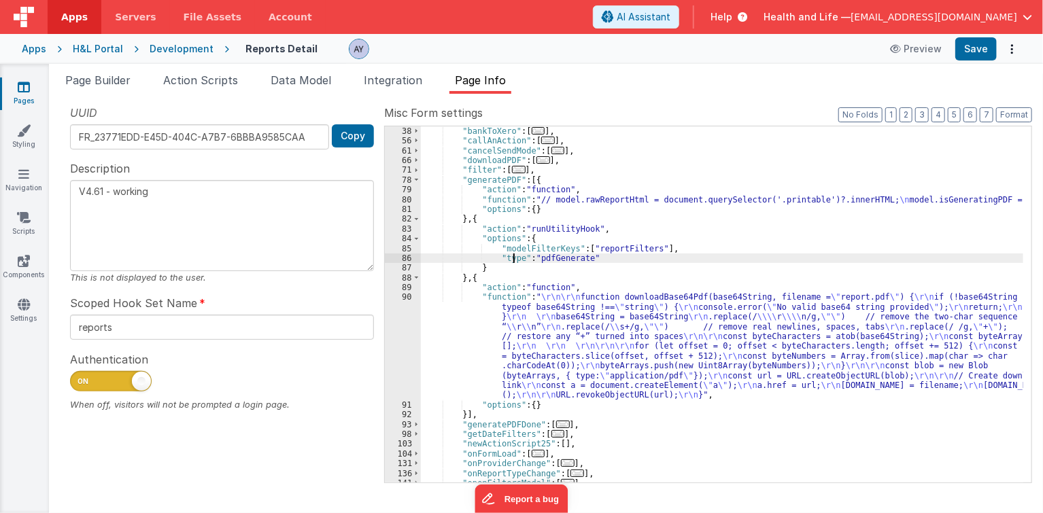
click at [558, 249] on div ""bankToXero" : [ ... ] , "callAnAction" : [ ... ] , "cancelSendMode" : [ ... ] …" at bounding box center [722, 314] width 603 height 377
click at [584, 249] on div ""bankToXero" : [ ... ] , "callAnAction" : [ ... ] , "cancelSendMode" : [ ... ] …" at bounding box center [722, 314] width 603 height 377
click at [585, 254] on div ""bankToXero" : [ ... ] , "callAnAction" : [ ... ] , "cancelSendMode" : [ ... ] …" at bounding box center [722, 314] width 603 height 377
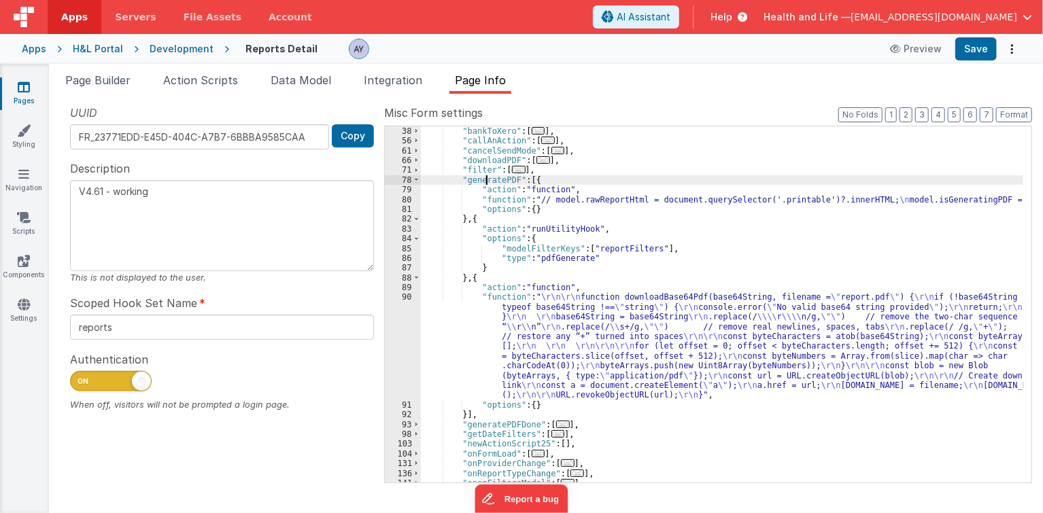
click at [488, 181] on div ""bankToXero" : [ ... ] , "callAnAction" : [ ... ] , "cancelSendMode" : [ ... ] …" at bounding box center [722, 314] width 603 height 377
click at [417, 178] on span at bounding box center [416, 180] width 7 height 10
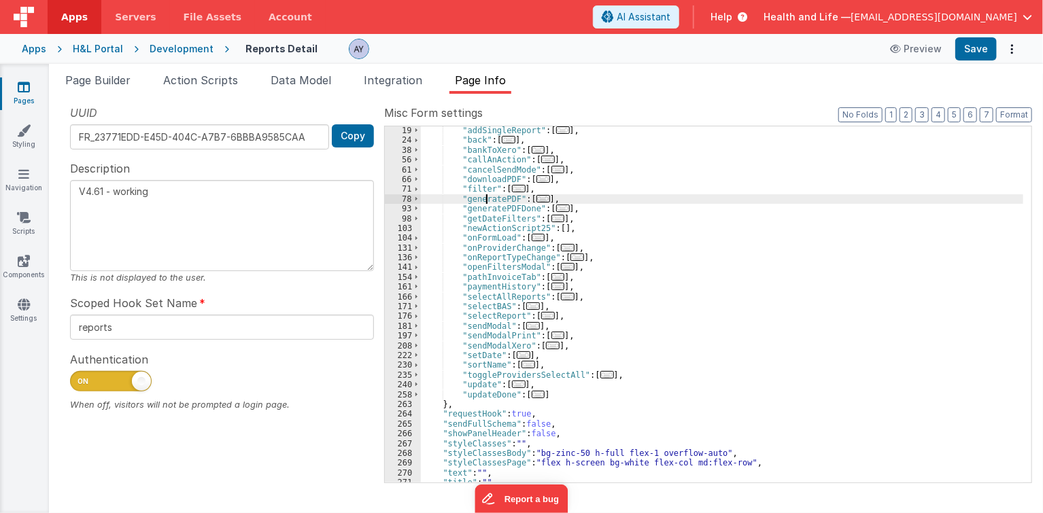
scroll to position [57, 0]
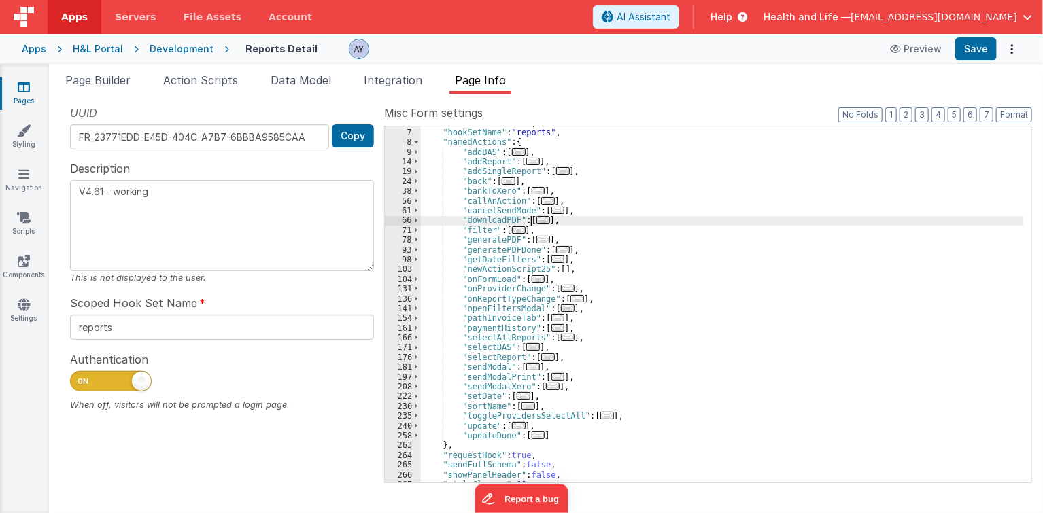
click at [542, 220] on span "..." at bounding box center [543, 219] width 14 height 7
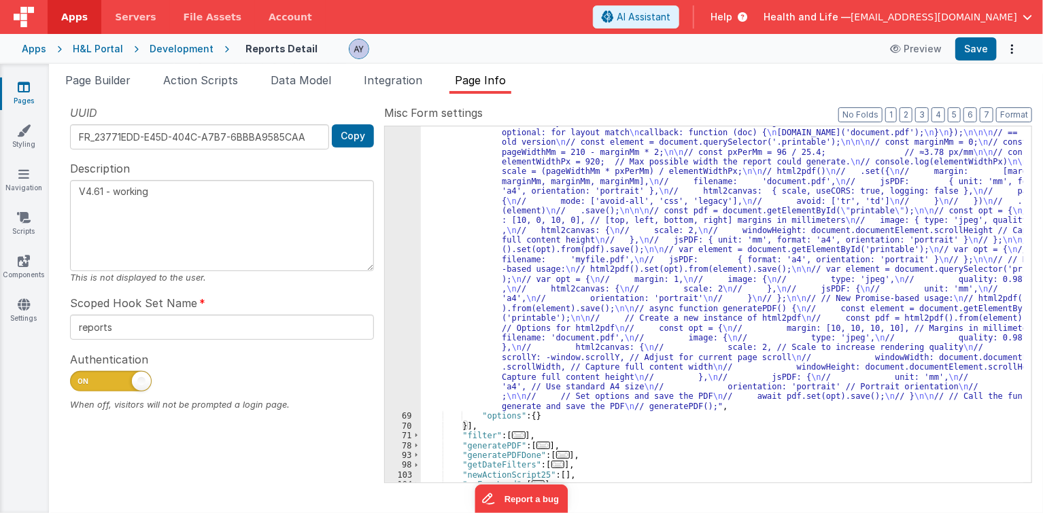
scroll to position [214, 0]
click at [558, 330] on div ""function" : "// docs: [URL][DOMAIN_NAME] \n\n // const pdf = document.querySel…" at bounding box center [722, 428] width 603 height 699
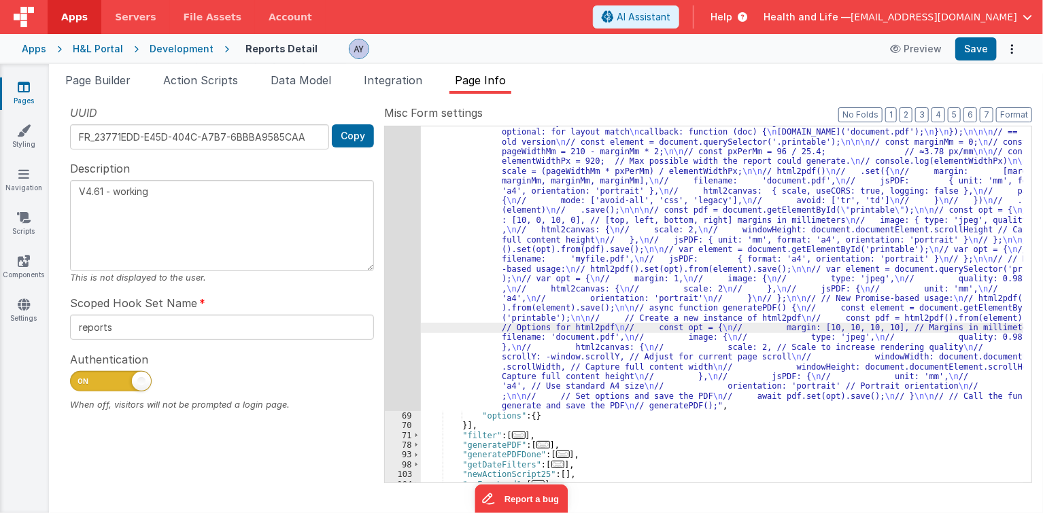
click at [401, 279] on div "68" at bounding box center [403, 244] width 36 height 333
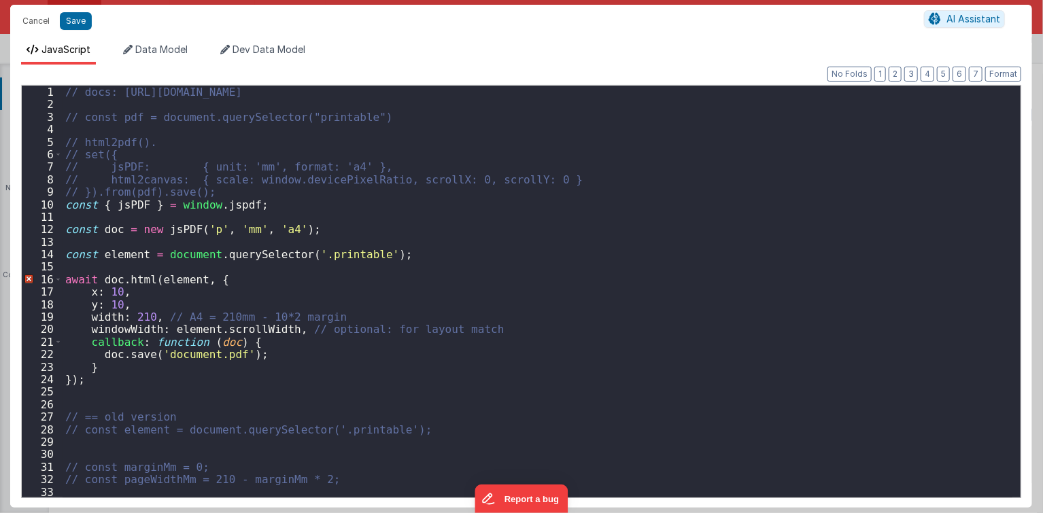
scroll to position [0, 0]
click at [48, 22] on button "Cancel" at bounding box center [36, 21] width 41 height 19
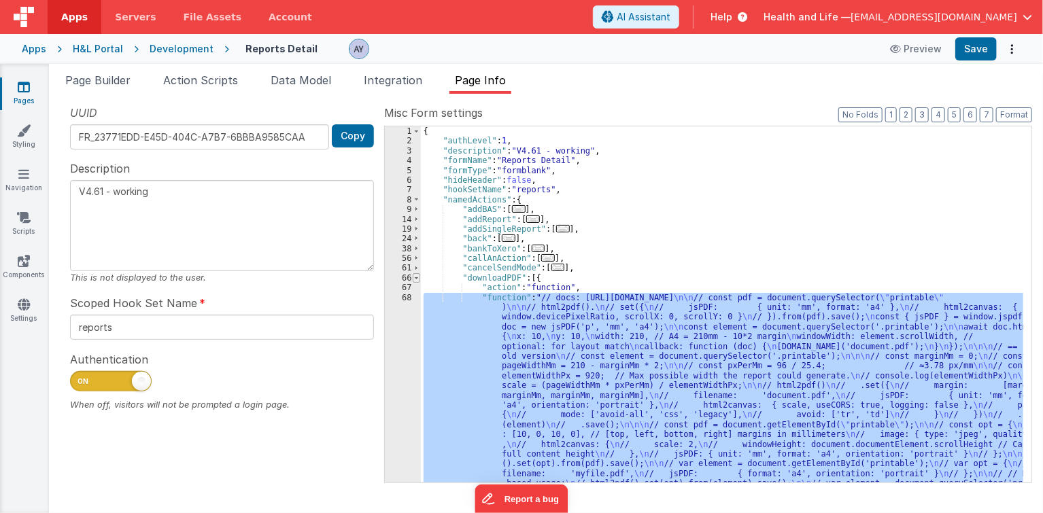
click at [414, 277] on span at bounding box center [416, 278] width 7 height 10
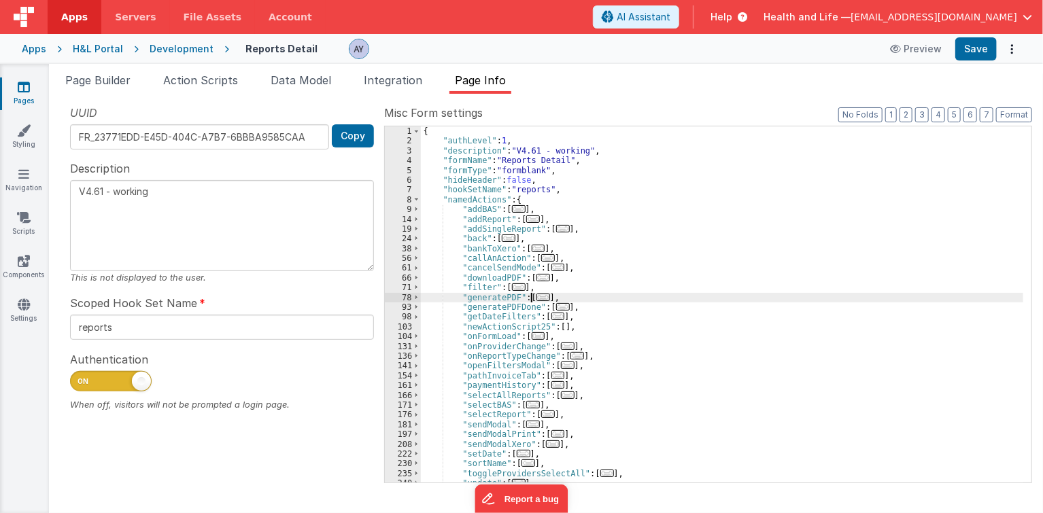
click at [538, 299] on span "..." at bounding box center [543, 297] width 14 height 7
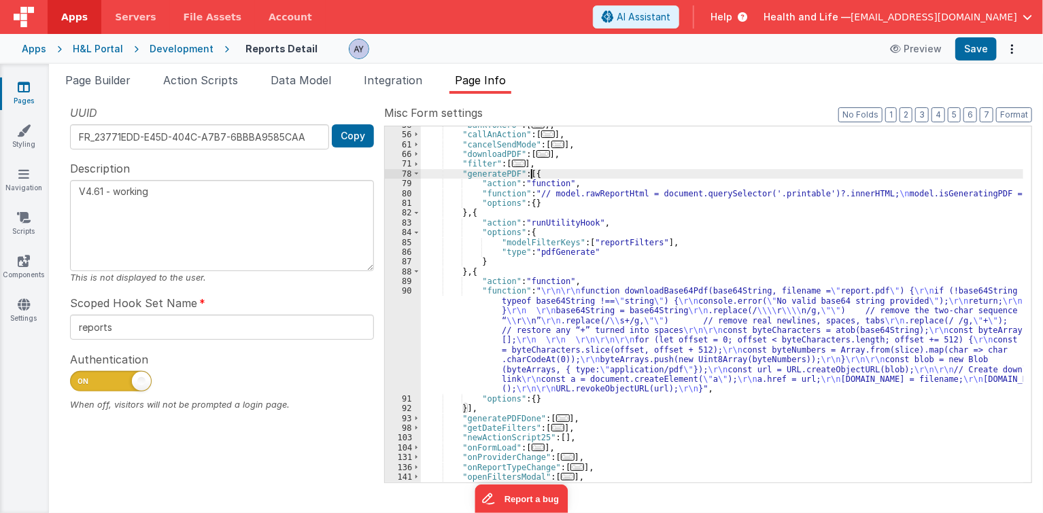
scroll to position [124, 0]
click at [566, 251] on div ""bankToXero" : [ ... ] , "callAnAction" : [ ... ] , "cancelSendMode" : [ ... ] …" at bounding box center [722, 308] width 603 height 377
